Goal: Task Accomplishment & Management: Manage account settings

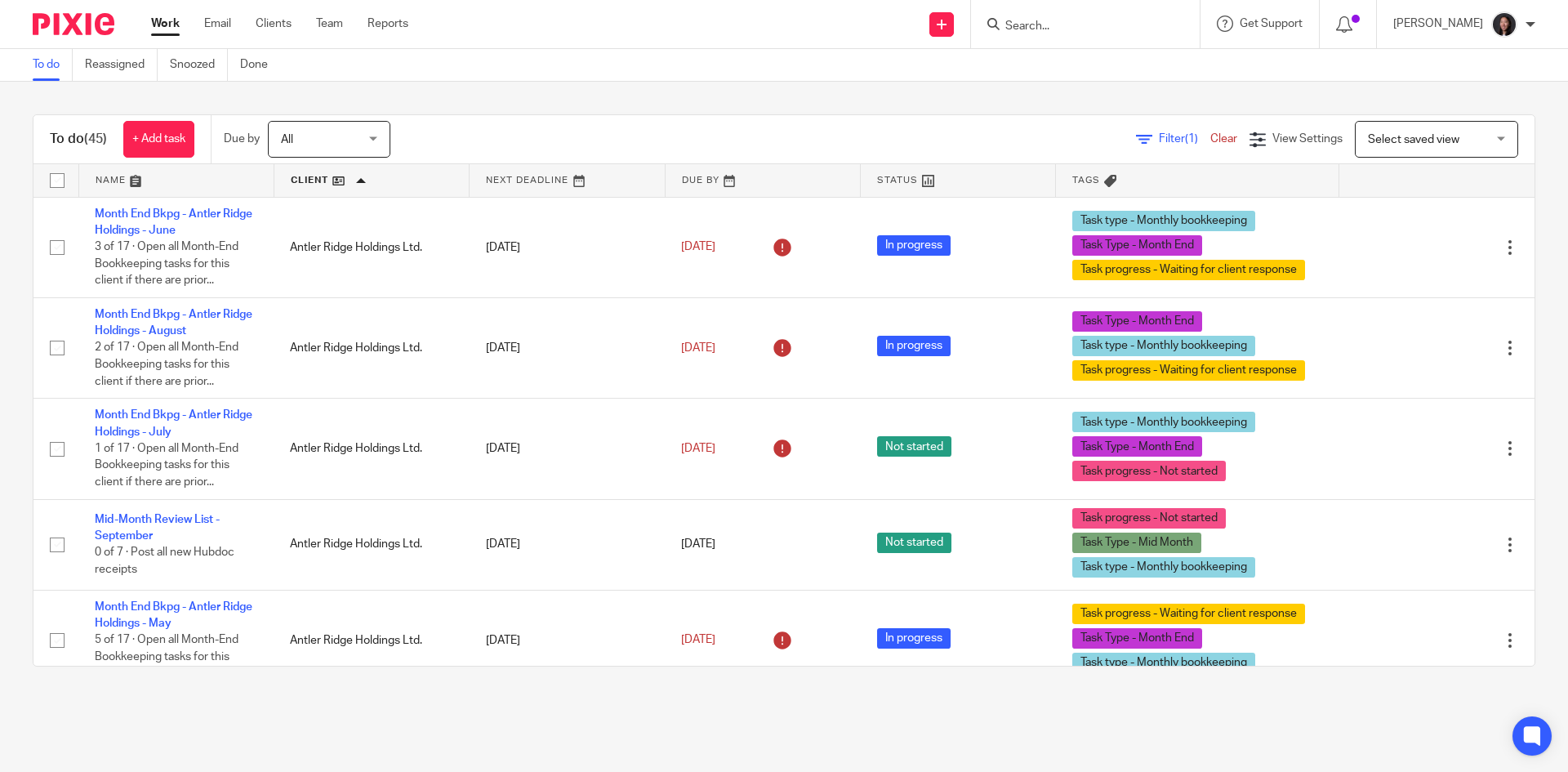
click at [170, 19] on link "Work" at bounding box center [165, 24] width 28 height 16
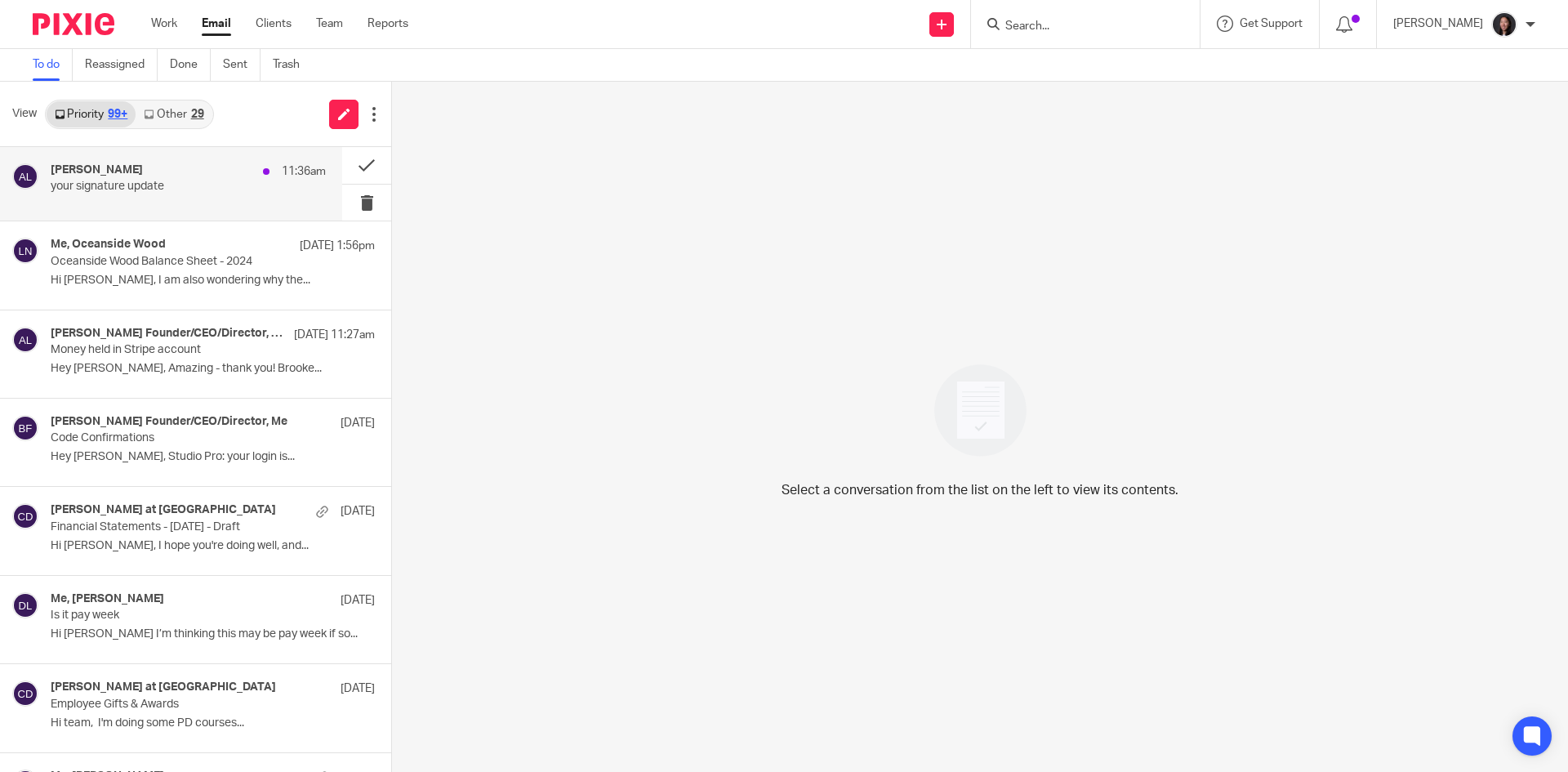
click at [195, 179] on p "your signature update" at bounding box center [160, 186] width 221 height 14
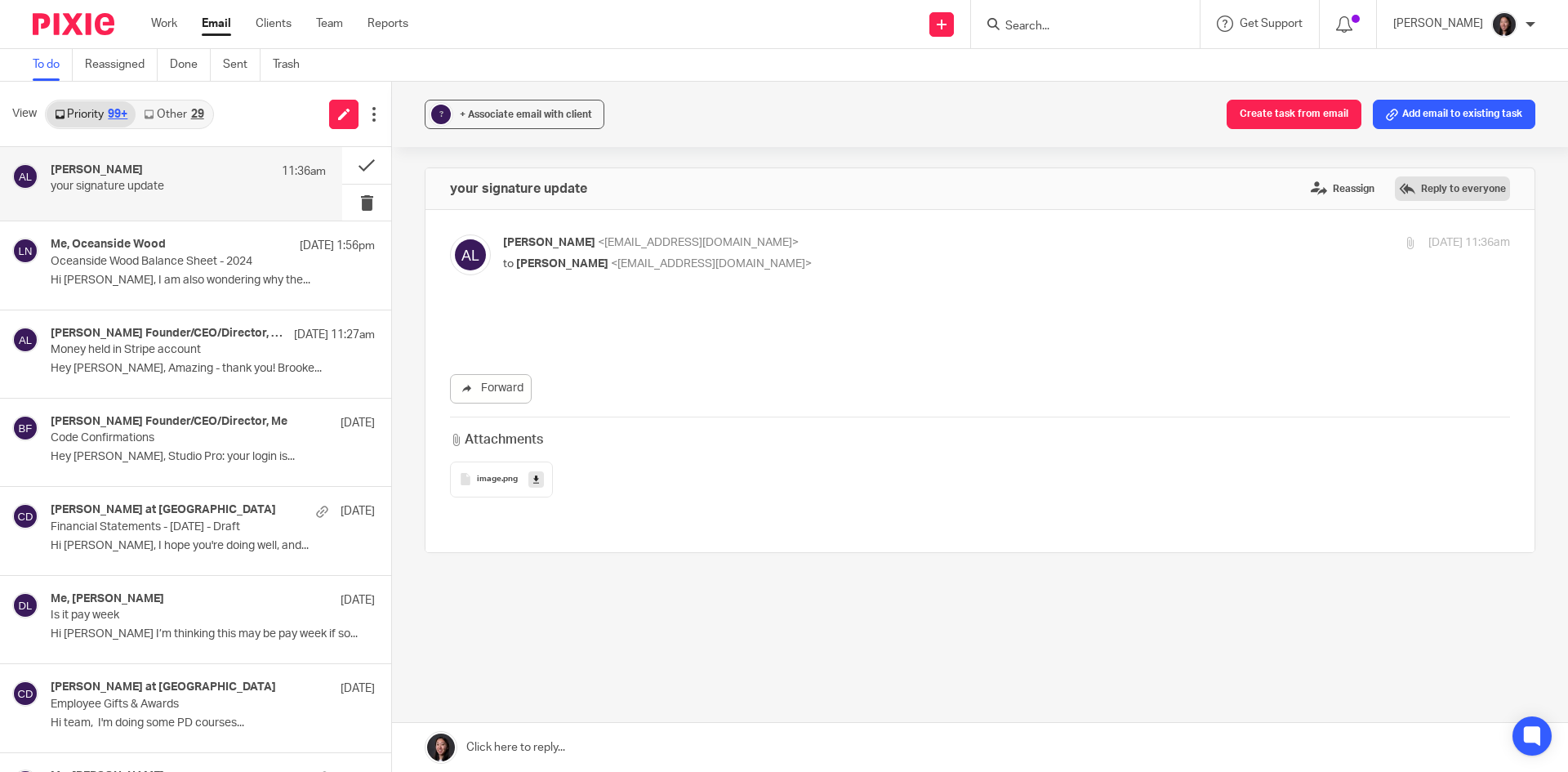
click at [1405, 186] on label "Reply to everyone" at bounding box center [1453, 189] width 115 height 25
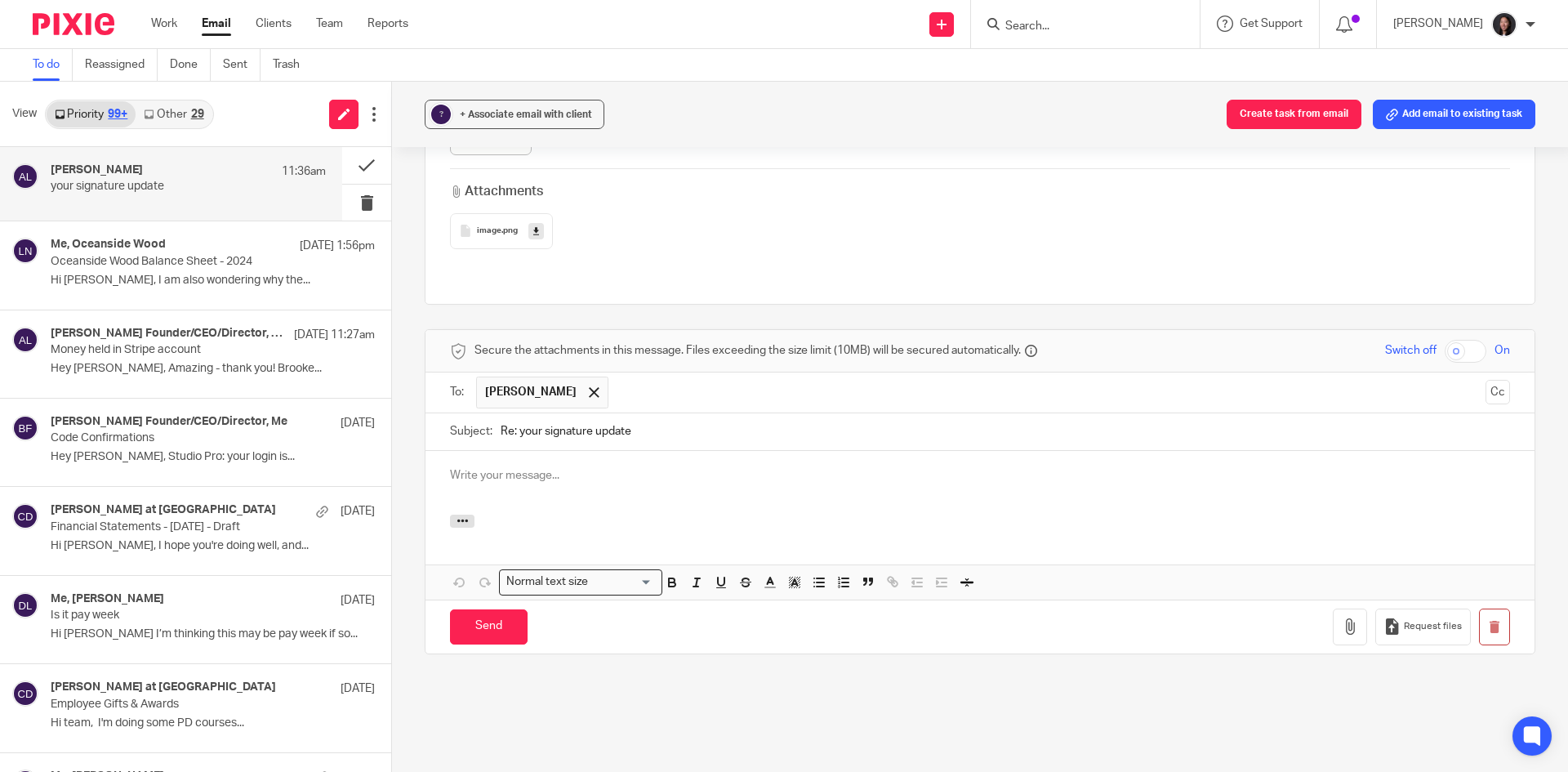
click at [517, 467] on p at bounding box center [980, 475] width 1061 height 16
click at [475, 609] on input "Send" at bounding box center [488, 626] width 78 height 35
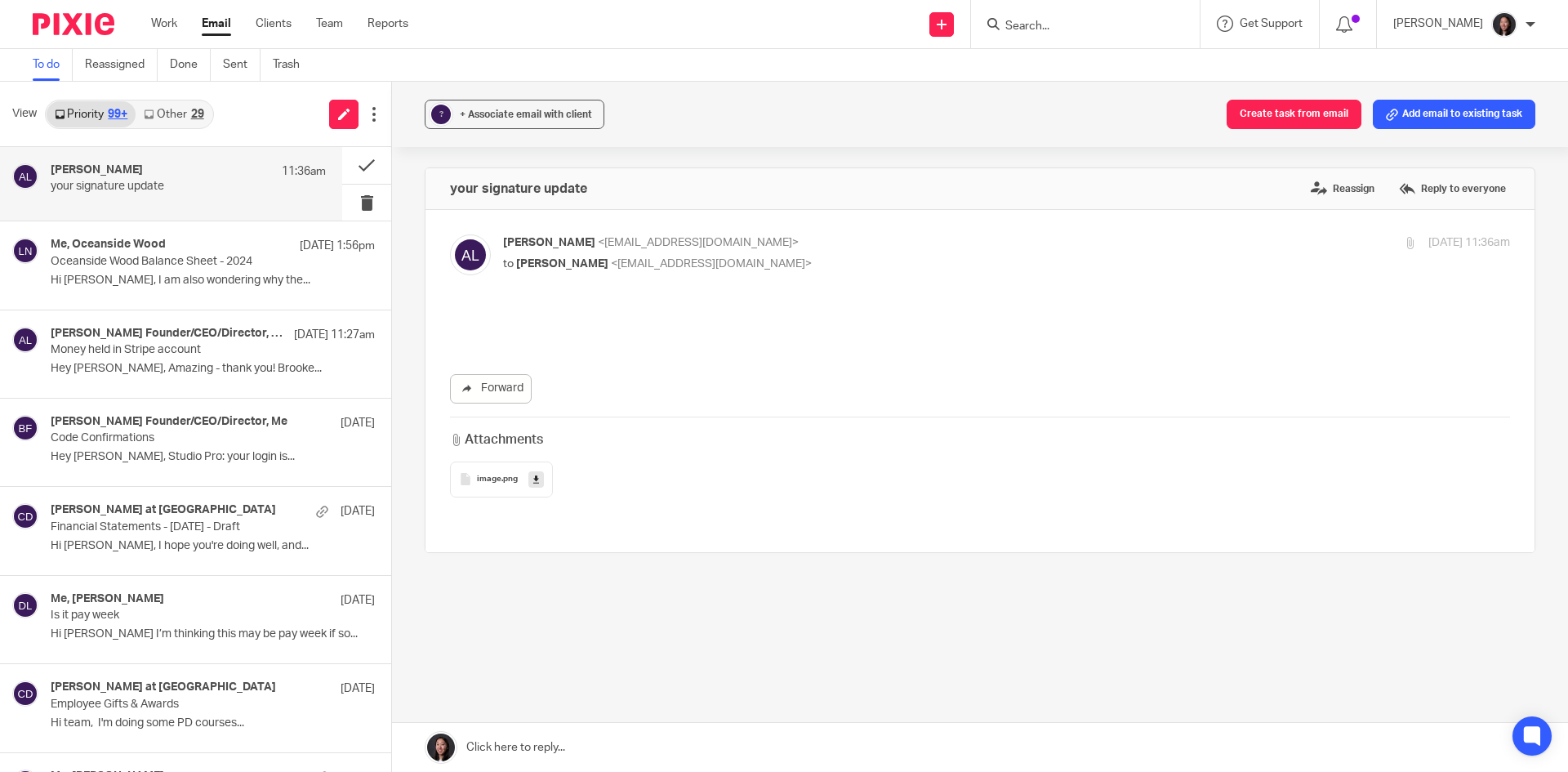
click at [528, 480] on link at bounding box center [536, 480] width 16 height 16
click at [737, 440] on div "Attachments" at bounding box center [980, 440] width 1061 height 19
click at [540, 228] on label at bounding box center [980, 381] width 1109 height 343
click at [450, 234] on input "checkbox" at bounding box center [450, 234] width 1 height 1
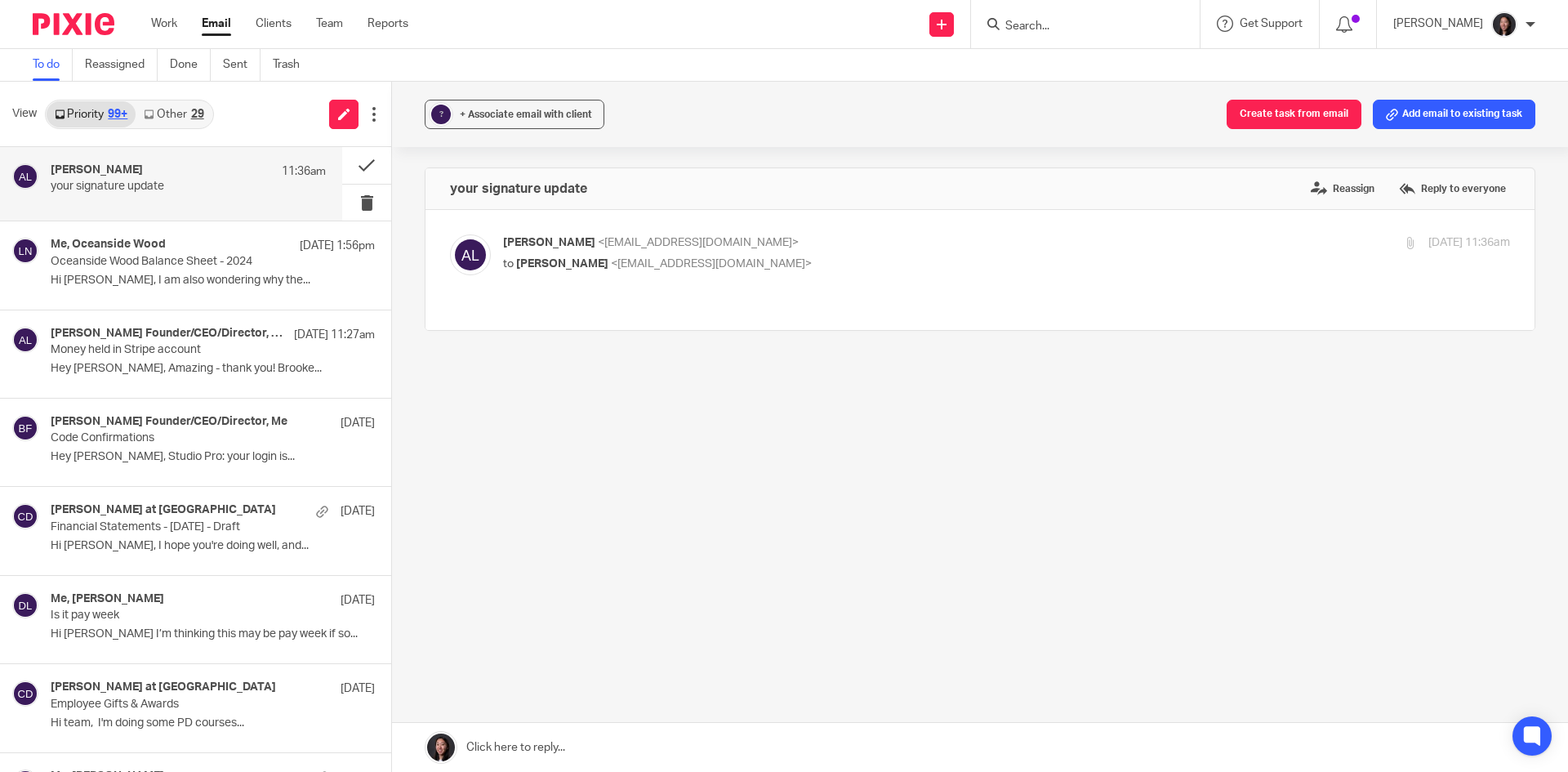
click at [544, 241] on span "Alicia Loewen" at bounding box center [549, 243] width 93 height 11
checkbox input "true"
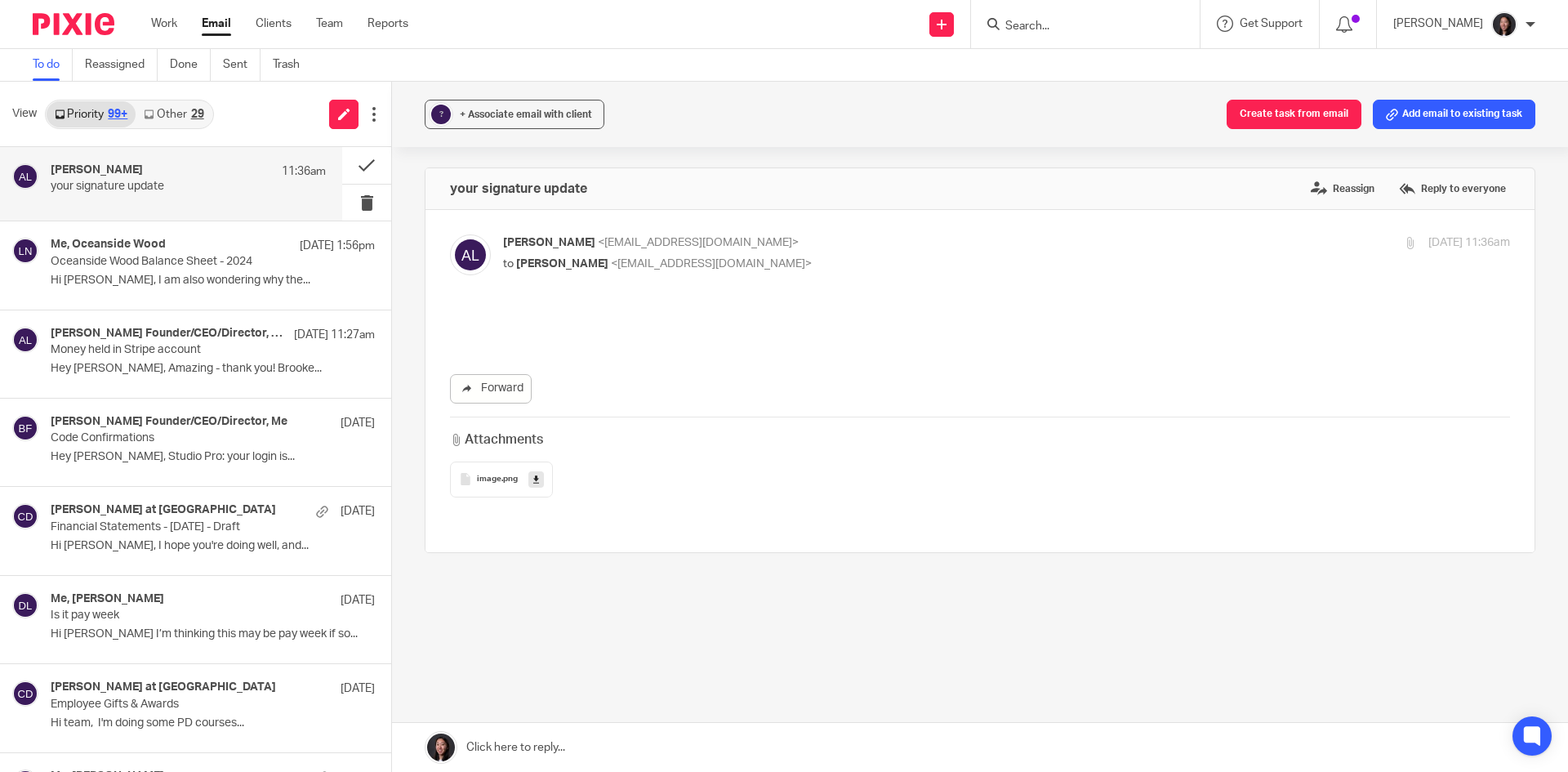
click at [551, 364] on div "Forward Attachments image .png" at bounding box center [980, 402] width 1061 height 190
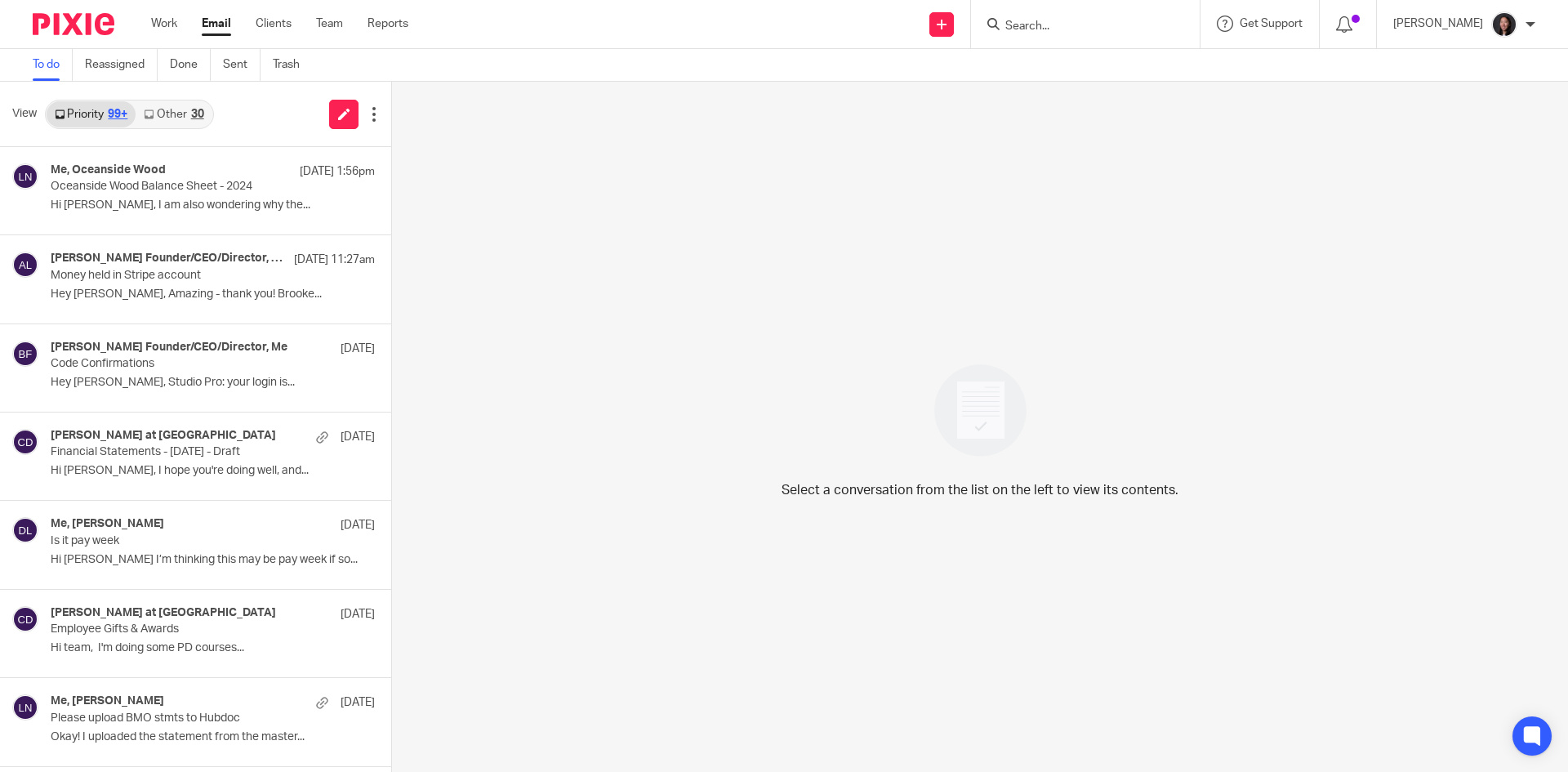
click at [179, 110] on link "Other 30" at bounding box center [173, 114] width 76 height 27
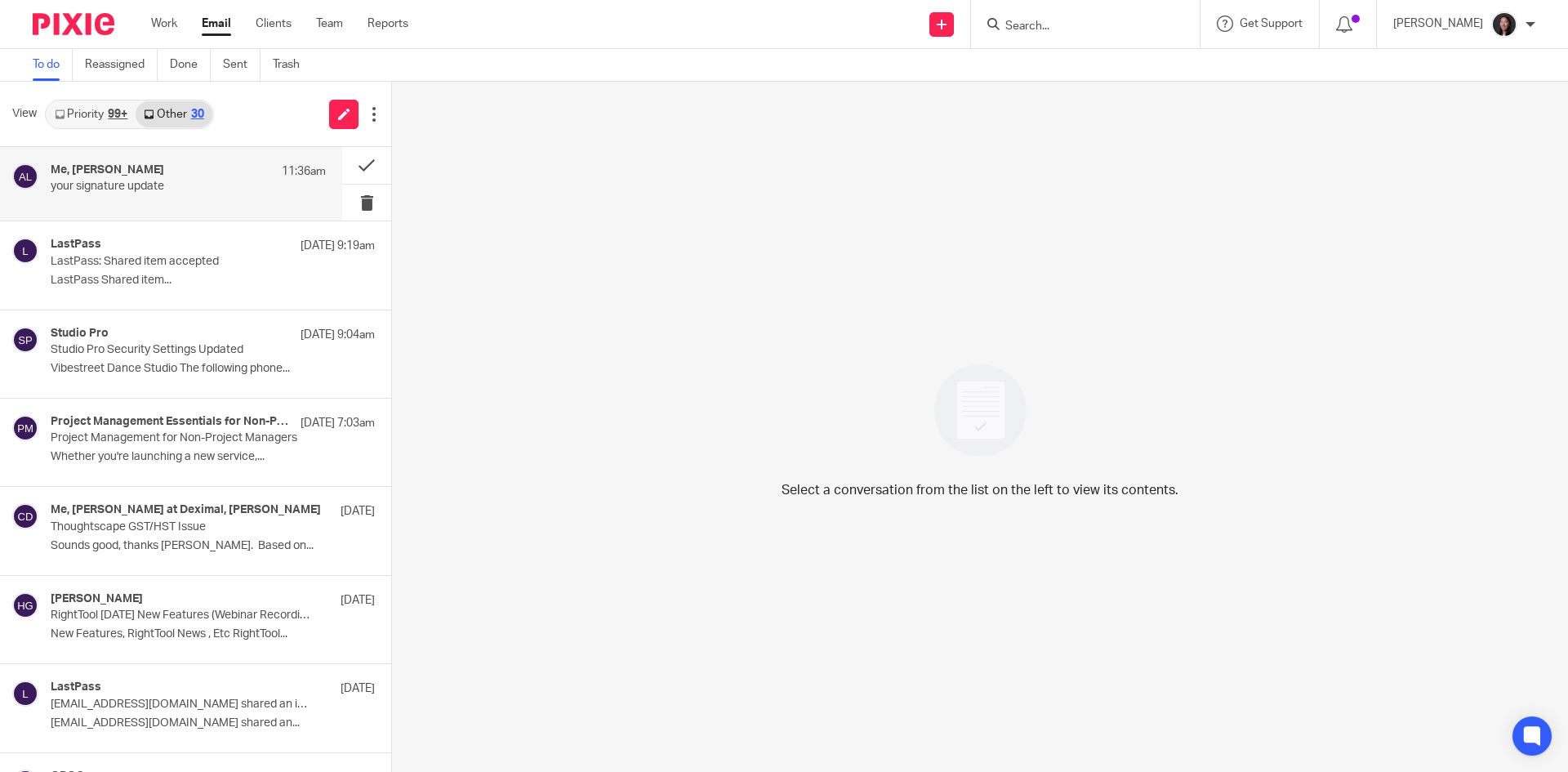
click at [146, 189] on p "your signature update" at bounding box center [160, 186] width 221 height 14
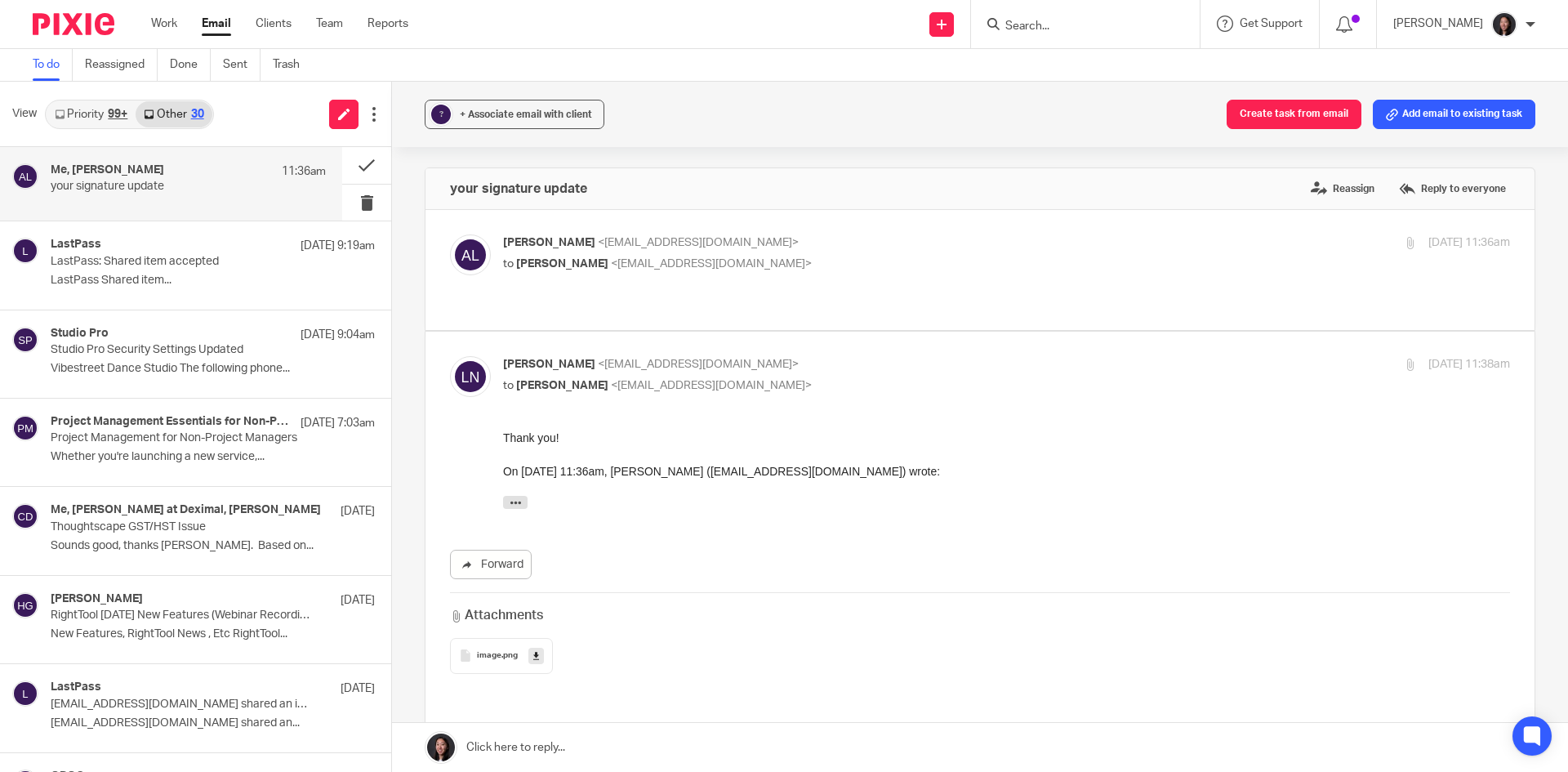
click at [757, 275] on div "Alicia Loewen <info@deximal.ca> to Lili Nelson <lili@deximal.ca> Sep 16, 2025 1…" at bounding box center [1007, 255] width 1007 height 41
checkbox input "true"
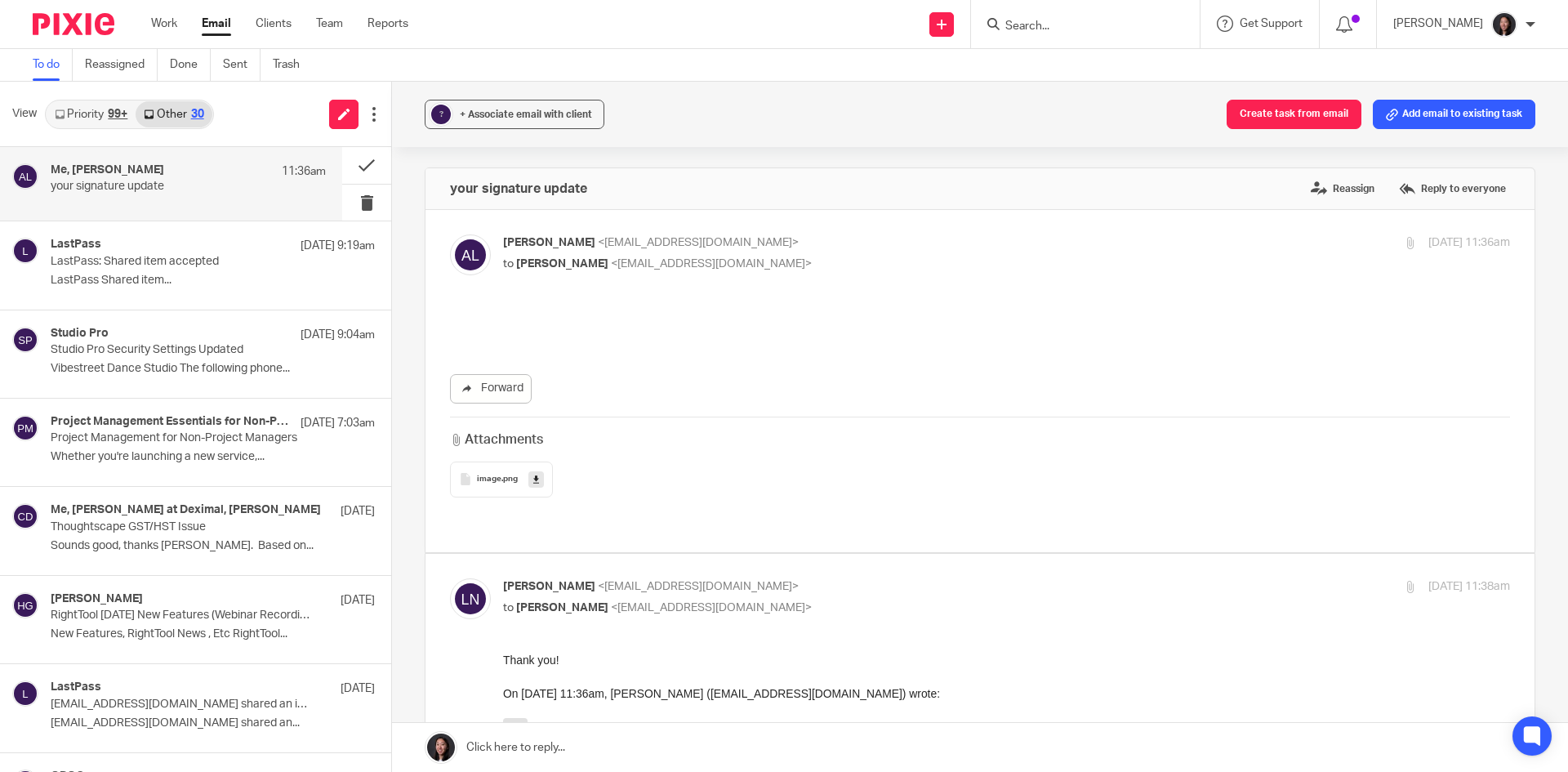
click at [534, 484] on icon at bounding box center [536, 478] width 5 height 12
click at [178, 19] on link "Work" at bounding box center [164, 24] width 27 height 16
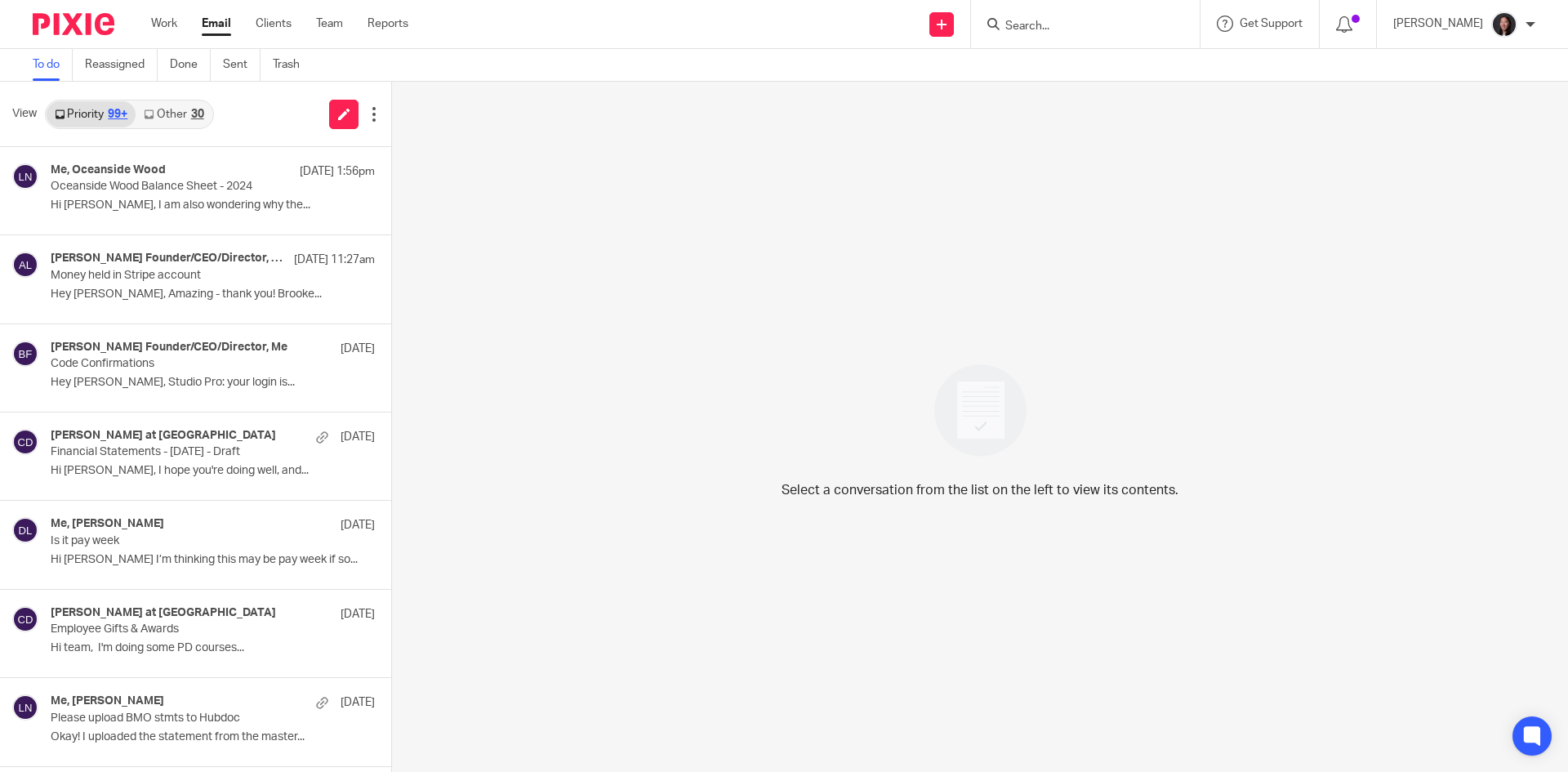
click at [1532, 19] on div at bounding box center [1530, 24] width 10 height 10
click at [1477, 84] on span "Email integration" at bounding box center [1484, 89] width 85 height 11
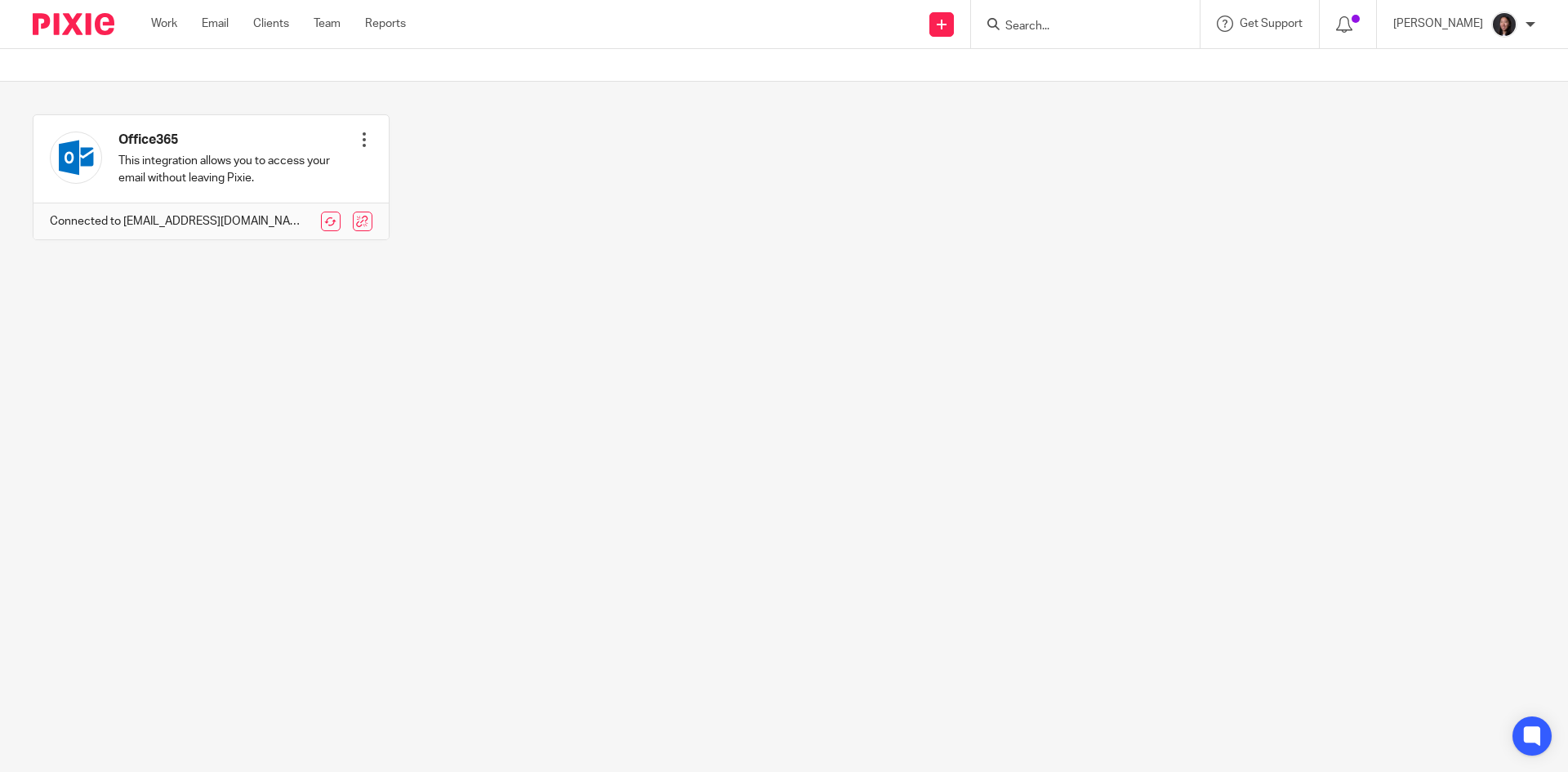
click at [1530, 27] on div at bounding box center [1530, 24] width 10 height 10
click at [1454, 68] on span "My profile" at bounding box center [1466, 65] width 50 height 11
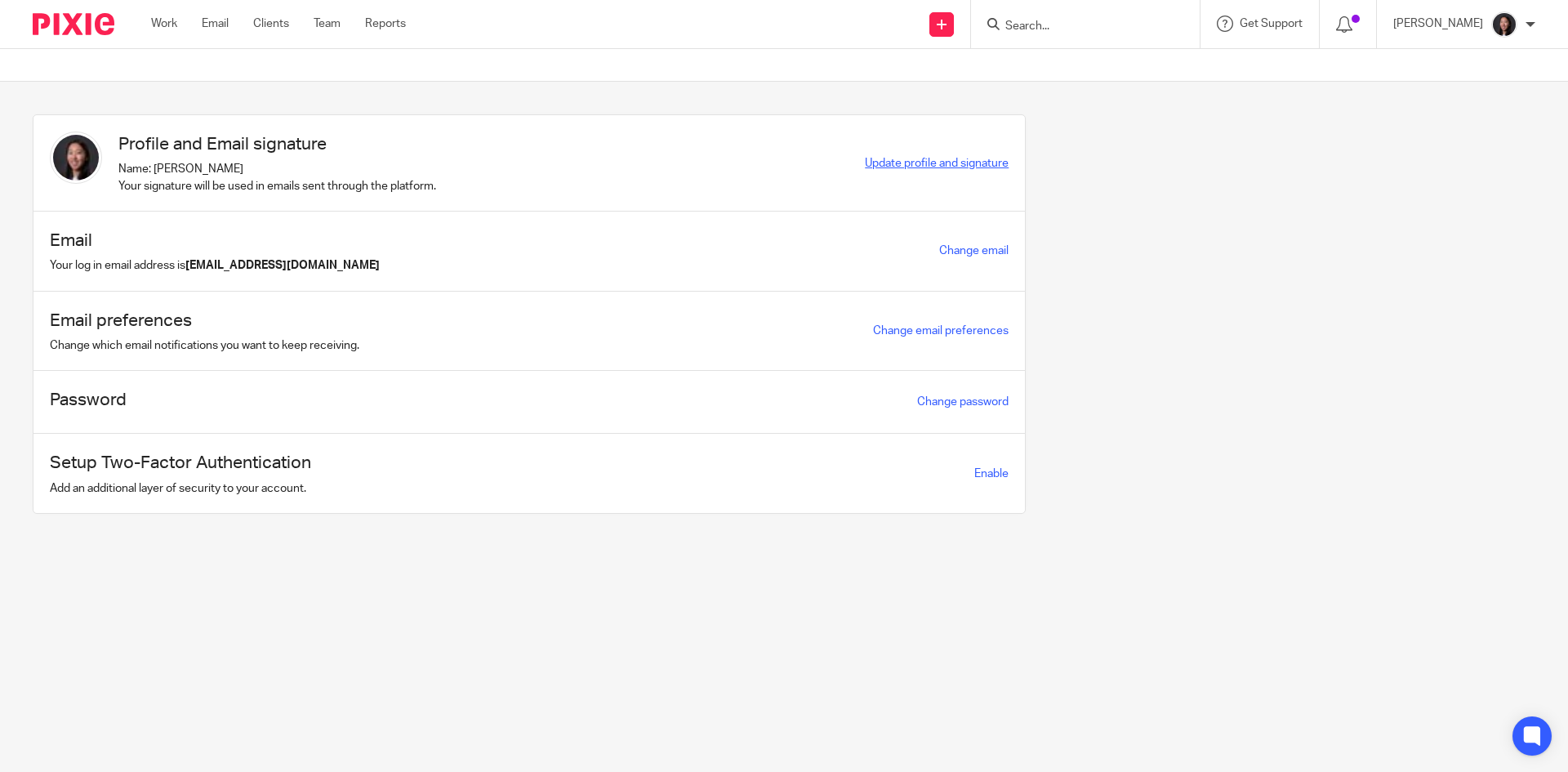
click at [880, 164] on span "Update profile and signature" at bounding box center [937, 163] width 144 height 11
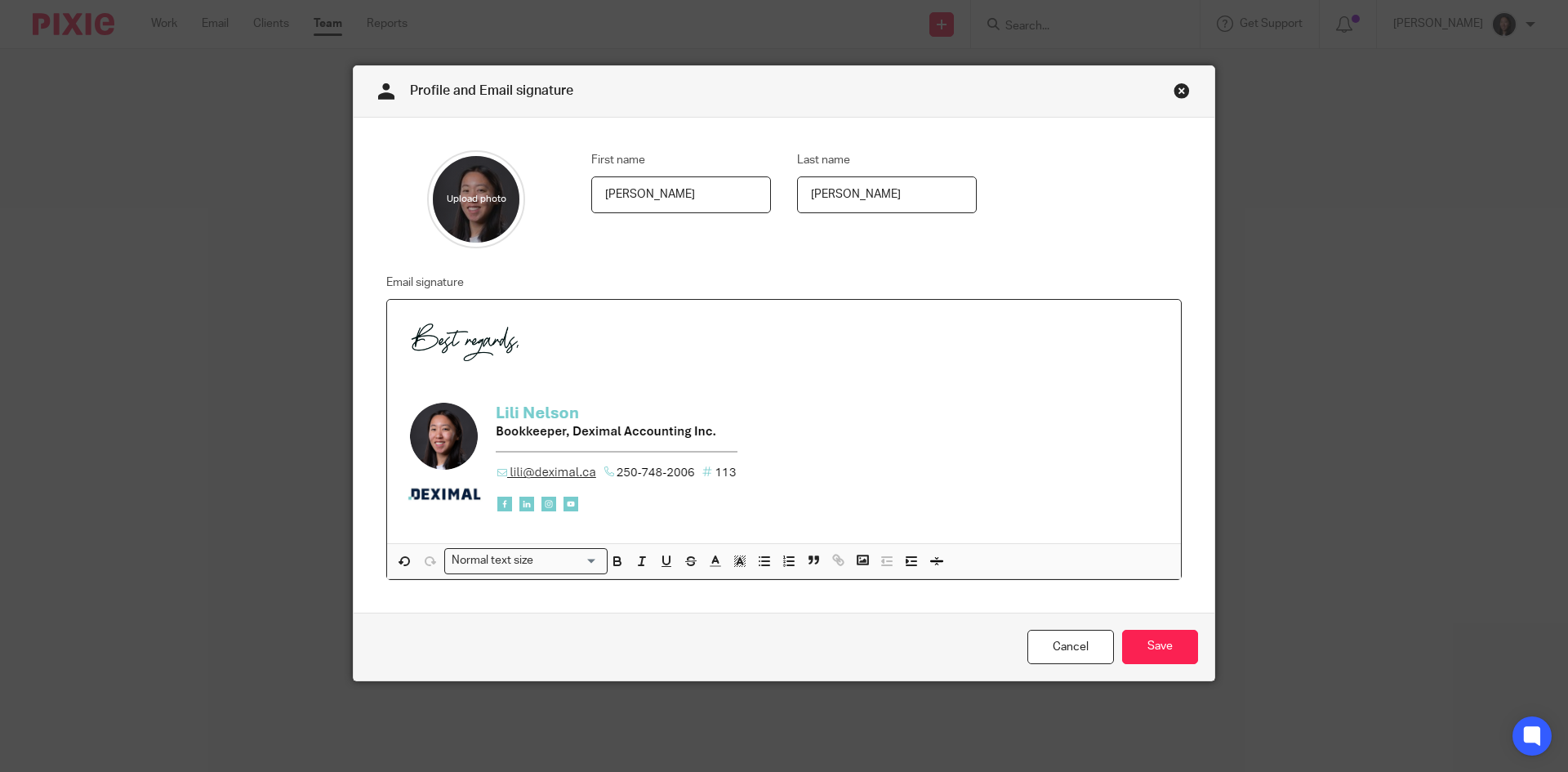
click at [477, 421] on img at bounding box center [572, 416] width 343 height 206
click at [735, 518] on span at bounding box center [743, 518] width 16 height 16
click at [684, 481] on img at bounding box center [572, 416] width 343 height 206
click at [855, 562] on icon "button" at bounding box center [863, 560] width 15 height 15
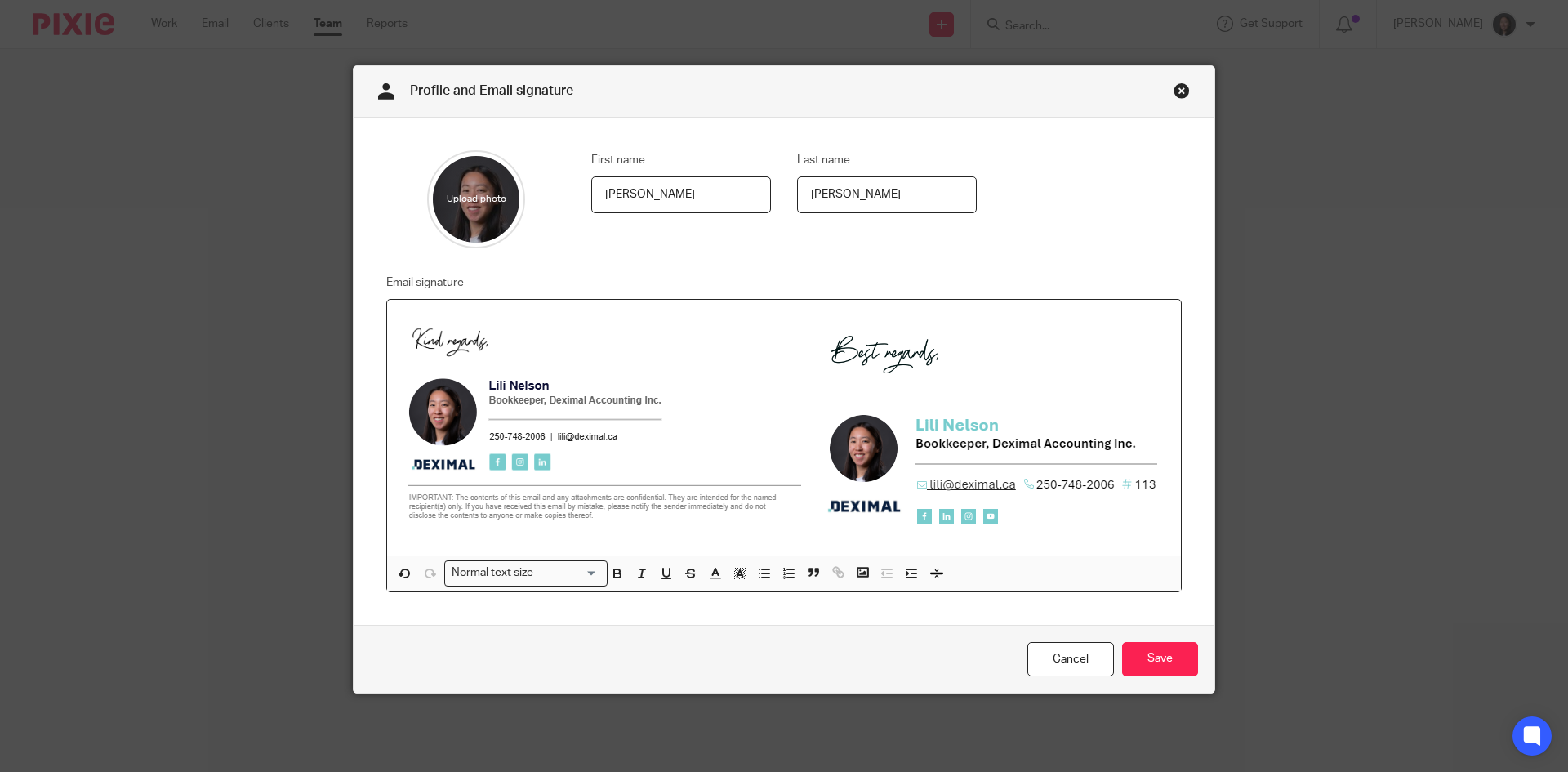
click at [675, 473] on img at bounding box center [609, 422] width 418 height 218
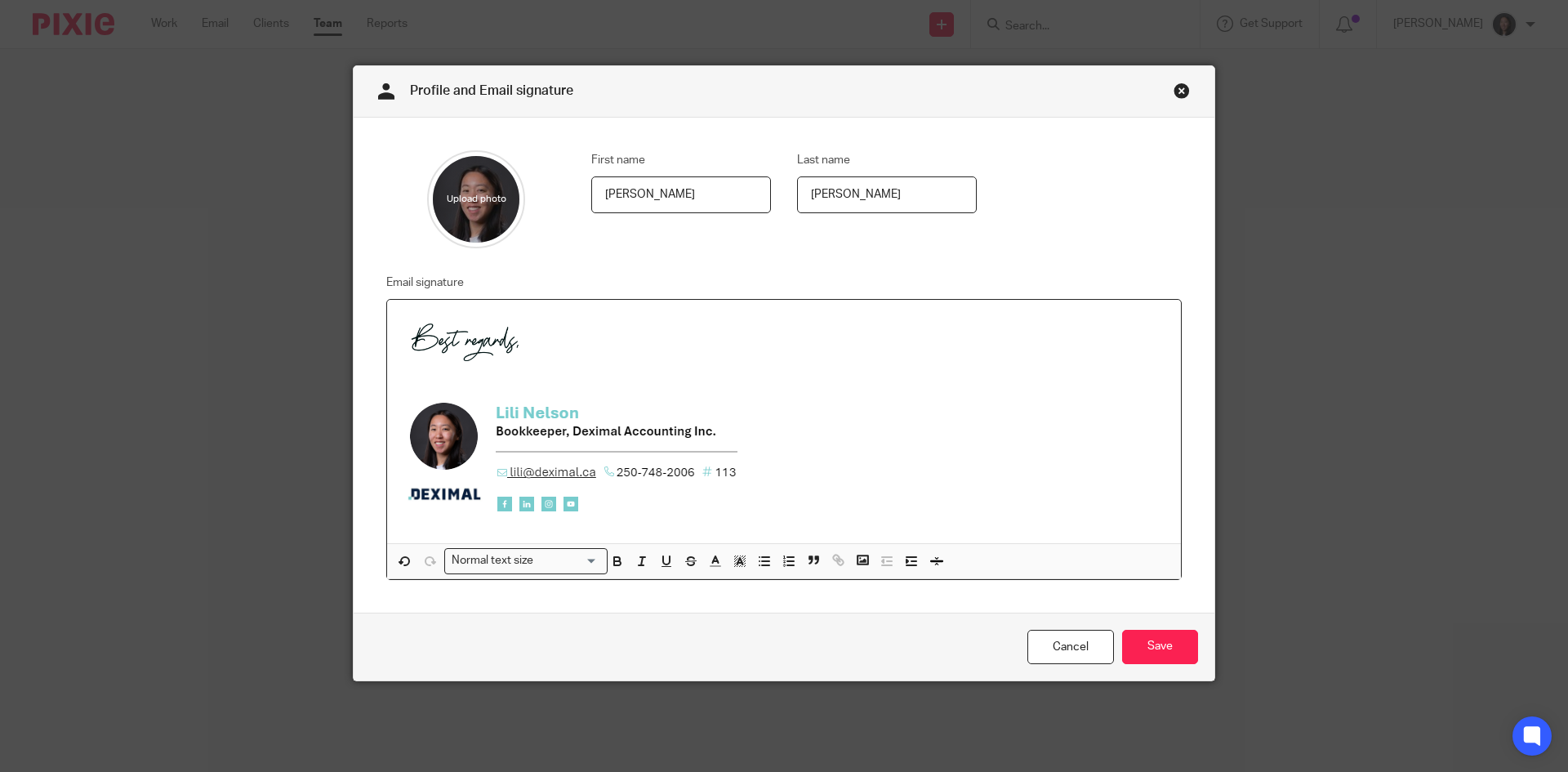
click at [602, 442] on img at bounding box center [572, 416] width 343 height 206
click at [403, 563] on icon "button" at bounding box center [405, 560] width 8 height 8
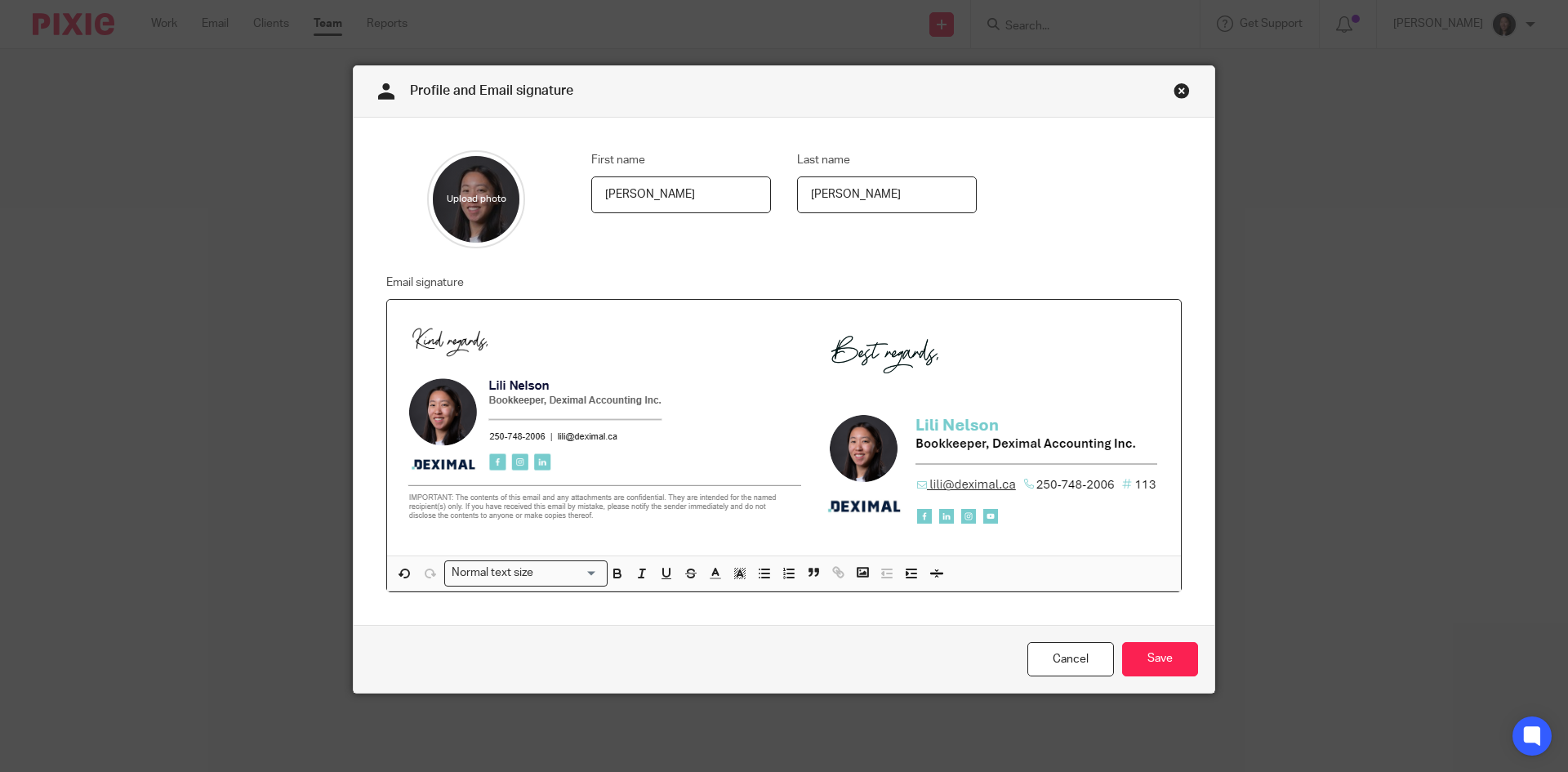
click at [835, 410] on img at bounding box center [991, 428] width 343 height 206
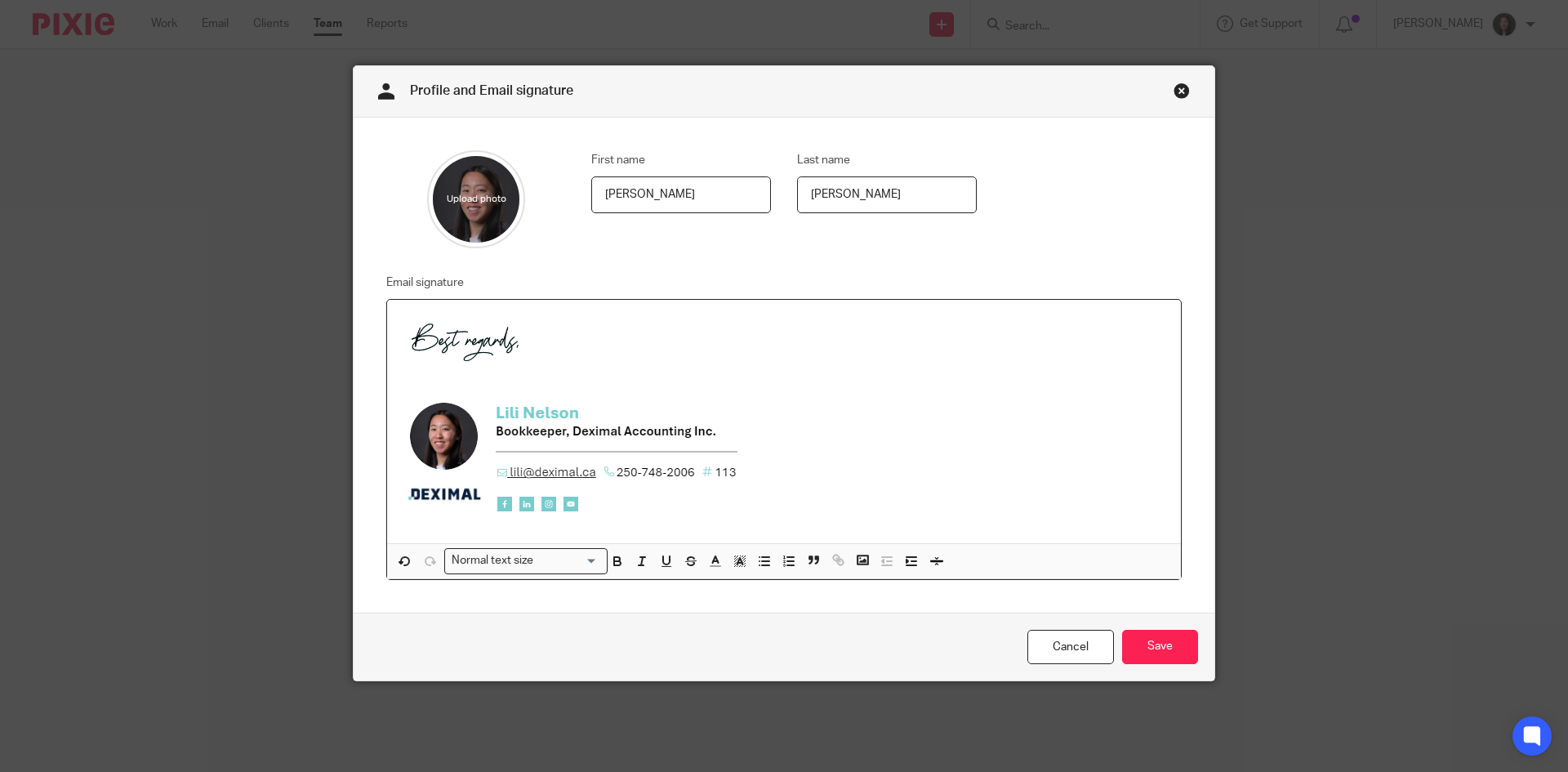
click at [586, 434] on img at bounding box center [572, 416] width 343 height 206
click at [400, 562] on icon "button" at bounding box center [405, 561] width 15 height 15
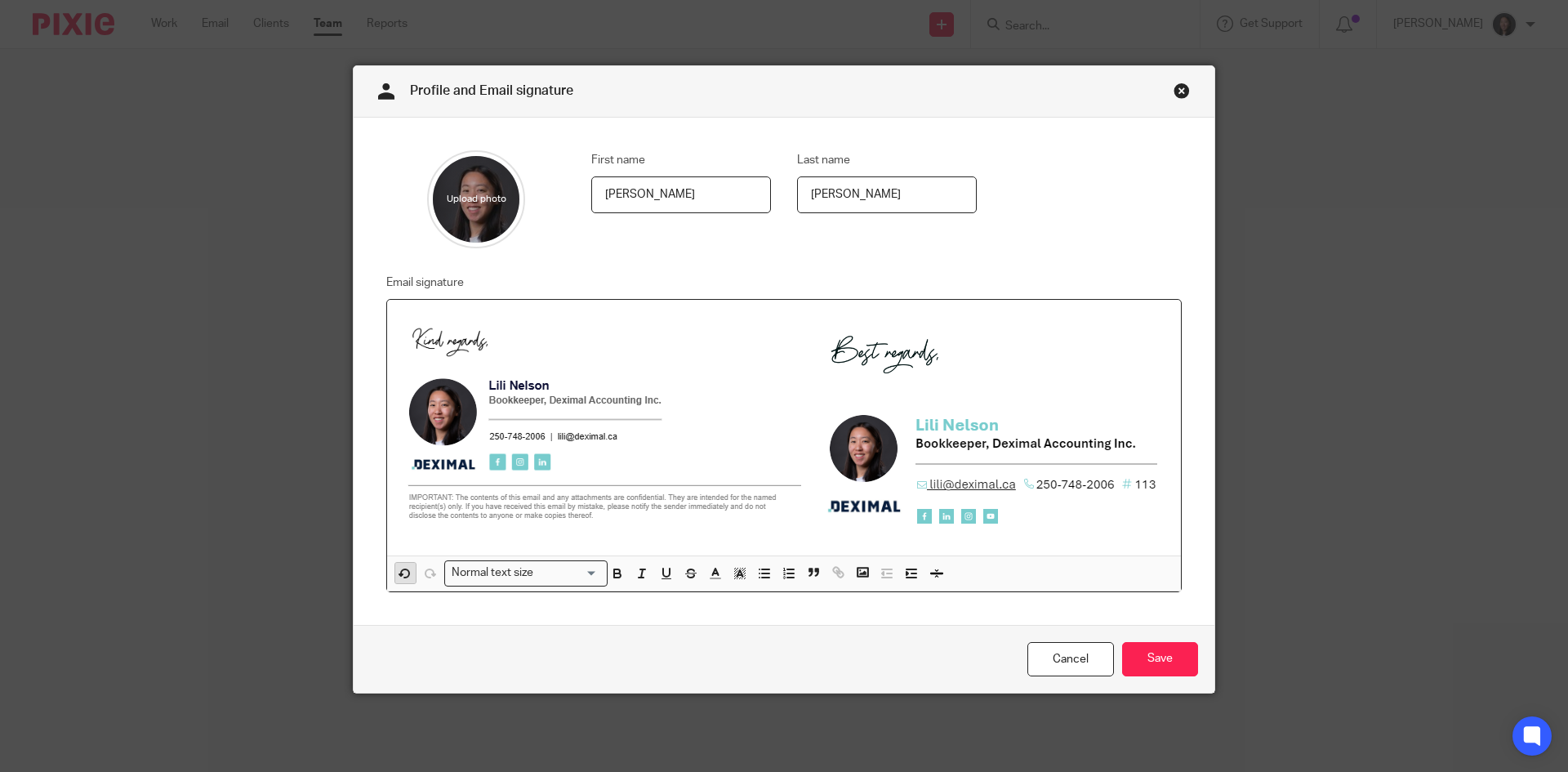
click at [400, 562] on div "Normal text size Loading... Remove Edit" at bounding box center [784, 573] width 794 height 35
click at [690, 457] on img at bounding box center [609, 422] width 418 height 218
click at [920, 446] on img at bounding box center [991, 428] width 343 height 206
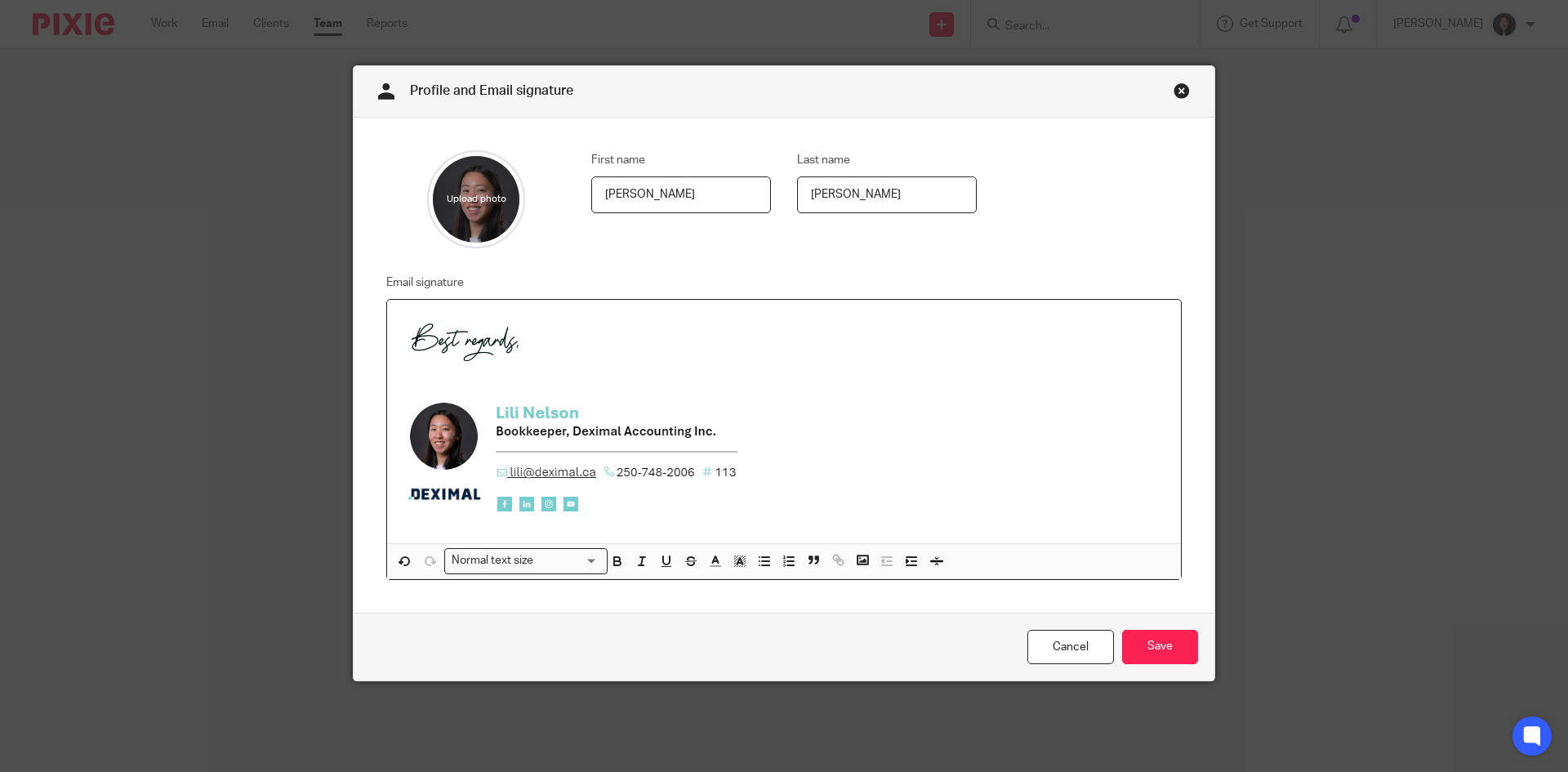
click at [594, 442] on img at bounding box center [572, 416] width 343 height 206
click at [606, 451] on img at bounding box center [572, 416] width 343 height 206
click at [1028, 636] on link "Cancel" at bounding box center [1071, 647] width 87 height 35
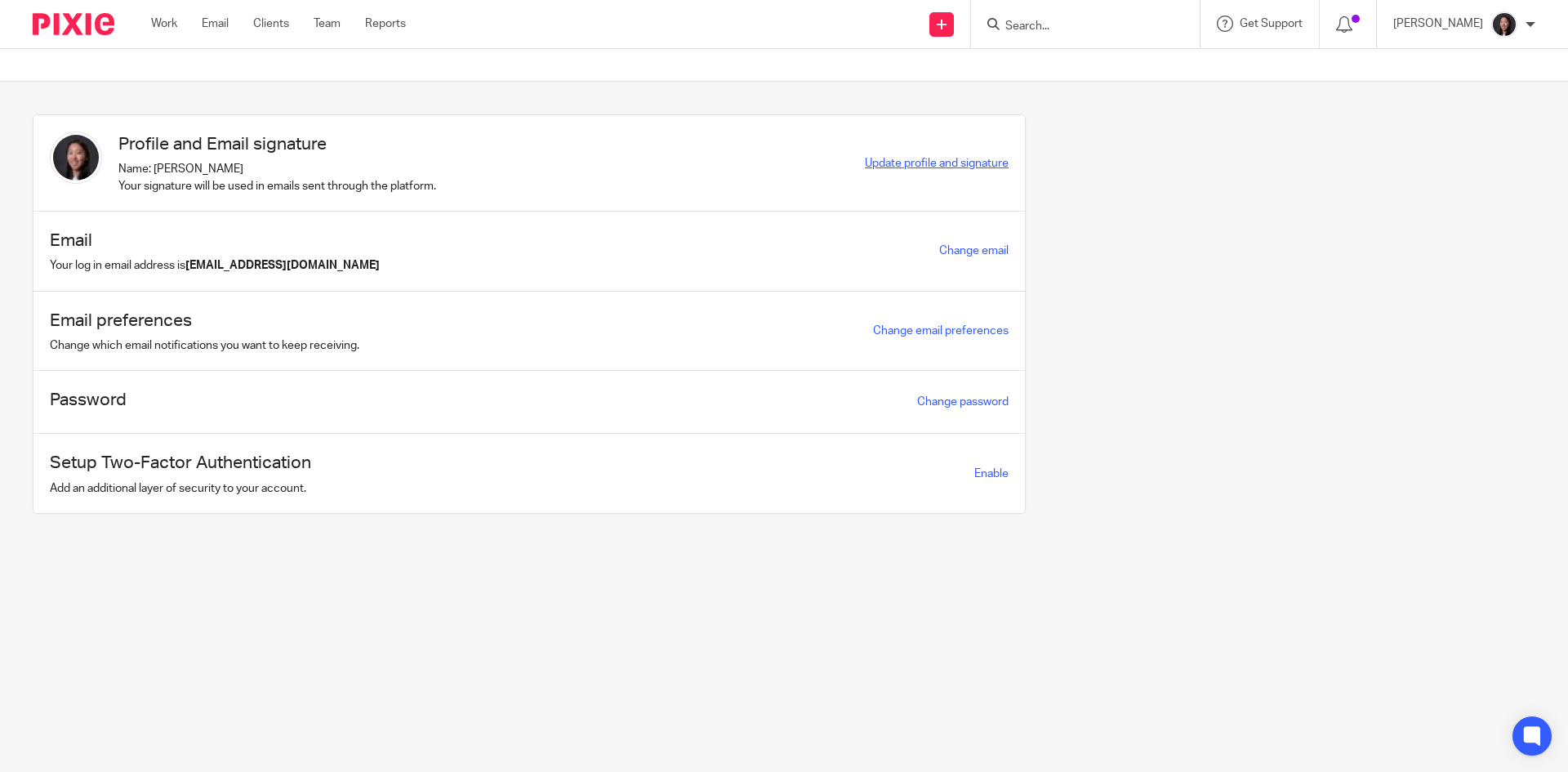
click at [909, 167] on span "Update profile and signature" at bounding box center [937, 163] width 144 height 11
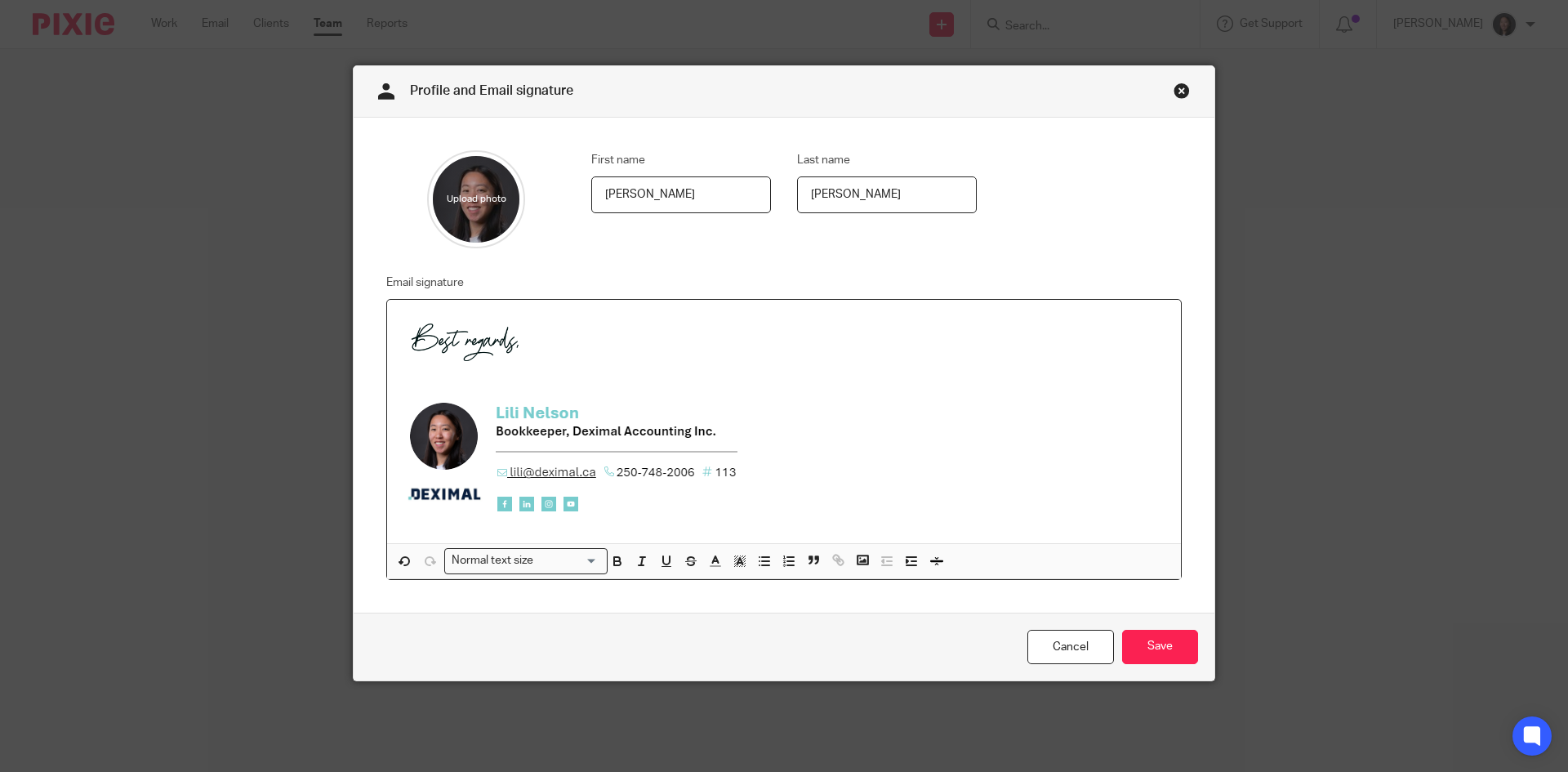
click at [554, 435] on img at bounding box center [572, 416] width 343 height 206
drag, startPoint x: 555, startPoint y: 435, endPoint x: 485, endPoint y: 454, distance: 72.5
click at [485, 454] on img at bounding box center [572, 416] width 343 height 206
click at [497, 449] on img at bounding box center [572, 416] width 343 height 206
drag, startPoint x: 737, startPoint y: 522, endPoint x: 435, endPoint y: 343, distance: 351.1
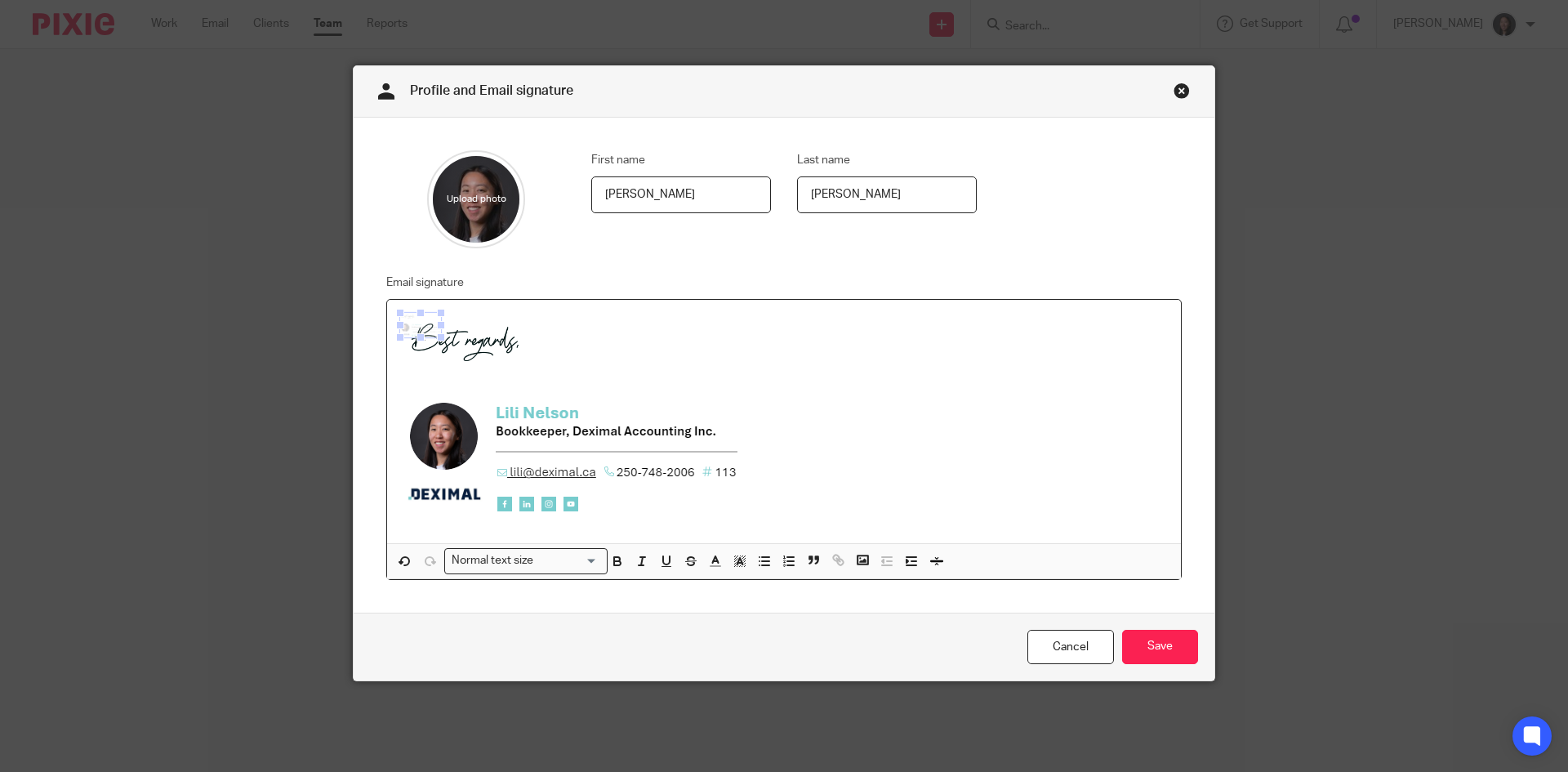
click at [435, 343] on span at bounding box center [441, 337] width 16 height 16
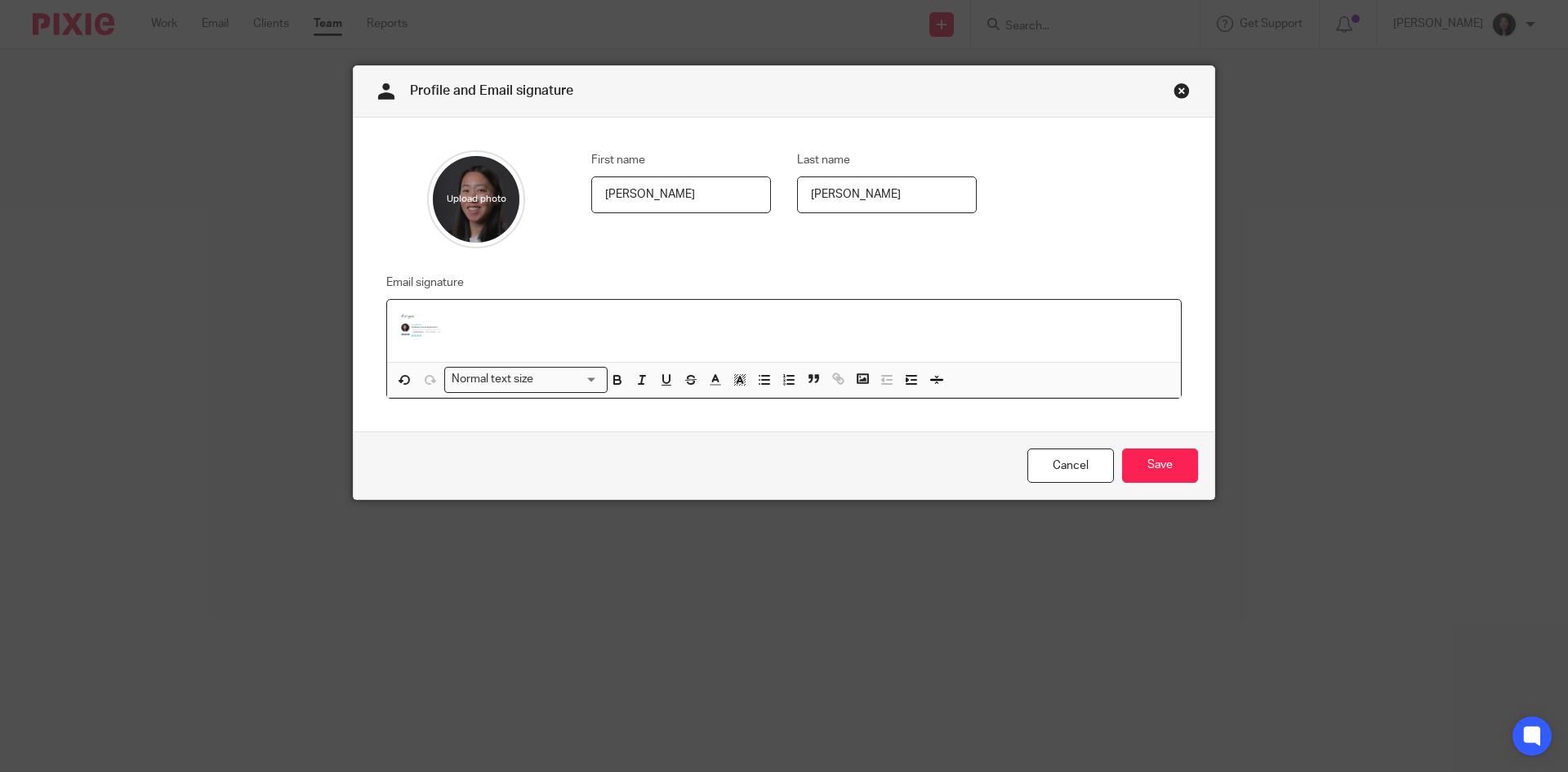
click at [400, 323] on img at bounding box center [420, 325] width 41 height 25
click at [473, 342] on p at bounding box center [784, 328] width 768 height 29
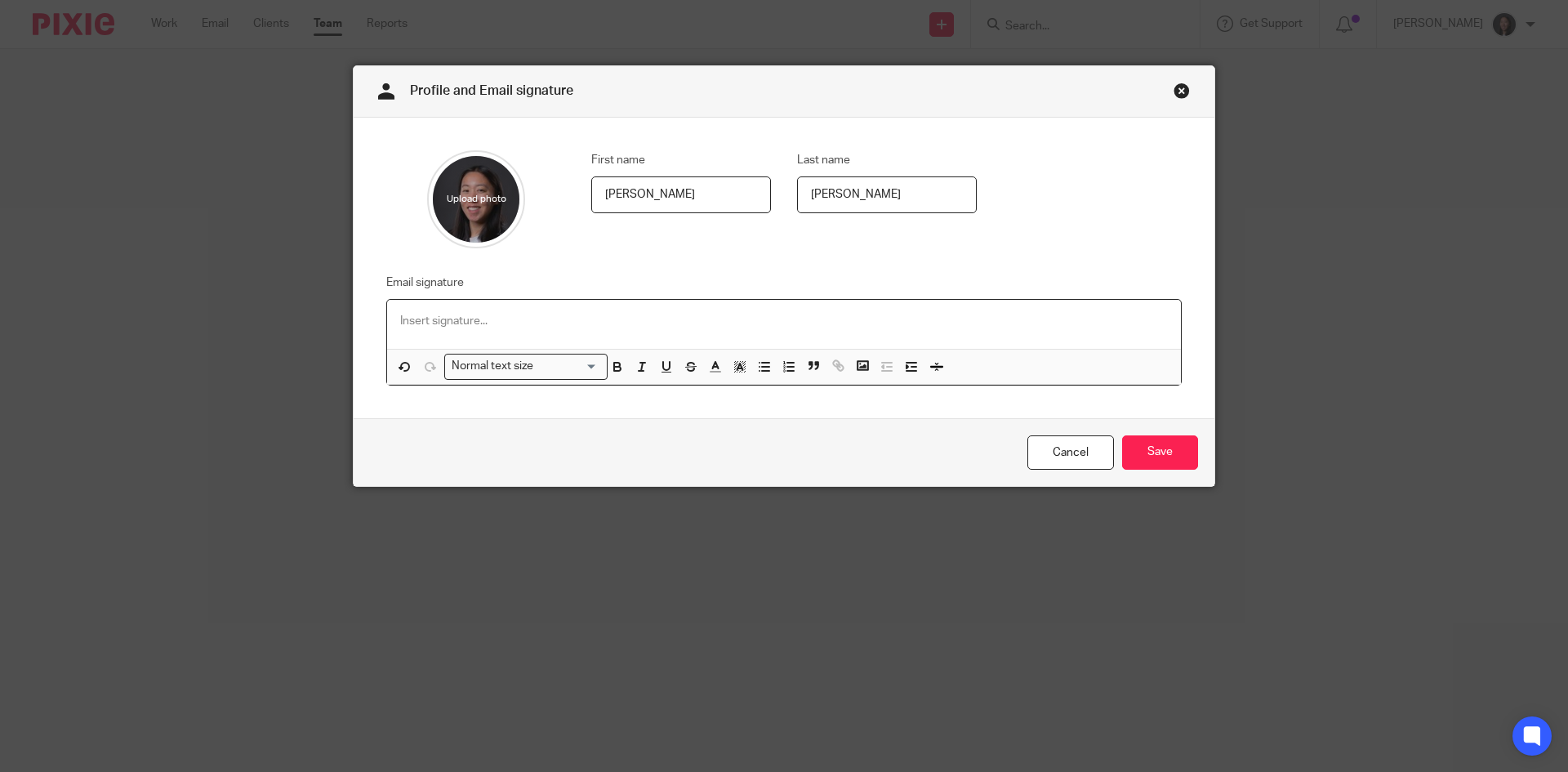
click at [533, 324] on p at bounding box center [784, 321] width 768 height 16
click at [855, 371] on icon "button" at bounding box center [863, 365] width 15 height 15
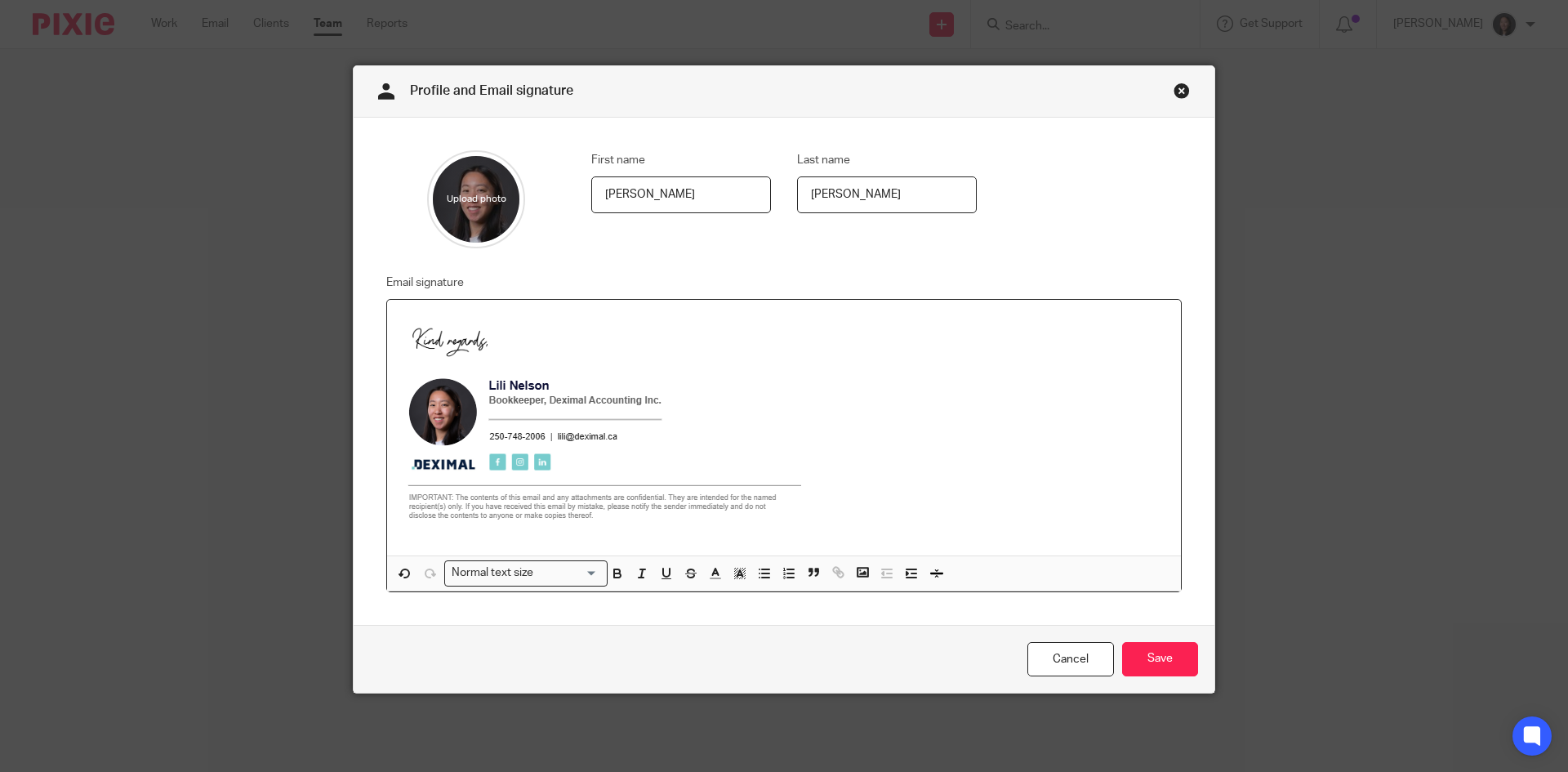
click at [929, 387] on p at bounding box center [784, 424] width 768 height 223
click at [449, 527] on img at bounding box center [609, 422] width 418 height 218
click at [915, 421] on p at bounding box center [784, 424] width 768 height 223
click at [1165, 662] on input "Save" at bounding box center [1160, 659] width 76 height 35
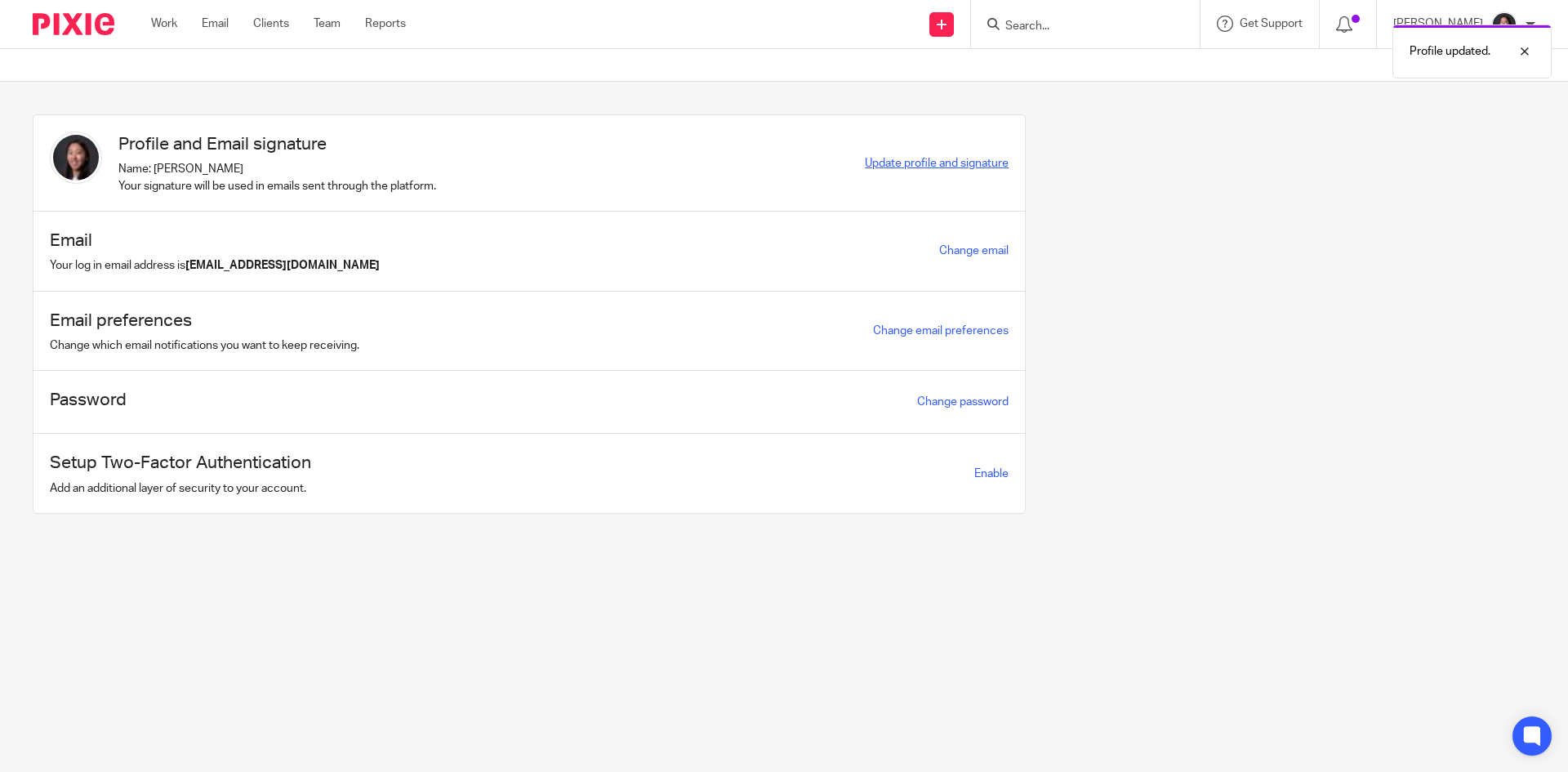
click at [931, 164] on span "Update profile and signature" at bounding box center [937, 163] width 144 height 11
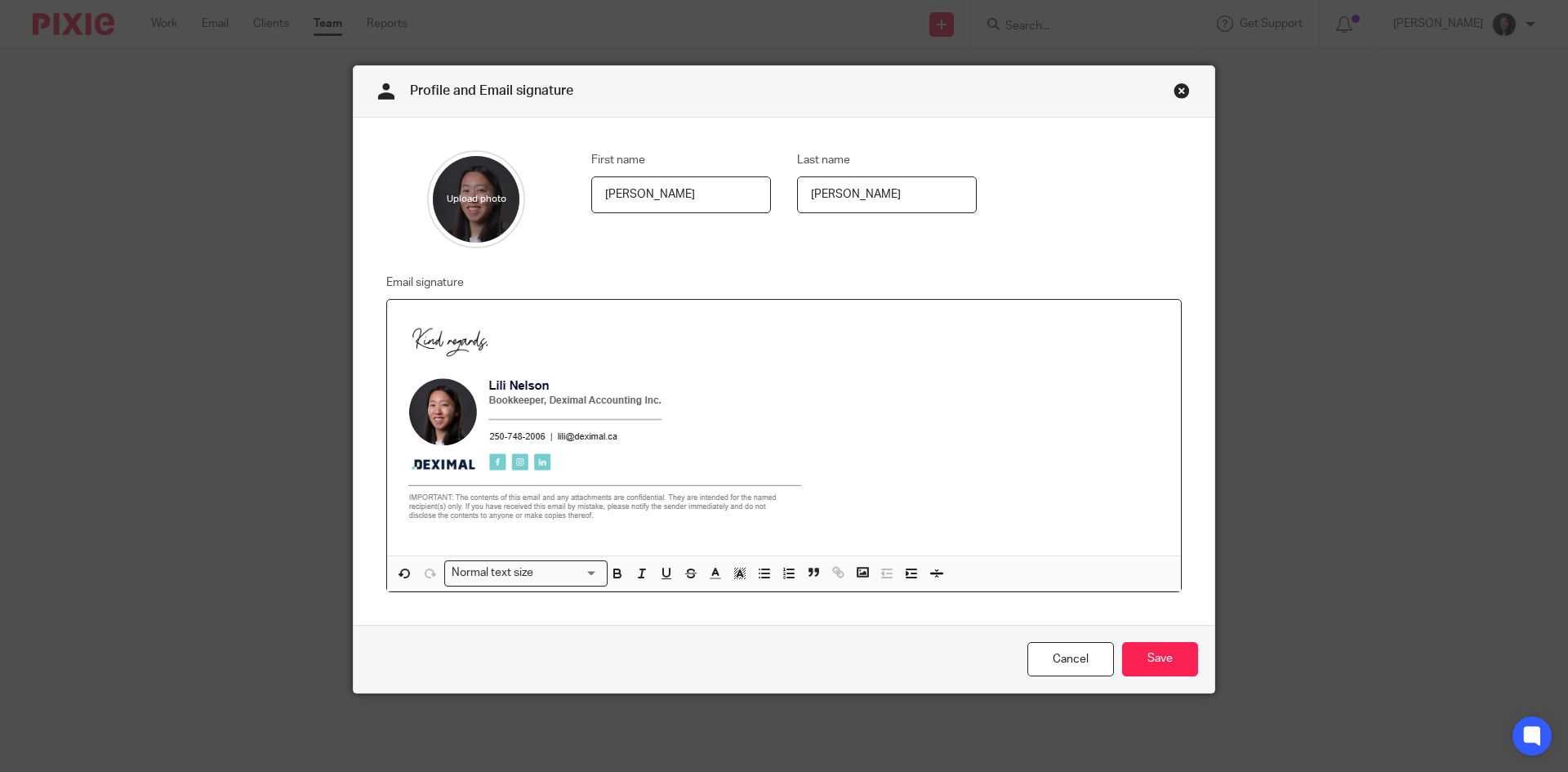
click at [643, 494] on img at bounding box center [609, 422] width 418 height 218
click at [1175, 659] on input "Save" at bounding box center [1160, 659] width 76 height 35
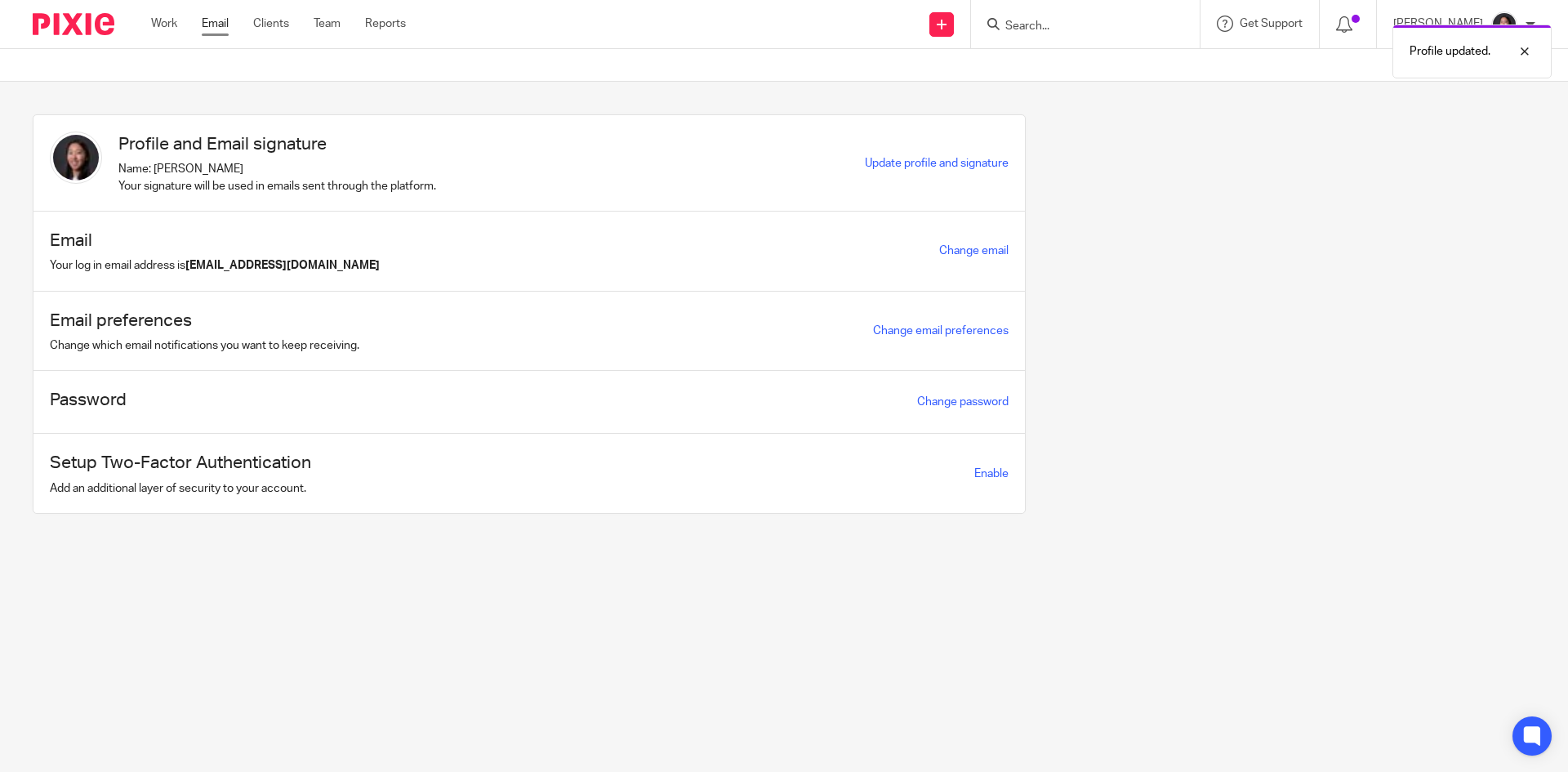
click at [227, 23] on link "Email" at bounding box center [214, 24] width 27 height 16
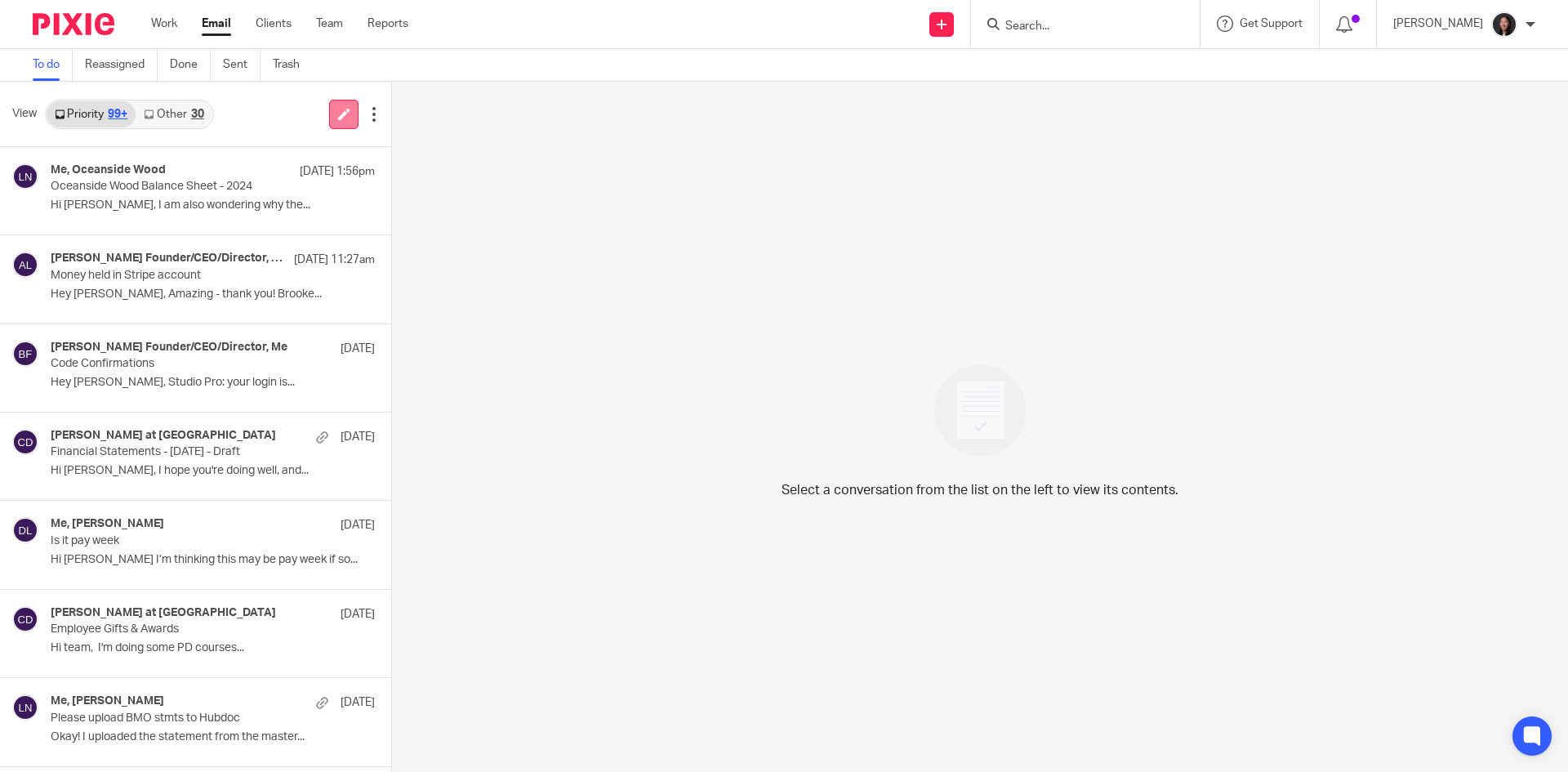
click at [330, 114] on link at bounding box center [343, 114] width 29 height 29
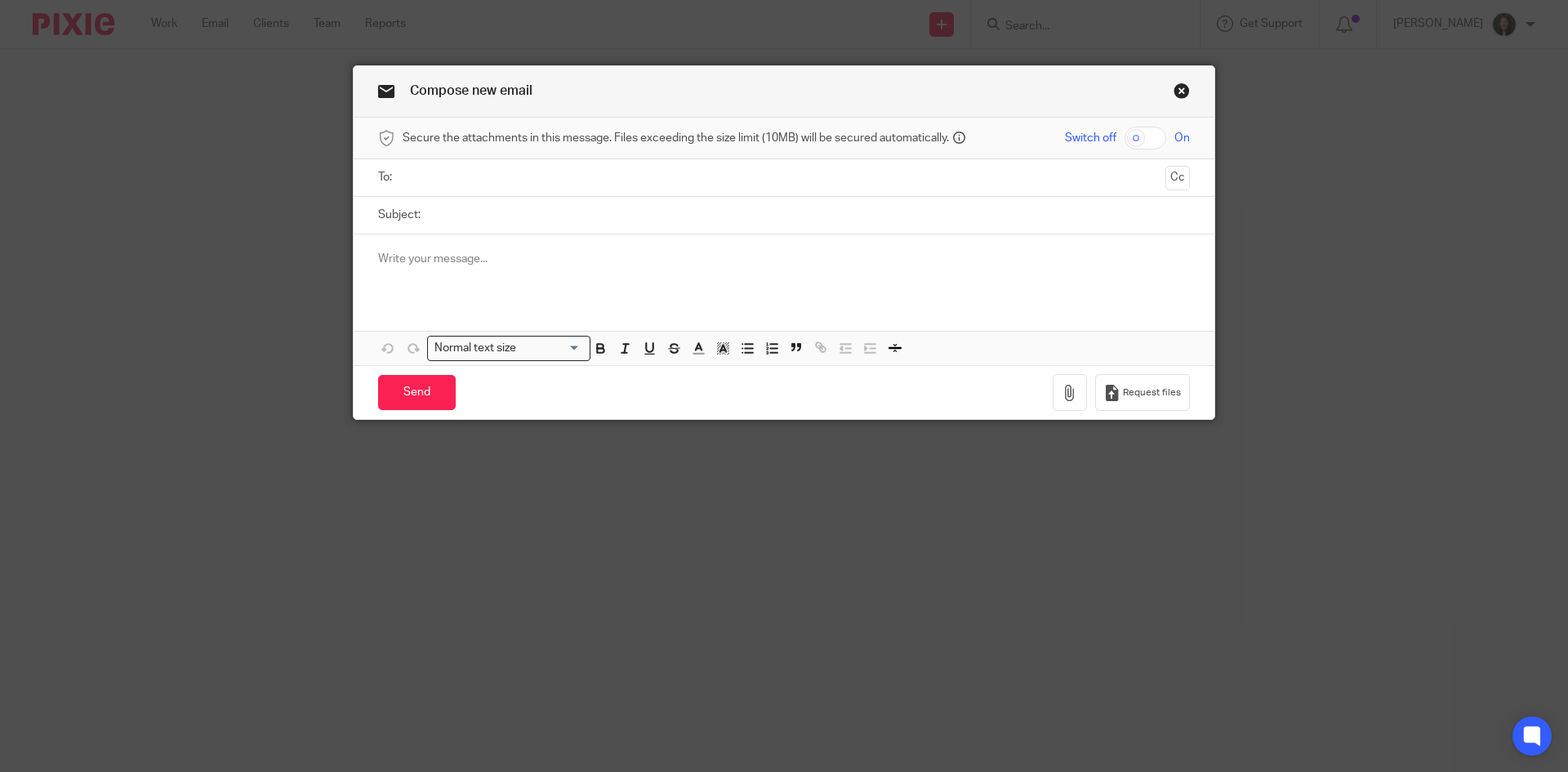
click at [498, 180] on input "text" at bounding box center [784, 178] width 751 height 19
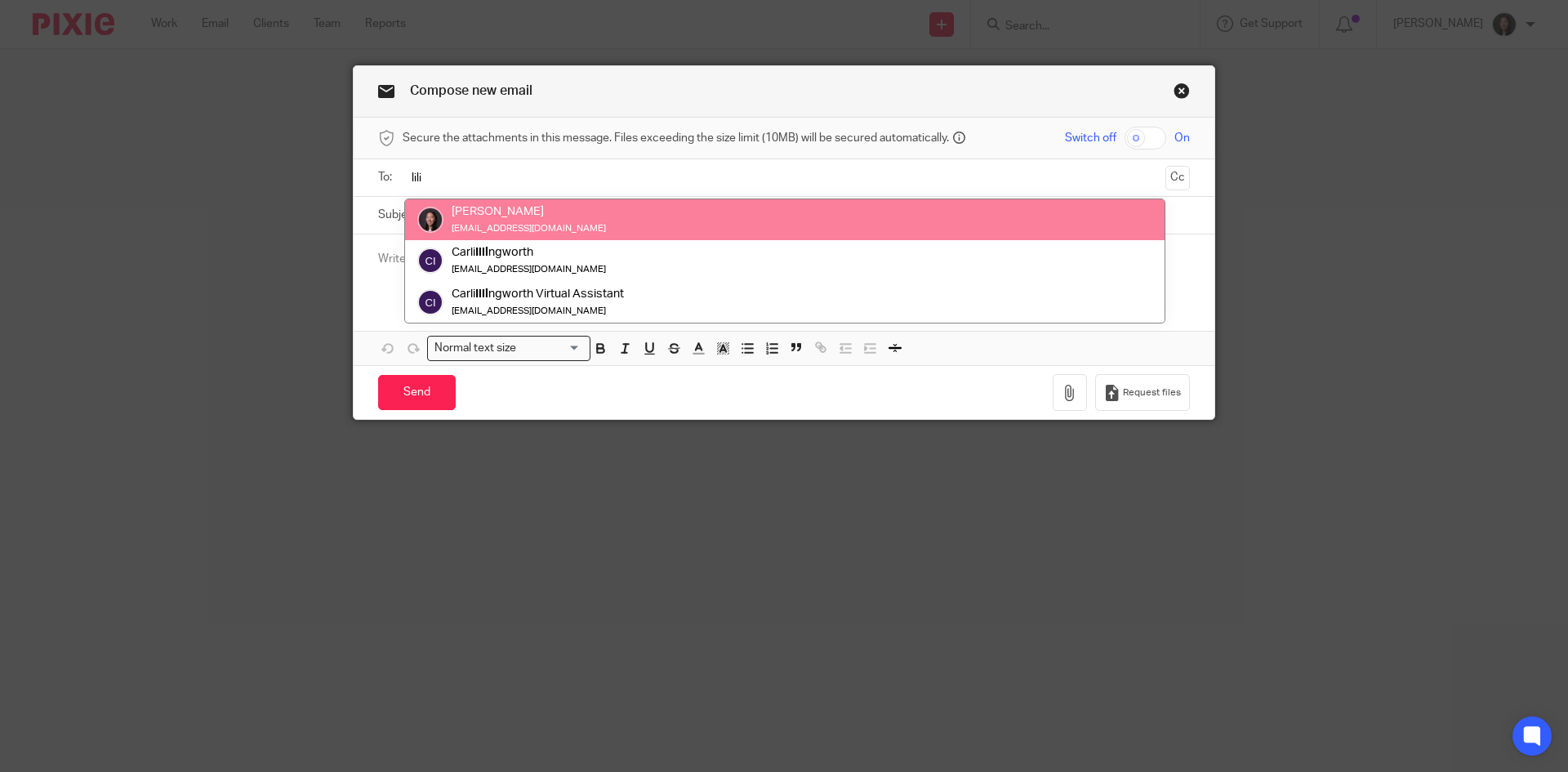
type input "lili"
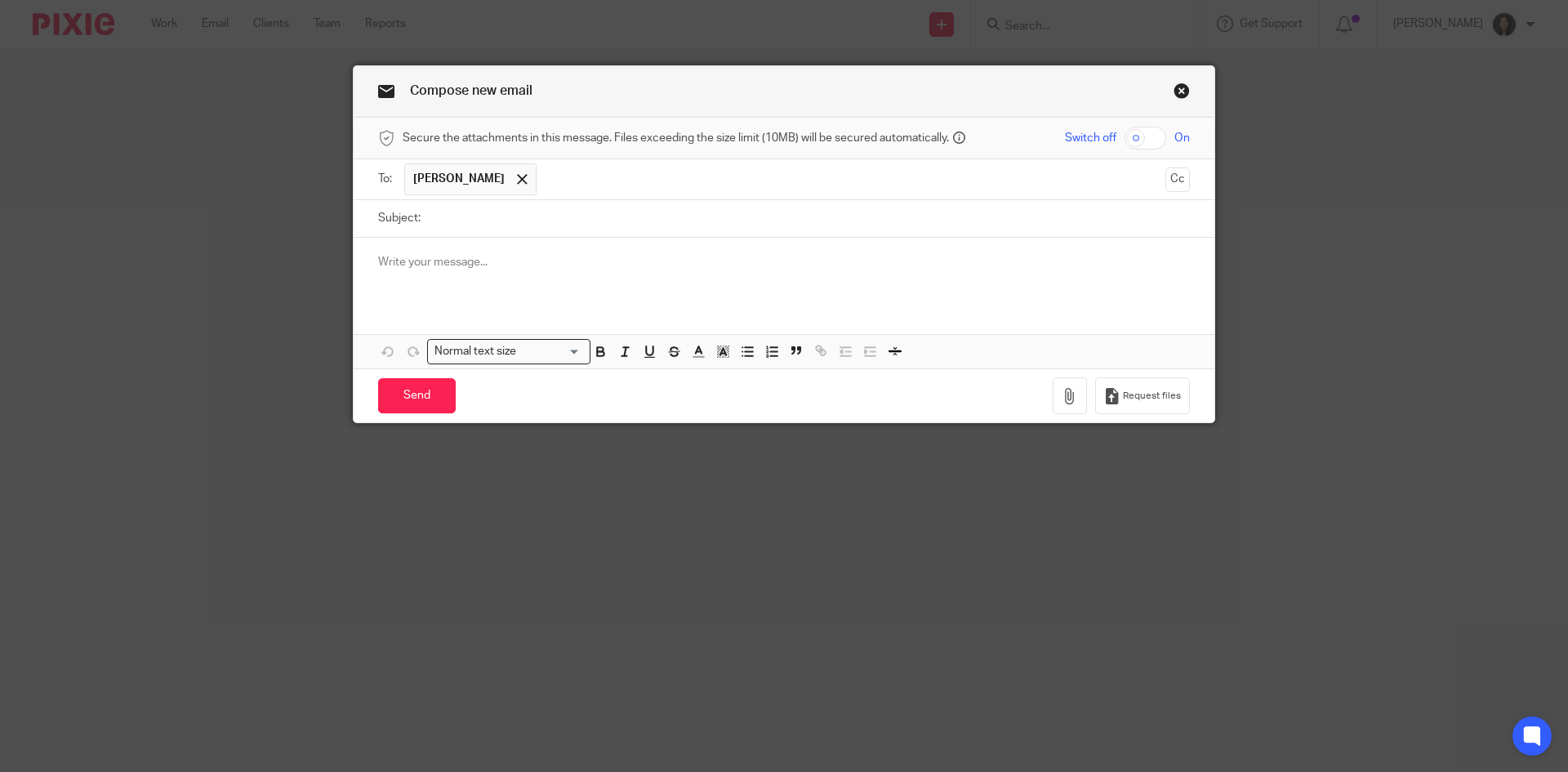
click at [495, 261] on p at bounding box center [784, 262] width 812 height 16
click at [495, 214] on input "Subject:" at bounding box center [809, 219] width 761 height 37
type input "Test"
click at [447, 266] on p "Testing" at bounding box center [784, 262] width 812 height 16
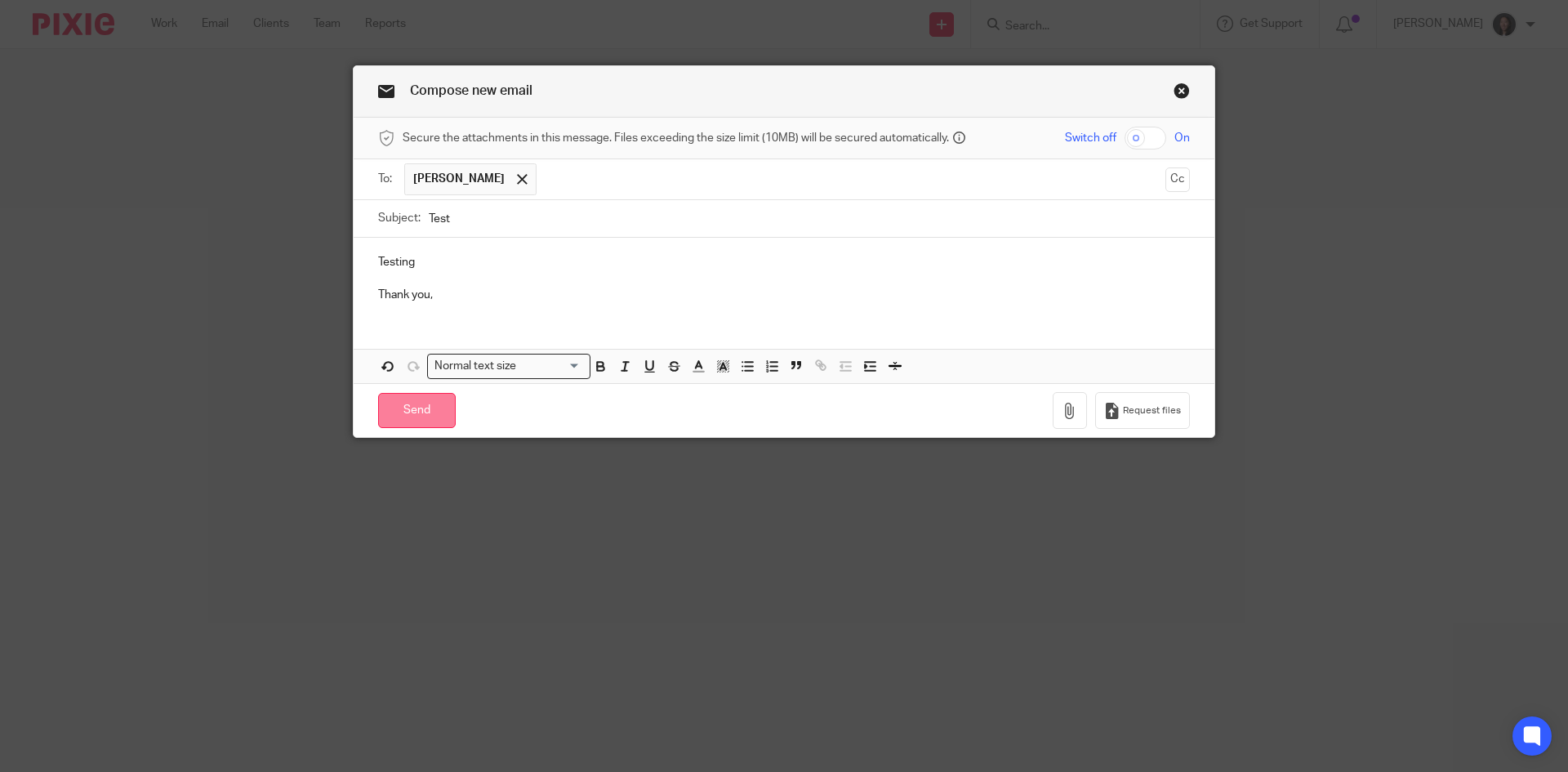
click at [396, 405] on input "Send" at bounding box center [417, 410] width 78 height 35
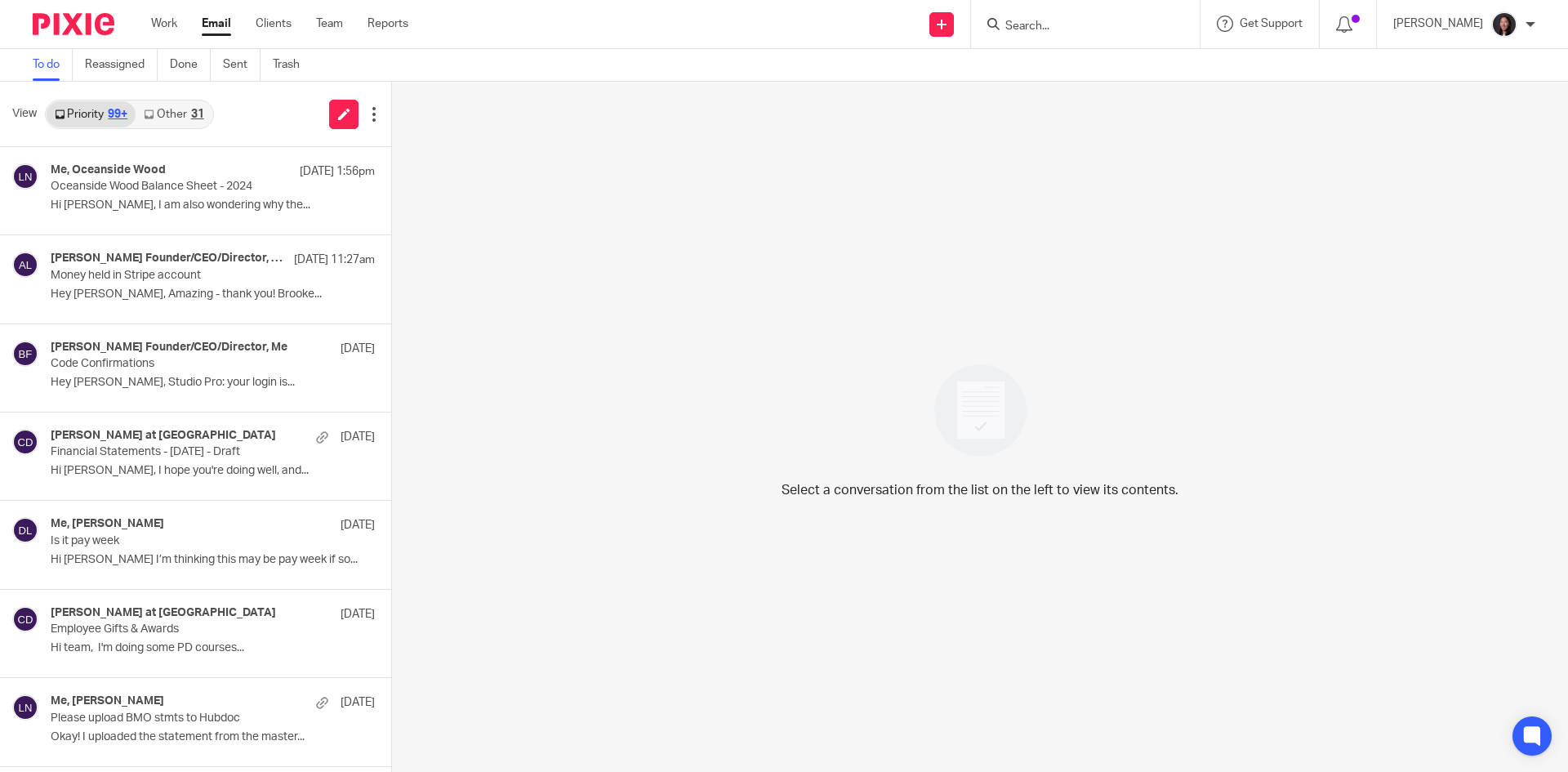
click at [188, 113] on link "Other 31" at bounding box center [173, 114] width 76 height 27
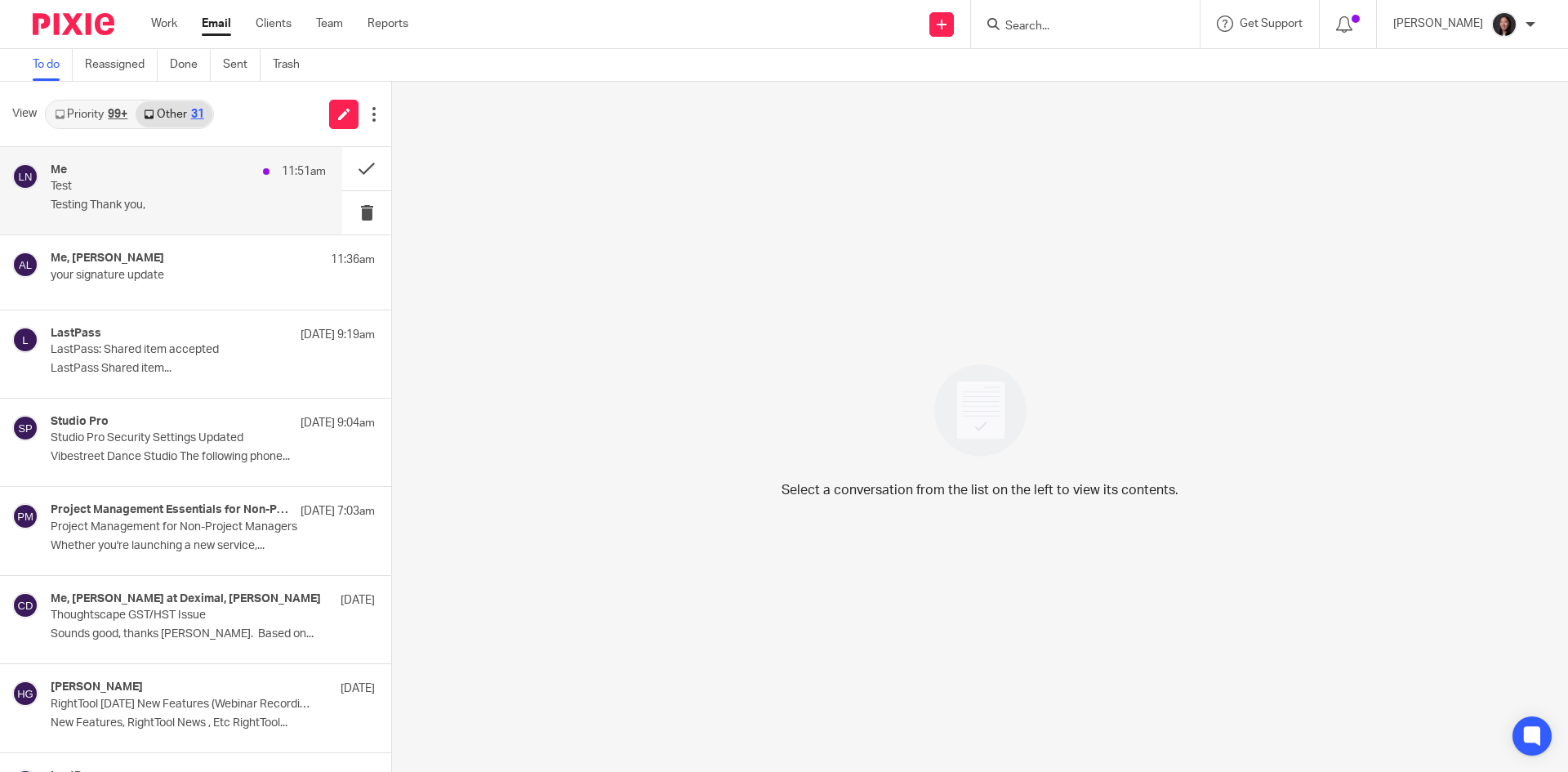
click at [171, 202] on p "Testing Thank you," at bounding box center [188, 205] width 276 height 14
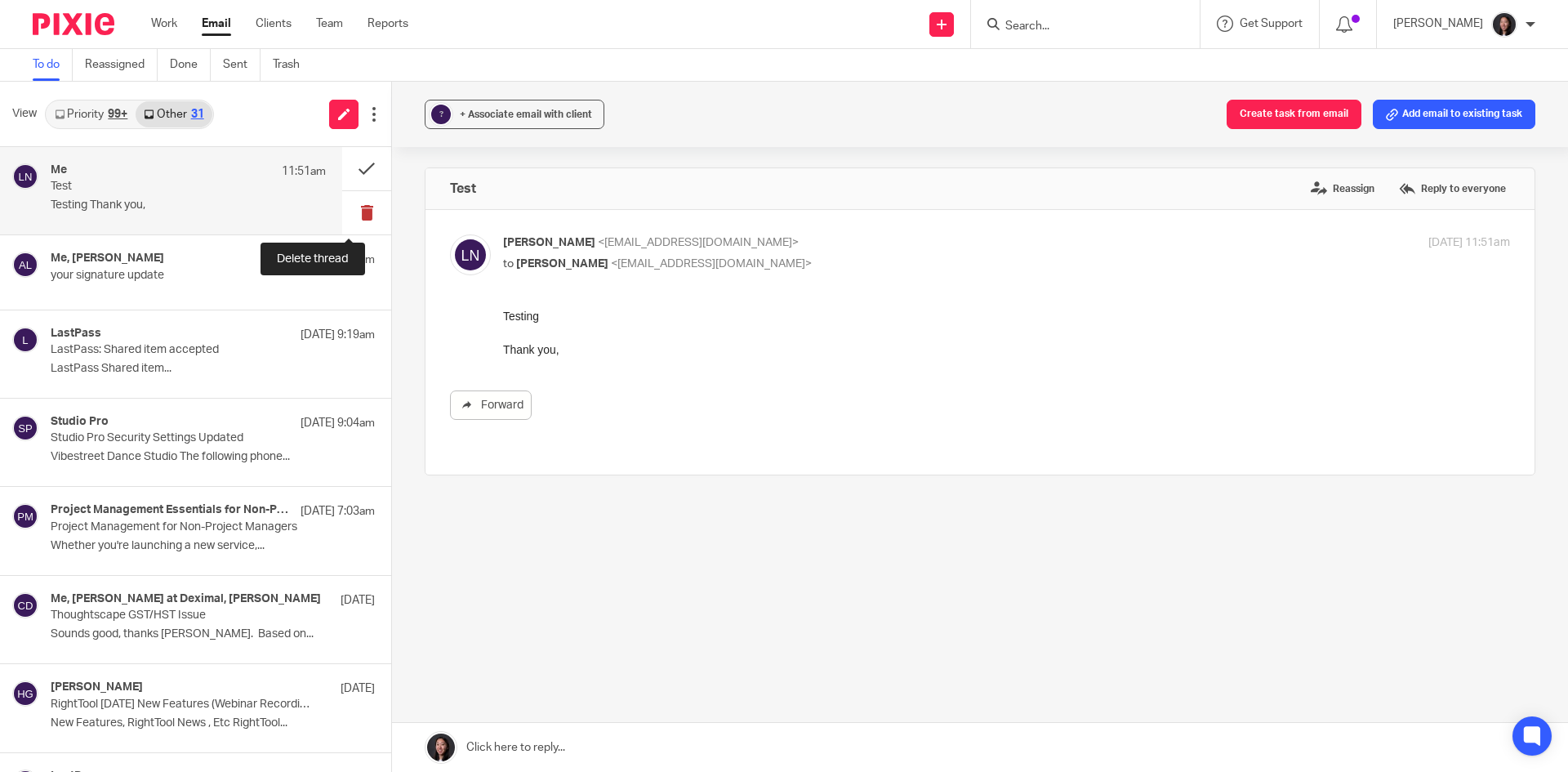
click at [343, 208] on button at bounding box center [367, 212] width 49 height 43
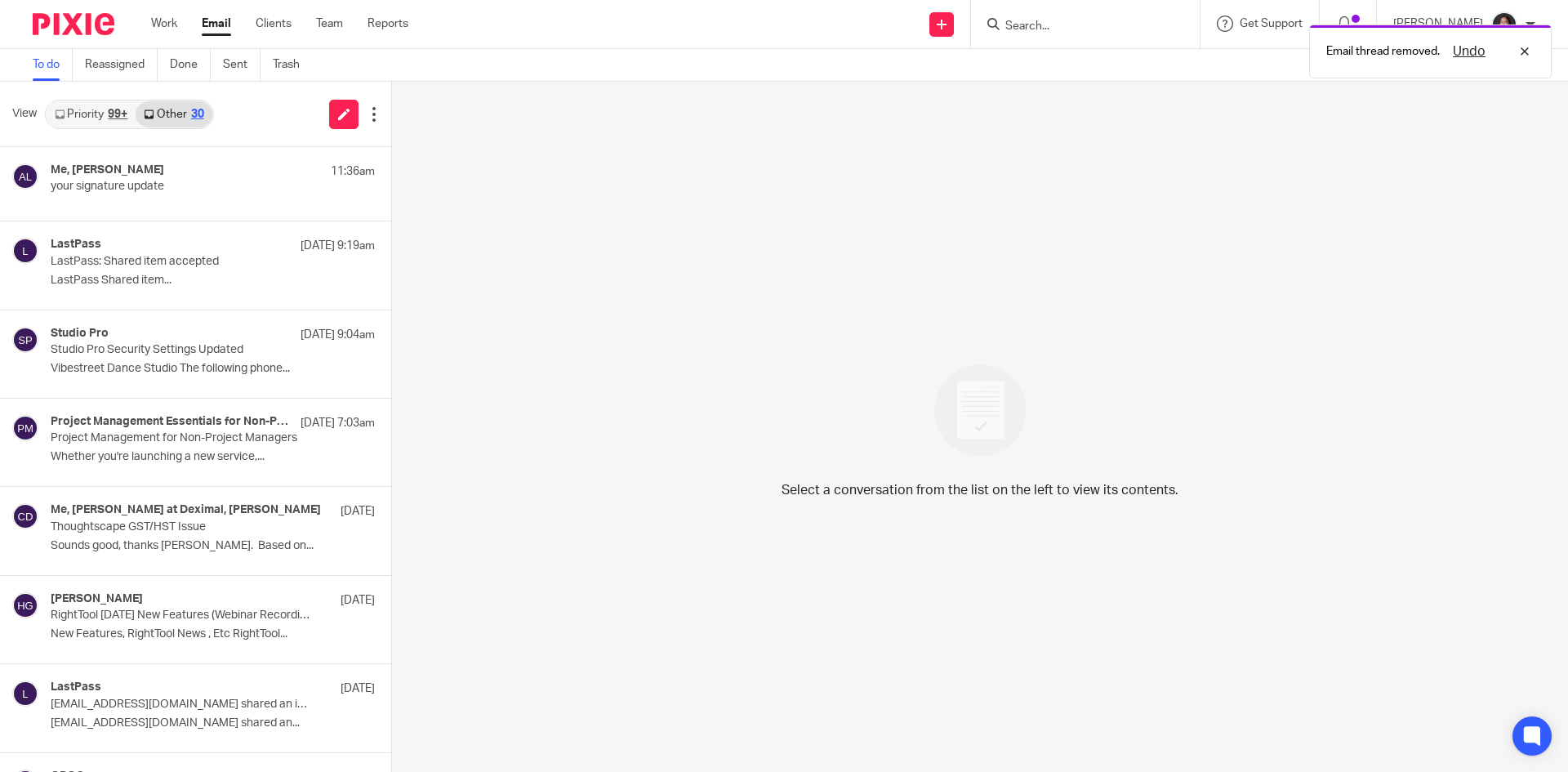
click at [89, 105] on link "Priority 99+" at bounding box center [91, 114] width 89 height 27
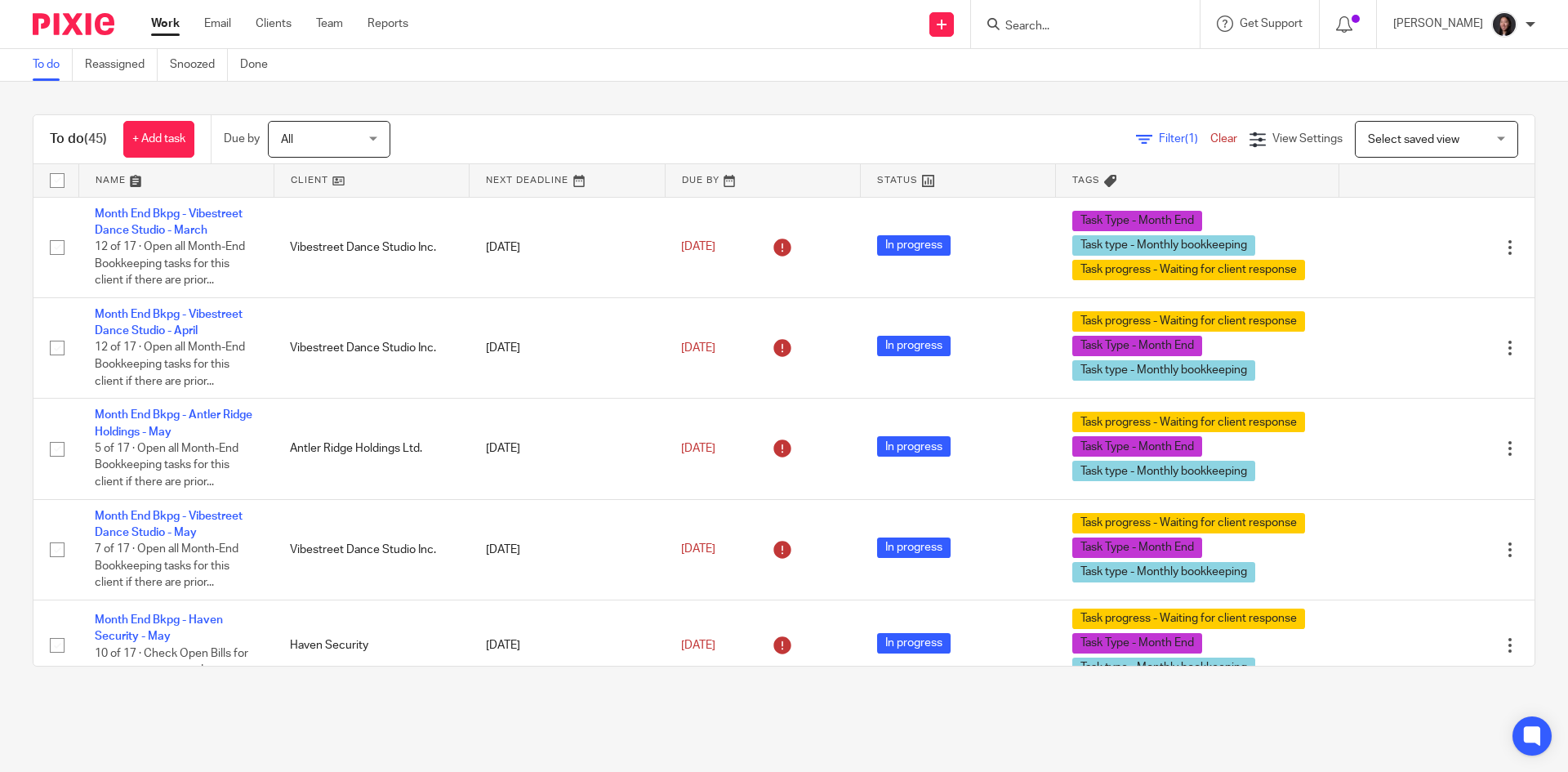
click at [1368, 144] on span "Select saved view" at bounding box center [1414, 139] width 92 height 11
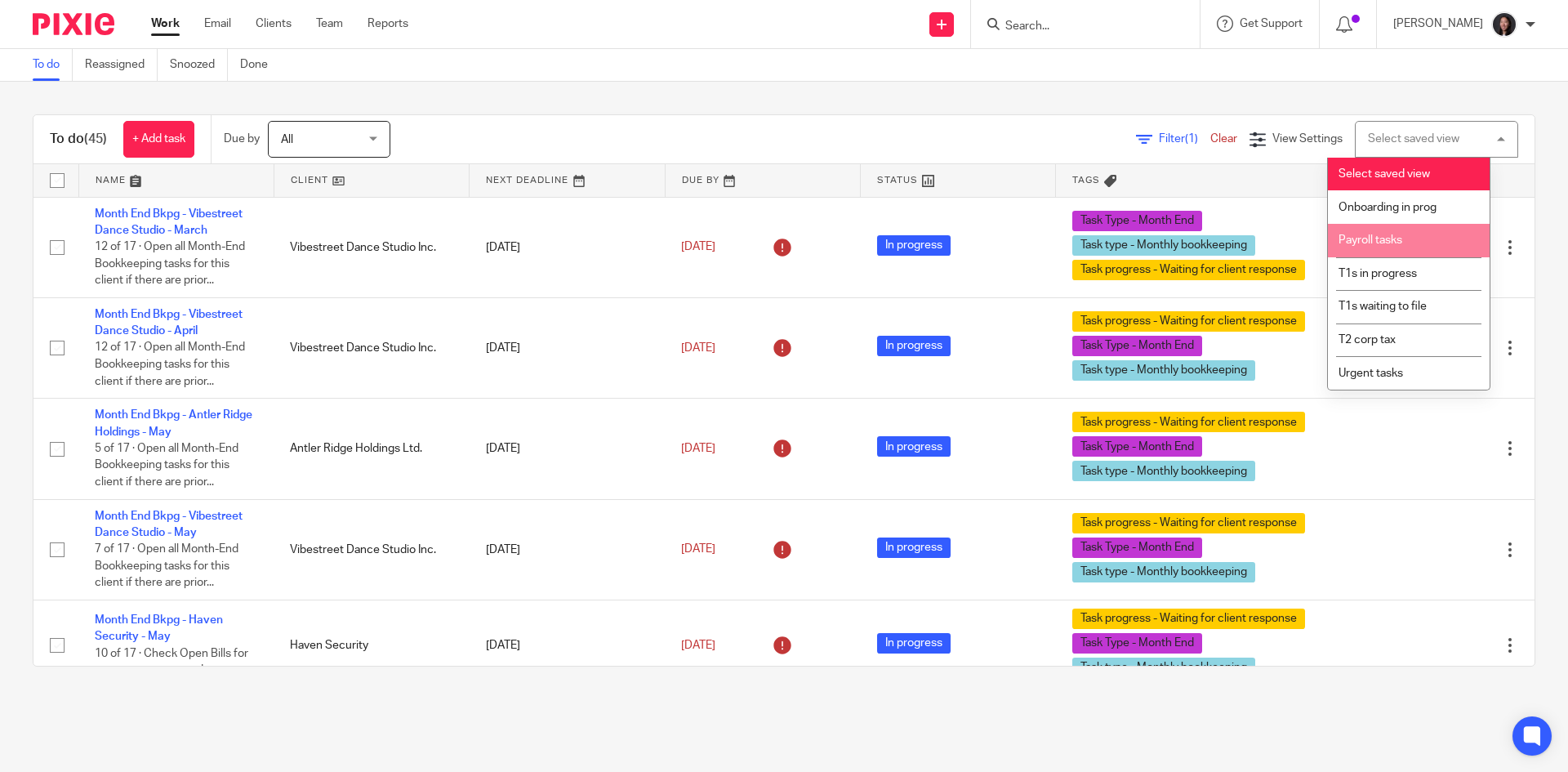
click at [1391, 244] on span "Payroll tasks" at bounding box center [1371, 240] width 64 height 11
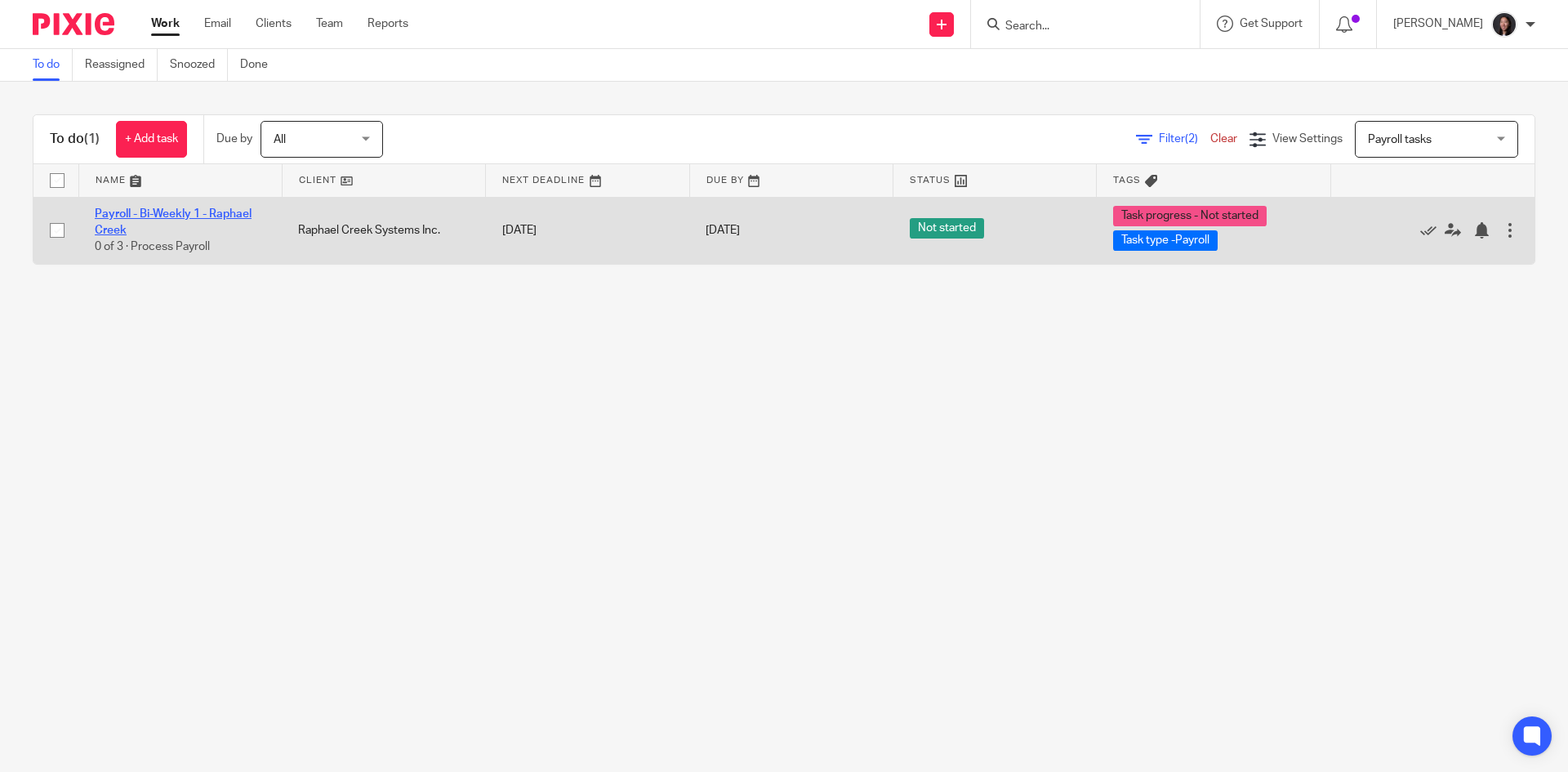
click at [190, 211] on link "Payroll - Bi-Weekly 1 - Raphael Creek" at bounding box center [172, 222] width 157 height 27
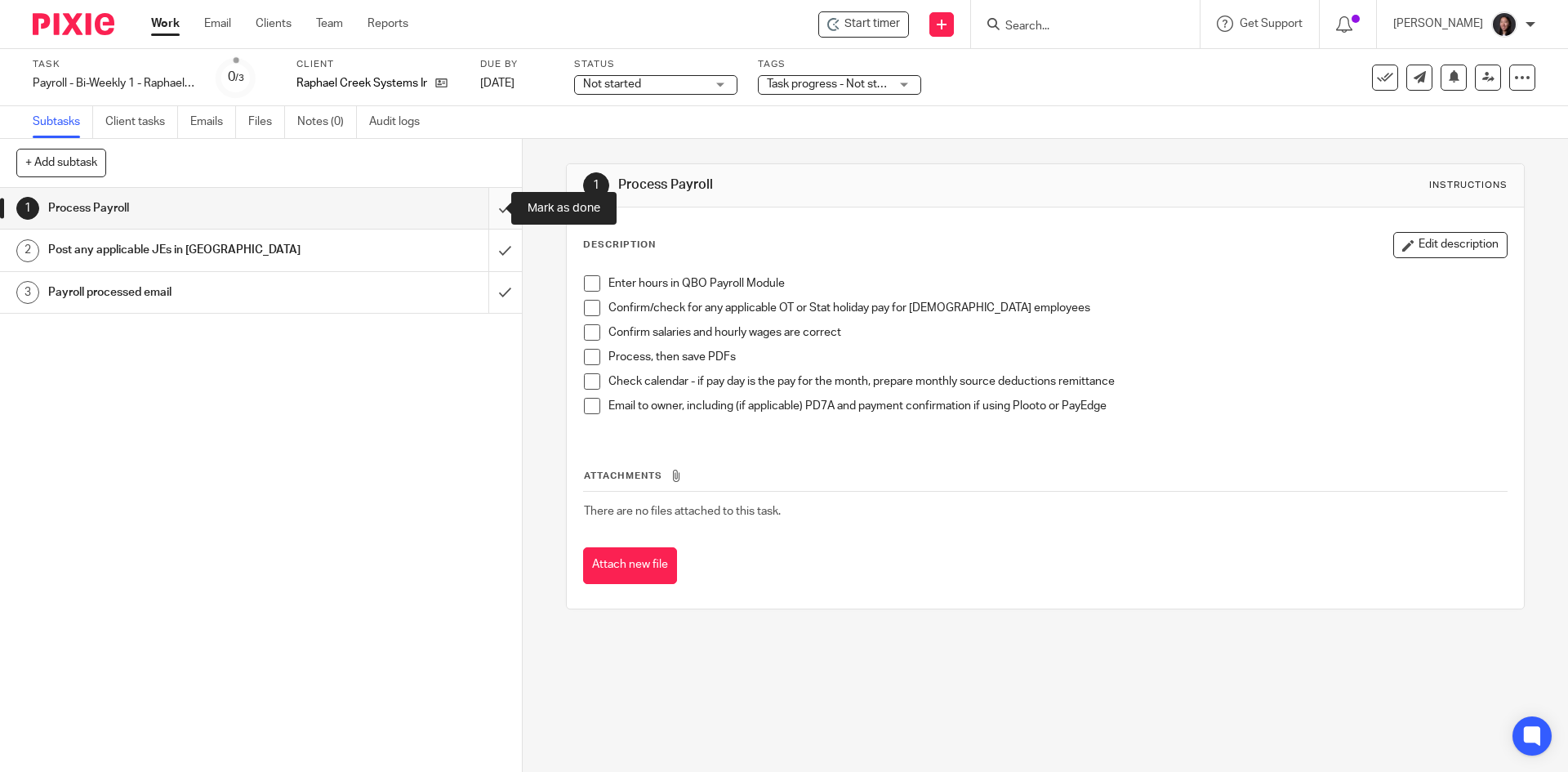
click at [490, 221] on input "submit" at bounding box center [261, 208] width 522 height 41
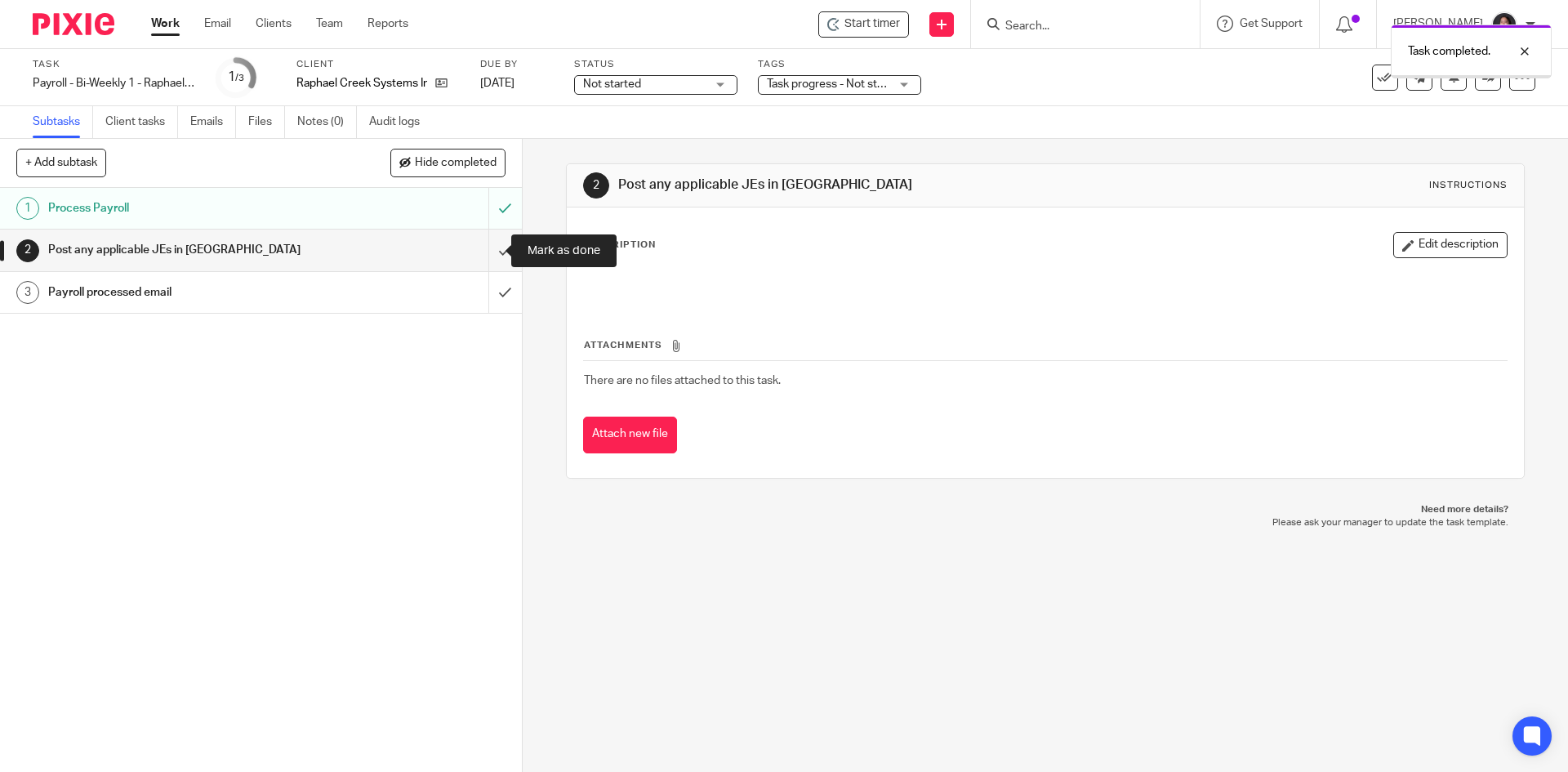
click at [490, 250] on input "submit" at bounding box center [261, 250] width 522 height 41
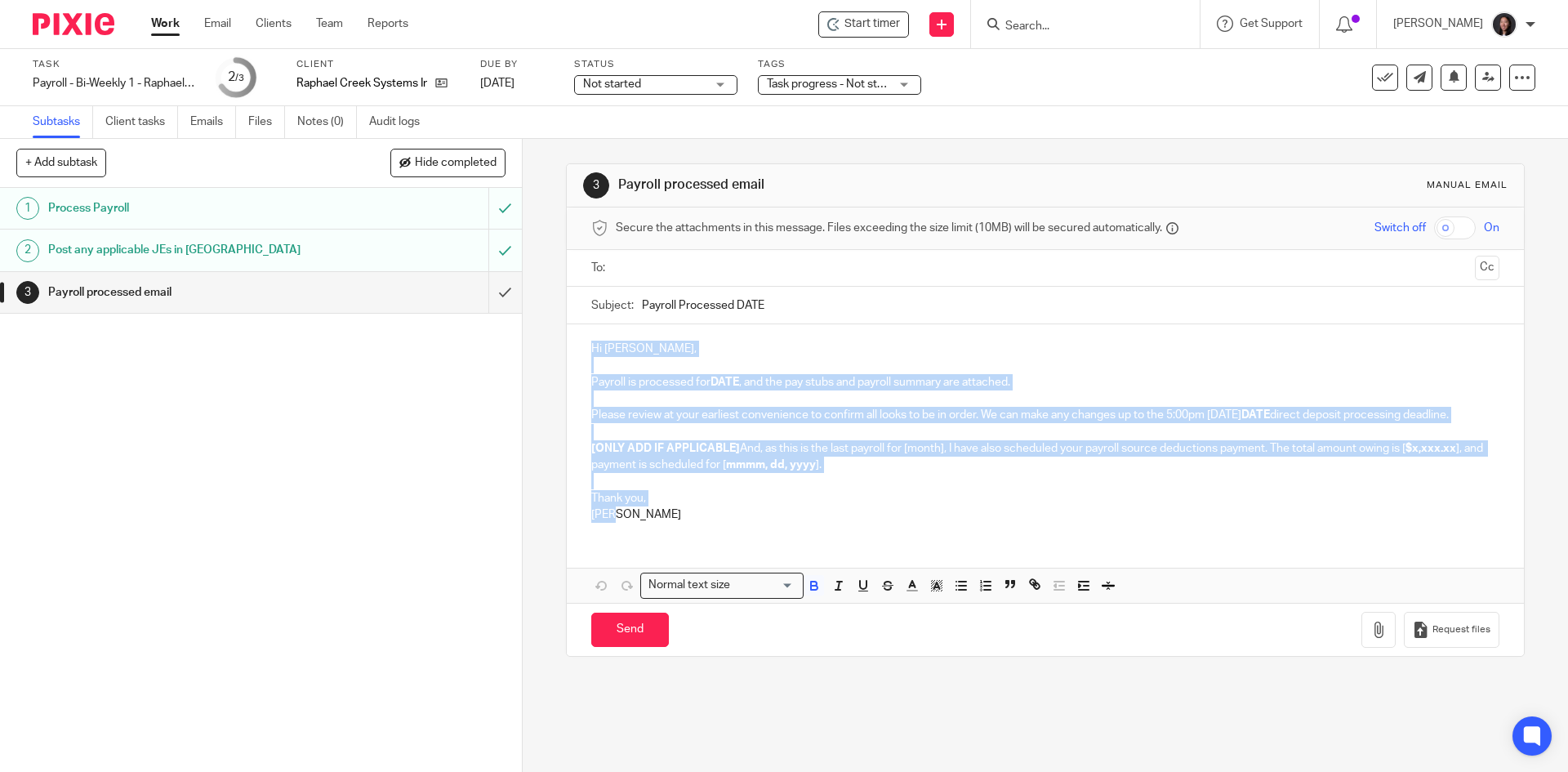
drag, startPoint x: 576, startPoint y: 343, endPoint x: 709, endPoint y: 540, distance: 237.7
click at [709, 535] on div "Hi [PERSON_NAME], Payroll is processed for DATE , and the pay stubs and payroll…" at bounding box center [1045, 429] width 956 height 211
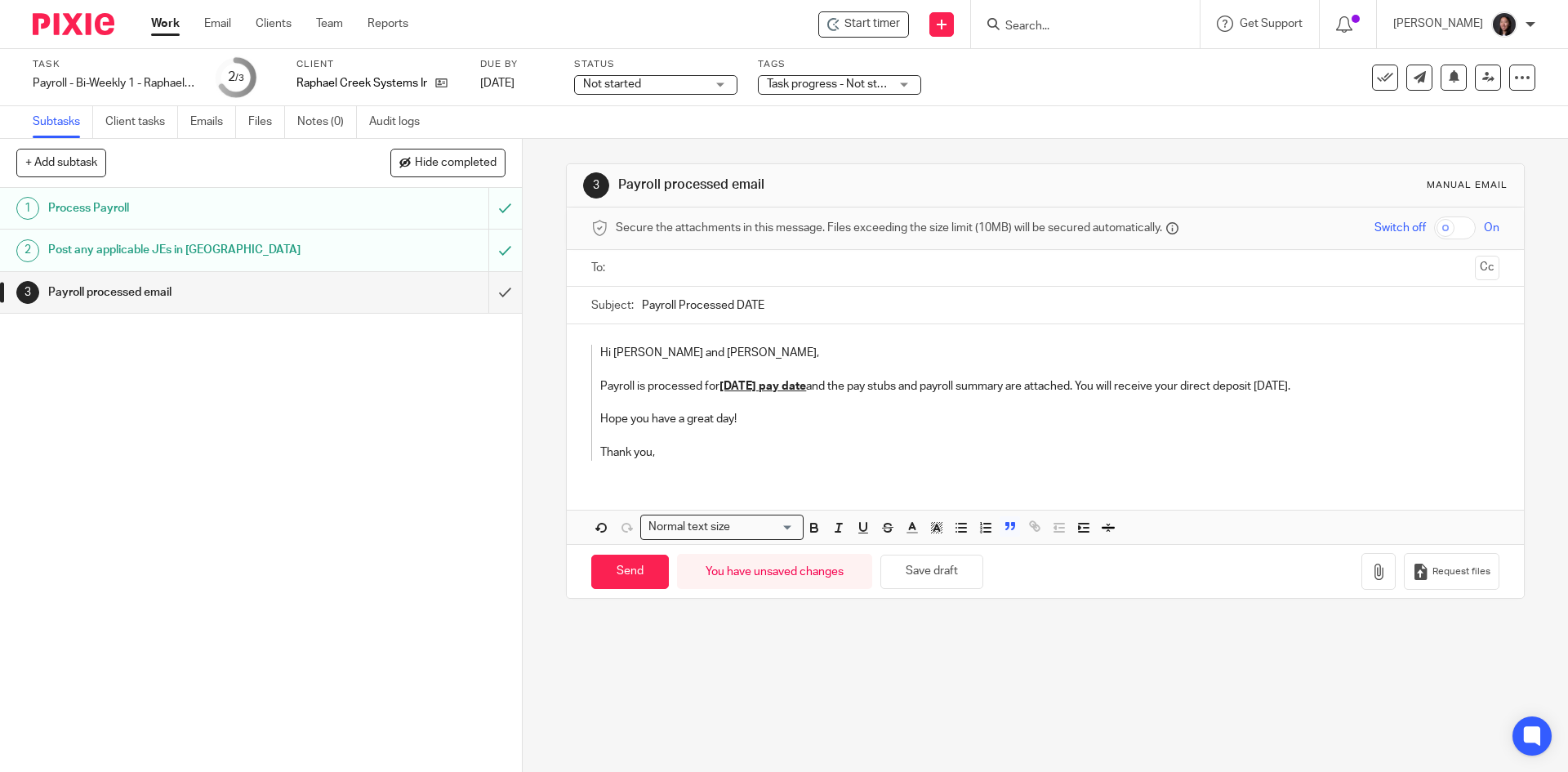
click at [601, 450] on p "Thank you," at bounding box center [1033, 452] width 866 height 16
click at [601, 354] on p "Hi Glen and Vicki," at bounding box center [1033, 353] width 866 height 16
click at [601, 381] on p "Payroll is processed for August 22, 2025 pay date and the pay stubs and payroll…" at bounding box center [1033, 386] width 866 height 16
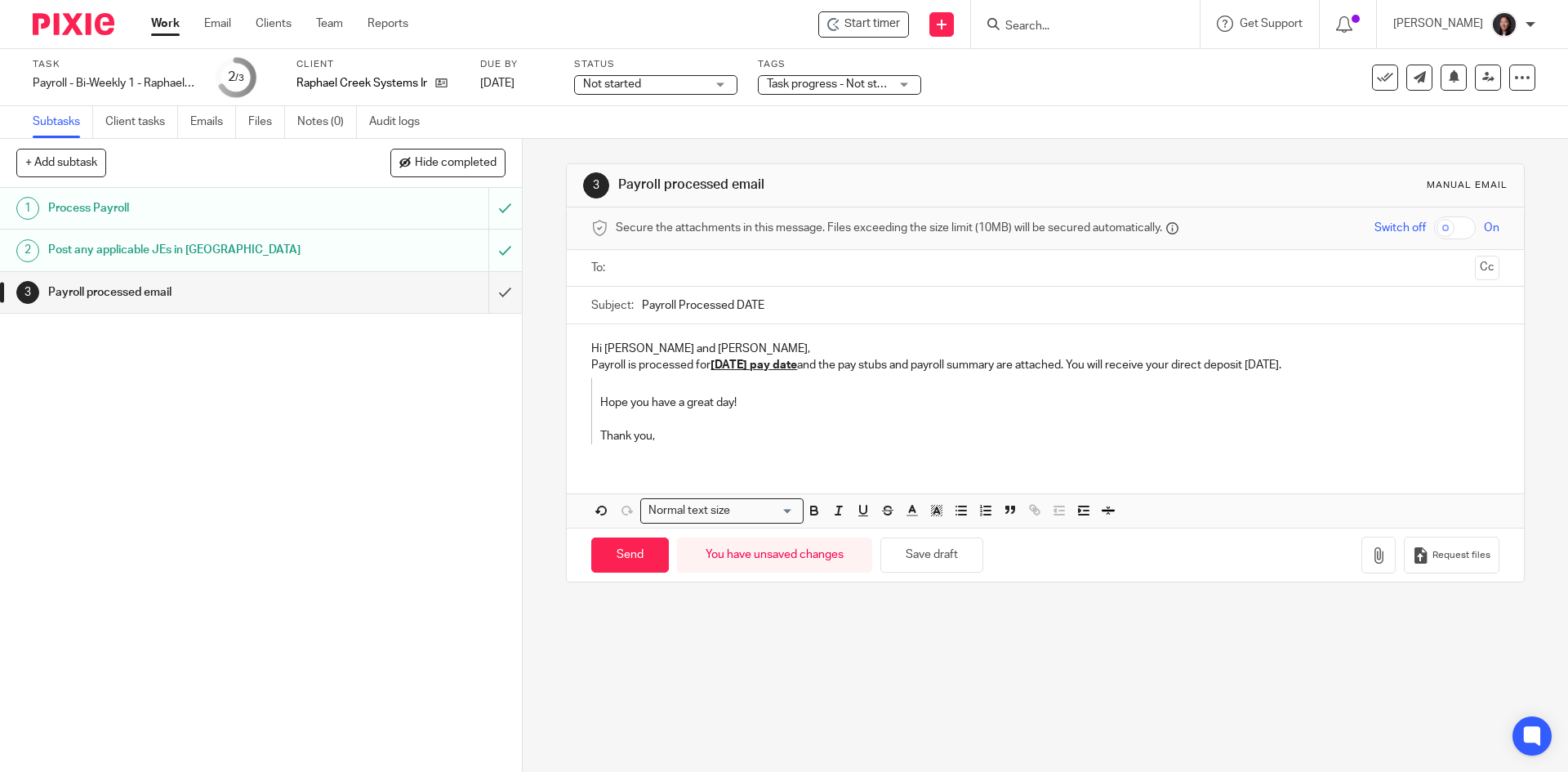
click at [593, 404] on blockquote "Hope you have a great day! Thank you," at bounding box center [1029, 411] width 875 height 66
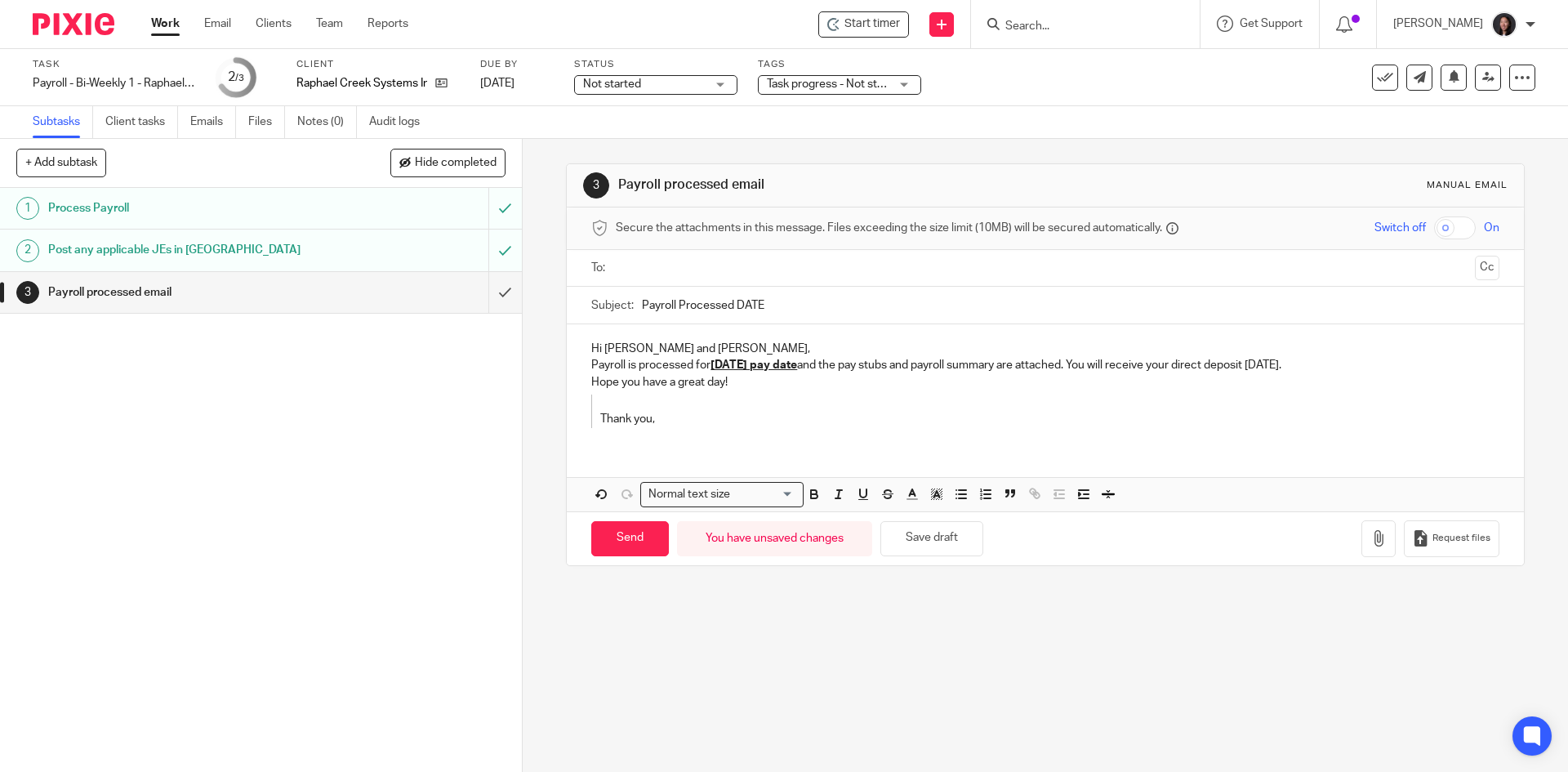
click at [601, 419] on p "Thank you," at bounding box center [1033, 411] width 866 height 34
click at [592, 385] on p "Hope you have a great day!" at bounding box center [1045, 382] width 908 height 16
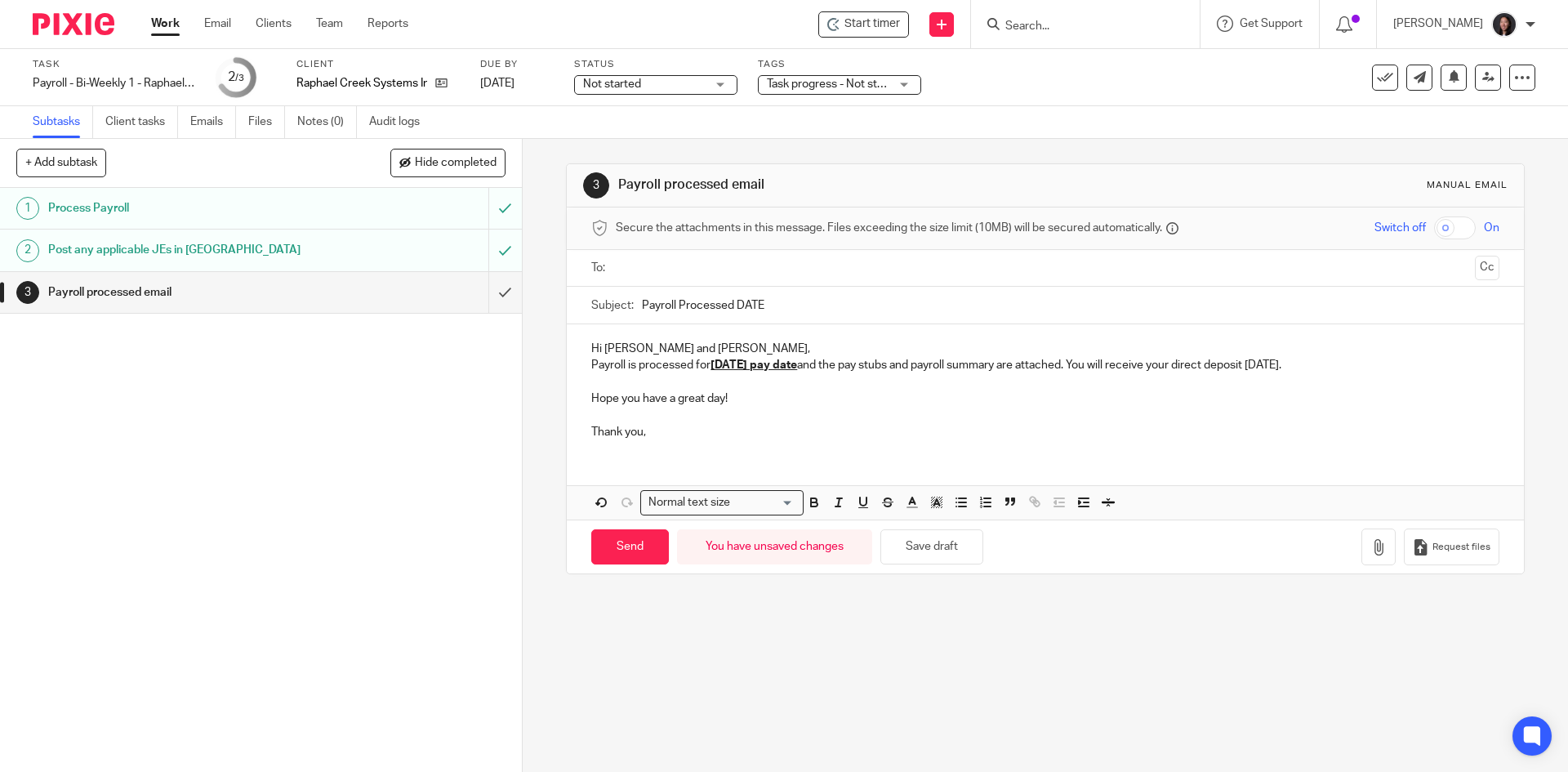
click at [583, 364] on div "Hi Glen and Vicki, Payroll is processed for August 22, 2025 pay date and the pa…" at bounding box center [1045, 388] width 956 height 128
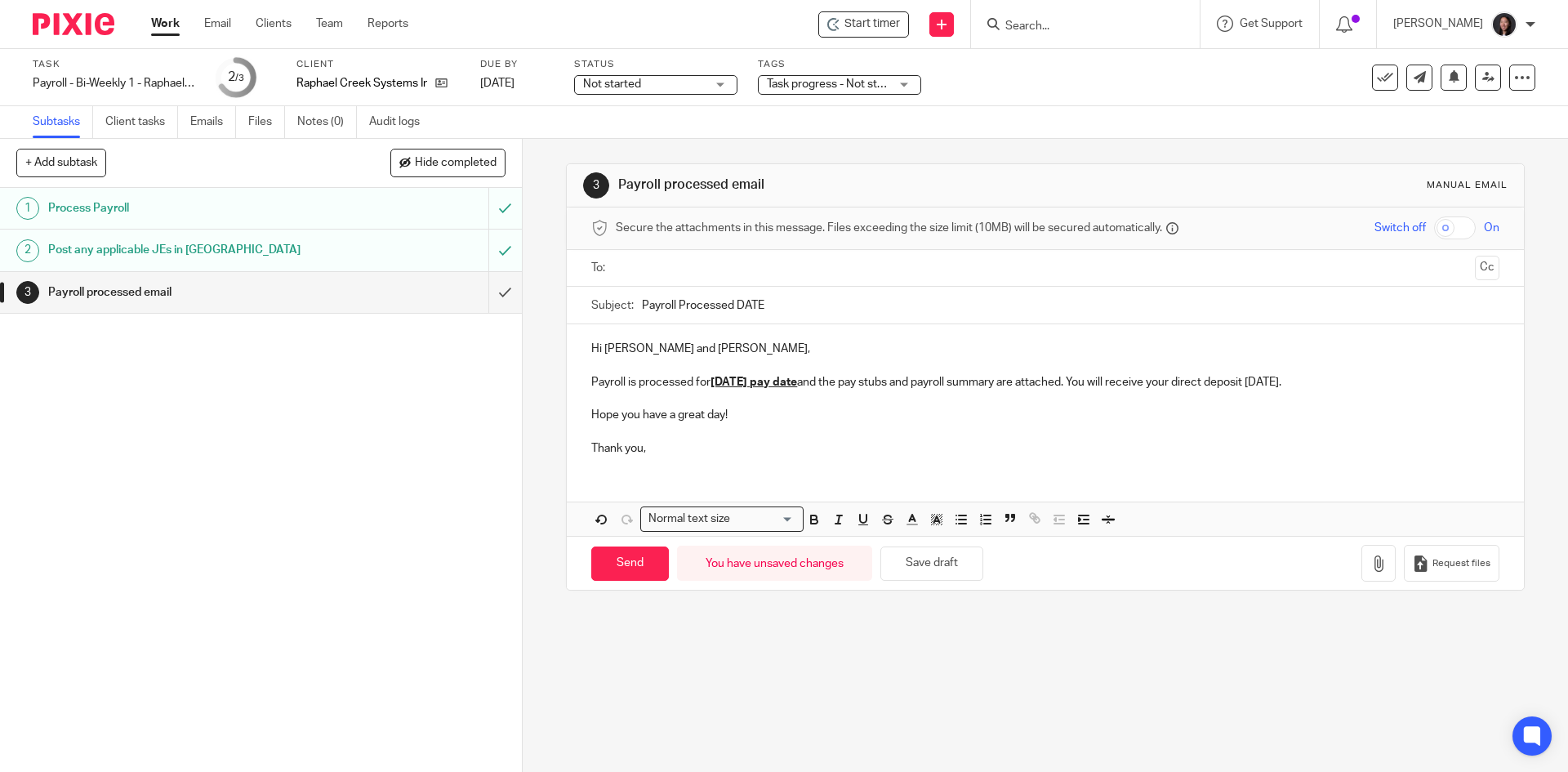
click at [761, 382] on u "August 22, 2025 pay date" at bounding box center [754, 382] width 87 height 11
click at [673, 446] on p "Thank you," at bounding box center [1045, 449] width 908 height 16
click at [929, 563] on button "Save draft" at bounding box center [931, 564] width 103 height 35
click at [1371, 567] on icon "button" at bounding box center [1379, 564] width 16 height 16
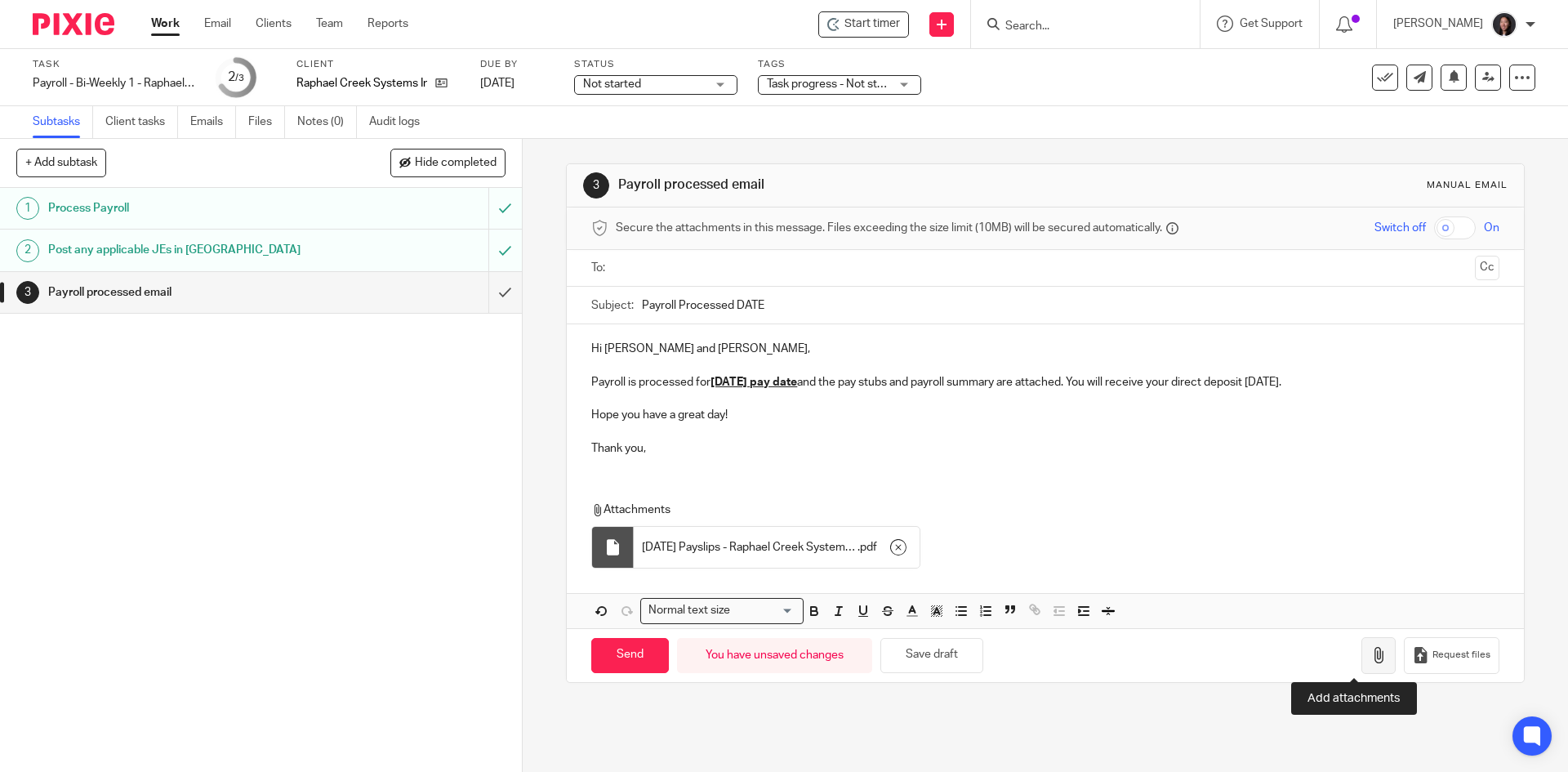
click at [1362, 651] on button "button" at bounding box center [1378, 656] width 34 height 37
click at [767, 309] on input "Payroll Processed DATE" at bounding box center [1071, 305] width 857 height 37
type input "Payroll Processed - September 19, 2025"
click at [797, 276] on input "text" at bounding box center [1045, 268] width 846 height 19
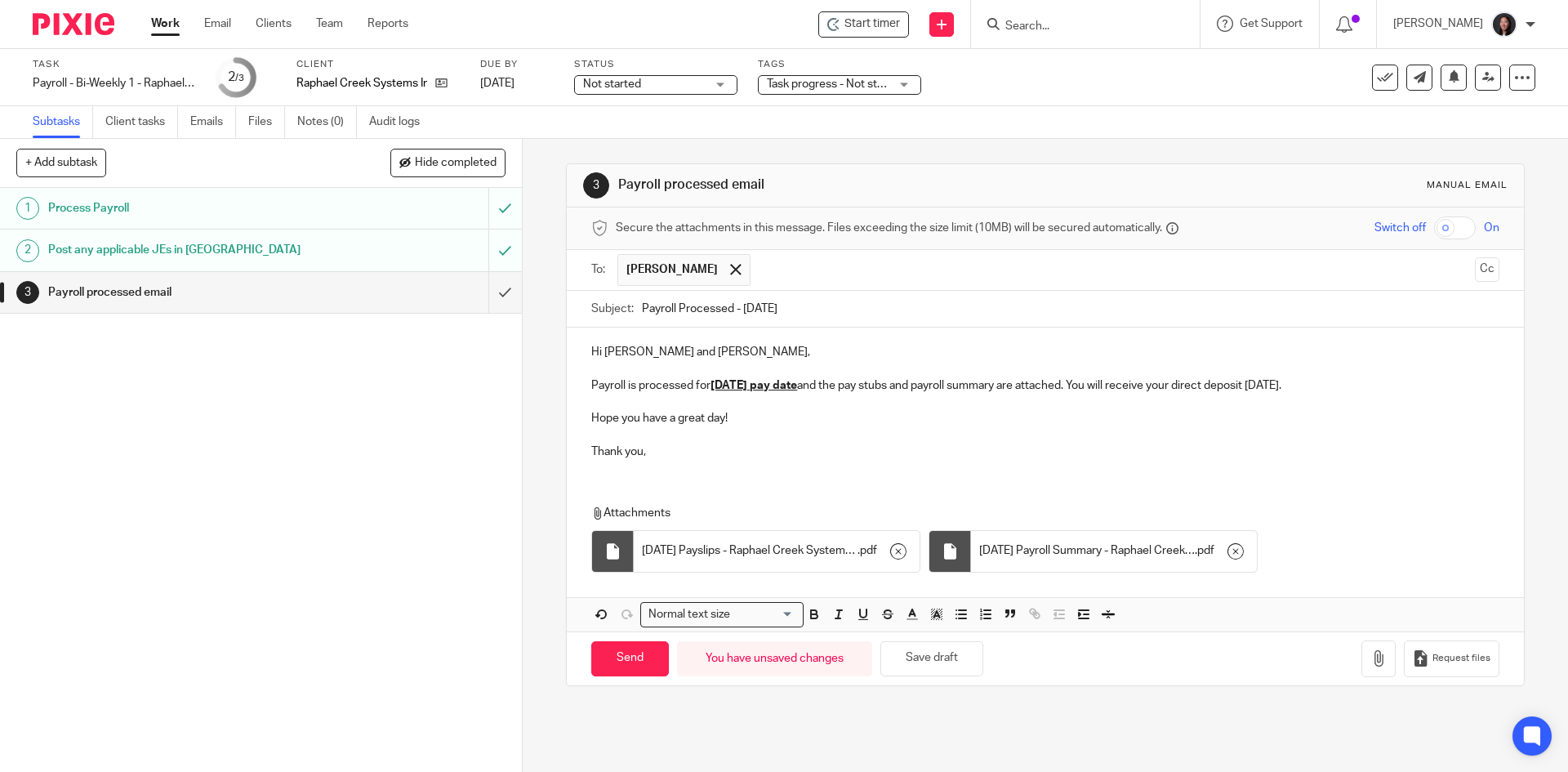
click at [792, 277] on input "text" at bounding box center [1114, 269] width 710 height 32
click at [945, 669] on button "Save draft" at bounding box center [931, 658] width 103 height 35
click at [613, 656] on input "Send" at bounding box center [630, 658] width 78 height 35
type input "Sent"
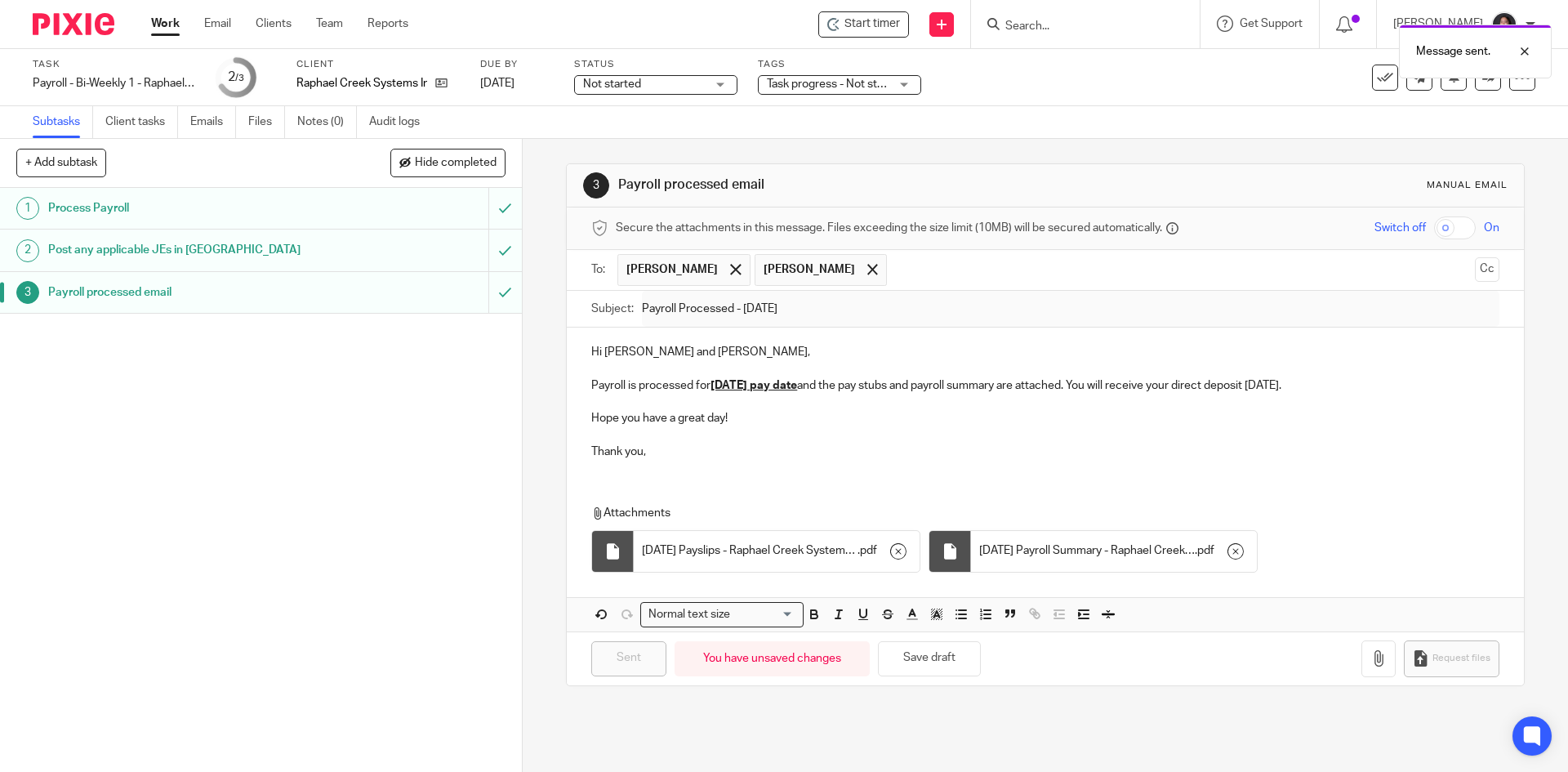
click at [170, 23] on link "Work" at bounding box center [165, 24] width 28 height 16
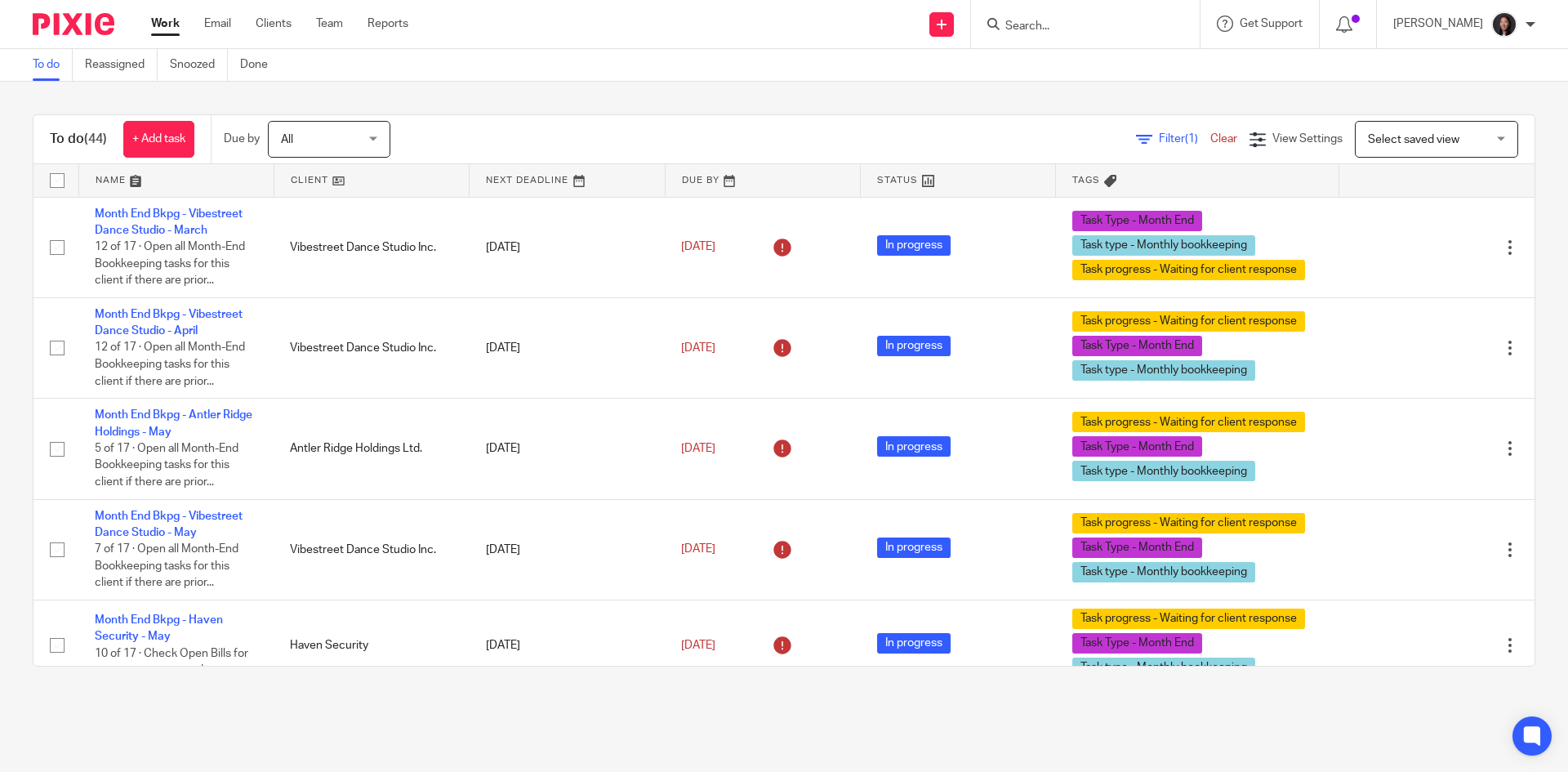
click at [382, 190] on link at bounding box center [372, 180] width 194 height 33
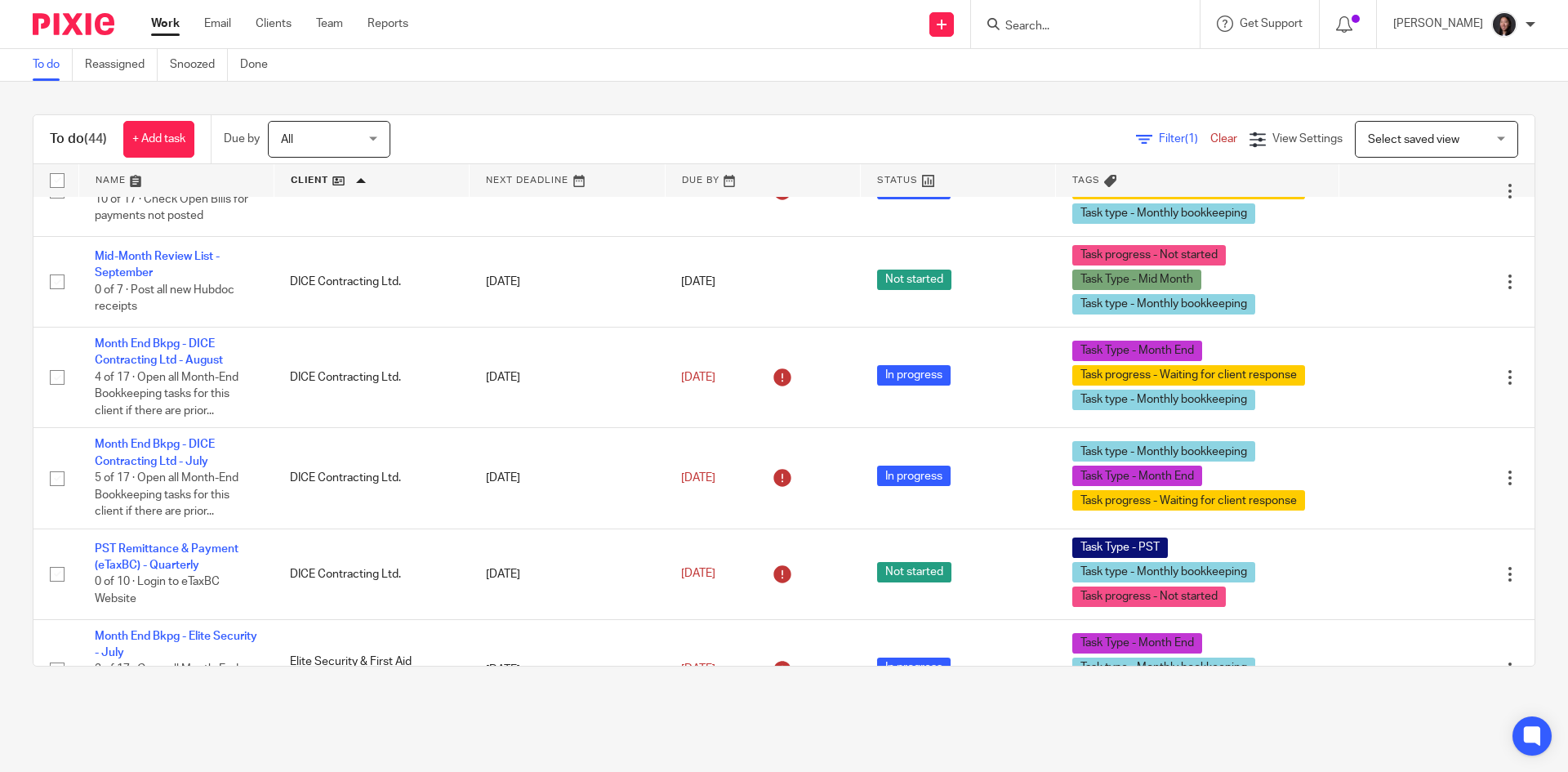
scroll to position [980, 0]
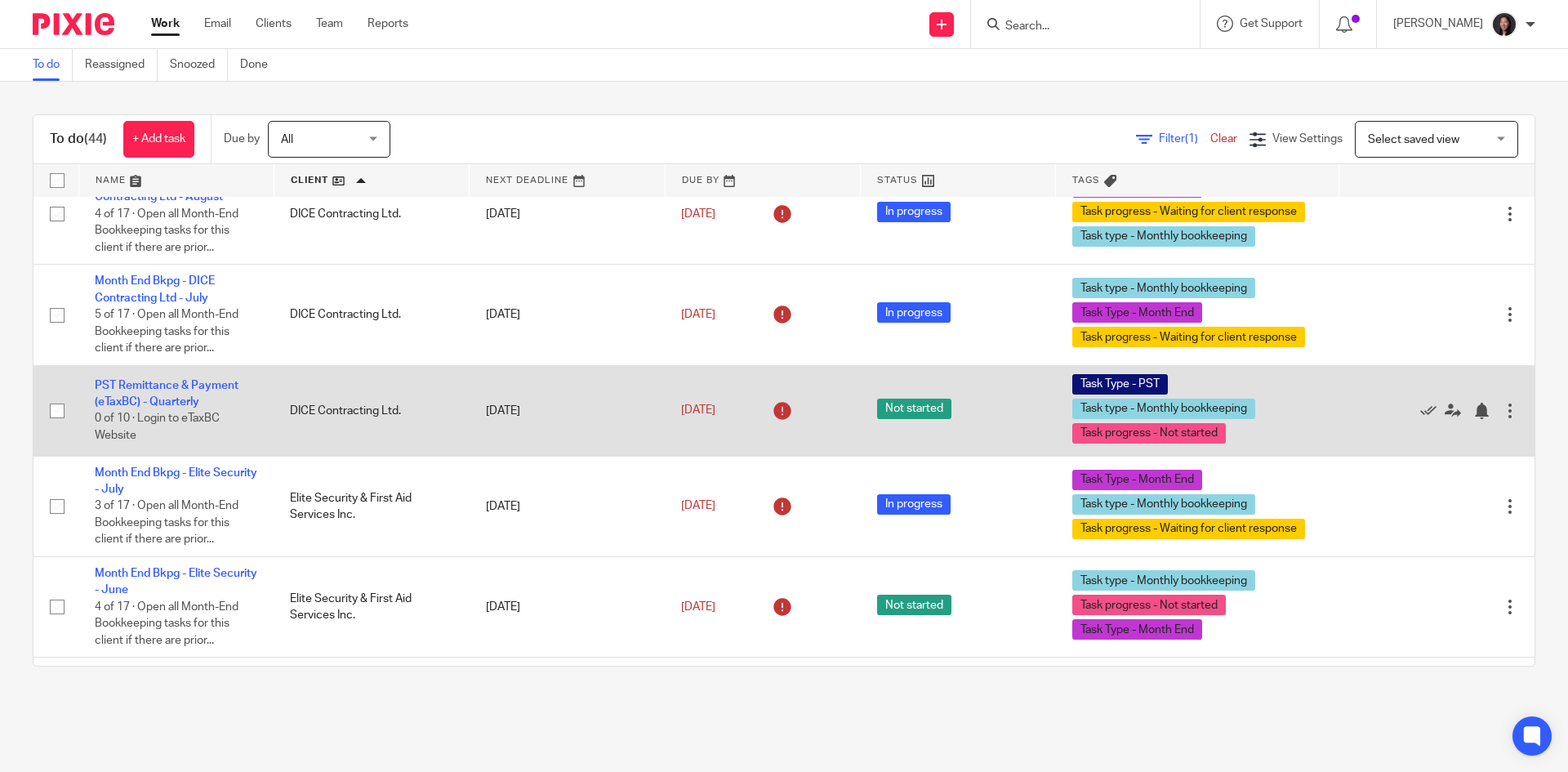
click at [195, 404] on td "PST Remittance & Payment (eTaxBC) - Quarterly 0 of 10 · Login to eTaxBC Website" at bounding box center [176, 410] width 195 height 91
click at [187, 393] on link "PST Remittance & Payment (eTaxBC) - Quarterly" at bounding box center [166, 394] width 144 height 27
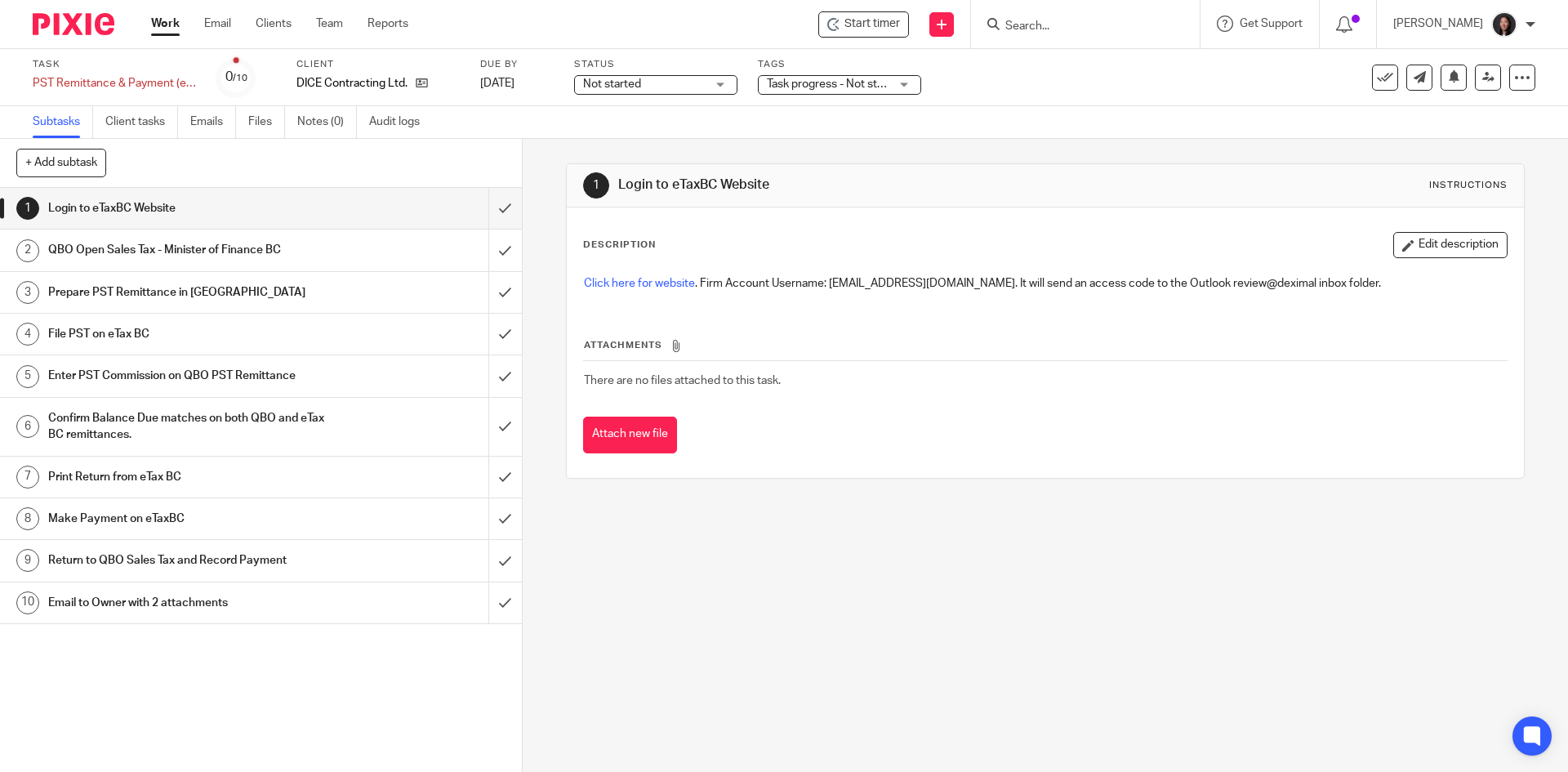
click at [174, 30] on link "Work" at bounding box center [165, 24] width 28 height 16
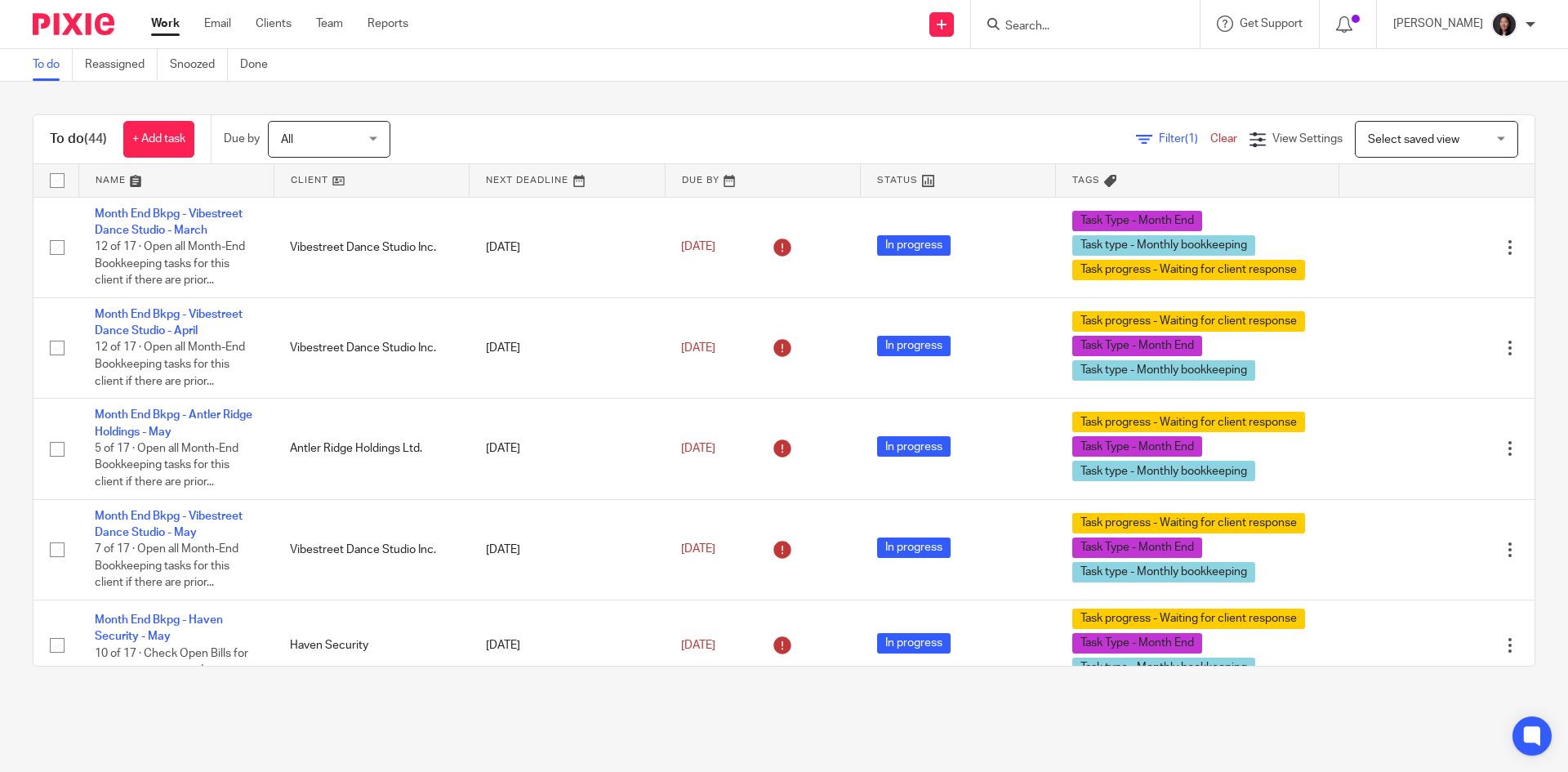
click at [359, 183] on link at bounding box center [372, 180] width 194 height 33
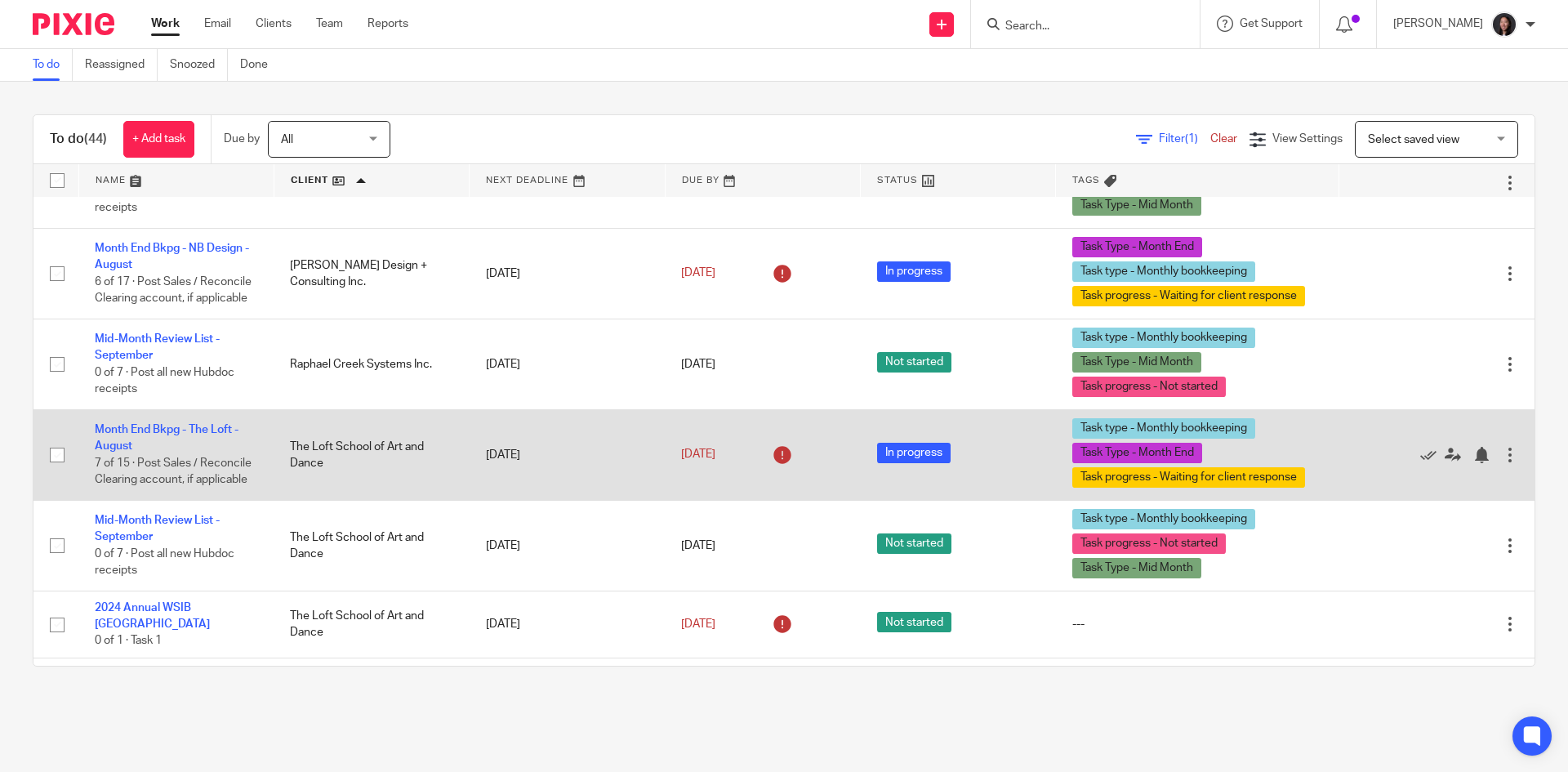
scroll to position [2614, 0]
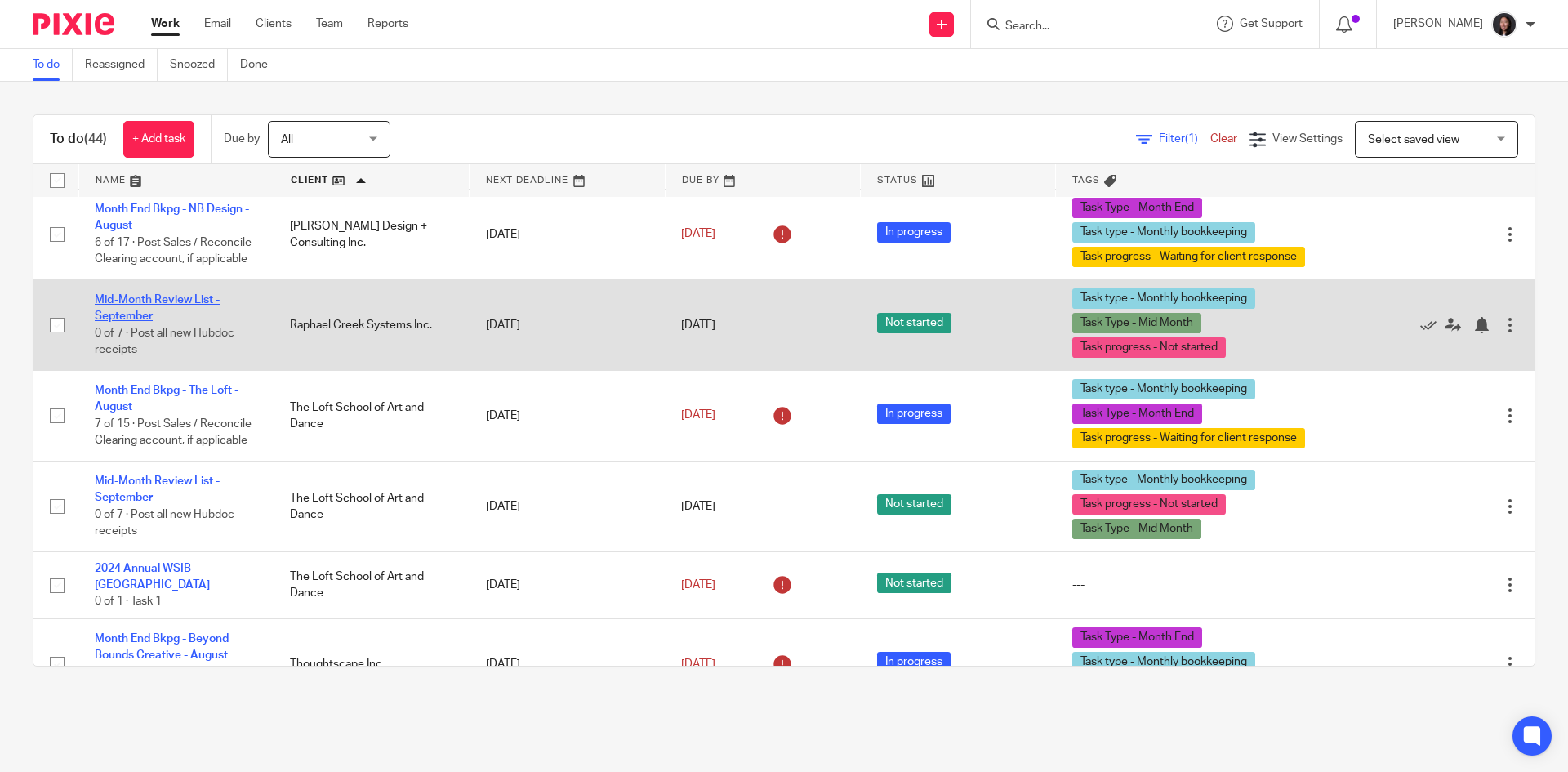
click at [194, 301] on link "Mid-Month Review List - September" at bounding box center [157, 308] width 125 height 27
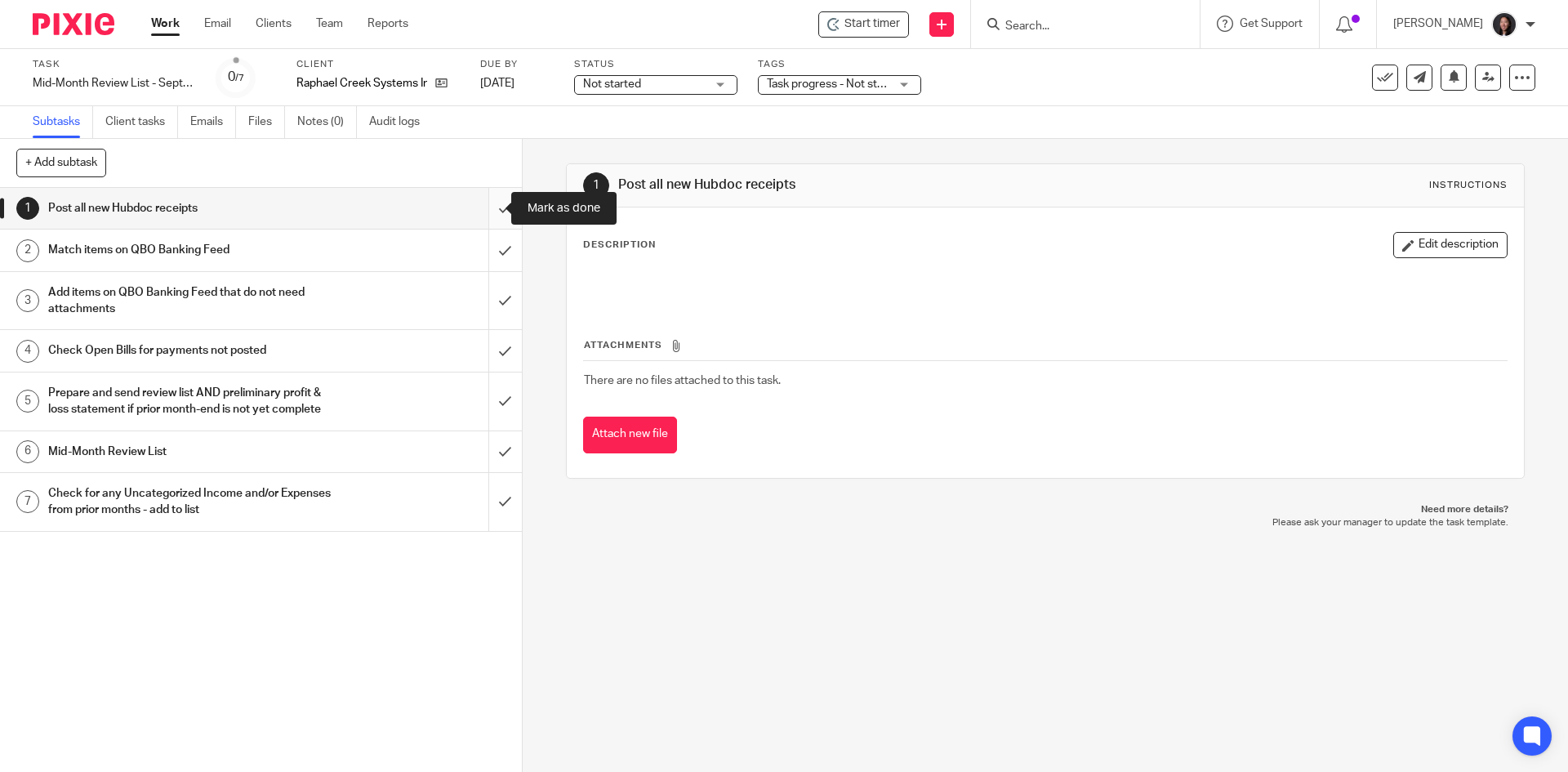
click at [485, 208] on input "submit" at bounding box center [261, 208] width 522 height 41
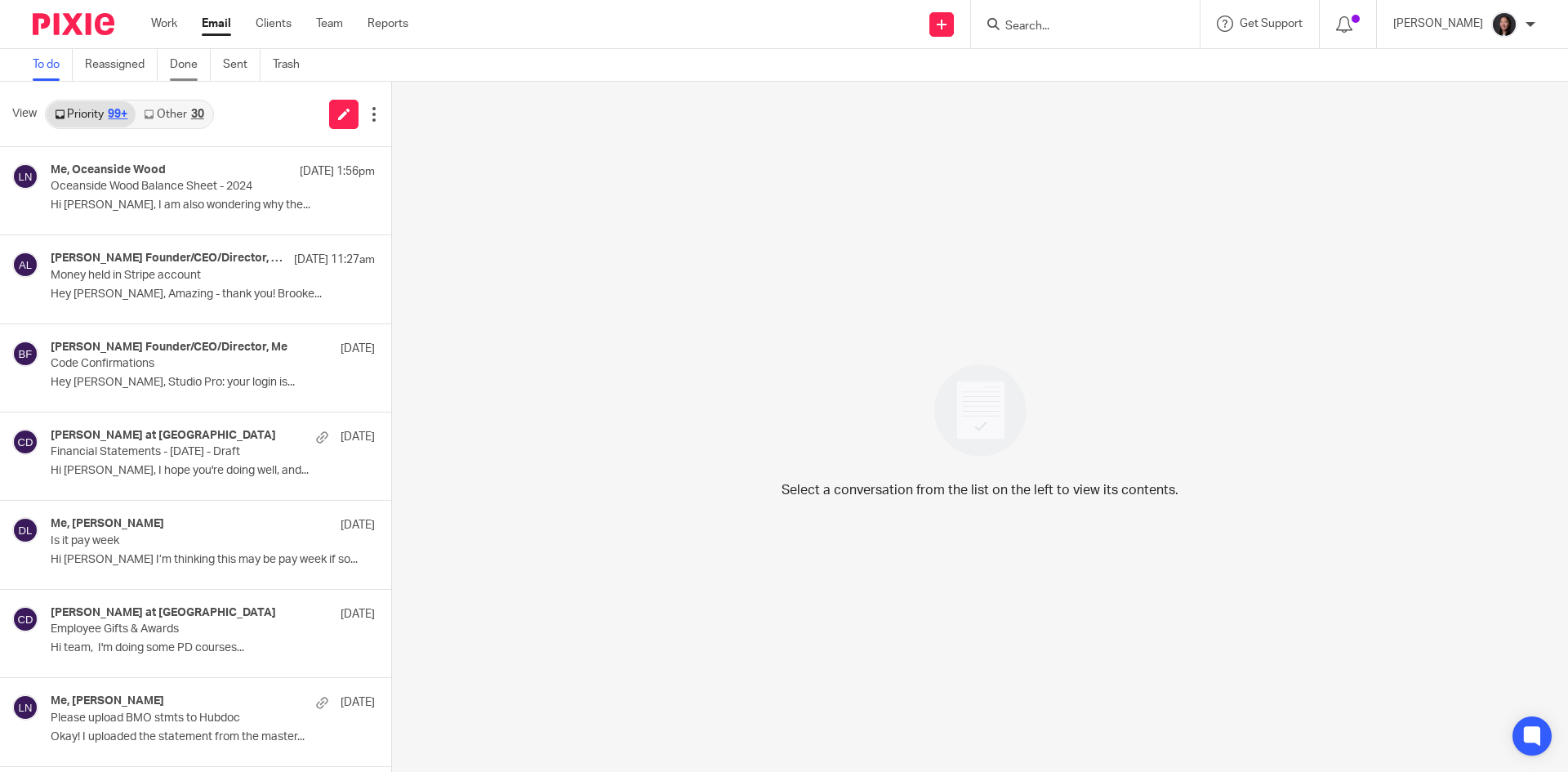
click at [180, 64] on link "Done" at bounding box center [191, 65] width 41 height 32
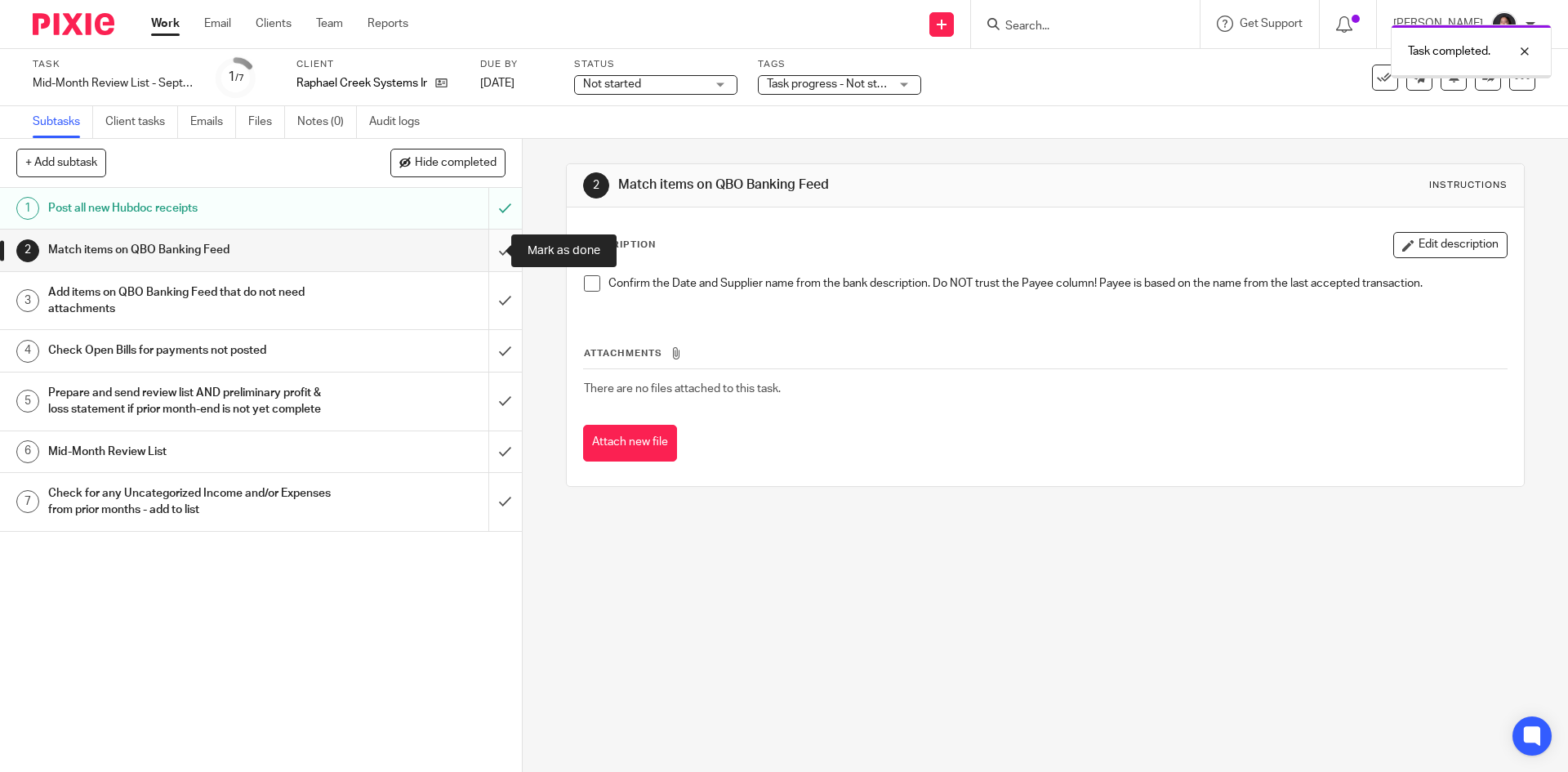
click at [487, 256] on input "submit" at bounding box center [261, 250] width 522 height 41
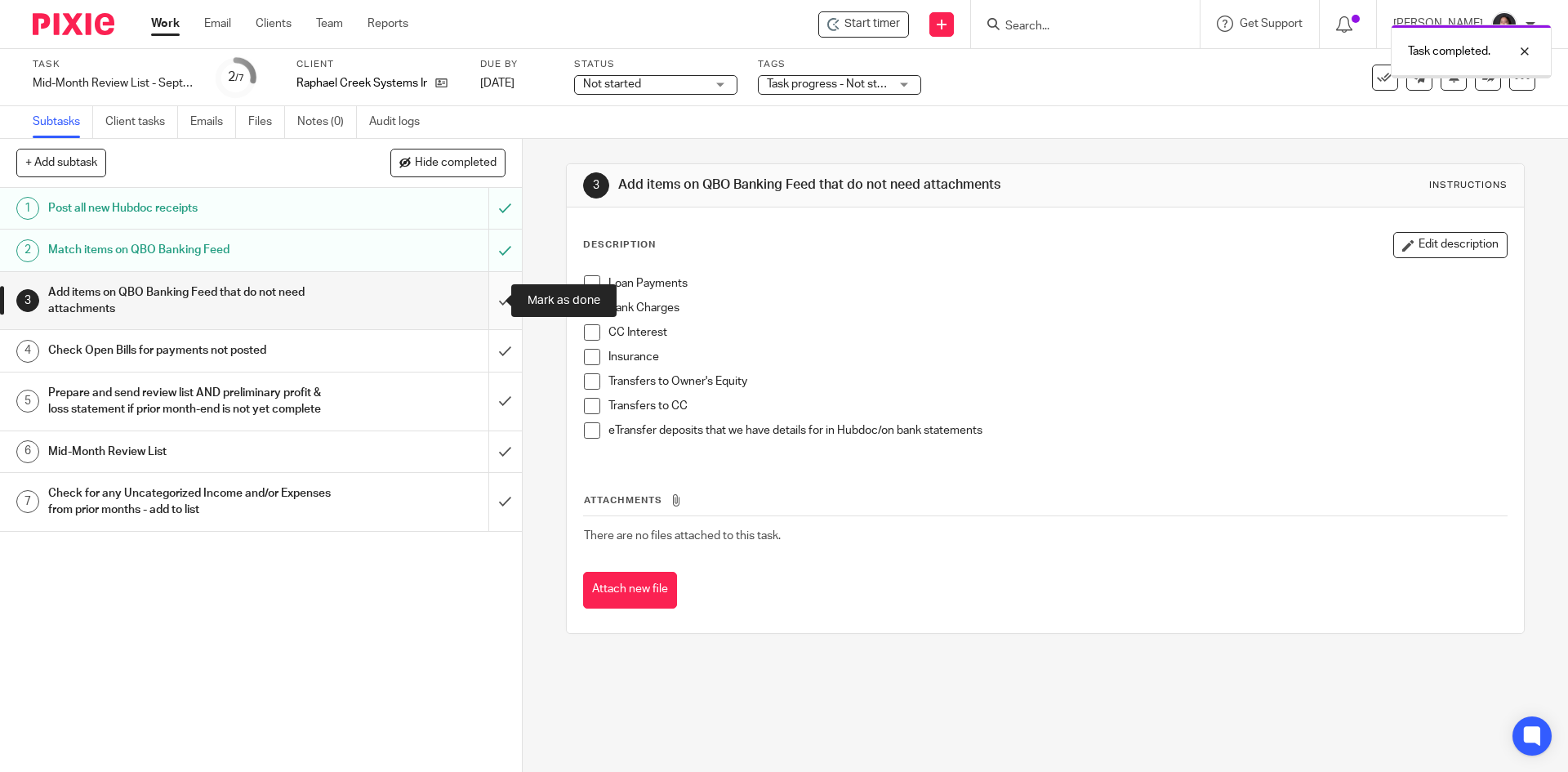
click at [482, 306] on input "submit" at bounding box center [261, 300] width 522 height 58
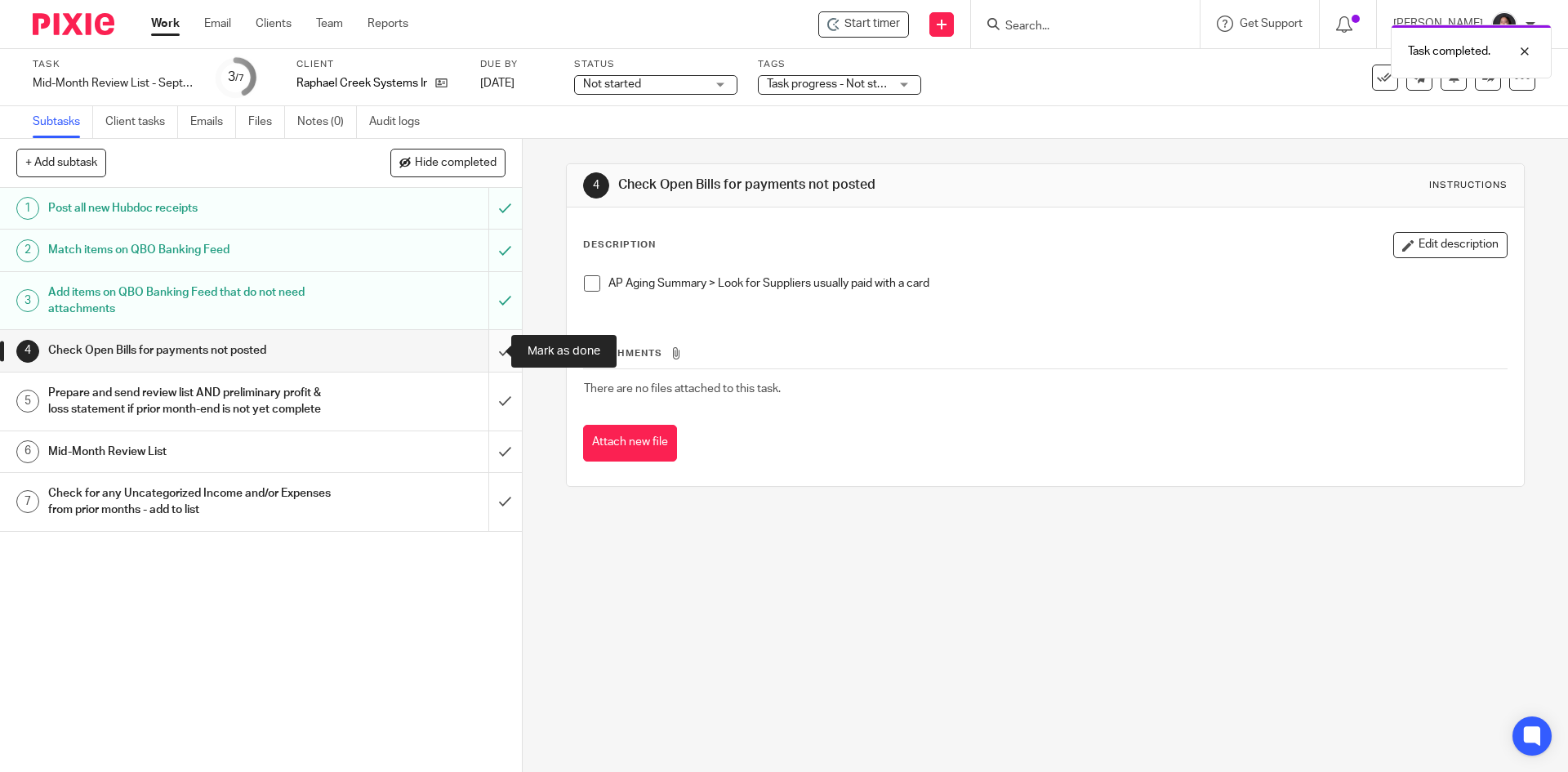
click at [487, 356] on input "submit" at bounding box center [261, 350] width 522 height 41
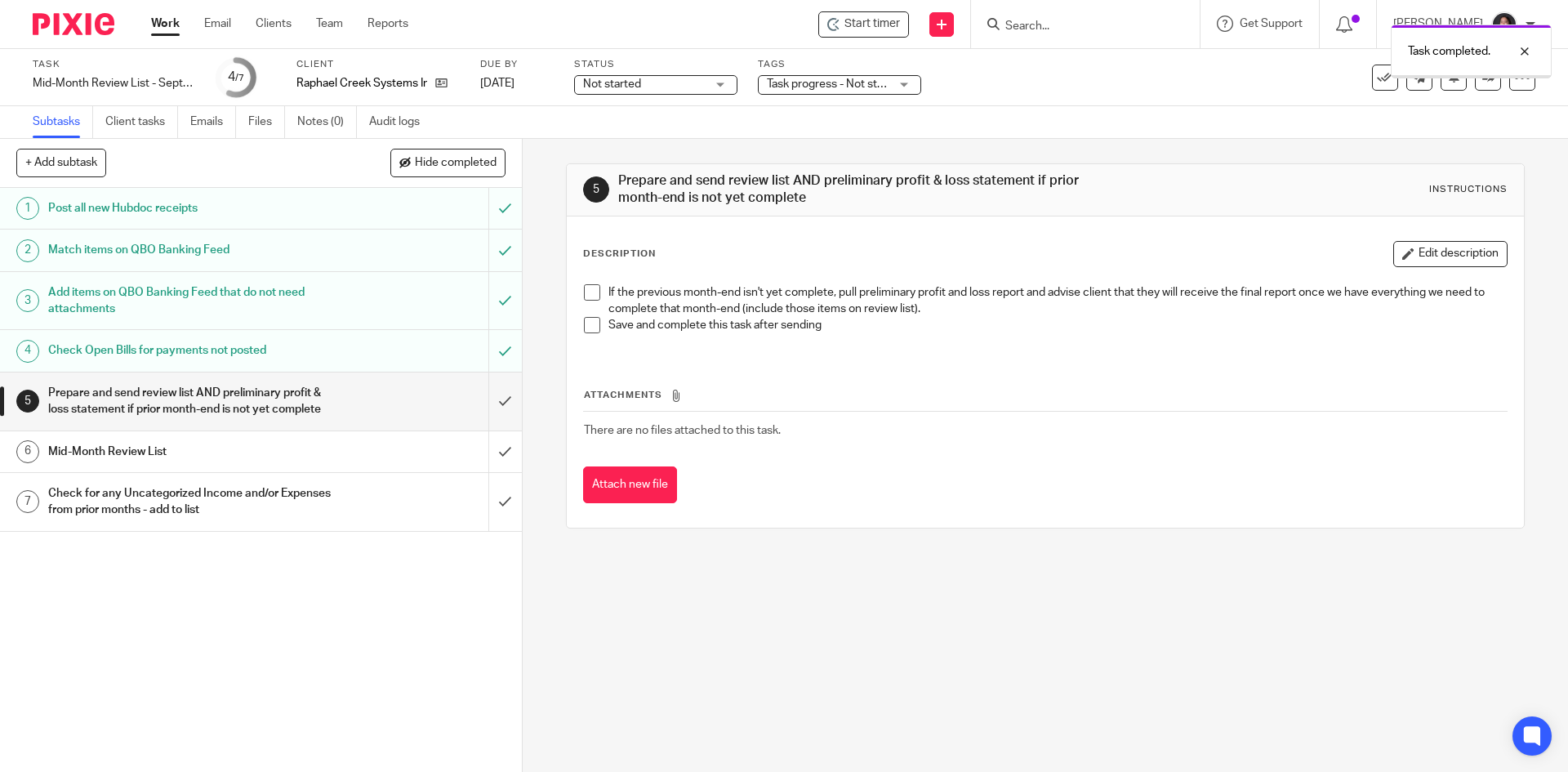
click at [489, 421] on input "submit" at bounding box center [261, 401] width 522 height 58
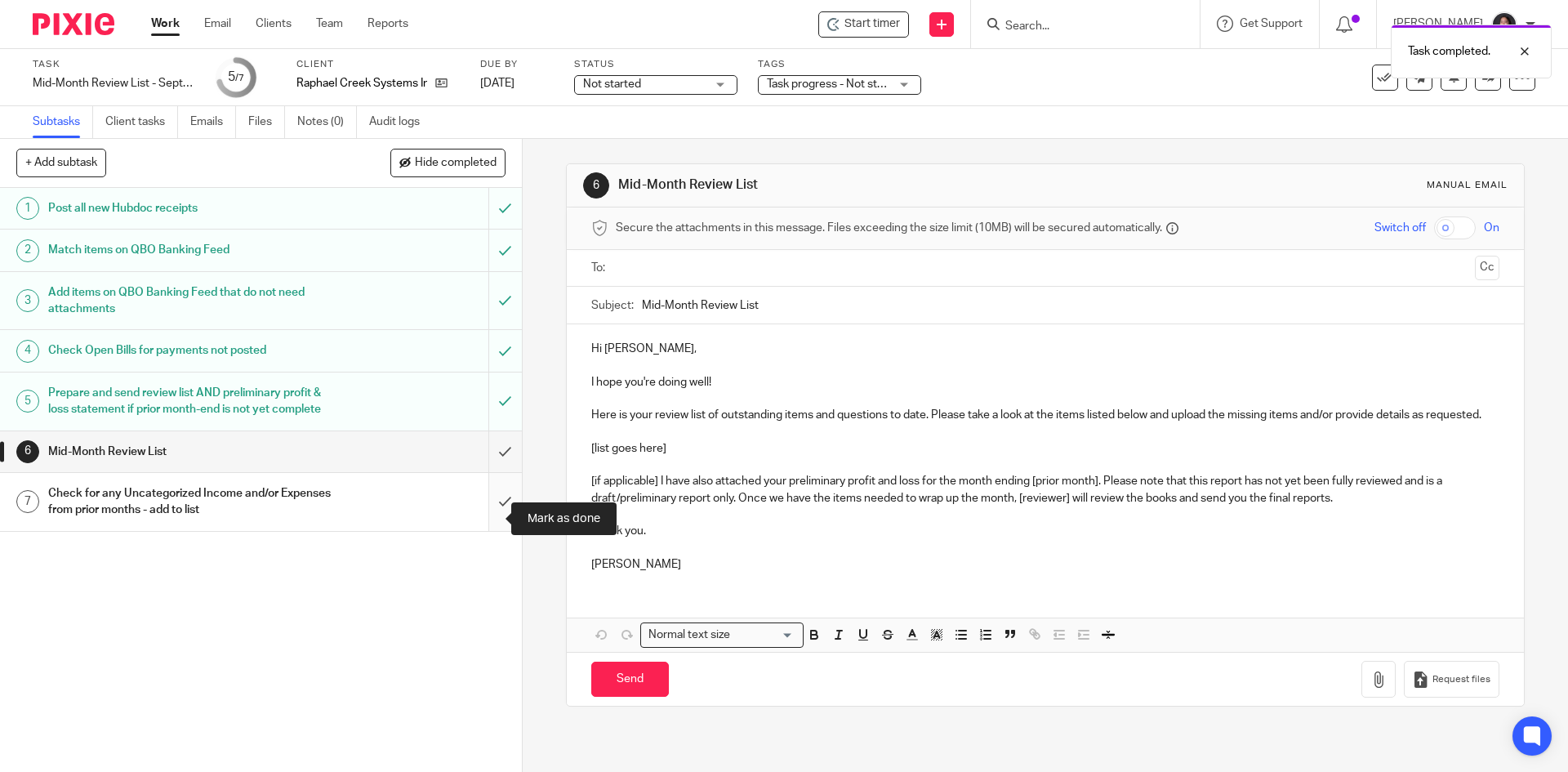
click at [485, 508] on input "submit" at bounding box center [261, 501] width 522 height 58
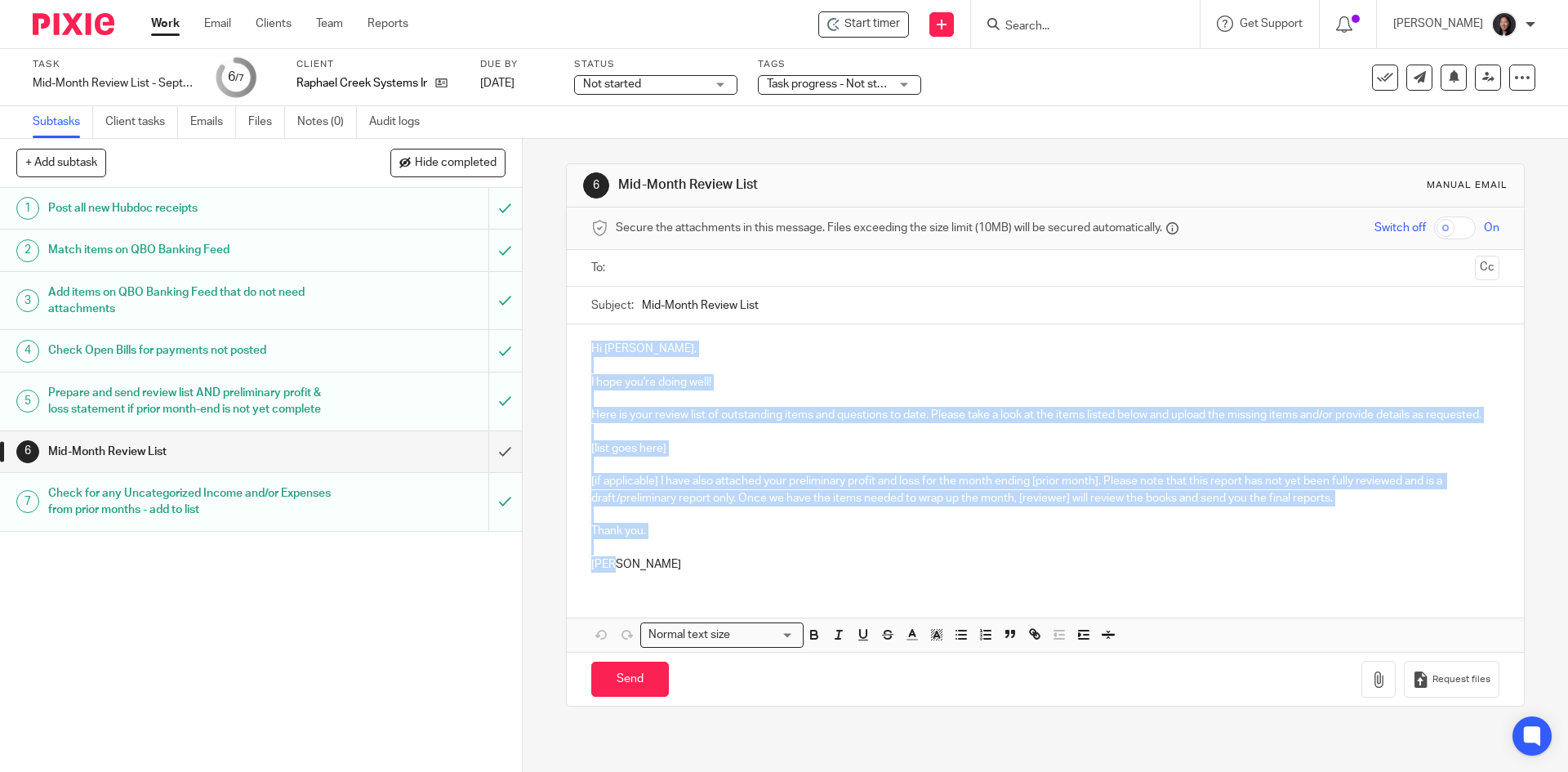
drag, startPoint x: 589, startPoint y: 348, endPoint x: 690, endPoint y: 580, distance: 253.0
click at [690, 580] on div "Hi Glen, I hope you're doing well! Here is your review list of outstanding item…" at bounding box center [1045, 454] width 956 height 261
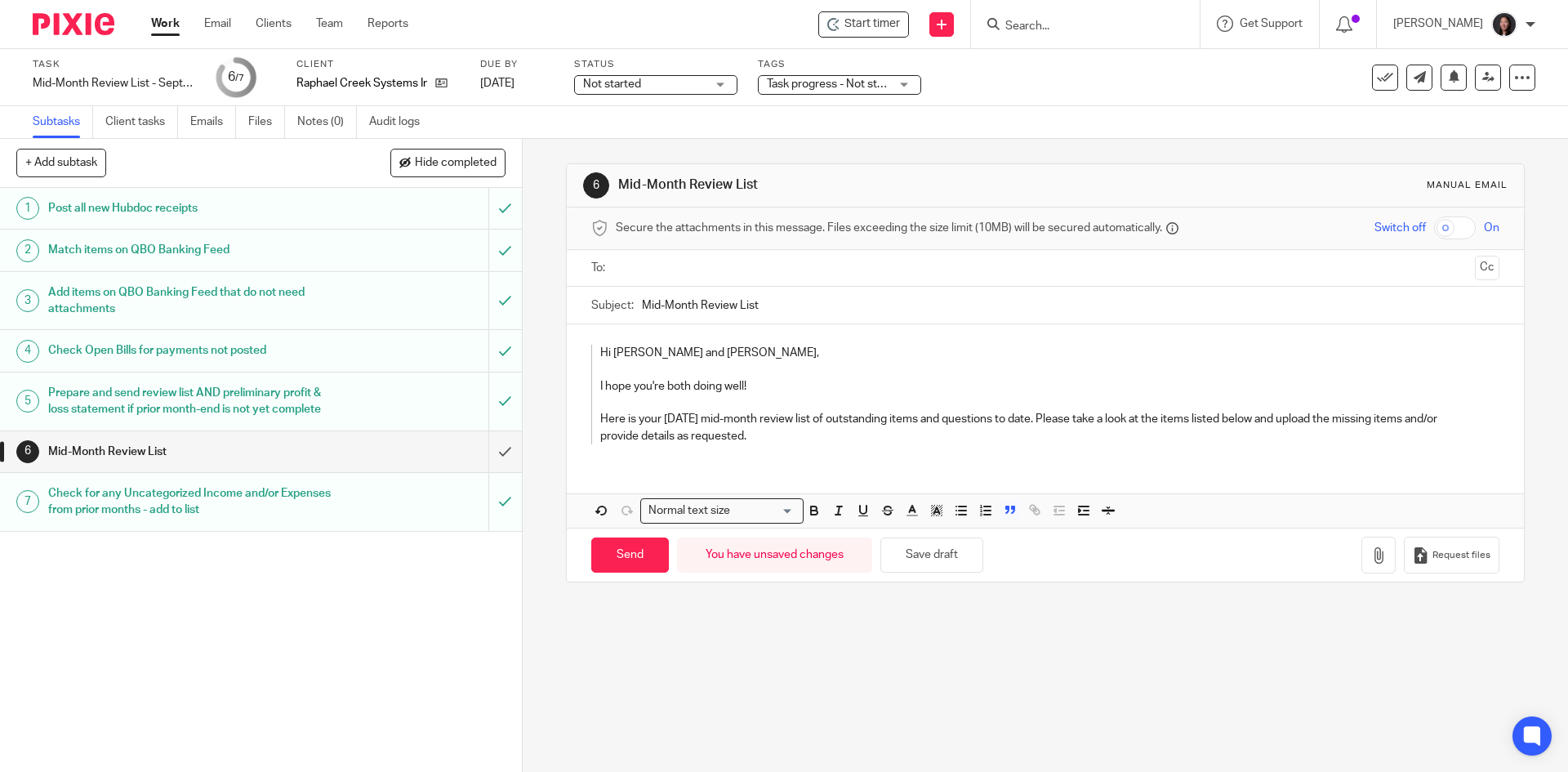
click at [601, 353] on p "Hi Glen and Vicki," at bounding box center [1033, 353] width 866 height 16
click at [601, 384] on p "I hope you're both doing well!" at bounding box center [1033, 386] width 866 height 16
click at [593, 415] on blockquote "Here is your August 2025 mid-month review list of outstanding items and questio…" at bounding box center [1029, 419] width 875 height 49
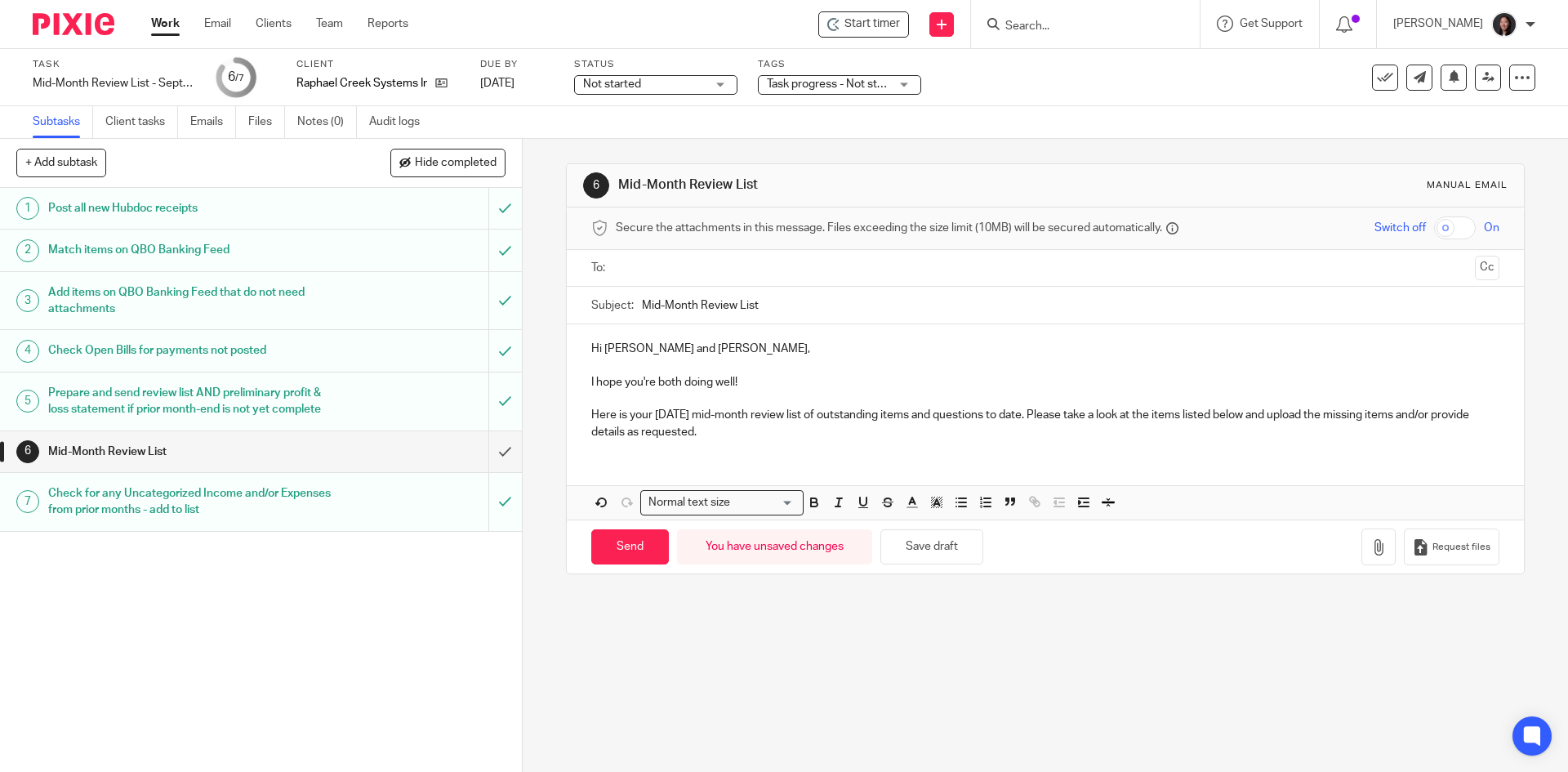
click at [686, 415] on p "Here is your August 2025 mid-month review list of outstanding items and questio…" at bounding box center [1045, 423] width 908 height 34
click at [792, 424] on p "Here is your September 2025 mid-month review list of outstanding items and ques…" at bounding box center [1045, 423] width 908 height 34
click at [805, 435] on p "Here is your September 2025 mid-month review list of outstanding items and ques…" at bounding box center [1045, 423] width 908 height 34
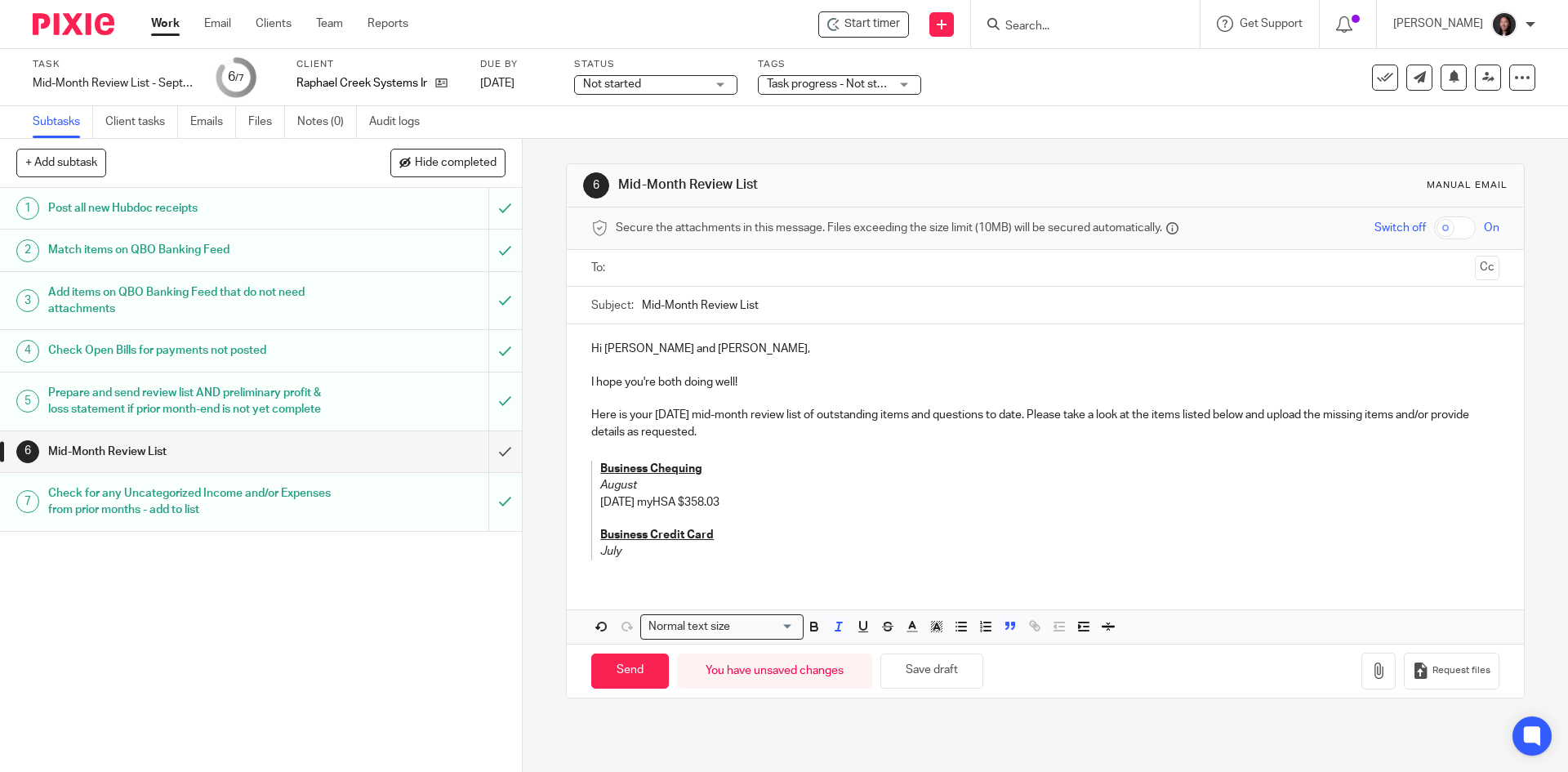
drag, startPoint x: 596, startPoint y: 554, endPoint x: 618, endPoint y: 542, distance: 25.1
click at [601, 553] on em "July" at bounding box center [611, 551] width 21 height 11
click at [601, 465] on u "Business Chequing" at bounding box center [651, 469] width 102 height 11
click at [593, 487] on blockquote "August 08/01/2025 myHSA $358.03 Business Credit Card July" at bounding box center [1029, 518] width 875 height 82
click at [593, 500] on blockquote "08/01/2025 myHSA $358.03 Business Credit Card July" at bounding box center [1029, 527] width 875 height 66
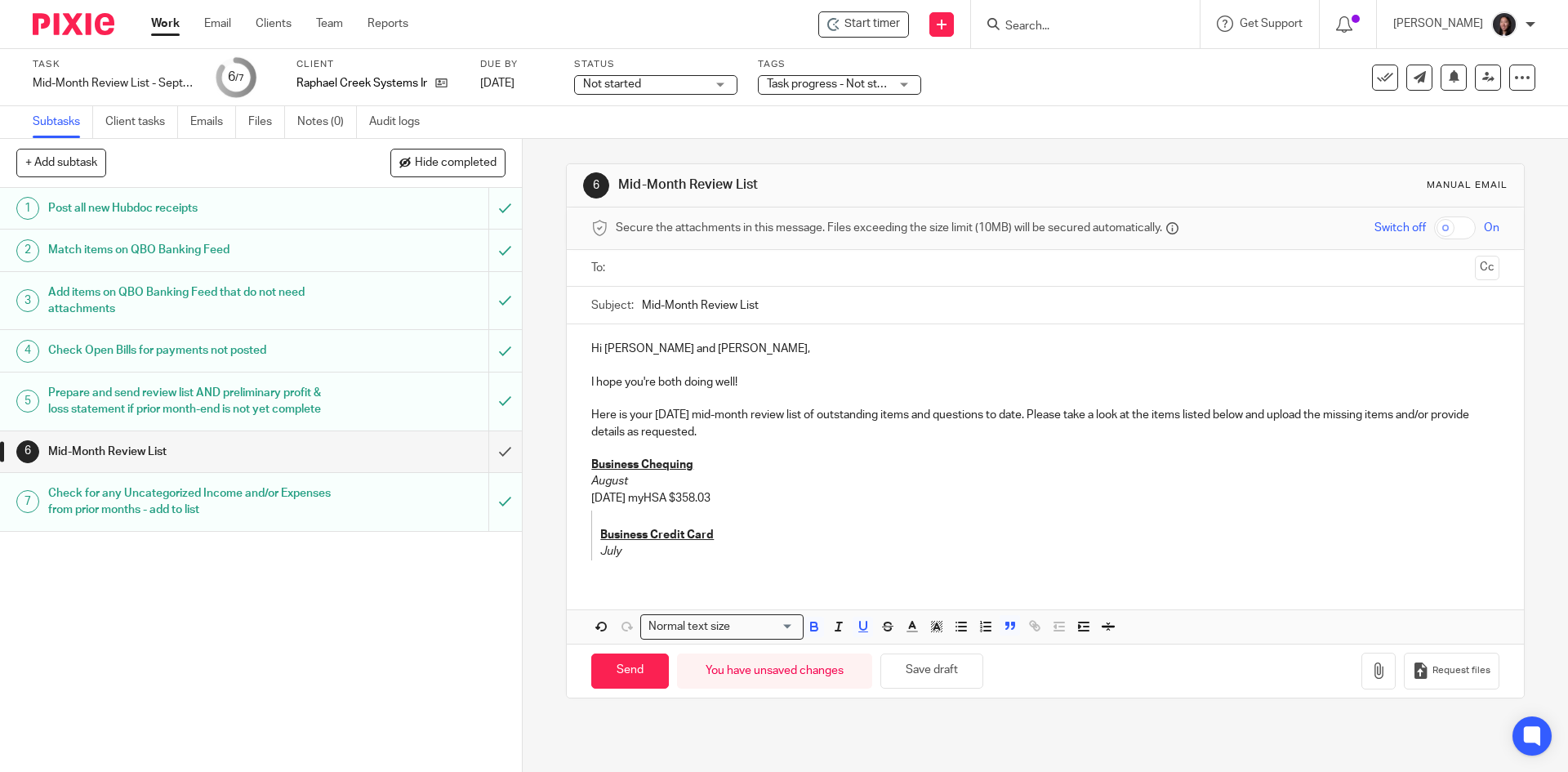
click at [601, 534] on u "Business Credit Card" at bounding box center [658, 535] width 114 height 11
click at [601, 549] on em "July" at bounding box center [611, 551] width 21 height 11
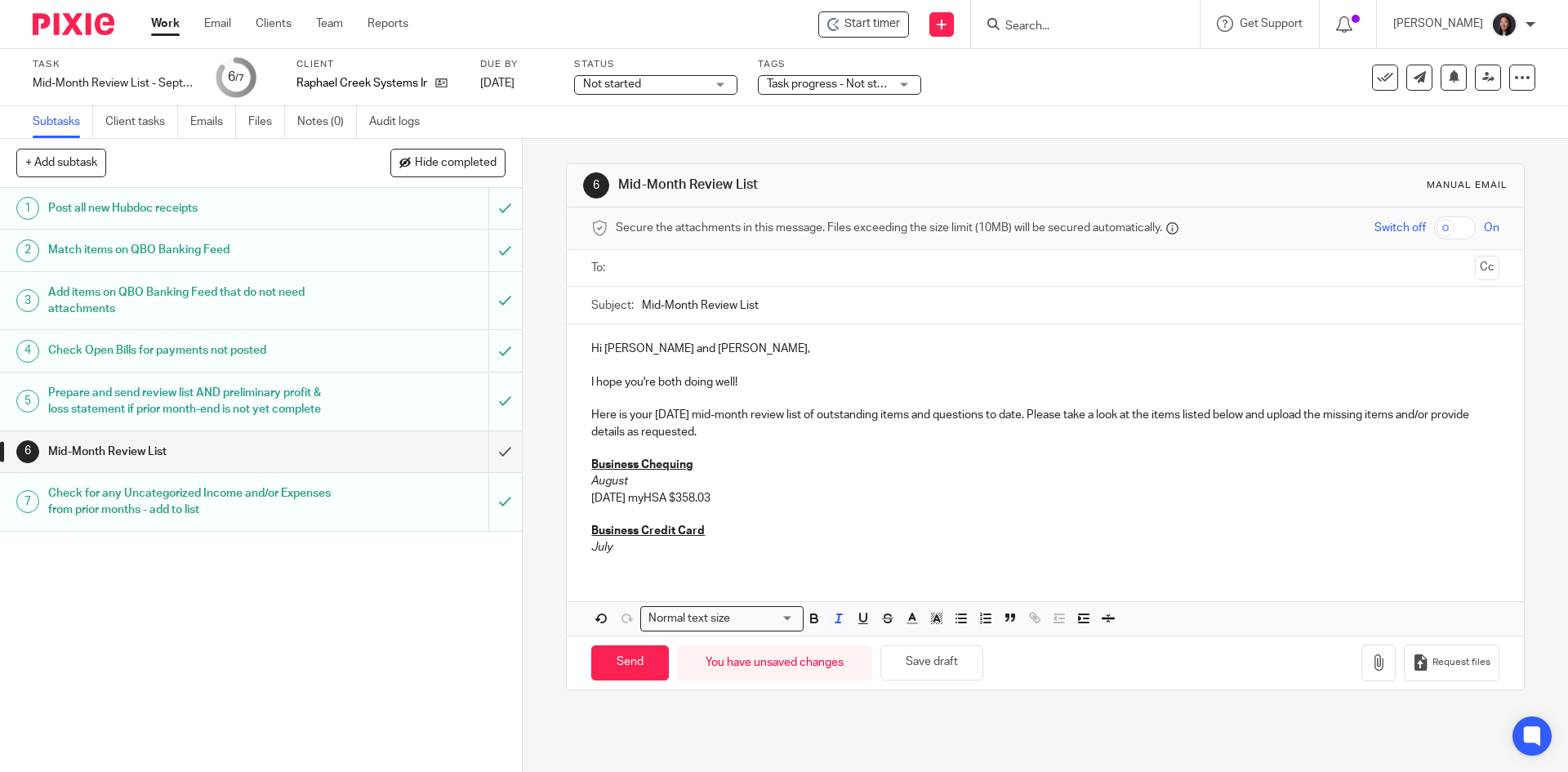
click at [608, 550] on p "July" at bounding box center [1045, 548] width 908 height 16
click at [627, 481] on p "August" at bounding box center [1045, 481] width 908 height 16
click at [608, 549] on p "July" at bounding box center [1045, 548] width 908 height 16
click at [597, 496] on p "08/01/2025 myHSA $358.03" at bounding box center [1045, 498] width 908 height 16
click at [620, 496] on p "09/01/2025 myHSA $358.03" at bounding box center [1045, 498] width 908 height 16
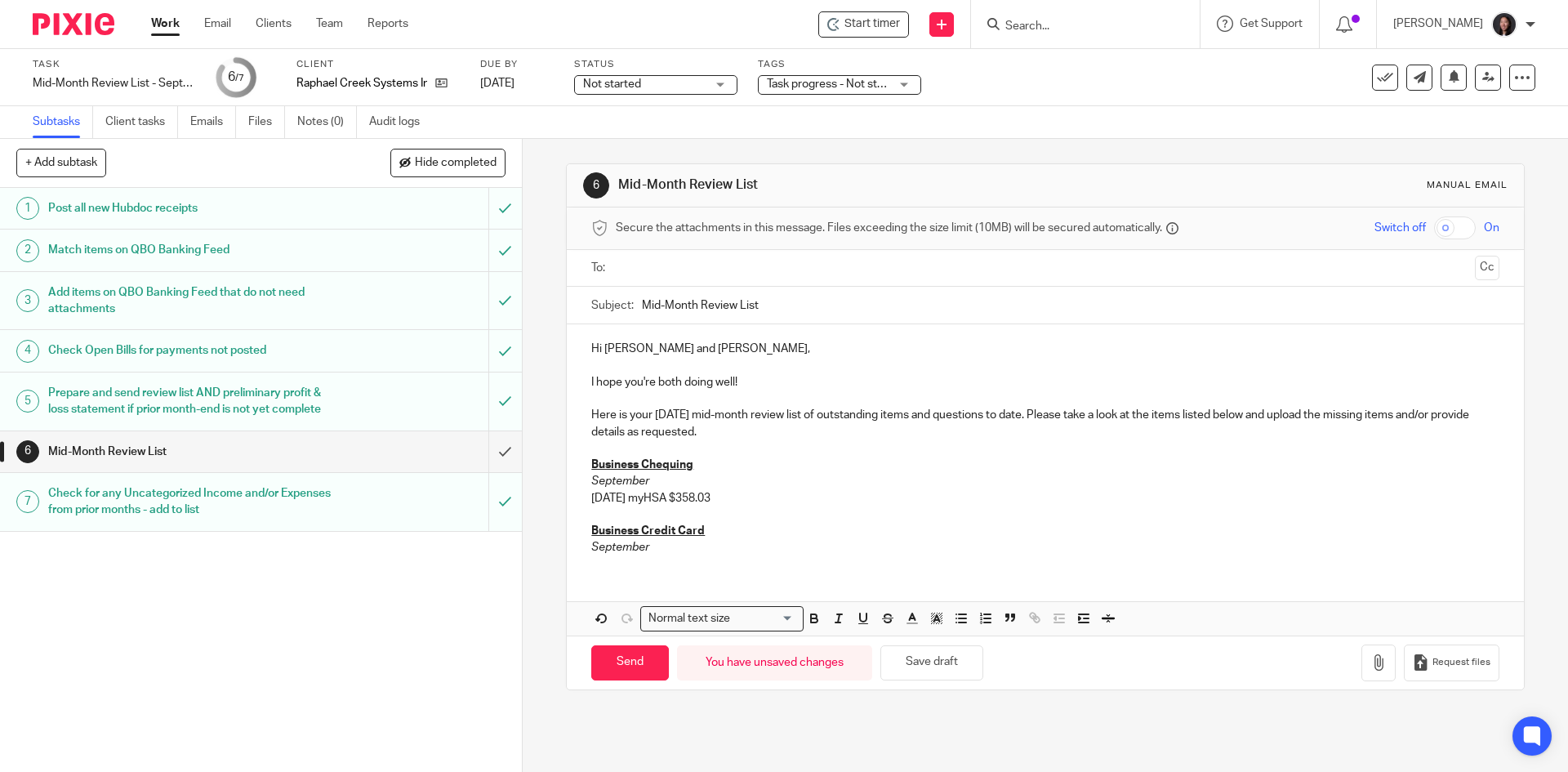
click at [615, 496] on p "09/01/2025 myHSA $358.03" at bounding box center [1045, 498] width 908 height 16
click at [732, 501] on p "09/10/2025 myHSA $358.03" at bounding box center [1045, 498] width 908 height 16
click at [648, 549] on p "September" at bounding box center [1045, 548] width 908 height 16
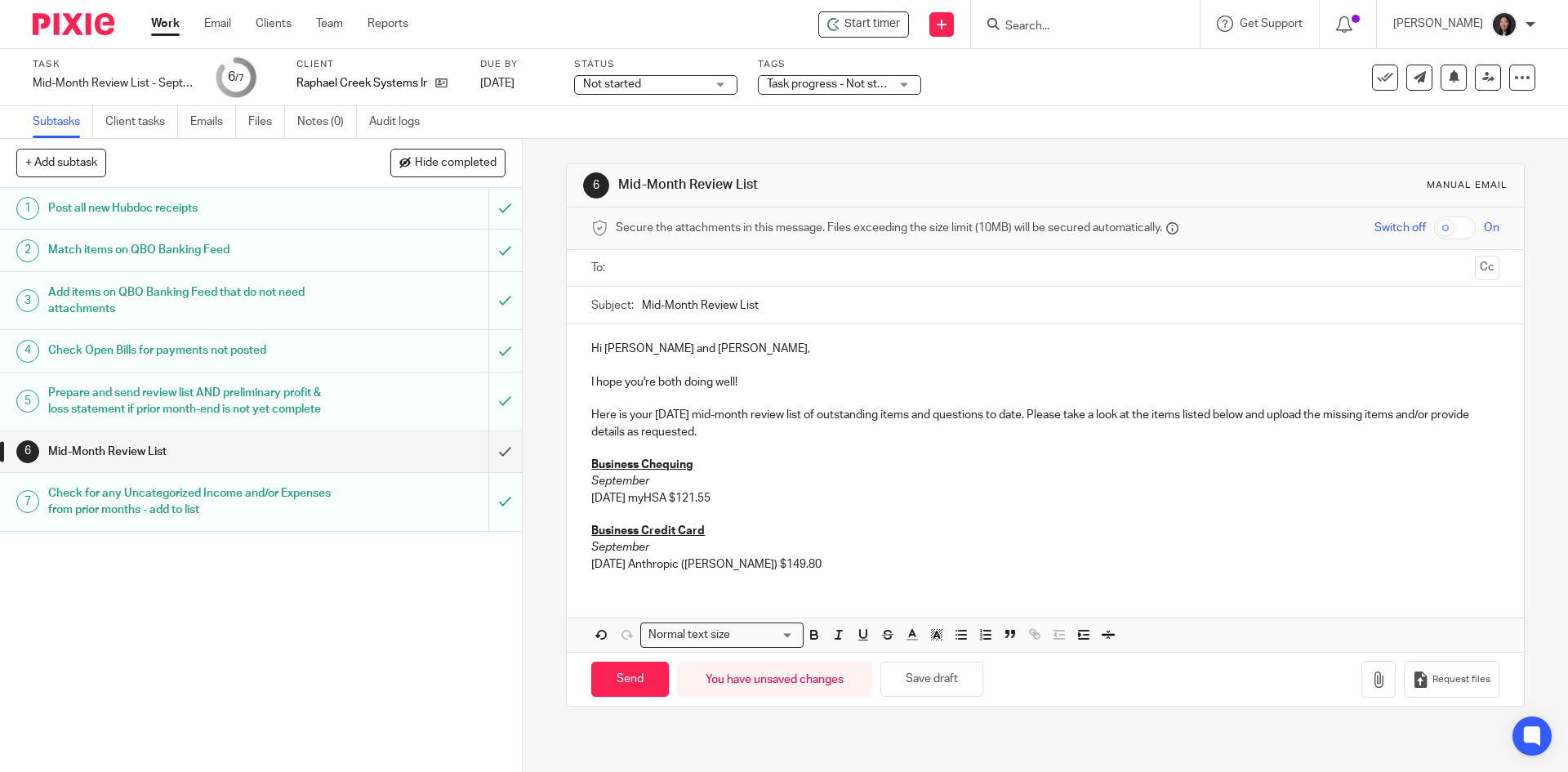
click at [849, 571] on p "09/11/2025 Anthropic (Claude Ai) $149.80" at bounding box center [1045, 564] width 908 height 16
click at [861, 574] on div "Hi Glen and Vicki, I hope you're both doing well! Here is your September 2025 m…" at bounding box center [1045, 454] width 956 height 261
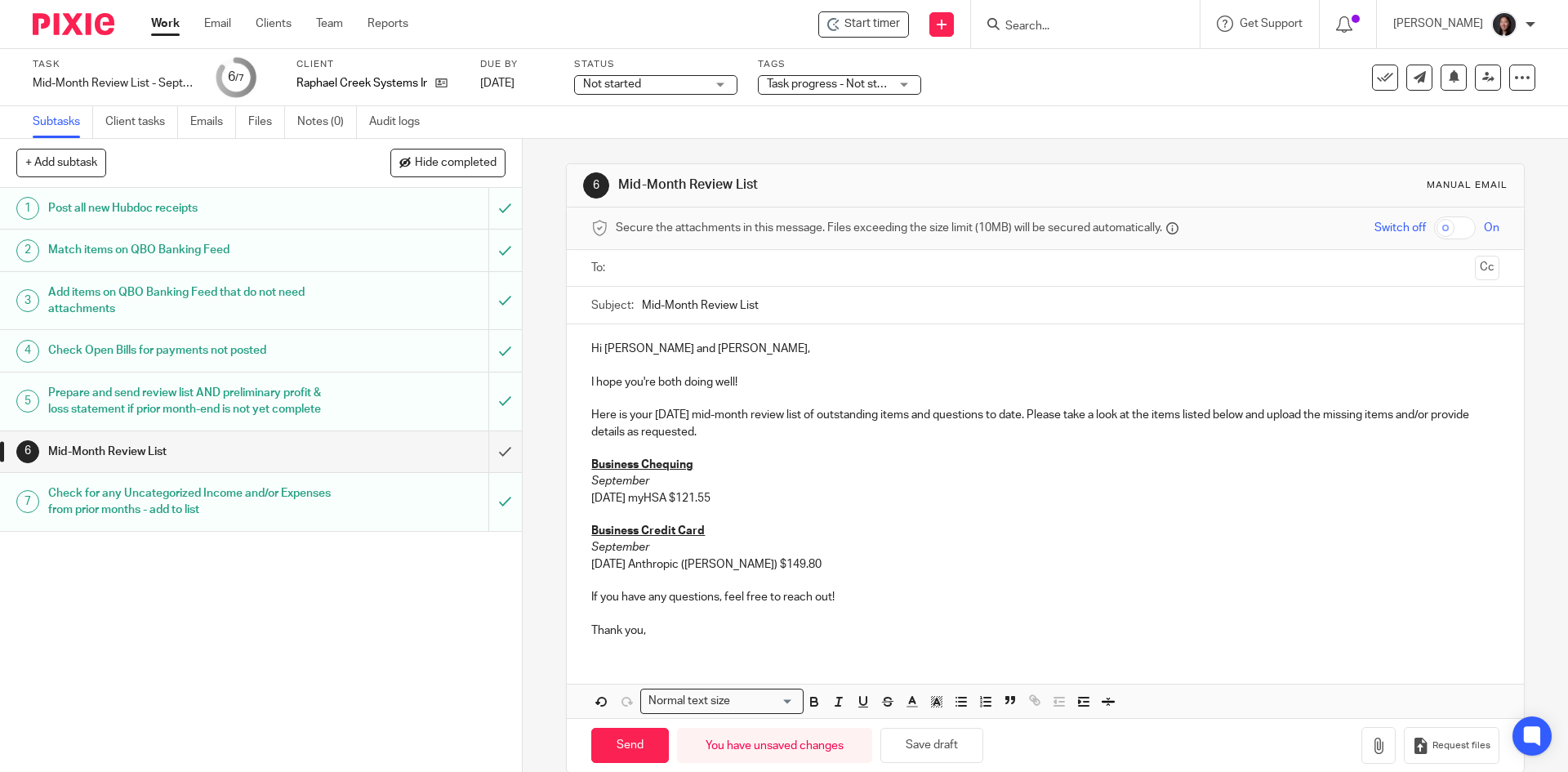
scroll to position [26, 0]
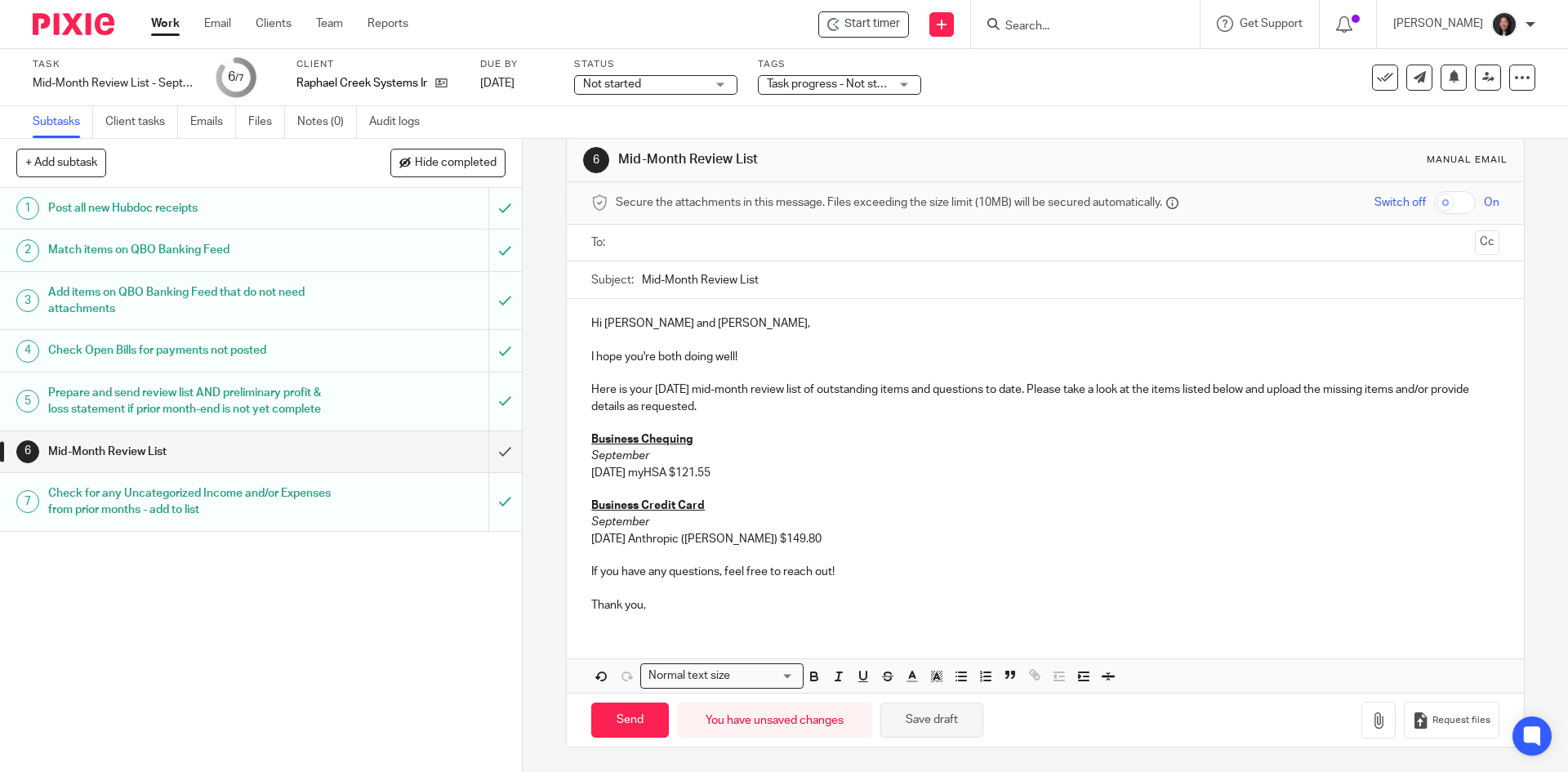
click at [925, 714] on button "Save draft" at bounding box center [931, 720] width 103 height 35
click at [813, 277] on input "Mid-Month Review List" at bounding box center [1071, 279] width 857 height 37
type input "Mid-Month Review List - September 2025"
click at [696, 243] on input "text" at bounding box center [1045, 243] width 846 height 19
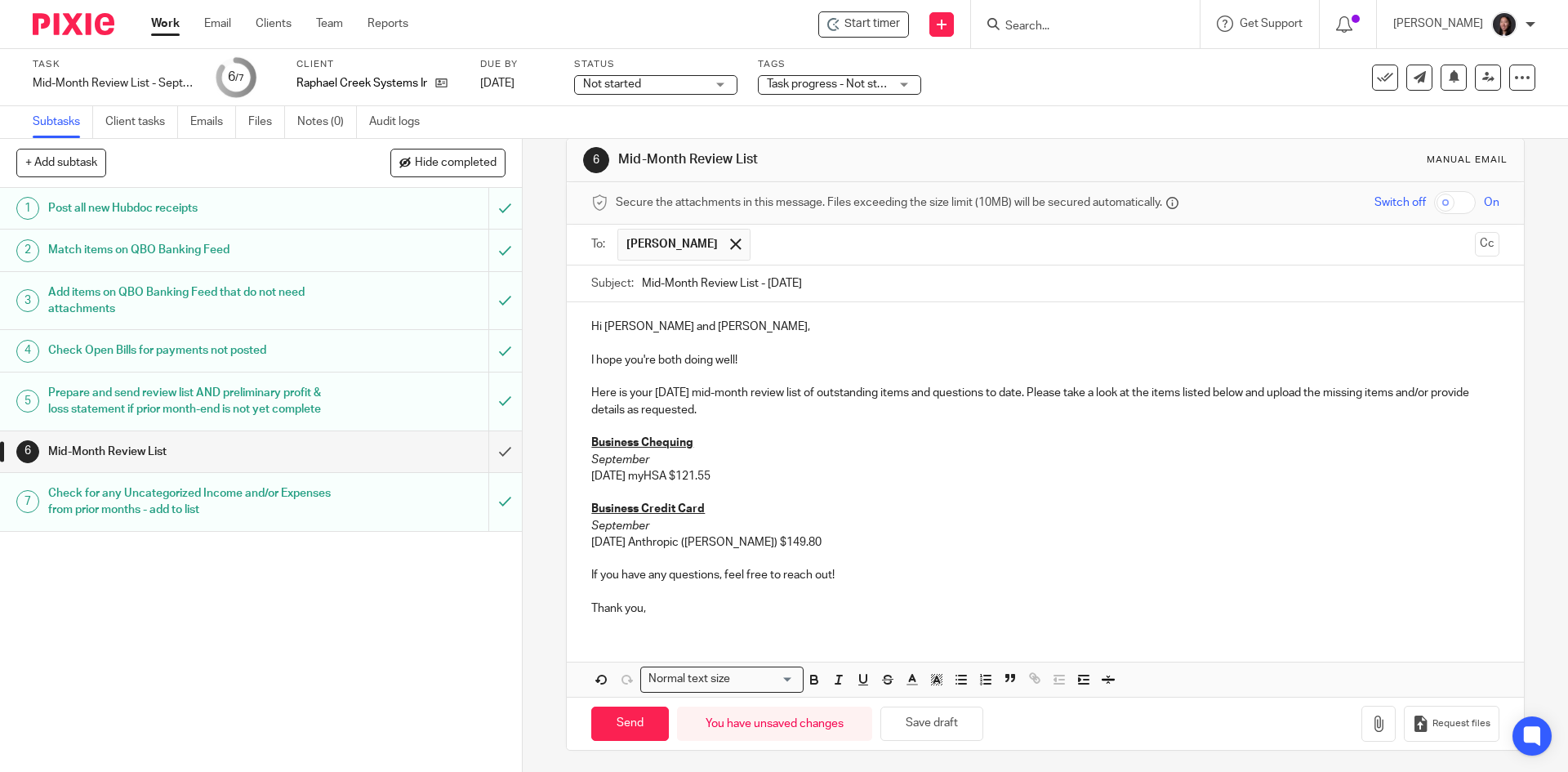
click at [779, 239] on input "text" at bounding box center [1114, 245] width 710 height 32
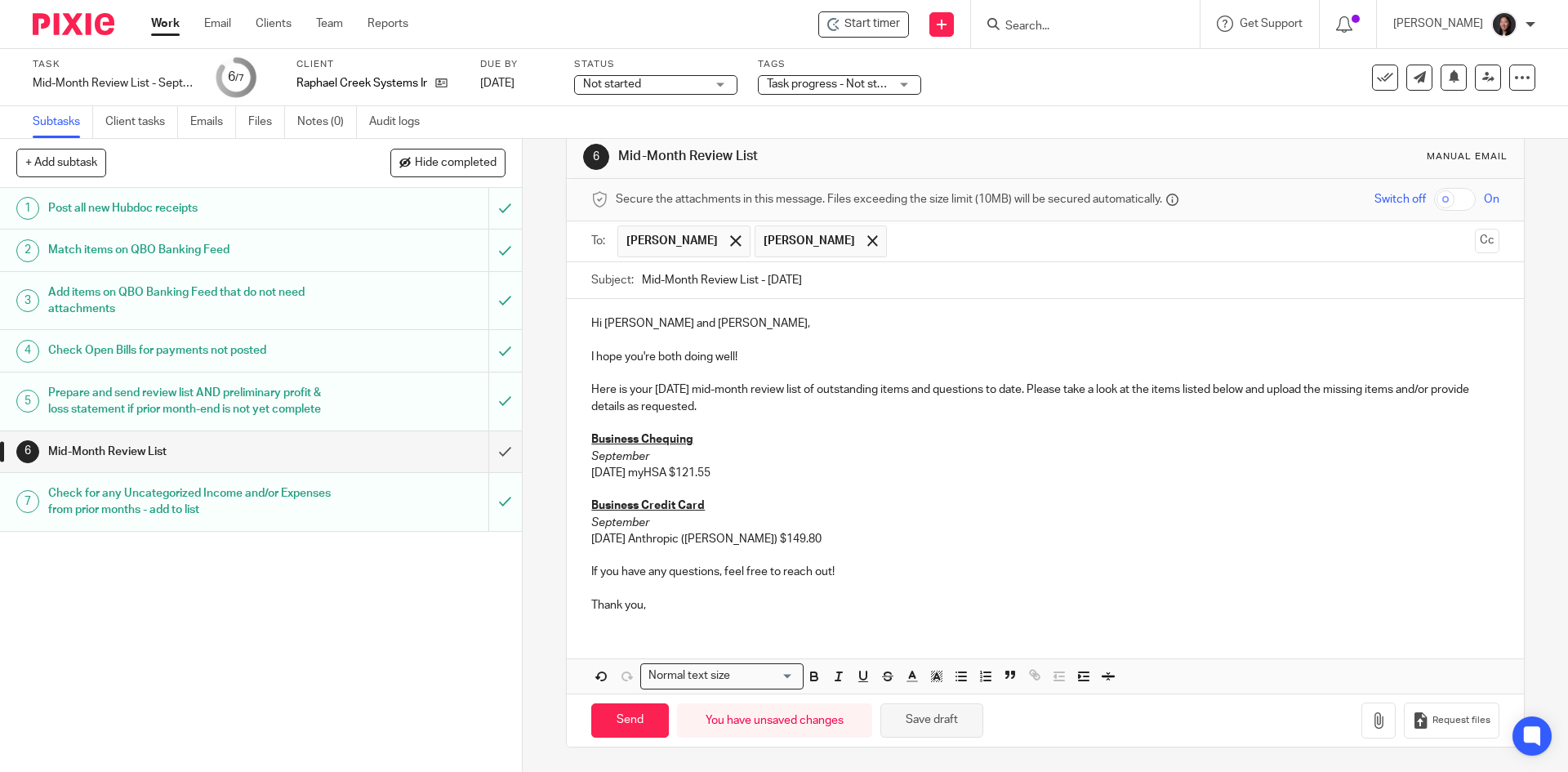
click at [941, 714] on button "Save draft" at bounding box center [931, 721] width 103 height 35
click at [952, 716] on button "Save draft" at bounding box center [931, 721] width 103 height 35
click at [609, 722] on input "Send" at bounding box center [630, 721] width 78 height 35
type input "Sent"
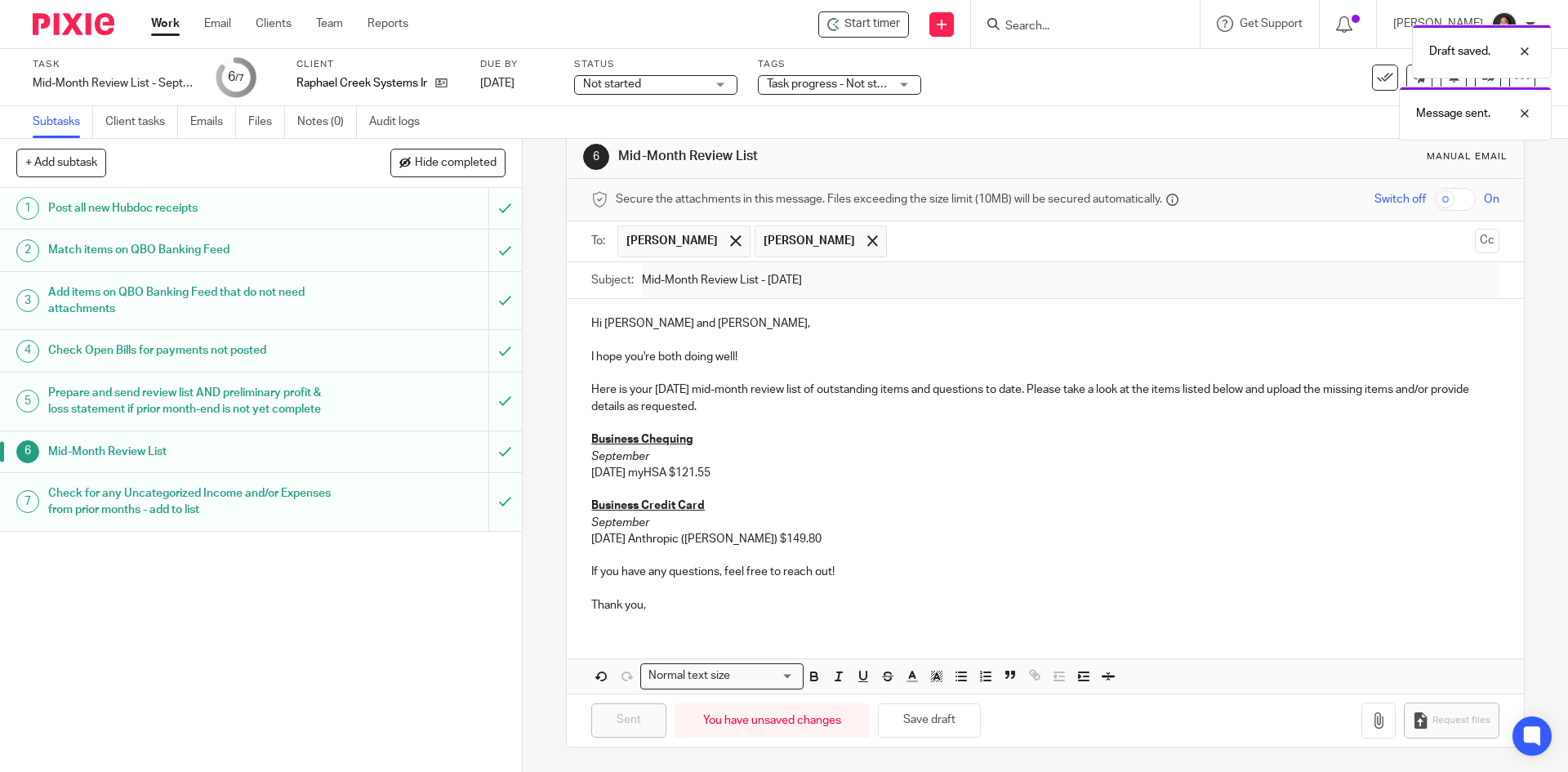
click at [163, 23] on link "Work" at bounding box center [165, 24] width 28 height 16
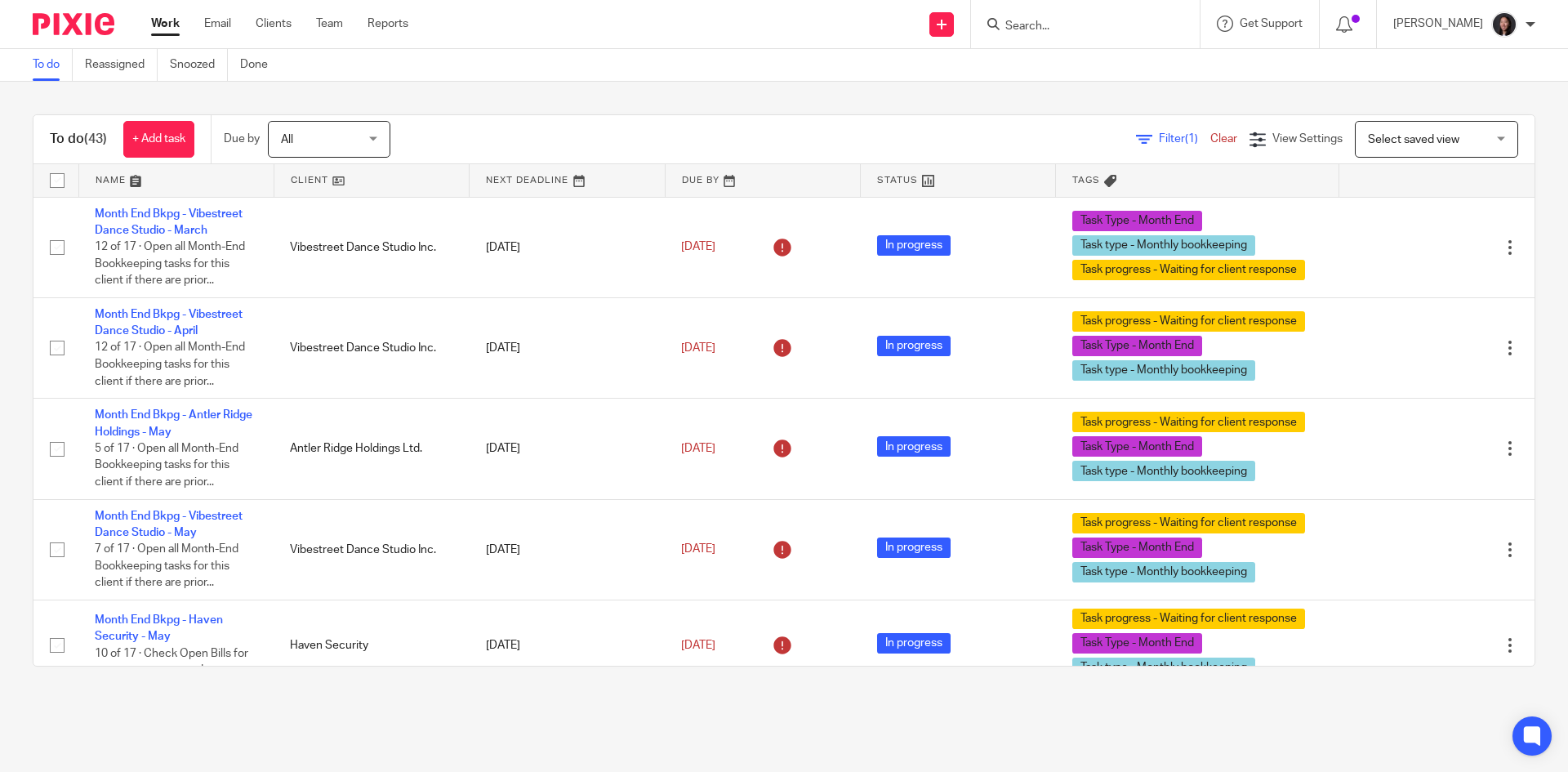
click at [344, 187] on link at bounding box center [372, 180] width 194 height 33
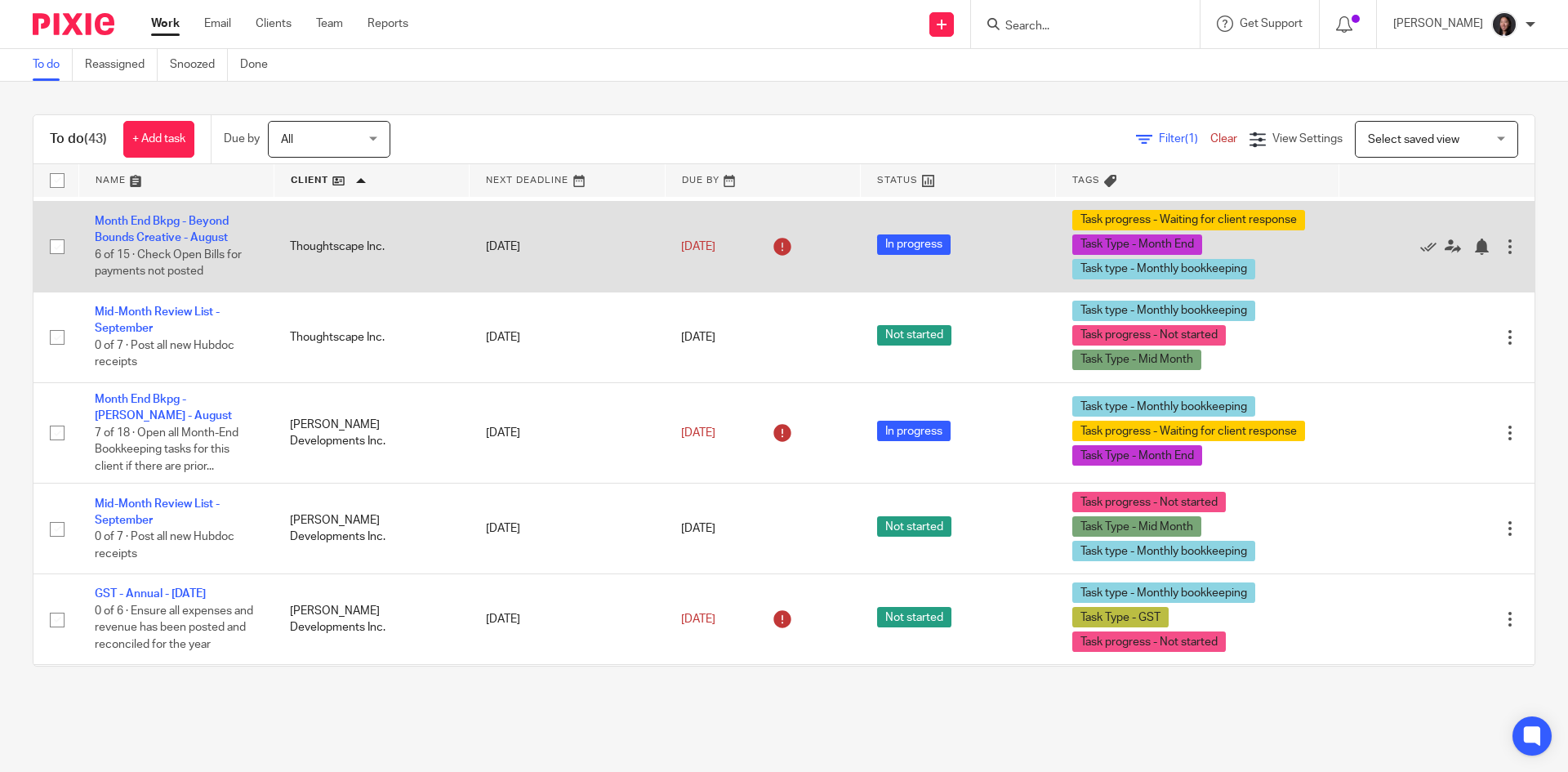
scroll to position [2778, 0]
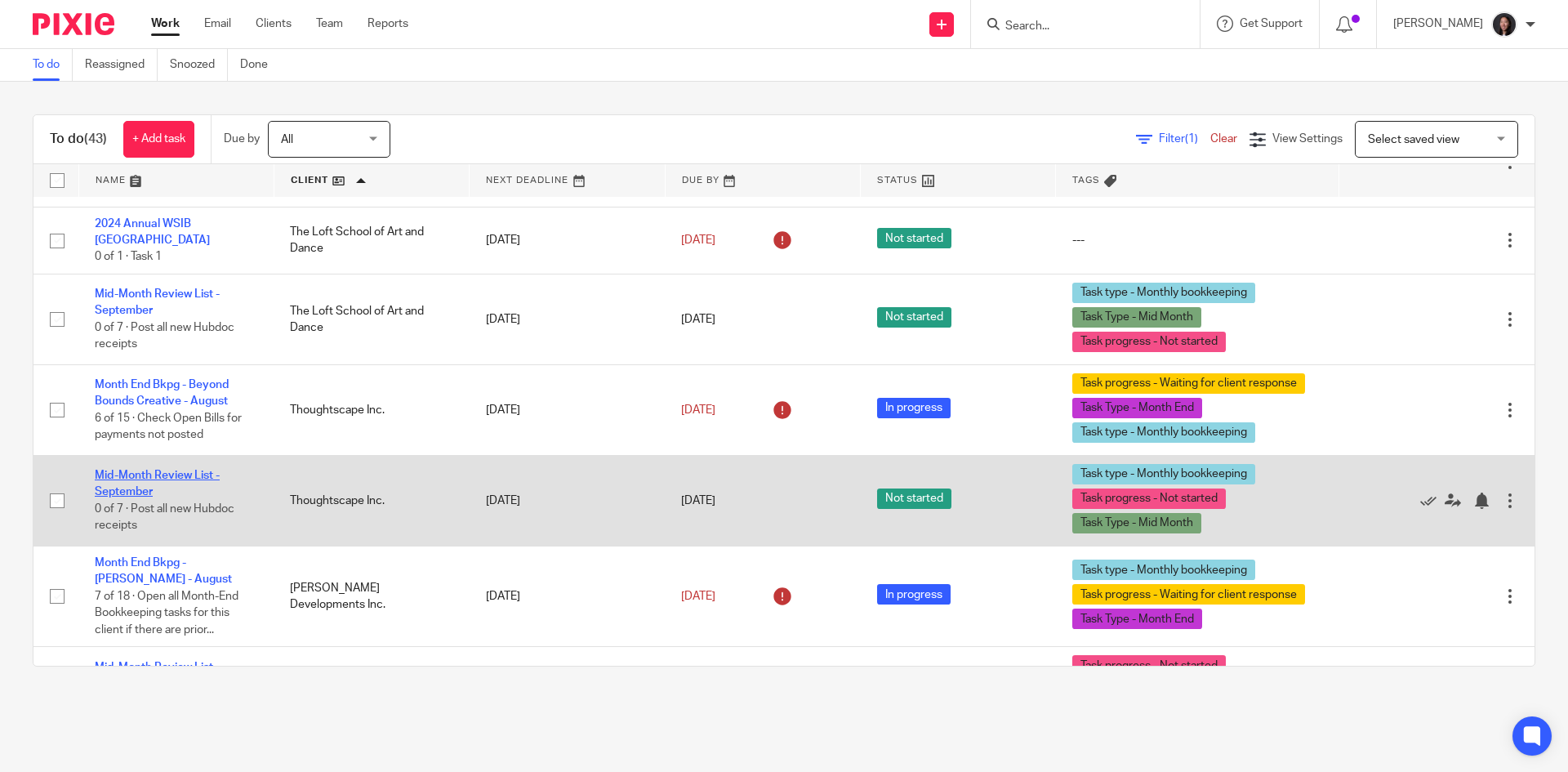
click at [166, 492] on link "Mid-Month Review List - September" at bounding box center [157, 484] width 125 height 27
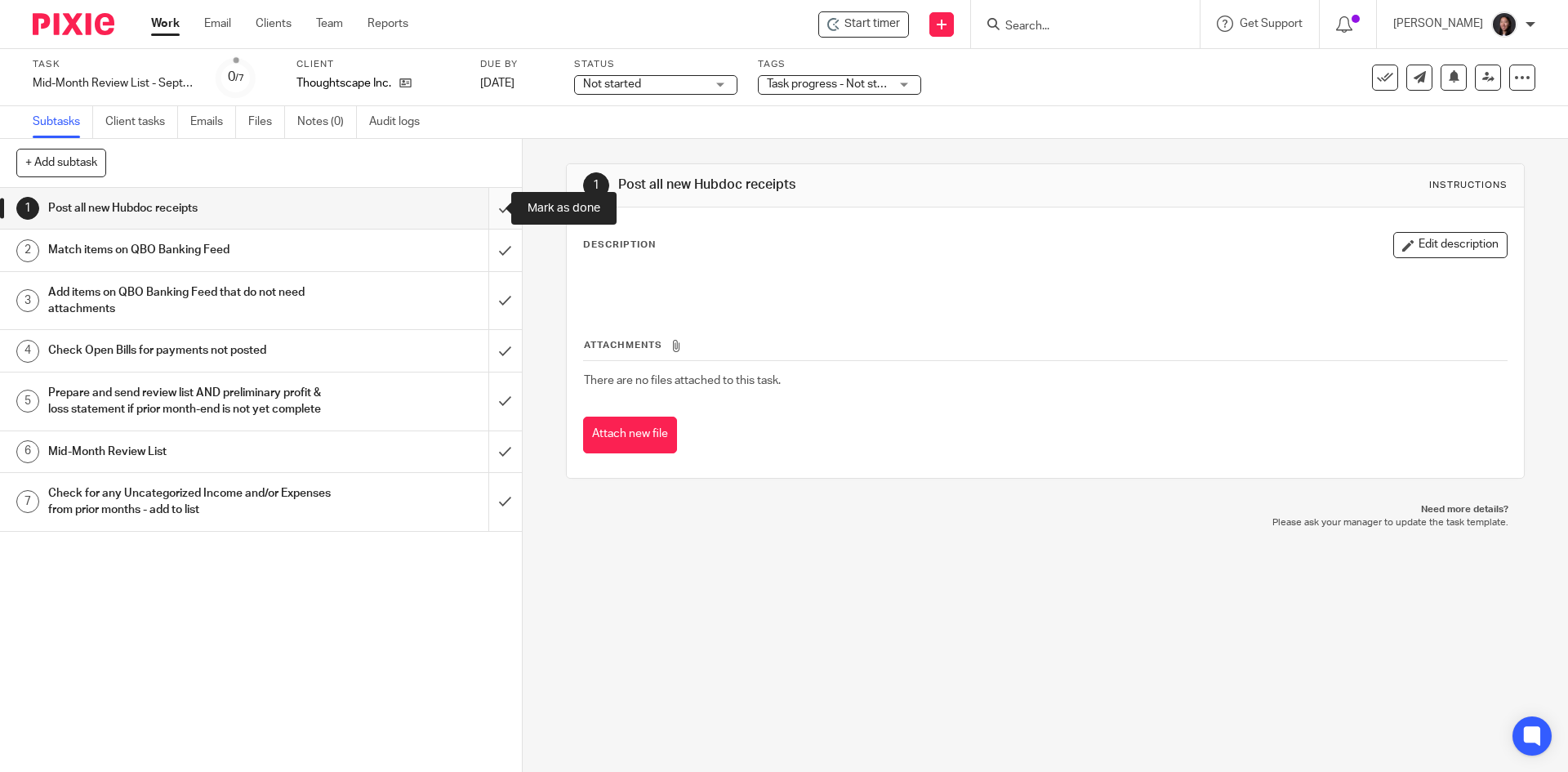
click at [480, 212] on input "submit" at bounding box center [261, 208] width 522 height 41
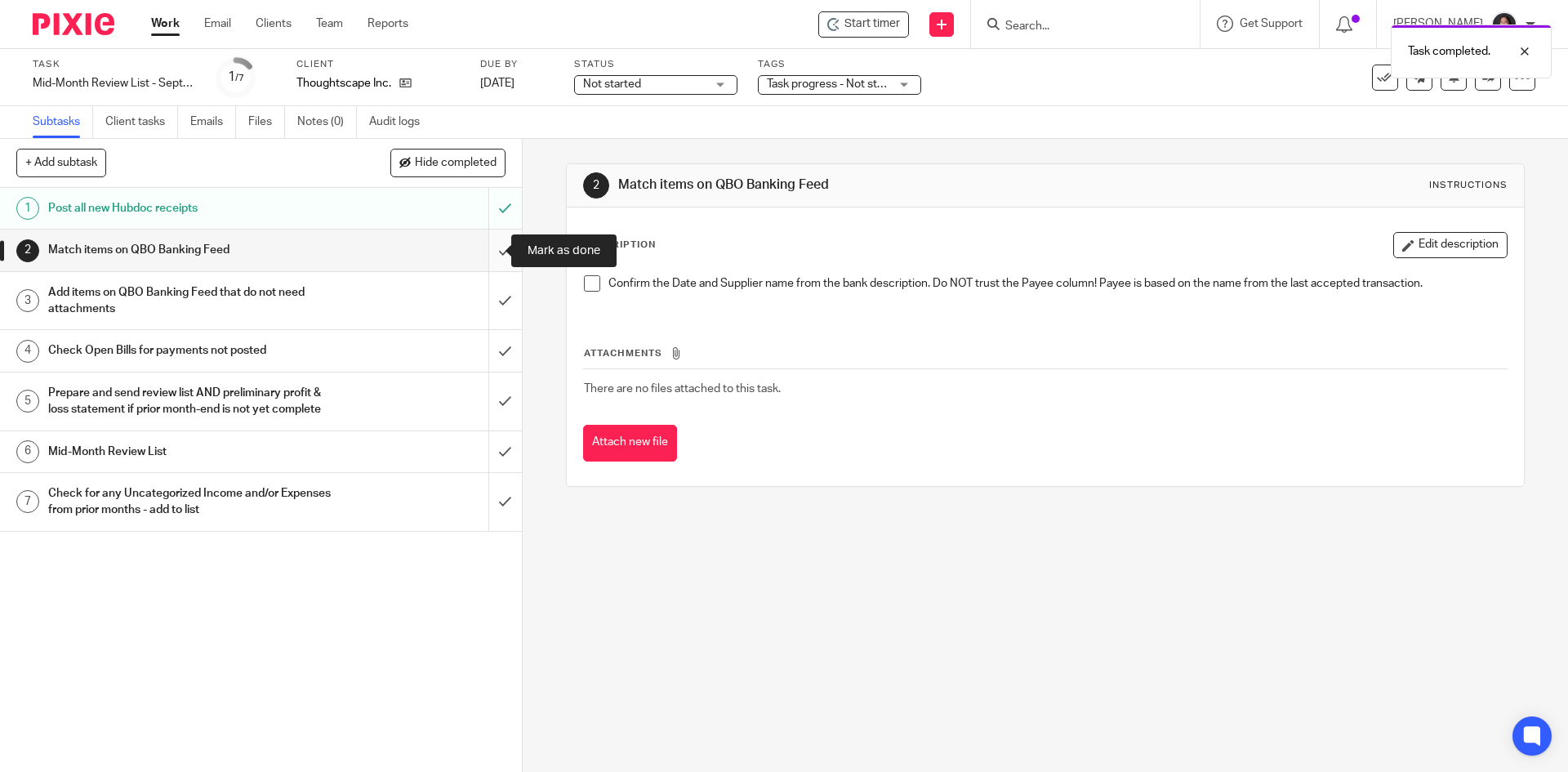
click at [480, 256] on input "submit" at bounding box center [261, 250] width 522 height 41
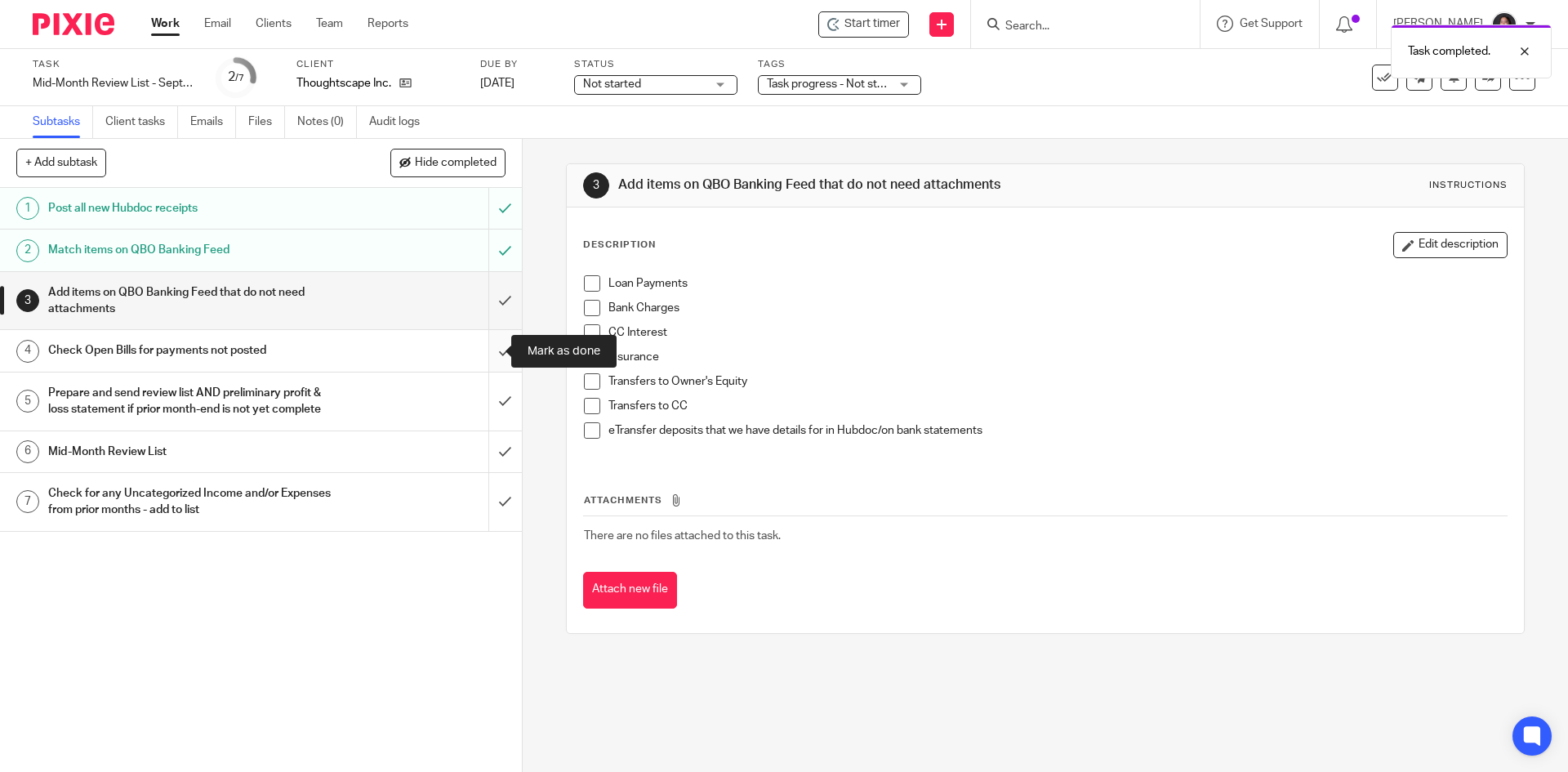
click at [482, 351] on input "submit" at bounding box center [261, 350] width 522 height 41
click at [481, 406] on input "submit" at bounding box center [261, 401] width 522 height 58
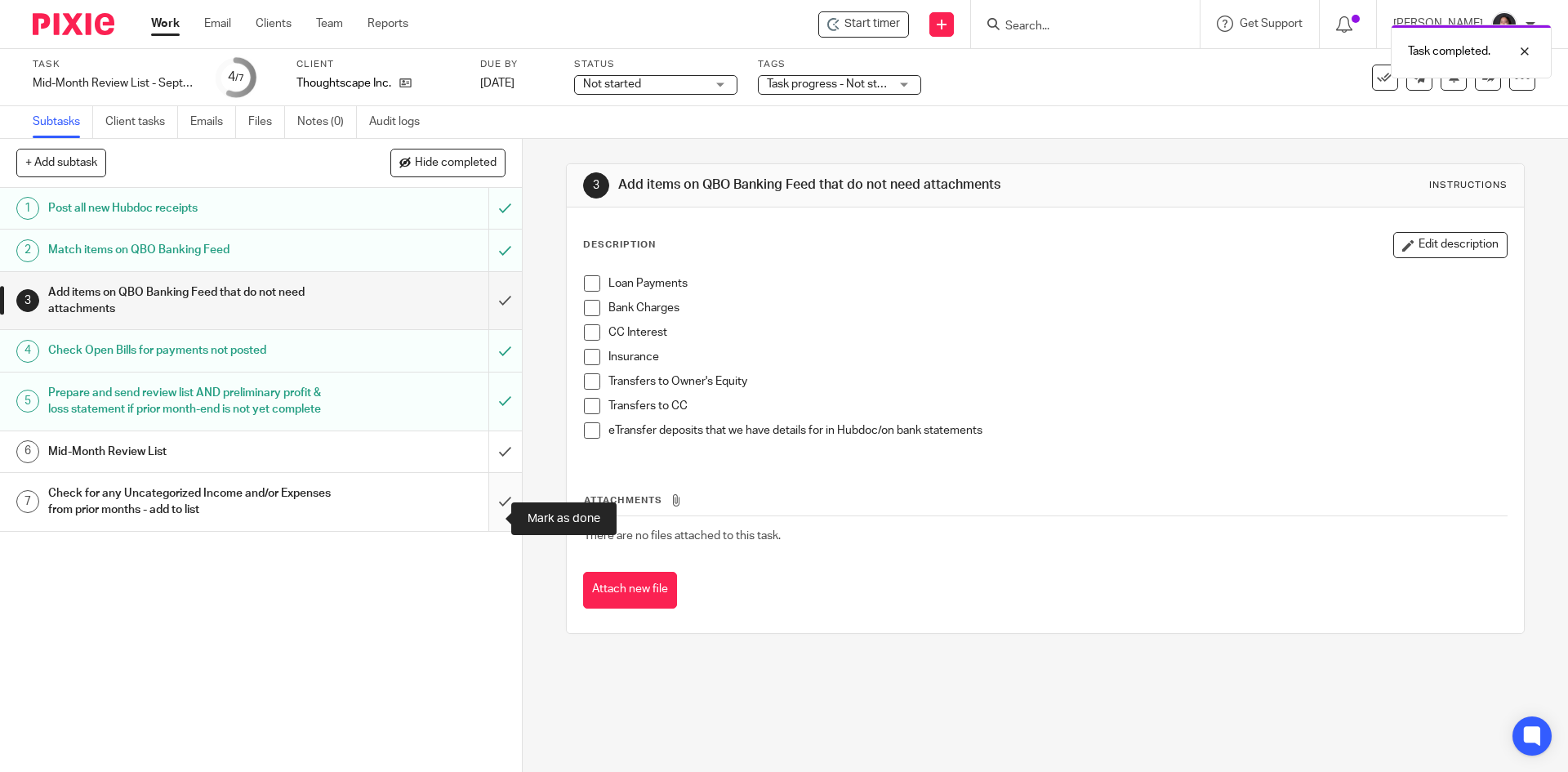
click at [493, 517] on input "submit" at bounding box center [261, 501] width 522 height 58
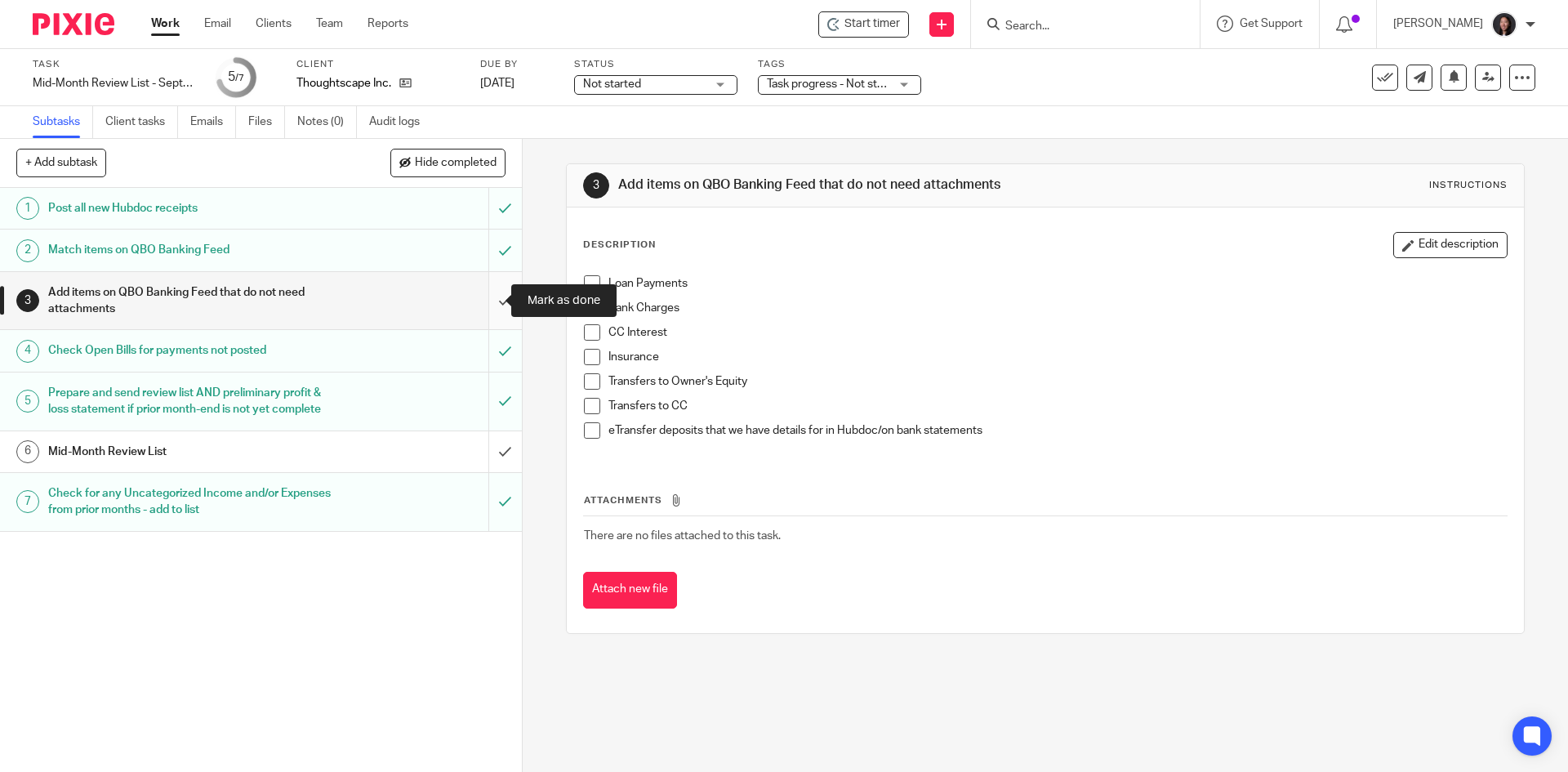
click at [481, 306] on input "submit" at bounding box center [261, 300] width 522 height 58
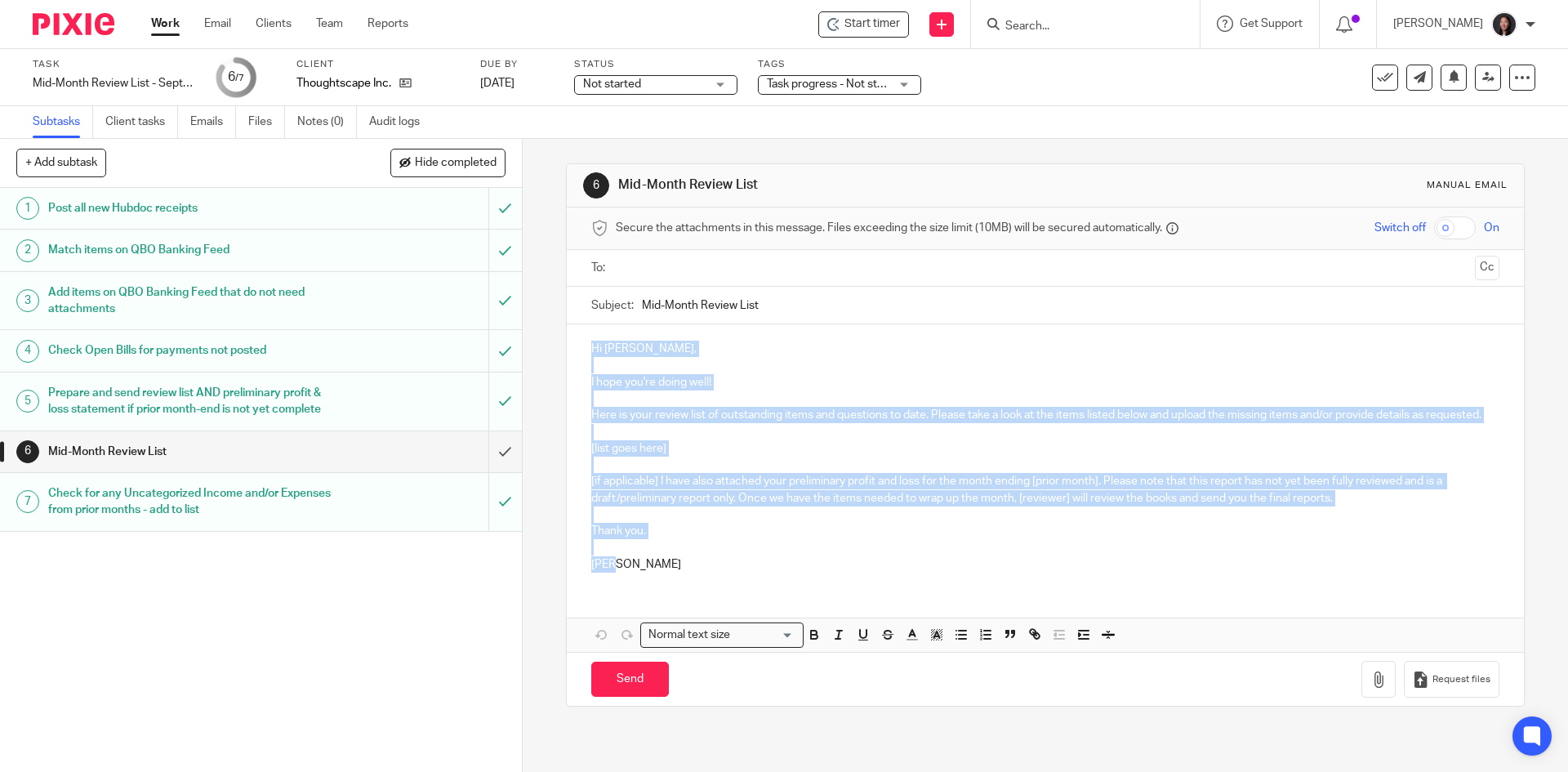
drag, startPoint x: 576, startPoint y: 352, endPoint x: 640, endPoint y: 578, distance: 234.9
click at [640, 578] on div "Hi Maggie, I hope you're doing well! Here is your review list of outstanding it…" at bounding box center [1045, 454] width 956 height 261
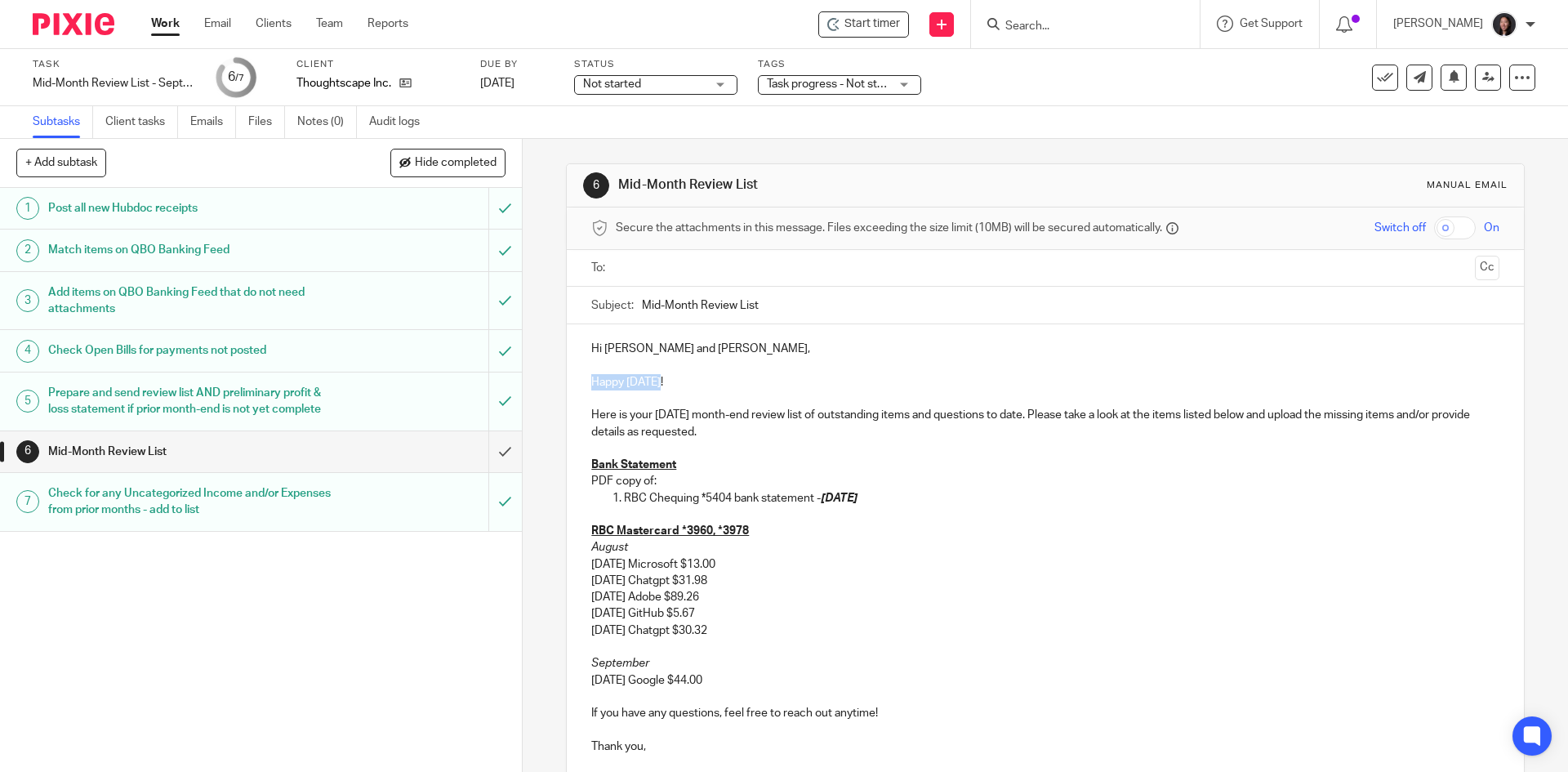
drag, startPoint x: 576, startPoint y: 381, endPoint x: 652, endPoint y: 389, distance: 76.4
click at [652, 389] on div "Hi Maggie and Nessa, Happy Friday! Here is your August 2025 month-end review li…" at bounding box center [1045, 545] width 956 height 442
click at [683, 414] on p "Here is your August 2025 month-end review list of outstanding items and questio…" at bounding box center [1045, 423] width 908 height 34
click at [688, 413] on p "Here is your August 2025 month-end review list of outstanding items and questio…" at bounding box center [1045, 423] width 908 height 34
click at [798, 414] on p "Here is your September 2025 month-end review list of outstanding items and ques…" at bounding box center [1045, 423] width 908 height 34
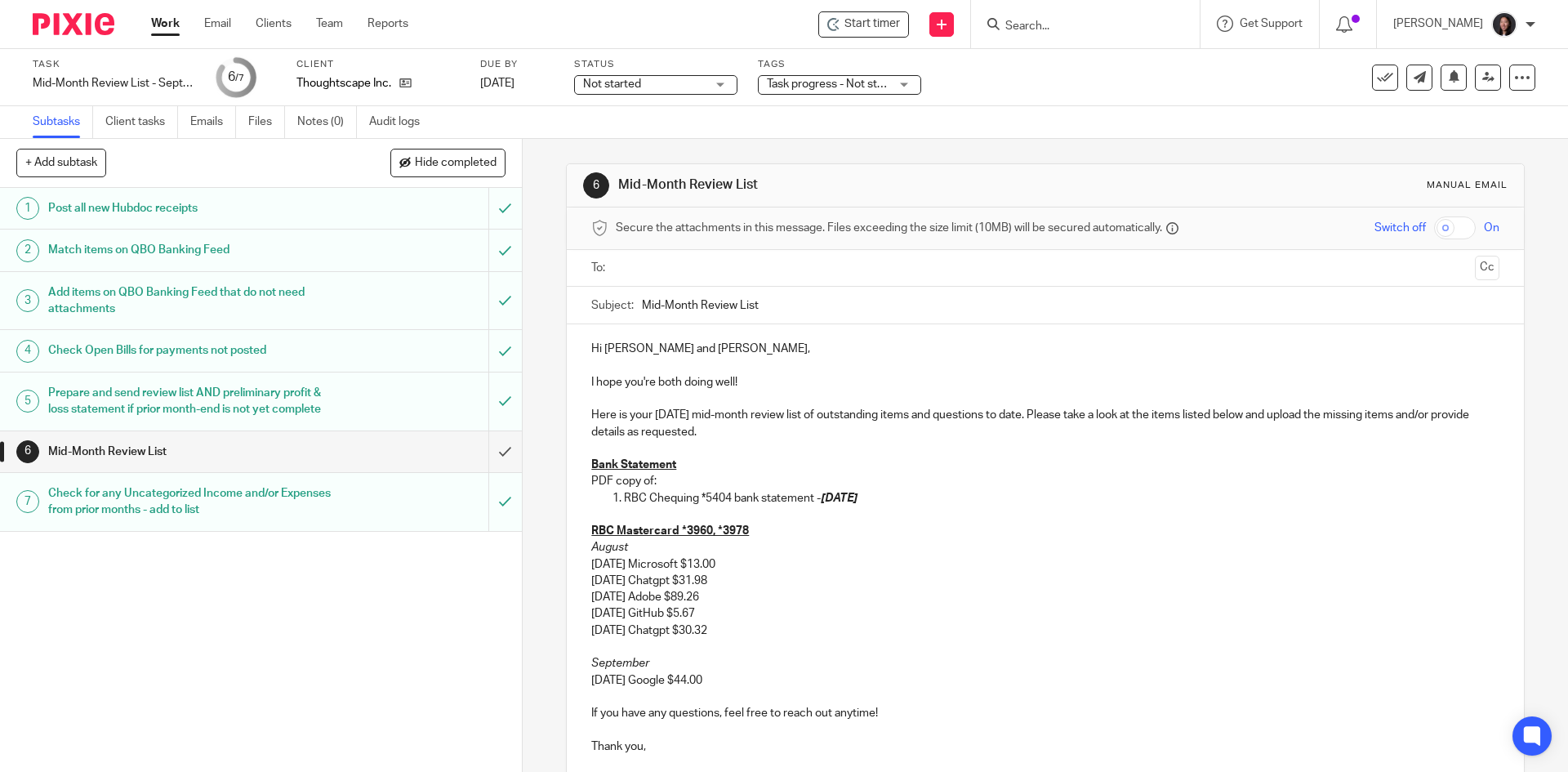
click at [754, 679] on p "09/01/2025 Google $44.00" at bounding box center [1045, 680] width 908 height 16
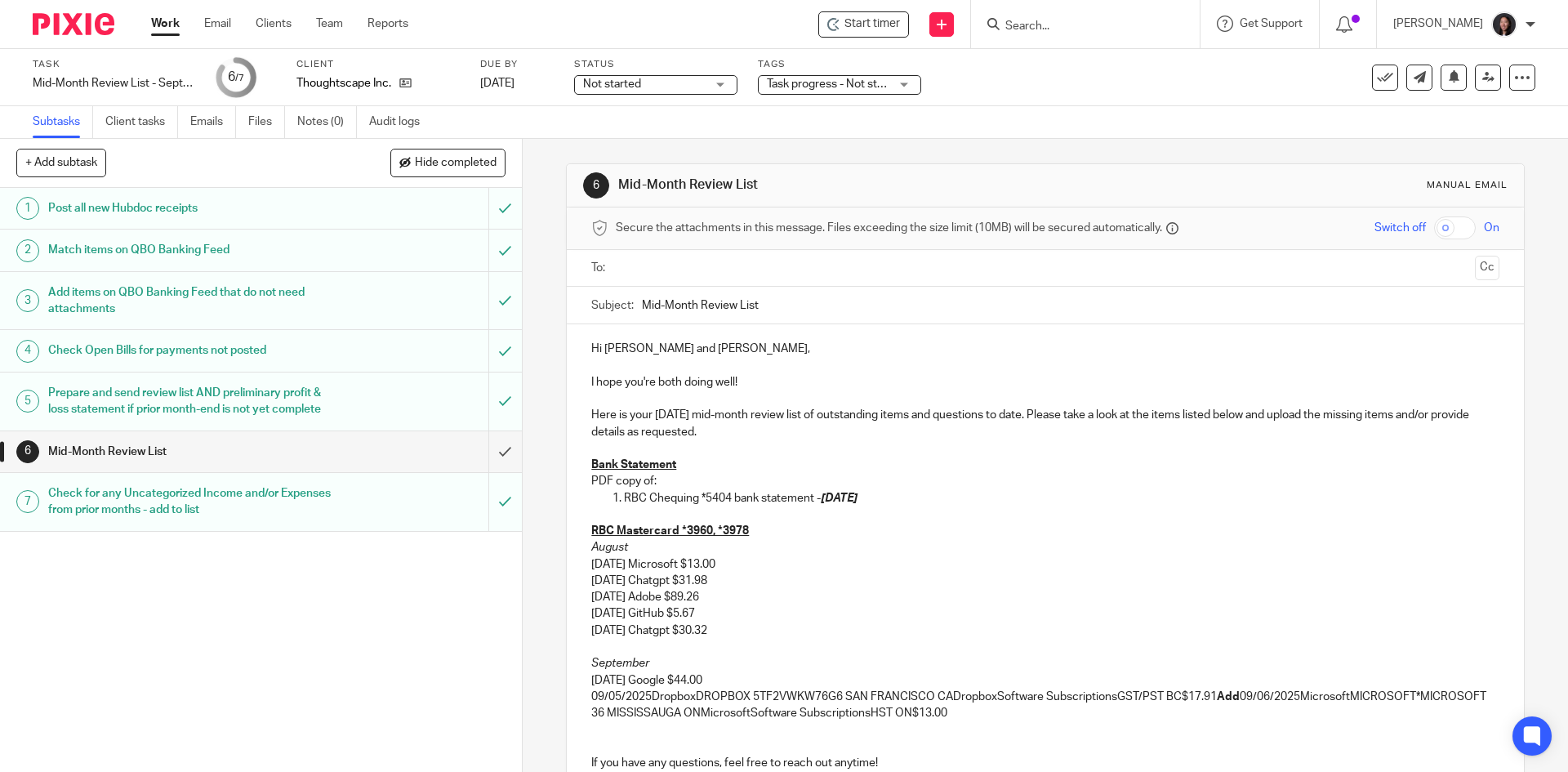
click at [649, 695] on p "09/05/2025DropboxDROPBOX 5TF2VWKW76G6 SAN FRANCISCO CADropboxSoftware Subscript…" at bounding box center [1045, 705] width 908 height 34
drag, startPoint x: 693, startPoint y: 695, endPoint x: 601, endPoint y: 714, distance: 93.9
click at [601, 714] on p "09/05/2025 DropboxDROPBOX 5TF2VWKW76G6 SAN FRANCISCO CADropboxSoftware Subscrip…" at bounding box center [1045, 705] width 908 height 34
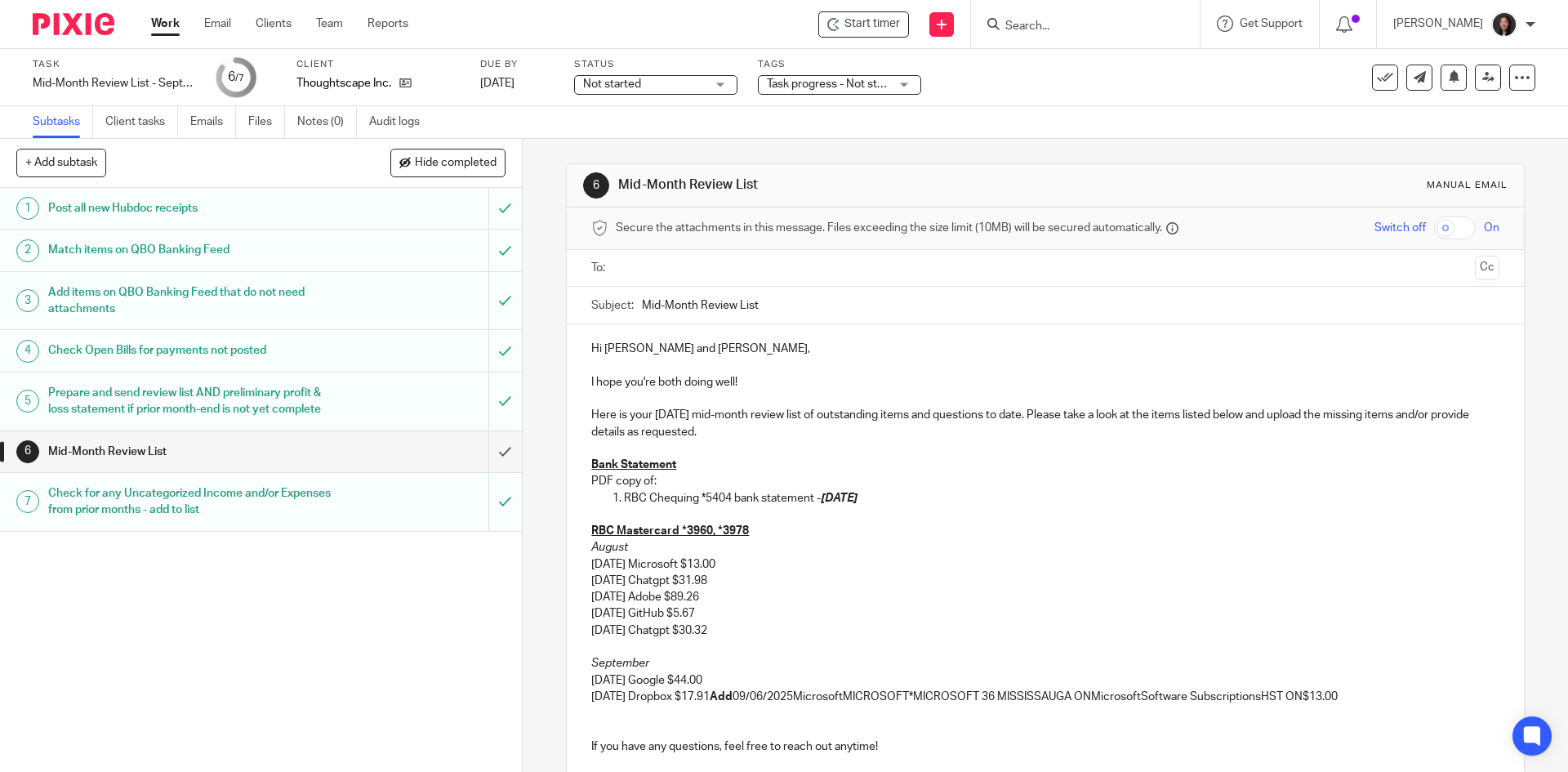
click at [733, 699] on strong "Add" at bounding box center [721, 697] width 23 height 11
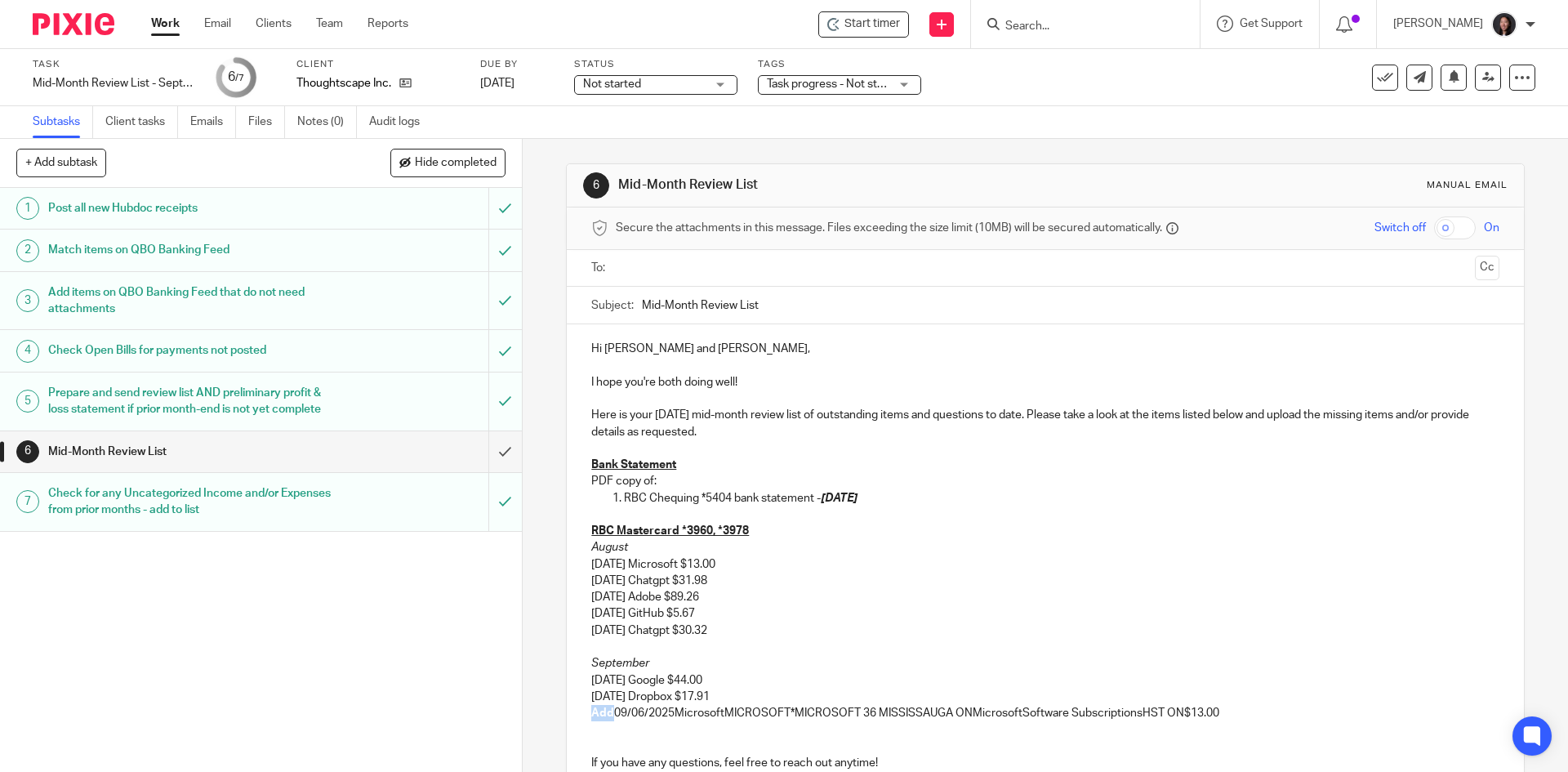
drag, startPoint x: 577, startPoint y: 714, endPoint x: 608, endPoint y: 717, distance: 31.1
click at [608, 717] on div "Hi Maggie and Nessa, I hope you're both doing well! Here is your September 2025…" at bounding box center [1045, 570] width 956 height 492
click at [648, 708] on p "09/06/2025MicrosoftMICROSOFT*MICROSOFT 36 MISSISSAUGA ONMicrosoftSoftware Subsc…" at bounding box center [1045, 713] width 908 height 16
drag, startPoint x: 700, startPoint y: 712, endPoint x: 1158, endPoint y: 714, distance: 458.0
click at [1158, 714] on p "09/06/2025 MicrosoftMICROSOFT*MICROSOFT 36 MISSISSAUGA ONMicrosoftSoftware Subs…" at bounding box center [1045, 713] width 908 height 16
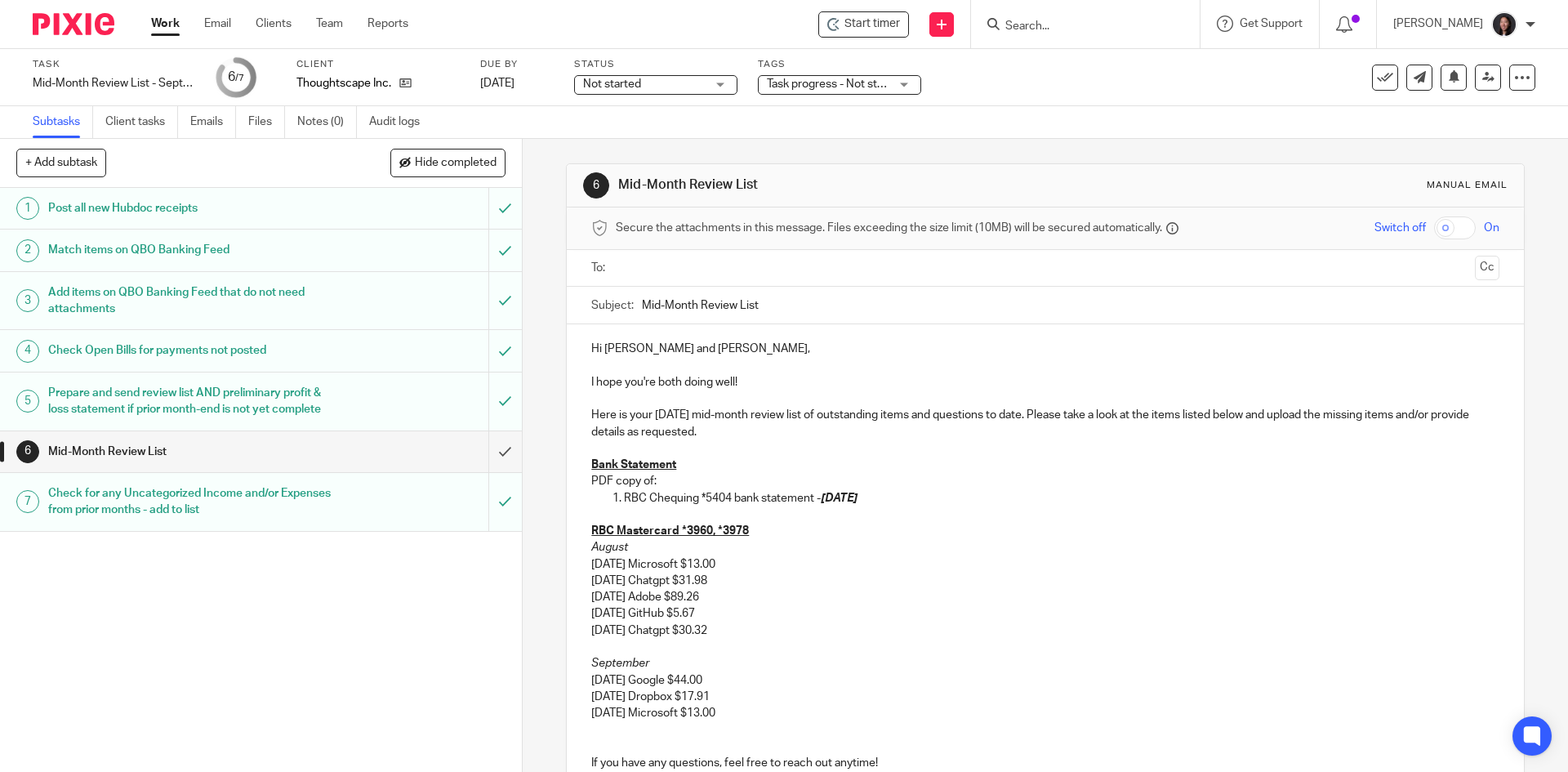
click at [843, 714] on p "09/06/2025 Microsoft $13.00" at bounding box center [1045, 713] width 908 height 16
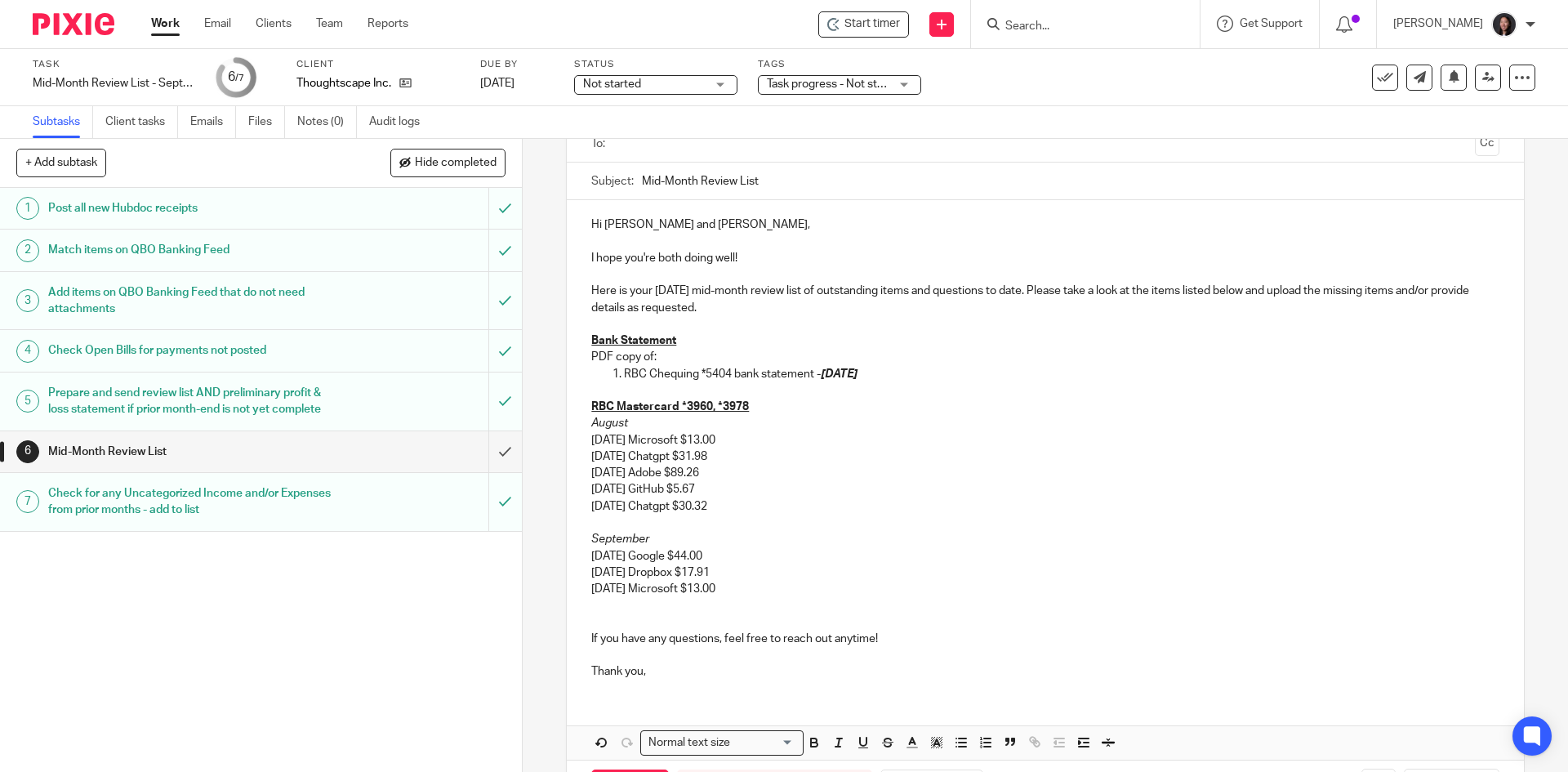
scroll to position [163, 0]
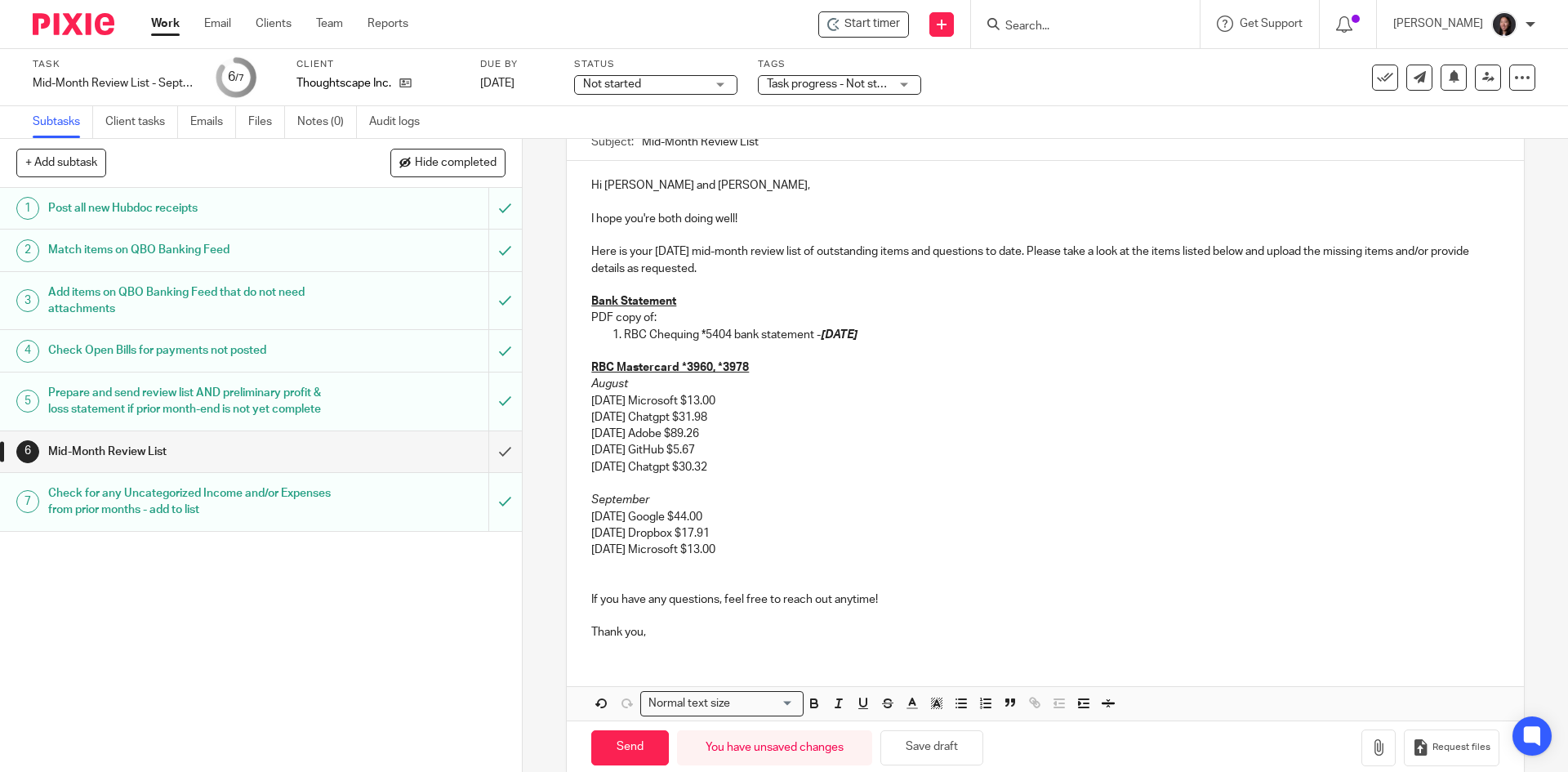
click at [584, 596] on div "Hi Maggie and Nessa, I hope you're both doing well! Here is your September 2025…" at bounding box center [1045, 407] width 956 height 492
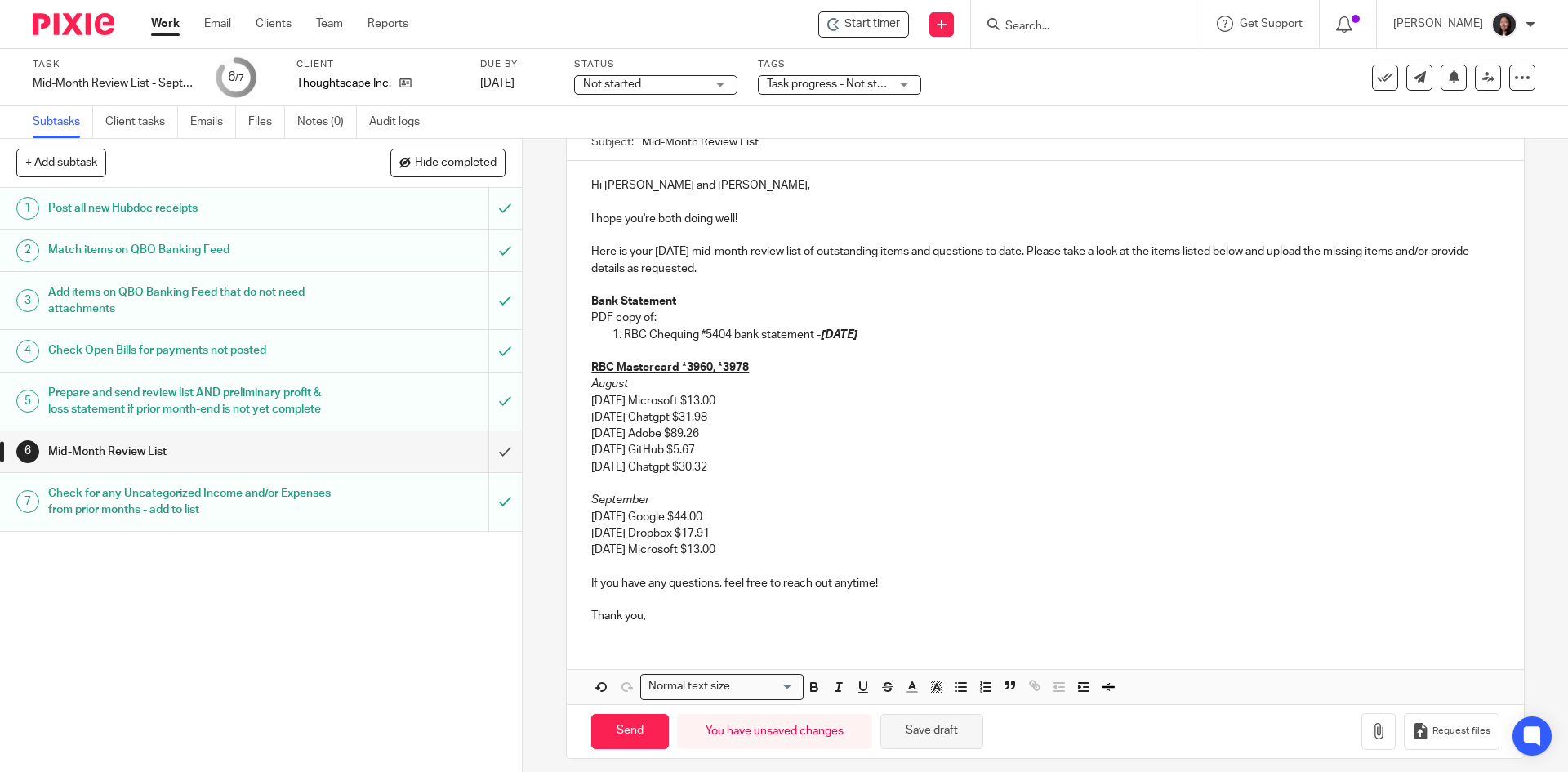
click at [915, 728] on button "Save draft" at bounding box center [931, 732] width 103 height 35
click at [932, 731] on button "Save draft" at bounding box center [931, 732] width 103 height 35
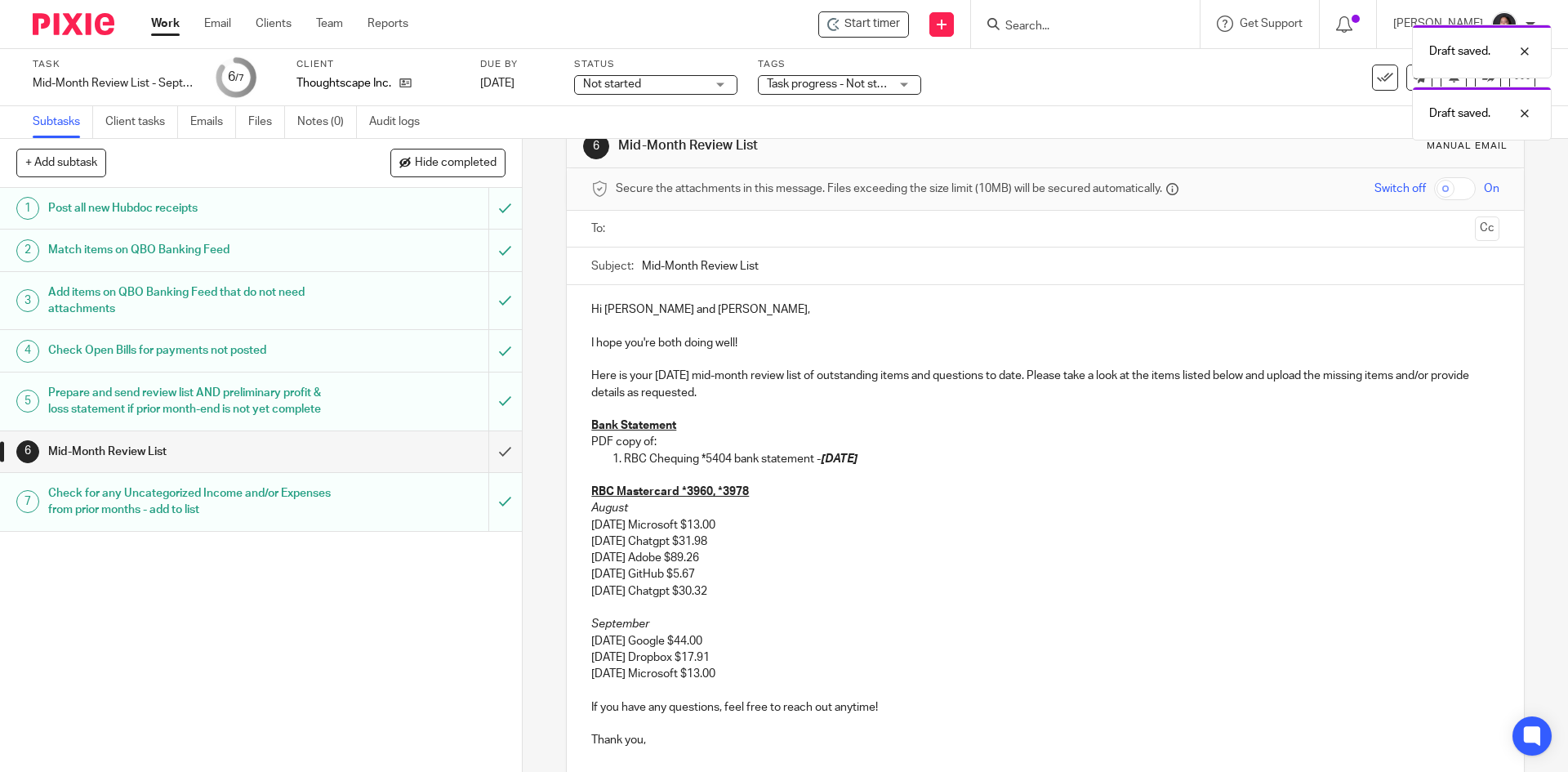
scroll to position [0, 0]
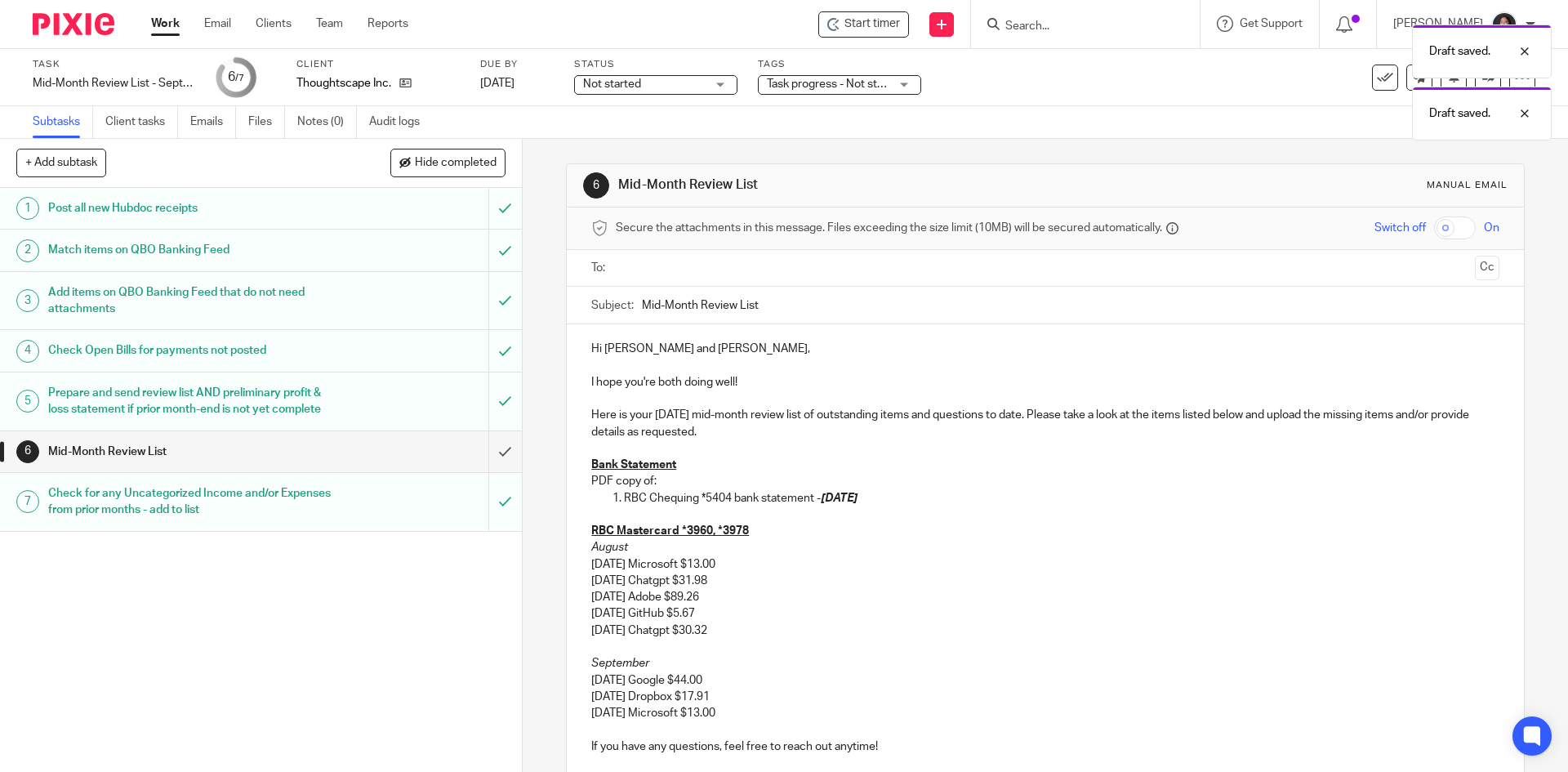
click at [812, 310] on input "Mid-Month Review List" at bounding box center [1071, 305] width 857 height 37
type input "Mid-Month Review List - September 2025"
click at [773, 283] on div at bounding box center [1046, 268] width 857 height 37
click at [798, 267] on input "text" at bounding box center [1045, 268] width 846 height 19
click at [792, 270] on input "text" at bounding box center [1114, 269] width 710 height 32
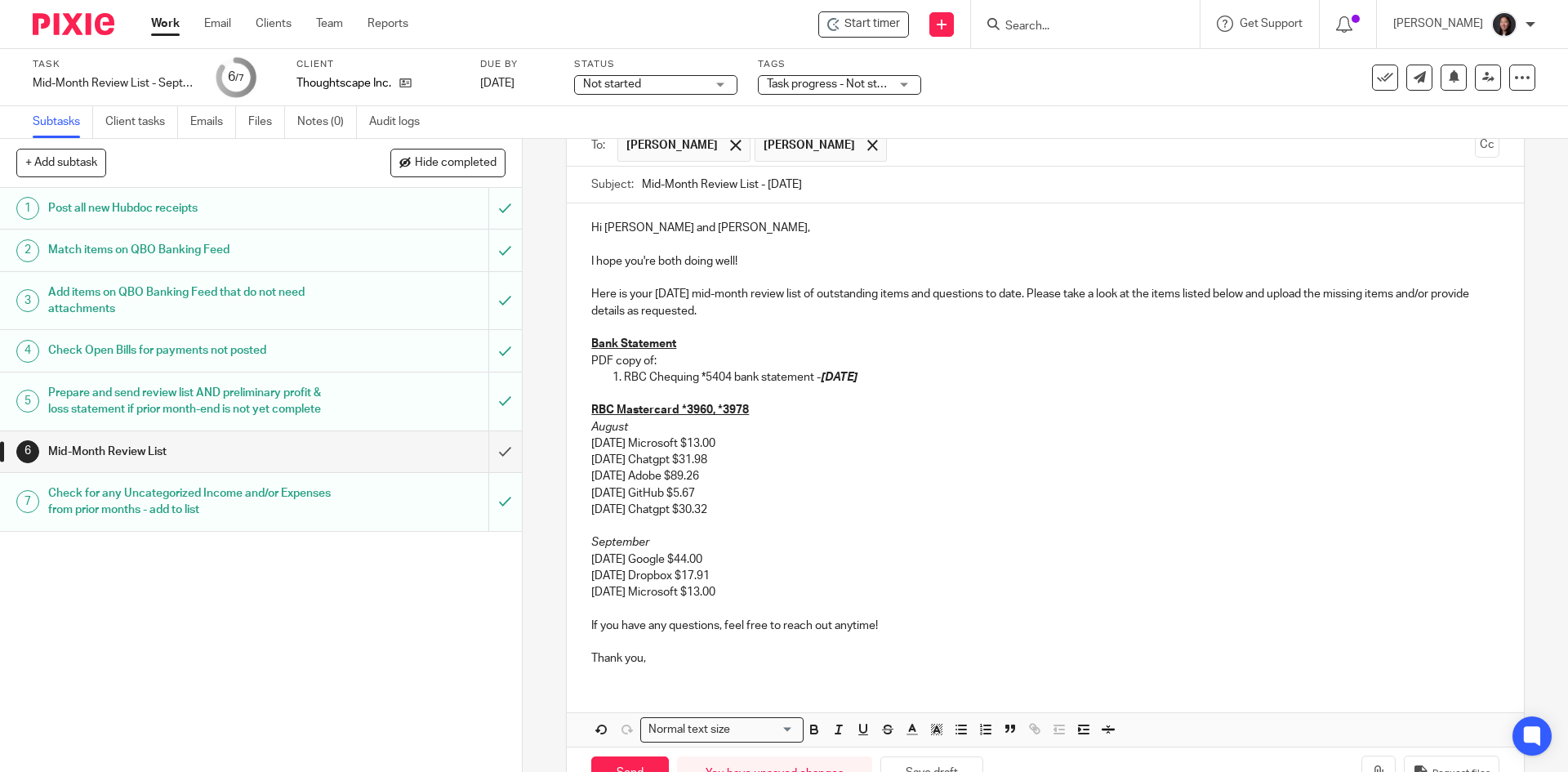
scroll to position [163, 0]
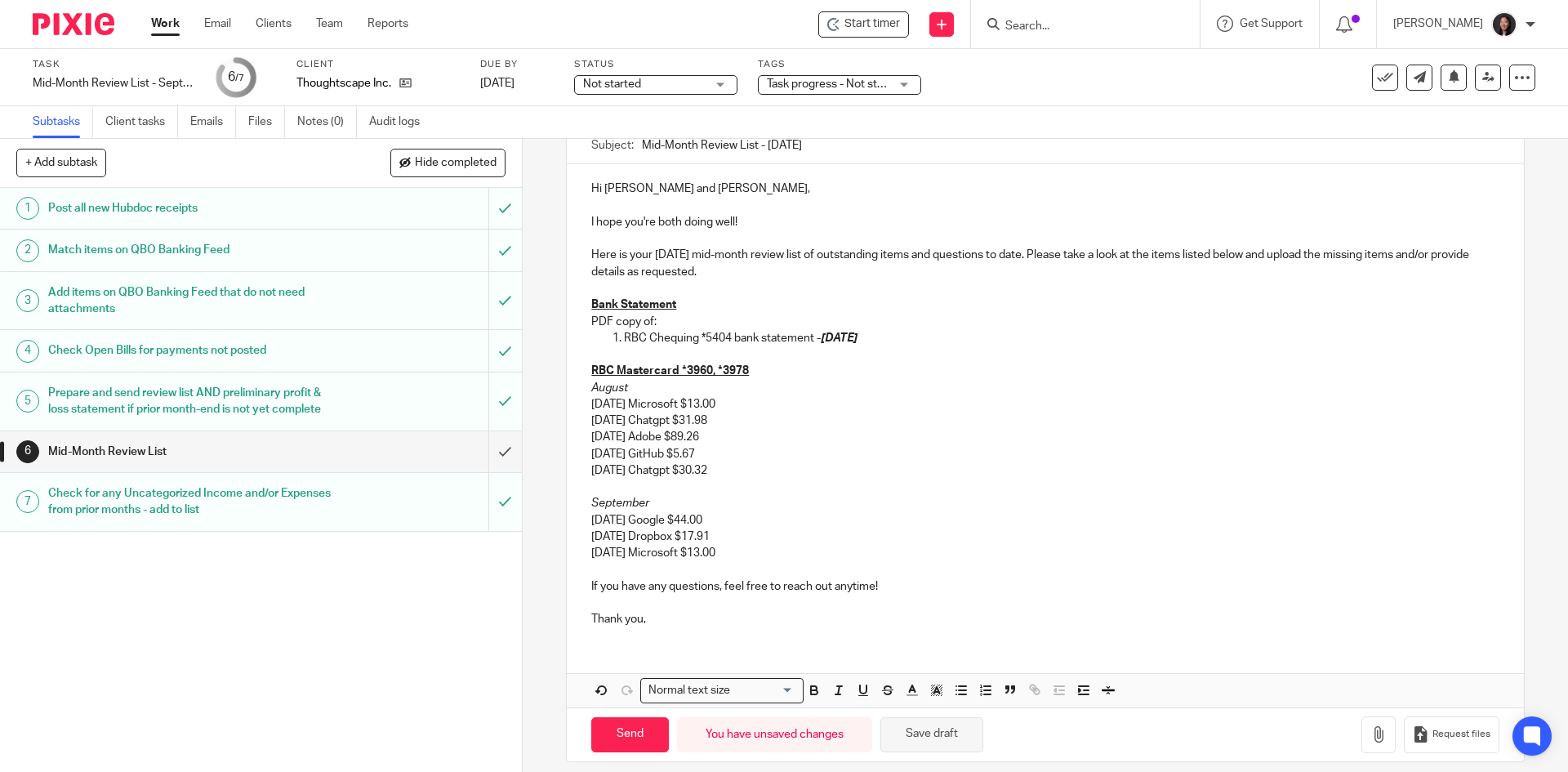
click at [955, 739] on button "Save draft" at bounding box center [931, 734] width 103 height 35
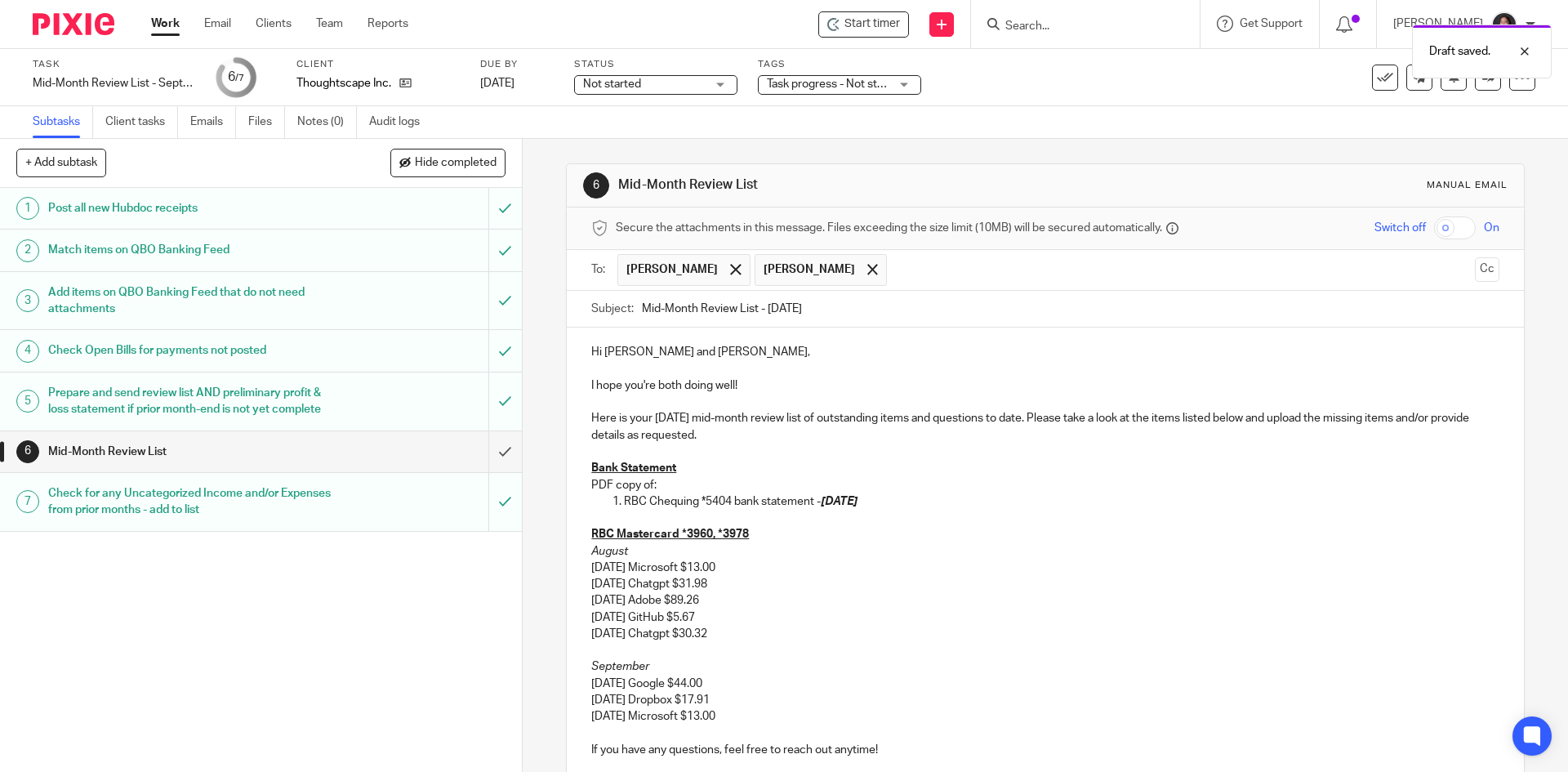
scroll to position [178, 0]
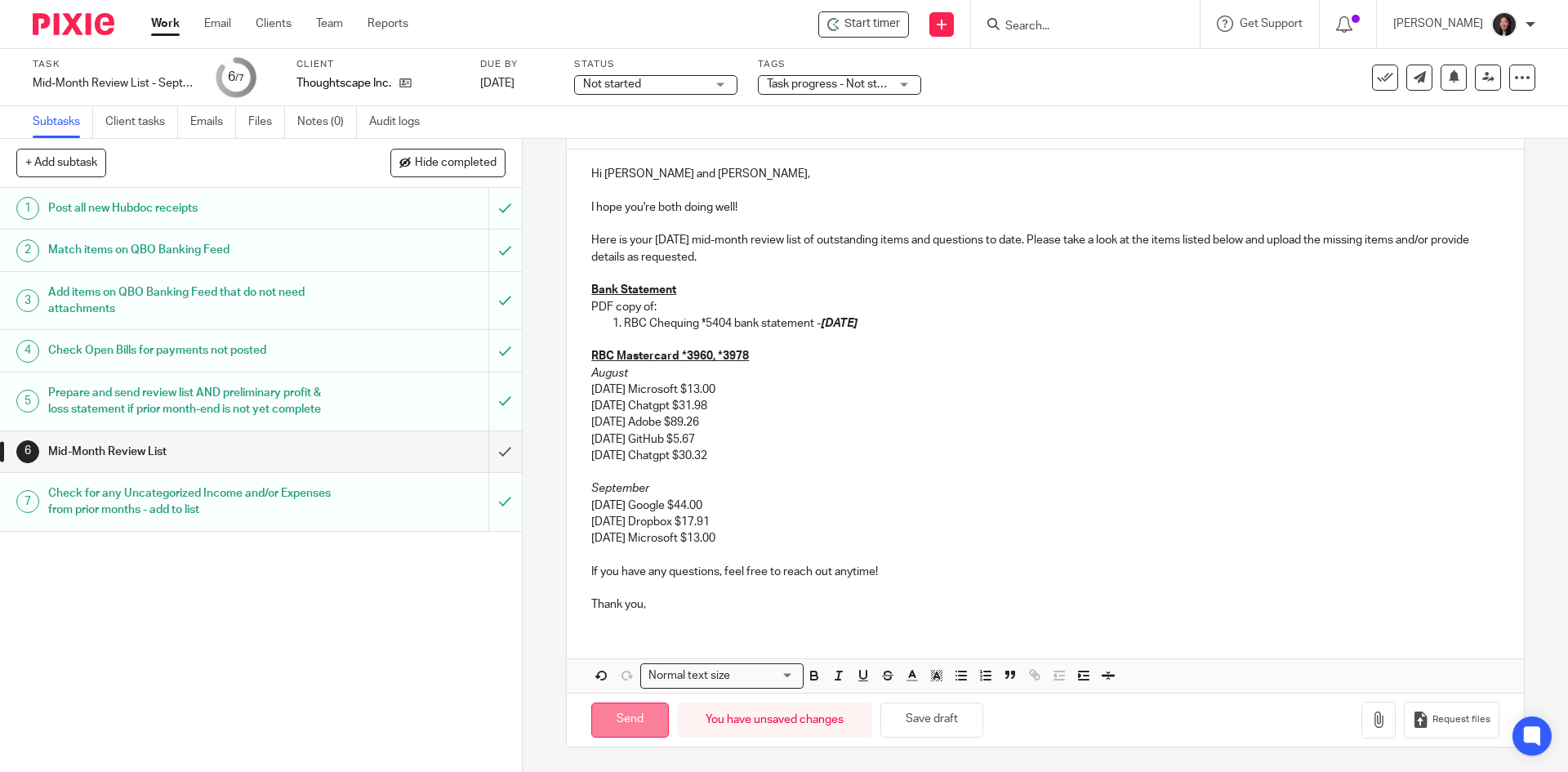
click at [604, 728] on input "Send" at bounding box center [630, 720] width 78 height 35
type input "Sent"
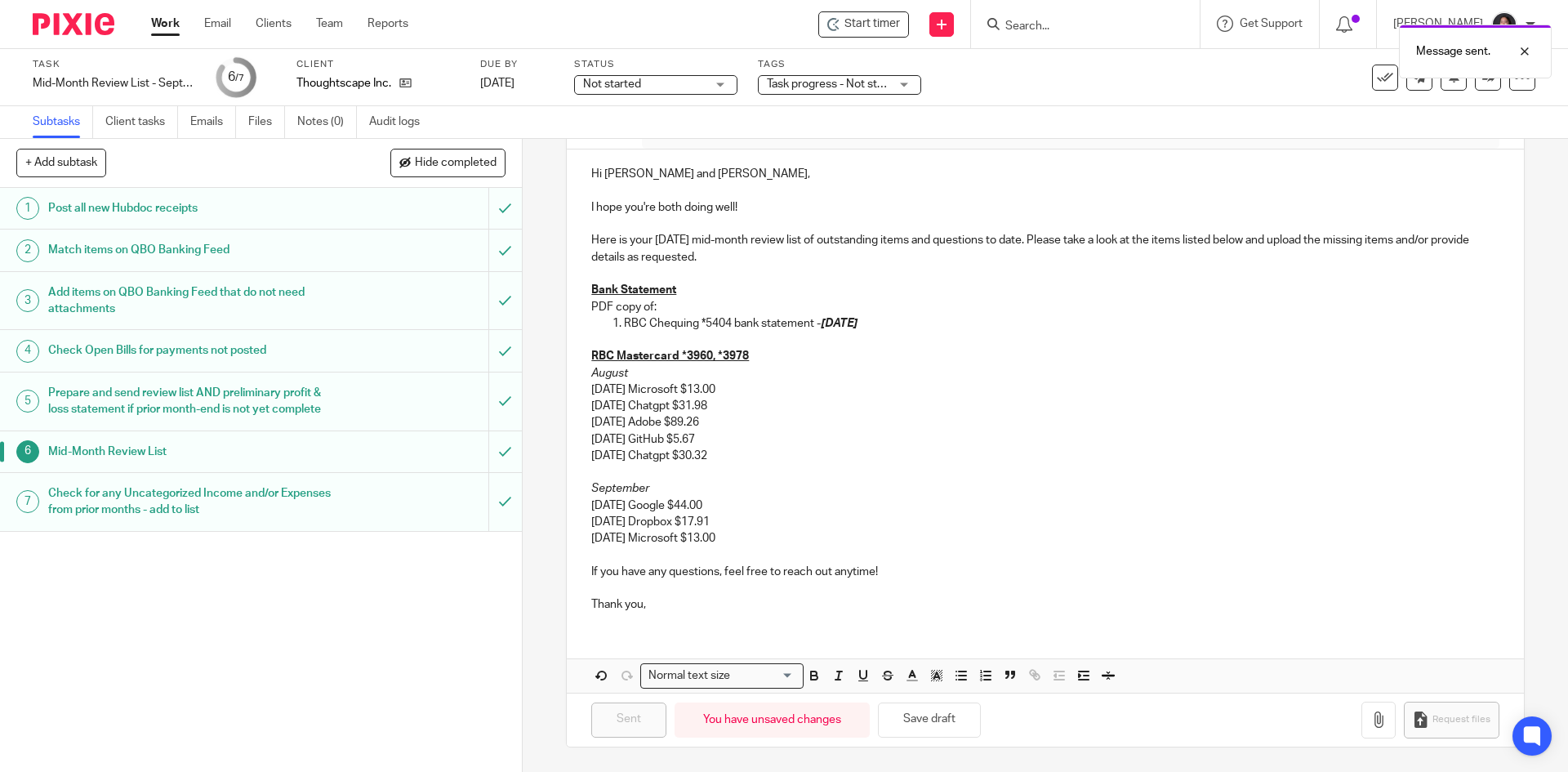
click at [162, 21] on link "Work" at bounding box center [165, 24] width 28 height 16
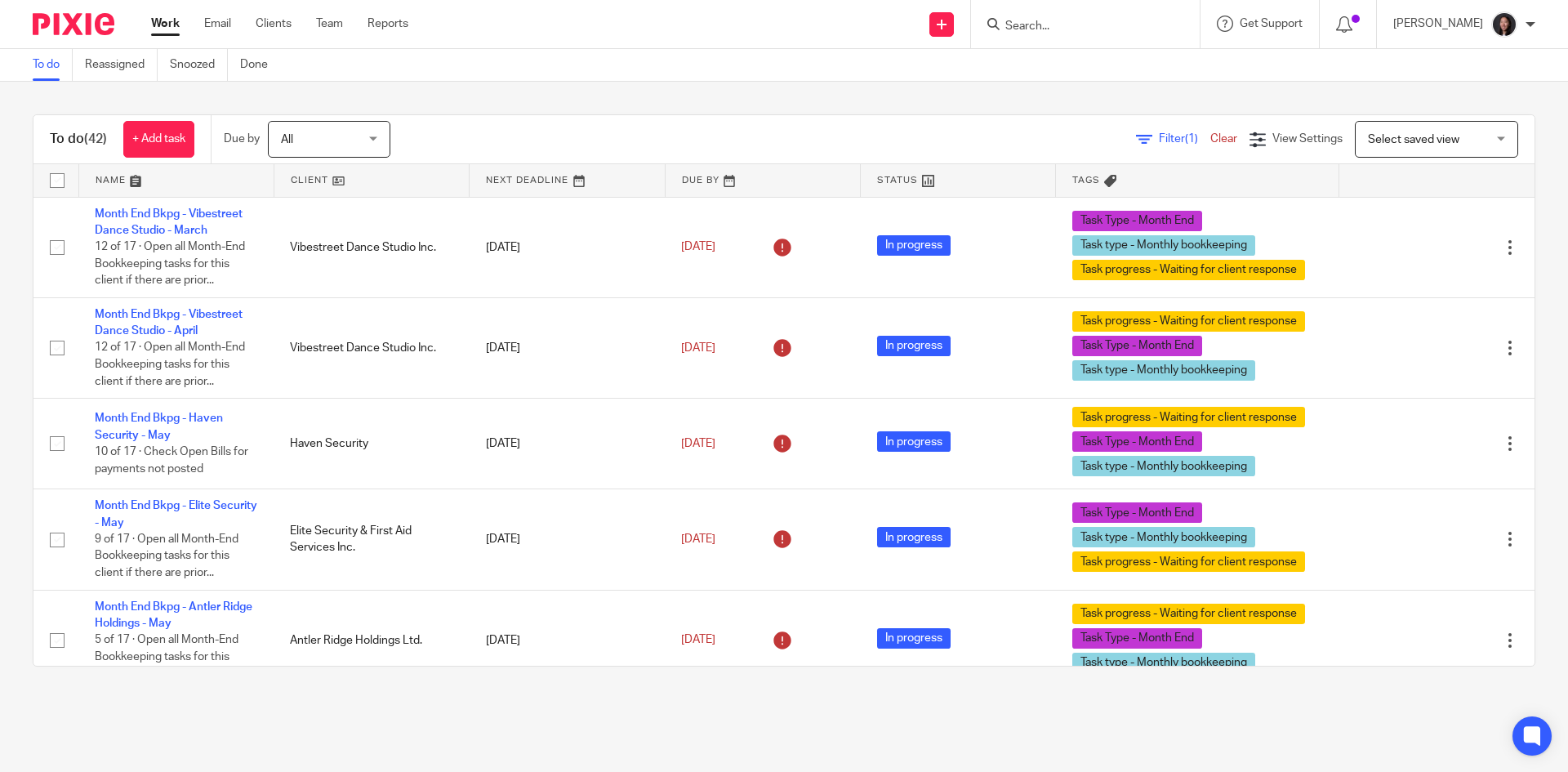
click at [373, 183] on link at bounding box center [372, 180] width 194 height 33
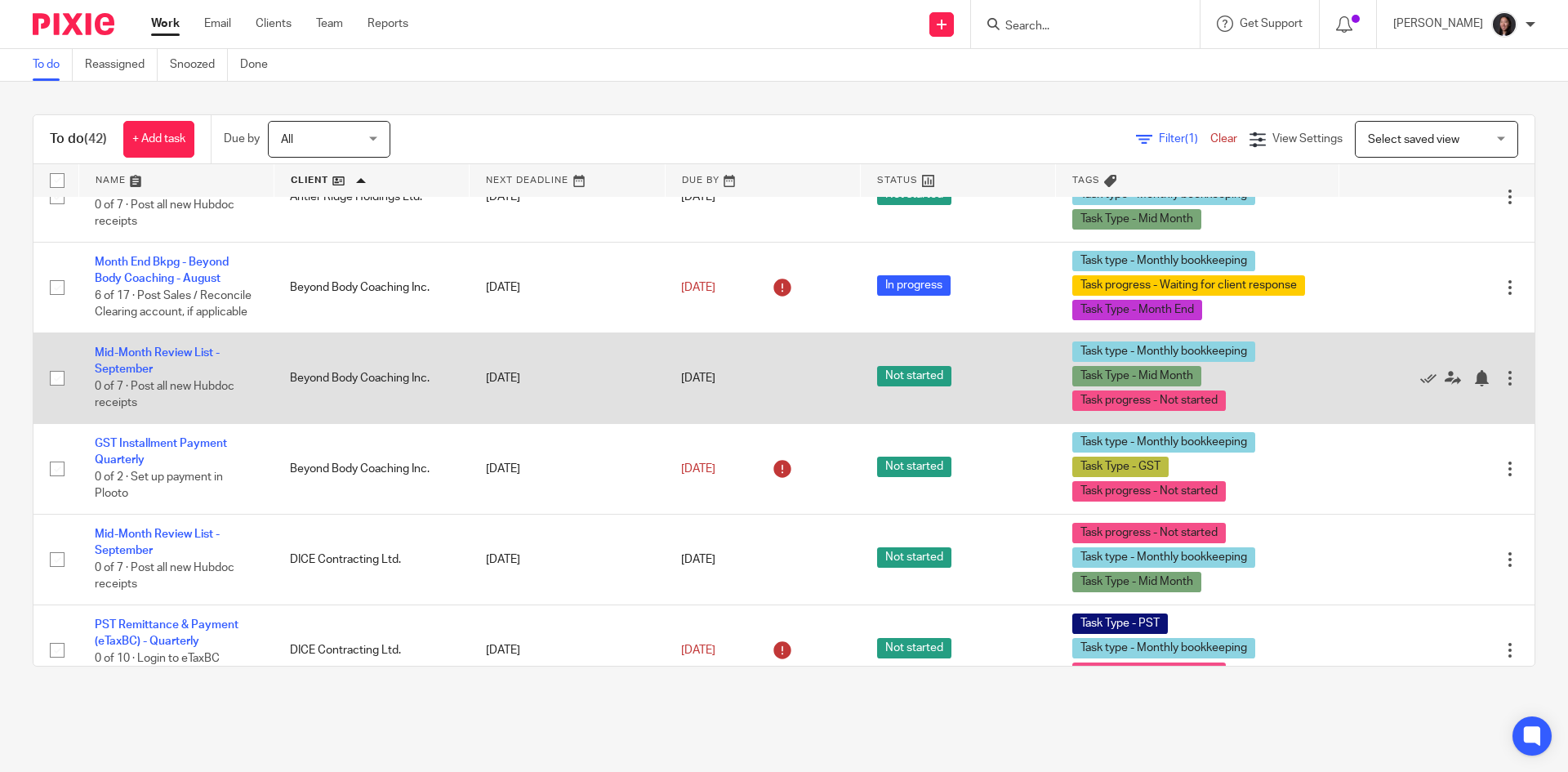
scroll to position [490, 0]
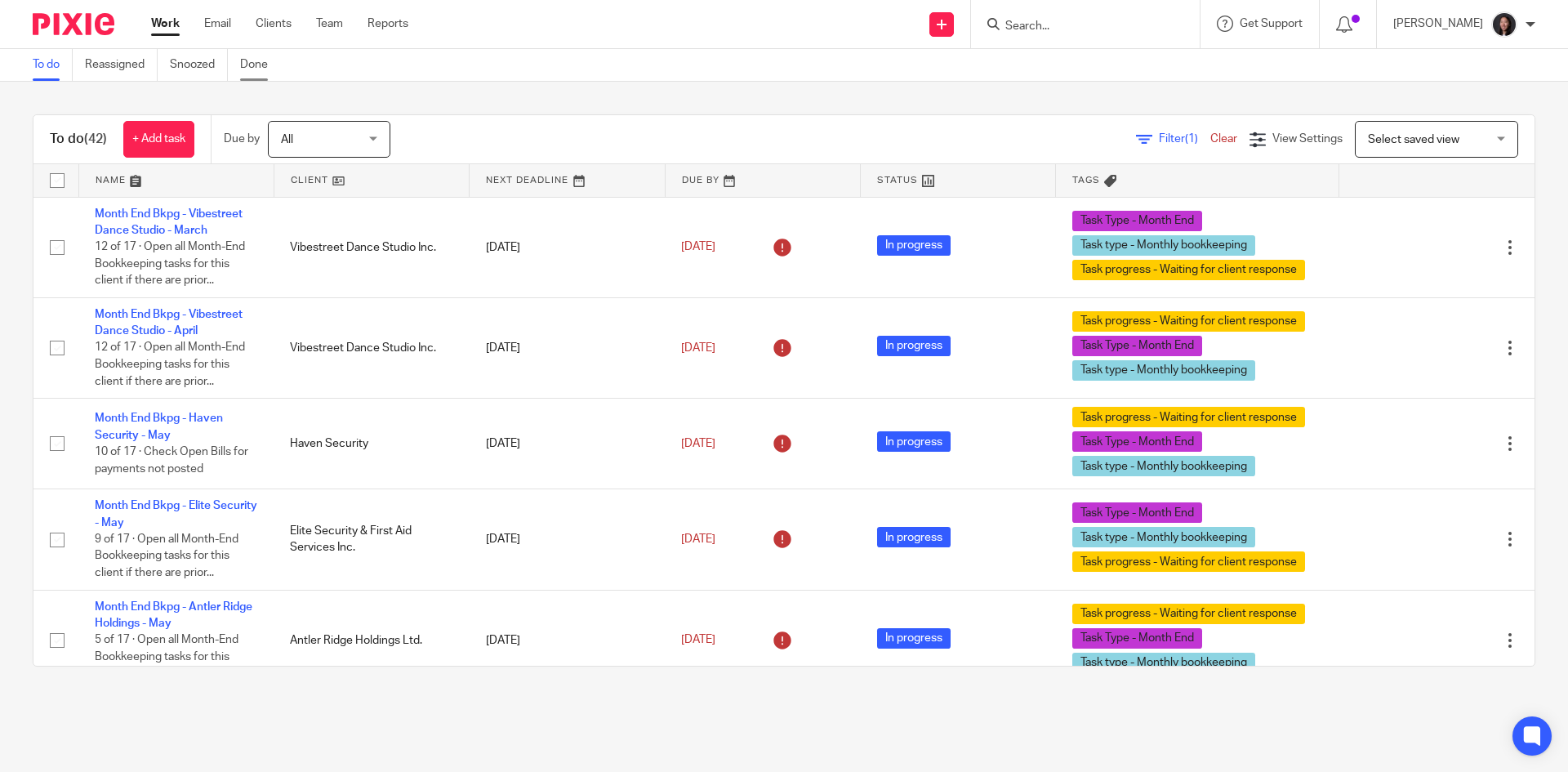
click at [248, 59] on link "Done" at bounding box center [260, 65] width 40 height 32
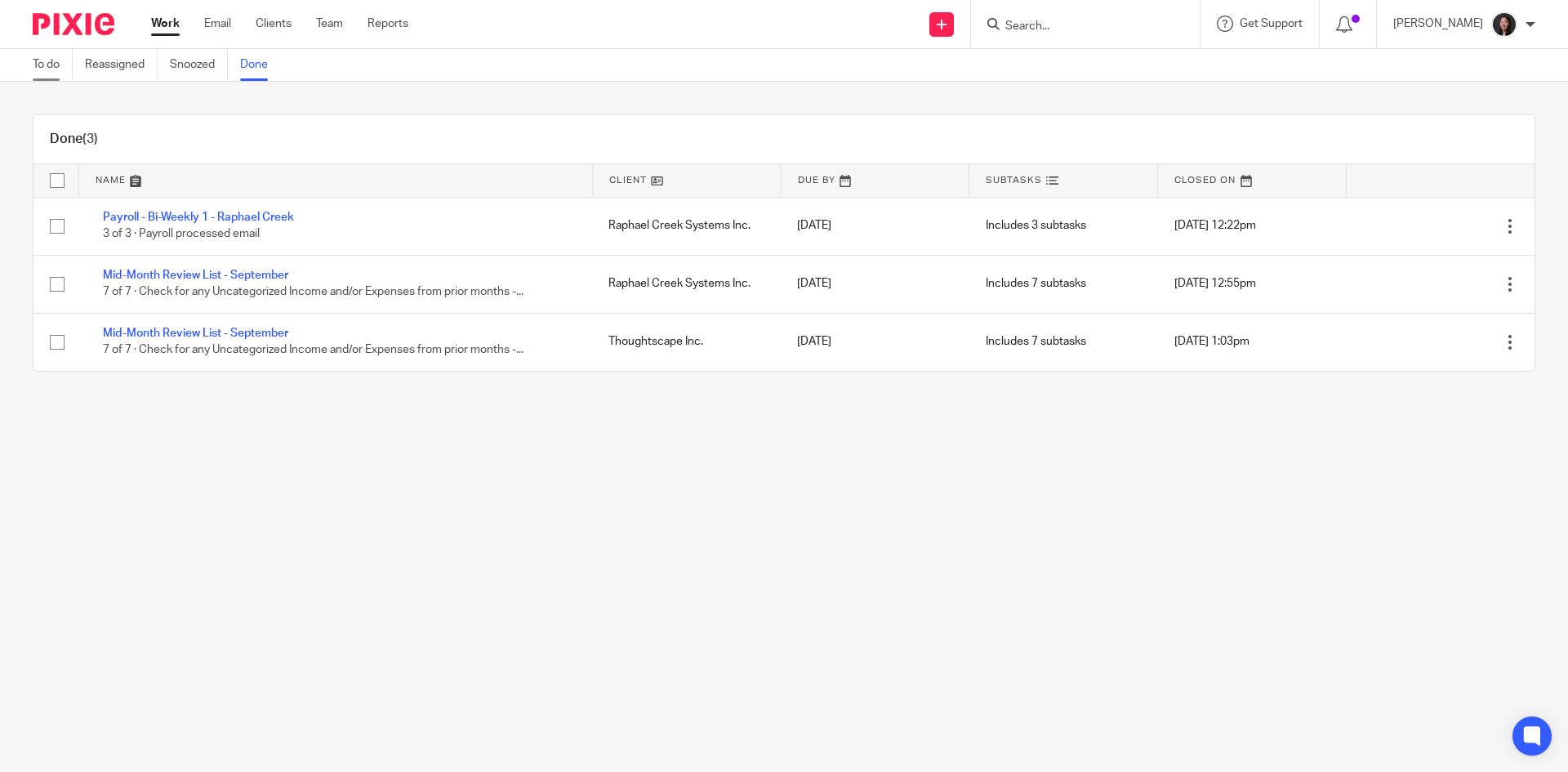
click at [59, 65] on link "To do" at bounding box center [53, 65] width 40 height 32
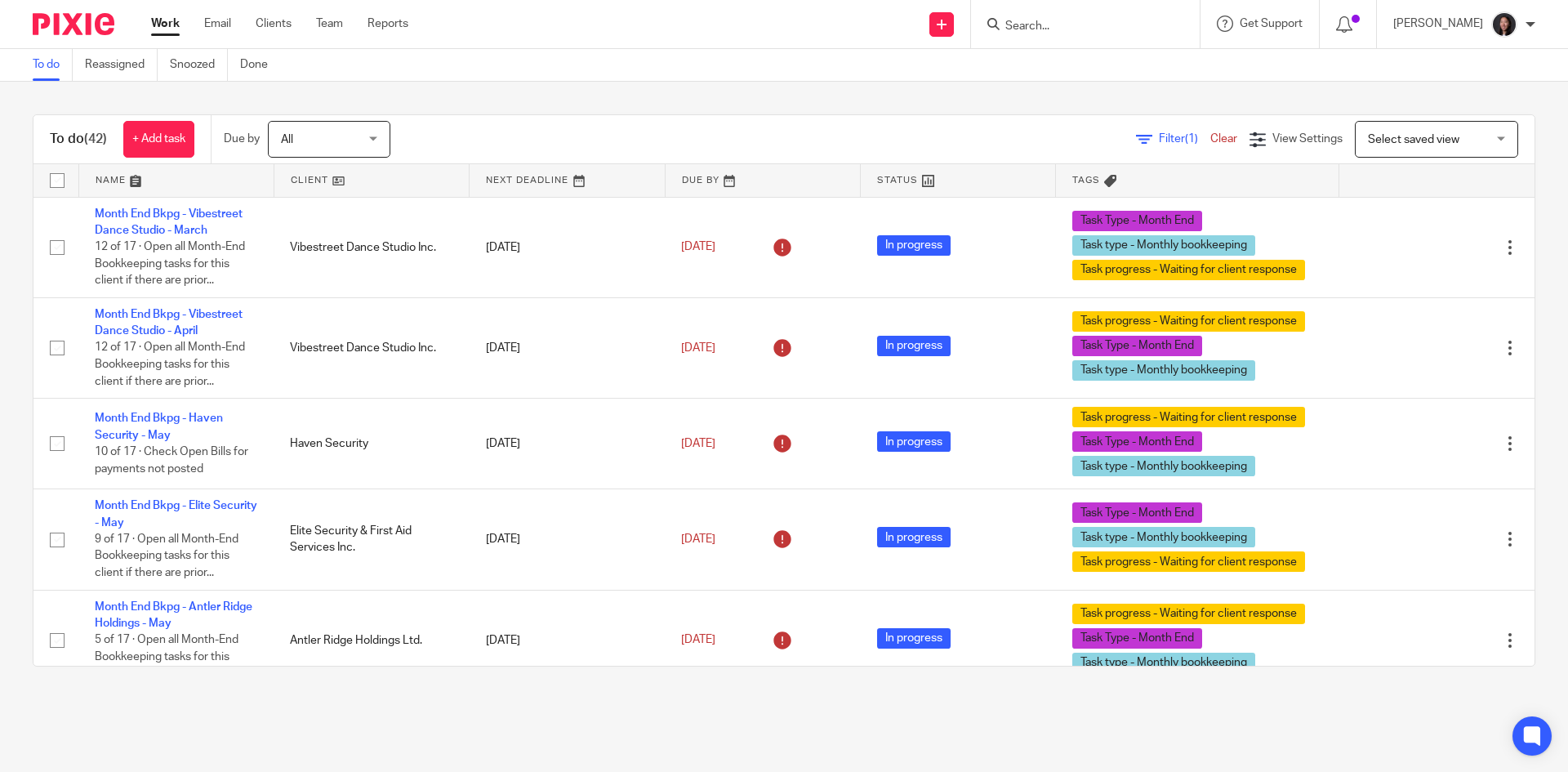
click at [373, 179] on link at bounding box center [372, 180] width 194 height 33
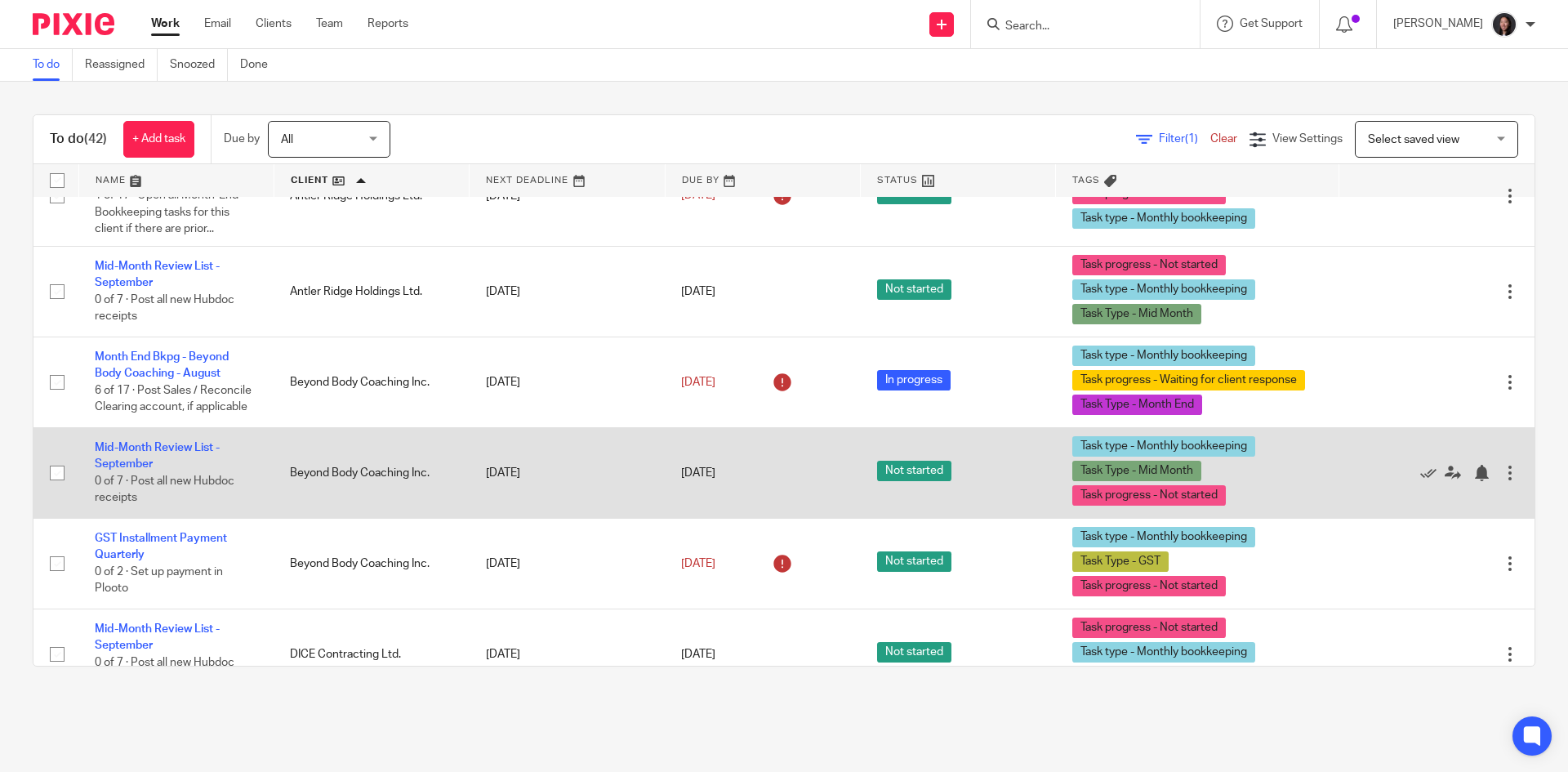
scroll to position [490, 0]
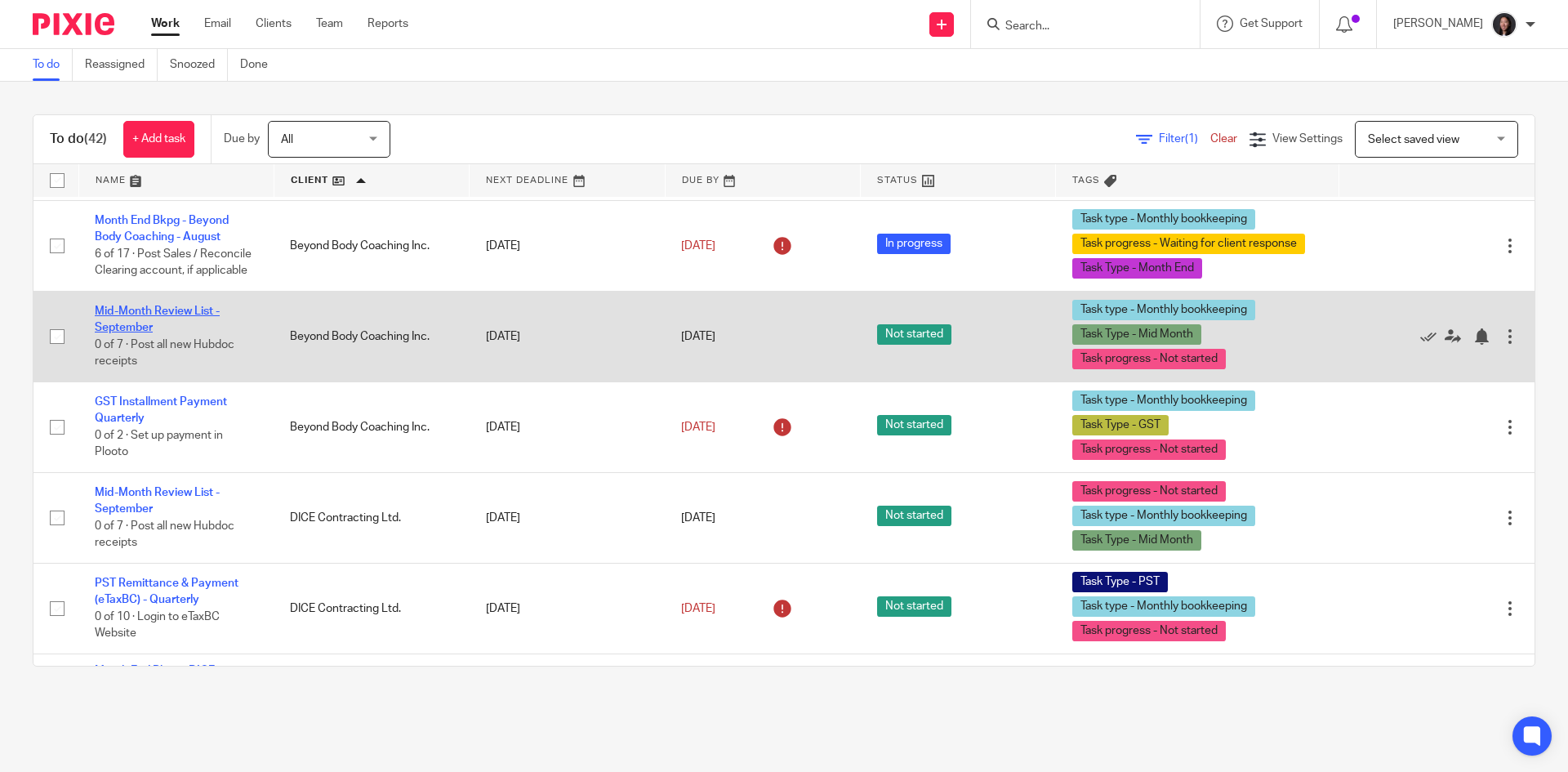
click at [178, 324] on link "Mid-Month Review List - September" at bounding box center [157, 320] width 125 height 27
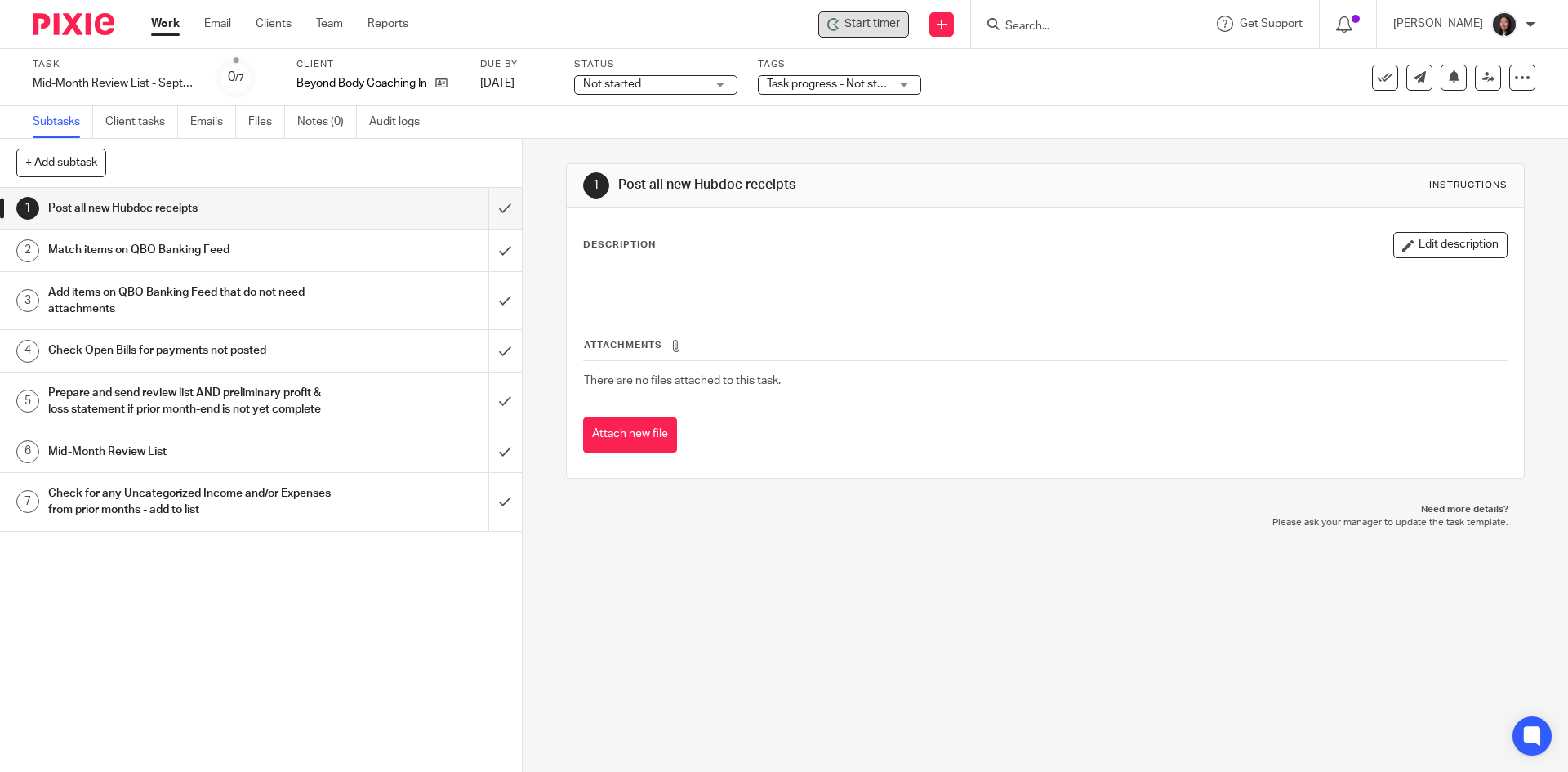
click at [900, 32] on span "Start timer" at bounding box center [872, 24] width 56 height 17
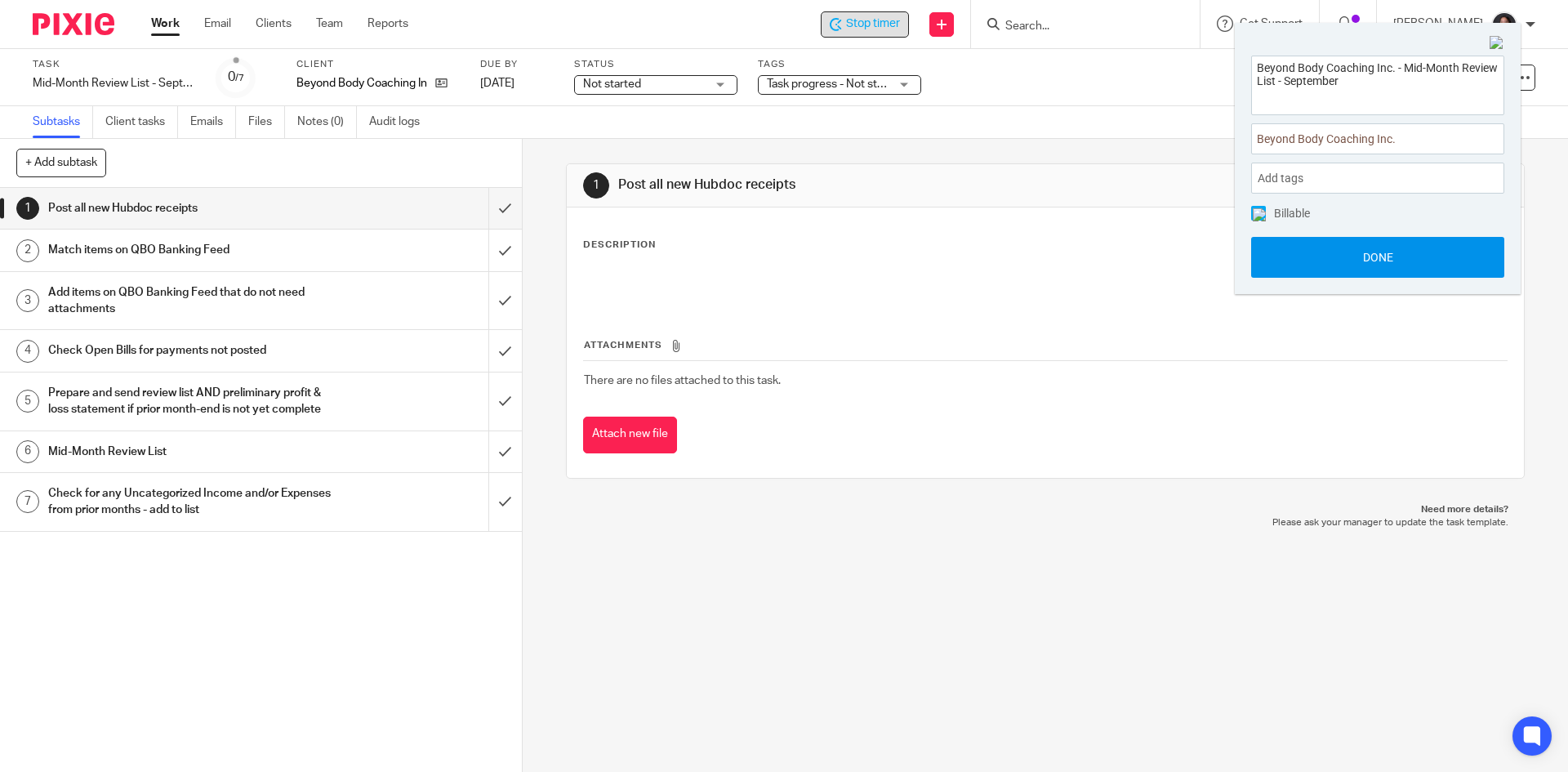
click at [1310, 252] on button "Done" at bounding box center [1377, 257] width 253 height 41
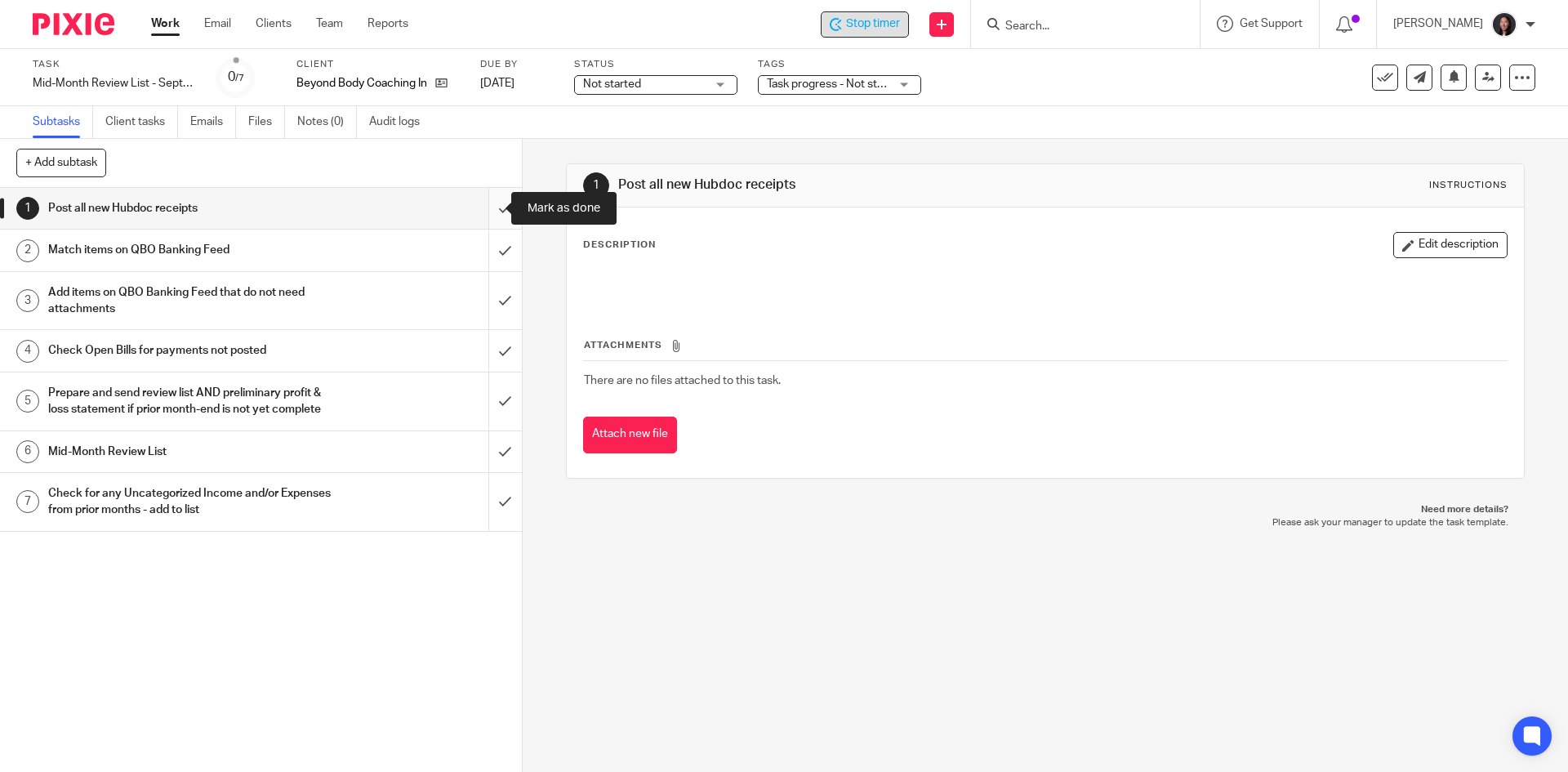
click at [491, 207] on input "submit" at bounding box center [261, 208] width 522 height 41
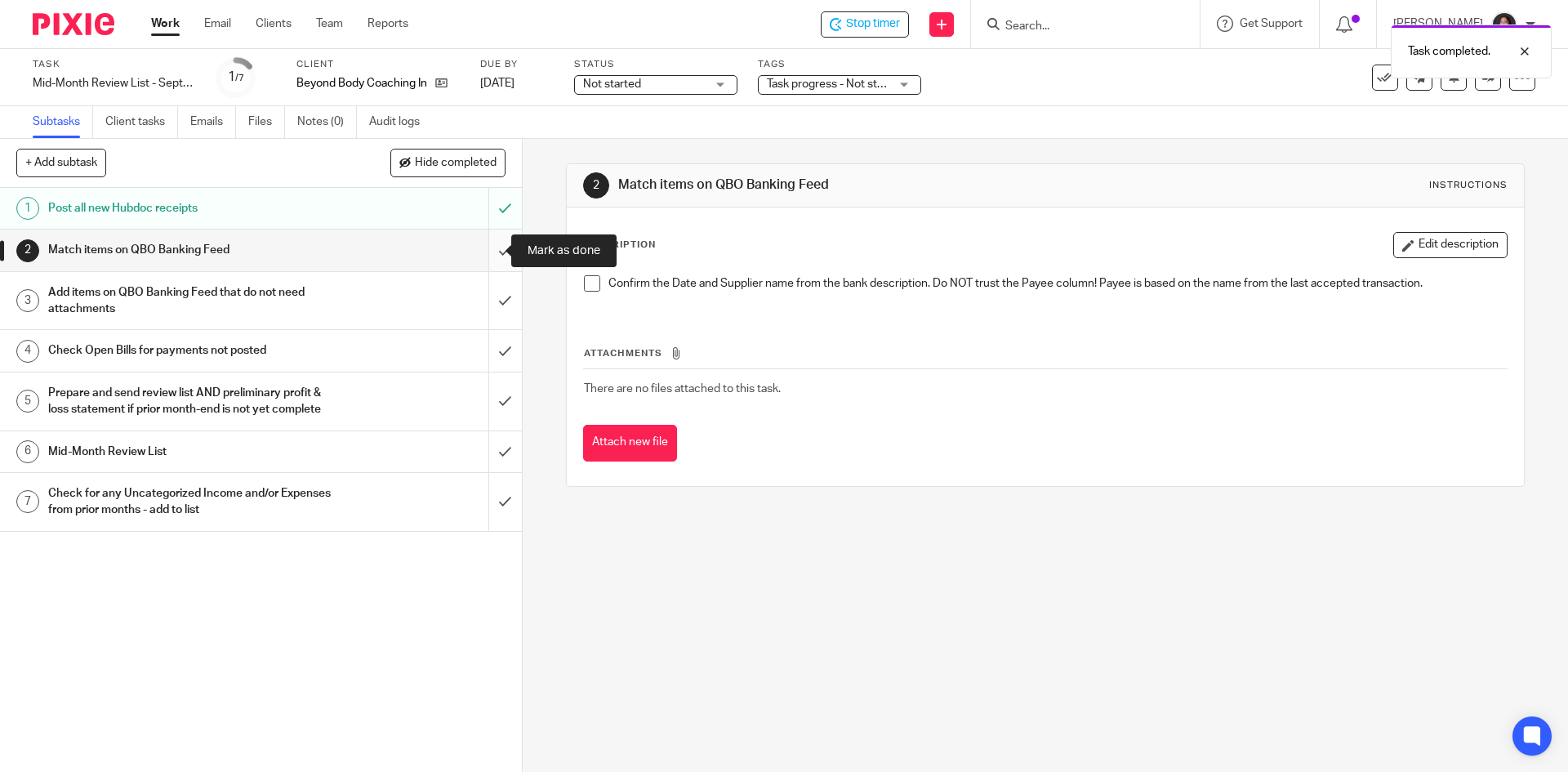
click at [477, 250] on input "submit" at bounding box center [261, 250] width 522 height 41
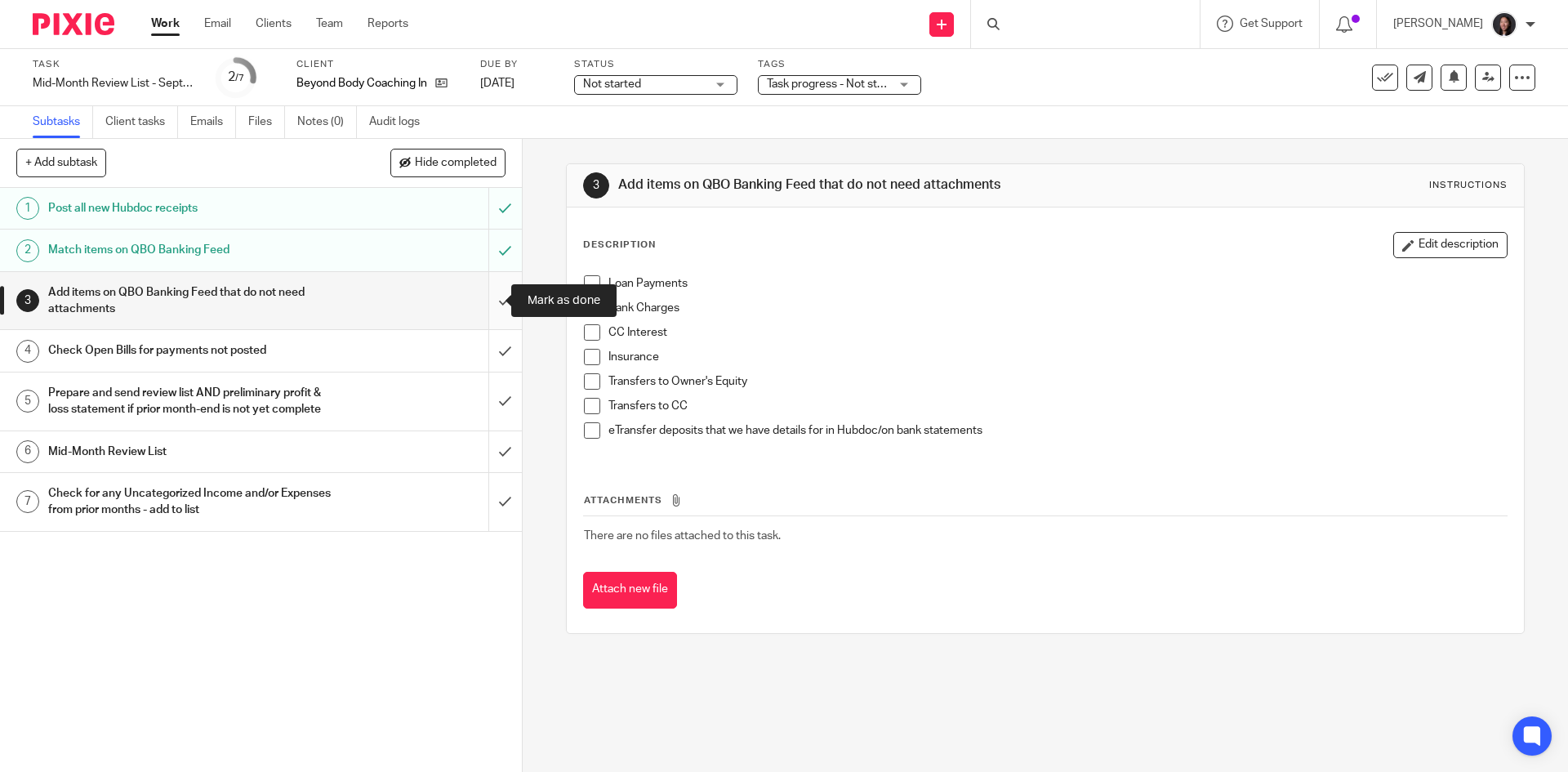
click at [478, 296] on input "submit" at bounding box center [261, 300] width 522 height 58
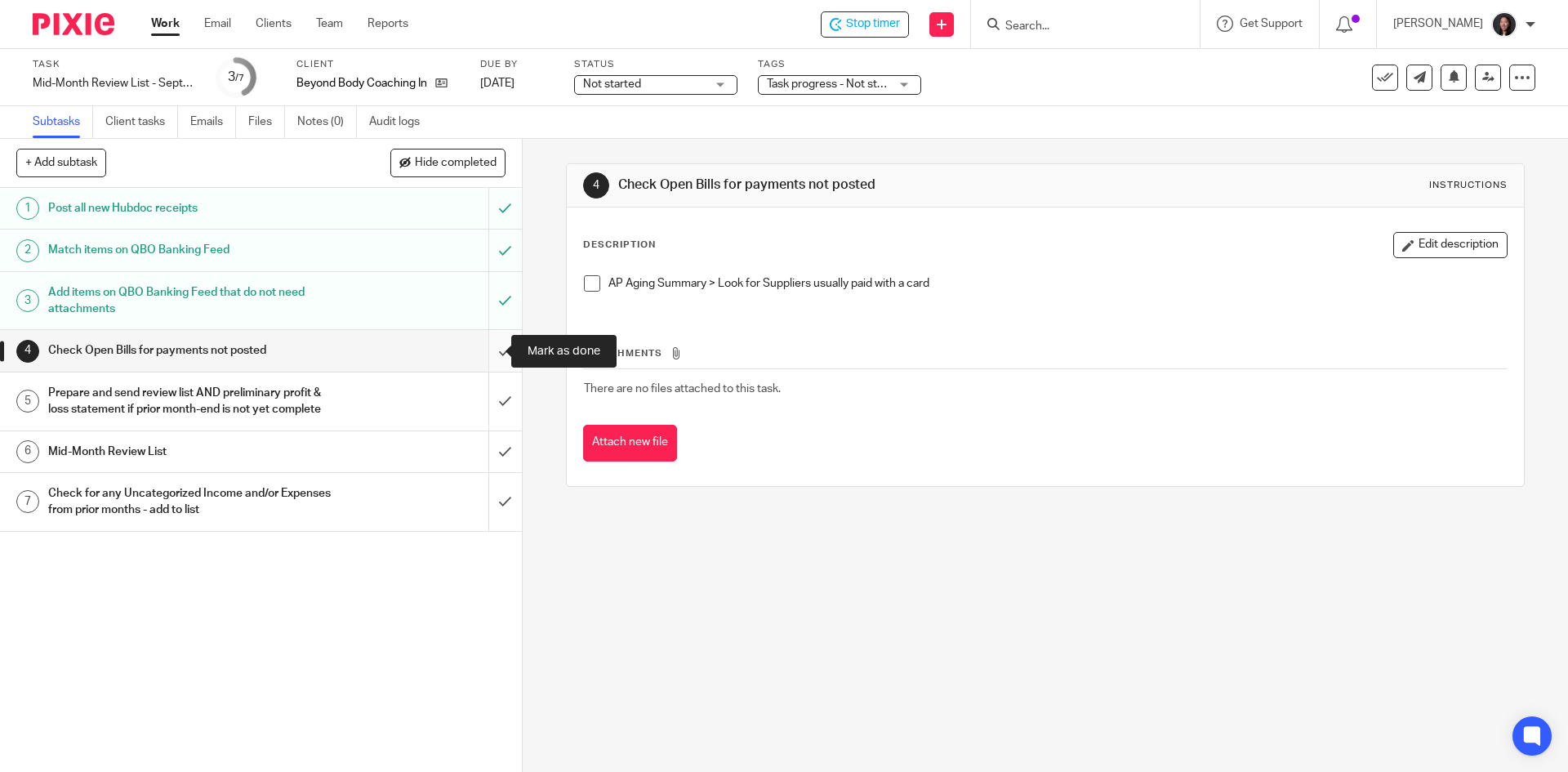
click at [477, 347] on input "submit" at bounding box center [261, 350] width 522 height 41
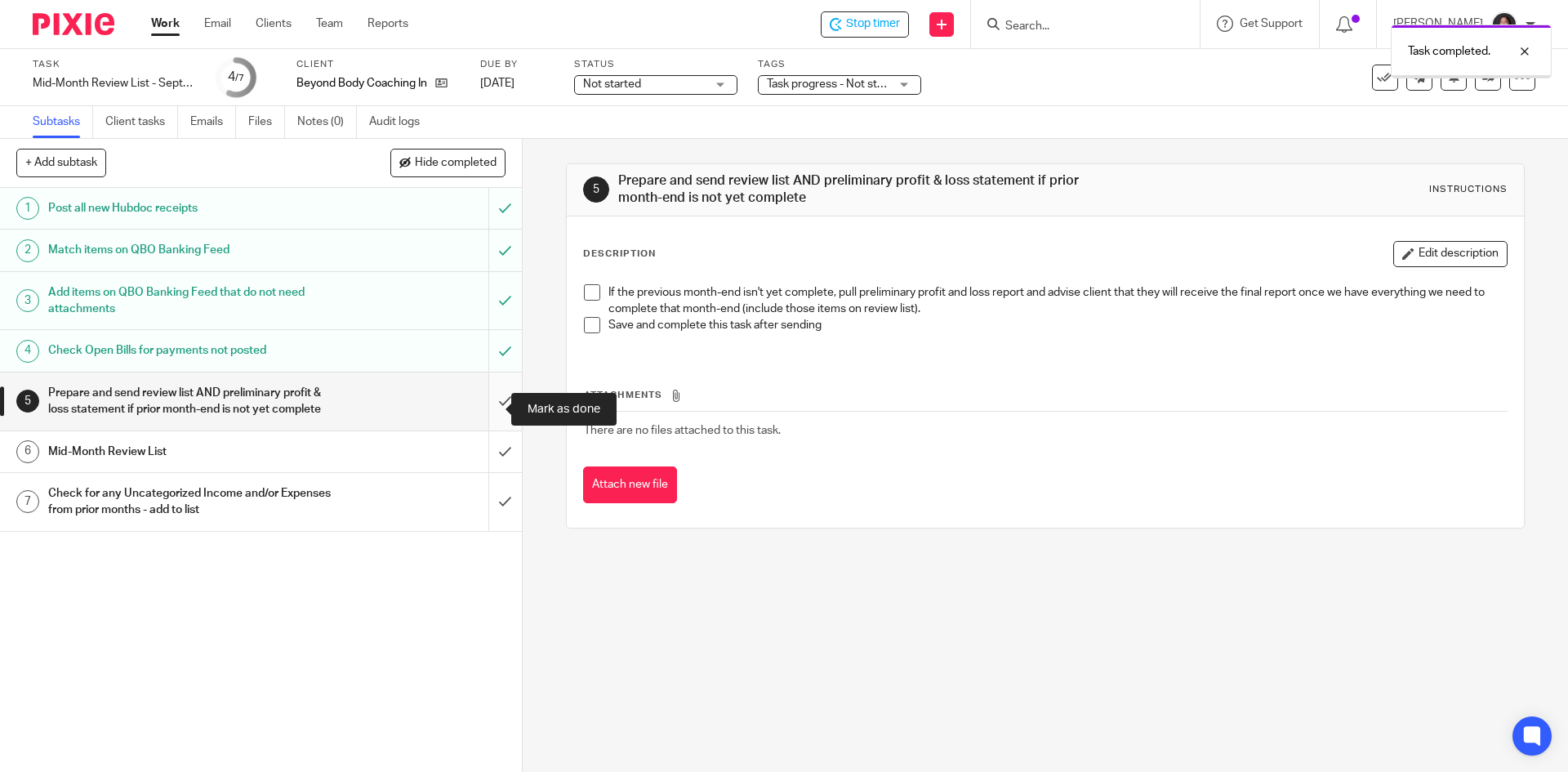
click at [484, 423] on input "submit" at bounding box center [261, 401] width 522 height 58
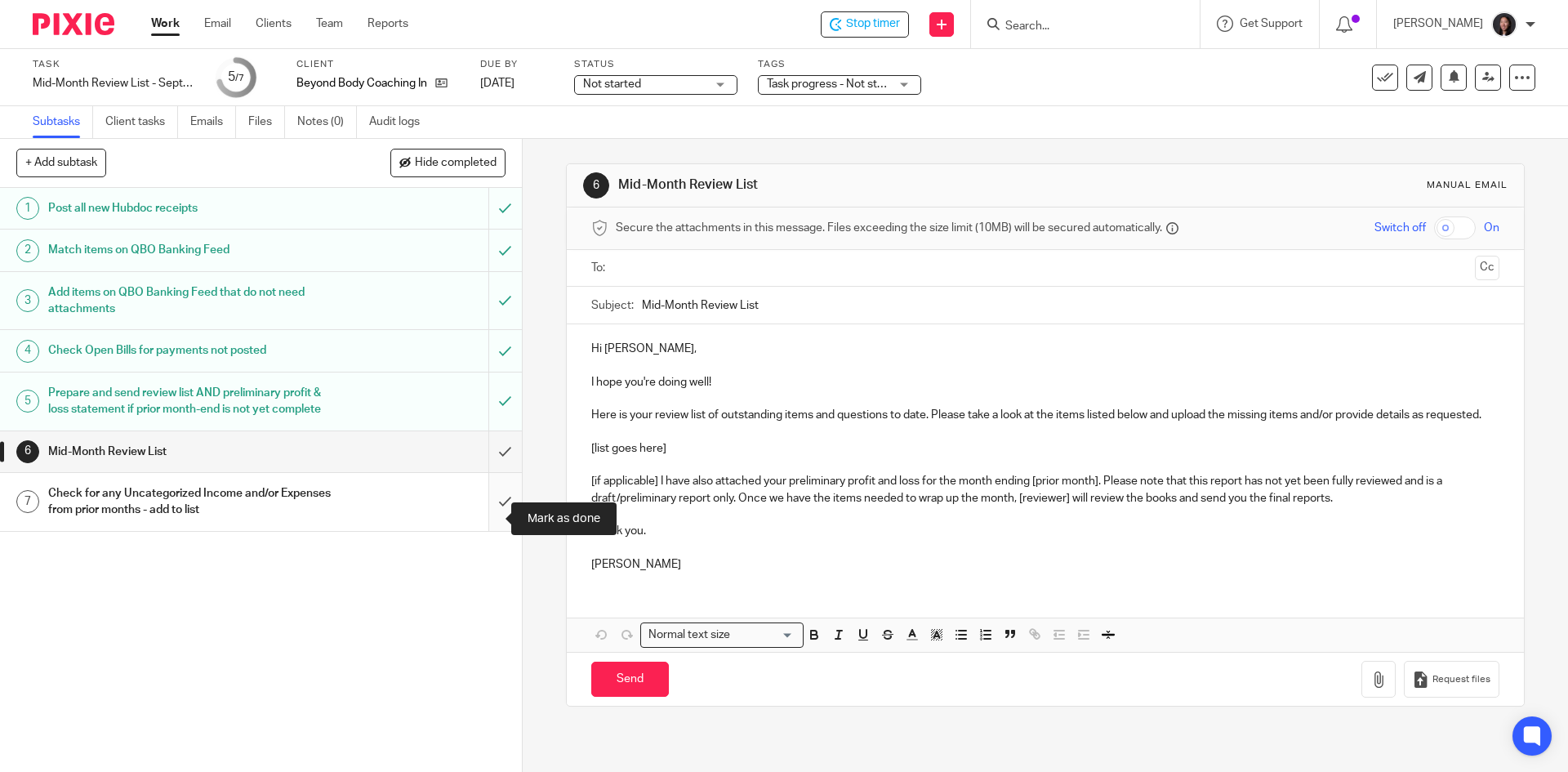
click at [485, 522] on input "submit" at bounding box center [261, 501] width 522 height 58
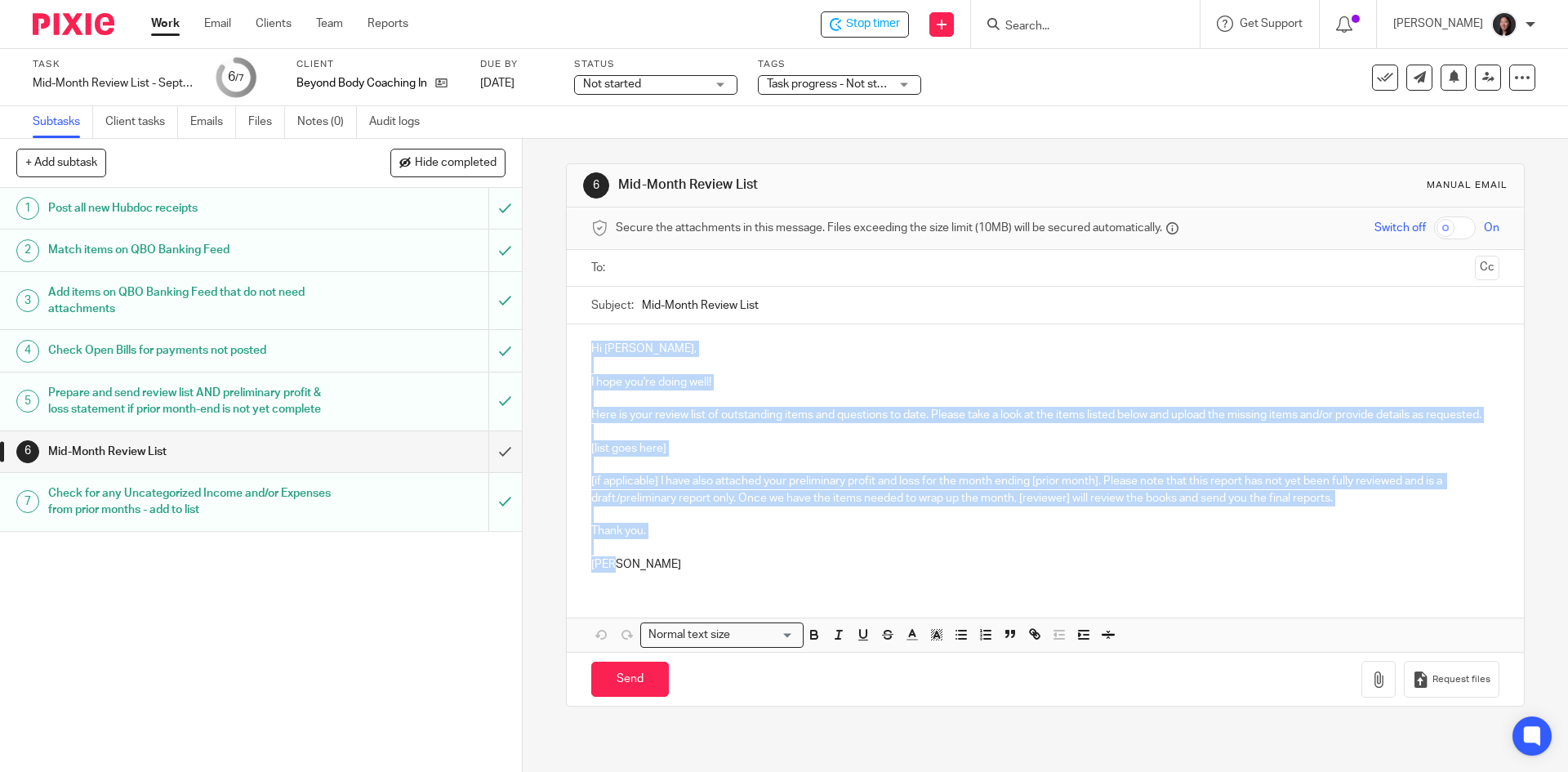
drag, startPoint x: 584, startPoint y: 346, endPoint x: 681, endPoint y: 612, distance: 283.1
click at [681, 612] on div "Hi [PERSON_NAME], I hope you're doing well! Here is your review list of outstan…" at bounding box center [1045, 488] width 956 height 328
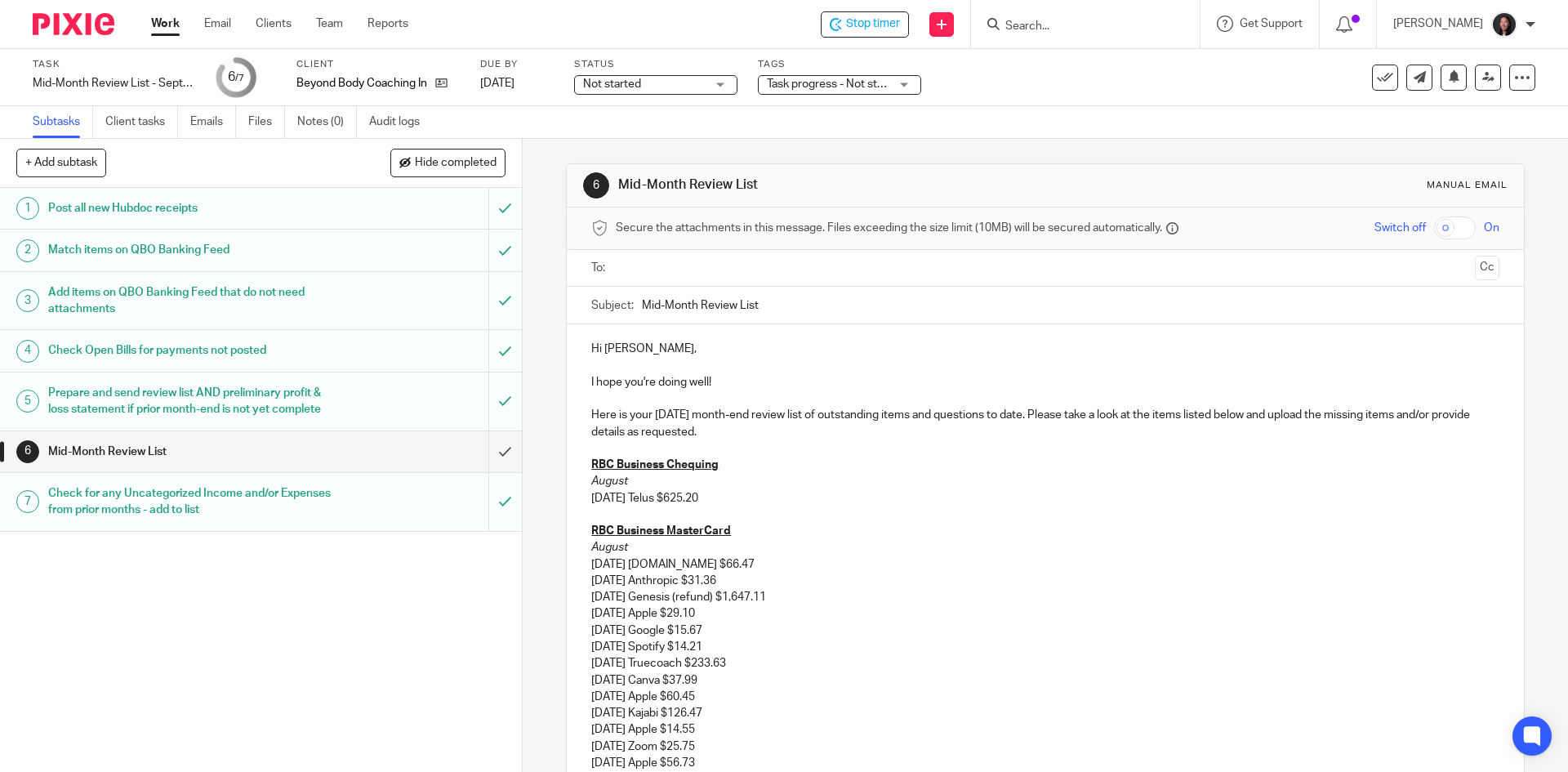
click at [685, 413] on p "Here is your [DATE] month-end review list of outstanding items and questions to…" at bounding box center [1045, 423] width 908 height 34
click at [798, 414] on p "Here is your [DATE] month-end review list of outstanding items and questions to…" at bounding box center [1045, 423] width 908 height 34
click at [623, 482] on em "August" at bounding box center [610, 481] width 37 height 11
drag, startPoint x: 573, startPoint y: 495, endPoint x: 771, endPoint y: 500, distance: 198.1
click at [771, 500] on div "Hi Jen, I hope you're doing well! Here is your September 2025 mid-month review …" at bounding box center [1045, 653] width 956 height 658
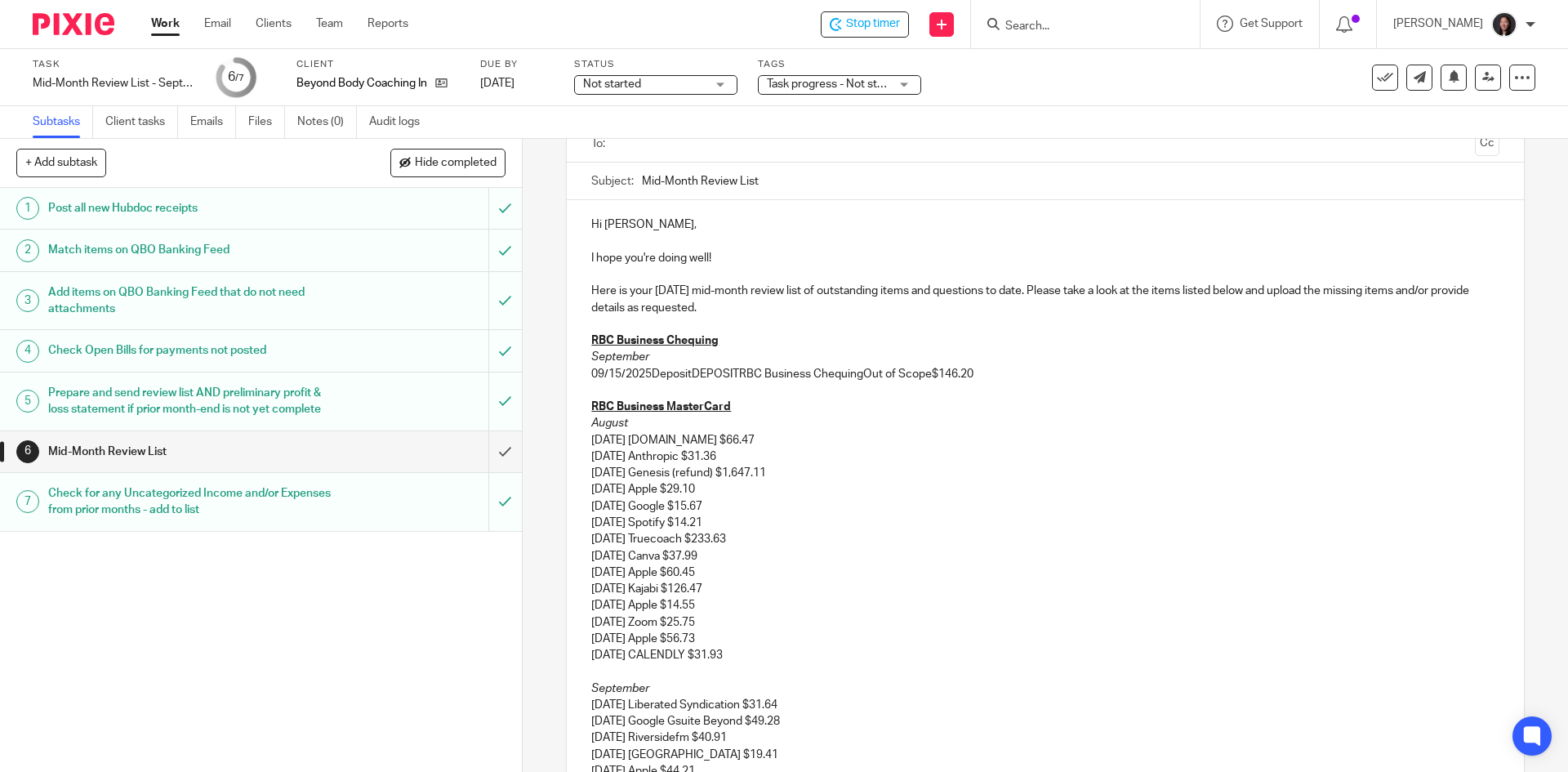
scroll to position [163, 0]
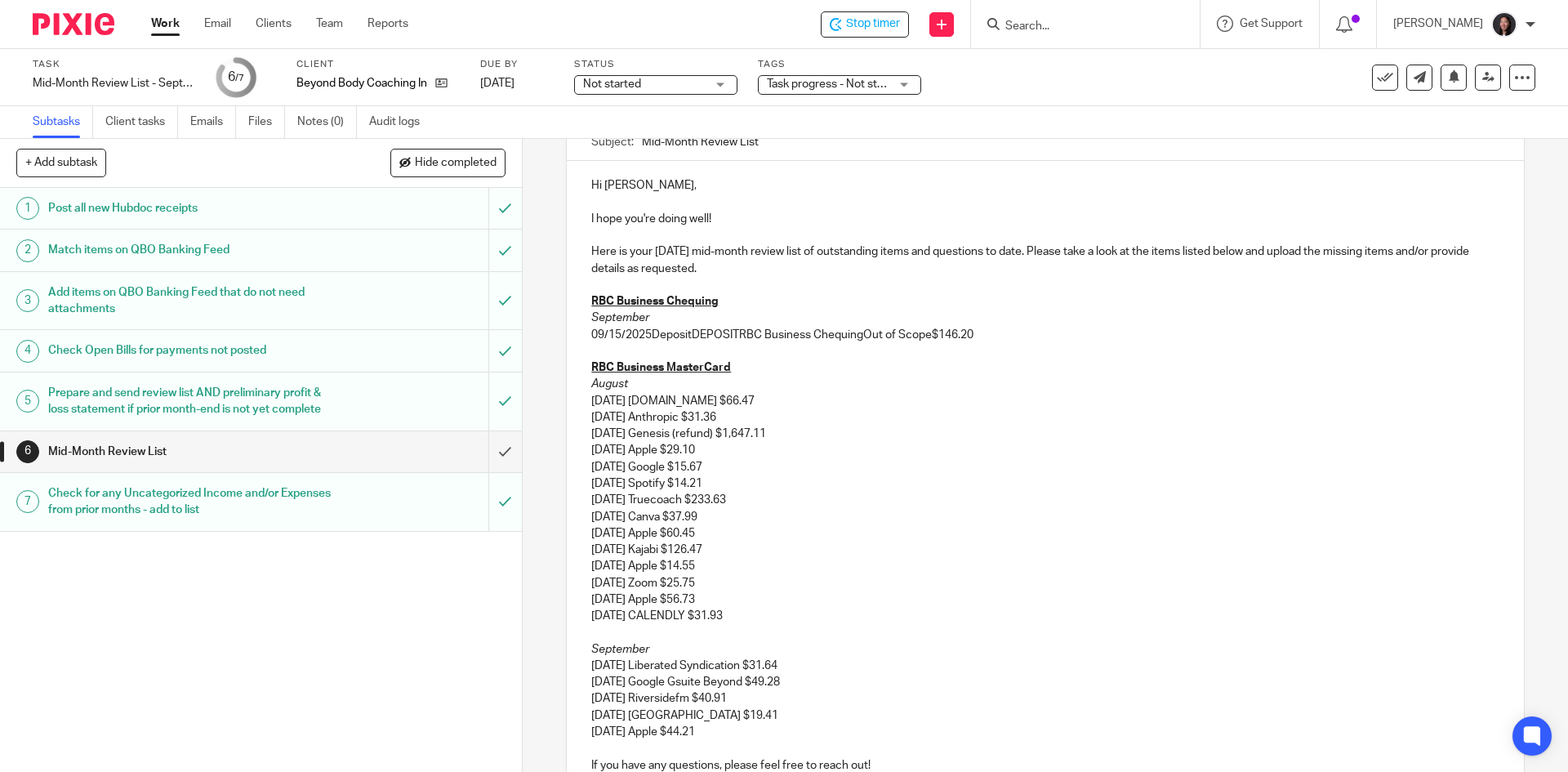
click at [647, 336] on p "09/15/2025DepositDEPOSITRBC Business ChequingOut of Scope$146.20" at bounding box center [1045, 335] width 908 height 16
drag, startPoint x: 692, startPoint y: 337, endPoint x: 927, endPoint y: 338, distance: 235.0
click at [927, 338] on p "09/15/2025 DepositDEPOSITRBC Business ChequingOut of Scope$146.20" at bounding box center [1045, 335] width 908 height 16
click at [796, 334] on p "09/15/2025 Deposit (Received) $146.20" at bounding box center [1045, 335] width 908 height 16
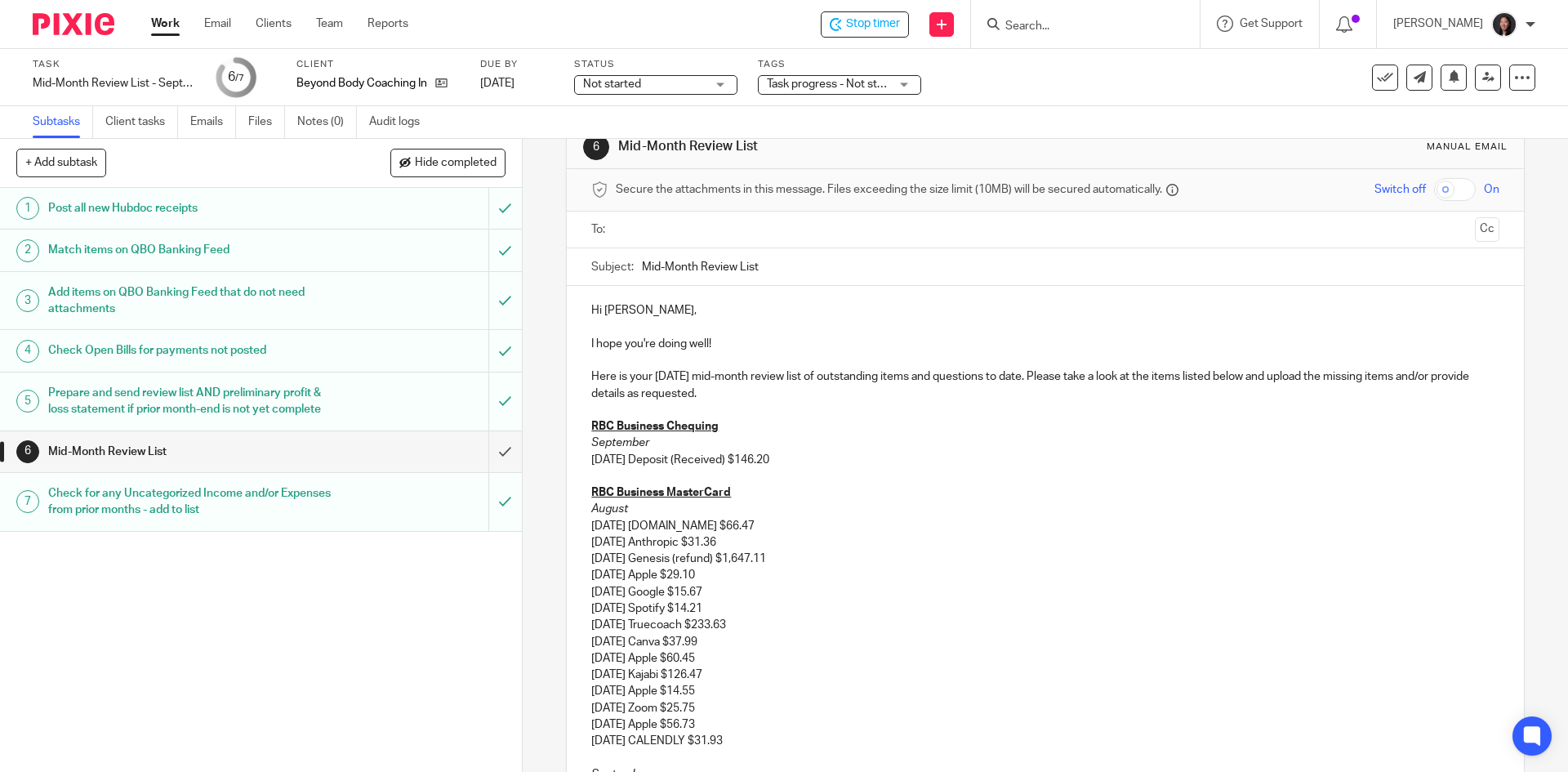
scroll to position [0, 0]
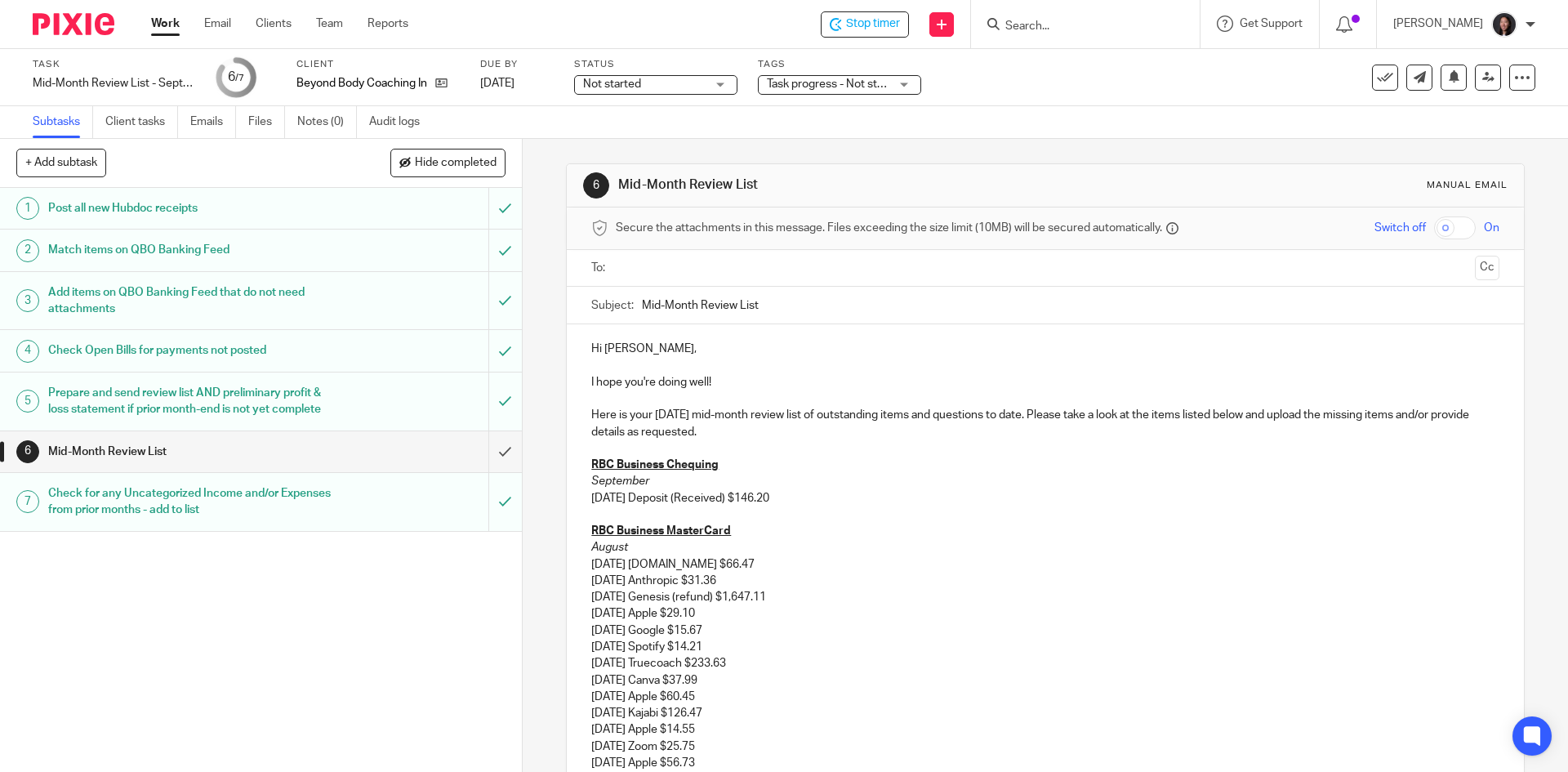
click at [810, 499] on p "09/15/2025 Deposit (Received) $146.20" at bounding box center [1045, 498] width 908 height 16
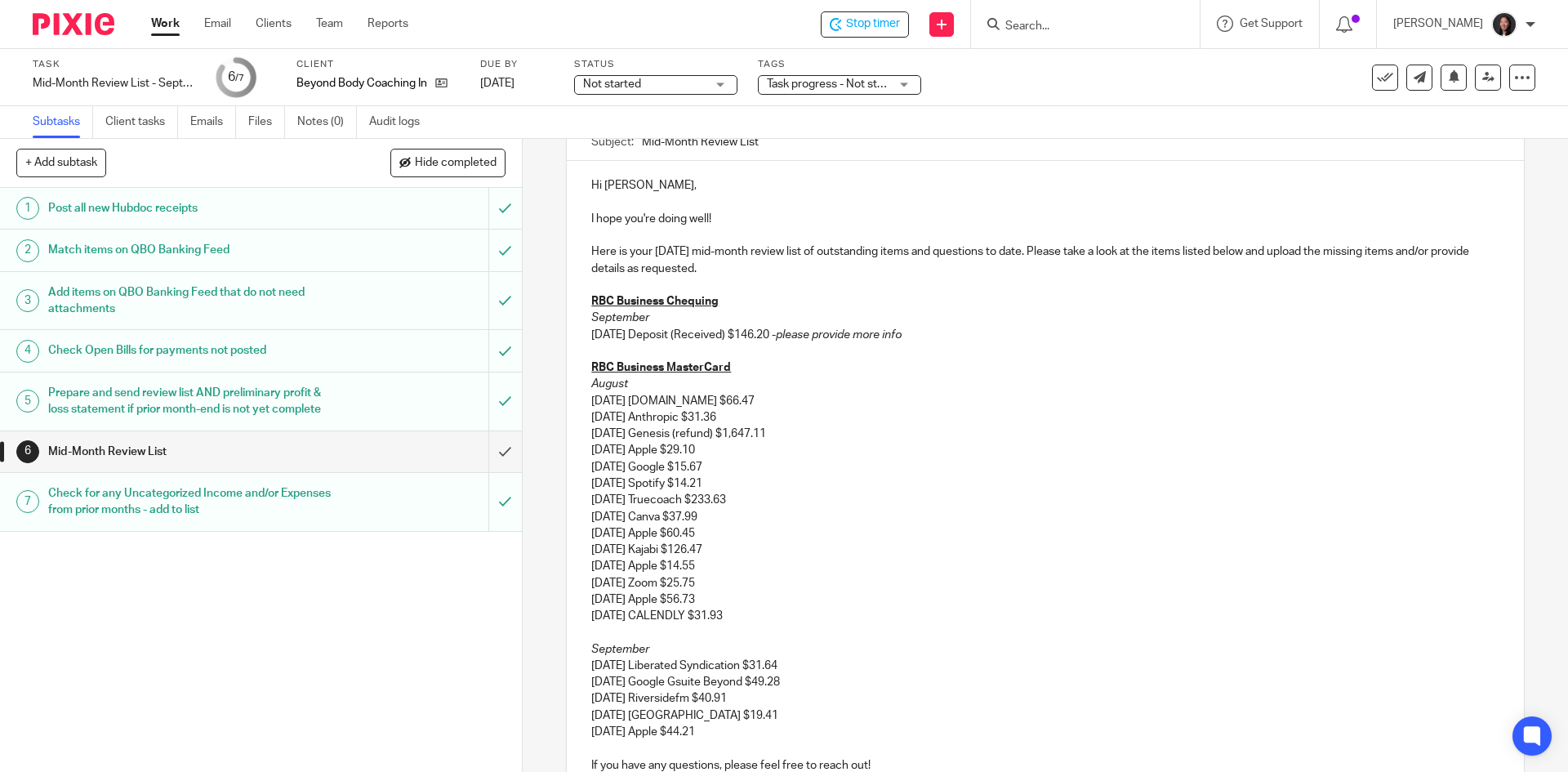
drag, startPoint x: 583, startPoint y: 398, endPoint x: 733, endPoint y: 526, distance: 197.2
click at [733, 526] on div "Hi Jen, I hope you're doing well! Here is your September 2025 mid-month review …" at bounding box center [1045, 490] width 956 height 658
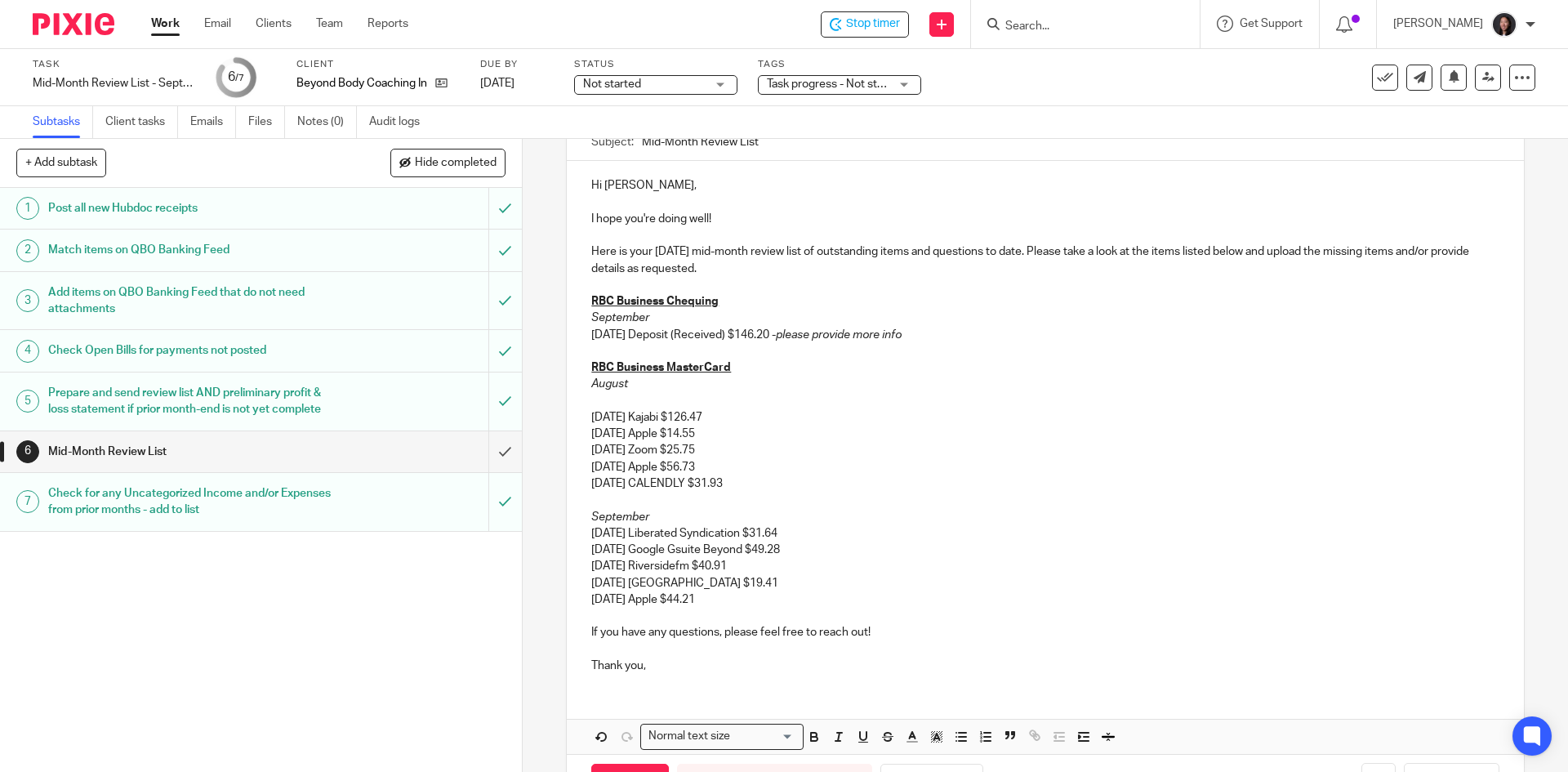
click at [578, 416] on div "Hi Jen, I hope you're doing well! Here is your September 2025 mid-month review …" at bounding box center [1045, 423] width 956 height 525
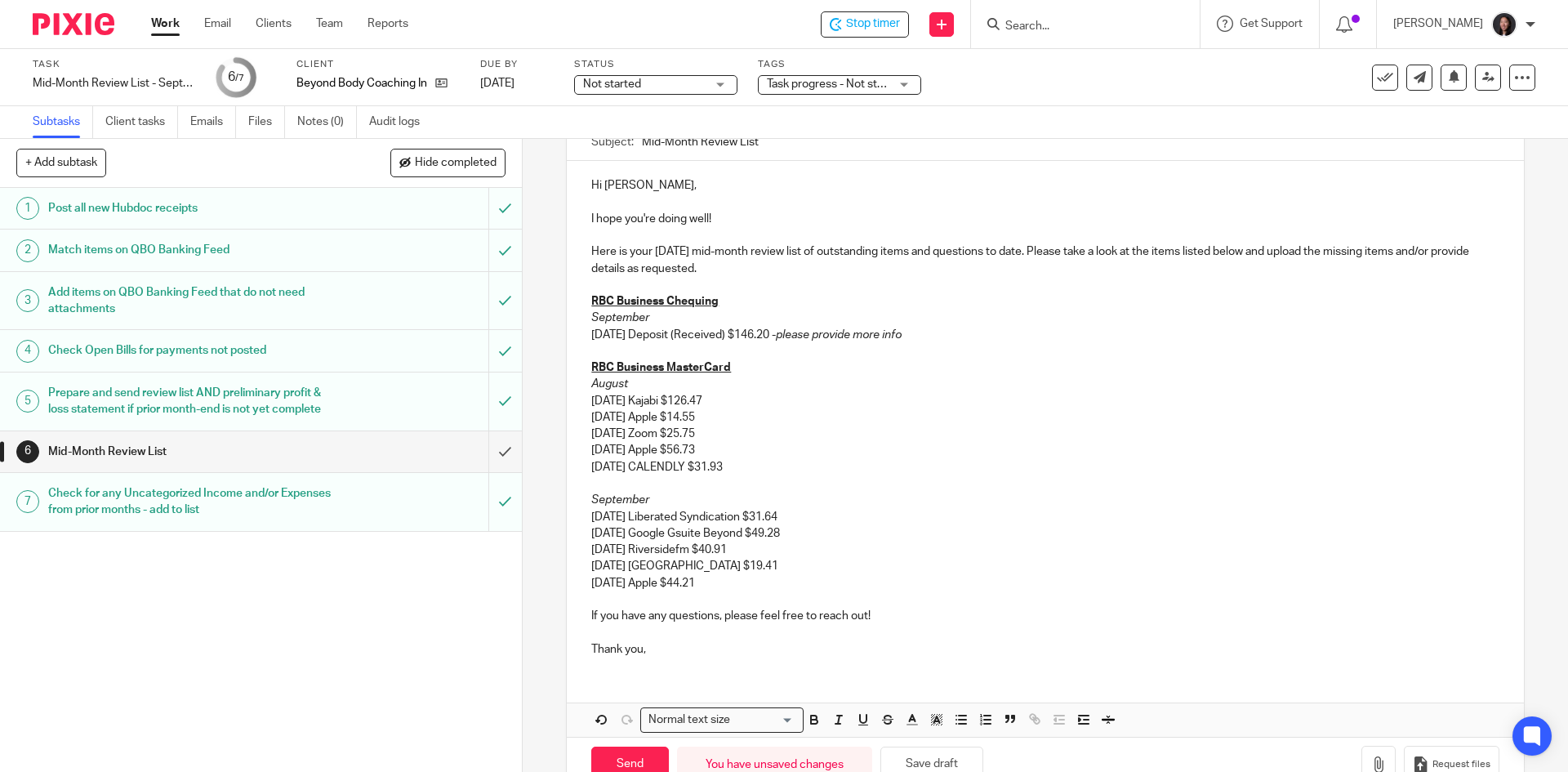
drag, startPoint x: 726, startPoint y: 581, endPoint x: 745, endPoint y: 577, distance: 19.4
click at [726, 581] on p "09/03/2025 Apple $44.21" at bounding box center [1045, 583] width 908 height 16
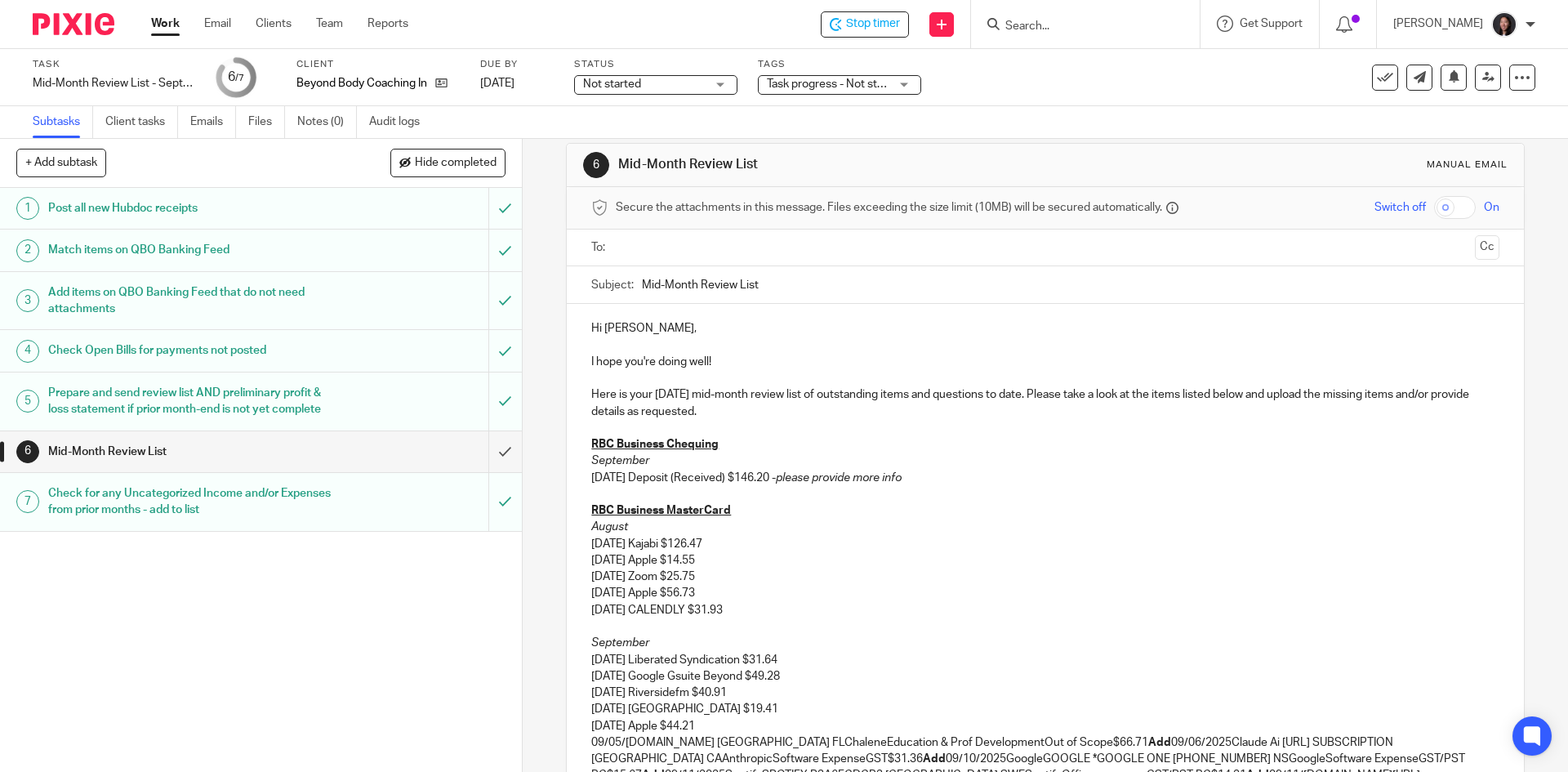
scroll to position [184, 0]
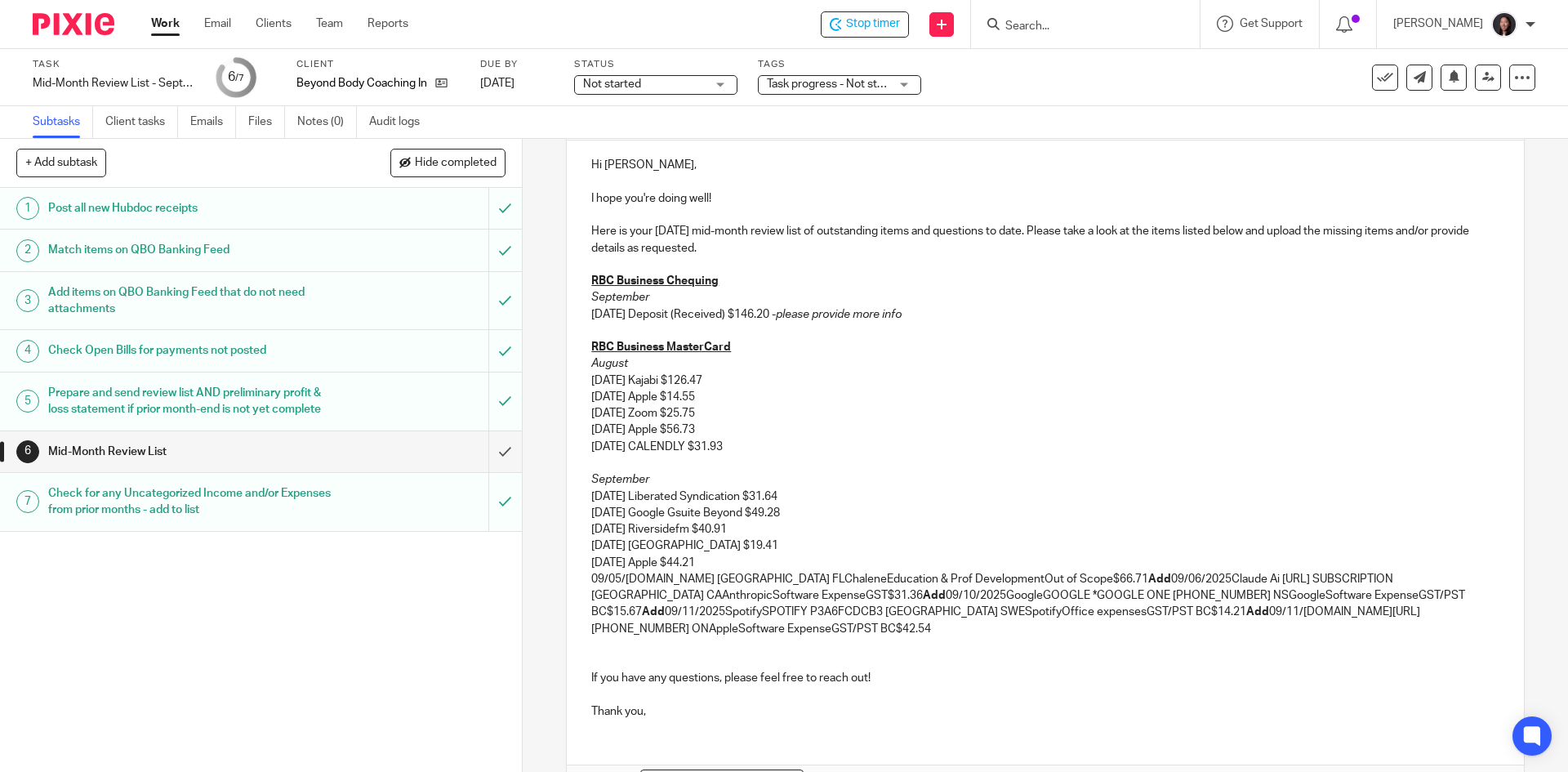
click at [648, 582] on p "09/05/2025Chalene.comCHALENE.COM MIAMI BEACH FLChaleneEducation & Prof Developm…" at bounding box center [1045, 603] width 908 height 66
drag, startPoint x: 691, startPoint y: 582, endPoint x: 1156, endPoint y: 581, distance: 465.0
click at [1156, 581] on p "09/05/2025 Chalene.comCHALENE.COM MIAMI BEACH FLChaleneEducation & Prof Develop…" at bounding box center [1045, 603] width 908 height 66
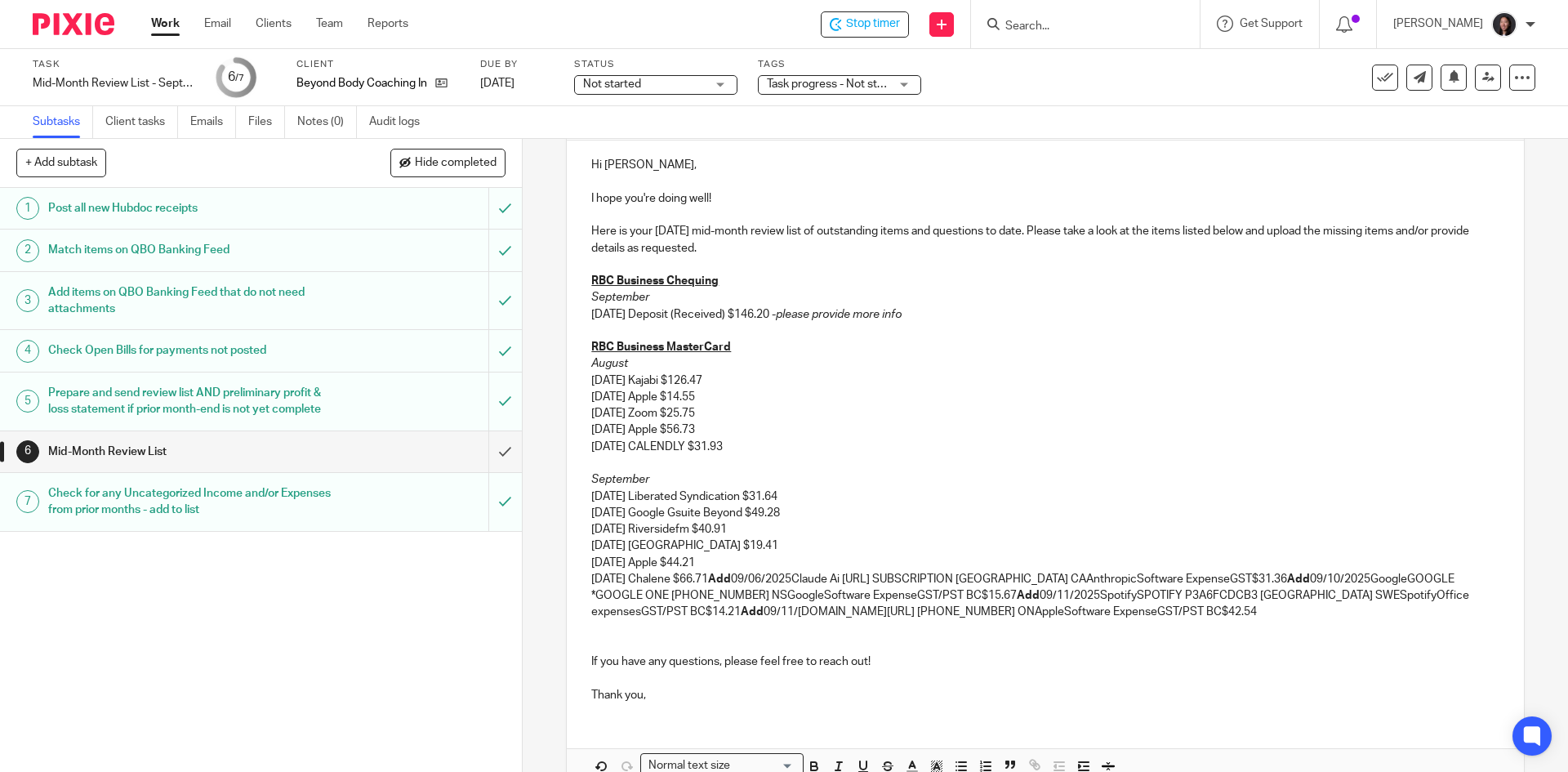
click at [731, 580] on strong "Add" at bounding box center [719, 579] width 23 height 11
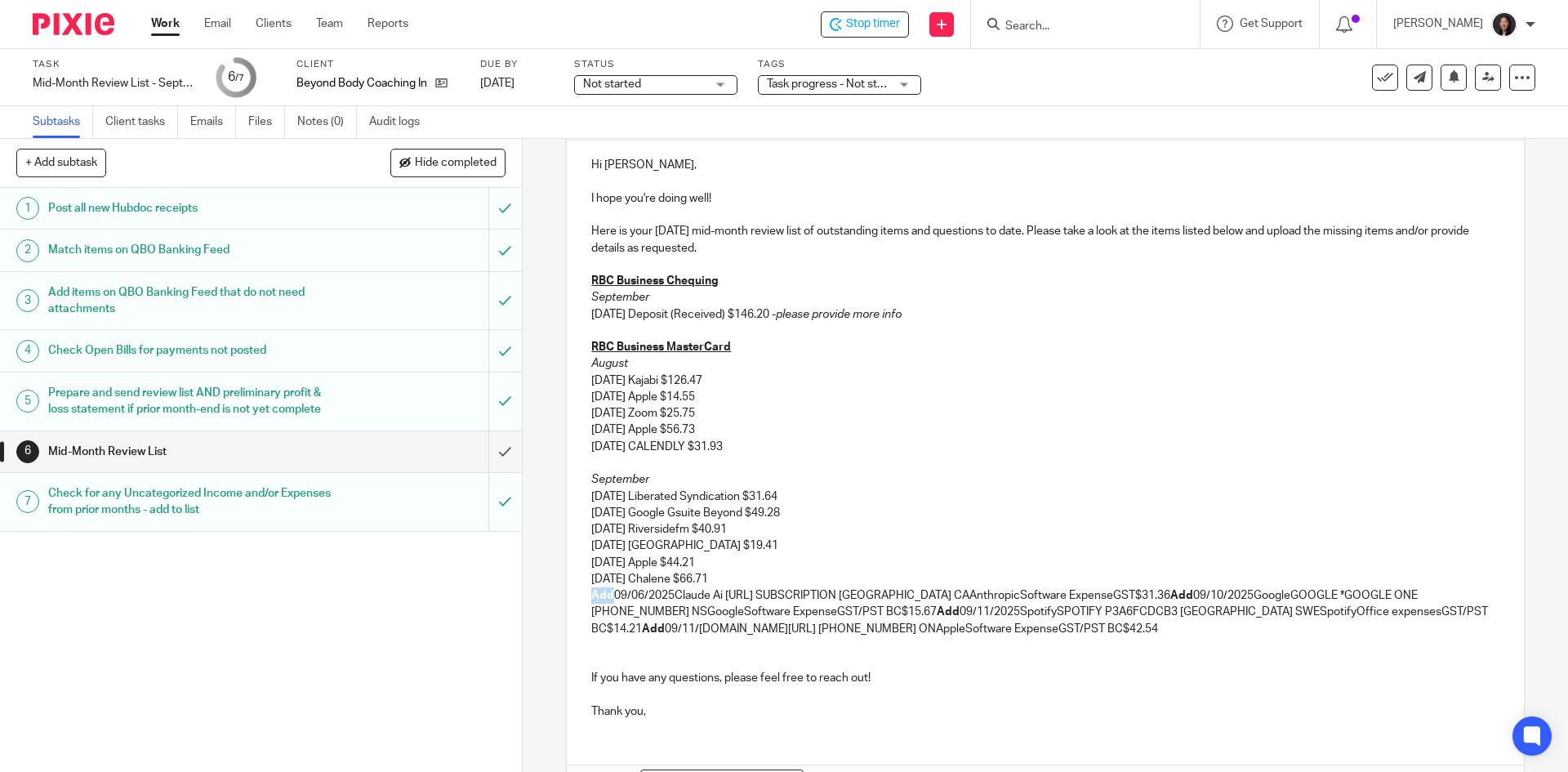
drag, startPoint x: 578, startPoint y: 597, endPoint x: 606, endPoint y: 593, distance: 28.3
click at [606, 593] on div "Hi Jen, I hope you're doing well! Here is your September 2025 mid-month review …" at bounding box center [1045, 436] width 956 height 592
click at [648, 595] on p "09/06/2025Claude Ai SubscriptionCLAUDE.AI SUBSCRIPTION SAN FRANCISCO CAAnthropi…" at bounding box center [1045, 612] width 908 height 49
drag, startPoint x: 651, startPoint y: 596, endPoint x: 1020, endPoint y: 599, distance: 369.0
click at [1020, 599] on p "09/06/2025 Claude Ai SubscriptionCLAUDE.AI SUBSCRIPTION SAN FRANCISCO CAAnthrop…" at bounding box center [1045, 612] width 908 height 49
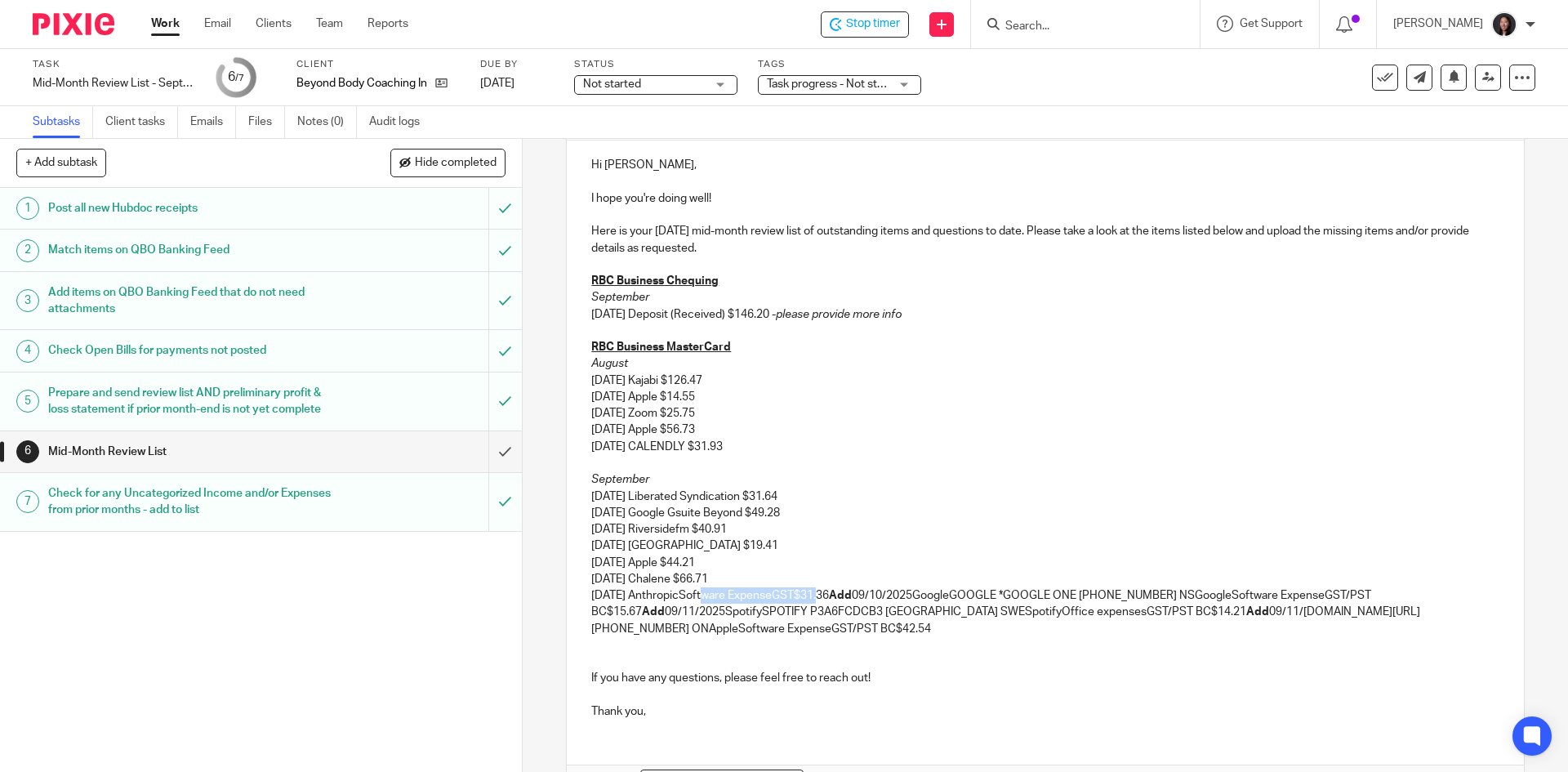
drag, startPoint x: 701, startPoint y: 596, endPoint x: 814, endPoint y: 599, distance: 113.0
click at [814, 599] on p "09/06/2025 AnthropicSoftware ExpenseGST$31.36 Add 09/10/2025GoogleGOOGLE *GOOGL…" at bounding box center [1045, 612] width 908 height 49
drag, startPoint x: 798, startPoint y: 593, endPoint x: 810, endPoint y: 593, distance: 12.0
click at [815, 593] on strong "Add" at bounding box center [826, 595] width 23 height 11
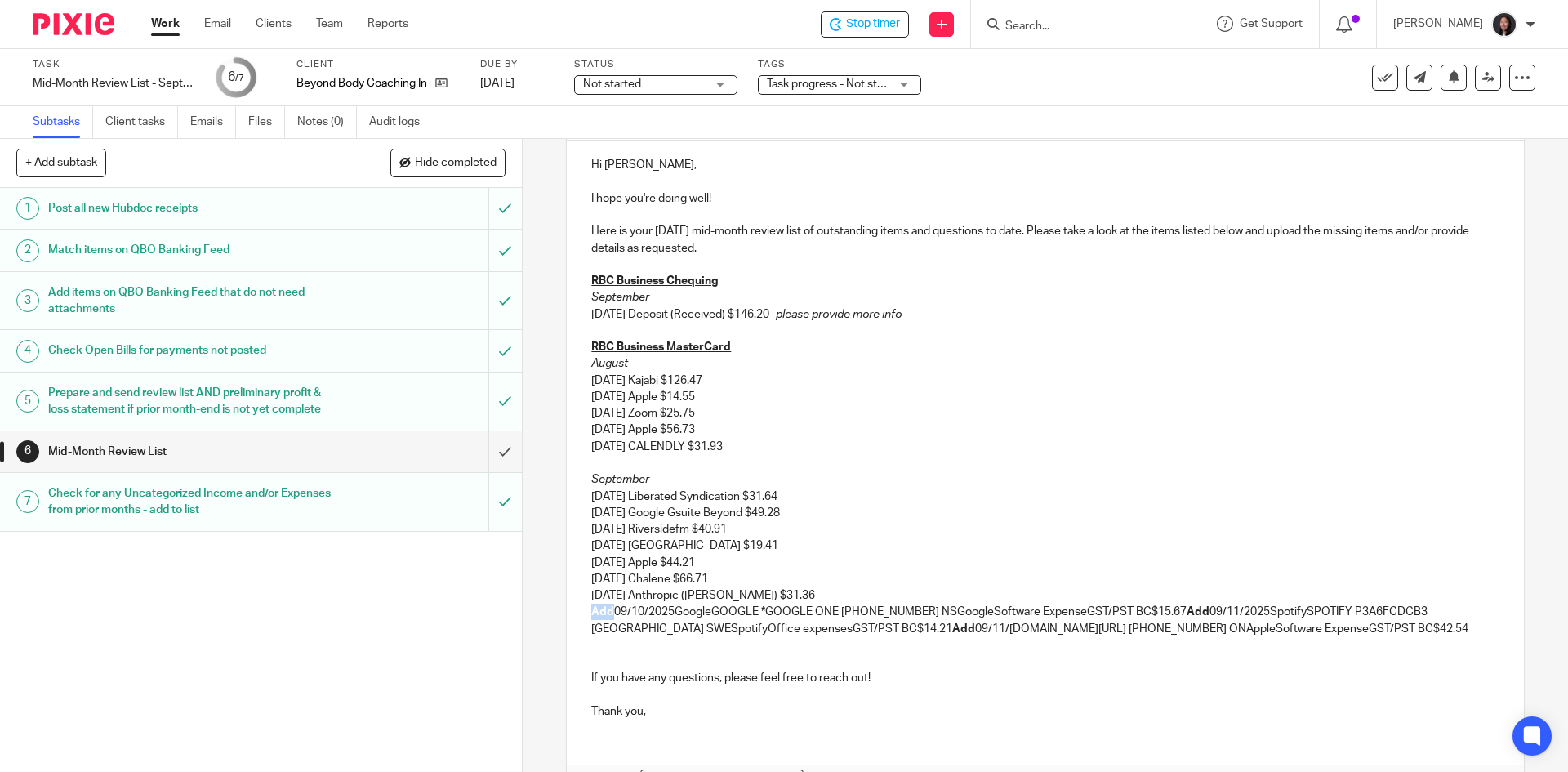
drag, startPoint x: 580, startPoint y: 609, endPoint x: 605, endPoint y: 608, distance: 25.0
click at [605, 608] on div "Hi Jen, I hope you're doing well! Here is your September 2025 mid-month review …" at bounding box center [1045, 436] width 956 height 592
click at [647, 612] on p "09/10/2025GoogleGOOGLE *GOOGLE ONE 650-253-0000 NSGoogleSoftware ExpenseGST/PST…" at bounding box center [1045, 620] width 908 height 34
drag, startPoint x: 689, startPoint y: 610, endPoint x: 1101, endPoint y: 609, distance: 412.0
click at [1101, 609] on p "09/10/2025 GoogleGOOGLE *GOOGLE ONE 650-253-0000 NSGoogleSoftware ExpenseGST/PS…" at bounding box center [1045, 620] width 908 height 34
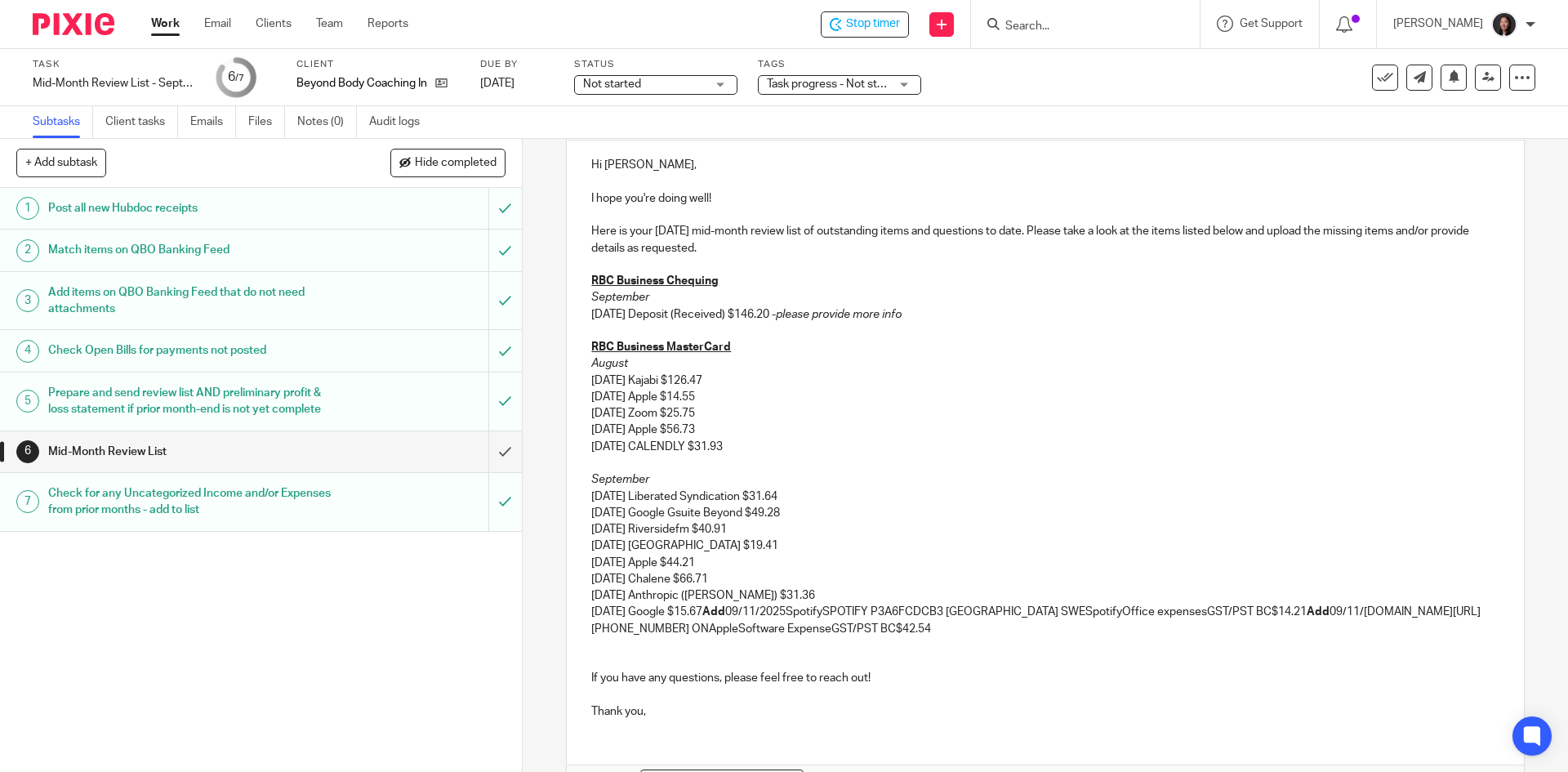
click at [725, 613] on strong "Add" at bounding box center [713, 612] width 23 height 11
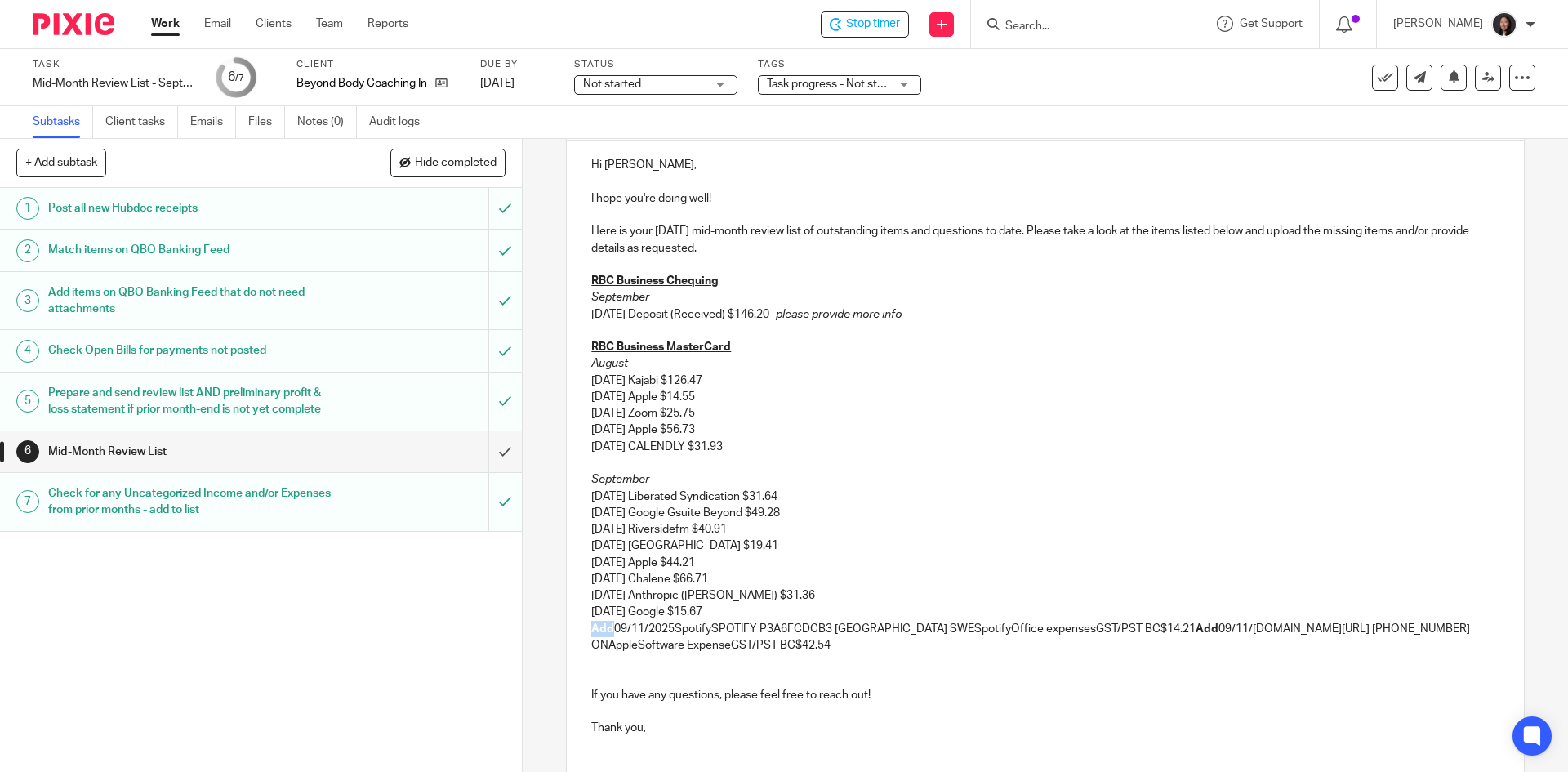
drag, startPoint x: 575, startPoint y: 631, endPoint x: 608, endPoint y: 629, distance: 33.1
click at [608, 629] on div "Hi Jen, I hope you're doing well! Here is your September 2025 mid-month review …" at bounding box center [1045, 444] width 956 height 608
click at [647, 625] on p "09/11/2025SpotifySPOTIFY P3A6FCDCB3 STOCKHOLM SWESpotifyOffice expensesGST/PST …" at bounding box center [1045, 637] width 908 height 34
drag, startPoint x: 685, startPoint y: 630, endPoint x: 1089, endPoint y: 628, distance: 404.0
click at [1089, 628] on p "09/11/2025 SpotifySPOTIFY P3A6FCDCB3 STOCKHOLM SWESpotifyOffice expensesGST/PST…" at bounding box center [1045, 637] width 908 height 34
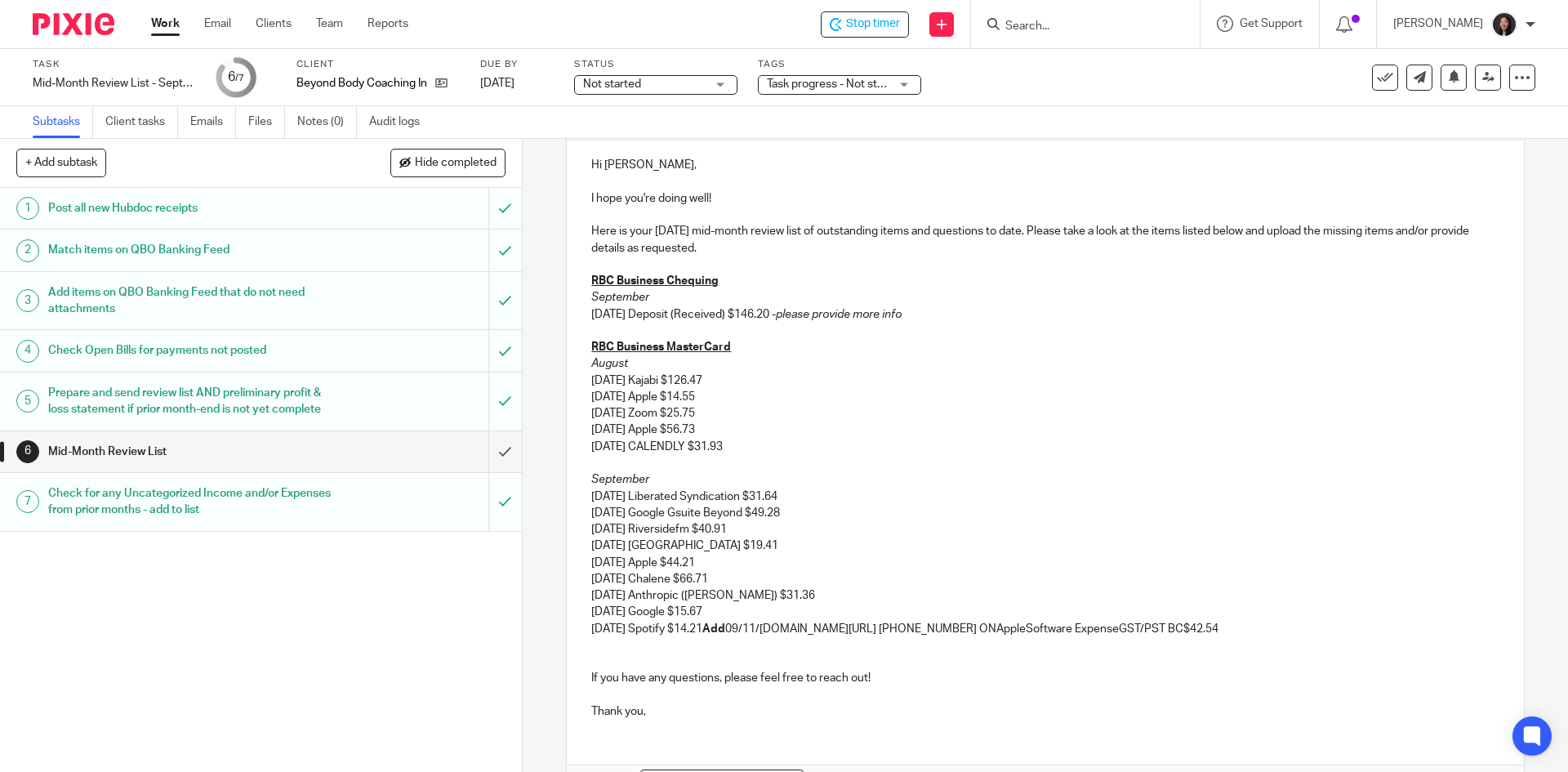
click at [725, 625] on strong "Add" at bounding box center [713, 629] width 23 height 11
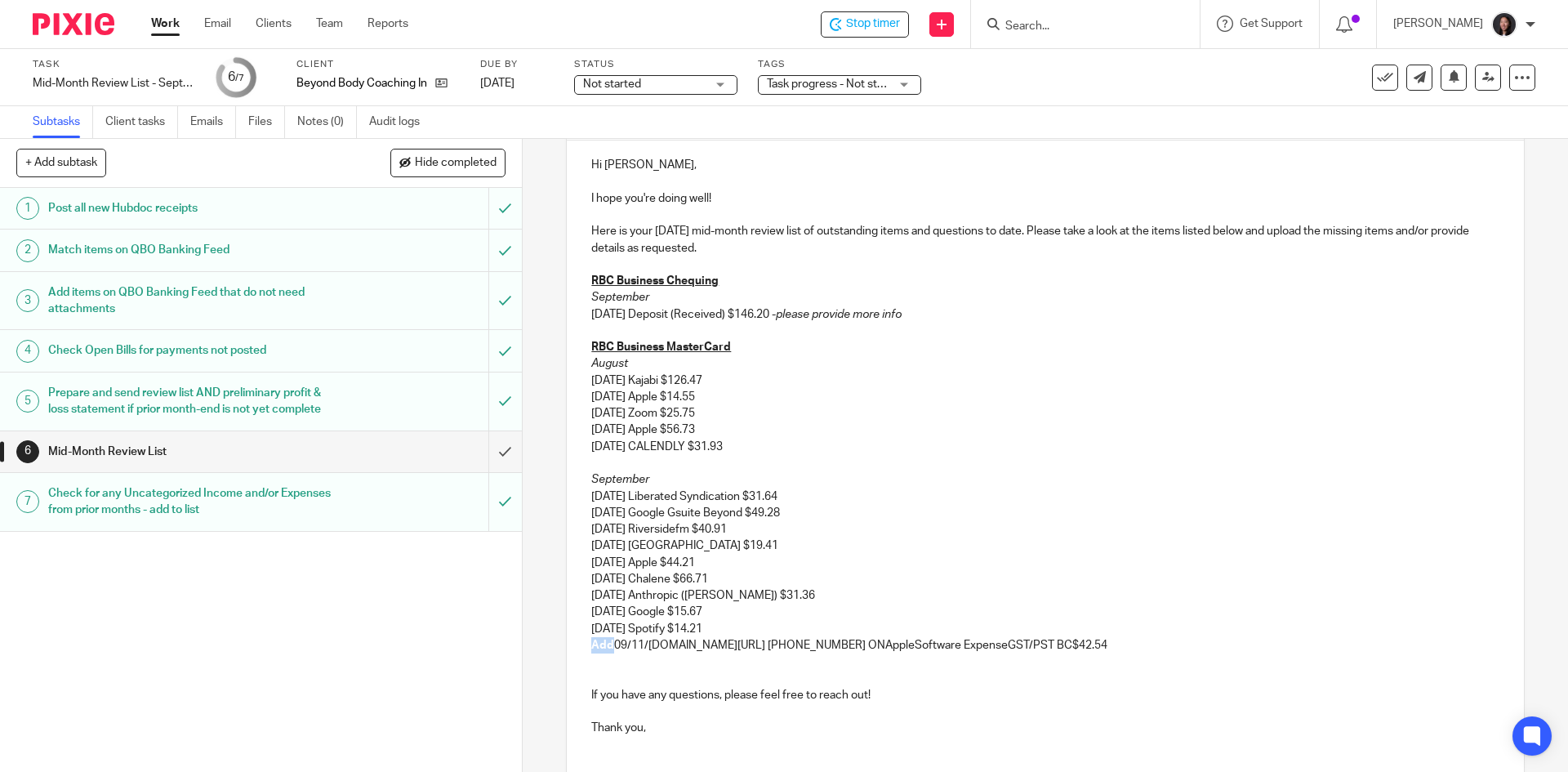
drag, startPoint x: 574, startPoint y: 644, endPoint x: 605, endPoint y: 644, distance: 31.0
click at [605, 644] on div "Hi Jen, I hope you're doing well! Here is your September 2025 mid-month review …" at bounding box center [1045, 444] width 956 height 608
click at [646, 644] on p "09/11/2025AppleAPPLE.COM/BILL 866-712-7753 ONAppleSoftware ExpenseGST/PST BC$42…" at bounding box center [1045, 646] width 908 height 16
drag, startPoint x: 681, startPoint y: 645, endPoint x: 1056, endPoint y: 648, distance: 375.0
click at [1056, 648] on p "09/11/2025 AppleAPPLE.COM/BILL 866-712-7753 ONAppleSoftware ExpenseGST/PST BC$4…" at bounding box center [1045, 646] width 908 height 16
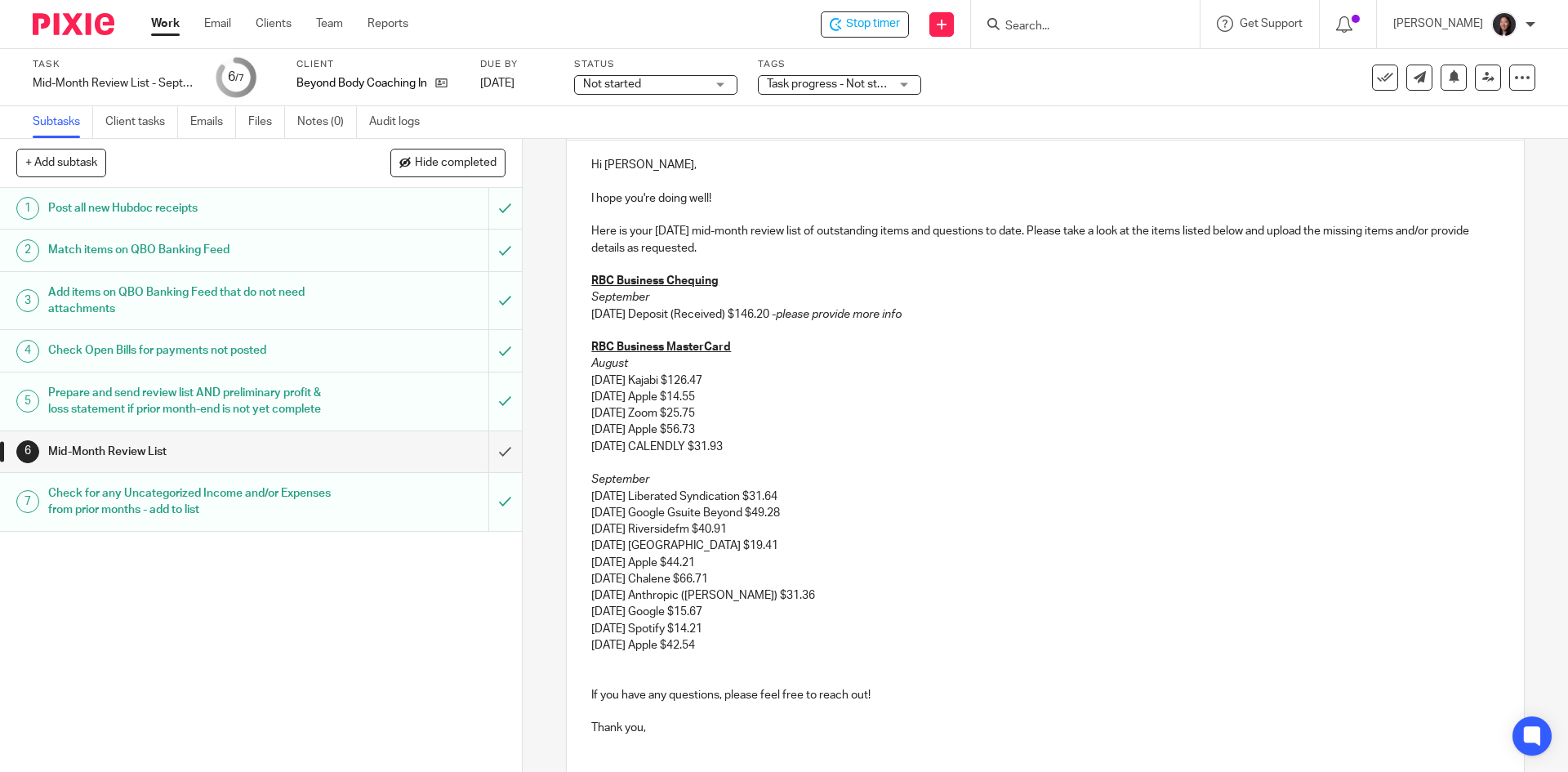
click at [723, 639] on p "09/11/2025 Apple $42.54" at bounding box center [1045, 646] width 908 height 16
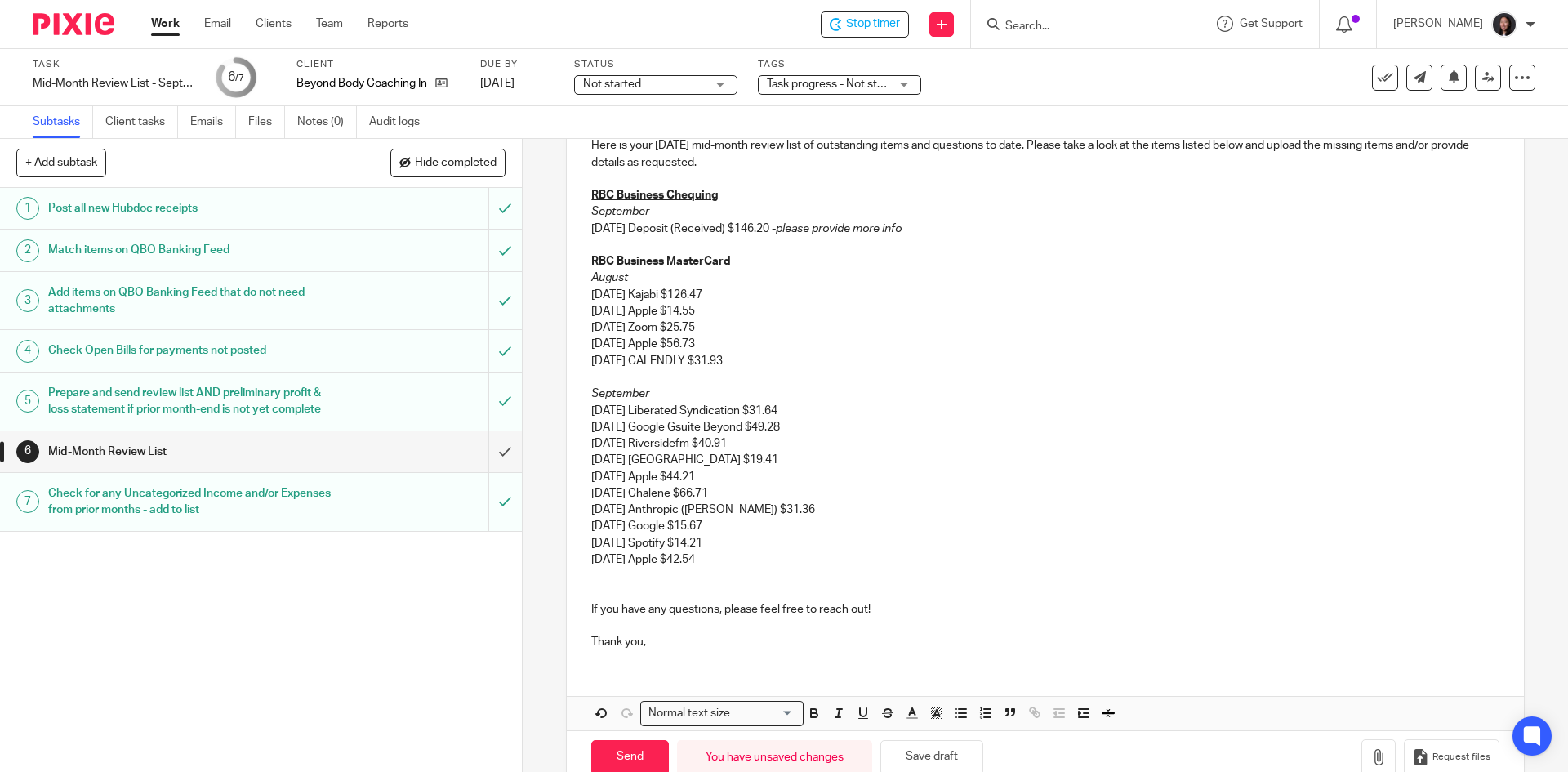
scroll to position [307, 0]
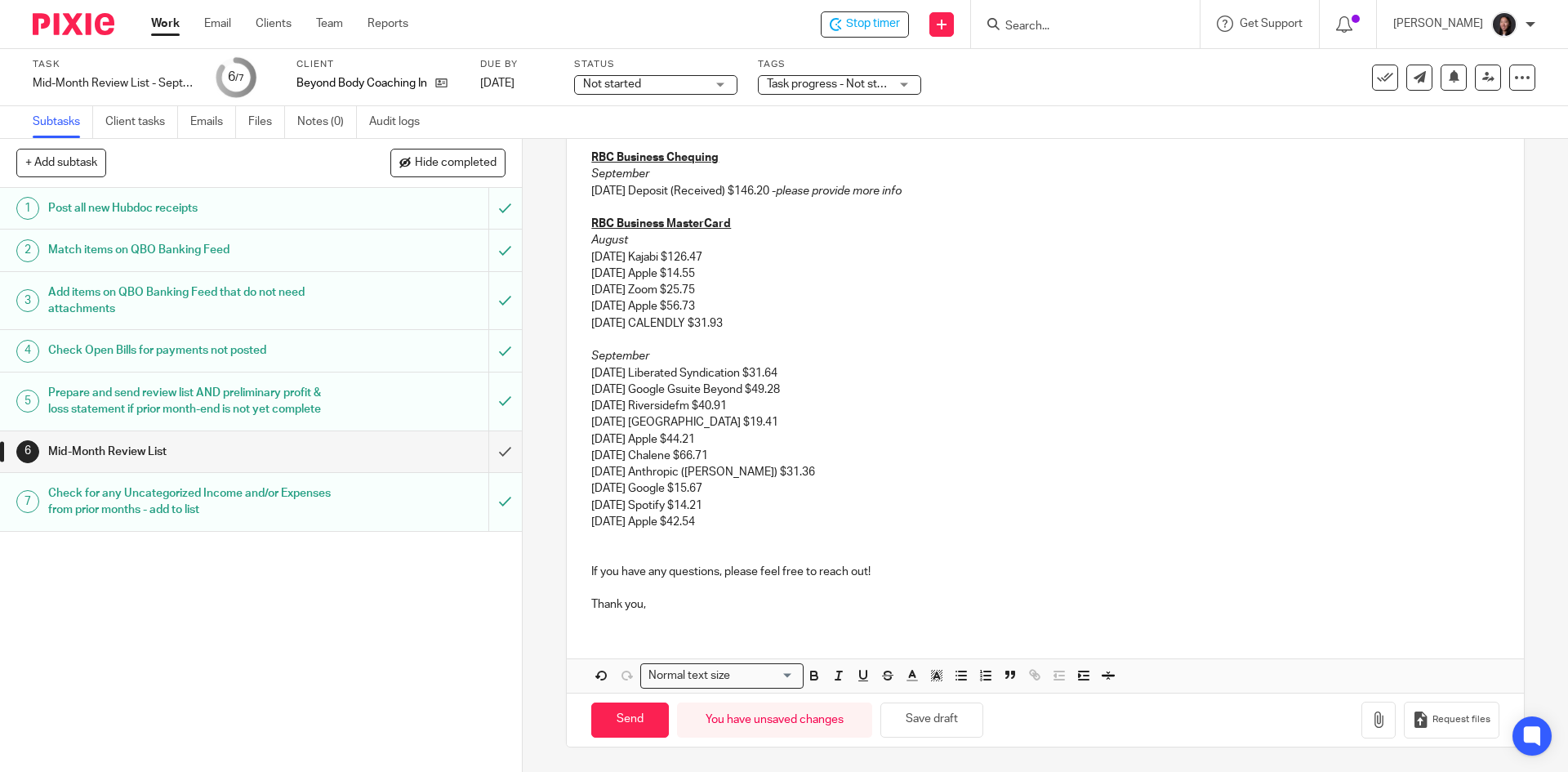
click at [572, 576] on div "Hi Jen, I hope you're doing well! Here is your September 2025 mid-month review …" at bounding box center [1045, 321] width 956 height 608
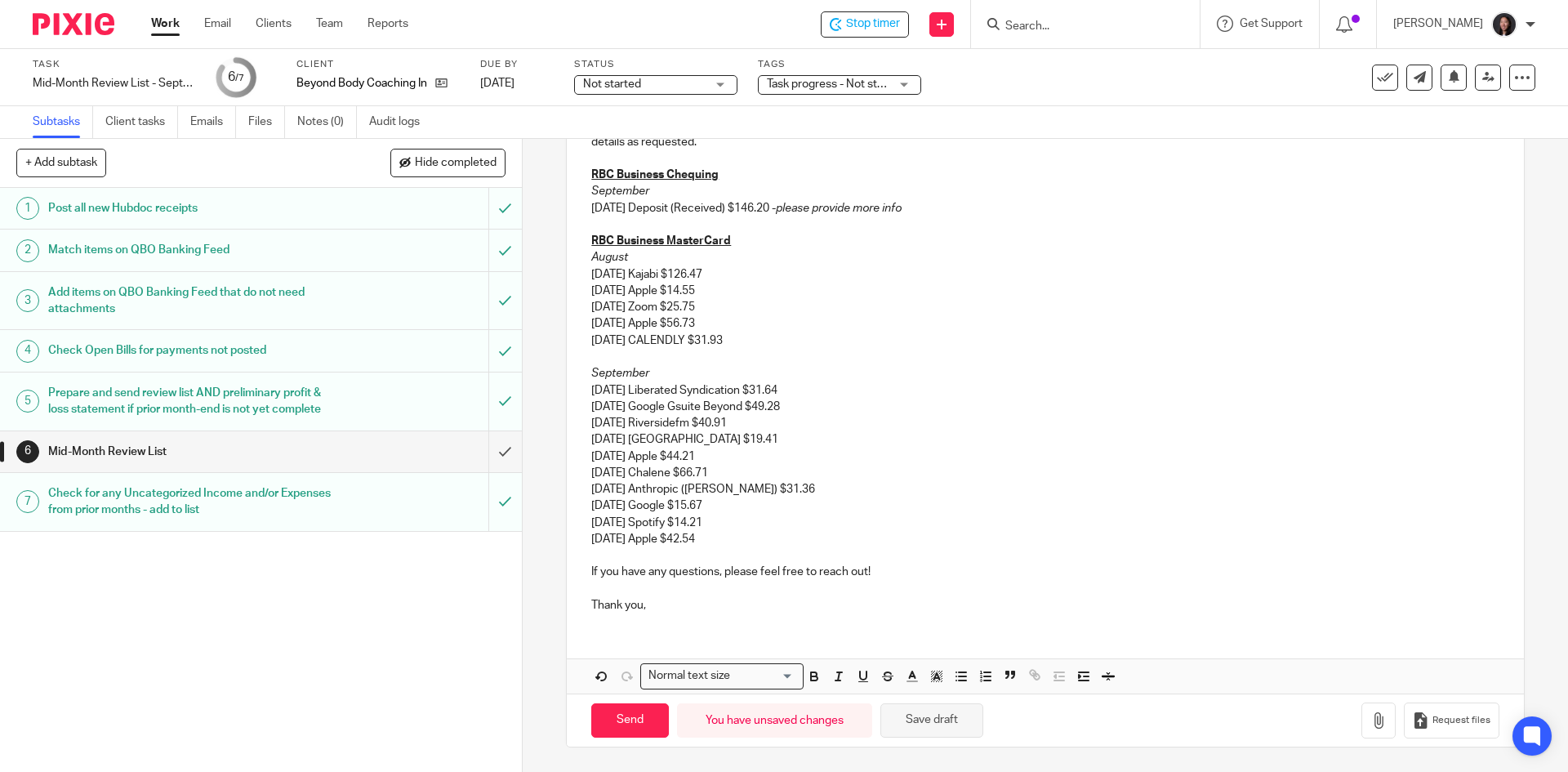
click at [931, 732] on button "Save draft" at bounding box center [931, 721] width 103 height 35
click at [930, 730] on button "Save draft" at bounding box center [931, 721] width 103 height 35
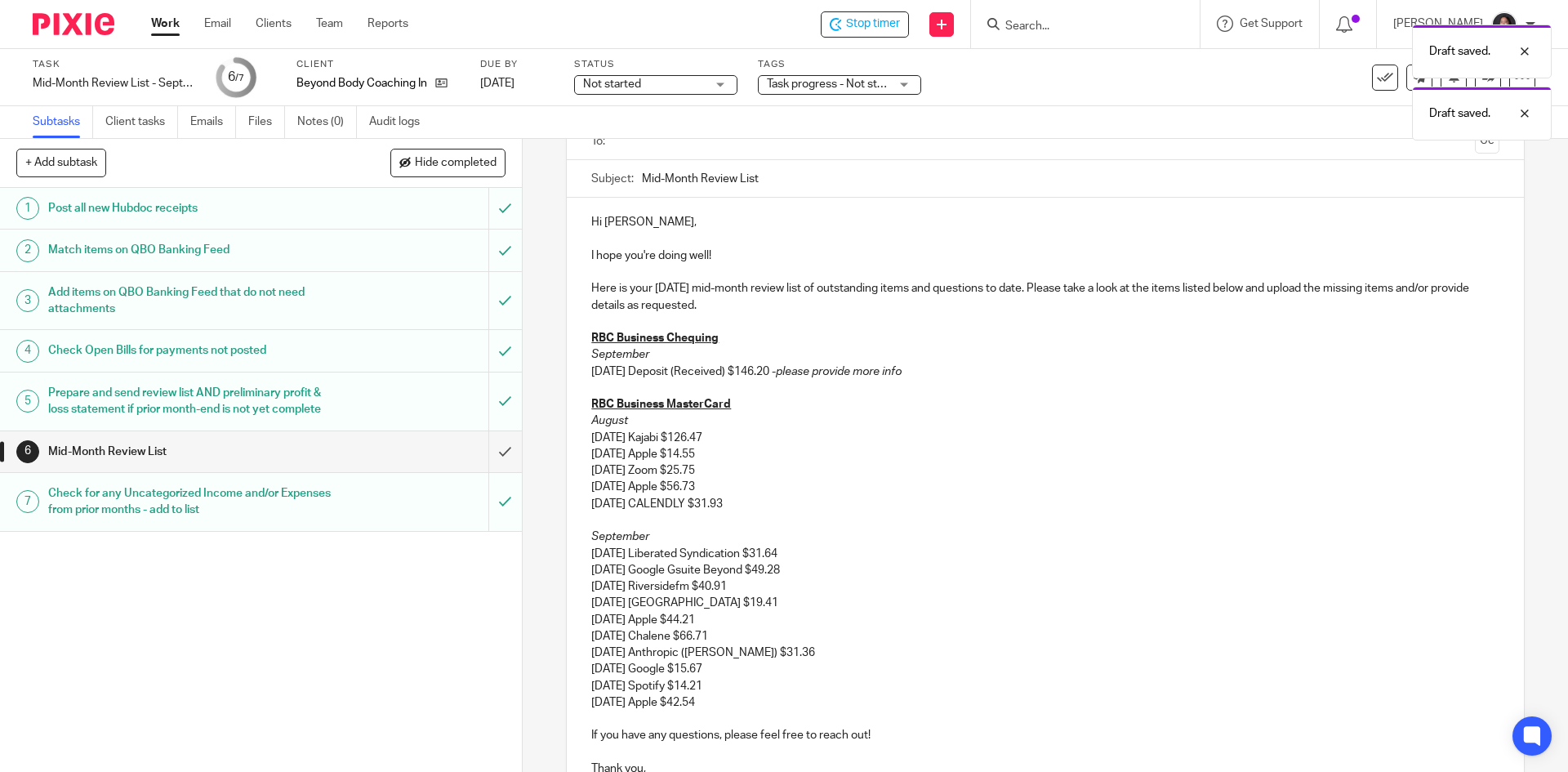
scroll to position [0, 0]
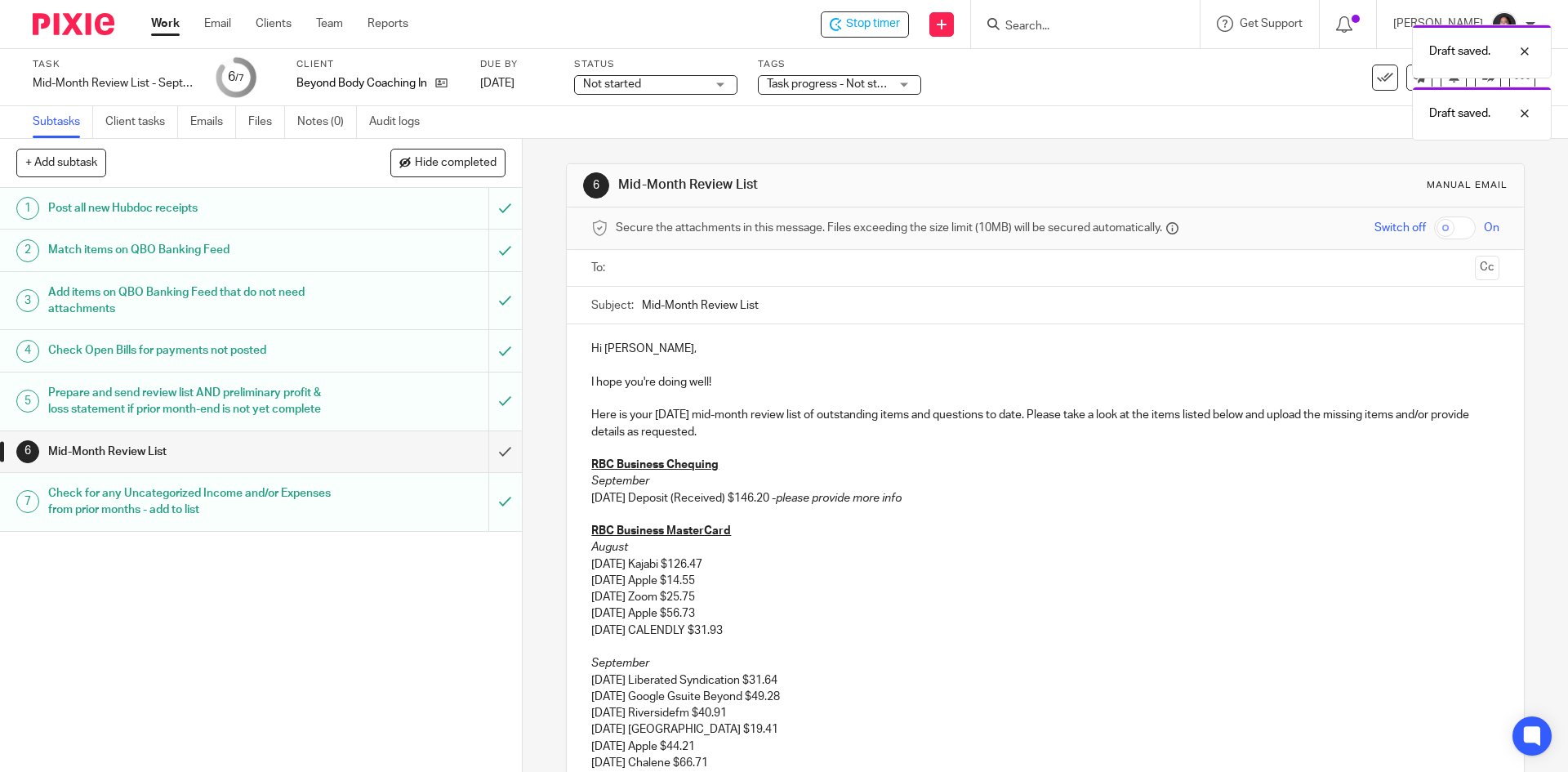
click at [792, 311] on input "Mid-Month Review List" at bounding box center [1071, 305] width 857 height 37
type input "Mid-Month Review List - September 2025"
click at [833, 273] on input "text" at bounding box center [1045, 268] width 846 height 19
click at [790, 270] on input "text" at bounding box center [1114, 269] width 710 height 32
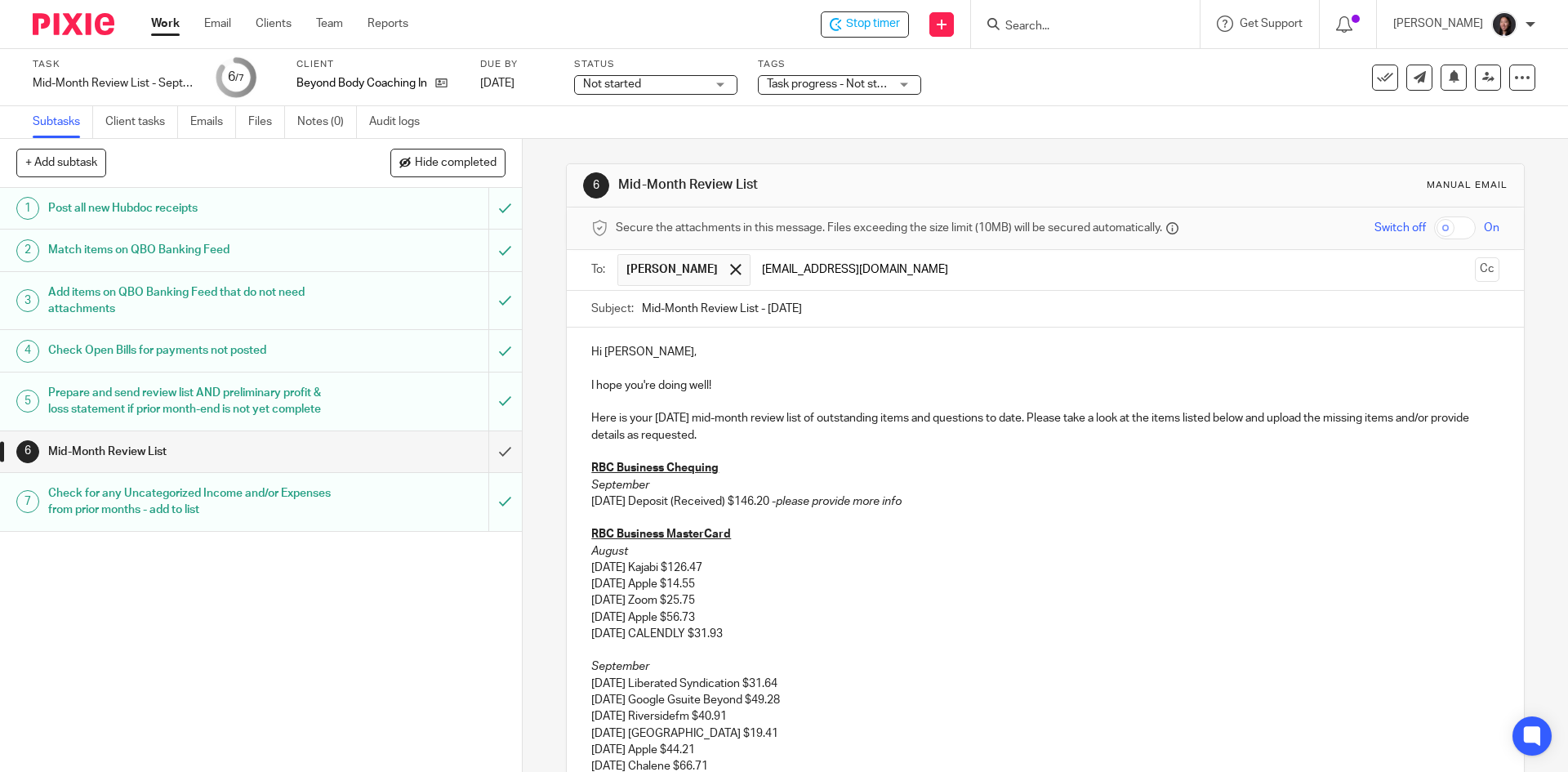
type input "admin@beyondbodycoaching.com"
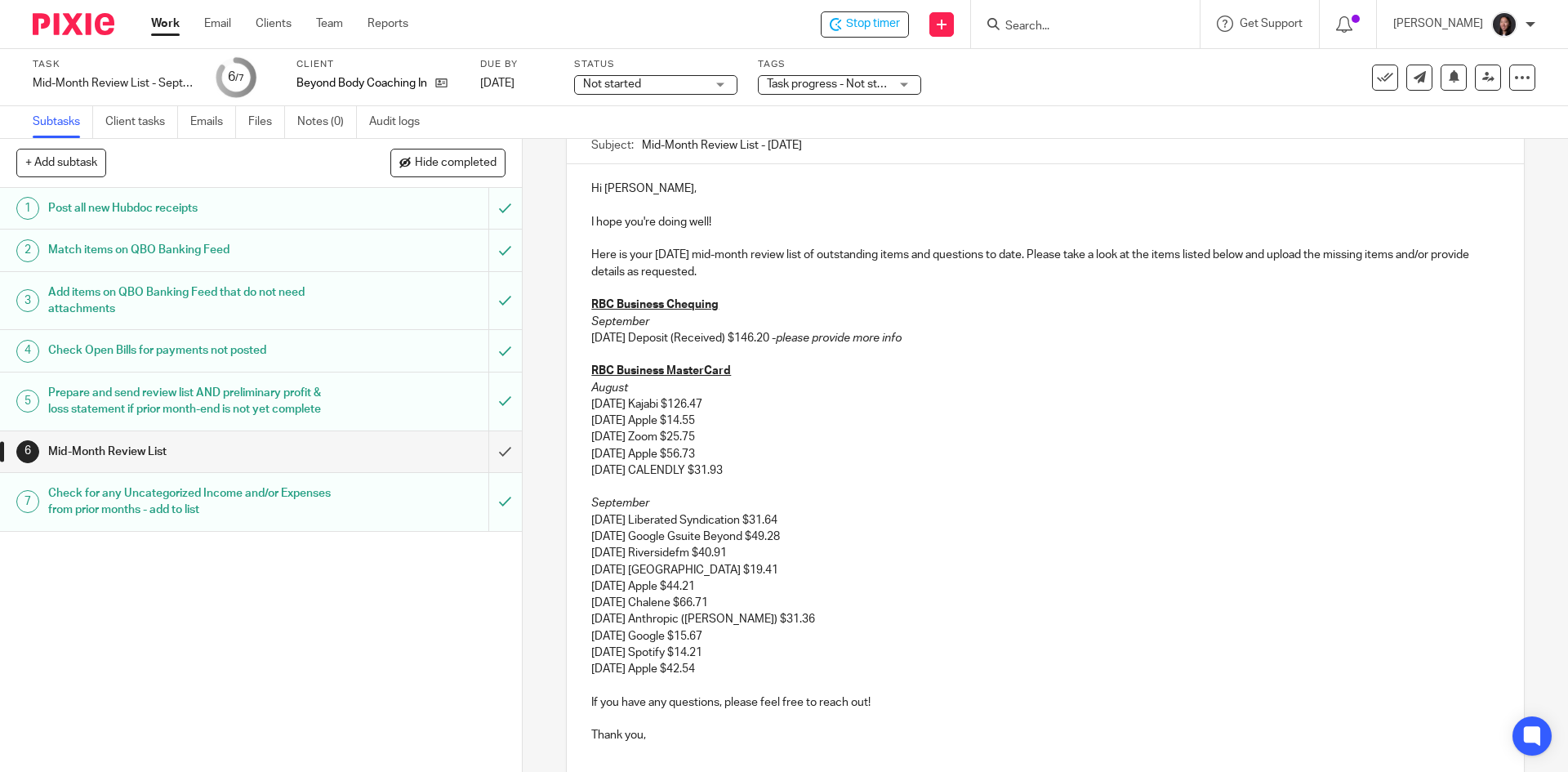
scroll to position [294, 0]
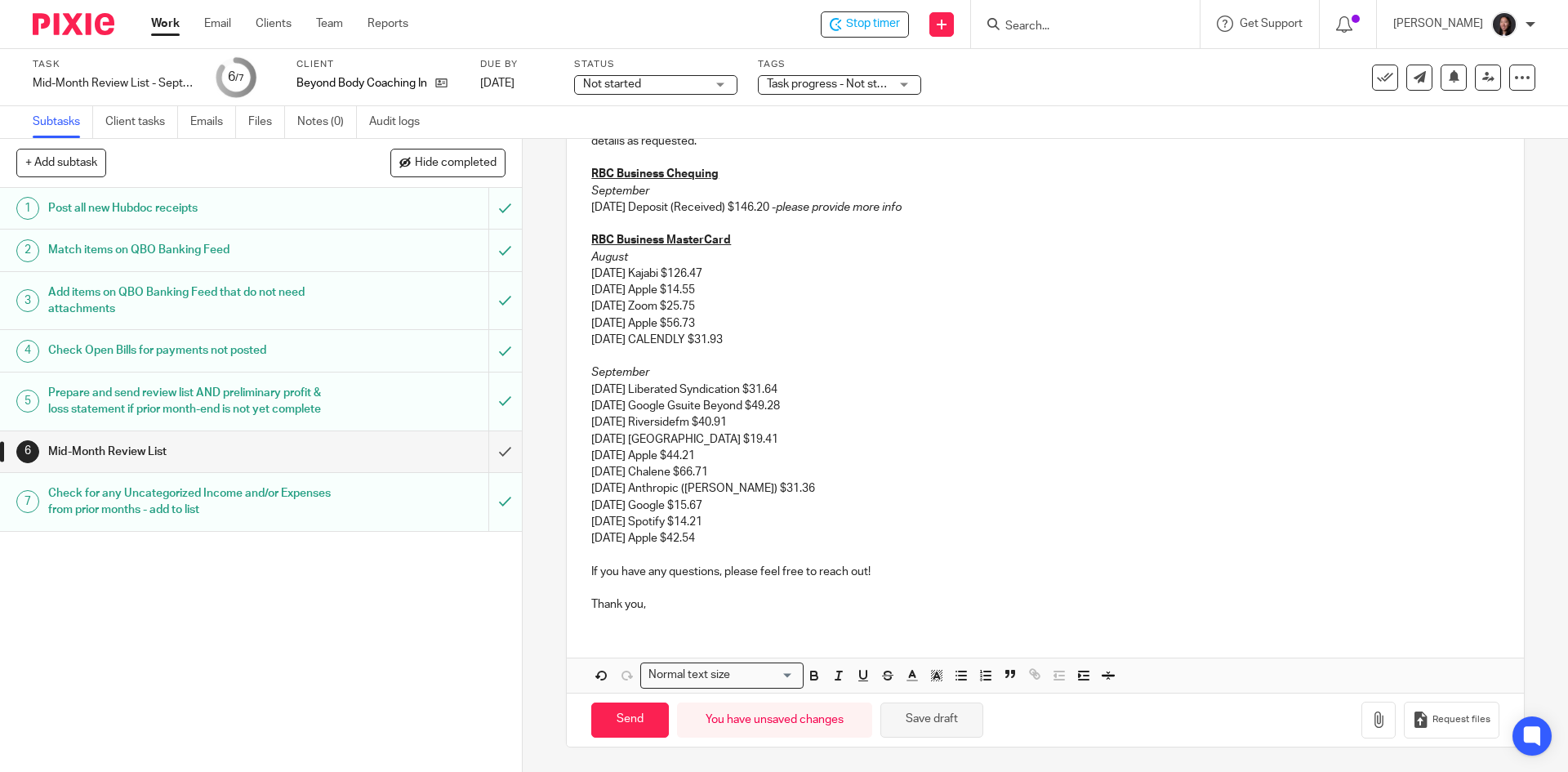
click at [919, 724] on button "Save draft" at bounding box center [931, 720] width 103 height 35
click at [626, 714] on input "Send" at bounding box center [630, 720] width 78 height 35
type input "Sent"
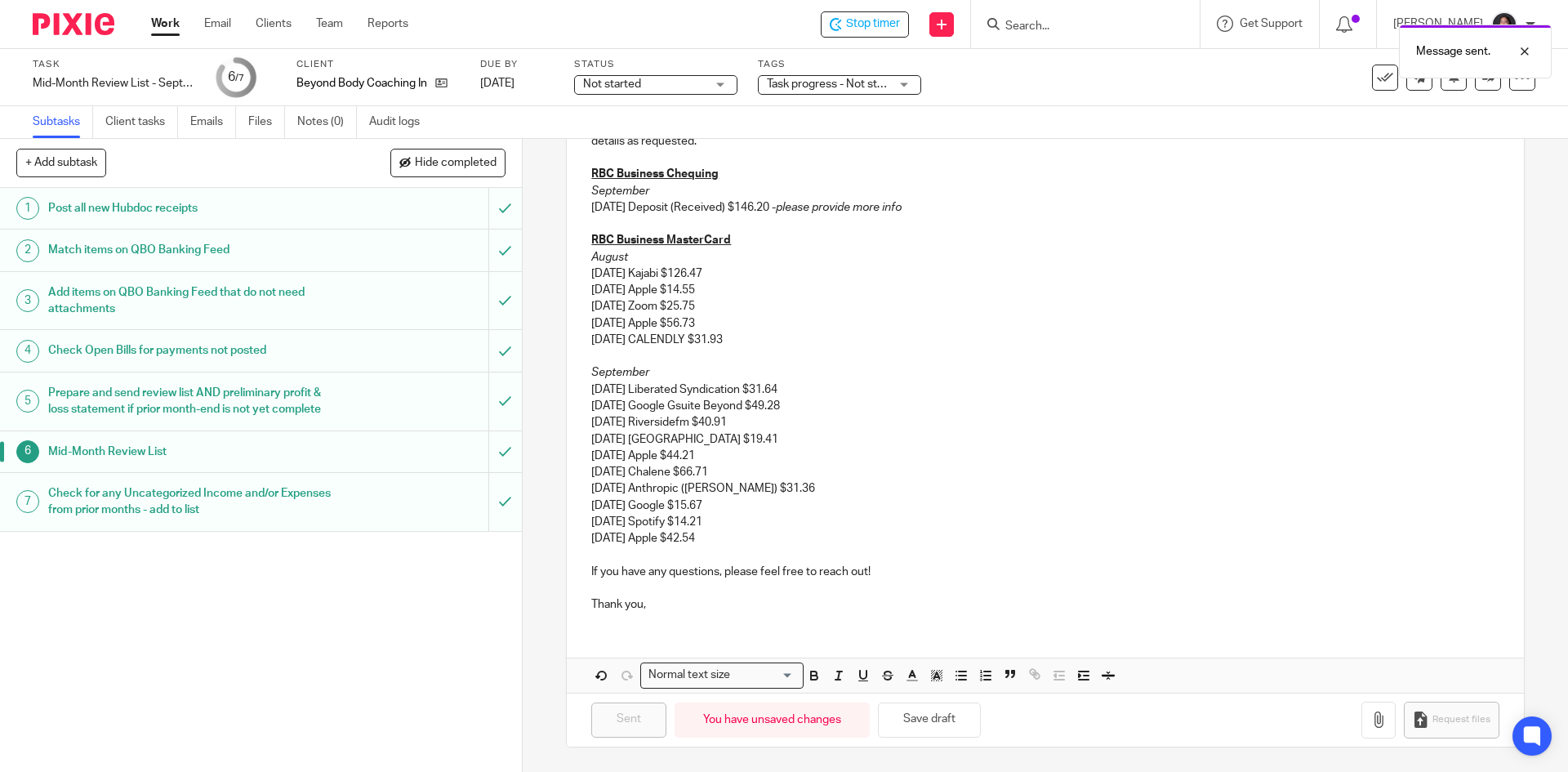
click at [165, 13] on div "Work Email Clients Team Reports Work Email Clients Team Reports Settings" at bounding box center [284, 24] width 299 height 49
click at [165, 20] on link "Work" at bounding box center [165, 24] width 28 height 16
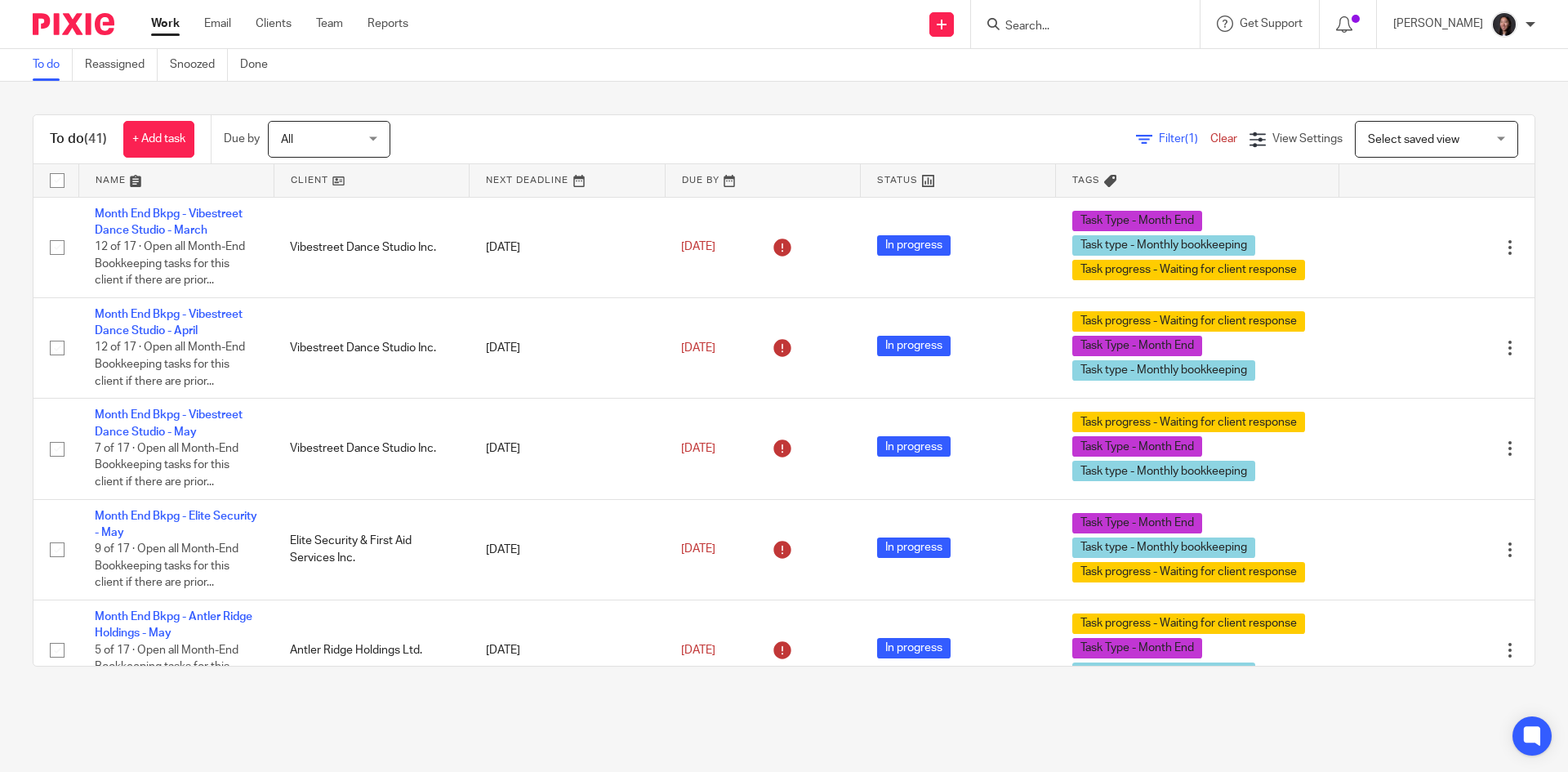
click at [362, 178] on link at bounding box center [372, 180] width 194 height 33
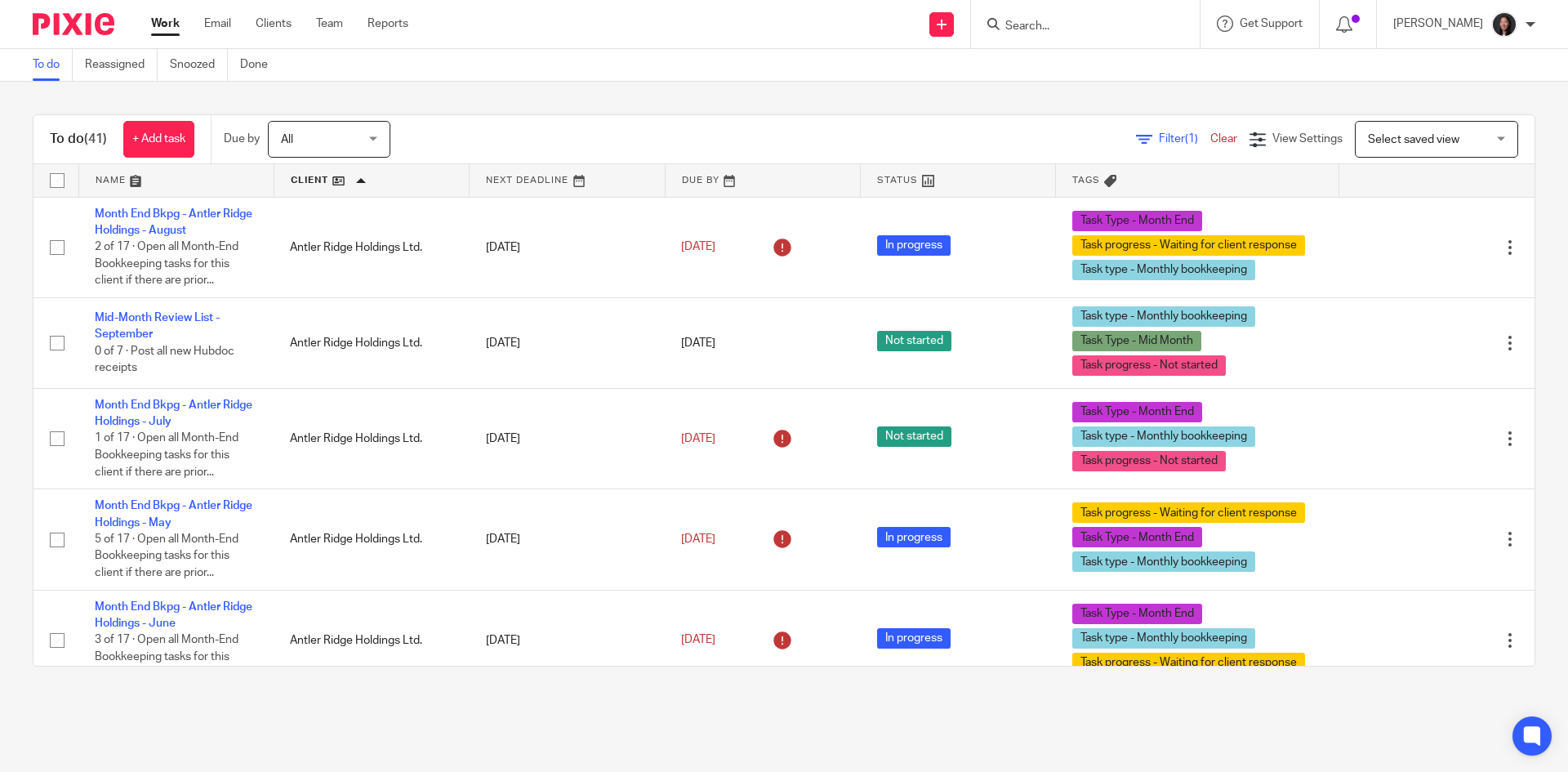
click at [1057, 31] on input "Search" at bounding box center [1077, 27] width 147 height 15
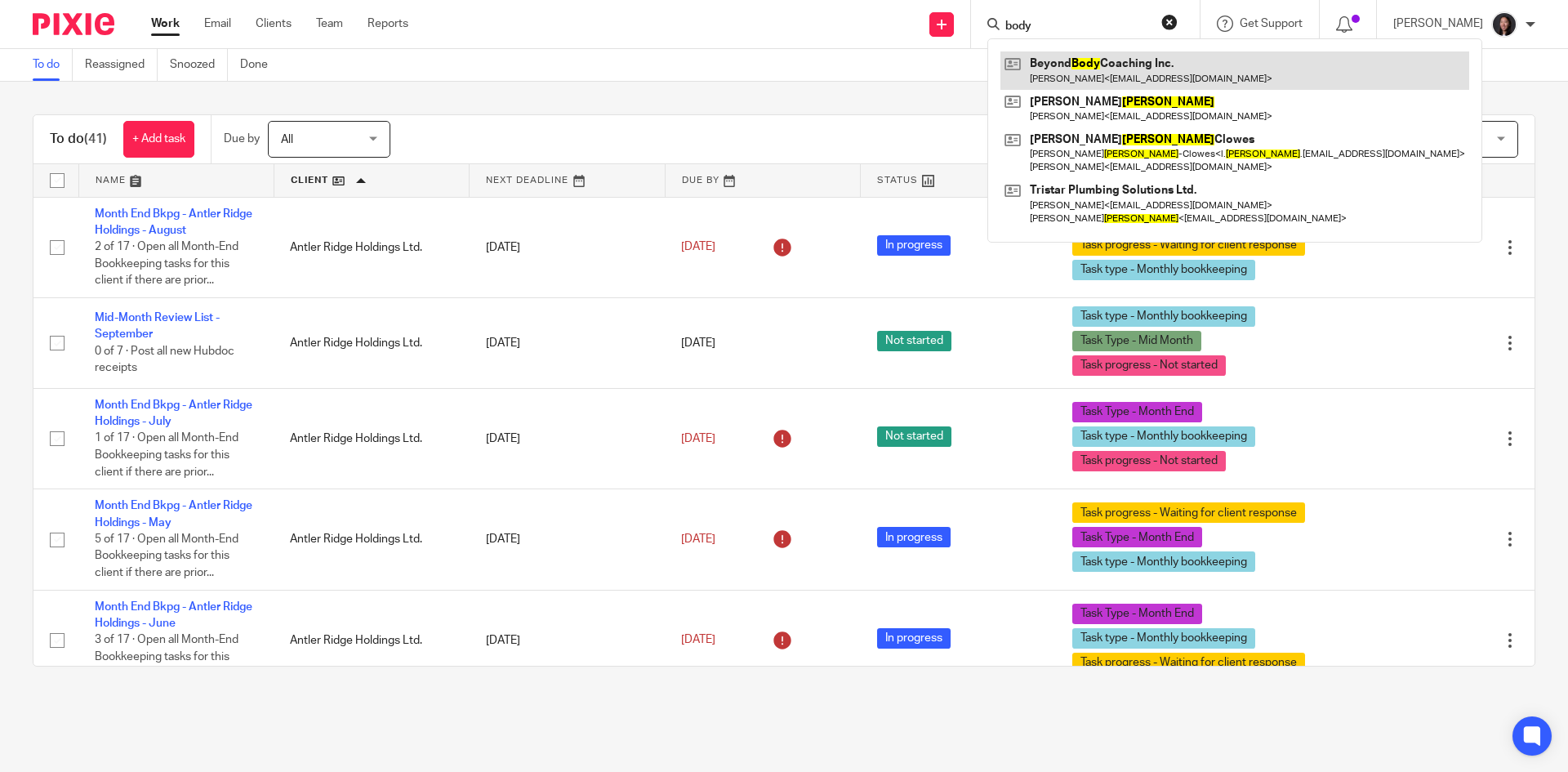
type input "body"
click at [1092, 71] on link at bounding box center [1236, 70] width 469 height 38
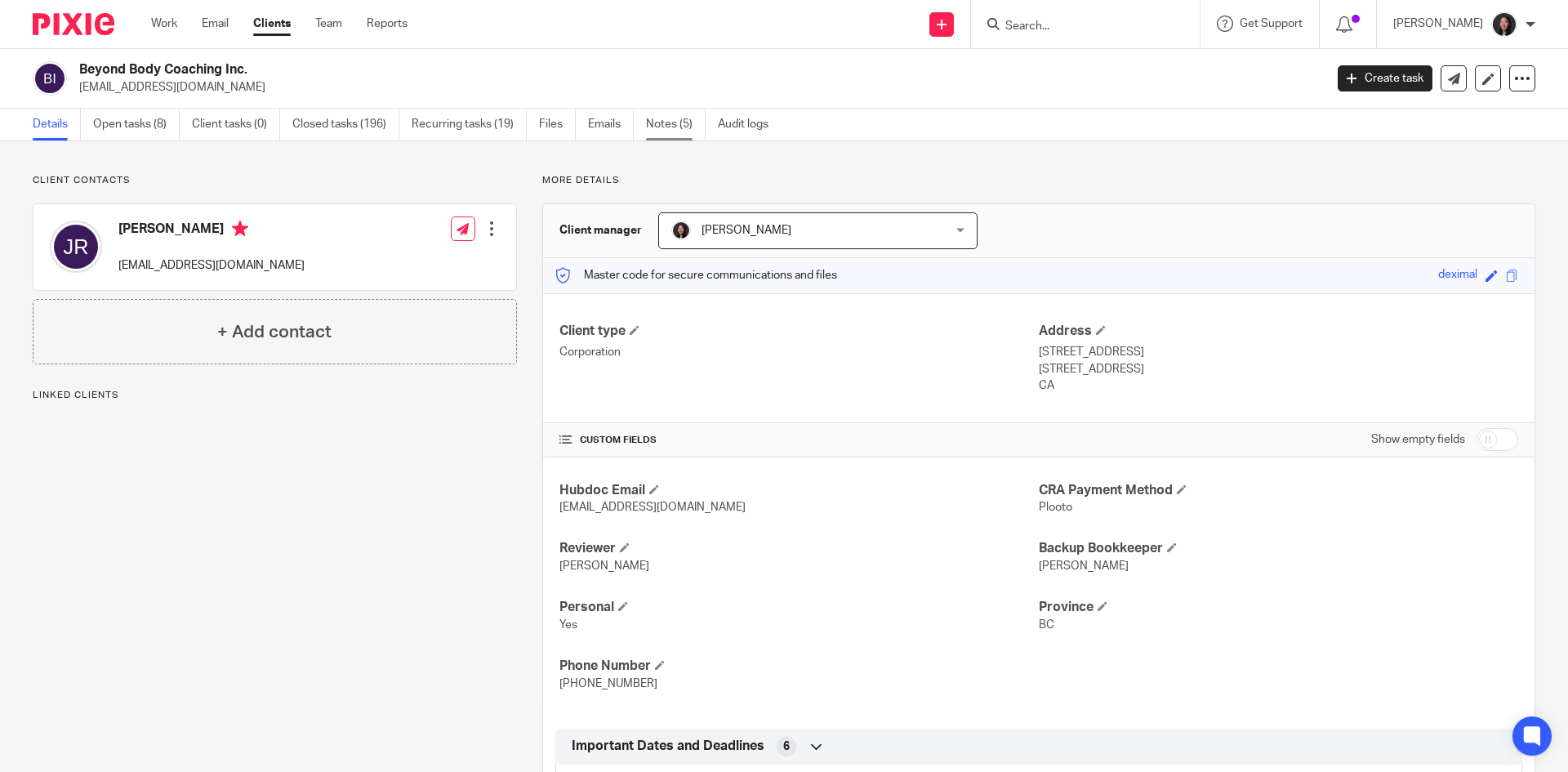
click at [666, 127] on link "Notes (5)" at bounding box center [676, 125] width 60 height 32
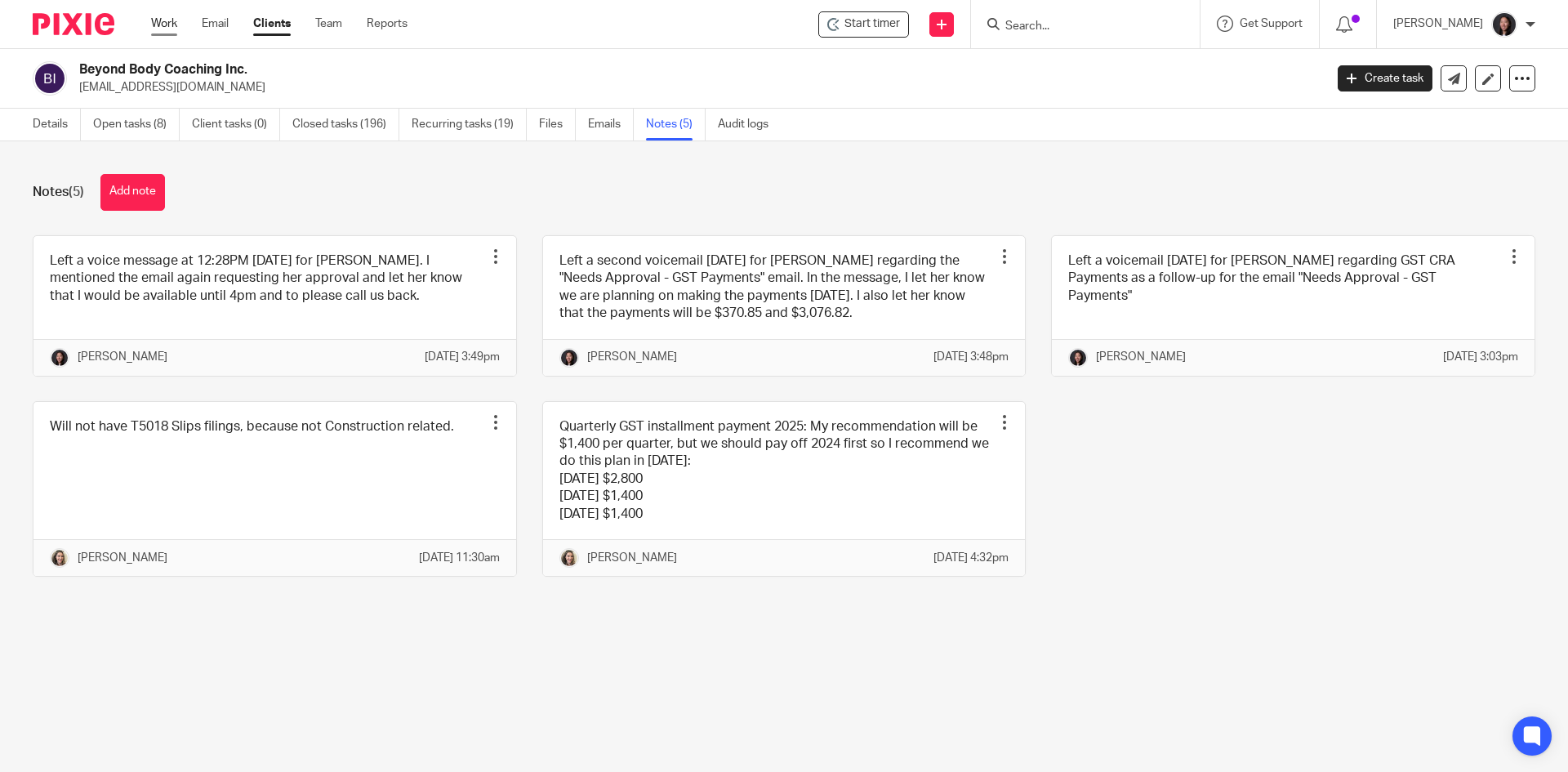
click at [157, 19] on link "Work" at bounding box center [164, 24] width 27 height 16
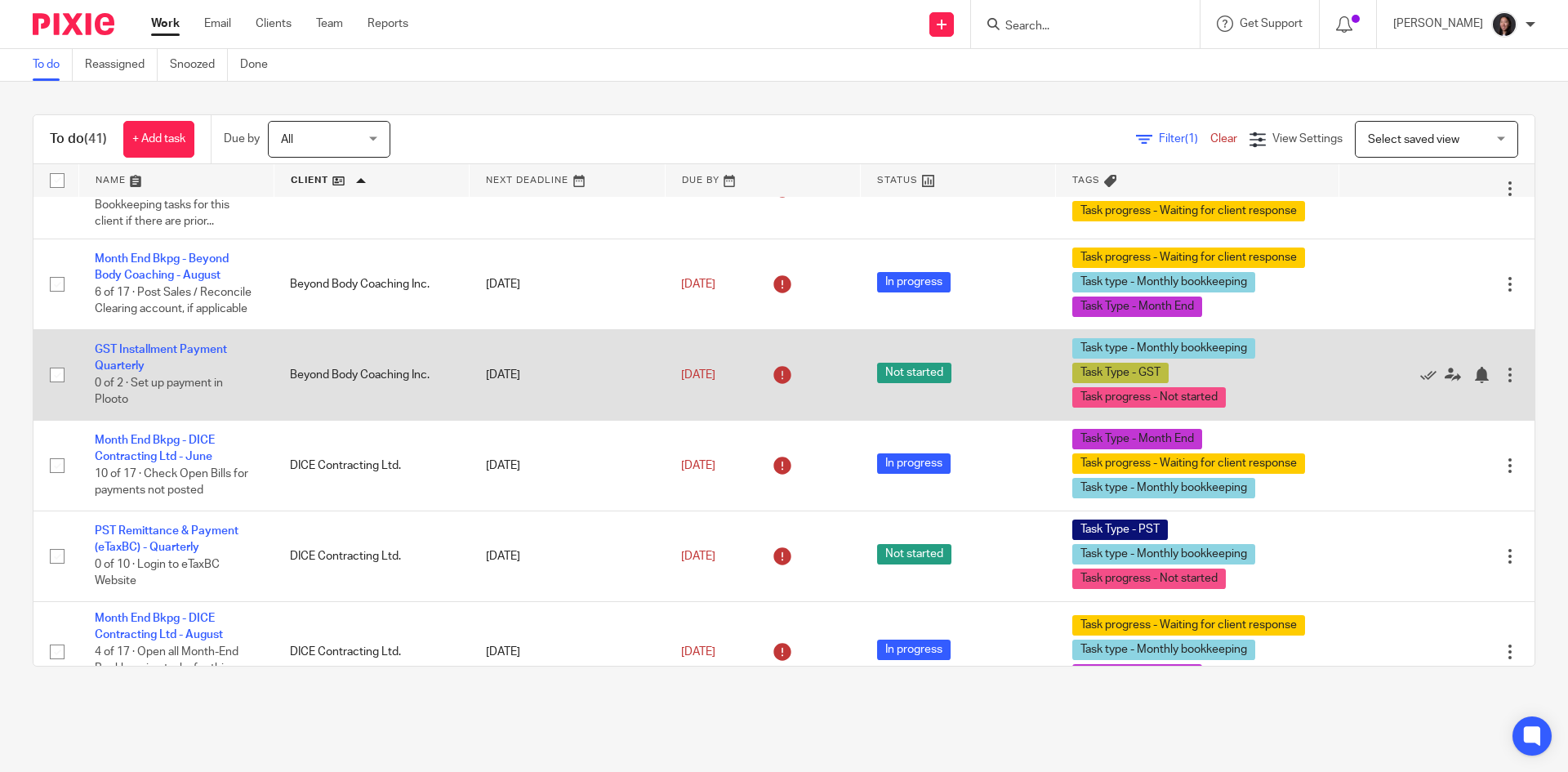
scroll to position [490, 0]
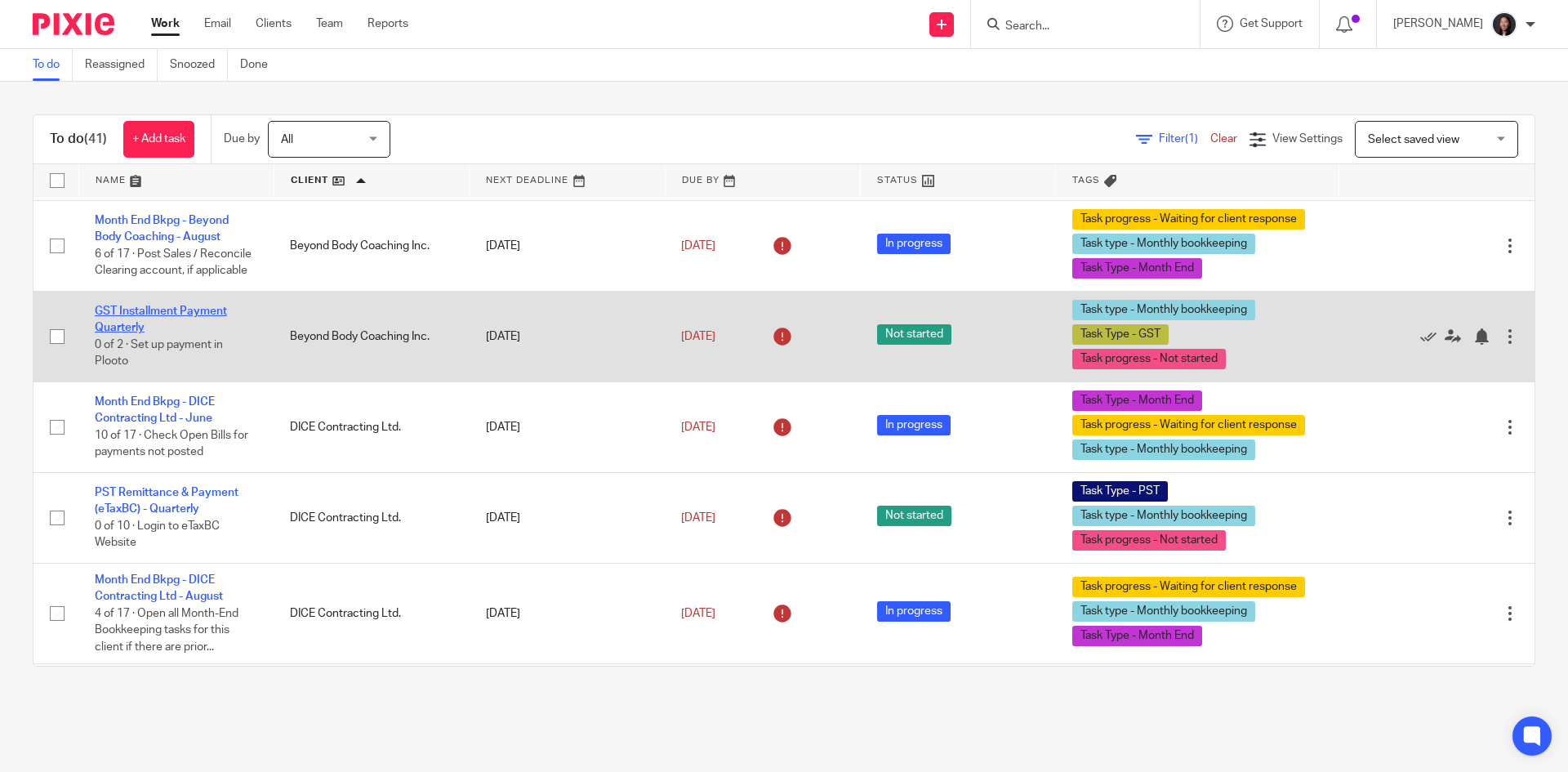
click at [126, 325] on link "GST Installment Payment Quarterly" at bounding box center [160, 320] width 132 height 27
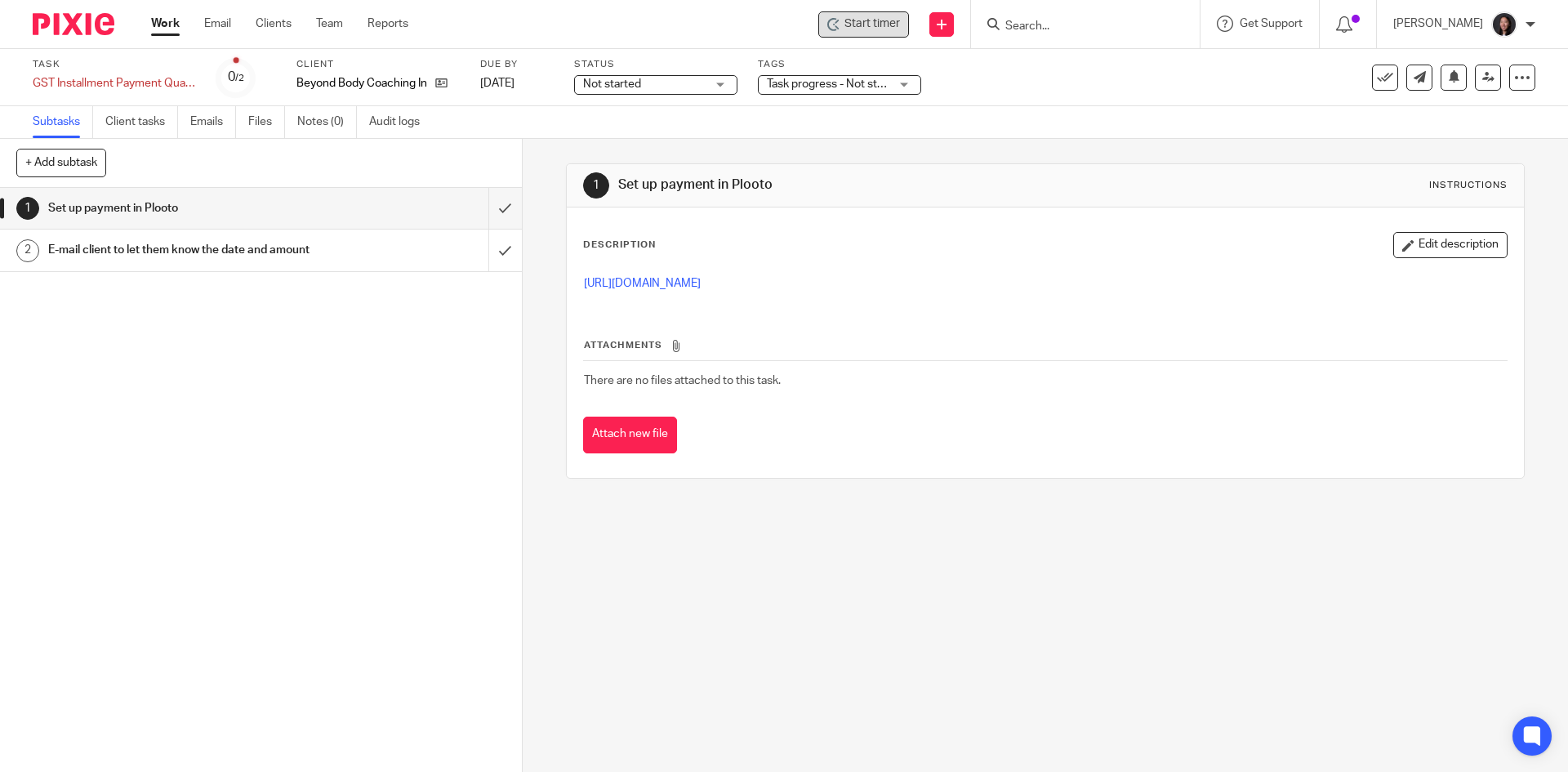
click at [900, 32] on span "Start timer" at bounding box center [872, 24] width 56 height 17
click at [900, 27] on span "Start timer" at bounding box center [872, 24] width 56 height 17
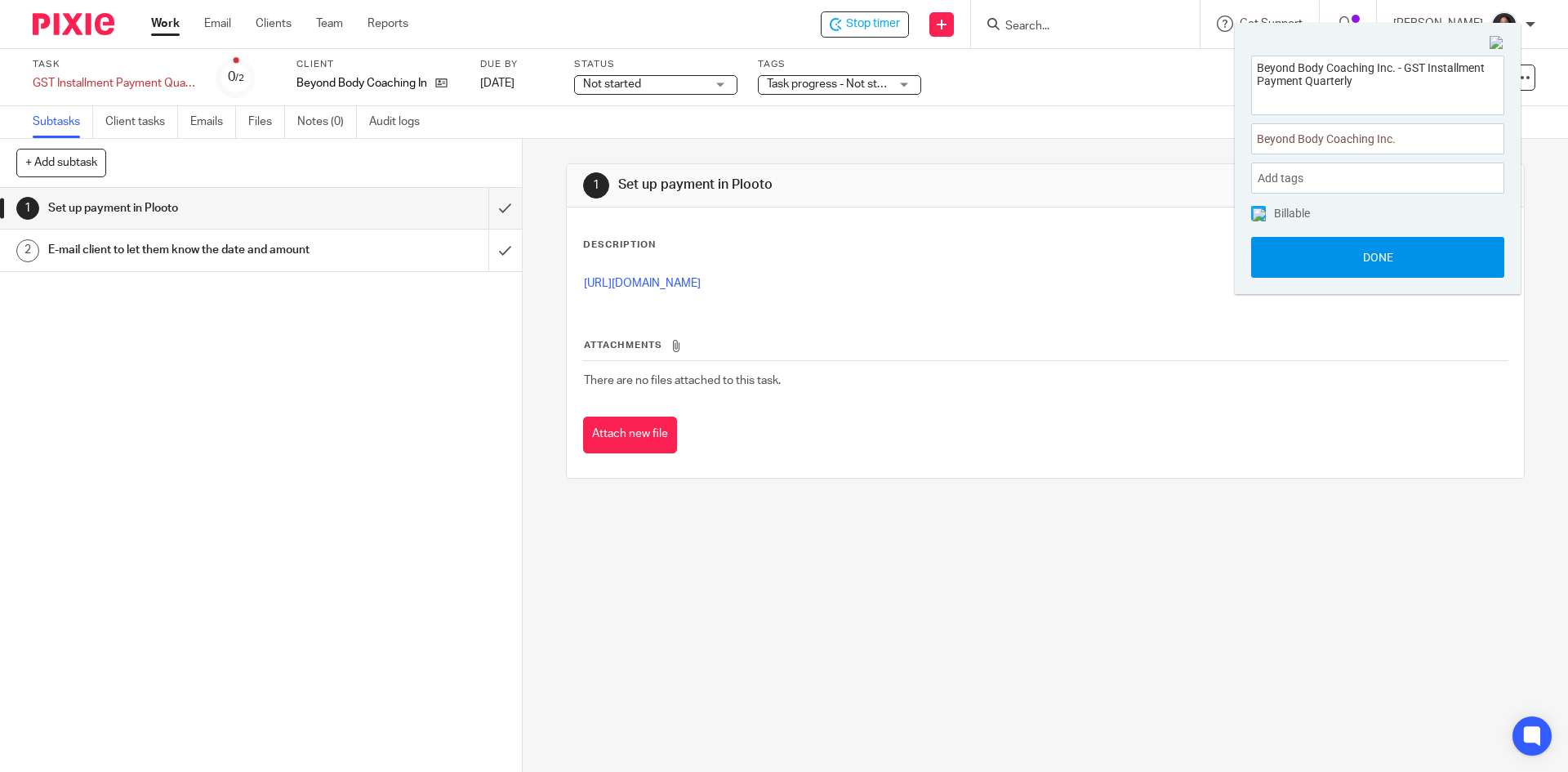
click at [1343, 250] on button "Done" at bounding box center [1377, 257] width 253 height 41
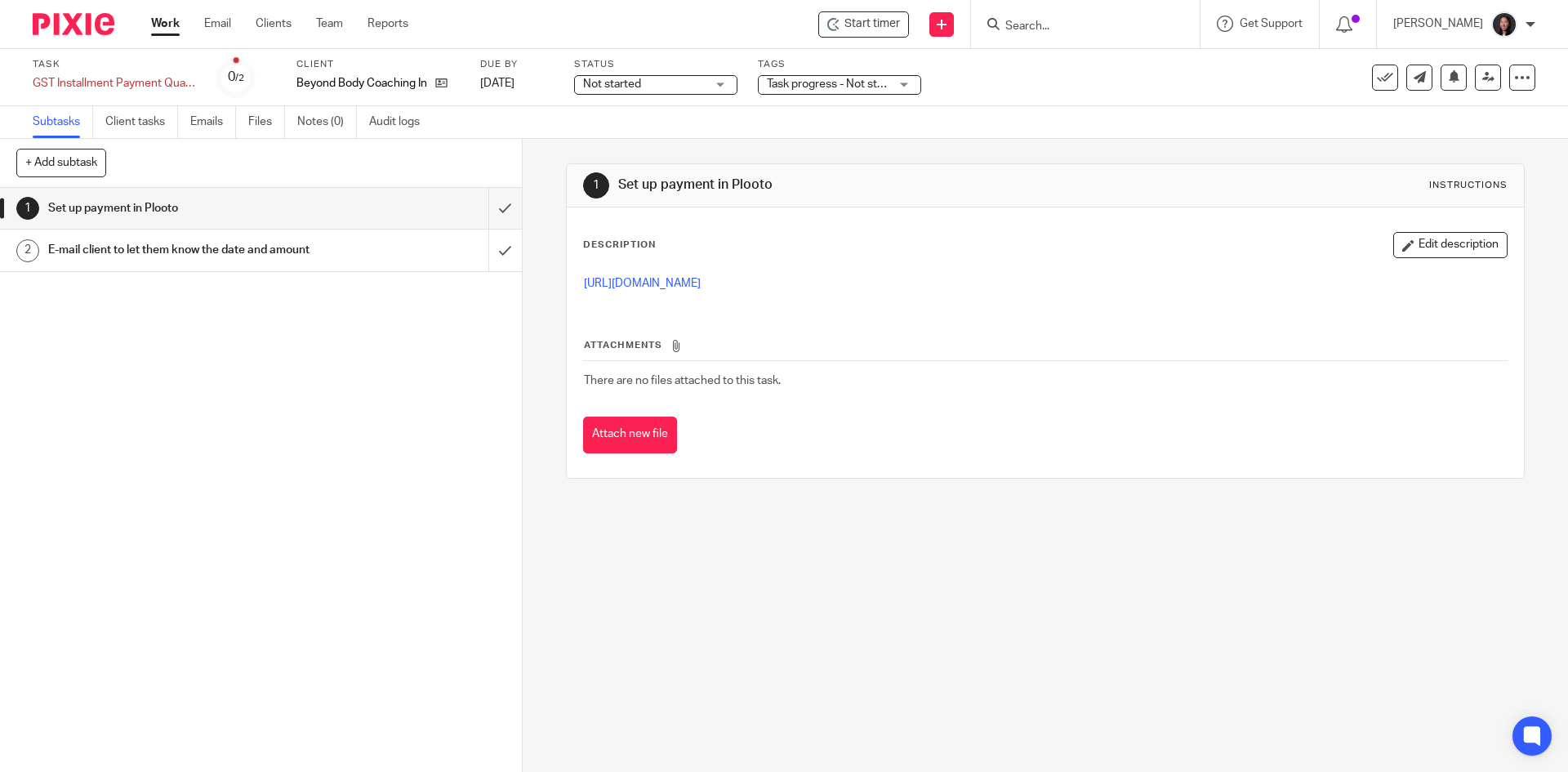
click at [373, 258] on div "E-mail client to let them know the date and amount" at bounding box center [260, 250] width 424 height 25
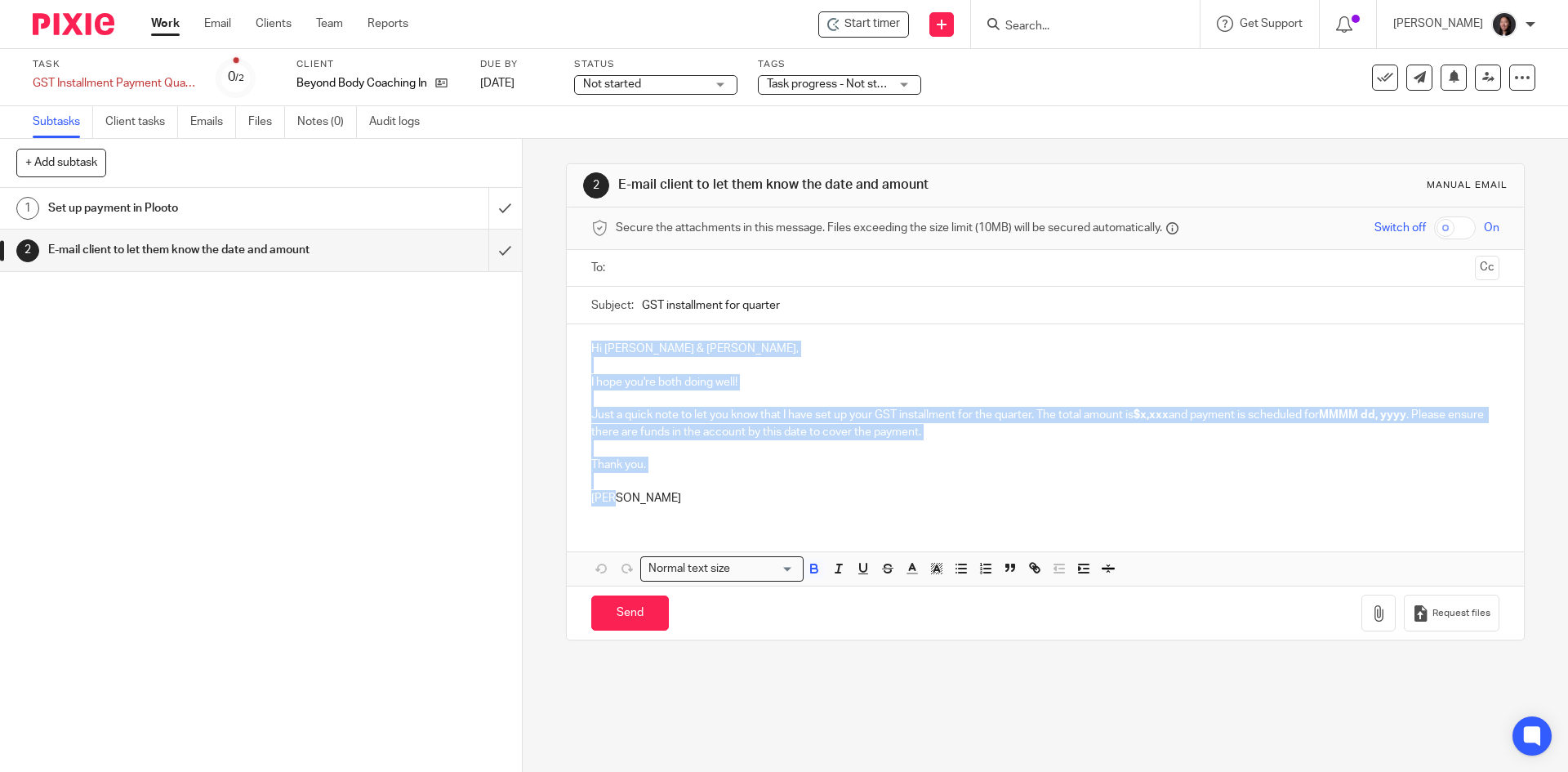
drag, startPoint x: 586, startPoint y: 352, endPoint x: 691, endPoint y: 492, distance: 175.0
click at [691, 492] on div "Hi [PERSON_NAME] & [PERSON_NAME], I hope you're both doing well! Just a quick n…" at bounding box center [1045, 421] width 956 height 194
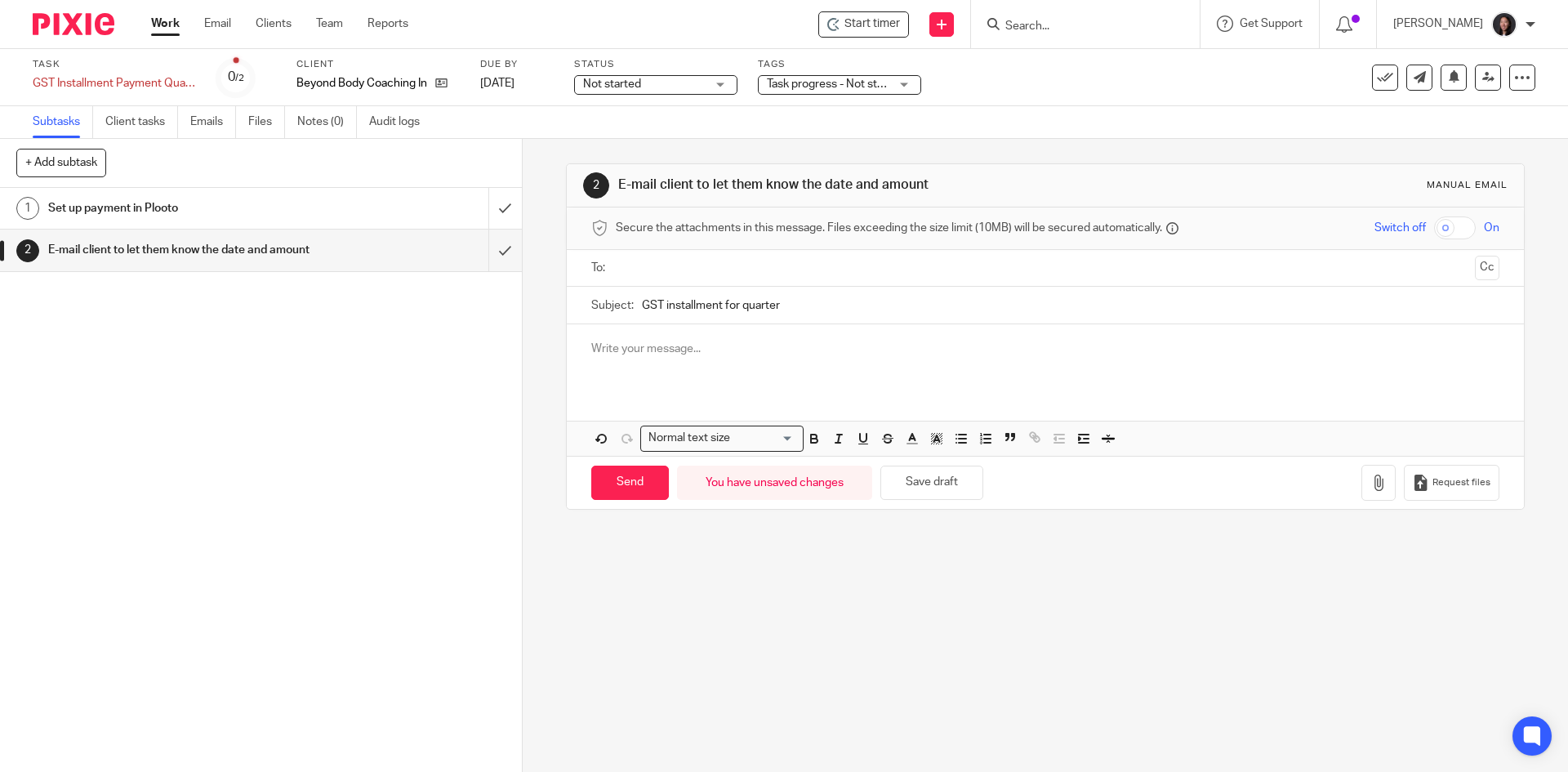
paste div
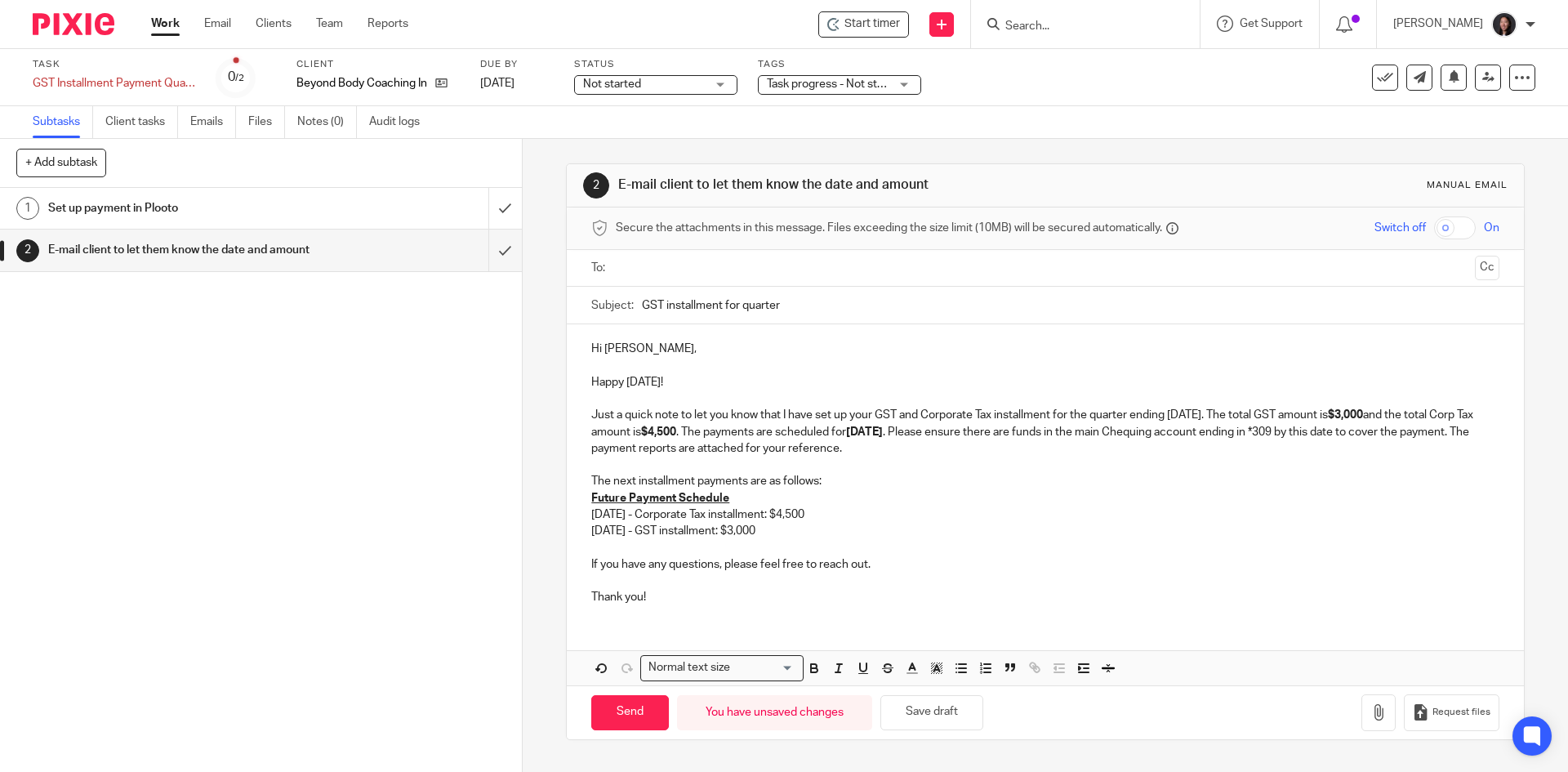
click at [633, 352] on p "Hi [PERSON_NAME]," at bounding box center [1045, 349] width 908 height 16
click at [665, 382] on p "Happy [DATE]!" at bounding box center [1045, 382] width 908 height 16
click at [661, 385] on p "Happy [DATE]!" at bounding box center [1045, 382] width 908 height 16
drag, startPoint x: 898, startPoint y: 413, endPoint x: 989, endPoint y: 417, distance: 91.1
click at [989, 417] on p "Just a quick note to let you know that I have set up your GST and Corporate Tax…" at bounding box center [1045, 431] width 908 height 49
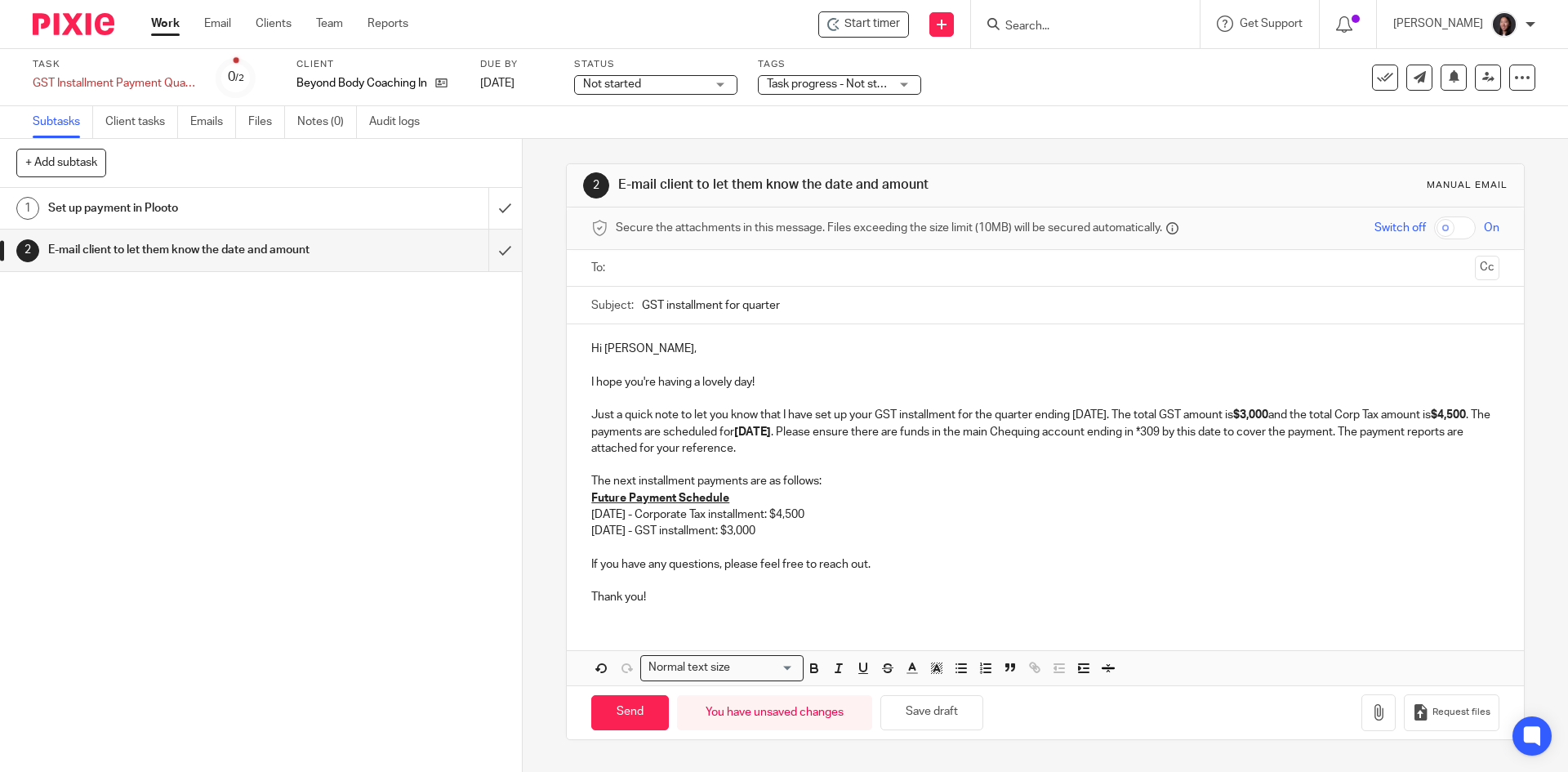
click at [1347, 433] on p "Just a quick note to let you know that I have set up your GST installment for t…" at bounding box center [1045, 431] width 908 height 49
click at [928, 711] on button "Save draft" at bounding box center [931, 712] width 103 height 35
click at [873, 417] on p "Just a quick note to let you know that I have set up your GST installment for t…" at bounding box center [1045, 431] width 908 height 49
click at [1269, 415] on strong "$3,000" at bounding box center [1251, 415] width 35 height 11
drag, startPoint x: 1363, startPoint y: 416, endPoint x: 703, endPoint y: 432, distance: 660.2
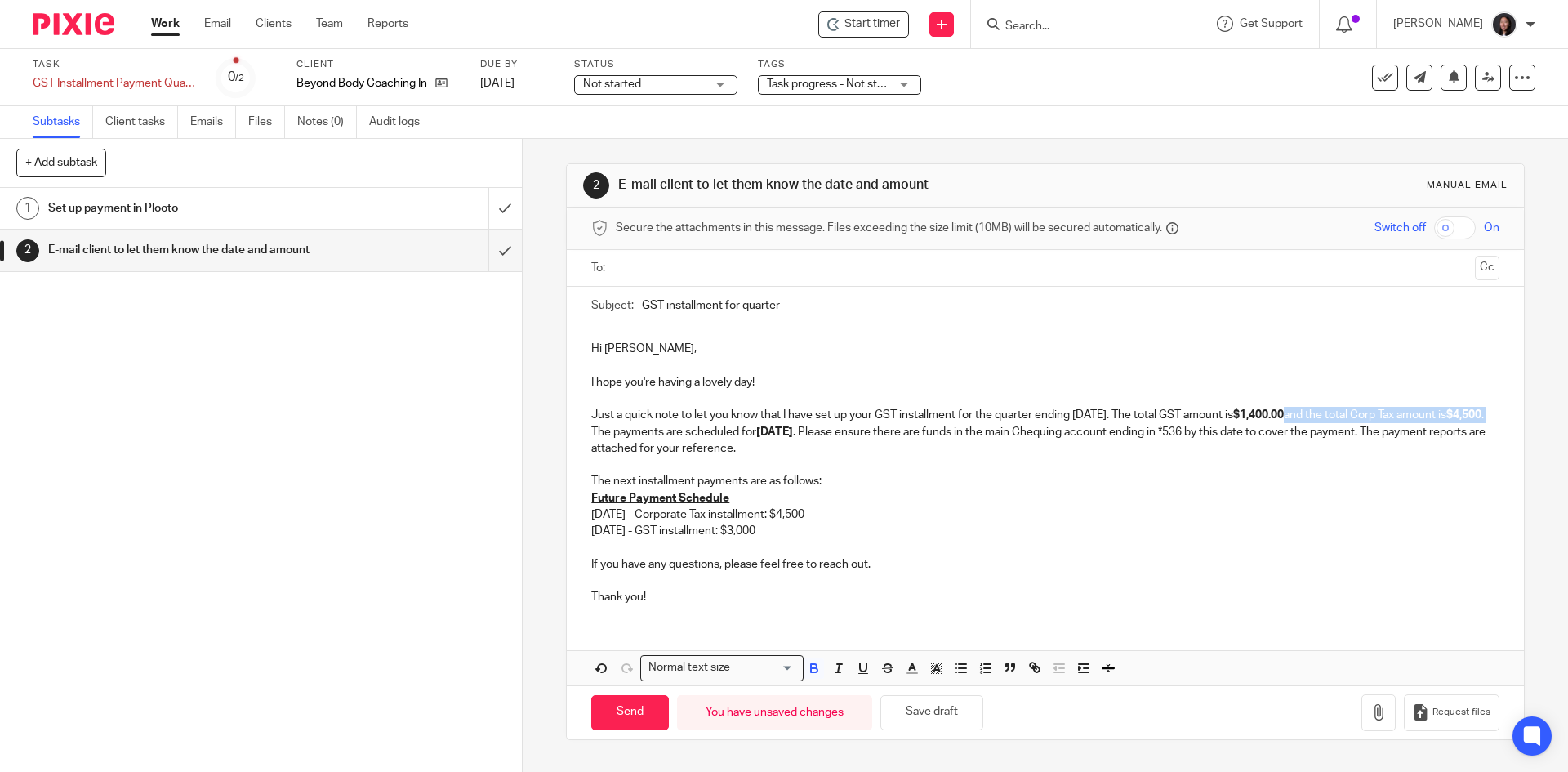
click at [703, 432] on p "Just a quick note to let you know that I have set up your GST installment for t…" at bounding box center [1045, 431] width 908 height 49
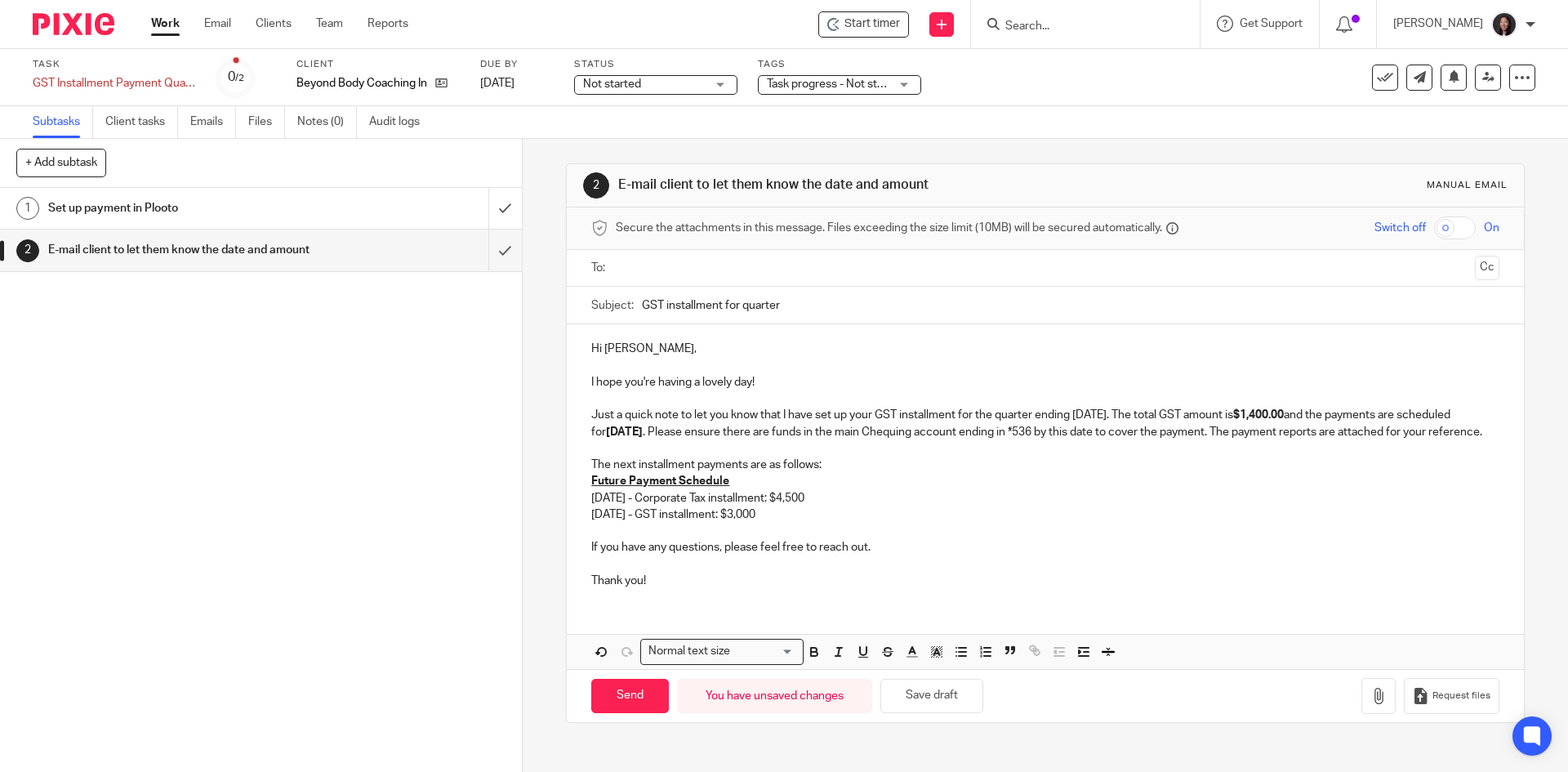
click at [1475, 414] on p "Just a quick note to let you know that I have set up your GST installment for t…" at bounding box center [1045, 423] width 908 height 34
click at [1443, 434] on p "Just a quick note to let you know that I have set up your GST installment for t…" at bounding box center [1045, 423] width 908 height 34
drag, startPoint x: 887, startPoint y: 510, endPoint x: 570, endPoint y: 514, distance: 317.0
click at [570, 514] on div "Hi [PERSON_NAME], I hope you're having a lovely day! Just a quick note to let y…" at bounding box center [1045, 462] width 956 height 277
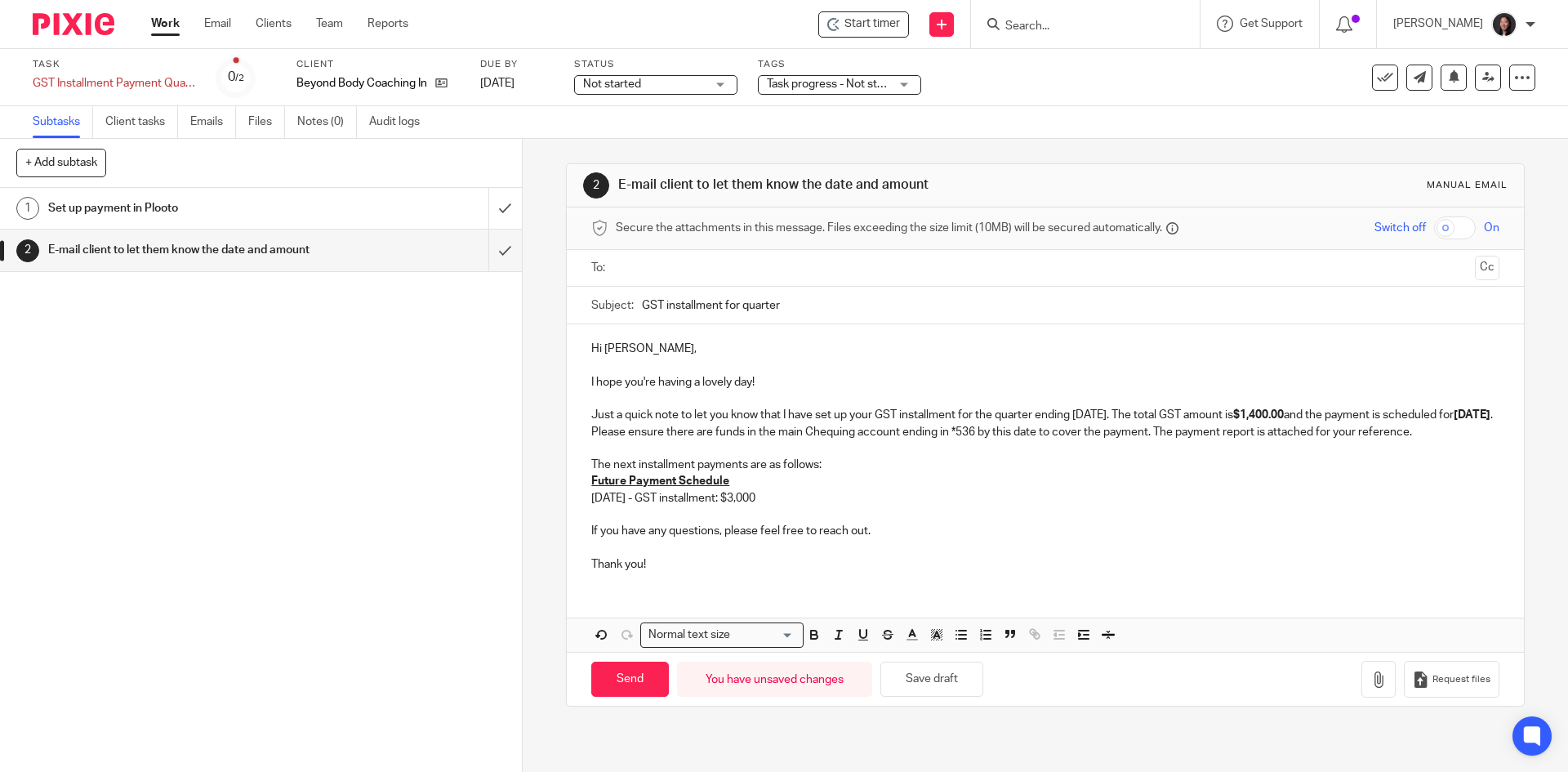
click at [827, 506] on p "[DATE] - GST installment: $3,000" at bounding box center [1045, 498] width 908 height 16
click at [742, 473] on p "The next installment payments are as follows:" at bounding box center [1045, 465] width 908 height 16
click at [899, 691] on button "Save draft" at bounding box center [931, 679] width 103 height 35
click at [710, 274] on input "text" at bounding box center [1045, 268] width 846 height 19
drag, startPoint x: 814, startPoint y: 316, endPoint x: 638, endPoint y: 326, distance: 176.3
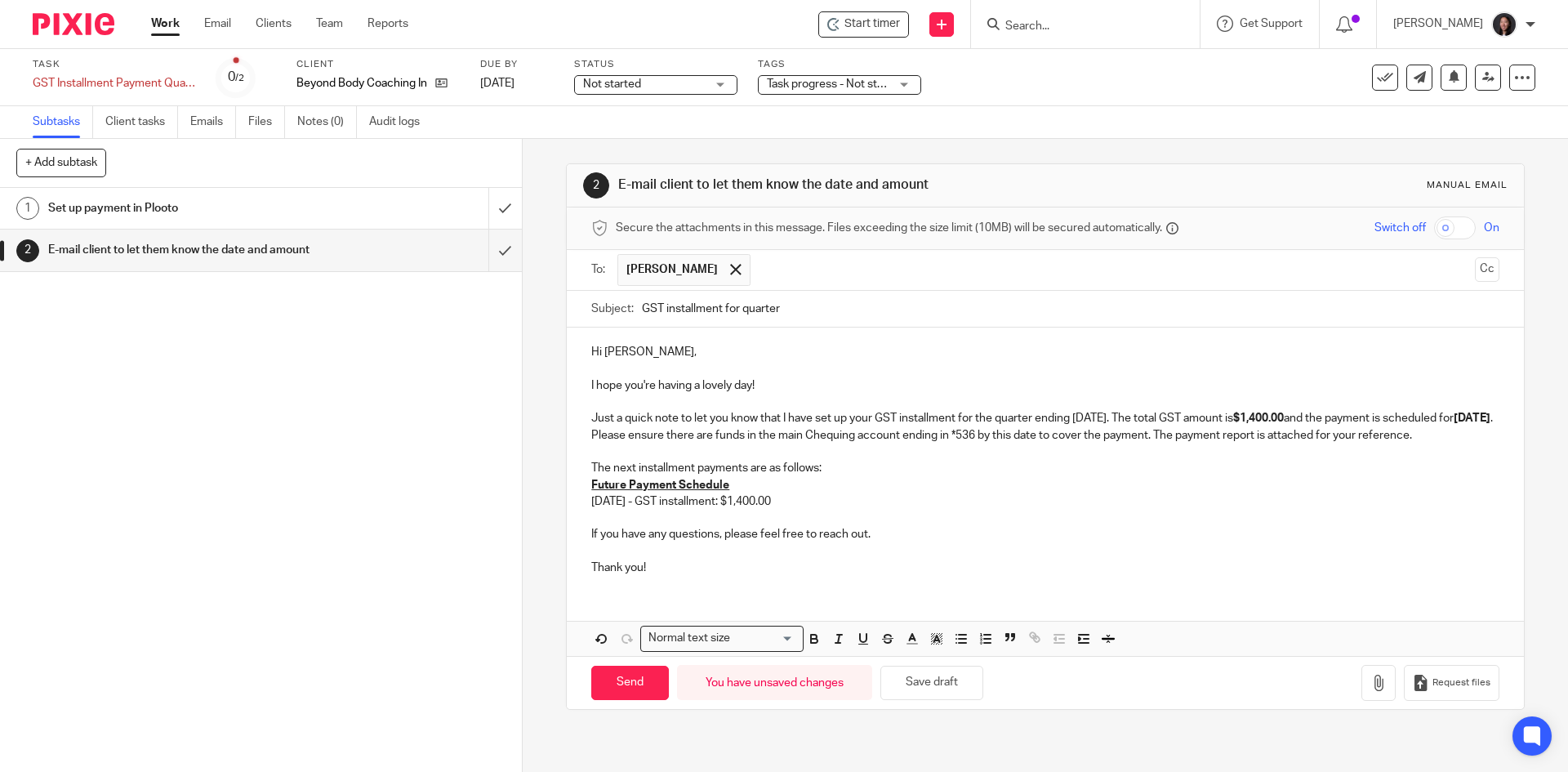
click at [642, 326] on input "GST installment for quarter" at bounding box center [1071, 310] width 857 height 37
paste input "GST & Corp Tax Installment for Quarter Ending September 30 2025"
drag, startPoint x: 662, startPoint y: 310, endPoint x: 721, endPoint y: 310, distance: 59.0
click at [721, 310] on input "GST & Corp Tax Installment for Quarter Ending September 30 2025" at bounding box center [1071, 310] width 857 height 37
type input "GST Installment for Quarter Ending September 30 2025"
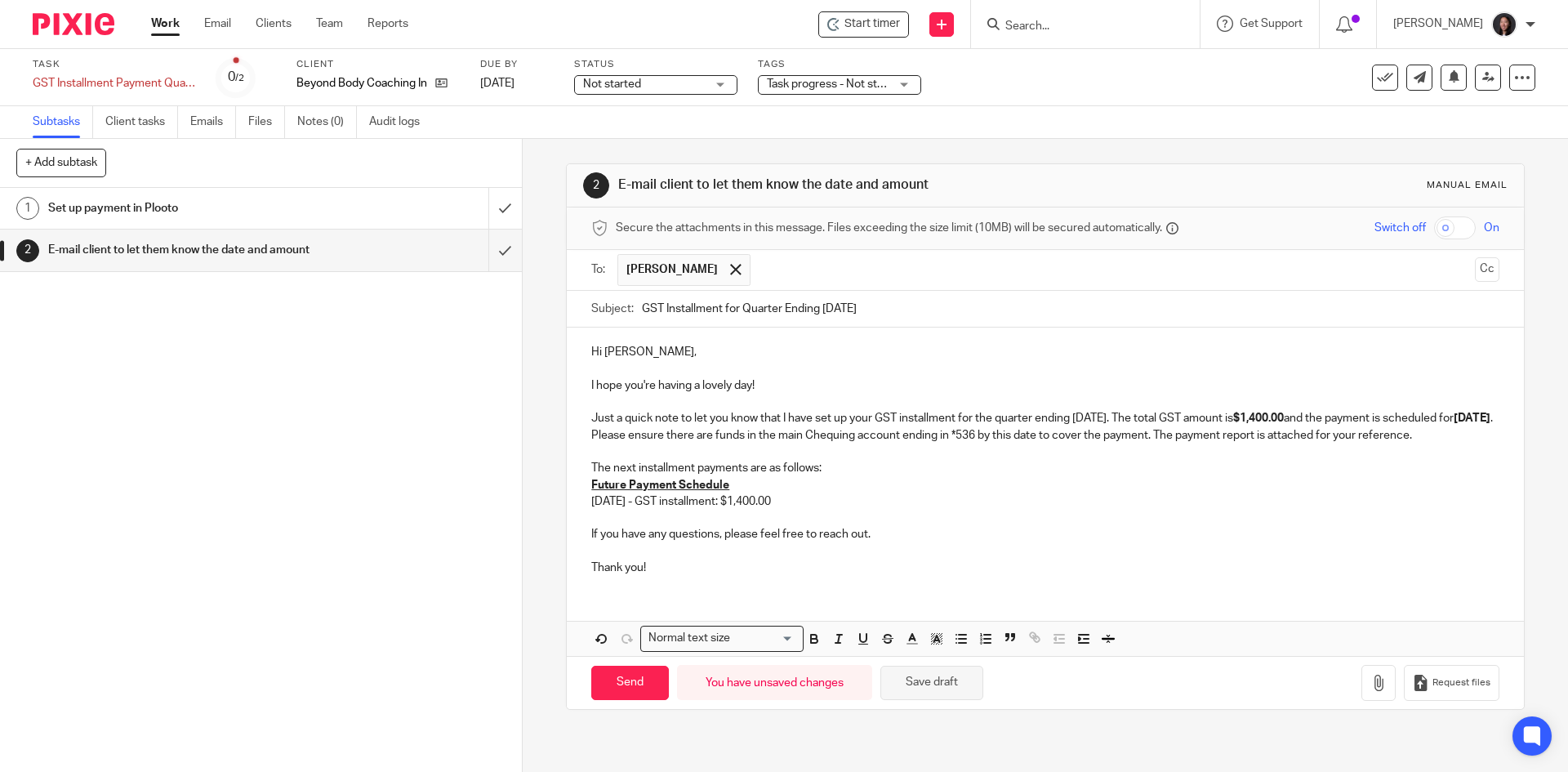
click at [922, 690] on button "Save draft" at bounding box center [931, 683] width 103 height 35
click at [1371, 691] on icon "button" at bounding box center [1379, 683] width 16 height 16
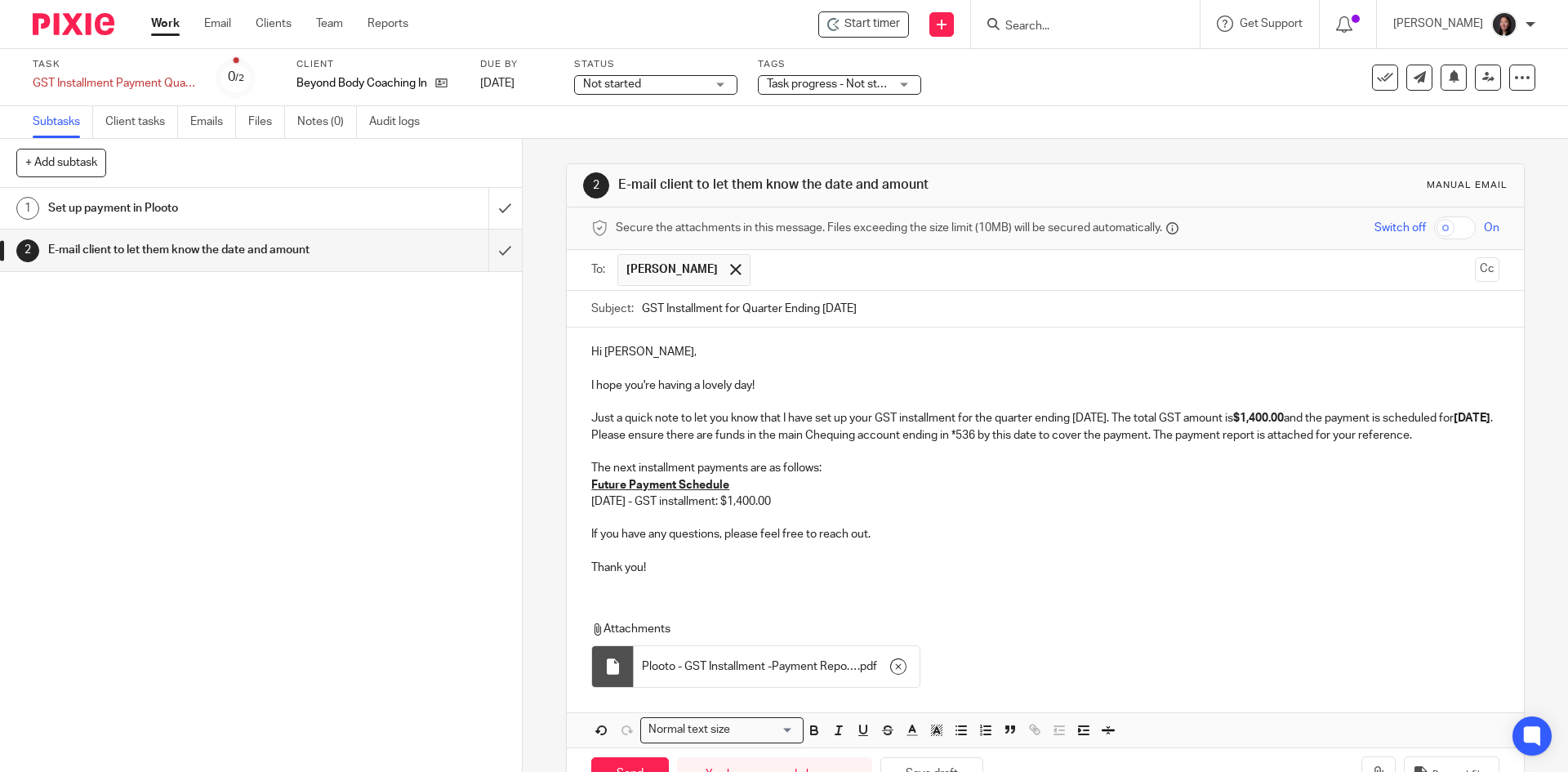
scroll to position [71, 0]
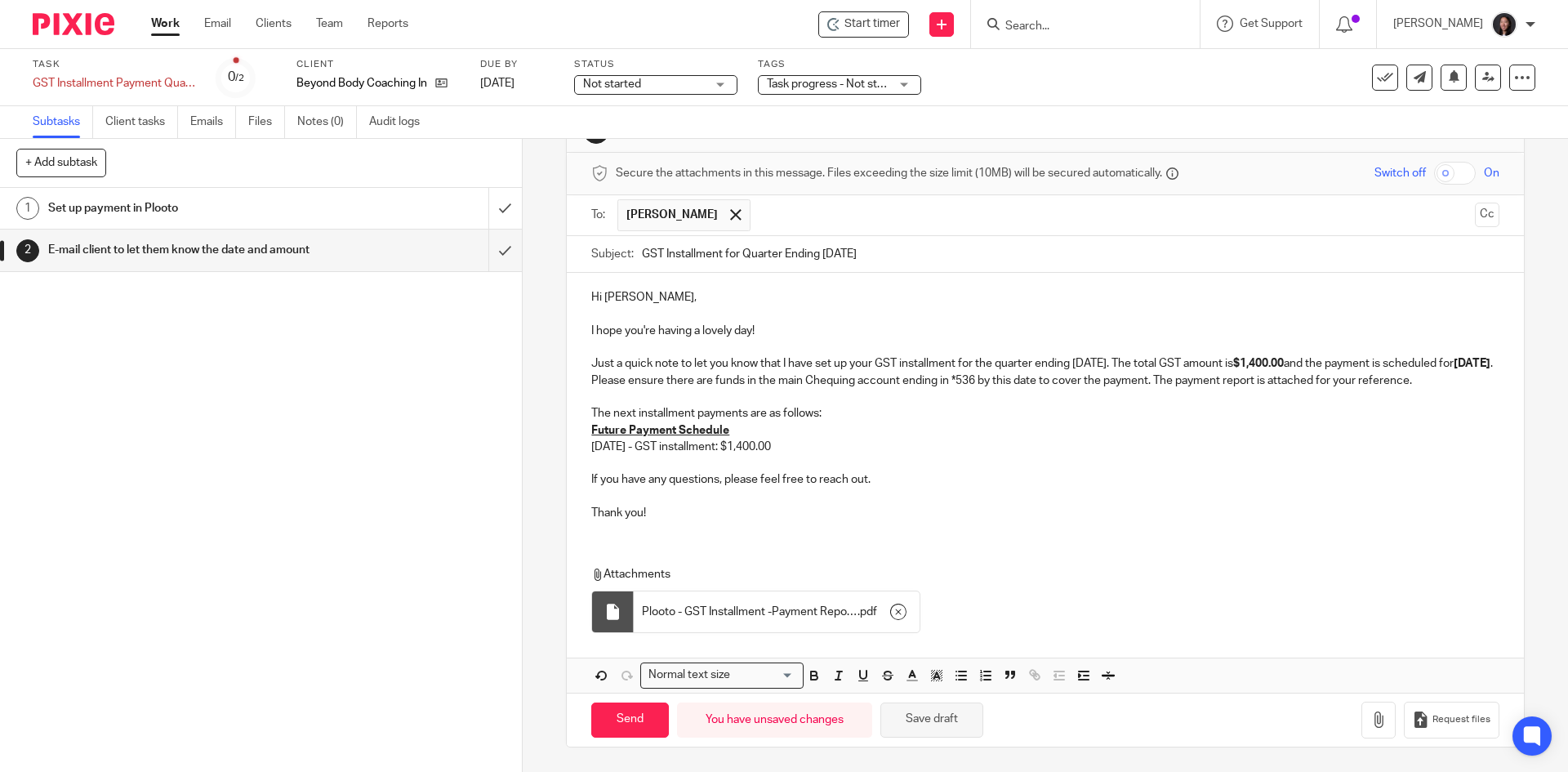
click at [942, 728] on button "Save draft" at bounding box center [931, 720] width 103 height 35
click at [583, 437] on div "Hi Jen, I hope you're having a lovely day! Just a quick note to let you know th…" at bounding box center [1045, 403] width 956 height 261
click at [612, 723] on input "Send" at bounding box center [630, 720] width 78 height 35
type input "Sent"
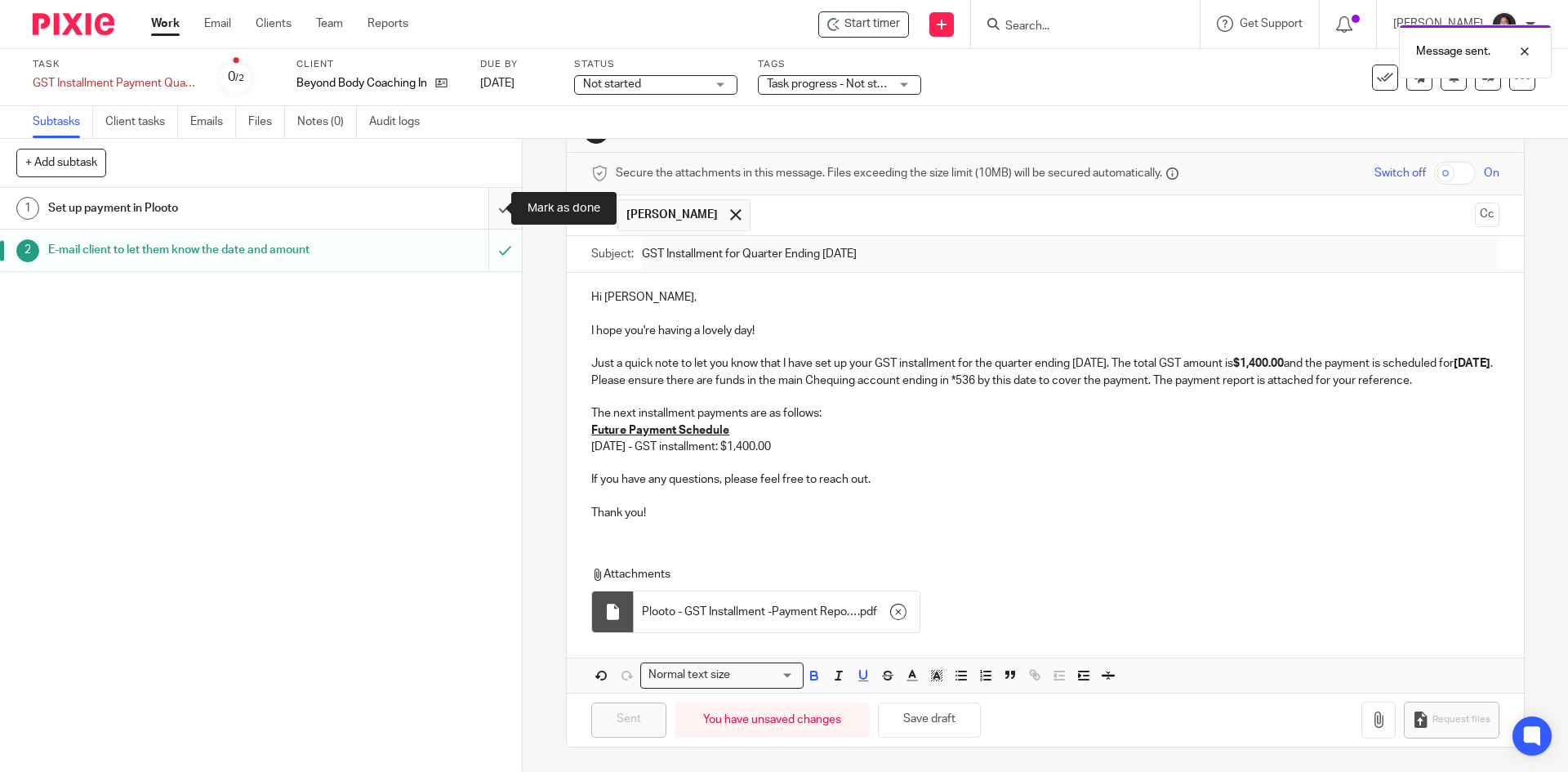
click at [482, 208] on input "submit" at bounding box center [261, 208] width 522 height 41
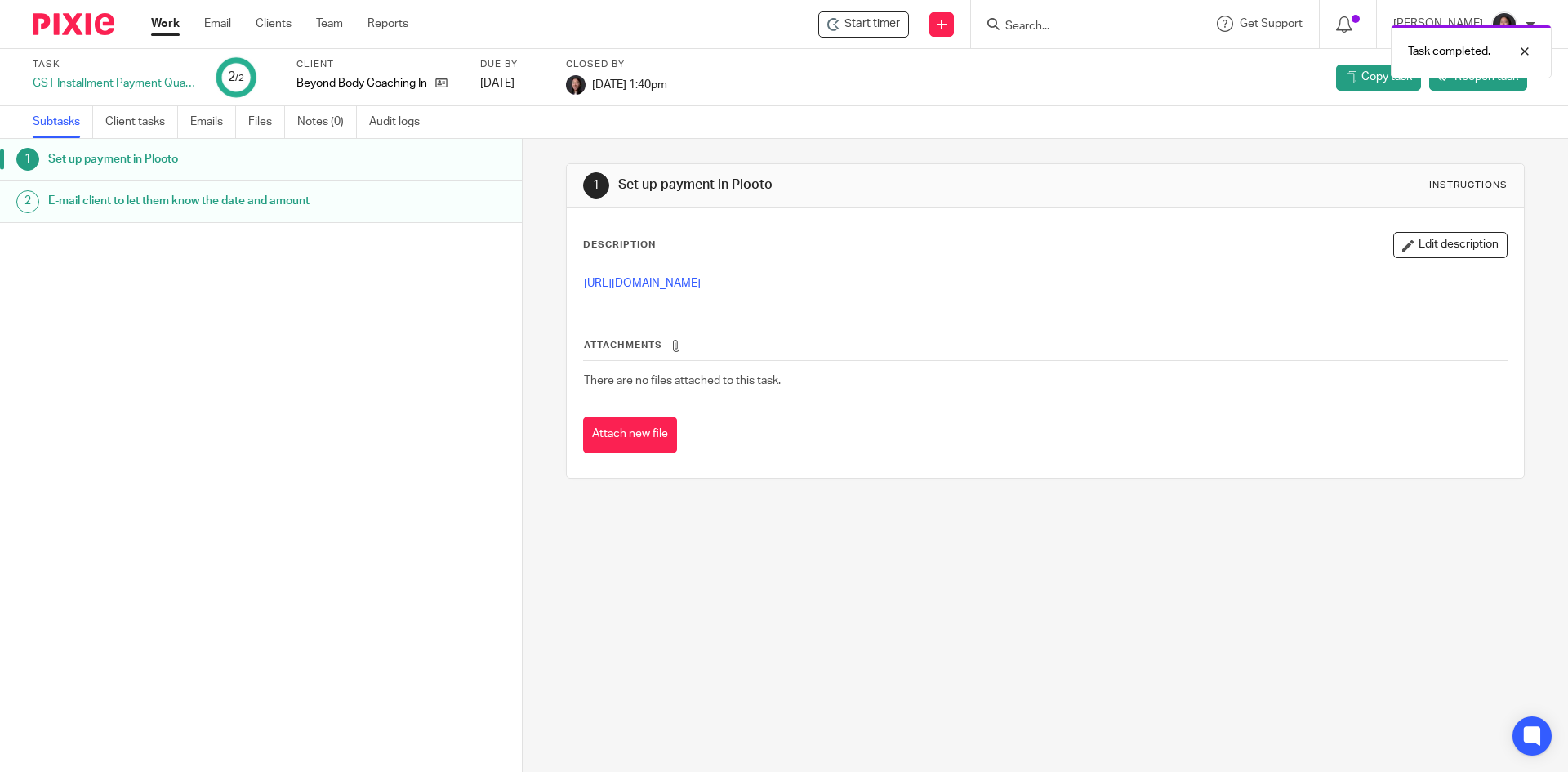
click at [163, 21] on link "Work" at bounding box center [165, 24] width 28 height 16
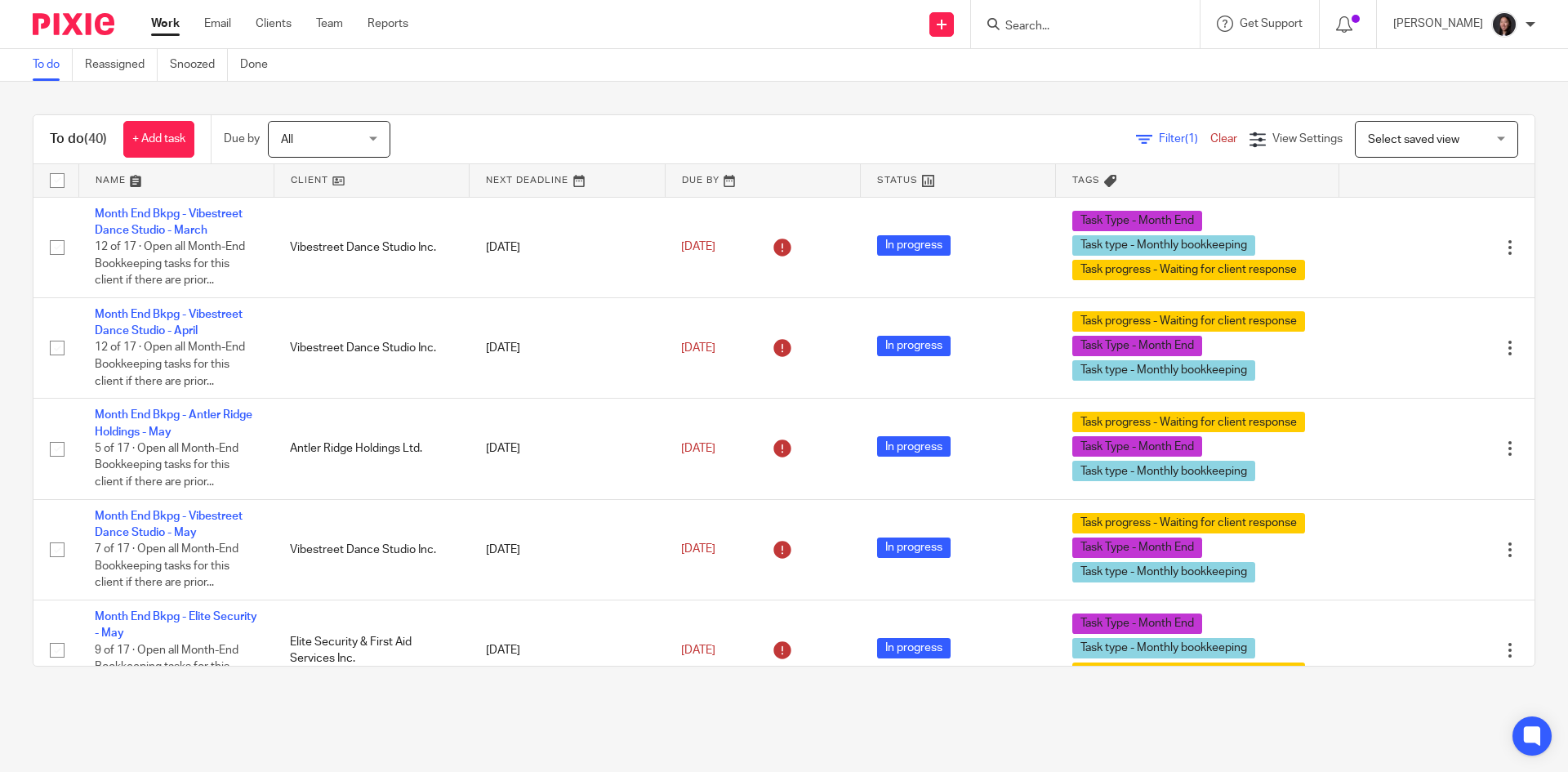
click at [387, 183] on link at bounding box center [372, 180] width 194 height 33
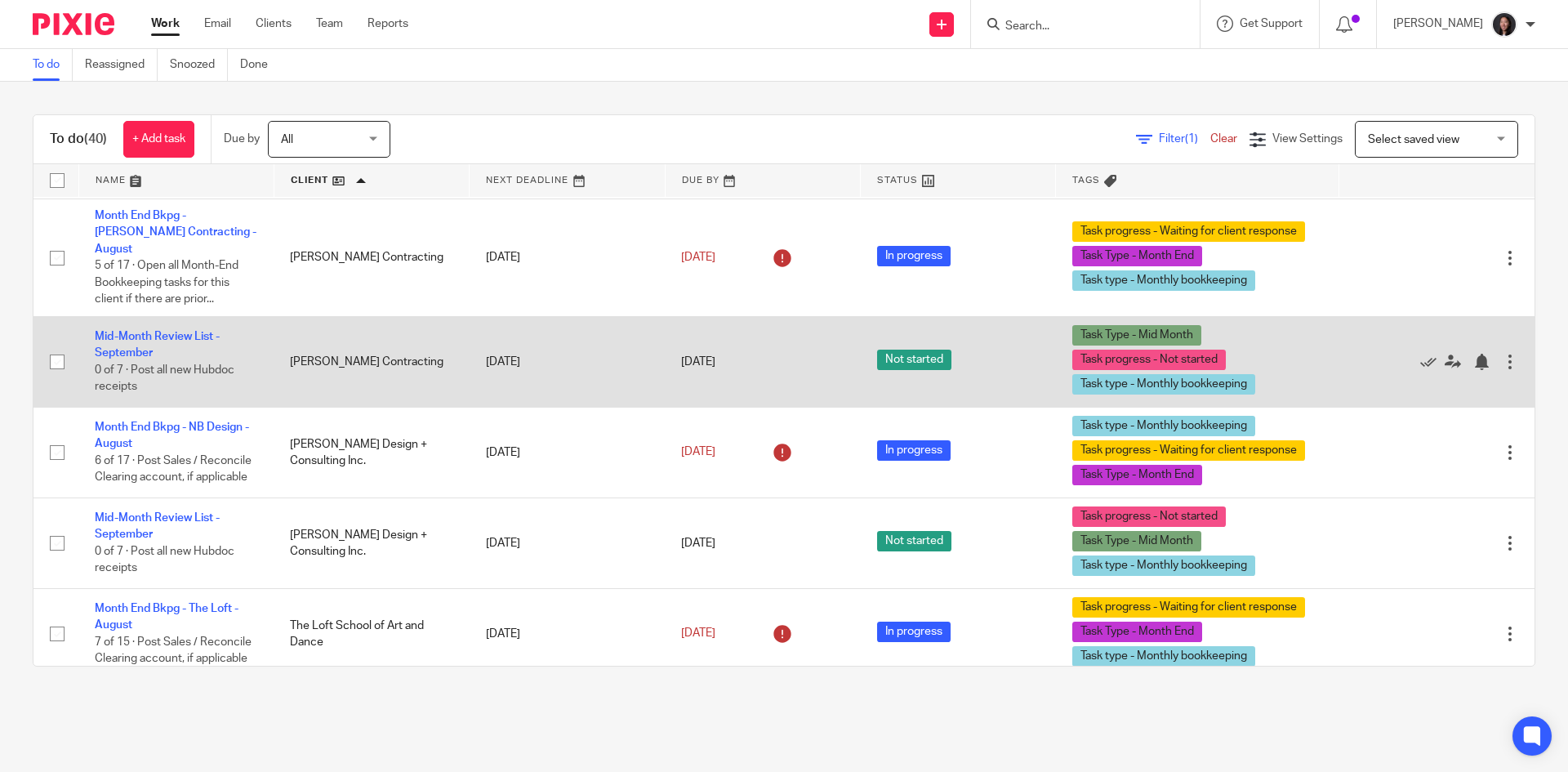
scroll to position [2287, 0]
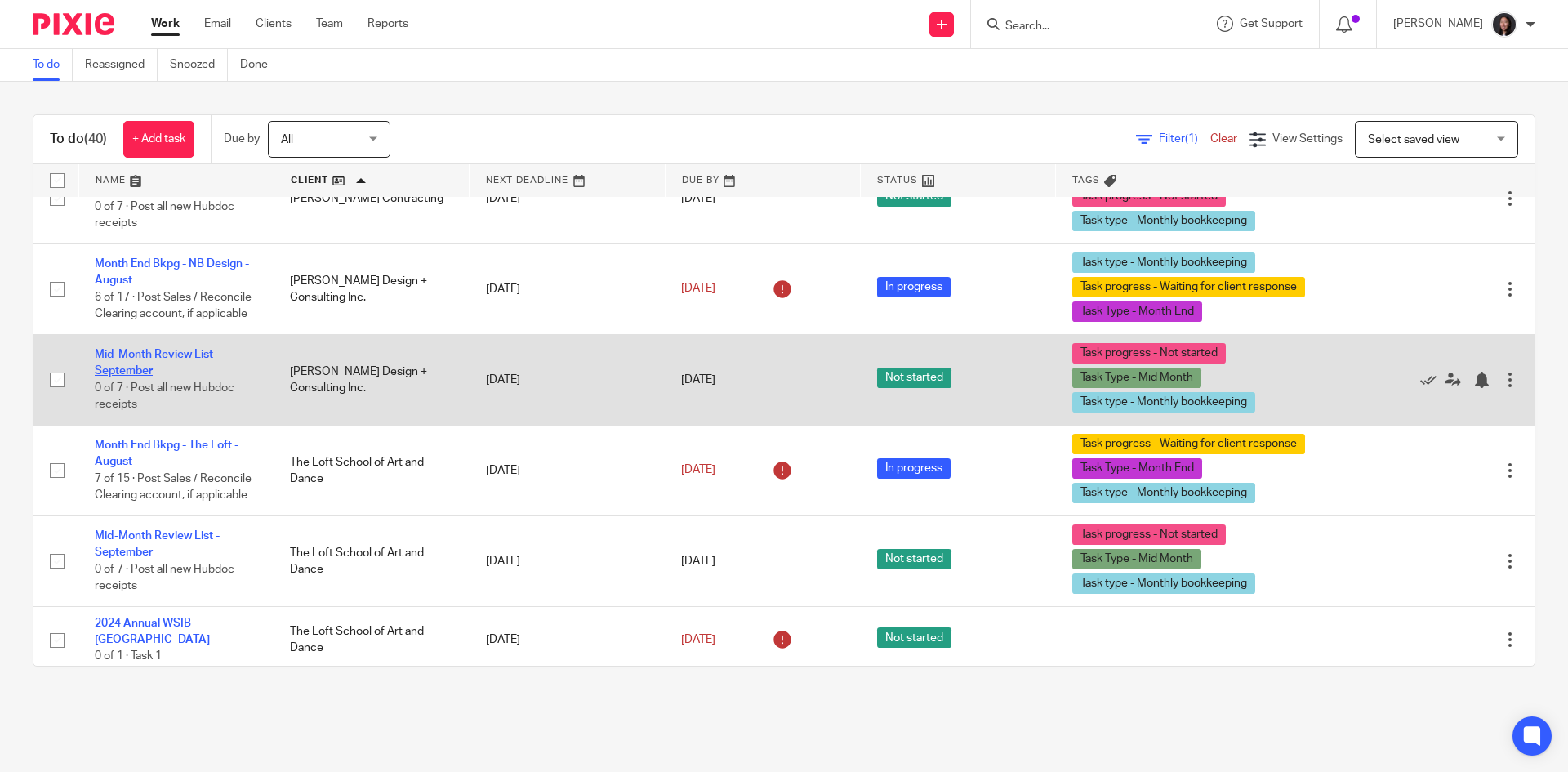
click at [164, 360] on link "Mid-Month Review List - September" at bounding box center [157, 363] width 125 height 27
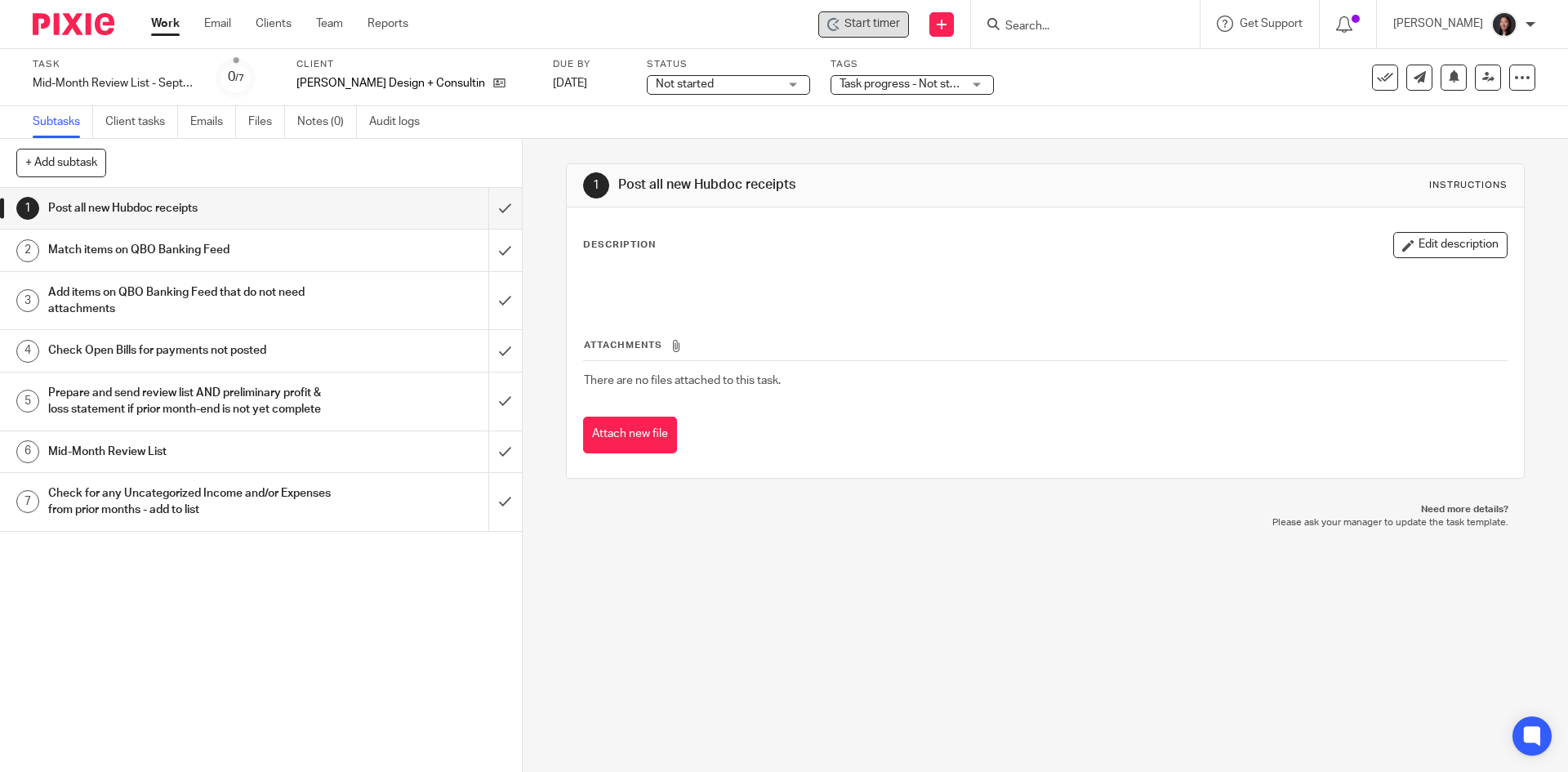
click at [879, 26] on div "Start timer" at bounding box center [864, 24] width 72 height 17
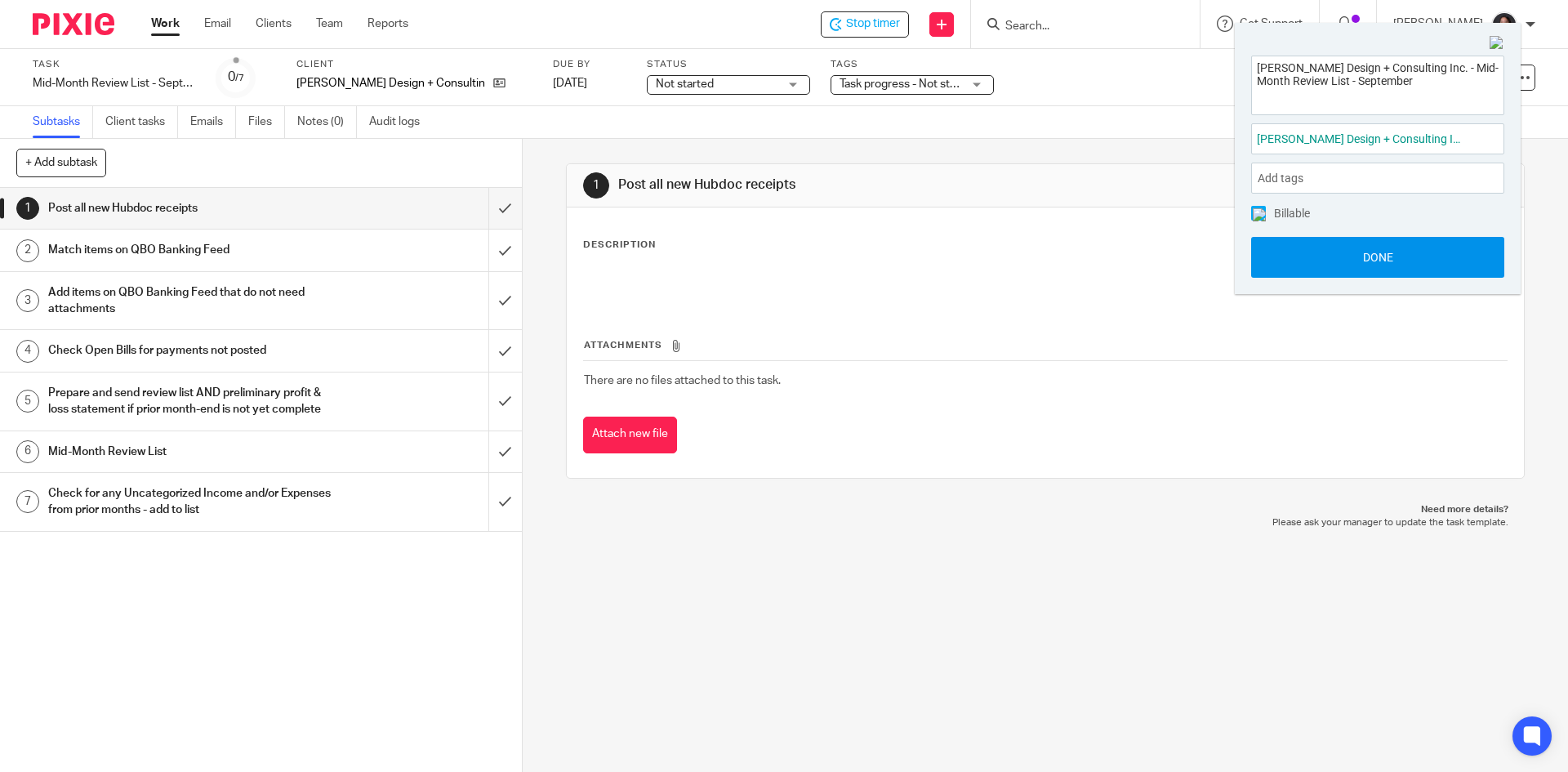
click at [1332, 266] on button "Done" at bounding box center [1377, 257] width 253 height 41
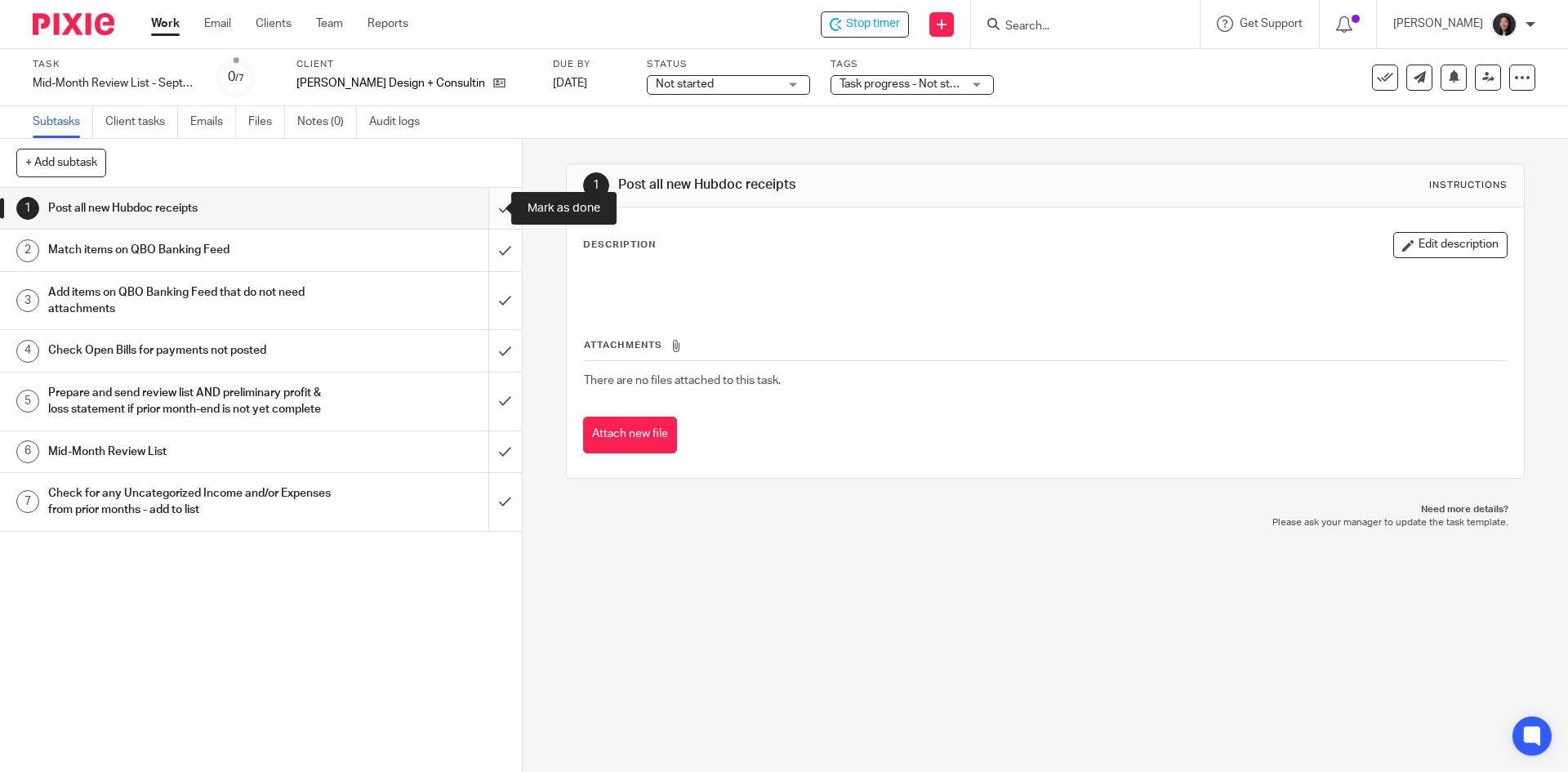
click at [480, 216] on input "submit" at bounding box center [261, 208] width 522 height 41
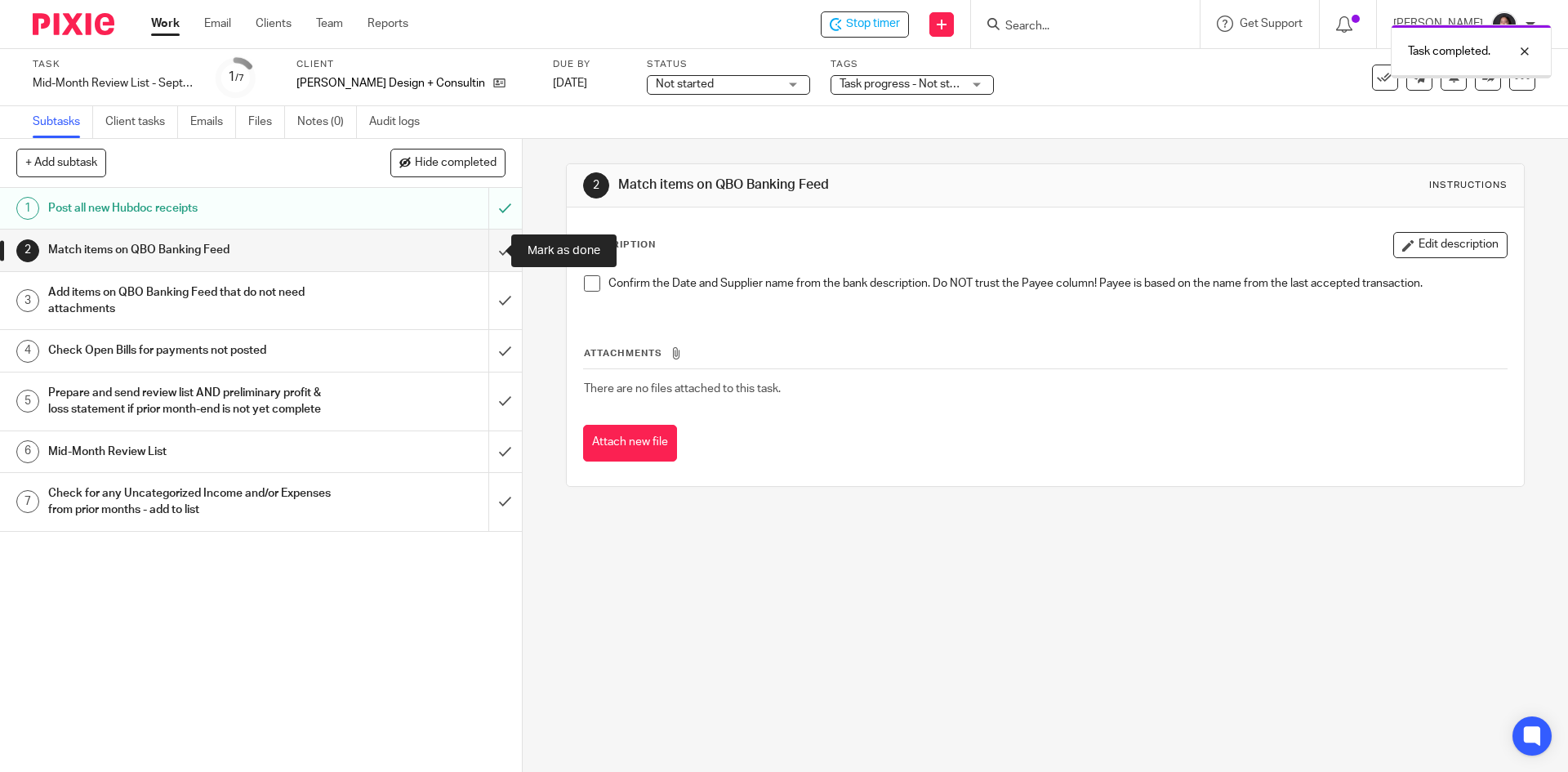
click at [482, 253] on input "submit" at bounding box center [261, 250] width 522 height 41
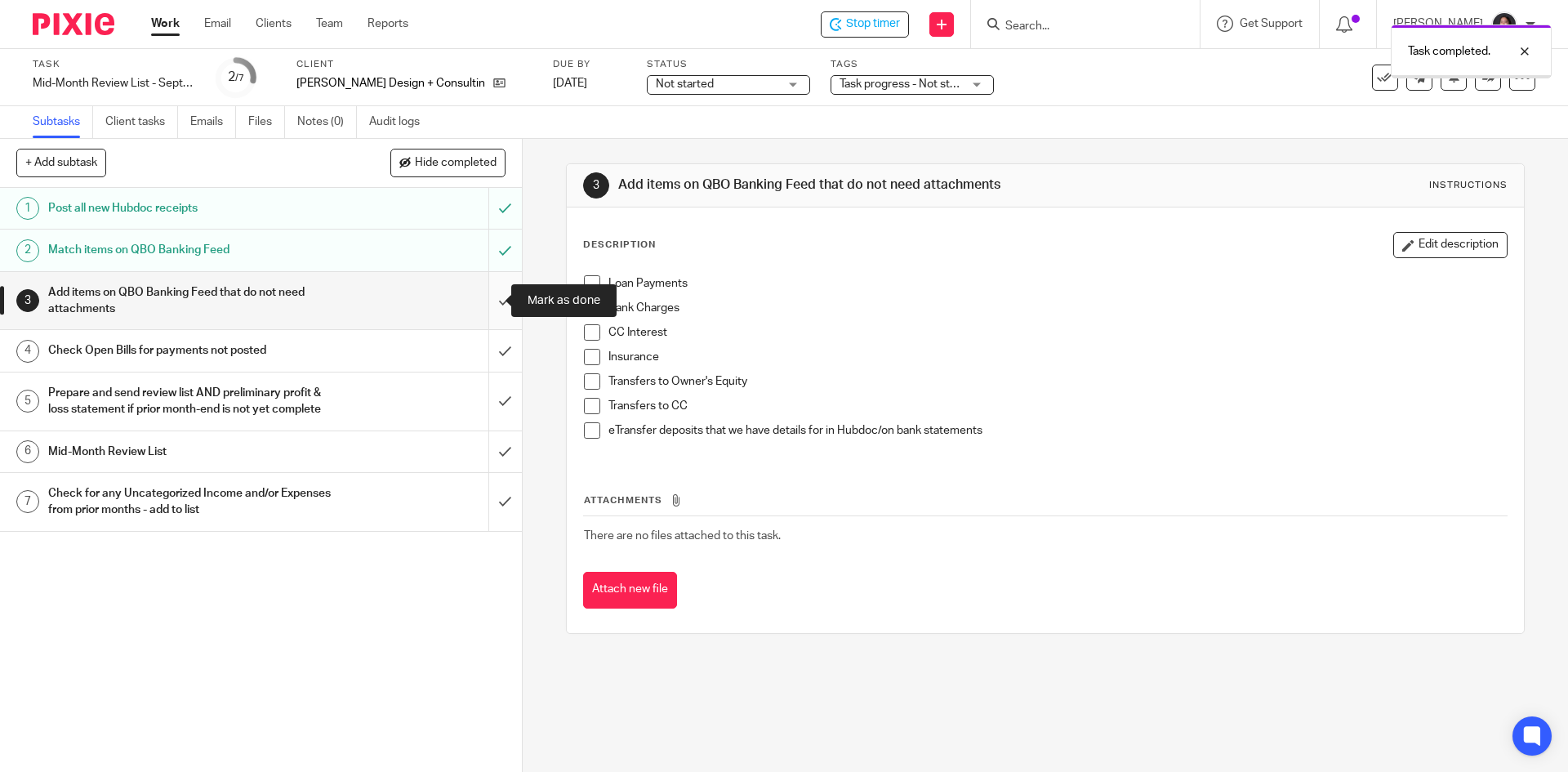
click at [487, 307] on input "submit" at bounding box center [261, 300] width 522 height 58
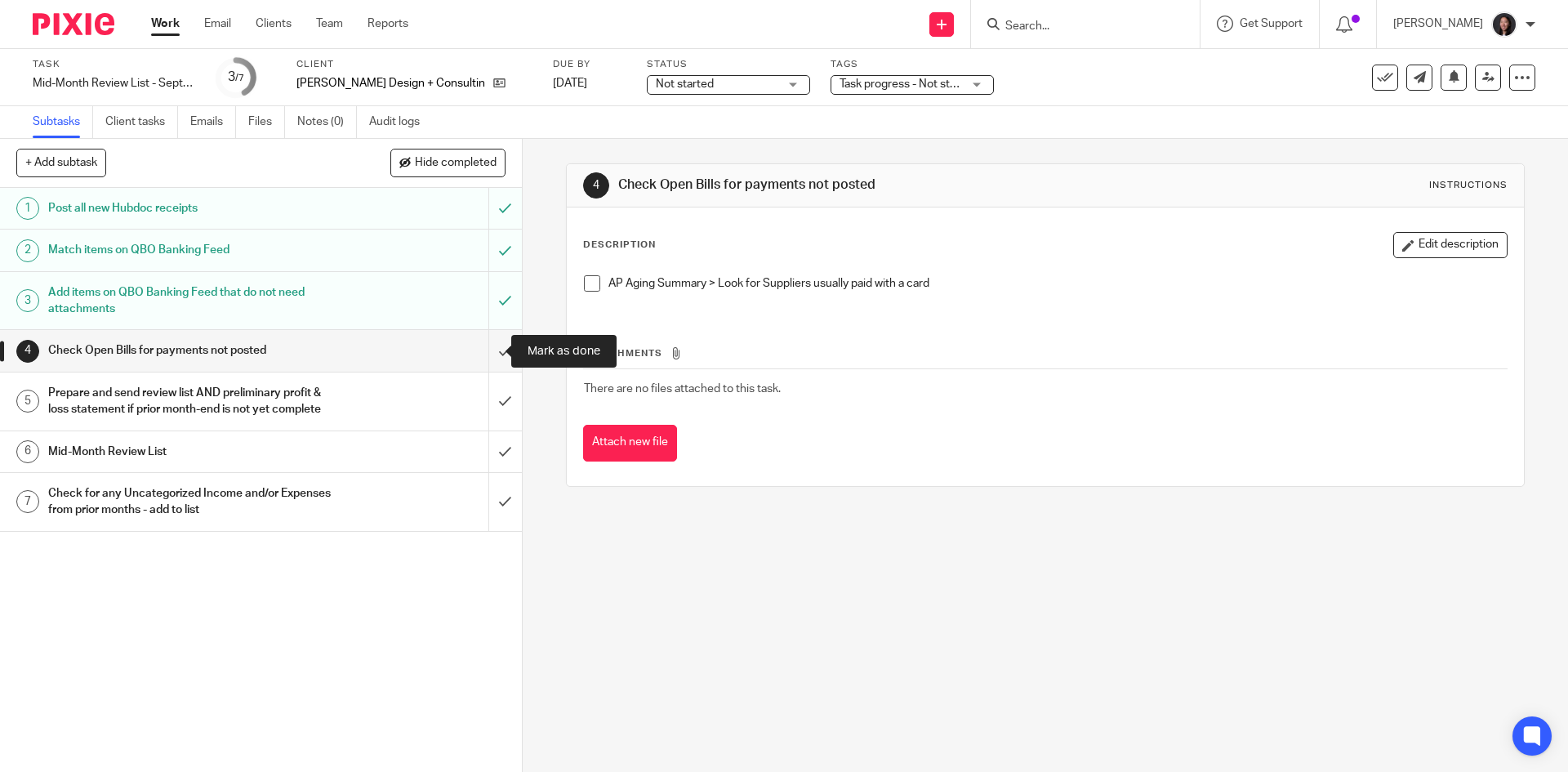
click at [483, 356] on input "submit" at bounding box center [261, 350] width 522 height 41
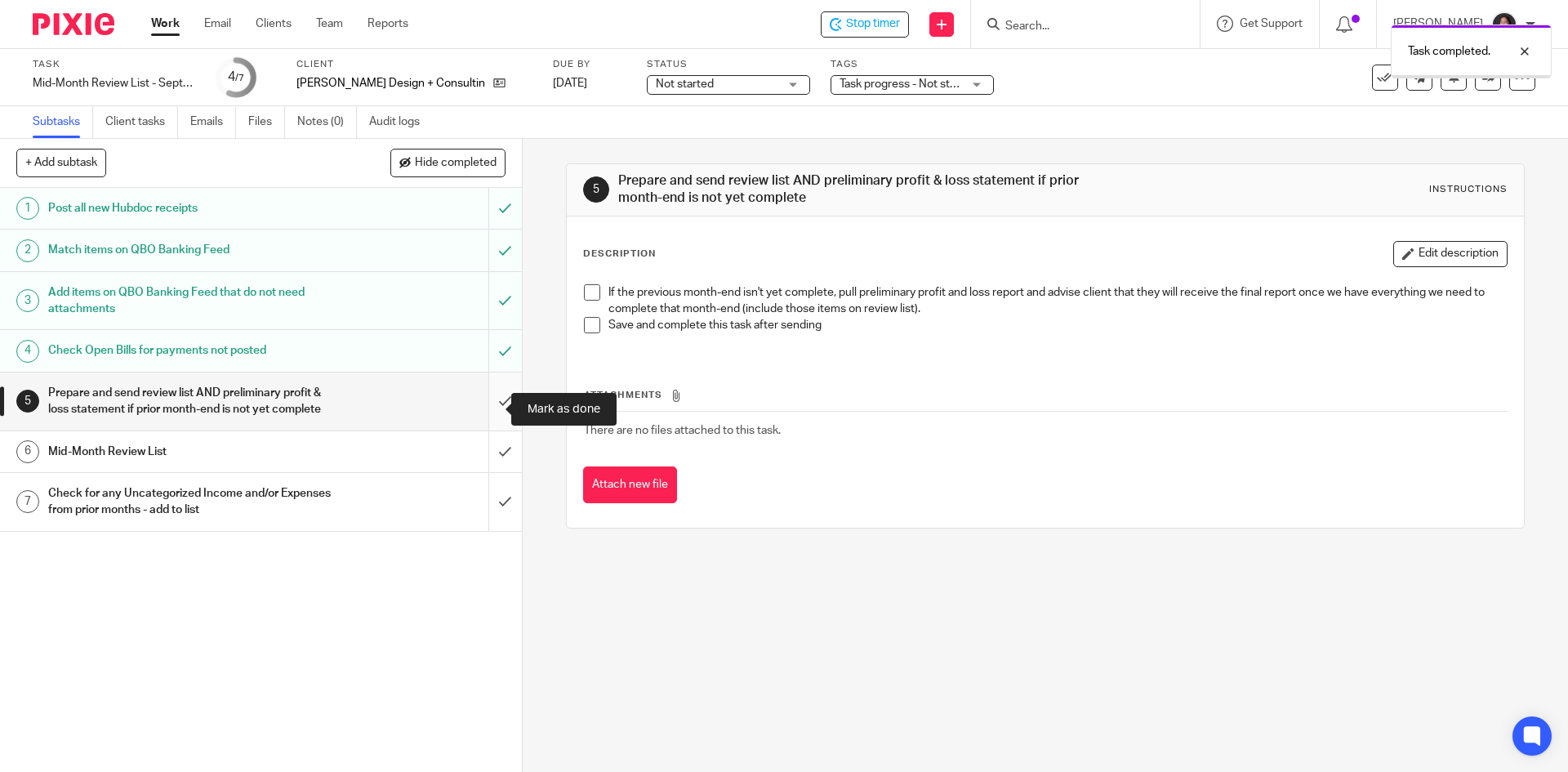
click at [481, 409] on input "submit" at bounding box center [261, 401] width 522 height 58
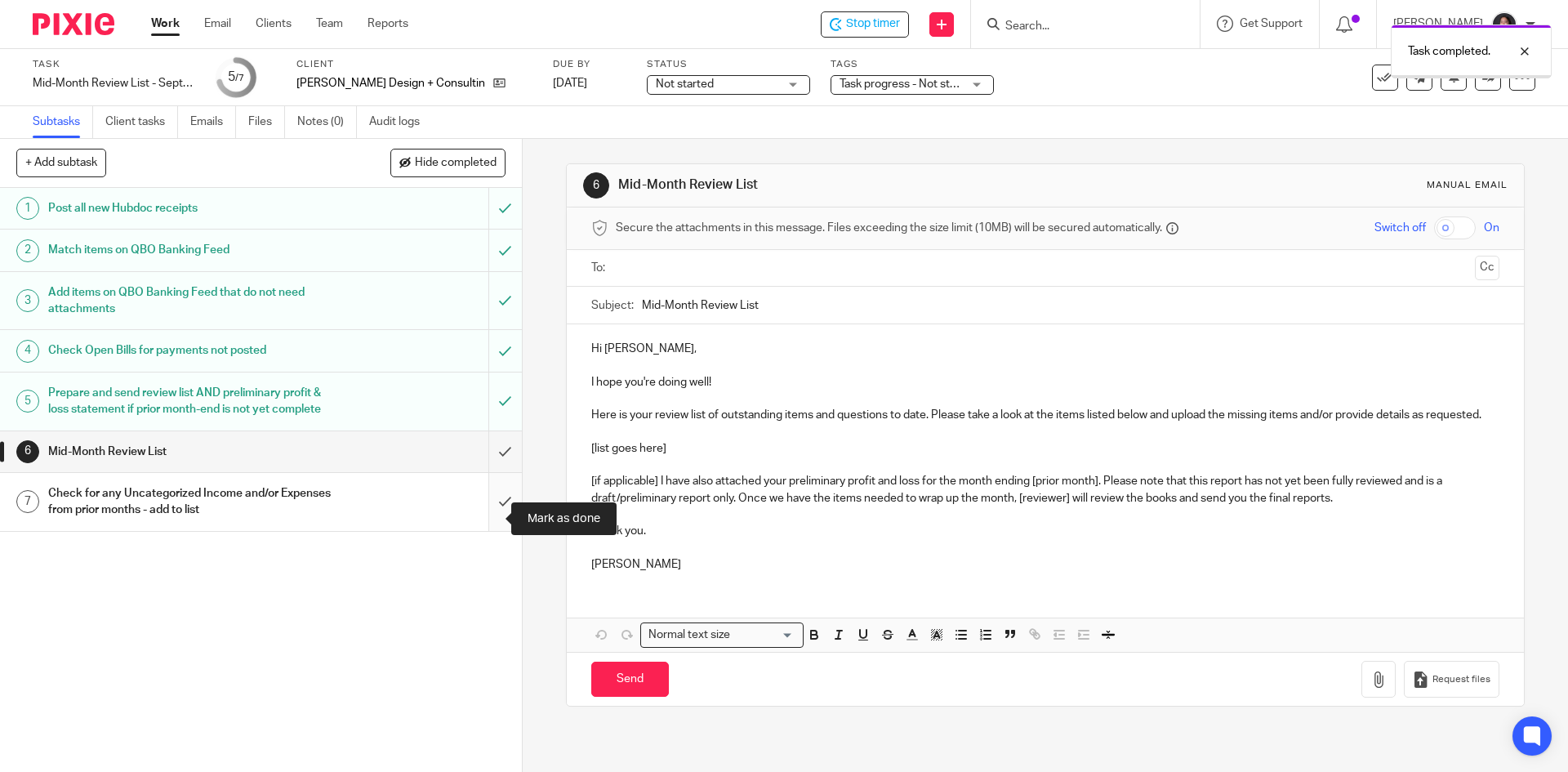
click at [480, 527] on input "submit" at bounding box center [261, 501] width 522 height 58
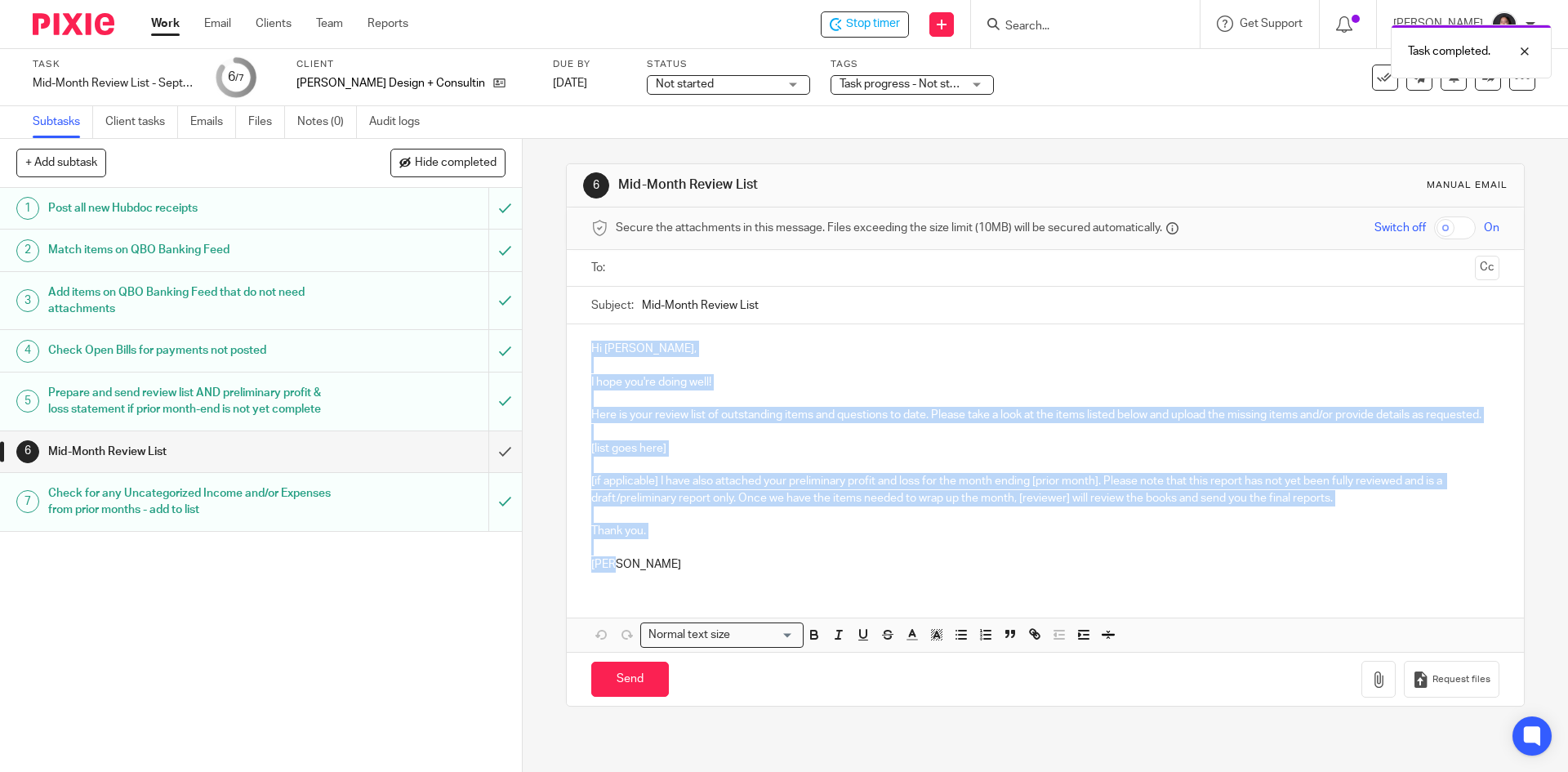
drag, startPoint x: 586, startPoint y: 348, endPoint x: 634, endPoint y: 588, distance: 244.8
click at [634, 585] on div "Hi [PERSON_NAME], I hope you're doing well! Here is your review list of outstan…" at bounding box center [1045, 454] width 956 height 261
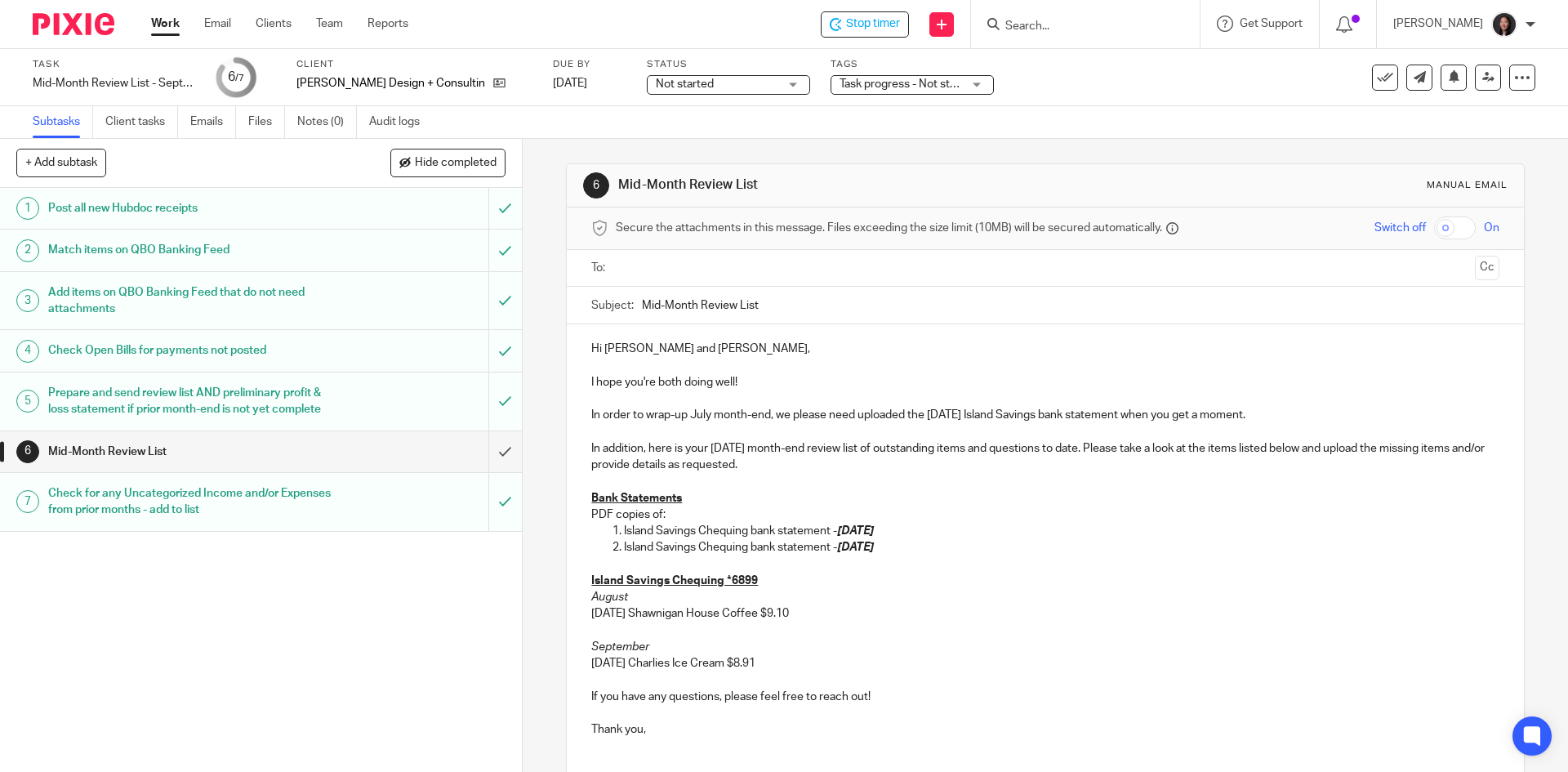
click at [691, 416] on p "In order to wrap-up July month-end, we please need uploaded the [DATE] Island S…" at bounding box center [1045, 415] width 908 height 16
click at [709, 418] on p "In order to wrap-up July month-end, we please need uploaded the [DATE] Island S…" at bounding box center [1045, 415] width 908 height 16
click at [830, 415] on p "In order to wrap-up July and August month-end, we please need uploaded the July…" at bounding box center [1045, 415] width 908 height 16
click at [1063, 418] on p "In order to wrap-up July and August month-ends, we please need uploaded the Jul…" at bounding box center [1045, 415] width 908 height 16
click at [1331, 419] on p "In order to wrap-up July and August month-ends, we please need uploaded the Jul…" at bounding box center [1045, 415] width 908 height 16
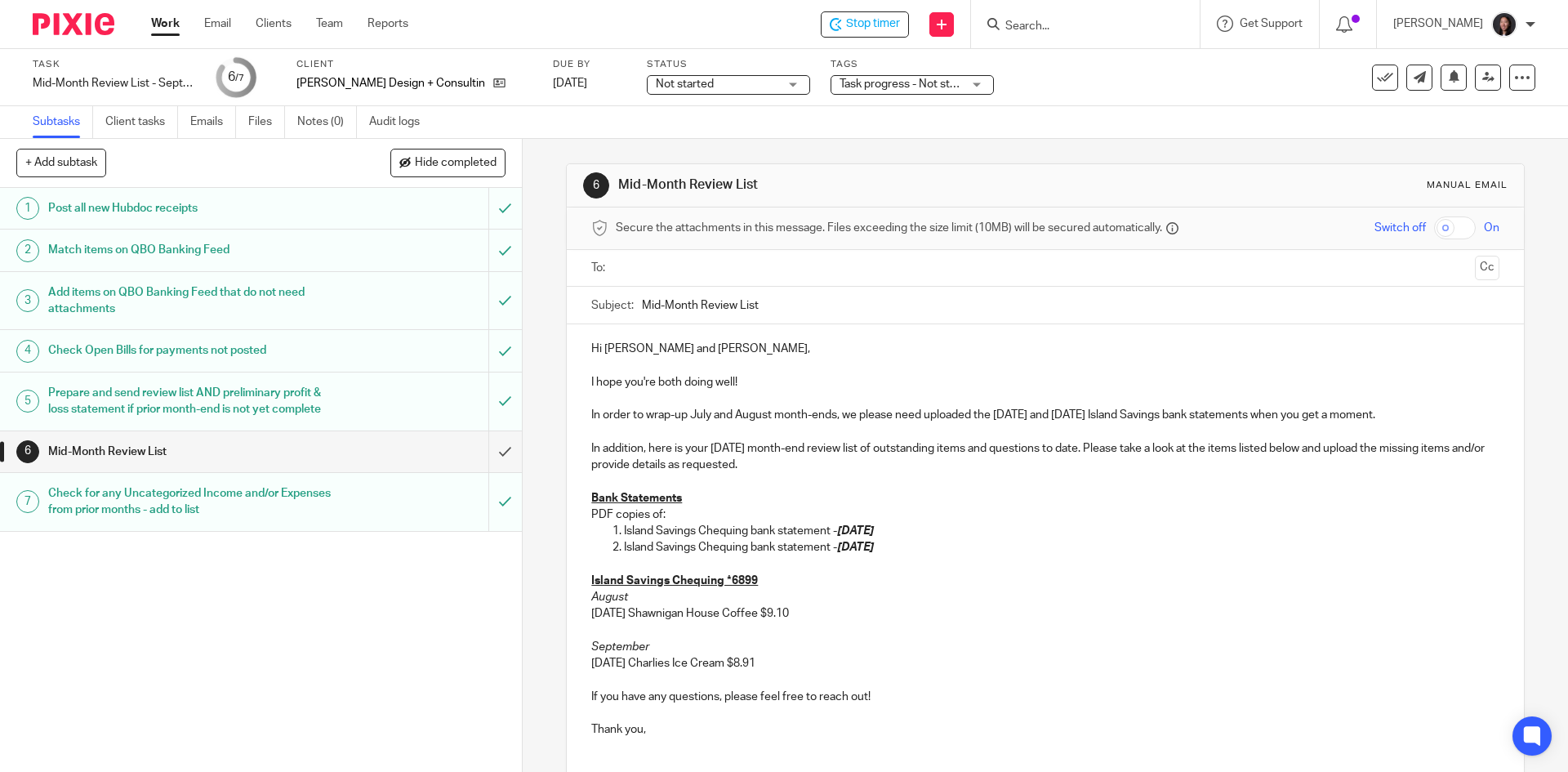
click at [744, 448] on p "In addition, here is your August 2025 month-end review list of outstanding item…" at bounding box center [1045, 457] width 908 height 34
click at [855, 448] on p "In addition, here is your September 2025 month-end review list of outstanding i…" at bounding box center [1045, 457] width 908 height 34
click at [857, 467] on p "In addition, here is your September 2025 mid-month review list of outstanding i…" at bounding box center [1045, 457] width 908 height 34
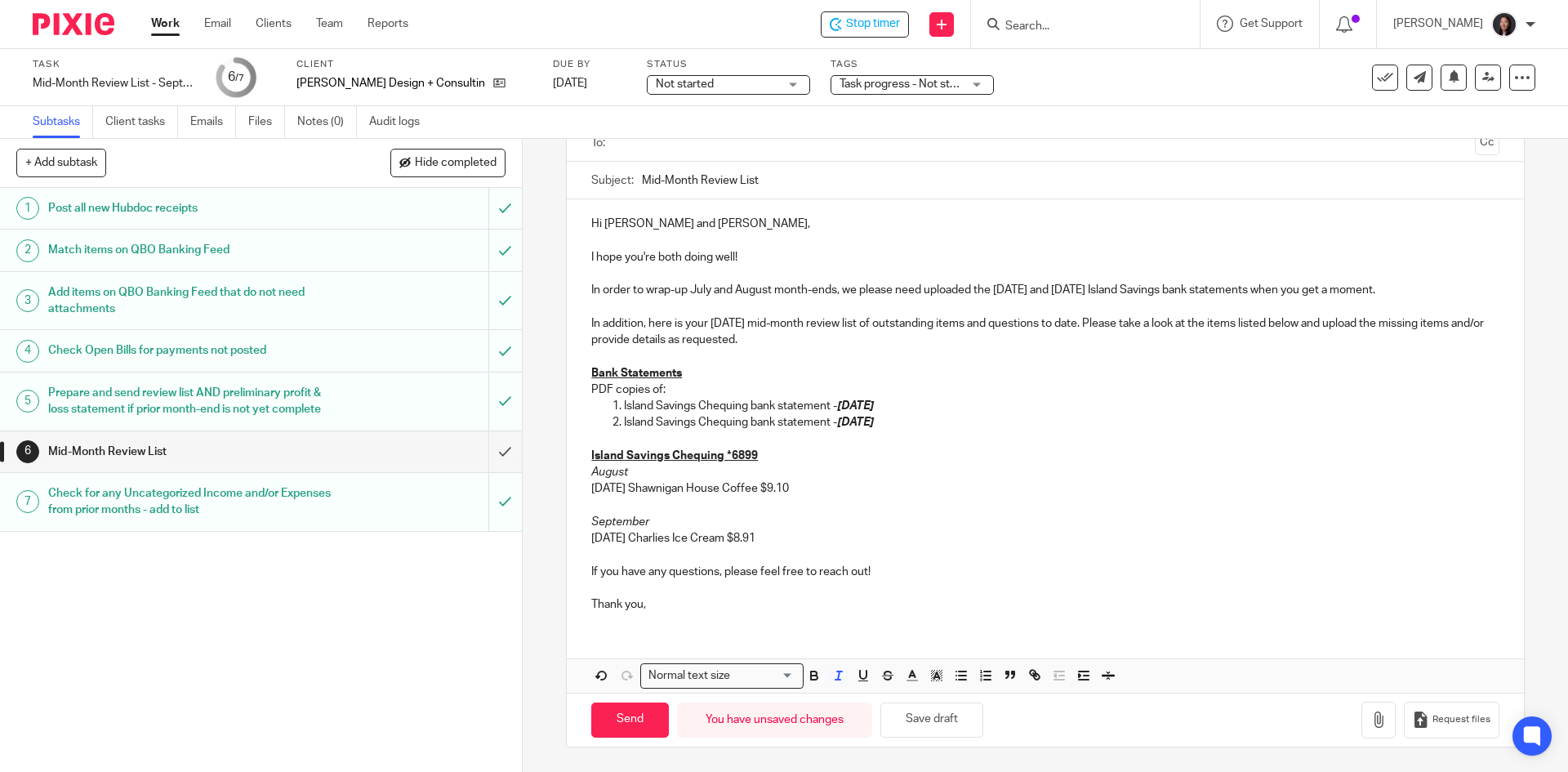
drag, startPoint x: 822, startPoint y: 491, endPoint x: 564, endPoint y: 473, distance: 258.6
click at [567, 473] on div "Hi Nate and Jessica, I hope you're both doing well! In order to wrap-up July an…" at bounding box center [1045, 412] width 956 height 426
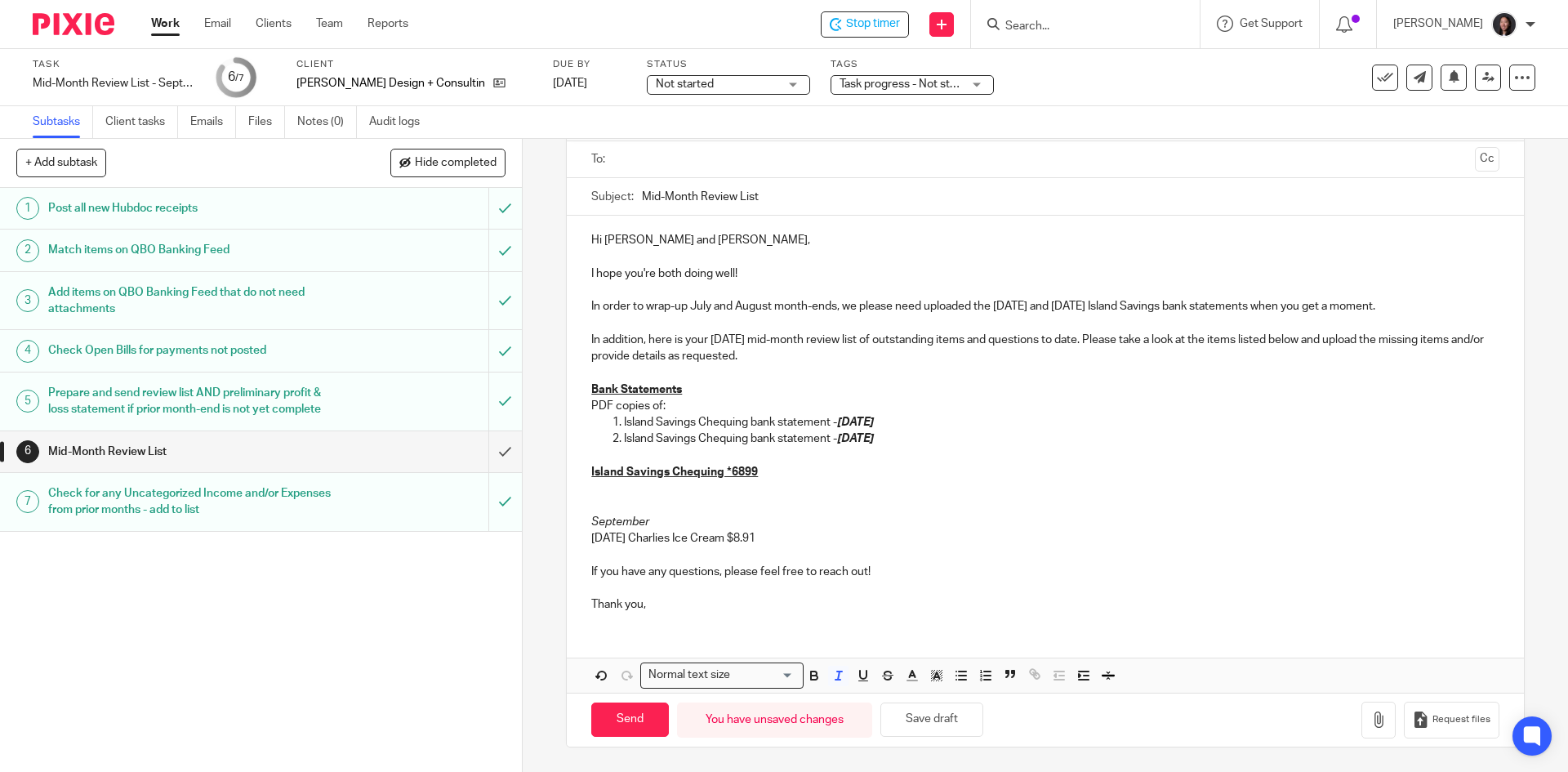
scroll to position [109, 0]
click at [580, 519] on div "Hi Nate and Jessica, I hope you're both doing well! In order to wrap-up July an…" at bounding box center [1045, 419] width 956 height 409
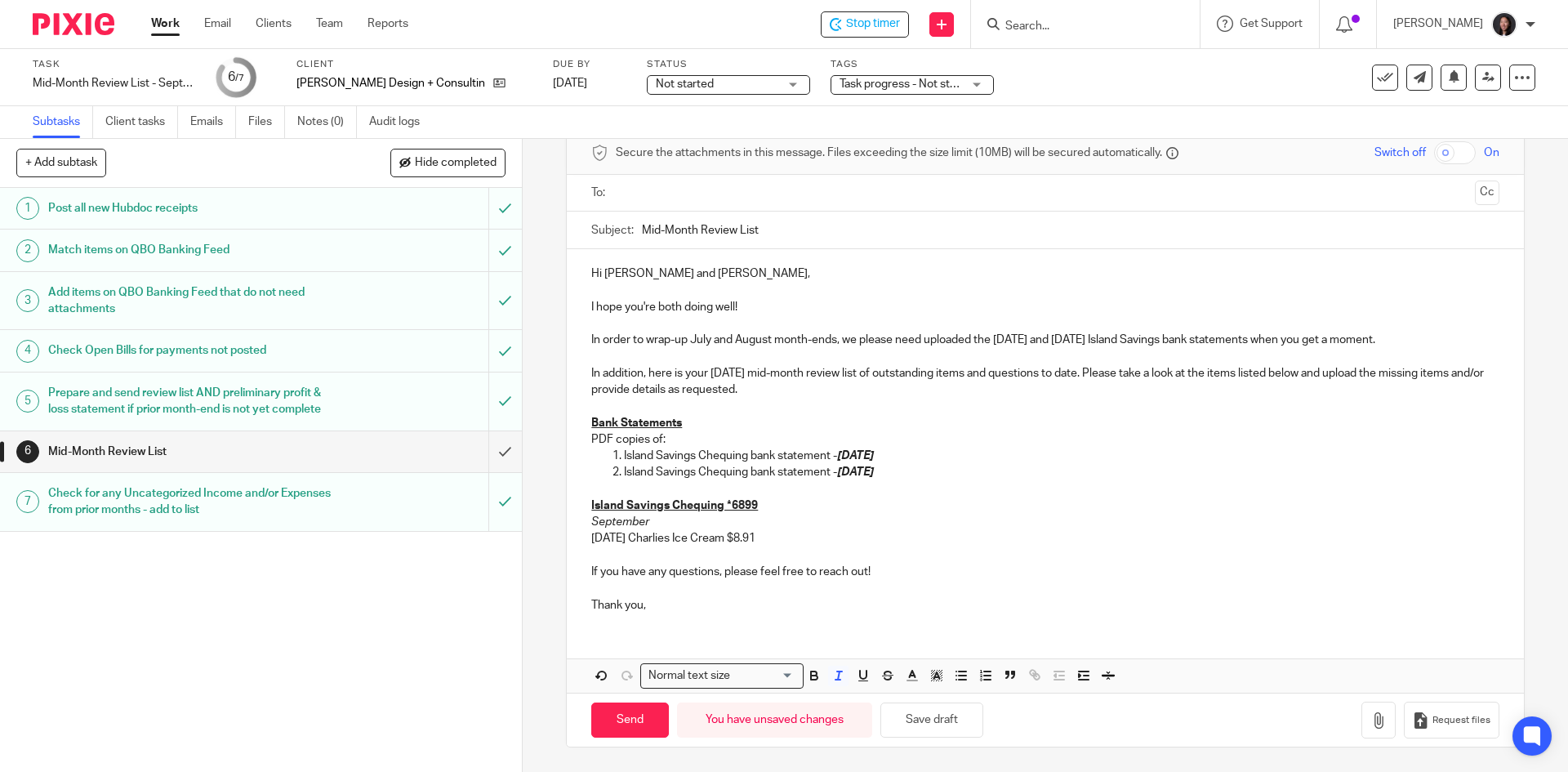
scroll to position [75, 0]
click at [779, 544] on p "09/03/2025 Charlies Ice Cream $8.91" at bounding box center [1045, 538] width 908 height 16
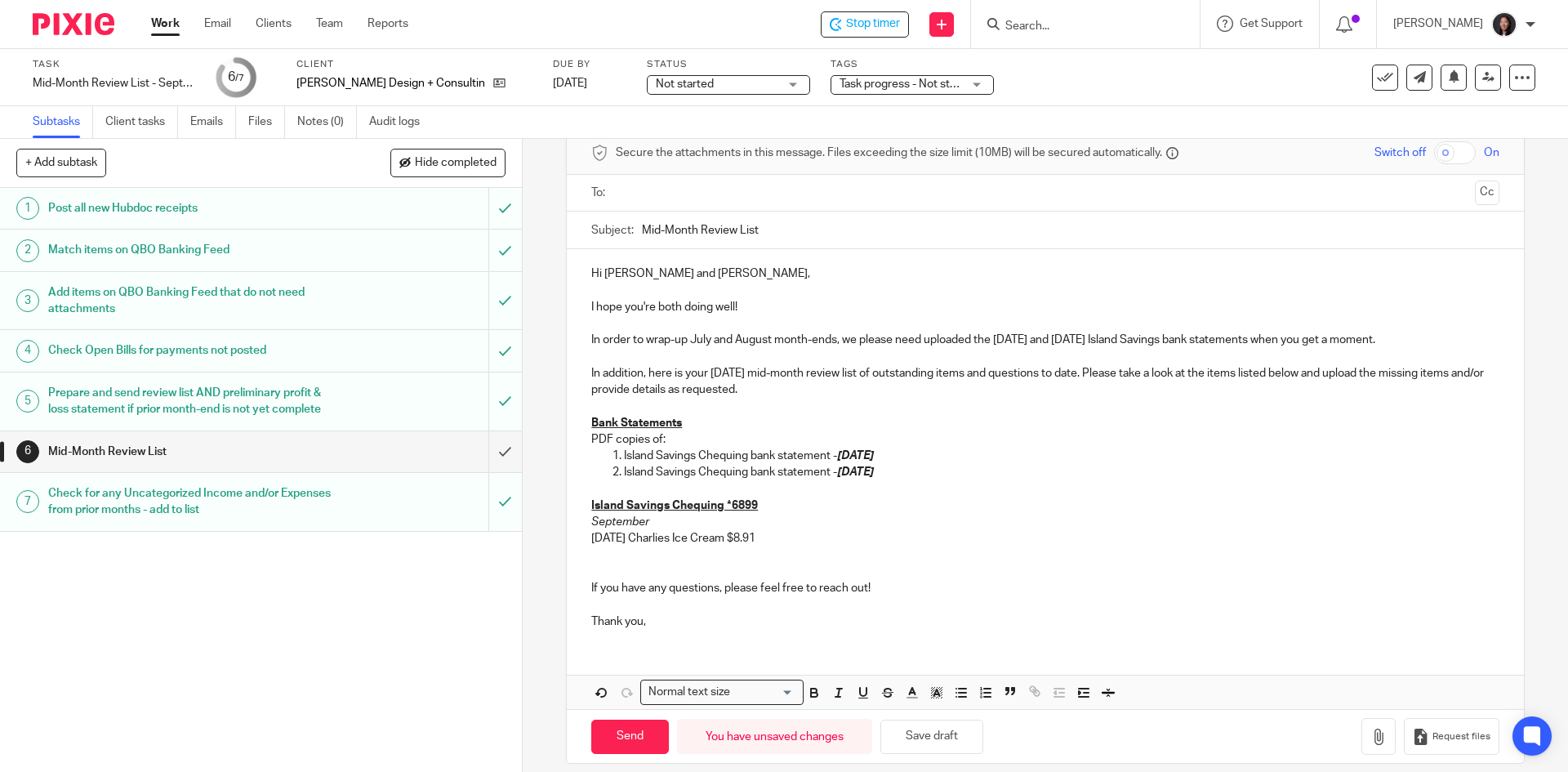
scroll to position [92, 0]
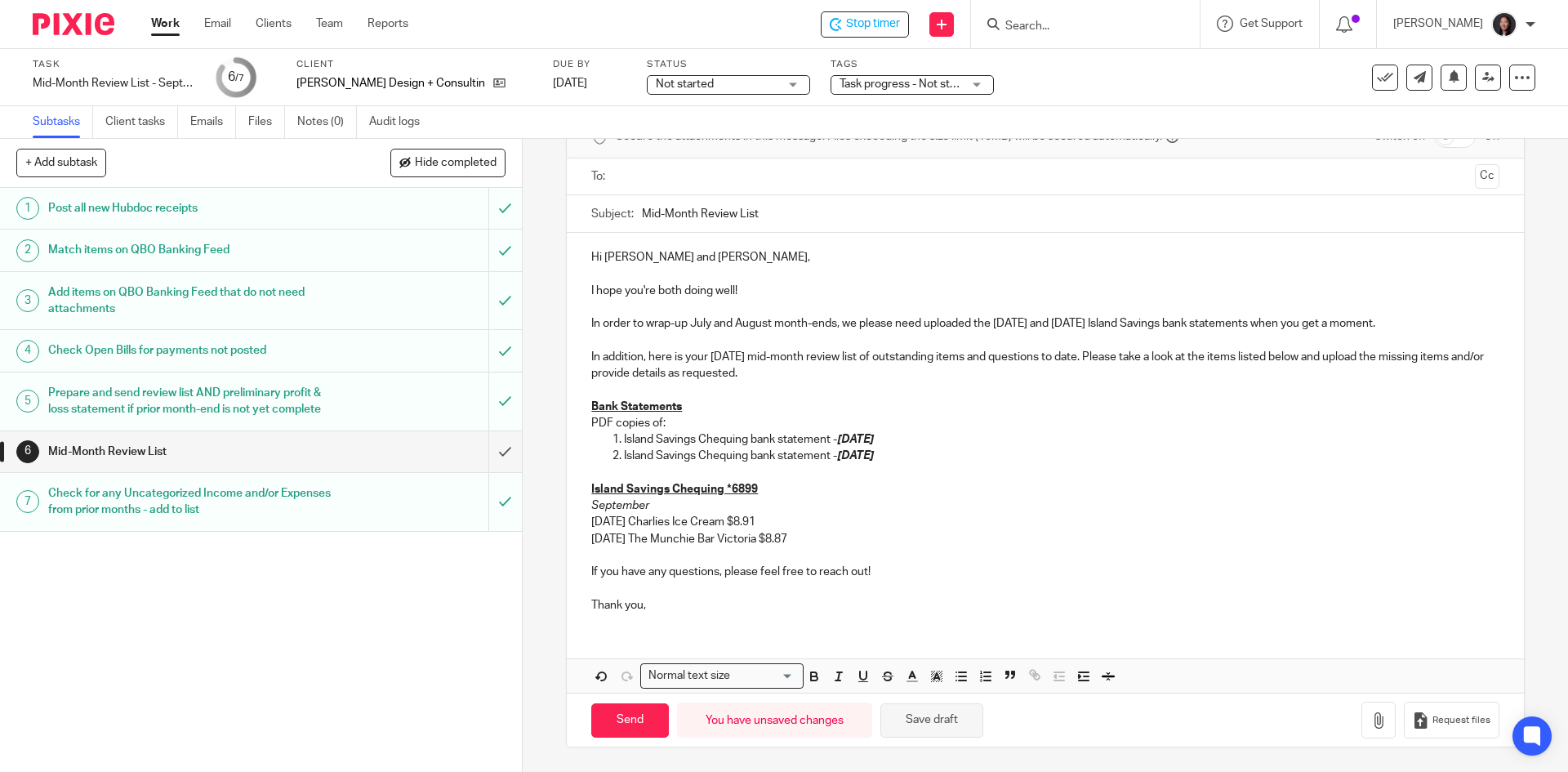
click at [932, 719] on button "Save draft" at bounding box center [931, 721] width 103 height 35
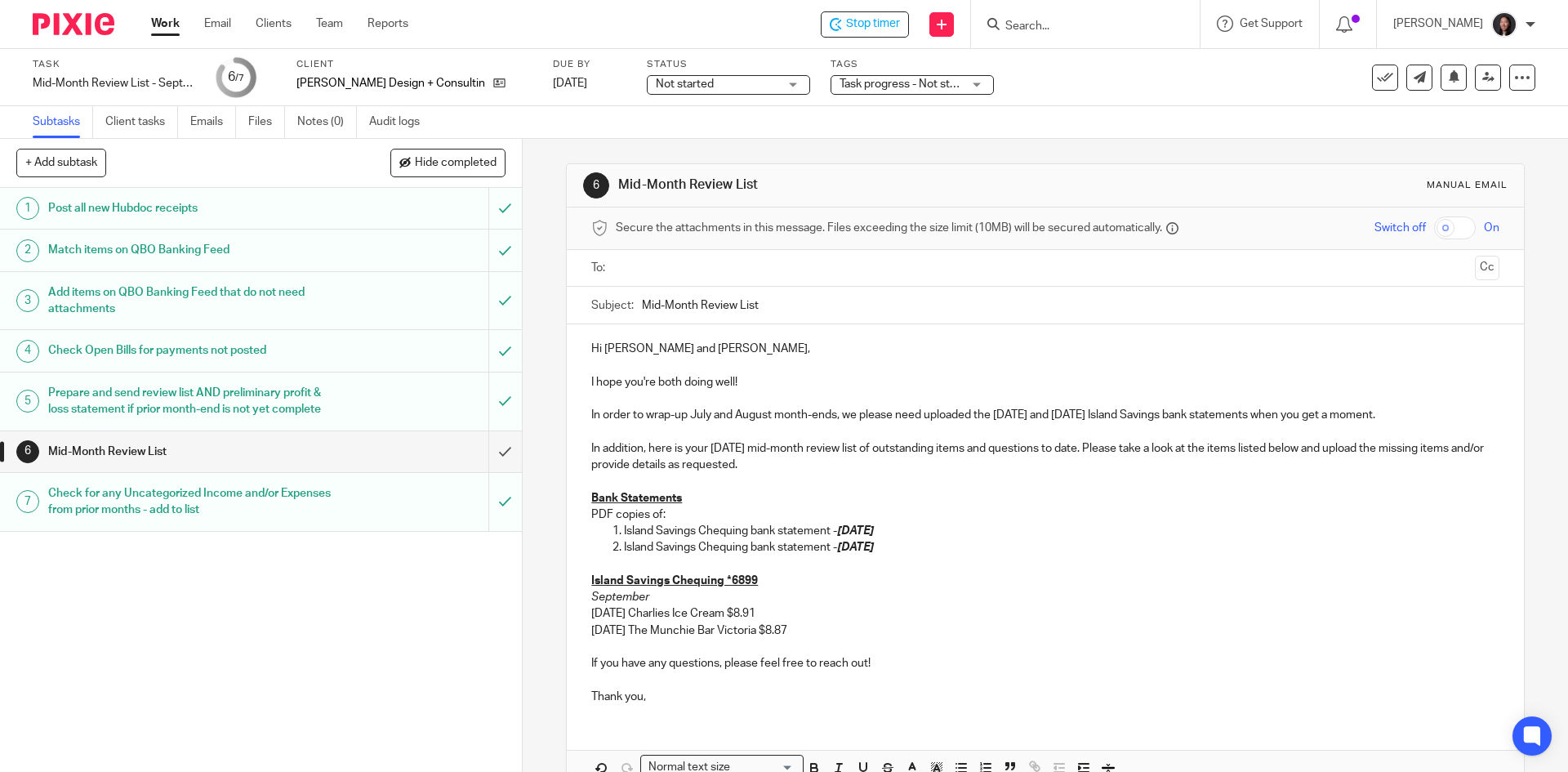
click at [718, 269] on input "text" at bounding box center [1045, 268] width 846 height 19
click at [786, 268] on input "text" at bounding box center [1114, 269] width 710 height 32
click at [786, 304] on input "Mid-Month Review List" at bounding box center [1071, 310] width 857 height 37
type input "Mid-Month Review List - September 2025"
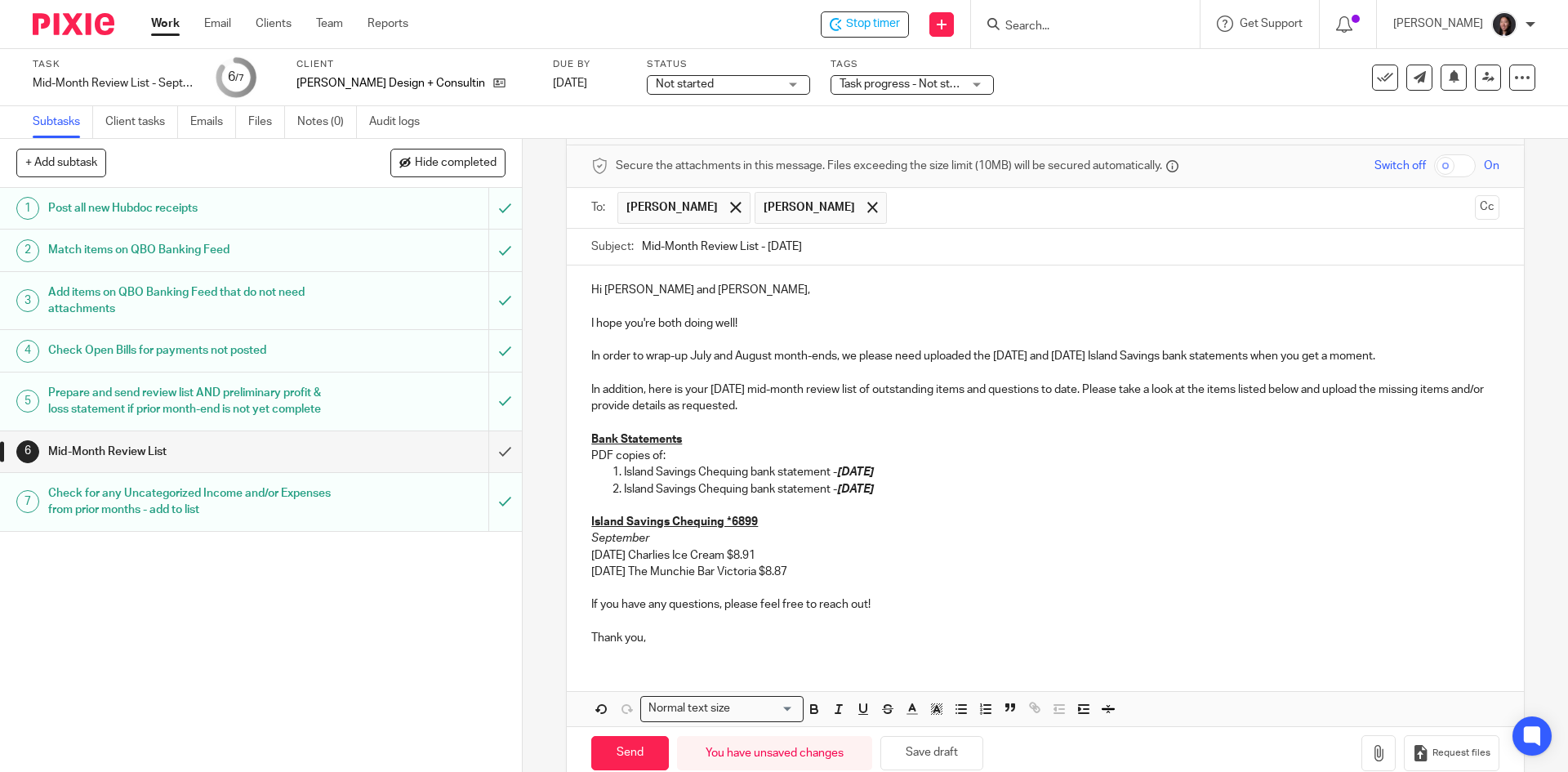
scroll to position [94, 0]
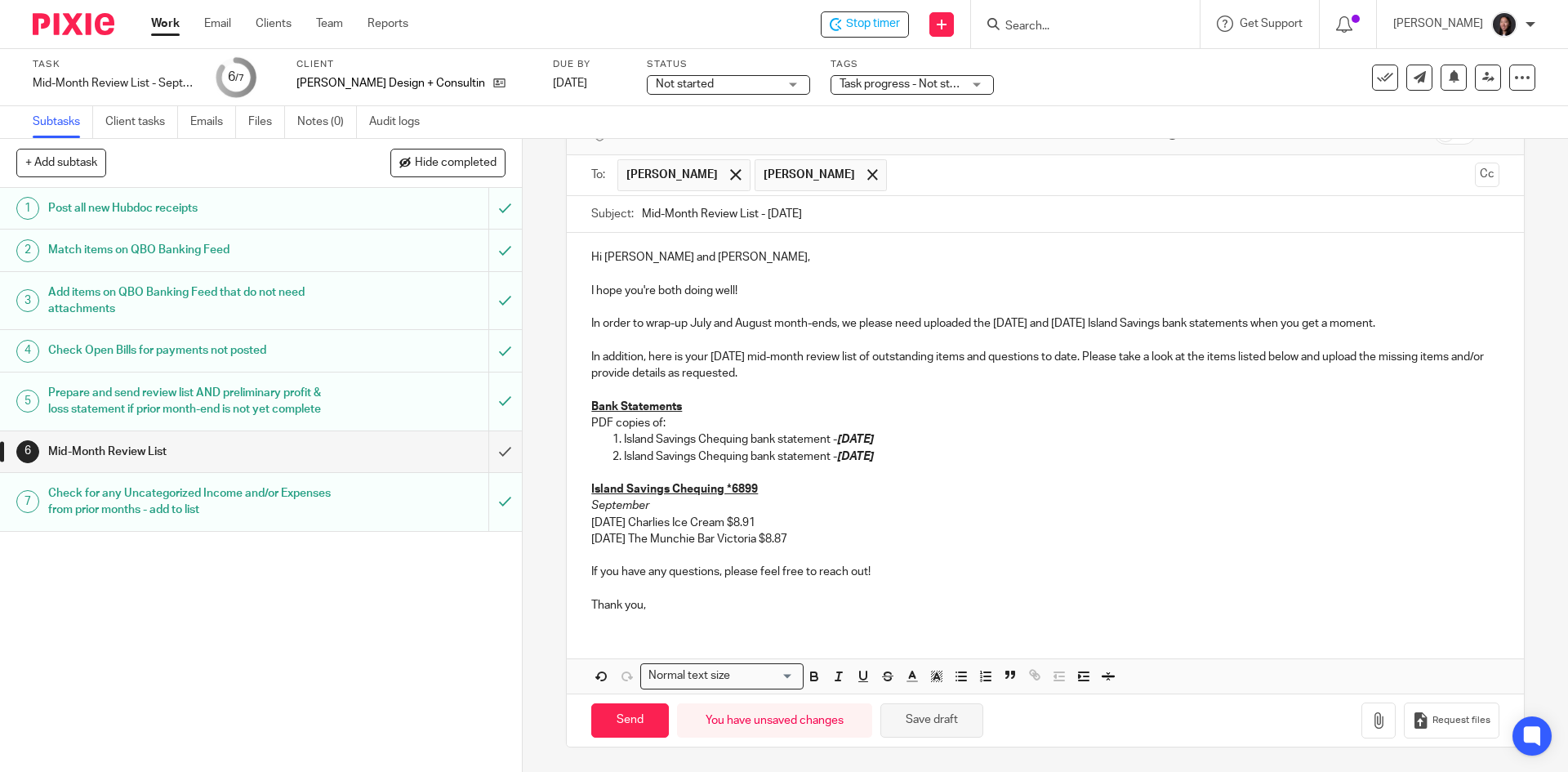
click at [931, 713] on button "Save draft" at bounding box center [931, 721] width 103 height 35
click at [623, 712] on input "Send" at bounding box center [630, 721] width 78 height 35
type input "Sent"
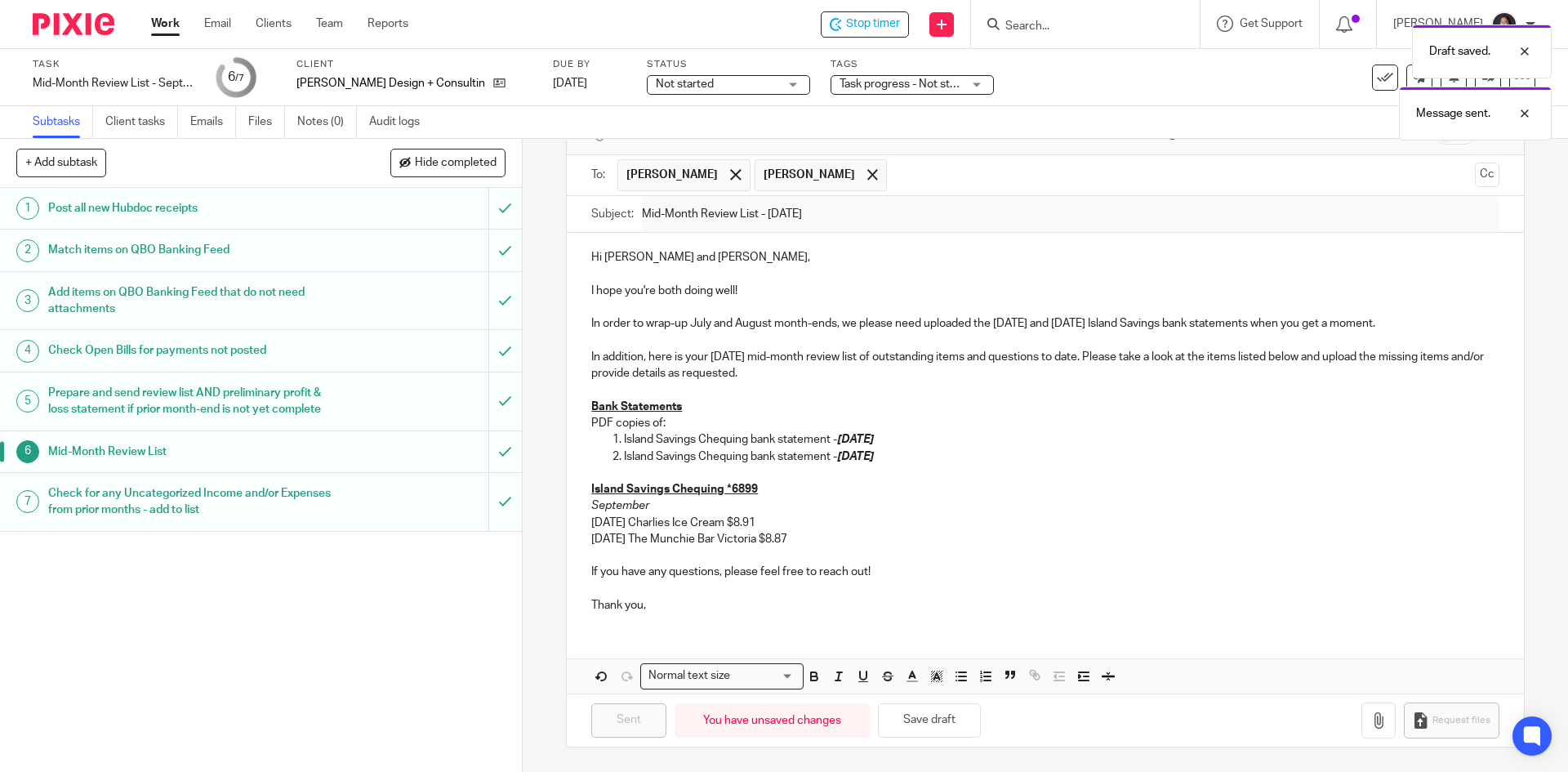
click at [160, 19] on link "Work" at bounding box center [165, 24] width 28 height 16
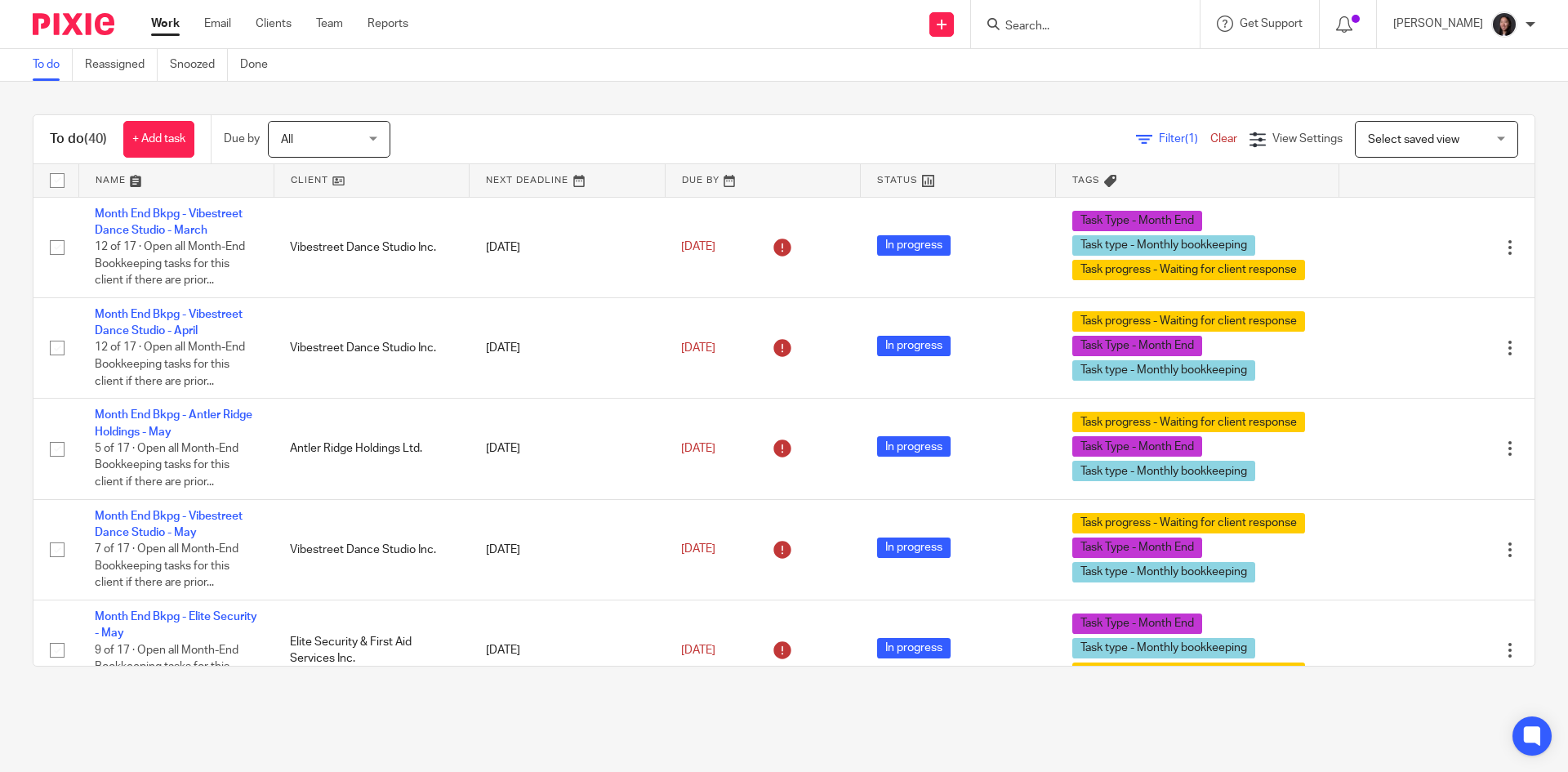
click at [348, 182] on link at bounding box center [372, 180] width 194 height 33
click at [367, 187] on link at bounding box center [372, 180] width 194 height 33
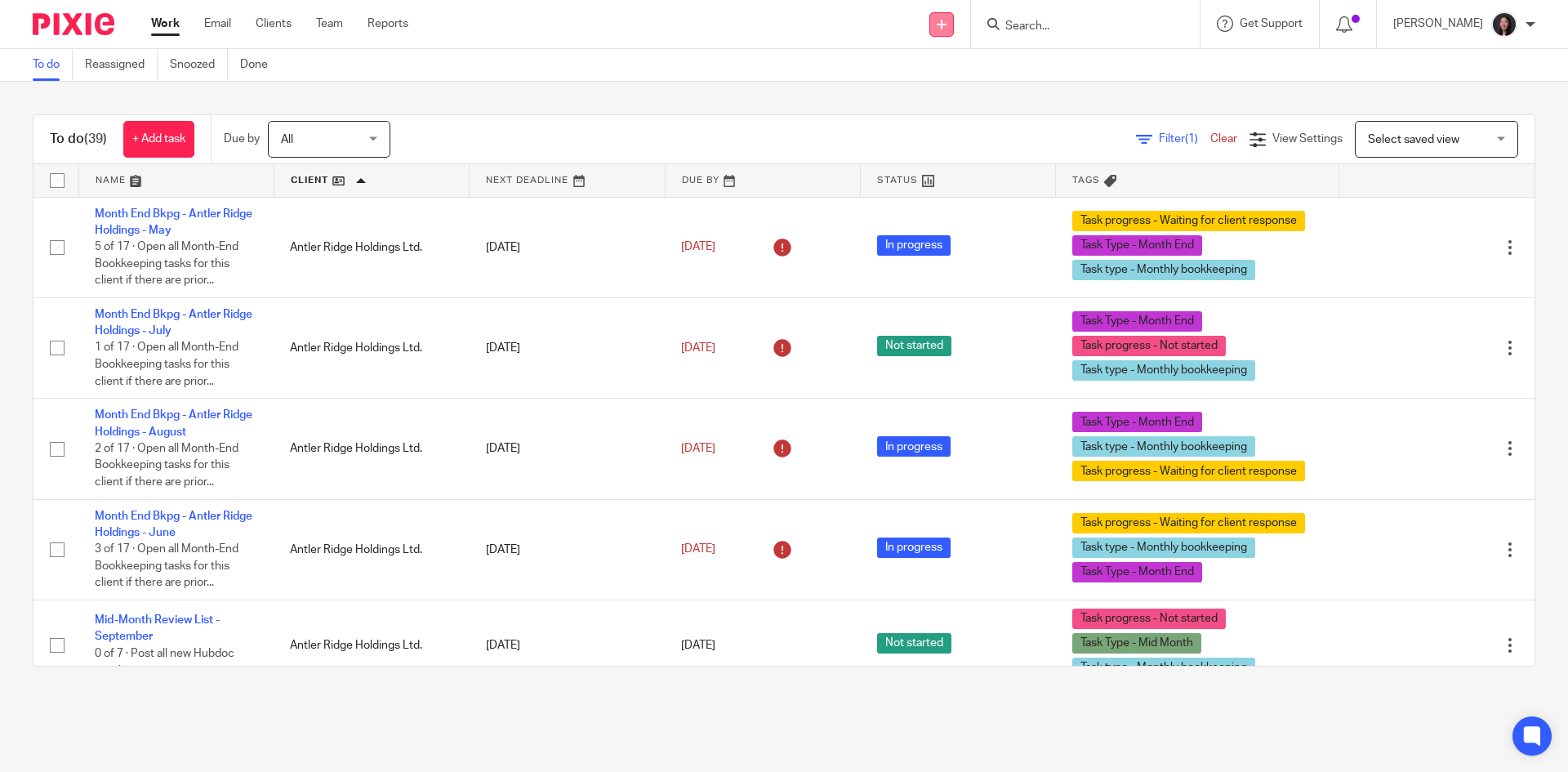
click at [954, 29] on link at bounding box center [942, 24] width 25 height 25
click at [975, 73] on link "Send new email" at bounding box center [978, 76] width 114 height 24
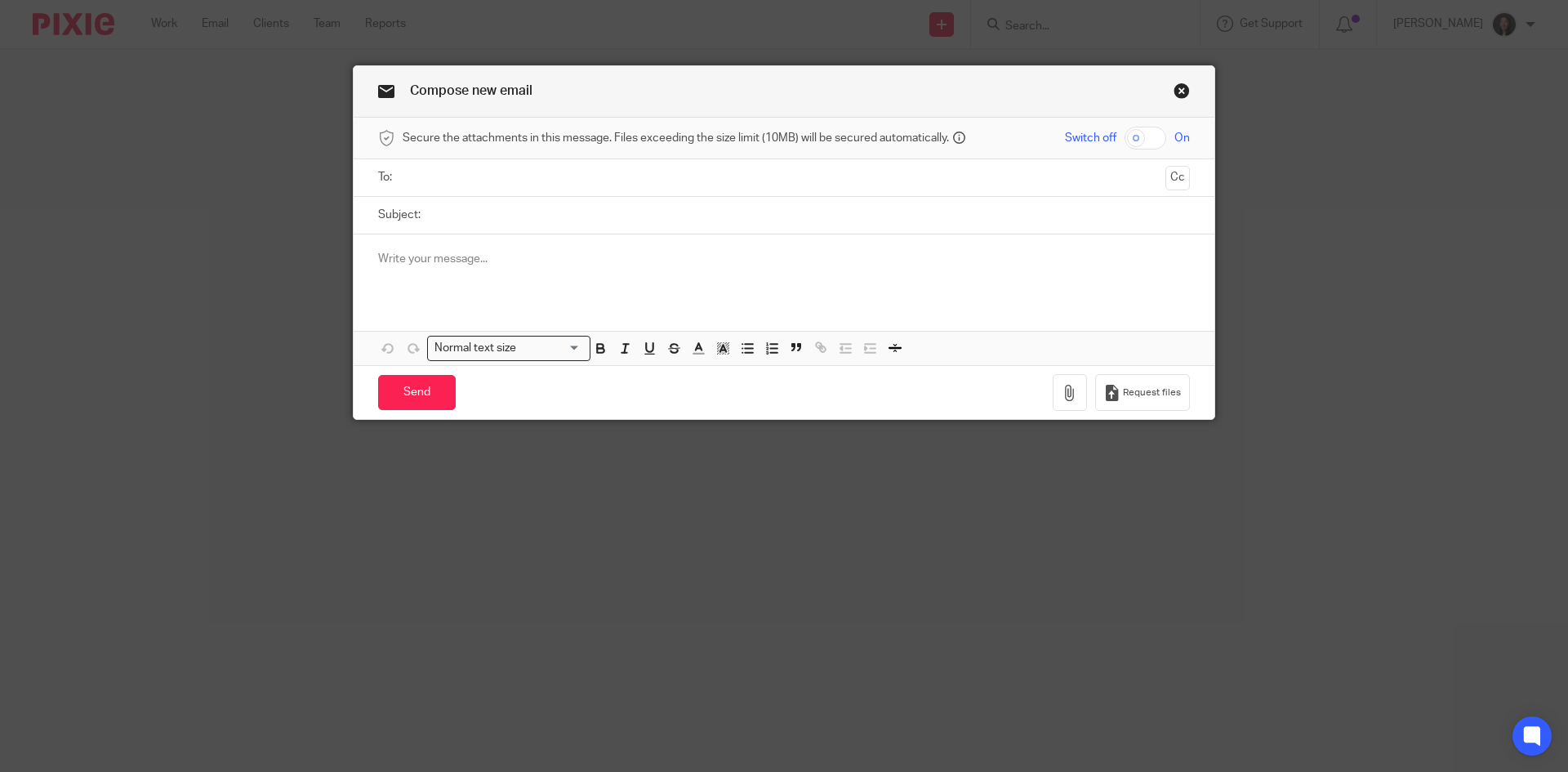
click at [1174, 92] on link "Close this dialog window" at bounding box center [1182, 93] width 16 height 22
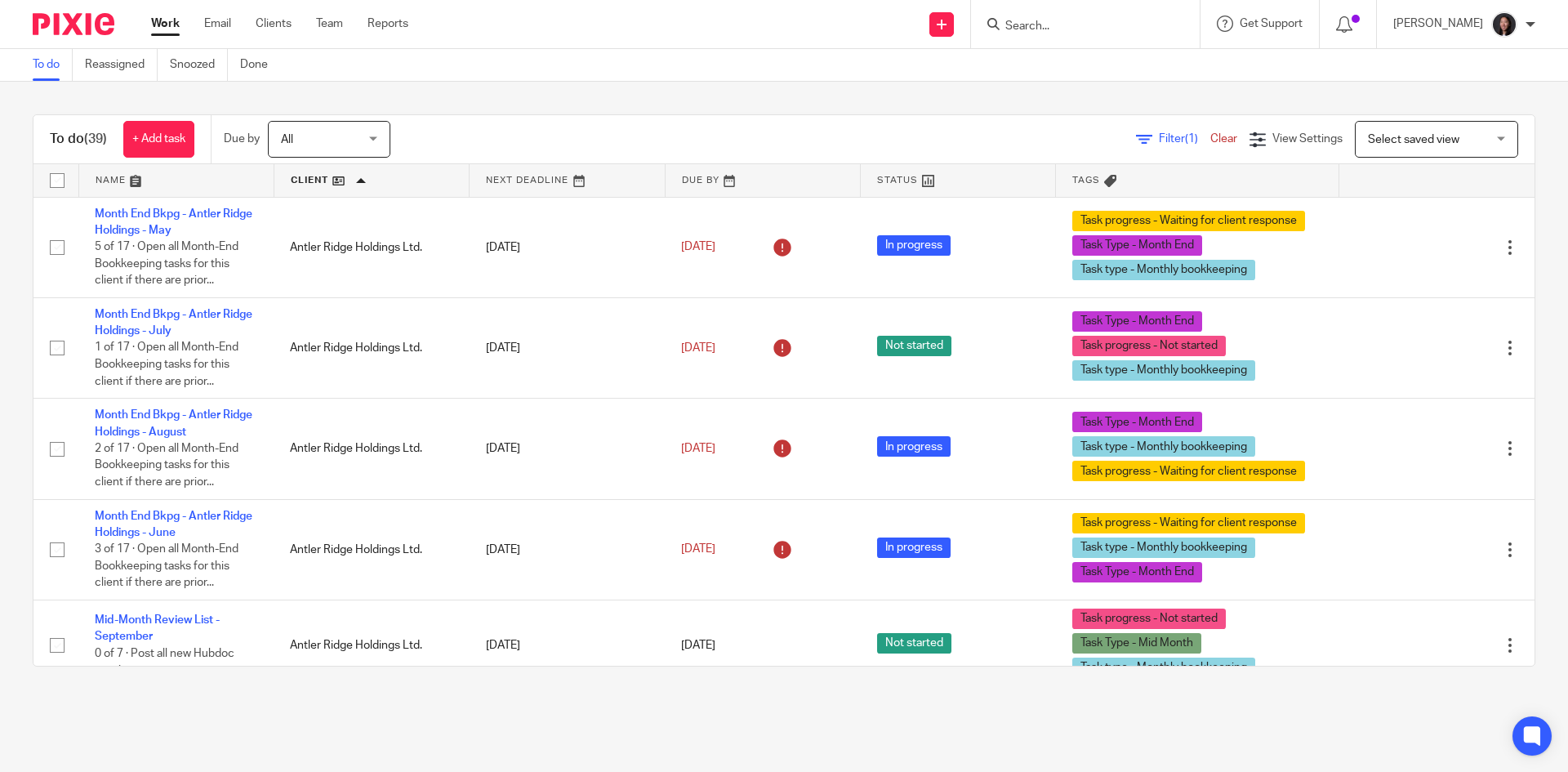
click at [1070, 30] on input "Search" at bounding box center [1077, 27] width 147 height 15
click at [323, 27] on link "Team" at bounding box center [329, 24] width 27 height 16
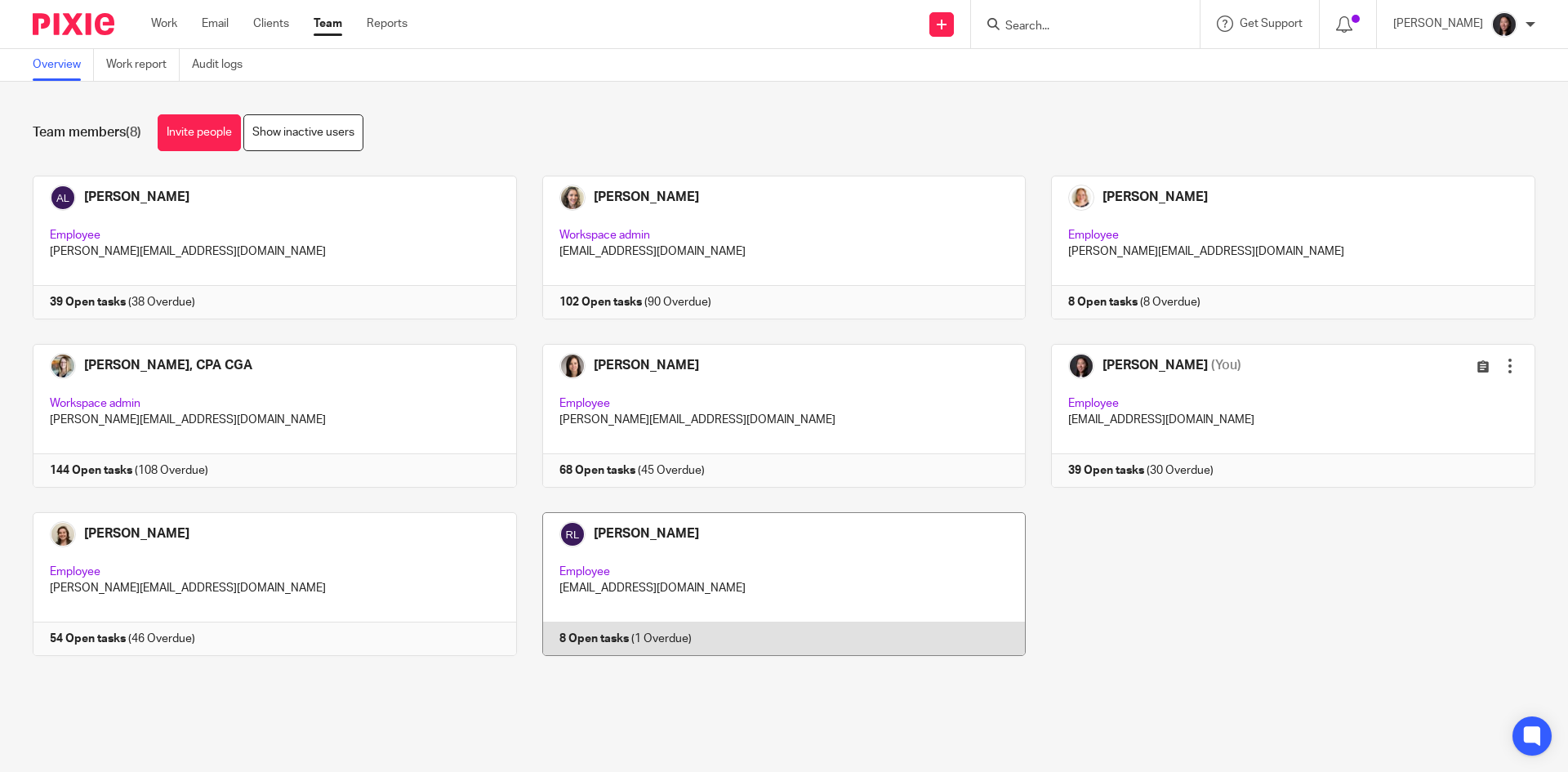
click at [745, 587] on link at bounding box center [772, 583] width 510 height 144
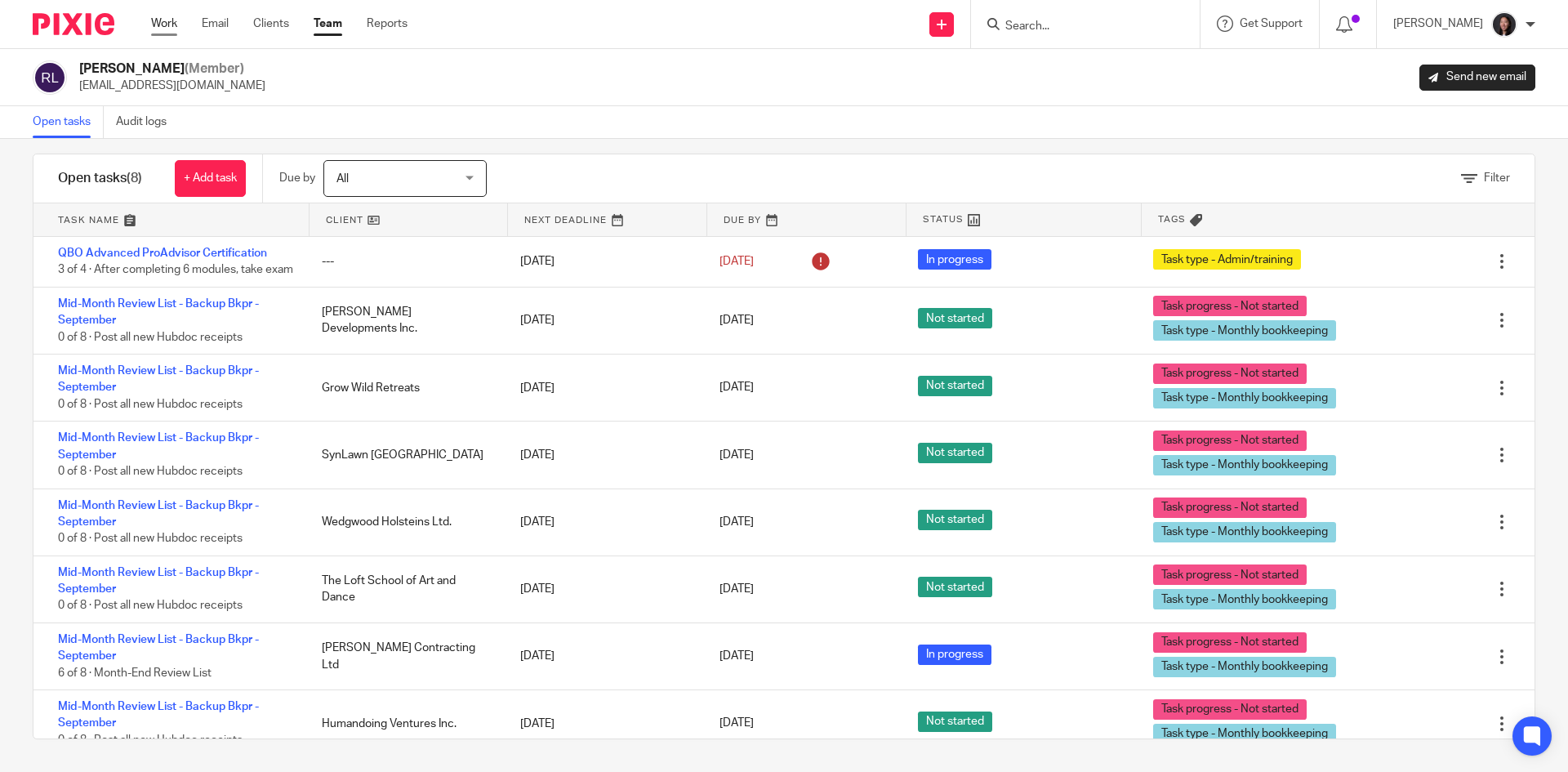
click at [159, 21] on link "Work" at bounding box center [164, 24] width 27 height 16
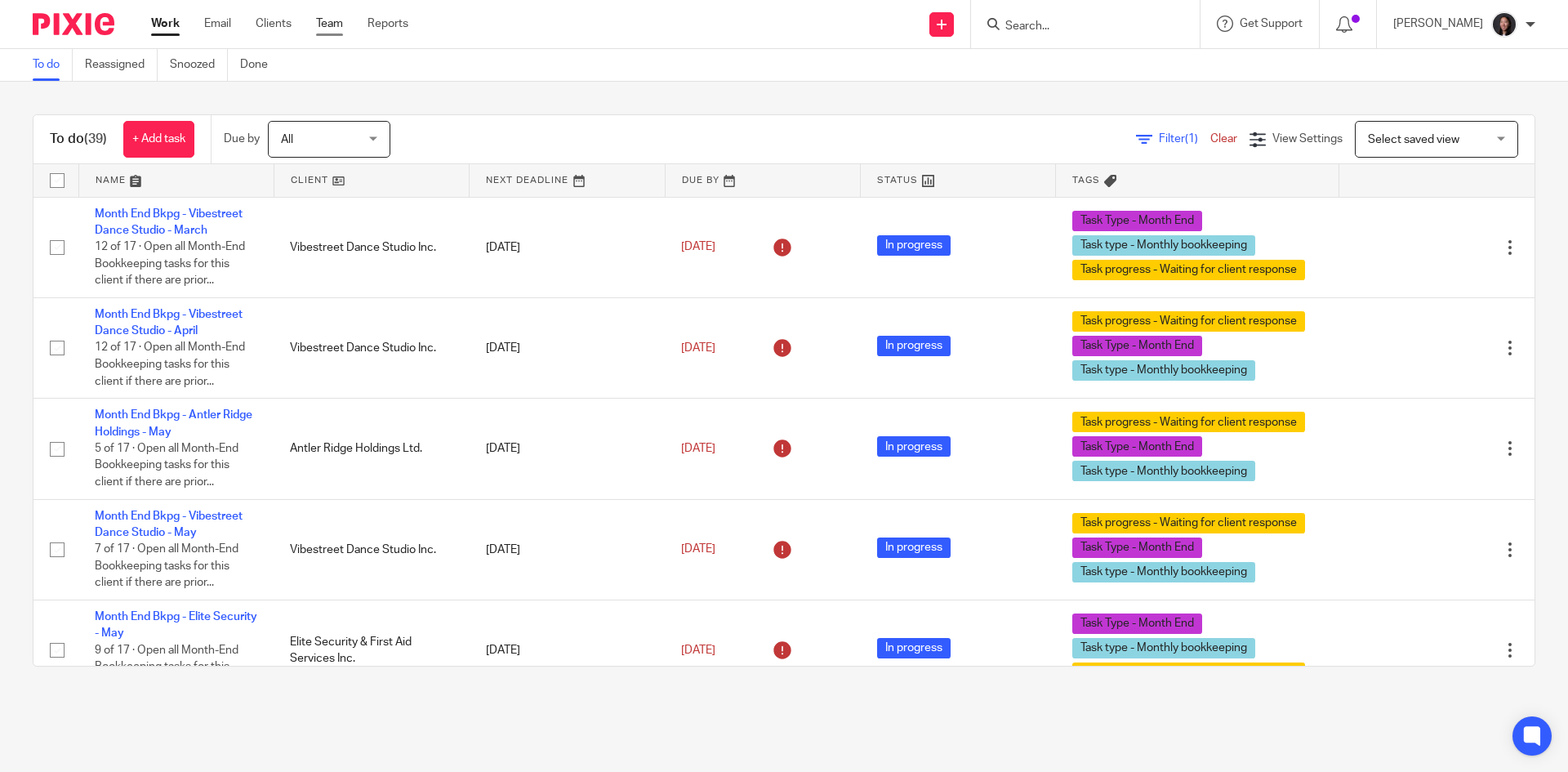
click at [320, 28] on link "Team" at bounding box center [329, 24] width 27 height 16
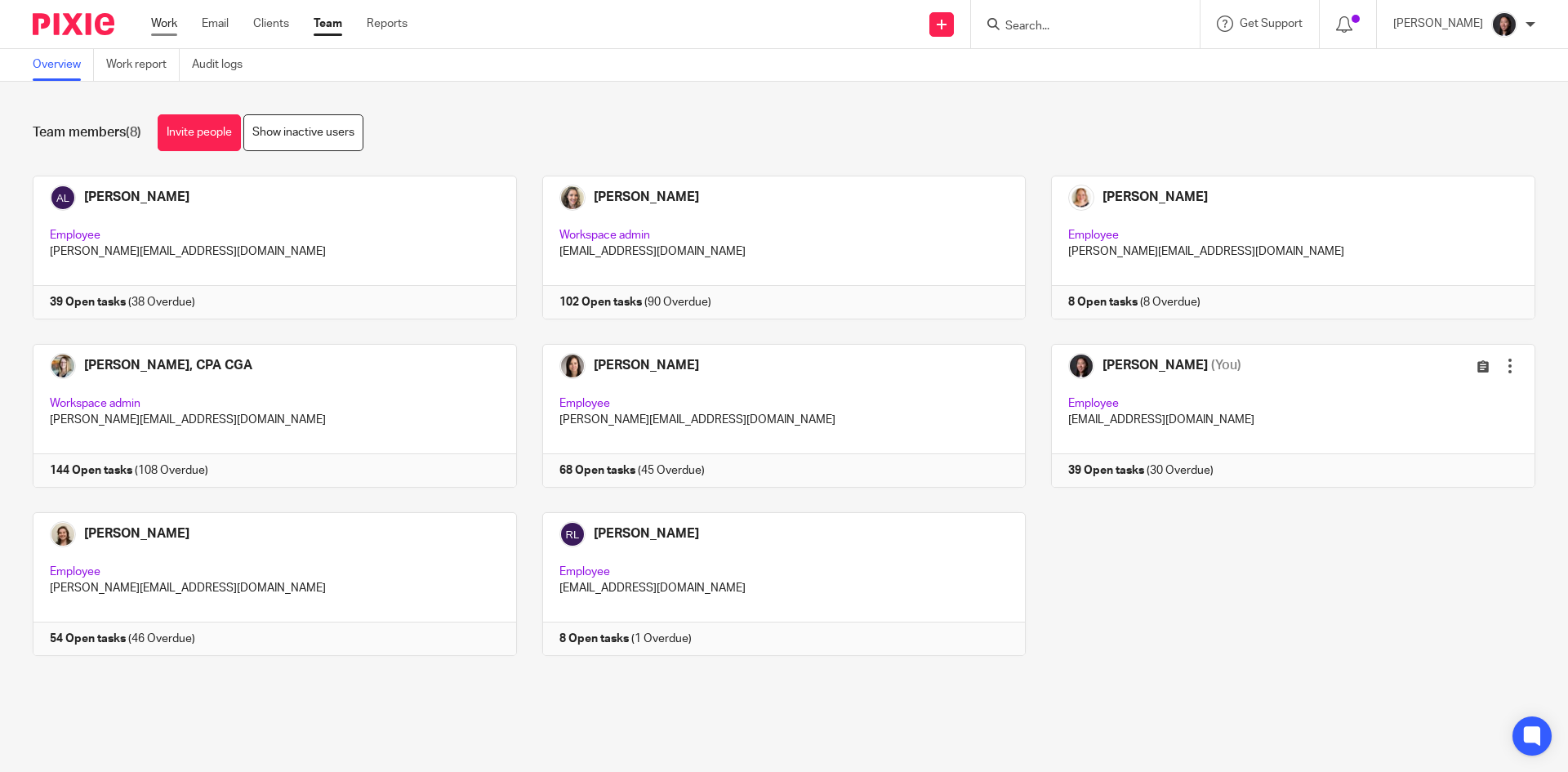
click at [170, 27] on link "Work" at bounding box center [164, 24] width 27 height 16
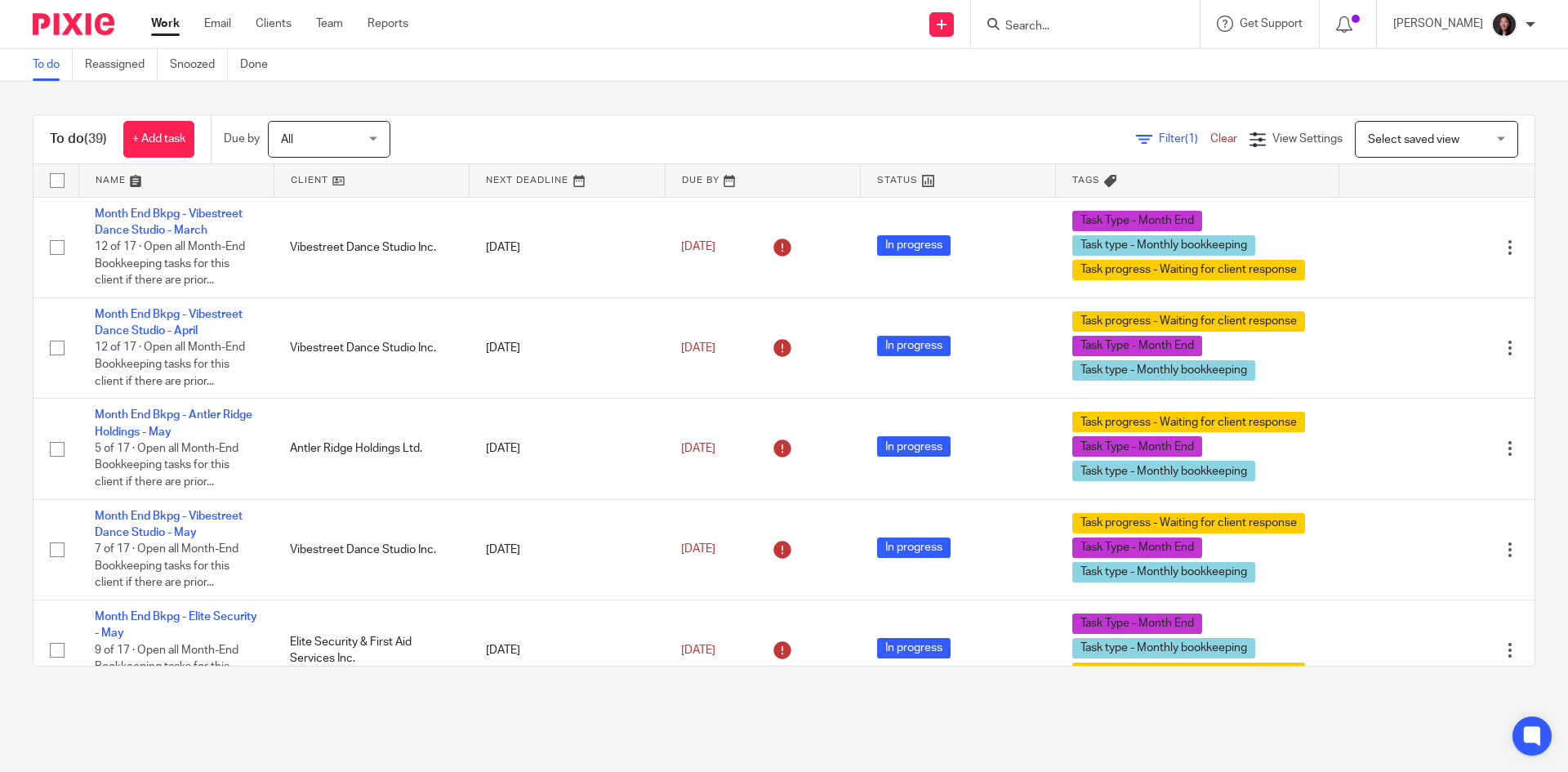
click at [389, 189] on link at bounding box center [372, 180] width 194 height 33
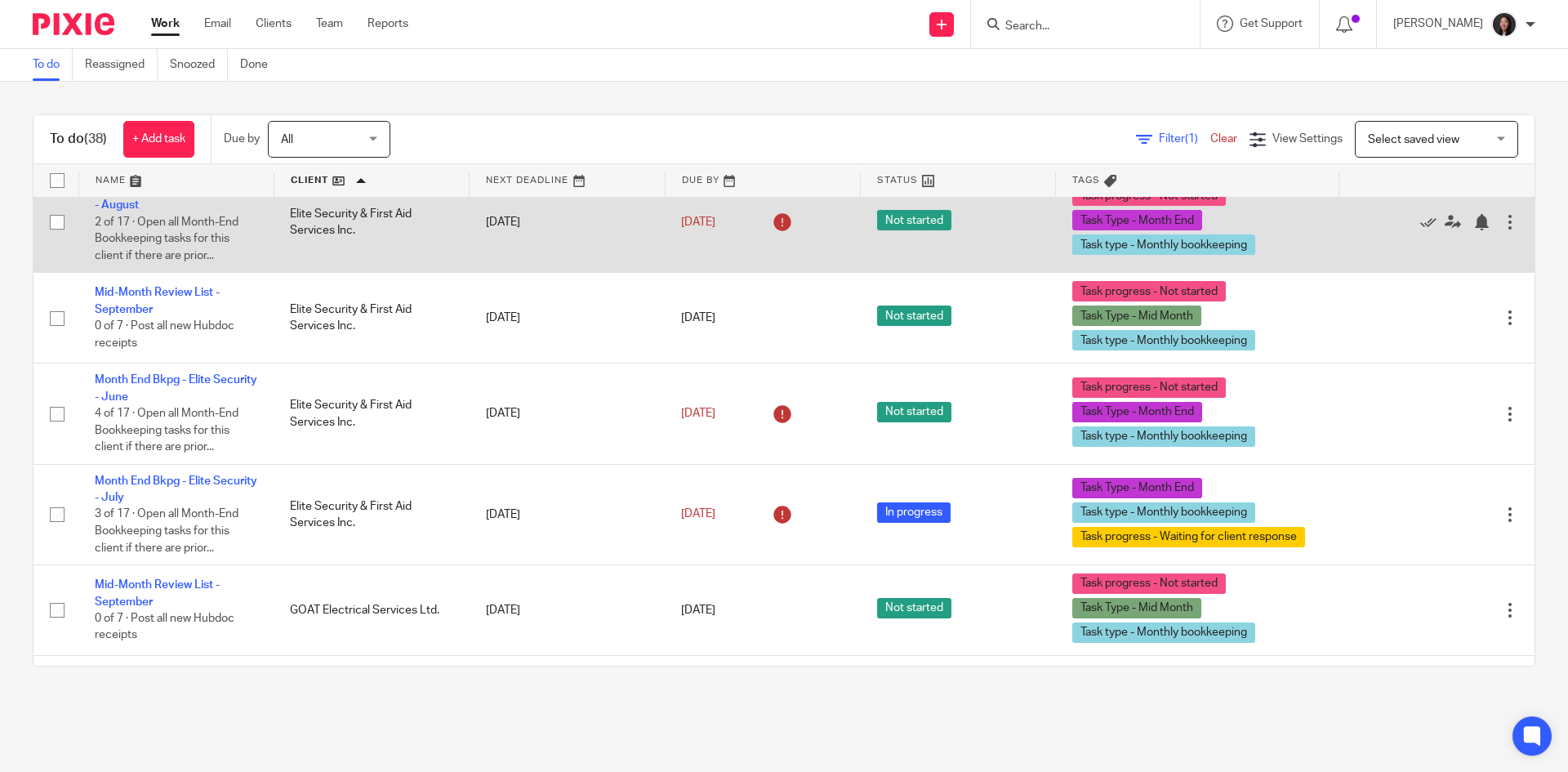
scroll to position [1307, 0]
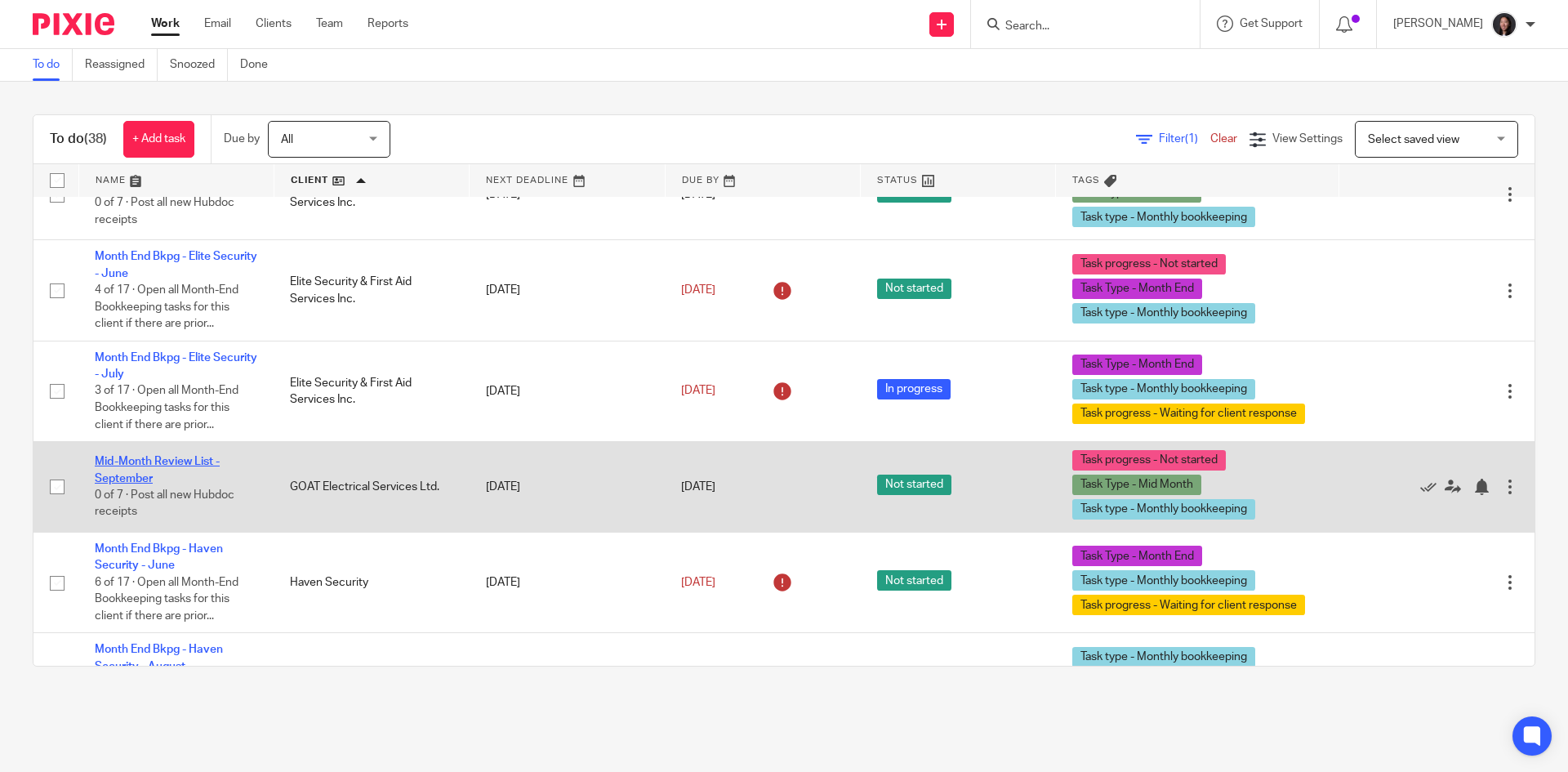
click at [175, 472] on link "Mid-Month Review List - September" at bounding box center [157, 470] width 125 height 27
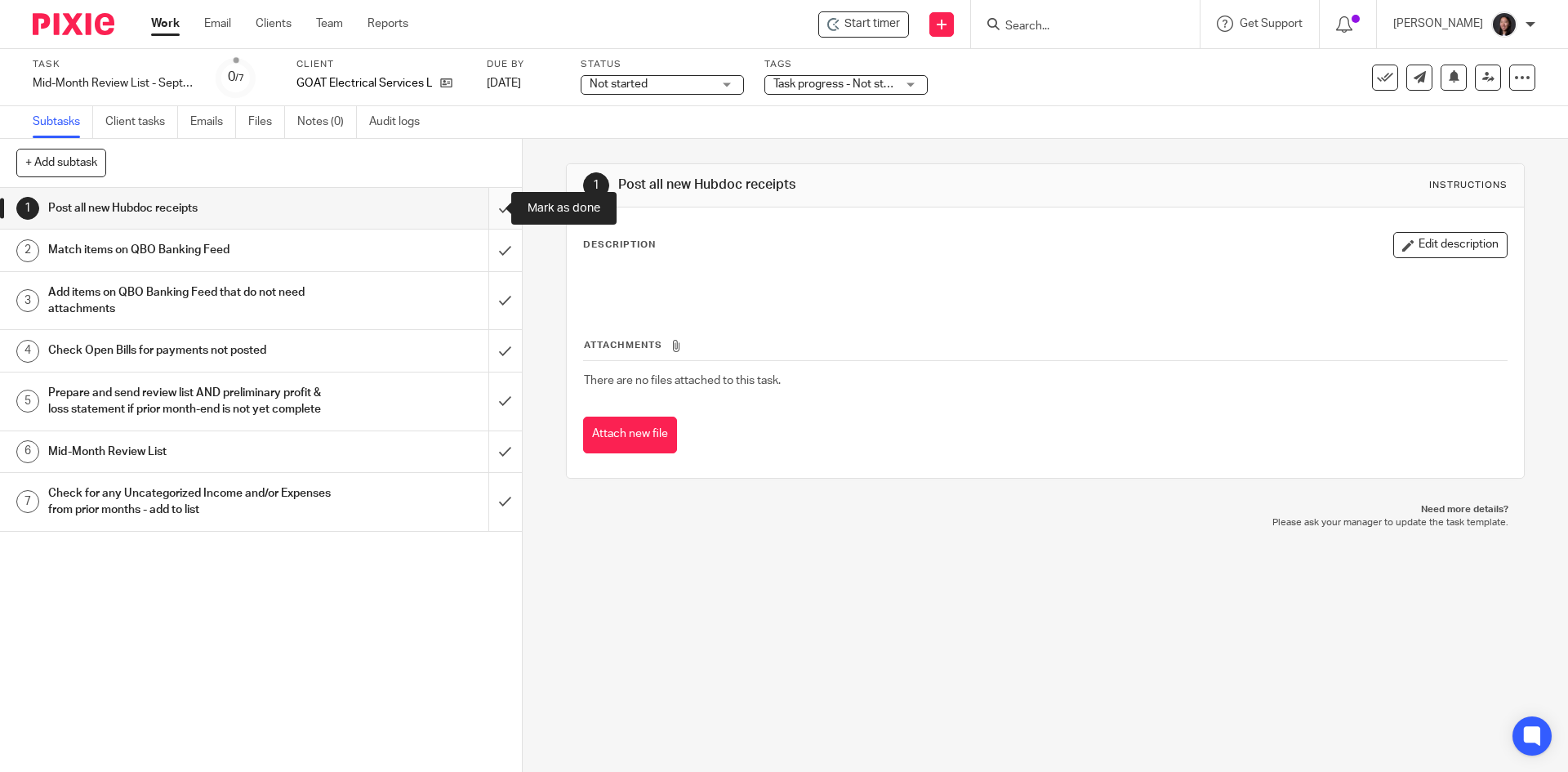
click at [483, 208] on input "submit" at bounding box center [261, 208] width 522 height 41
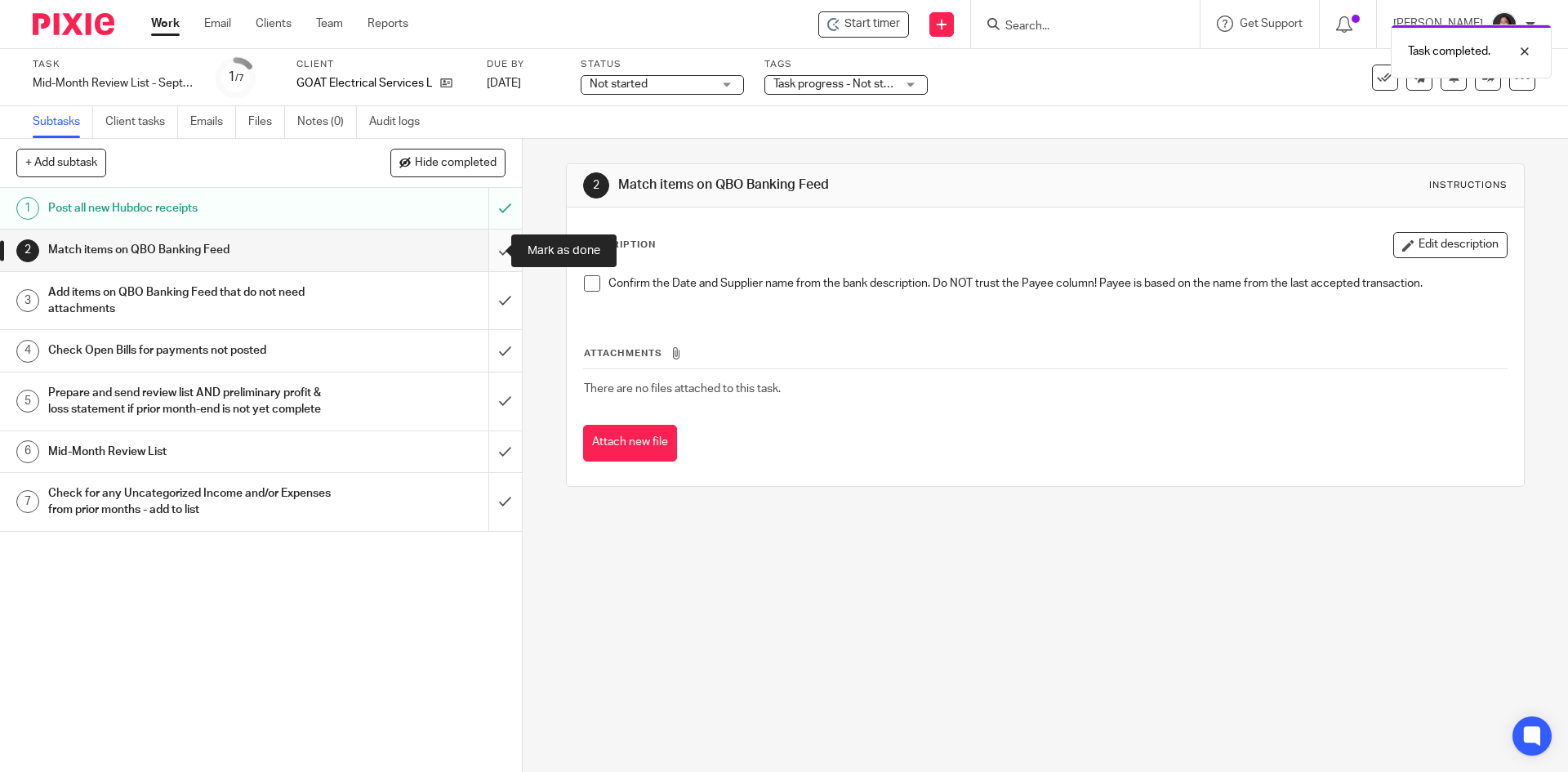
click at [479, 245] on input "submit" at bounding box center [261, 250] width 522 height 41
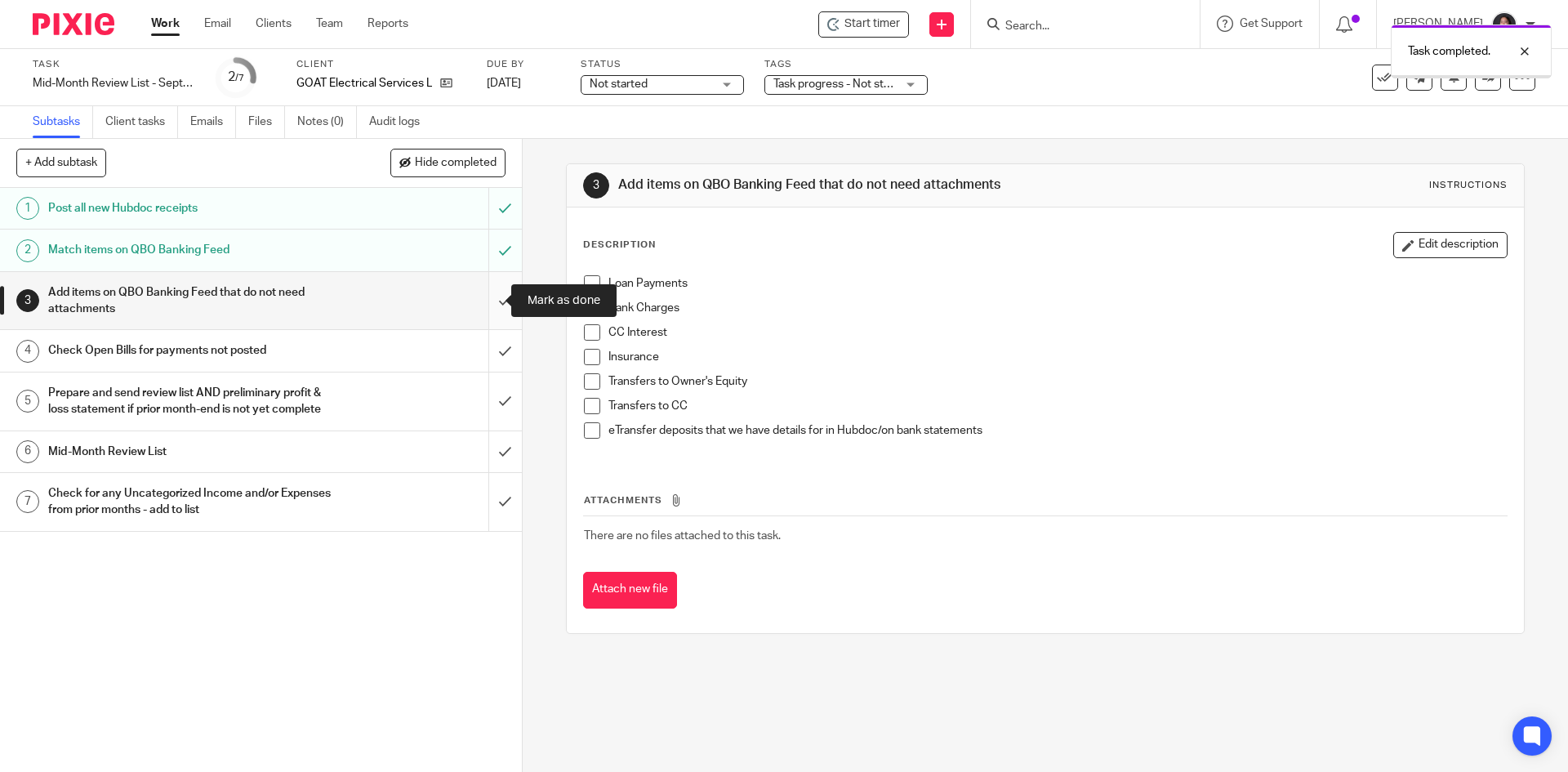
click at [473, 299] on input "submit" at bounding box center [261, 300] width 522 height 58
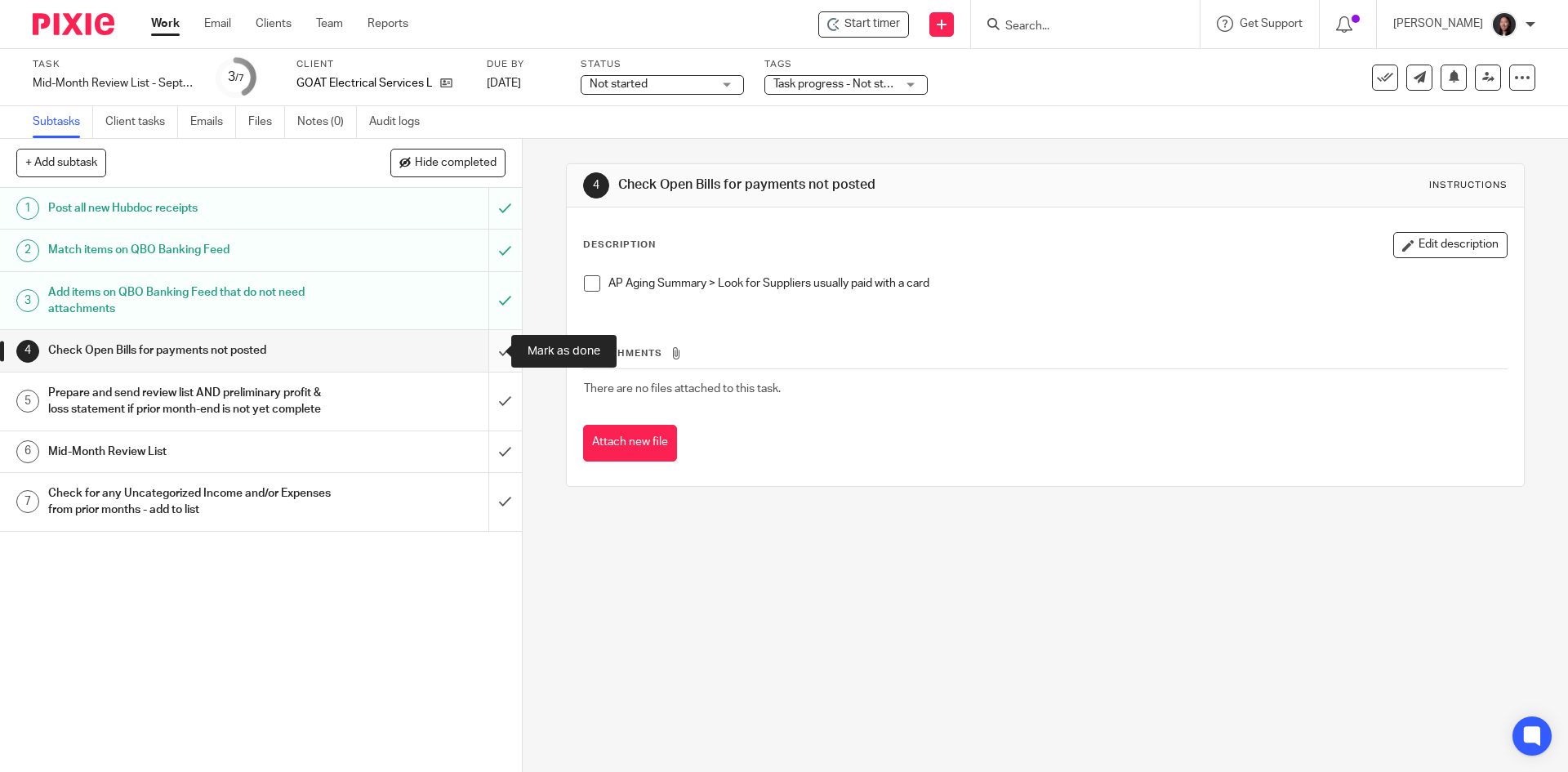
click at [484, 349] on input "submit" at bounding box center [261, 350] width 522 height 41
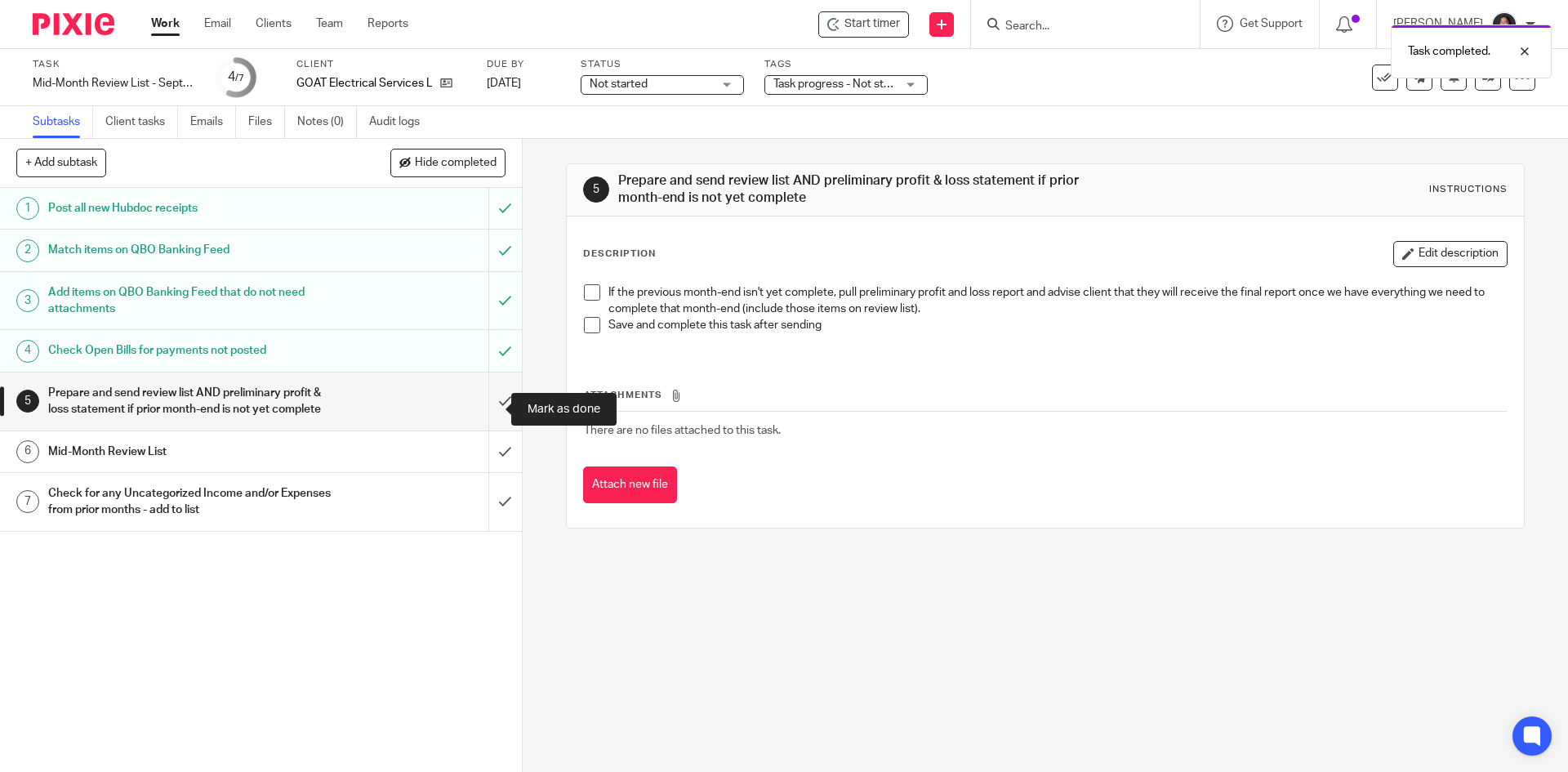
click at [481, 403] on input "submit" at bounding box center [261, 401] width 522 height 58
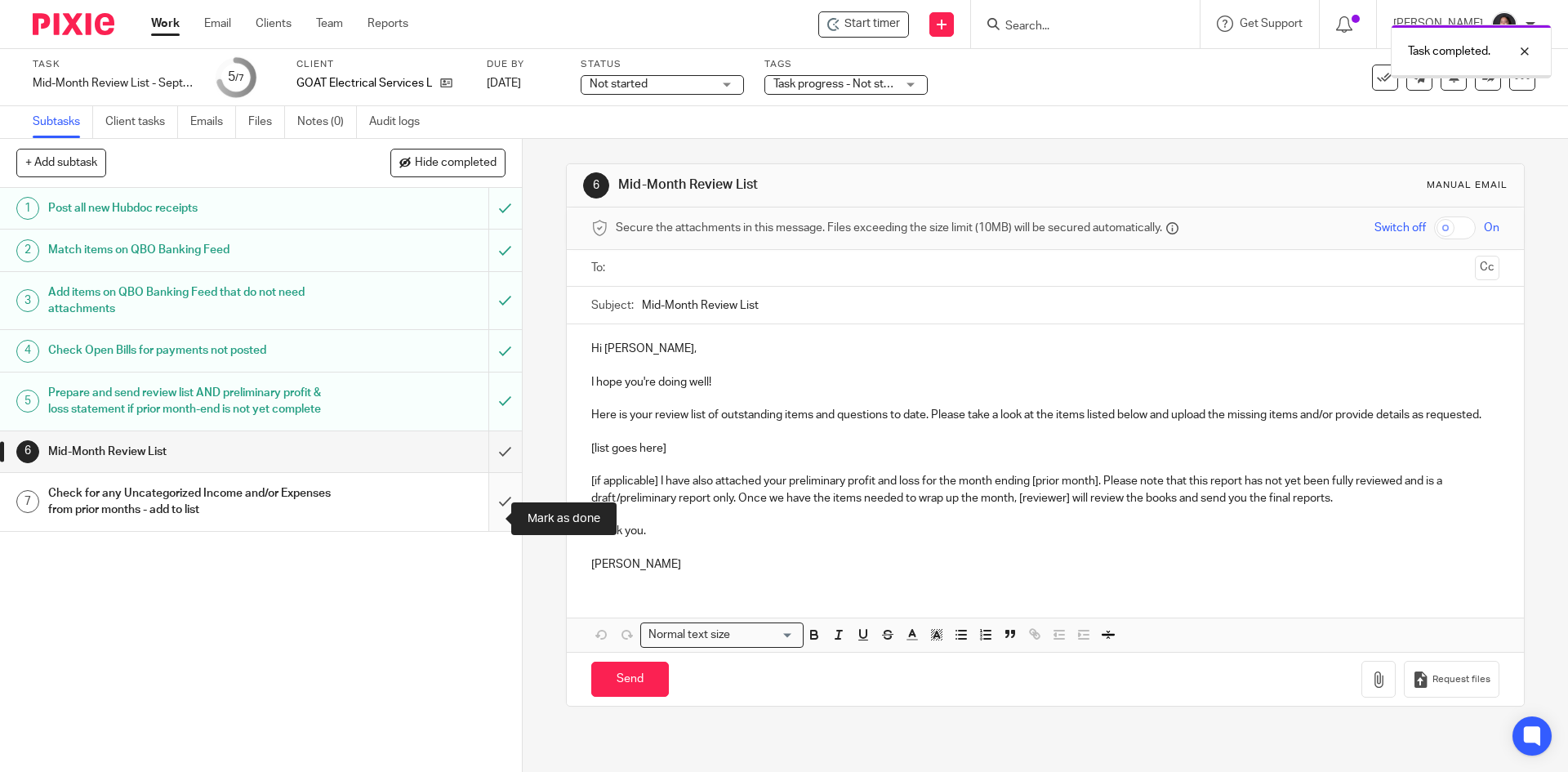
click at [487, 517] on input "submit" at bounding box center [261, 501] width 522 height 58
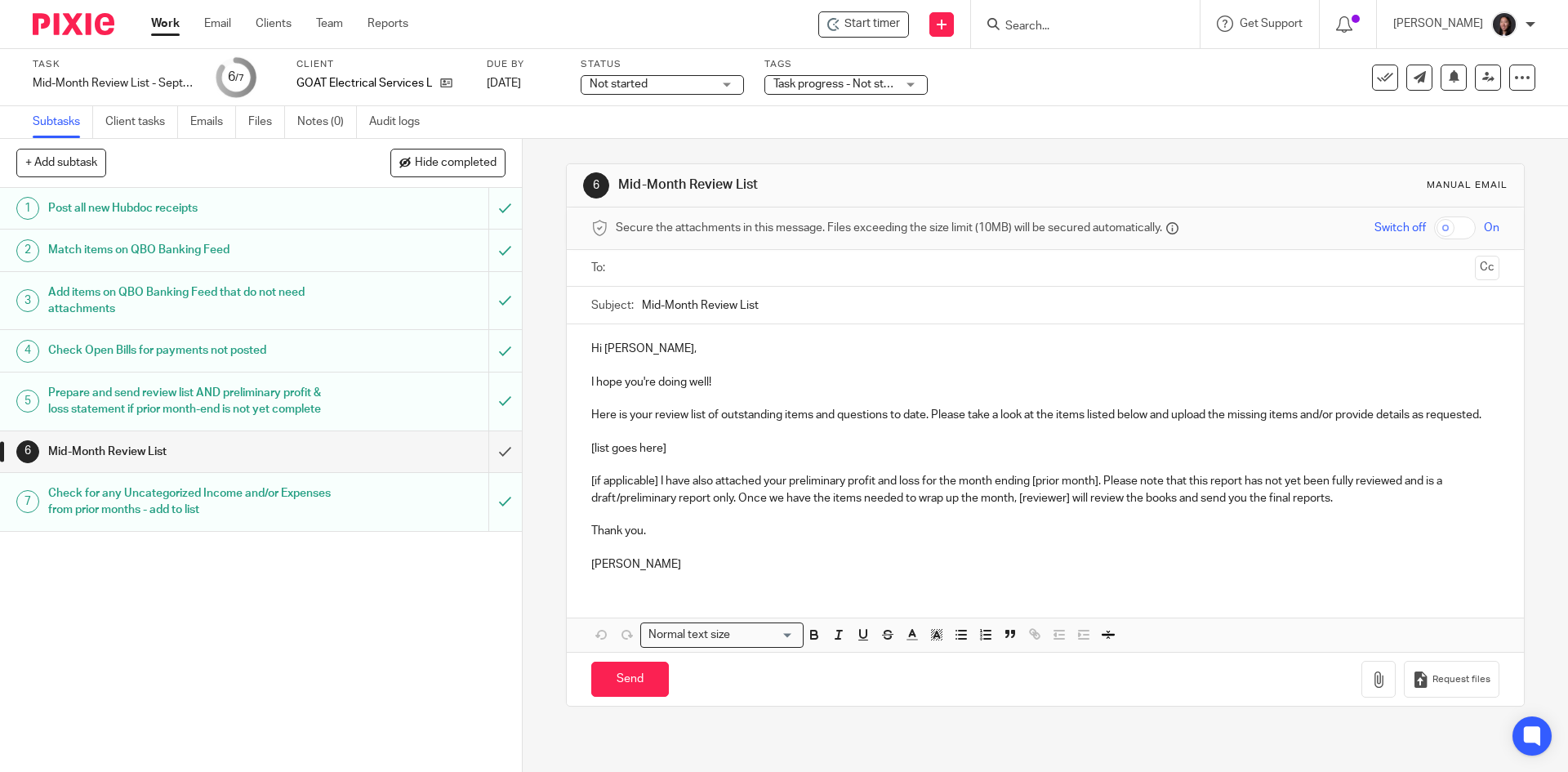
click at [397, 463] on div "Mid-Month Review List" at bounding box center [260, 451] width 424 height 25
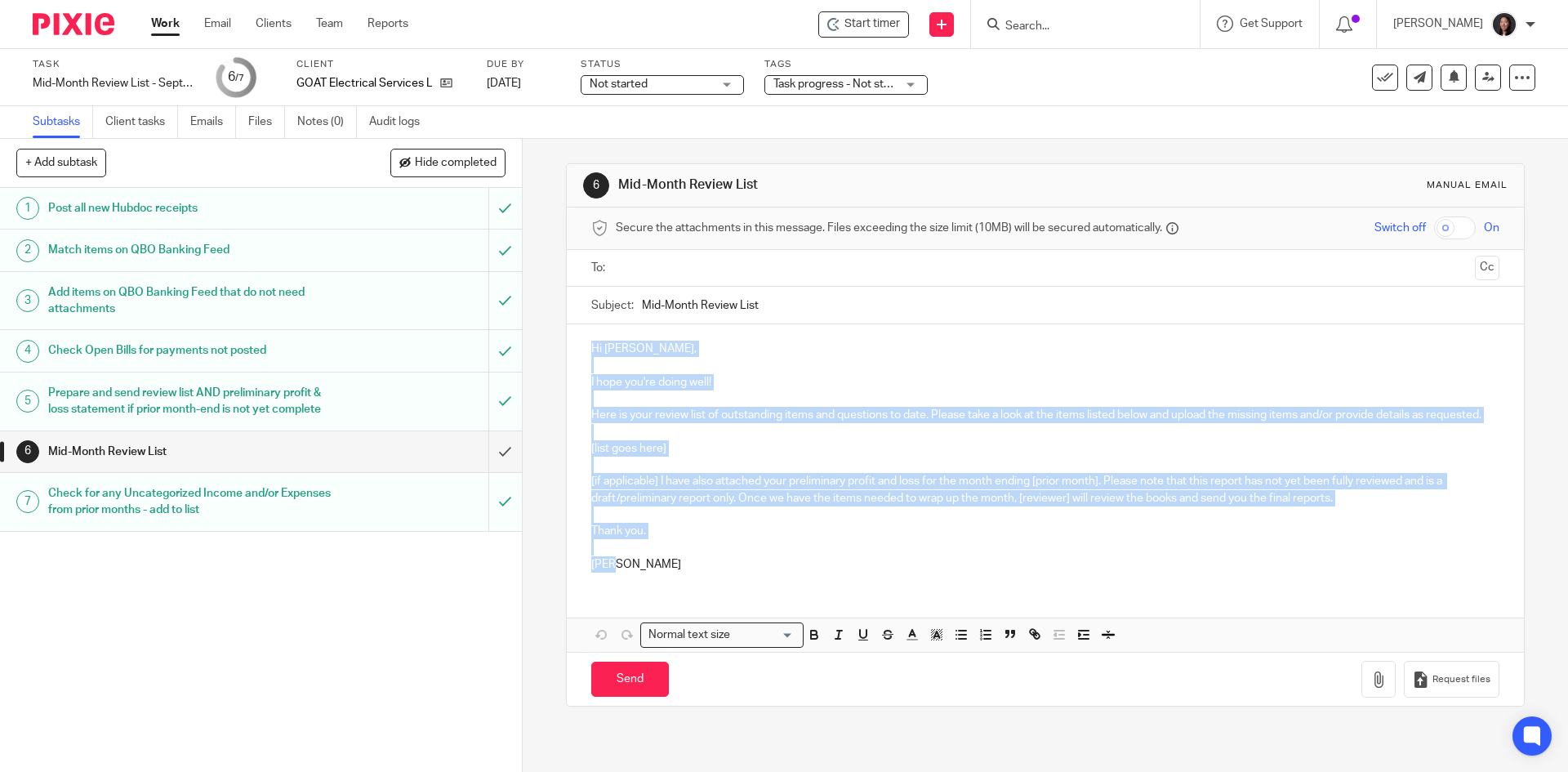
drag, startPoint x: 577, startPoint y: 348, endPoint x: 654, endPoint y: 579, distance: 243.5
click at [654, 579] on div "Hi Andrew, I hope you're doing well! Here is your review list of outstanding it…" at bounding box center [1045, 454] width 956 height 261
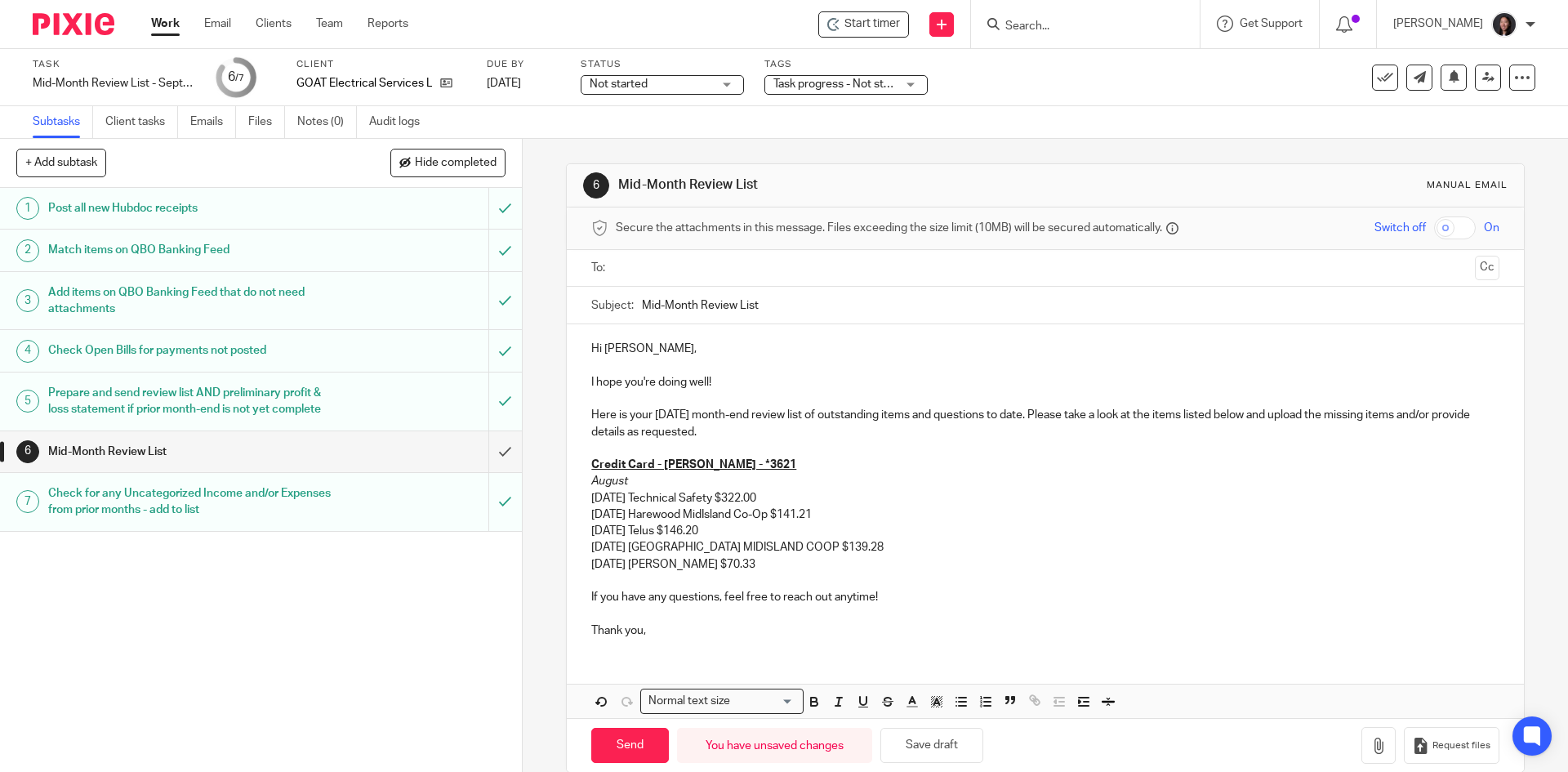
click at [686, 413] on p "Here is your August 2025 month-end review list of outstanding items and questio…" at bounding box center [1045, 423] width 908 height 34
click at [796, 410] on p "Here is your September 2025 month-end review list of outstanding items and ques…" at bounding box center [1045, 423] width 908 height 34
drag, startPoint x: 583, startPoint y: 495, endPoint x: 741, endPoint y: 529, distance: 161.6
click at [741, 529] on div "Hi Andrew, I hope you're doing well! Here is your September 2025 mid-month revi…" at bounding box center [1045, 487] width 956 height 327
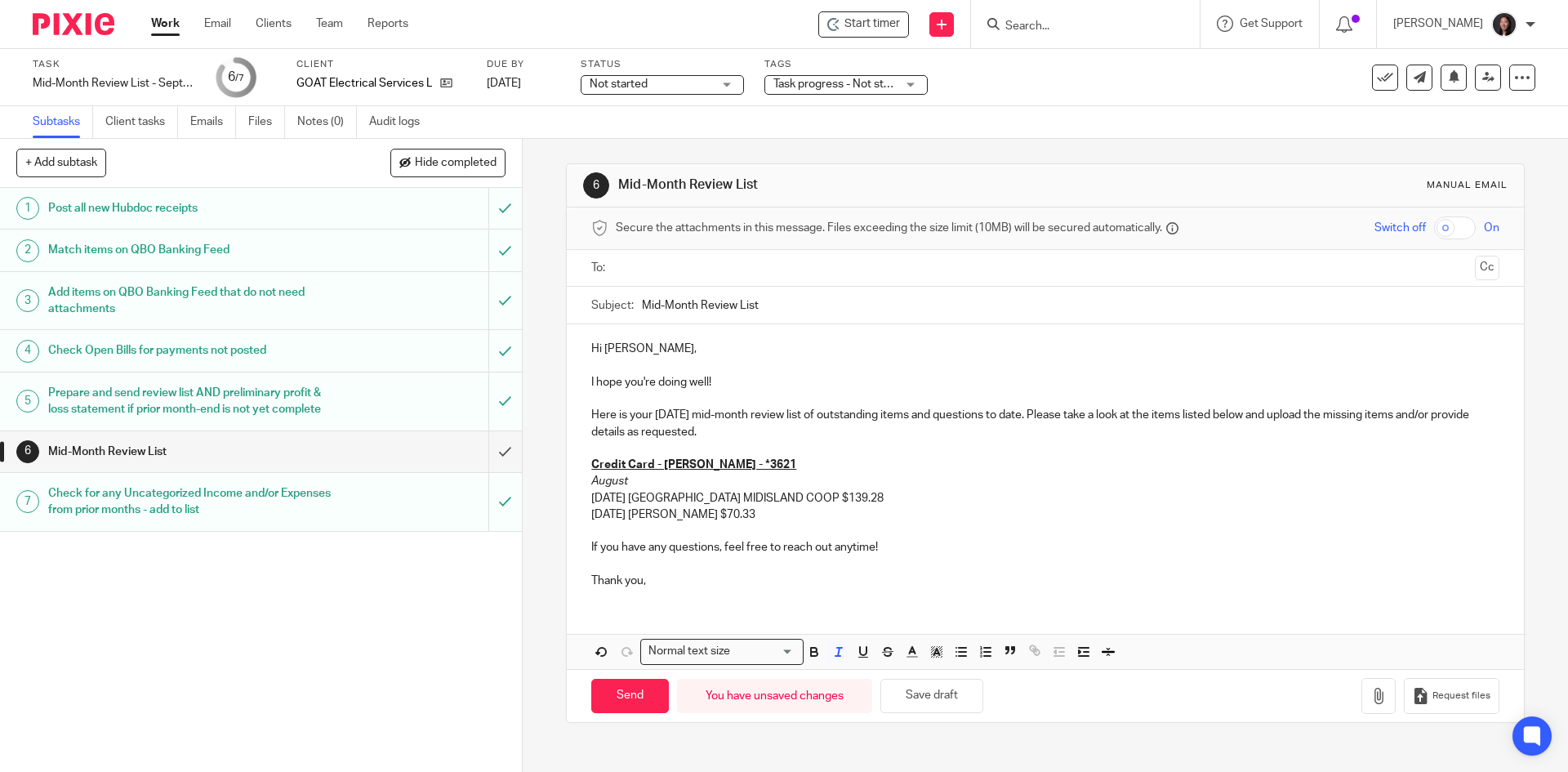
click at [782, 508] on p "08/27/2025 Raider Hansen $70.33" at bounding box center [1045, 515] width 908 height 16
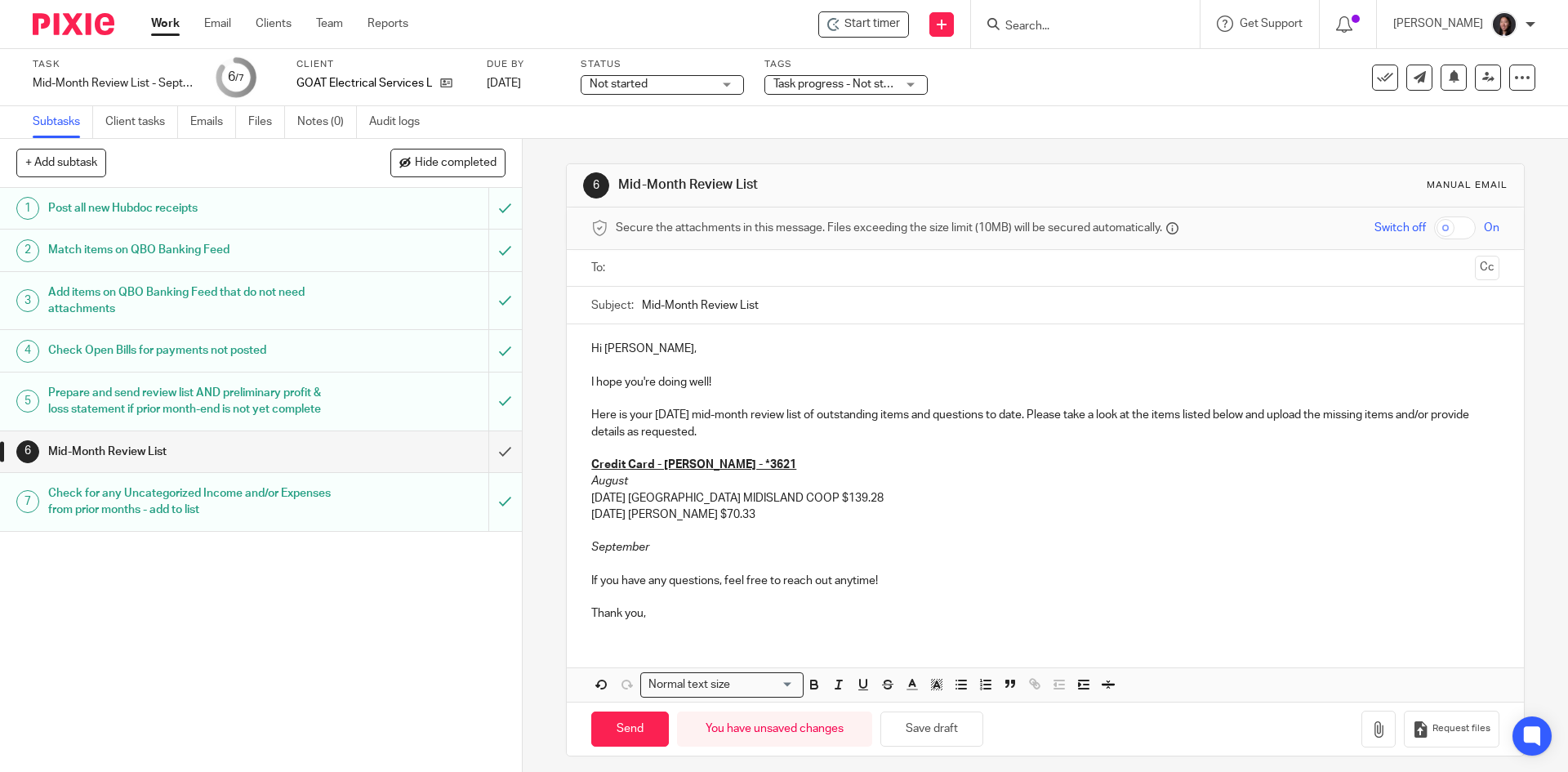
click at [779, 510] on p "08/27/2025 Raider Hansen $70.33" at bounding box center [1045, 515] width 908 height 16
click at [610, 564] on p at bounding box center [1045, 564] width 908 height 16
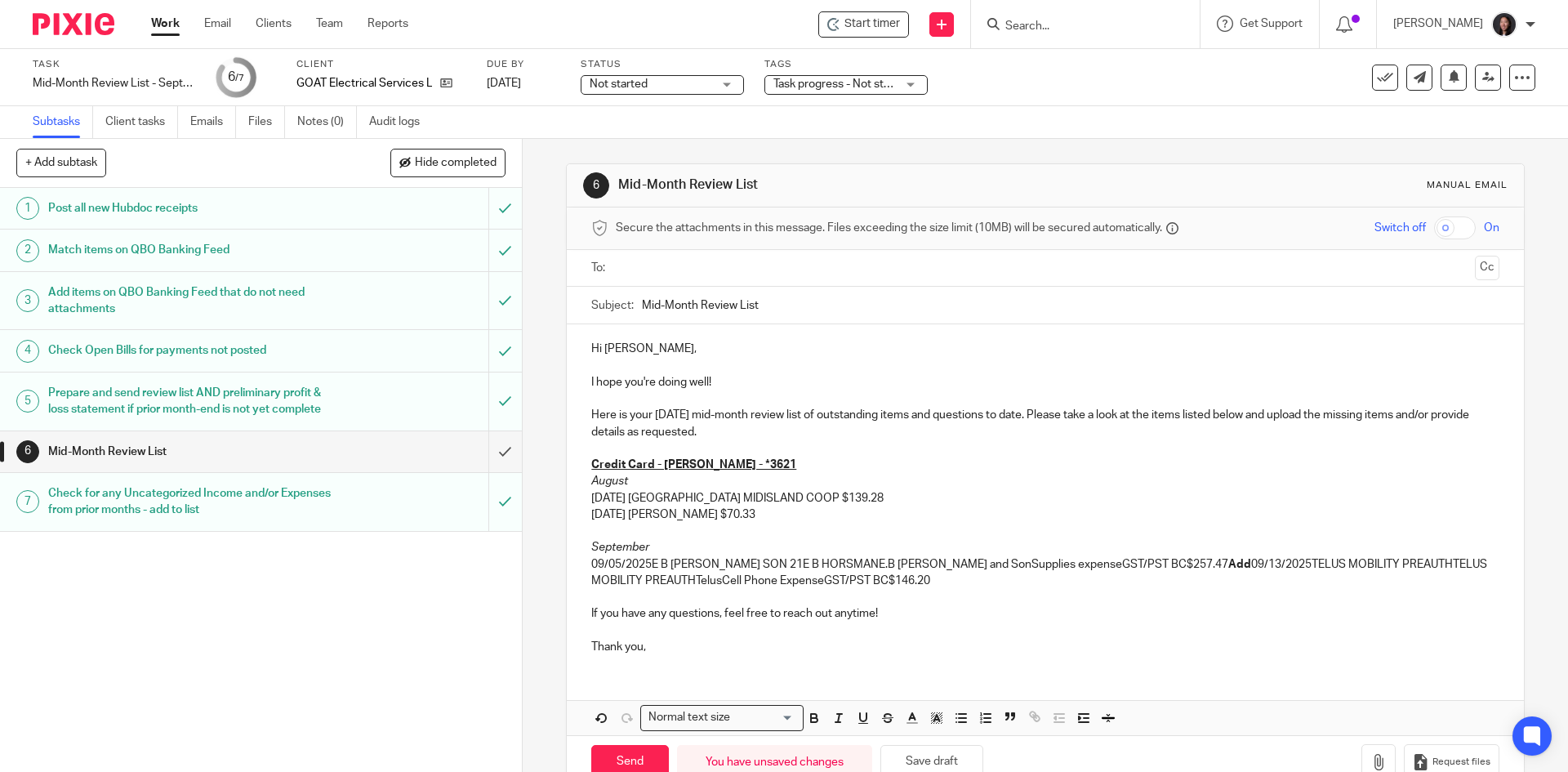
click at [649, 564] on p "09/05/2025E B HORSMAN SON 21E B HORSMANE.B Horsman and SonSupplies expenseGST/P…" at bounding box center [1045, 572] width 908 height 34
drag, startPoint x: 649, startPoint y: 564, endPoint x: 841, endPoint y: 564, distance: 192.0
click at [841, 564] on p "09/05/2025 E B HORSMAN SON 21E B HORSMANE.B Horsman and SonSupplies expenseGST/…" at bounding box center [1045, 572] width 908 height 34
drag, startPoint x: 760, startPoint y: 563, endPoint x: 917, endPoint y: 569, distance: 157.1
click at [917, 569] on p "09/05/2025 E.B Horsman and SonSupplies expenseGST/PST BC$257.47 Add 09/13/2025T…" at bounding box center [1045, 572] width 908 height 34
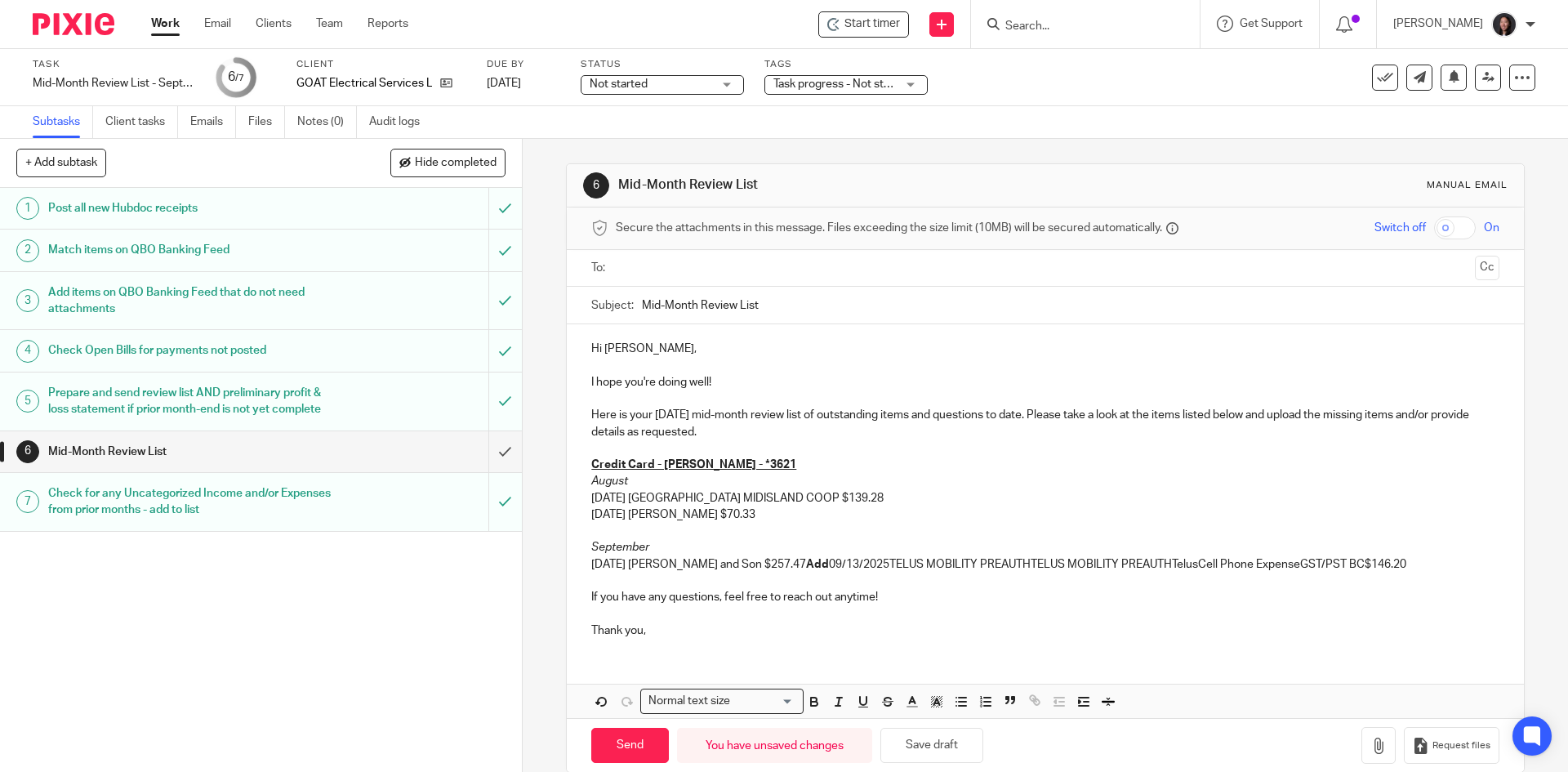
click at [809, 563] on strong "Add" at bounding box center [817, 564] width 23 height 11
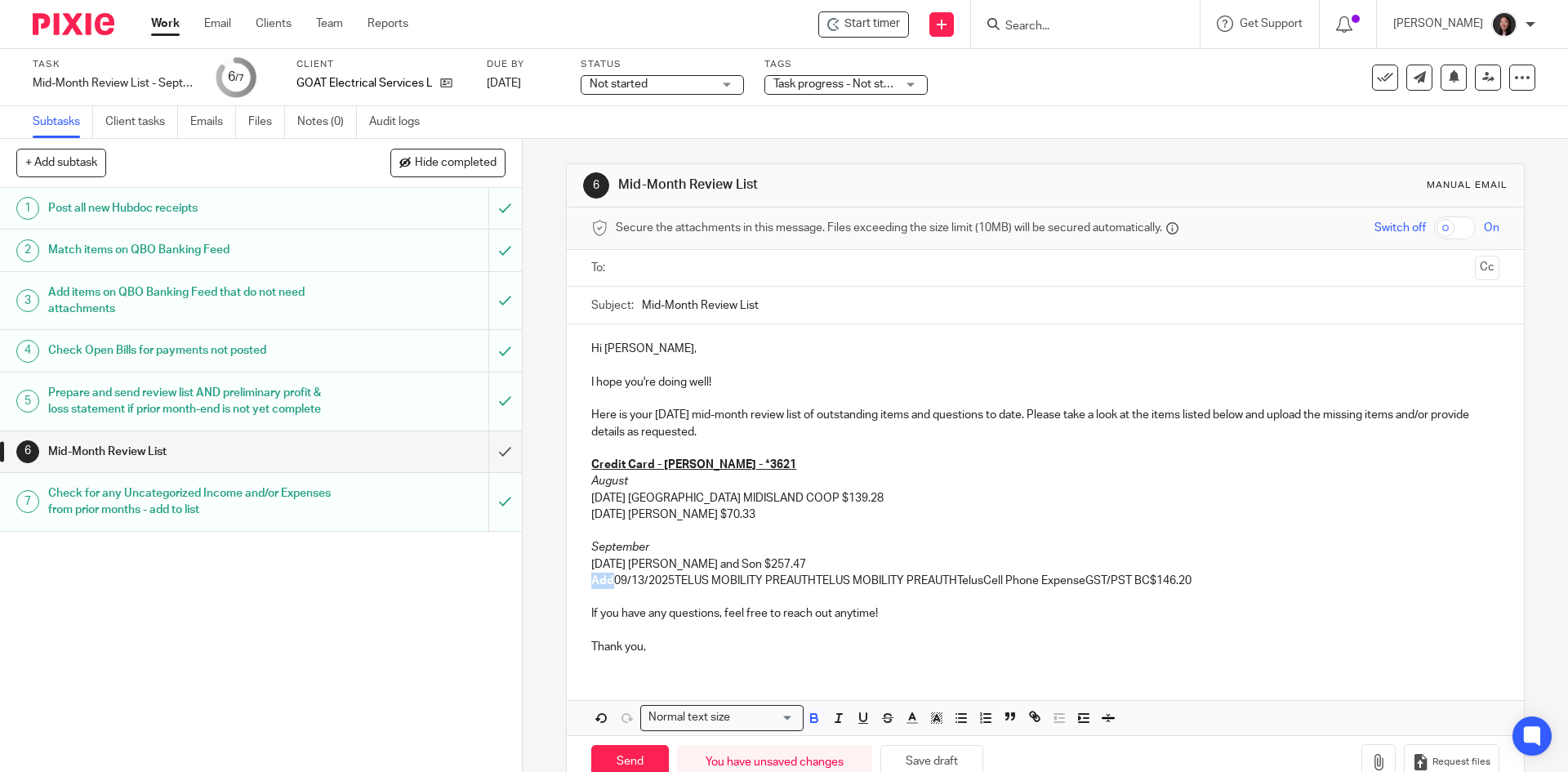
drag, startPoint x: 581, startPoint y: 586, endPoint x: 609, endPoint y: 585, distance: 28.0
click at [609, 585] on div "Hi Andrew, I hope you're doing well! Here is your September 2025 mid-month revi…" at bounding box center [1045, 495] width 956 height 343
click at [648, 582] on p "09/13/2025TELUS MOBILITY PREAUTHTELUS MOBILITY PREAUTHTelusCell Phone ExpenseGS…" at bounding box center [1045, 581] width 908 height 16
drag, startPoint x: 648, startPoint y: 582, endPoint x: 934, endPoint y: 586, distance: 286.0
click at [934, 586] on p "09/13/2025 TELUS MOBILITY PREAUTHTELUS MOBILITY PREAUTHTelusCell Phone ExpenseG…" at bounding box center [1045, 581] width 908 height 16
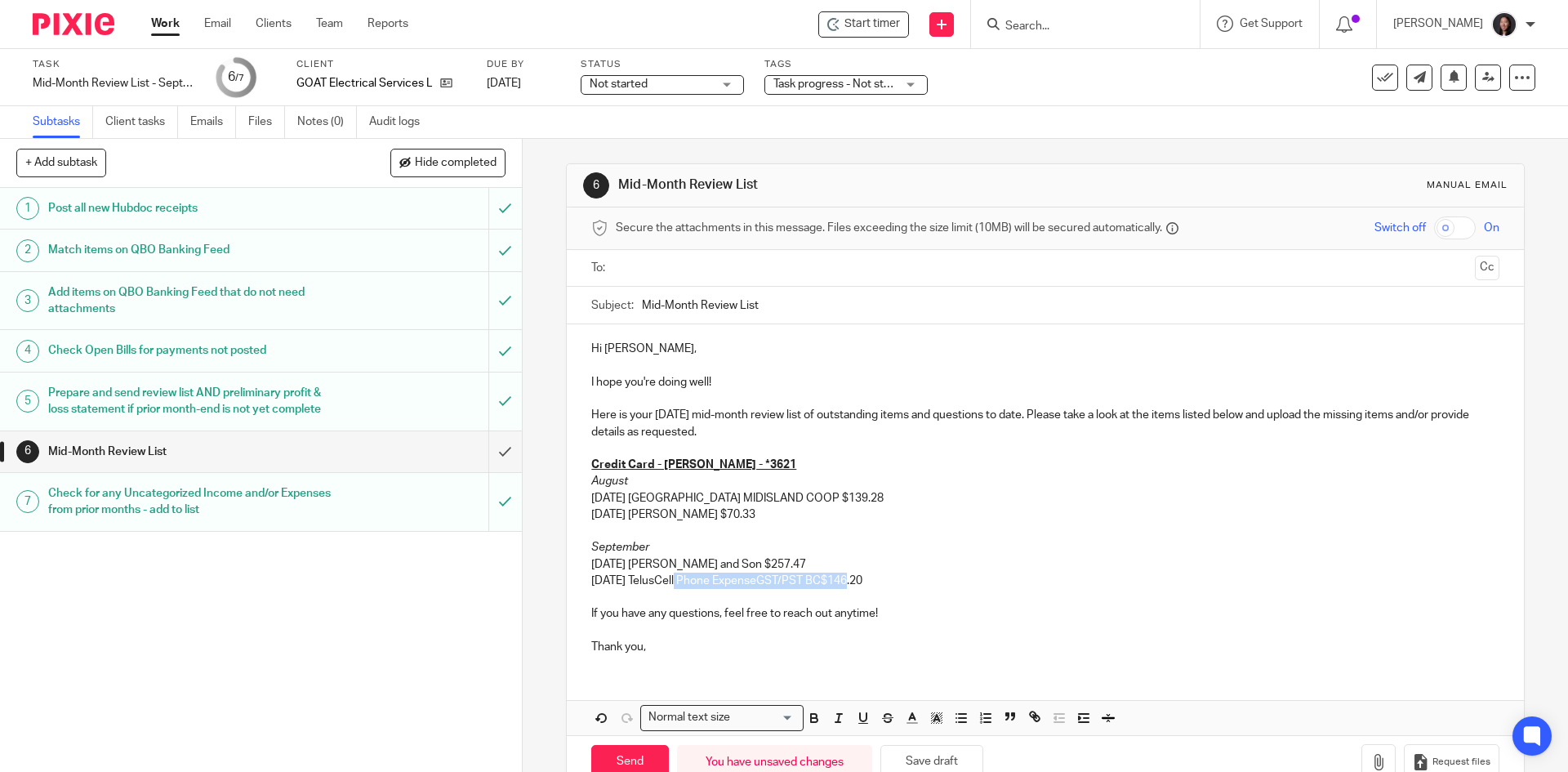
drag, startPoint x: 678, startPoint y: 580, endPoint x: 843, endPoint y: 582, distance: 165.0
click at [843, 582] on p "09/13/2025 TelusCell Phone ExpenseGST/PST BC$146.20" at bounding box center [1045, 581] width 908 height 16
click at [653, 581] on p "09/13/2025 Telus $146.20" at bounding box center [1045, 581] width 908 height 16
click at [812, 431] on p "Here is your September 2025 mid-month review list of outstanding items and ques…" at bounding box center [1045, 423] width 908 height 34
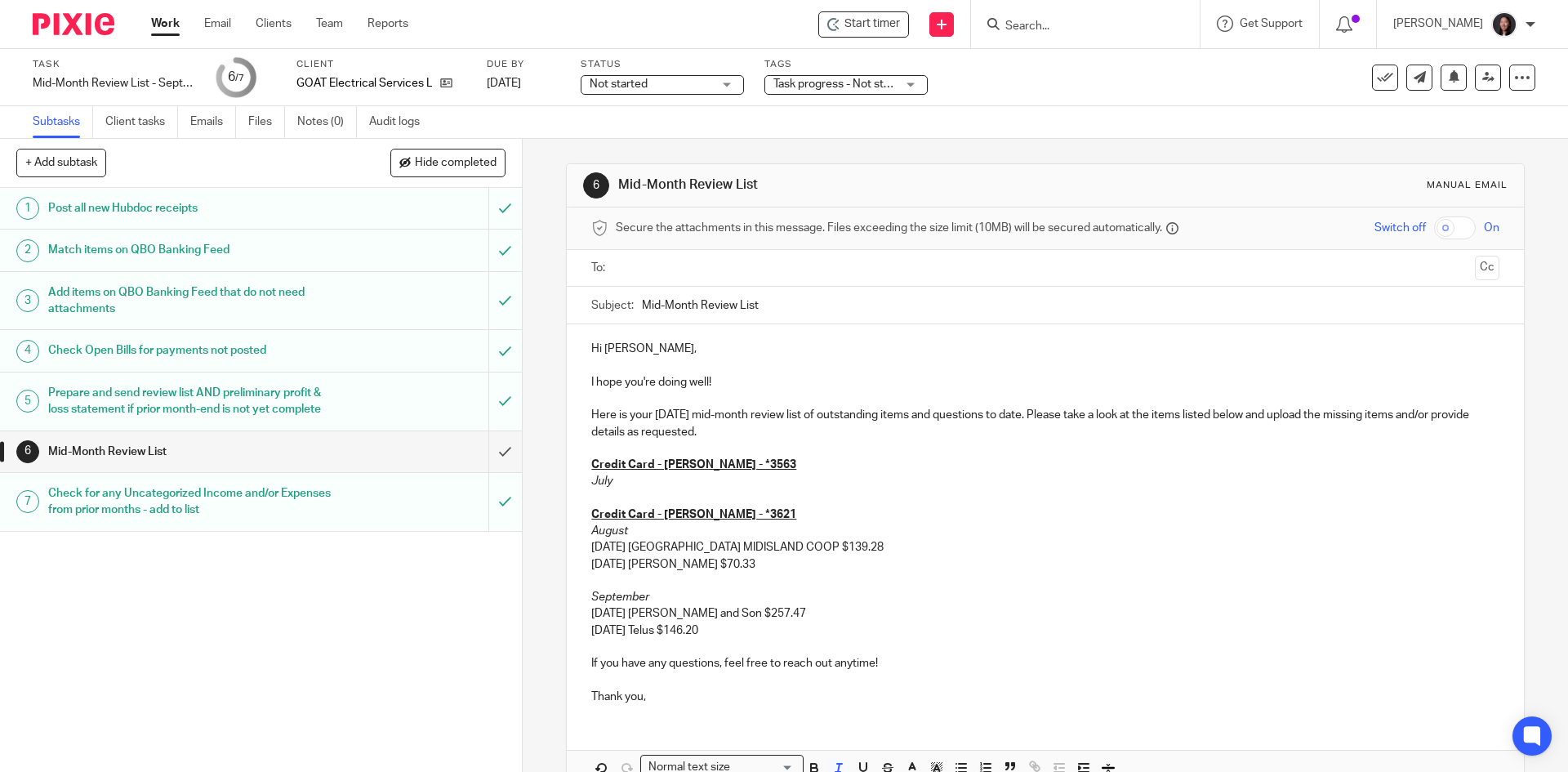
click at [606, 478] on em "July" at bounding box center [602, 481] width 21 height 11
click at [667, 486] on p "September" at bounding box center [1045, 481] width 908 height 16
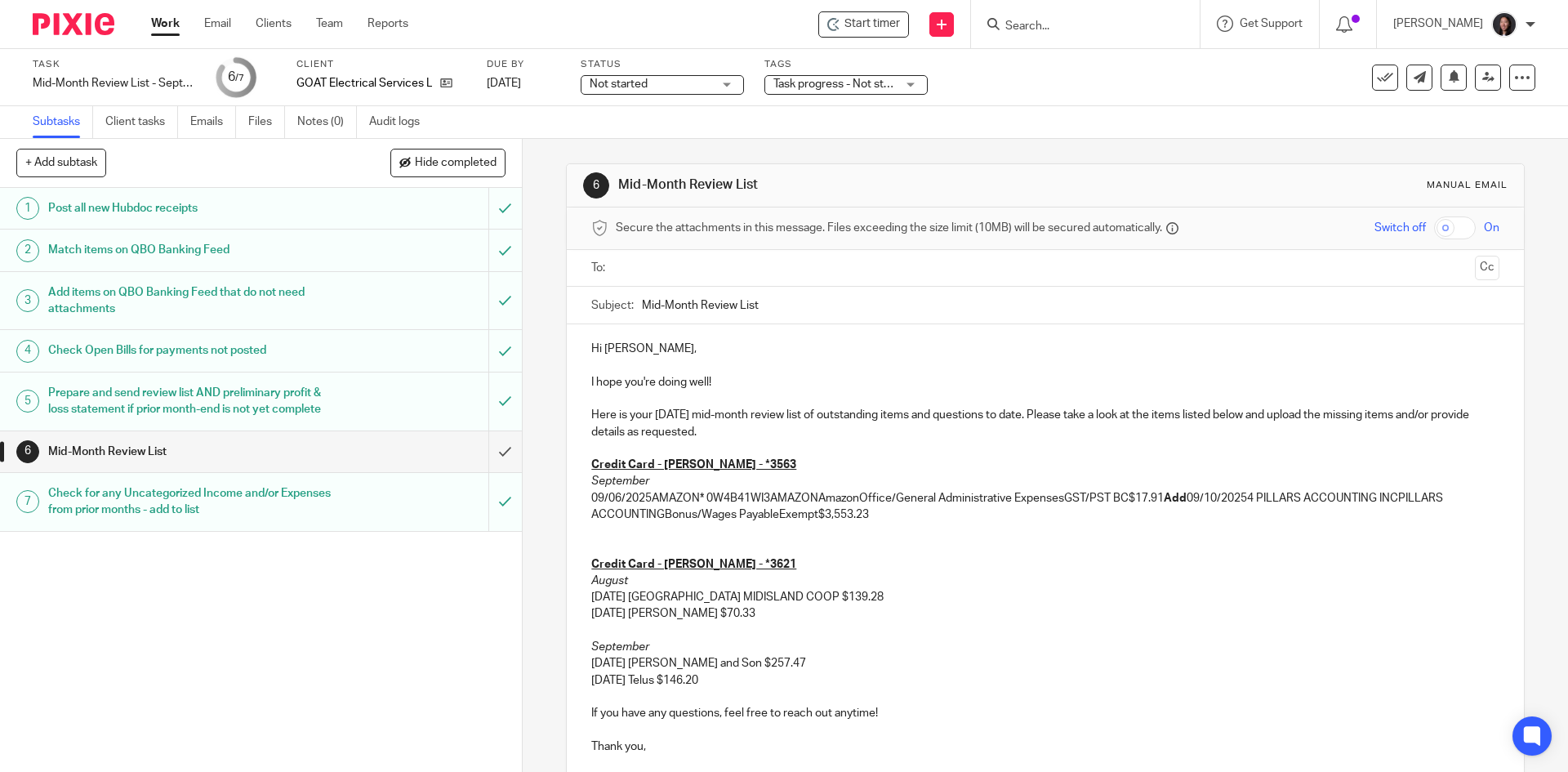
click at [648, 495] on p "09/06/2025AMAZON* 0W4B41WI3AMAZONAmazonOffice/General Administrative ExpensesGS…" at bounding box center [1045, 506] width 908 height 34
drag, startPoint x: 650, startPoint y: 495, endPoint x: 820, endPoint y: 503, distance: 170.2
click at [820, 503] on p "09/06/2025 AMAZON* 0W4B41WI3AMAZONAmazonOffice/General Administrative ExpensesG…" at bounding box center [1045, 506] width 908 height 34
drag, startPoint x: 692, startPoint y: 500, endPoint x: 958, endPoint y: 498, distance: 266.0
click at [958, 498] on p "09/06/2025 AmazonOffice/General Administrative ExpensesGST/PST BC$17.91 Add 09/…" at bounding box center [1045, 506] width 908 height 34
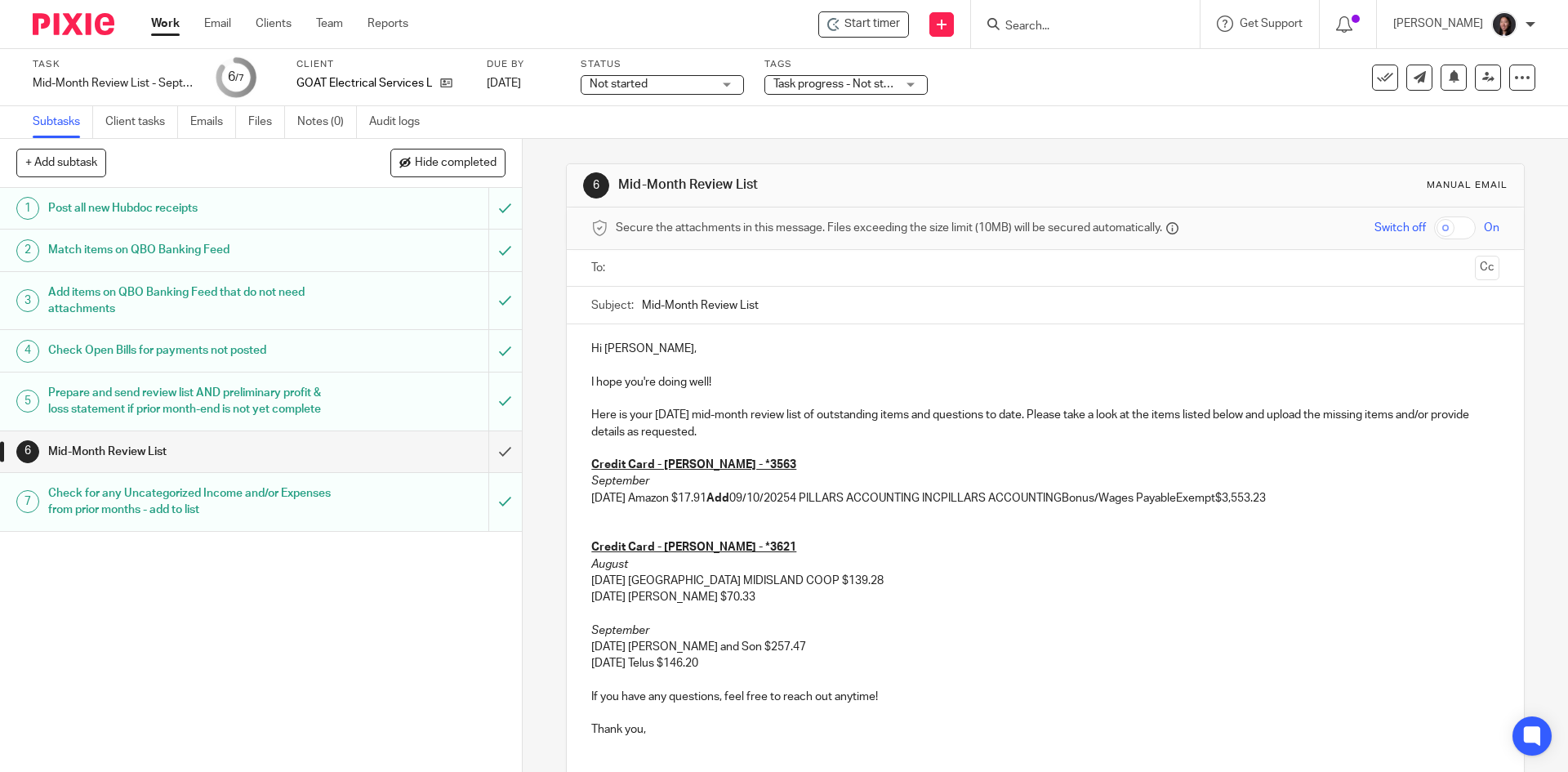
click at [729, 498] on strong "Add" at bounding box center [718, 498] width 23 height 11
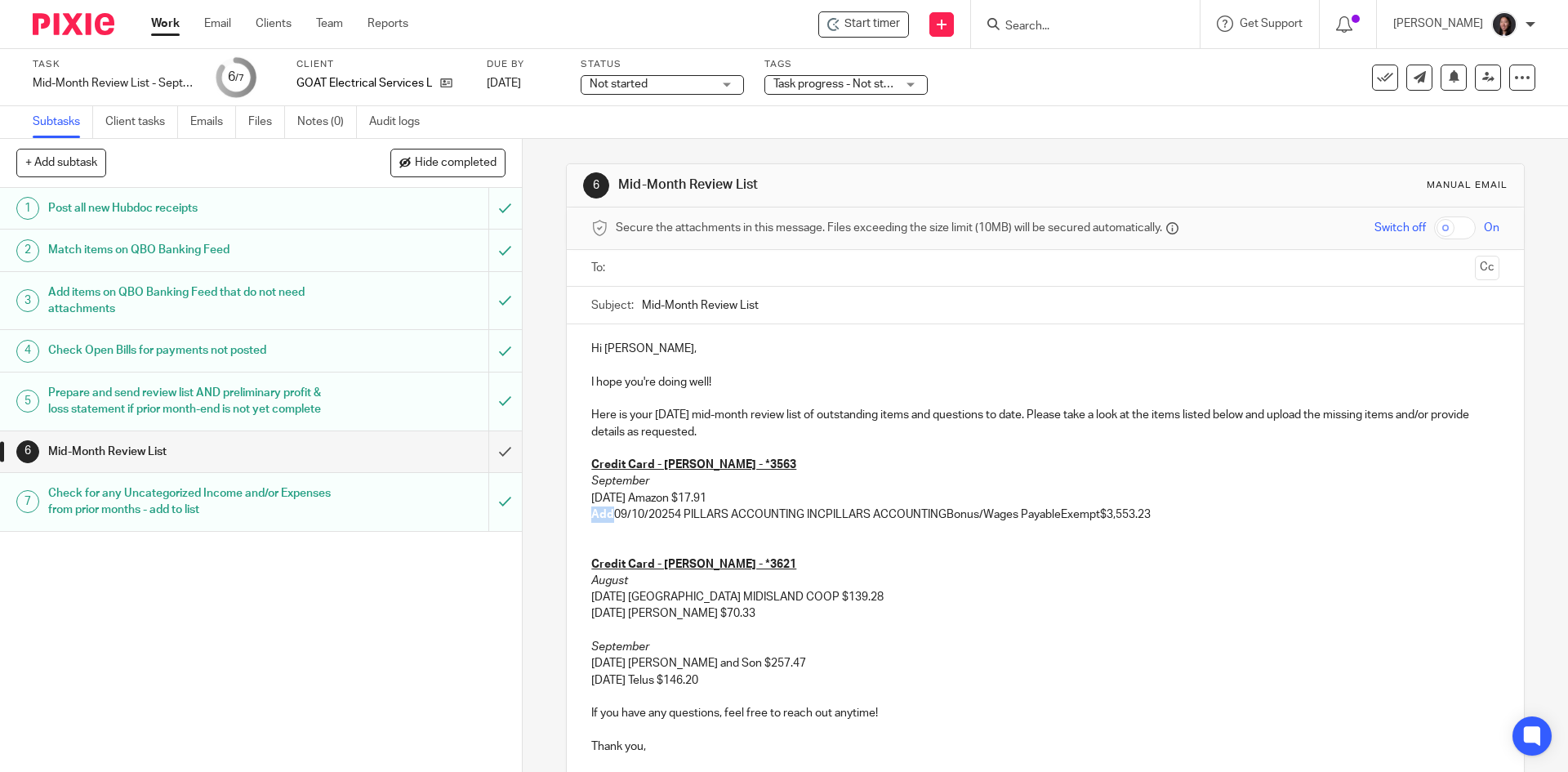
drag, startPoint x: 578, startPoint y: 512, endPoint x: 606, endPoint y: 514, distance: 28.1
click at [606, 514] on div "Hi Andrew, I hope you're doing well! Here is your September 2025 mid-month revi…" at bounding box center [1045, 545] width 956 height 442
click at [649, 515] on p "09/10/20254 PILLARS ACCOUNTING INCPILLARS ACCOUNTINGBonus/Wages PayableExempt$3…" at bounding box center [1045, 515] width 908 height 16
drag, startPoint x: 786, startPoint y: 515, endPoint x: 1077, endPoint y: 516, distance: 291.0
click at [1077, 516] on p "09/10/2025 4 PILLARS ACCOUNTING INCPILLARS ACCOUNTINGBonus/Wages PayableExempt$…" at bounding box center [1045, 515] width 908 height 16
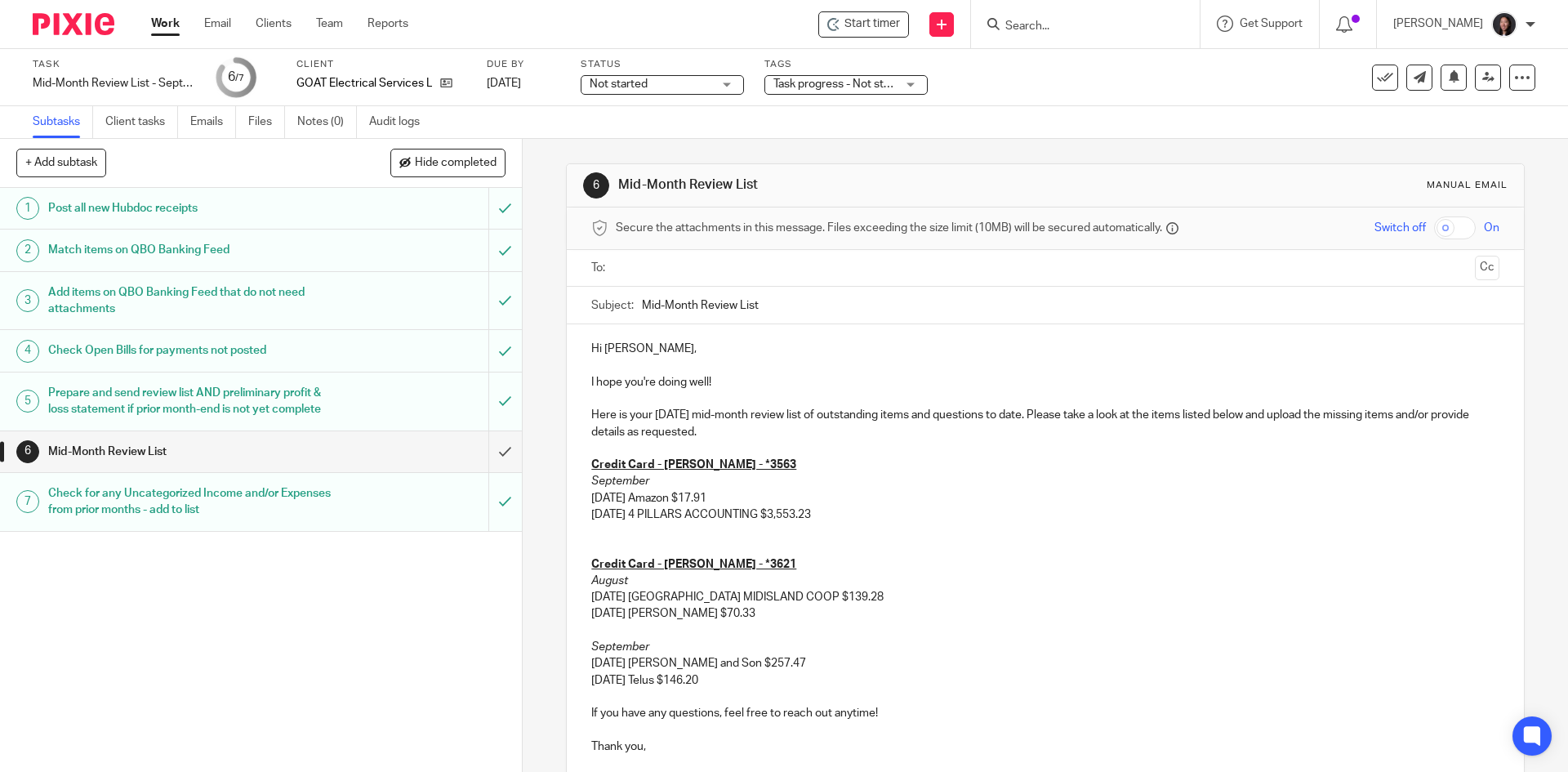
click at [832, 513] on p "09/10/2025 4 PILLARS ACCOUNTING $3,553.23" at bounding box center [1045, 515] width 908 height 16
click at [593, 548] on p at bounding box center [1045, 548] width 908 height 16
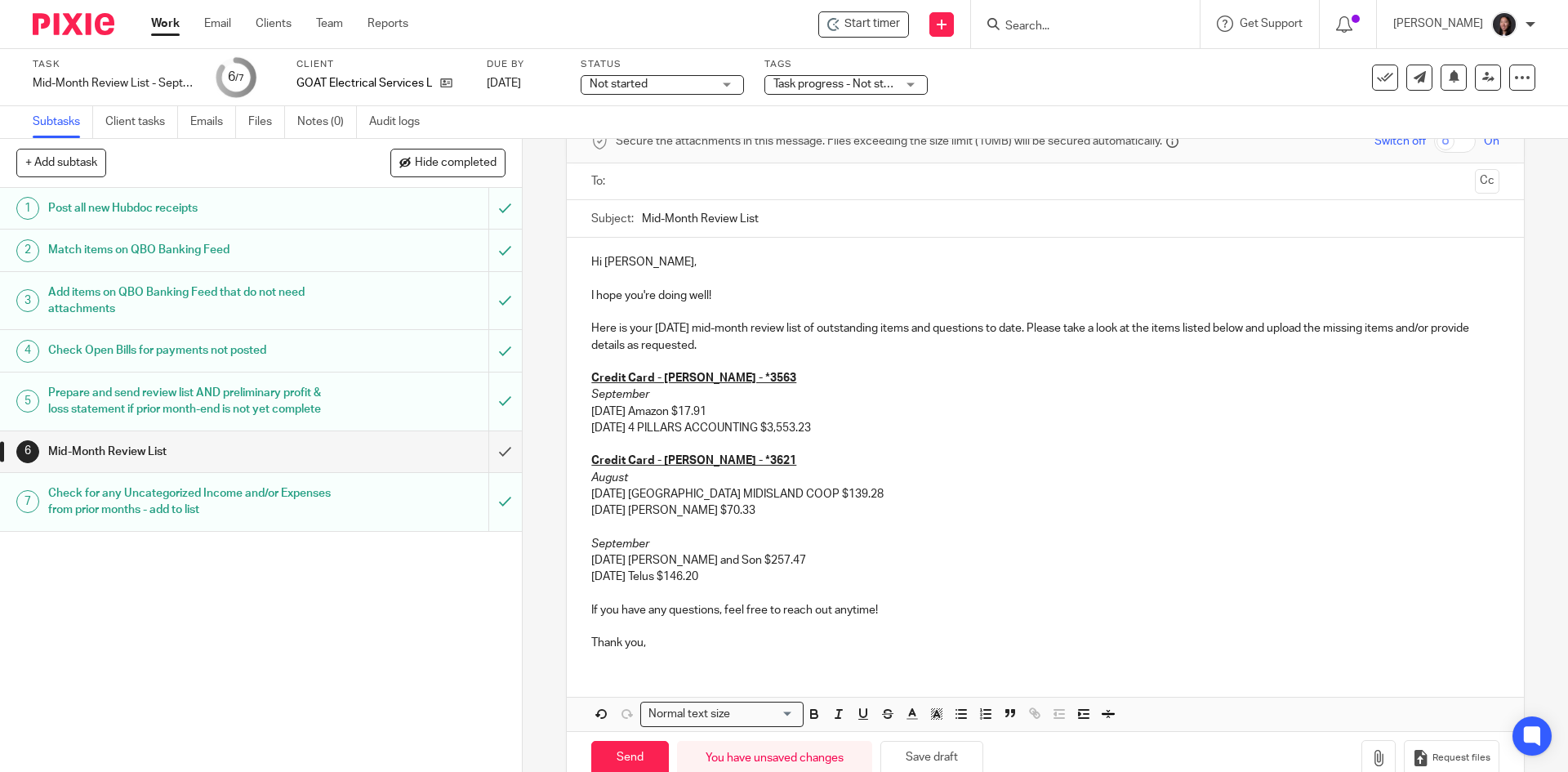
scroll to position [125, 0]
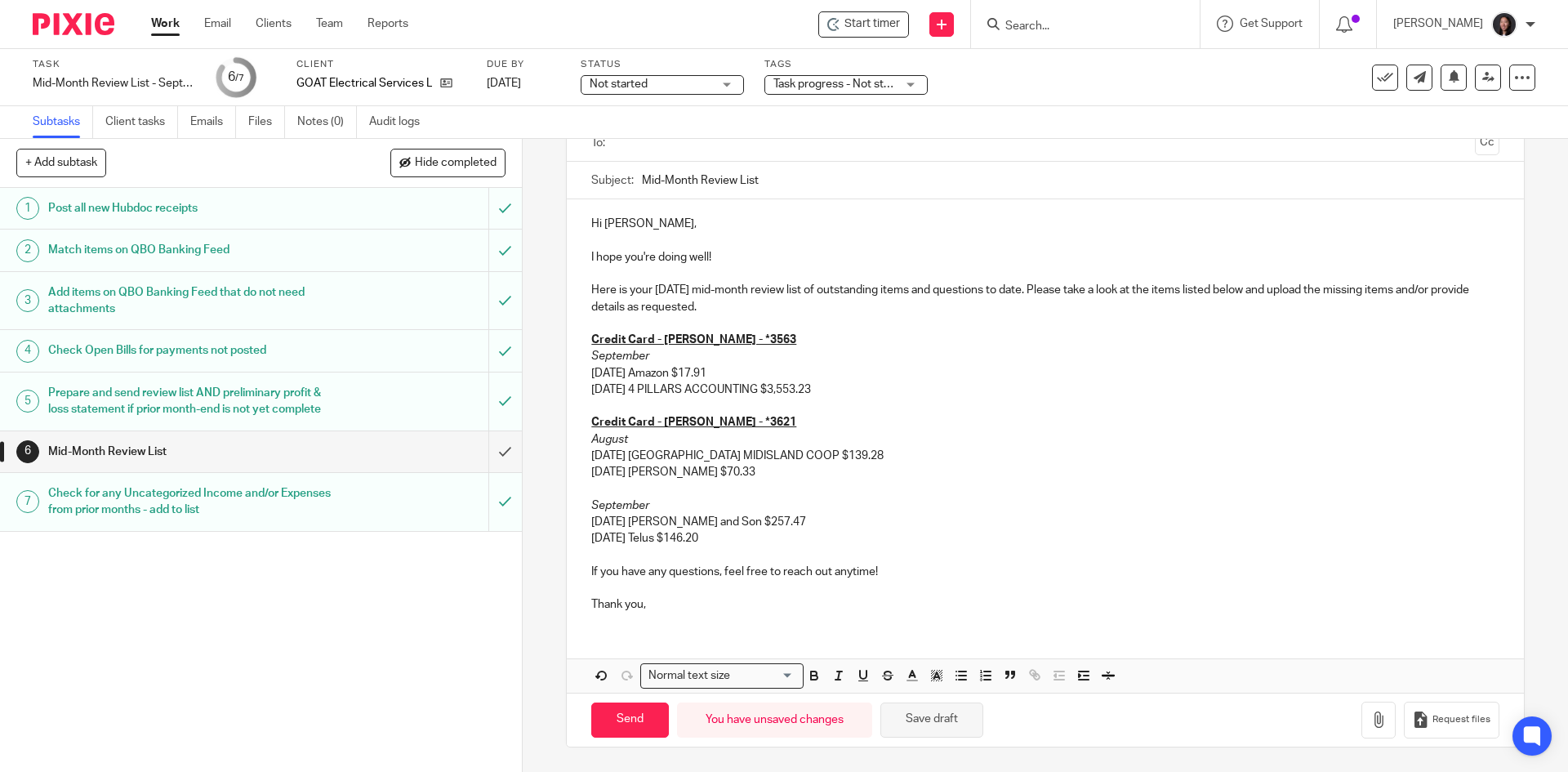
click at [942, 714] on button "Save draft" at bounding box center [931, 720] width 103 height 35
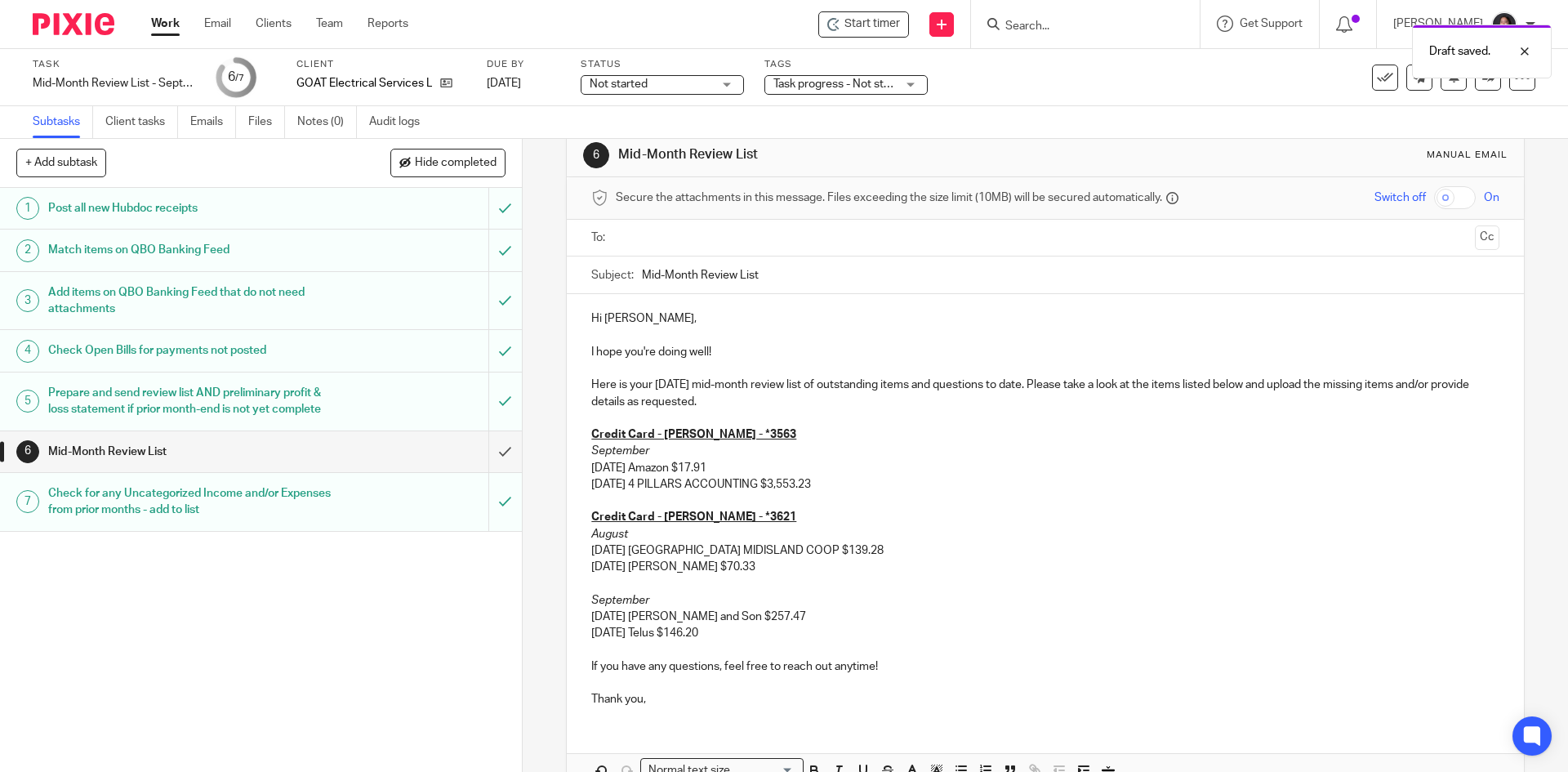
scroll to position [0, 0]
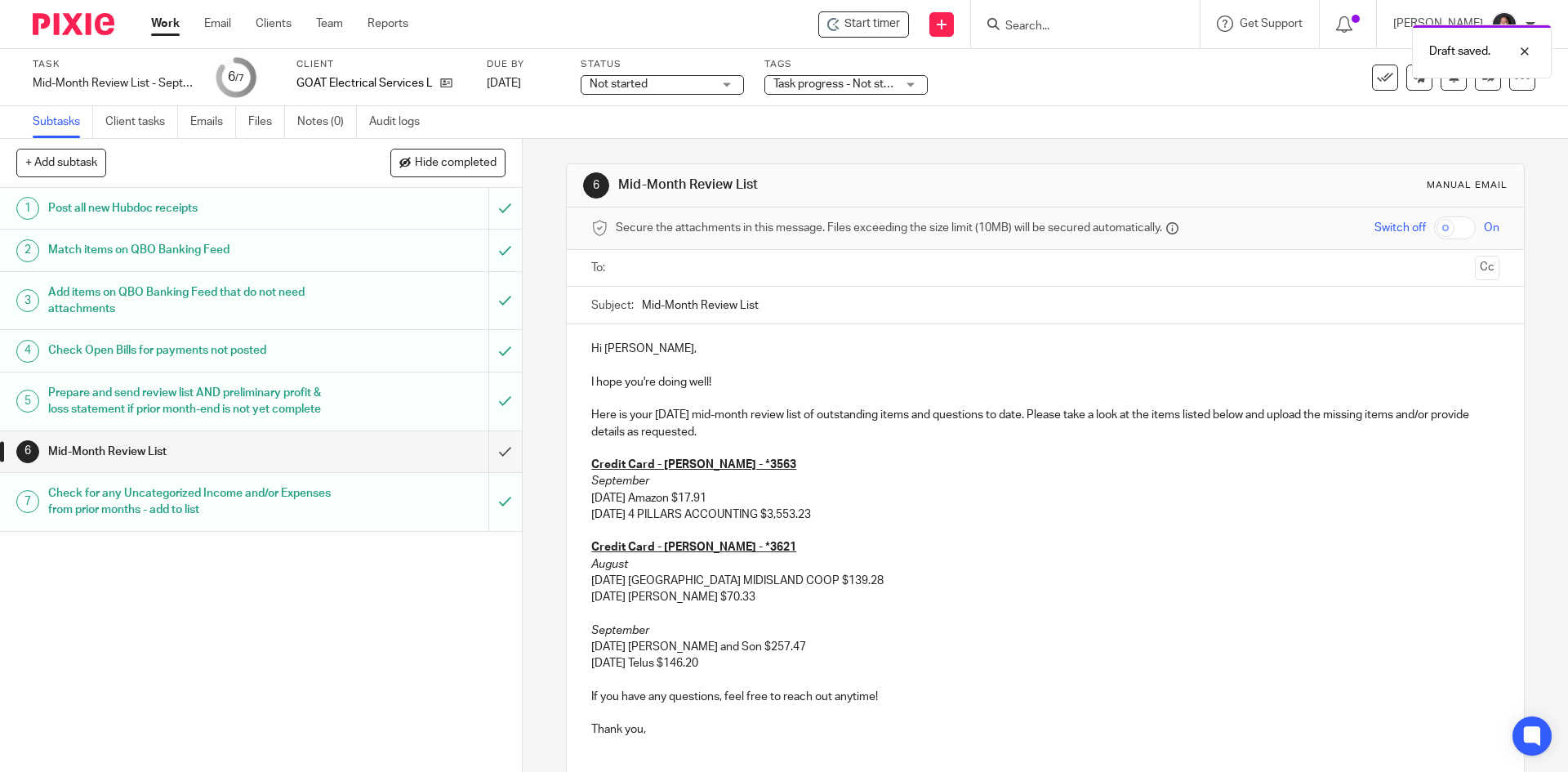
click at [790, 301] on input "Mid-Month Review List" at bounding box center [1071, 305] width 857 height 37
type input "Mid-Month Review List - September 2025"
click at [760, 274] on input "text" at bounding box center [1045, 268] width 846 height 19
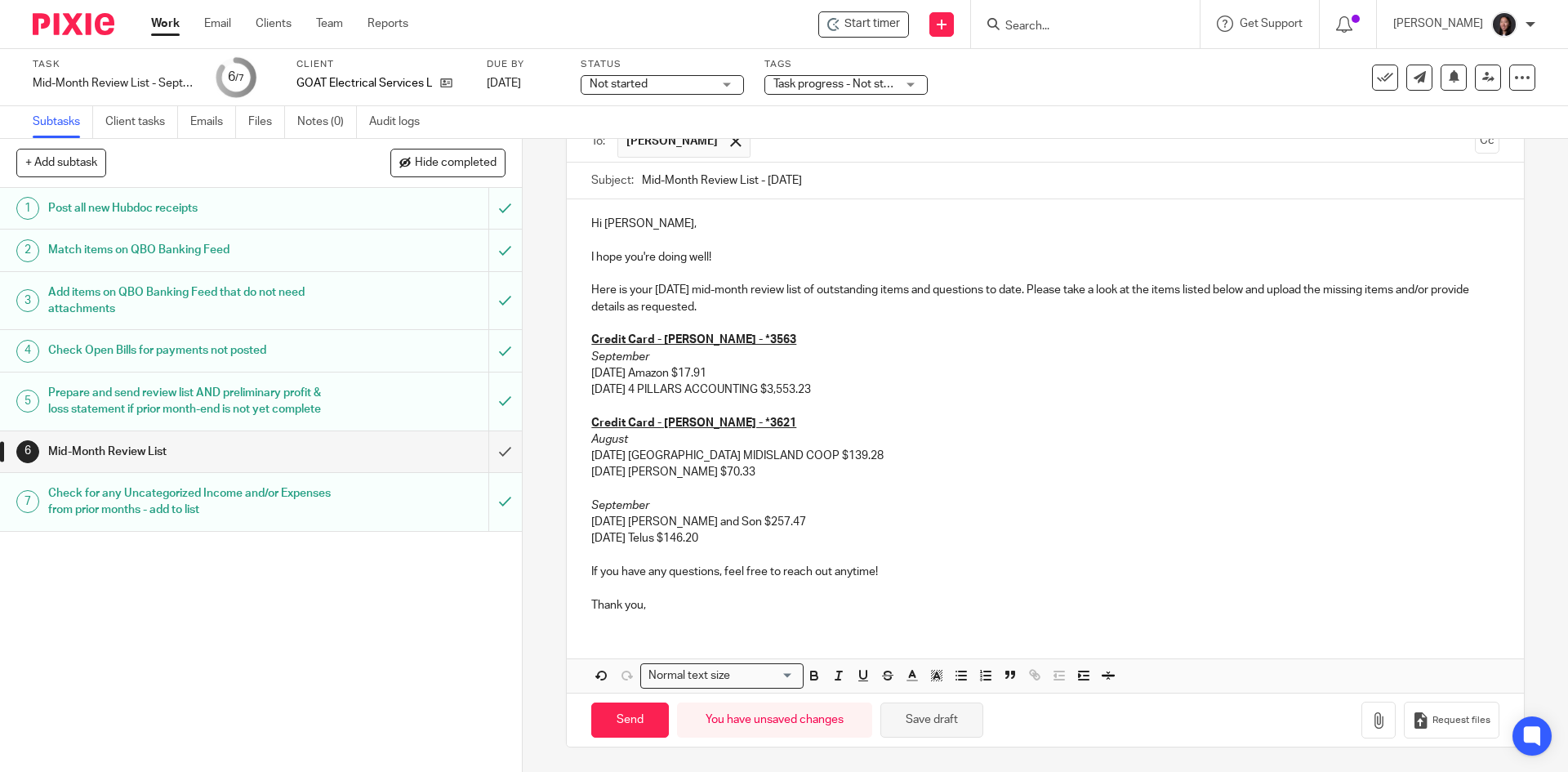
click at [947, 722] on button "Save draft" at bounding box center [931, 720] width 103 height 35
click at [921, 714] on button "Save draft" at bounding box center [931, 720] width 103 height 35
click at [627, 717] on input "Send" at bounding box center [630, 720] width 78 height 35
type input "Sent"
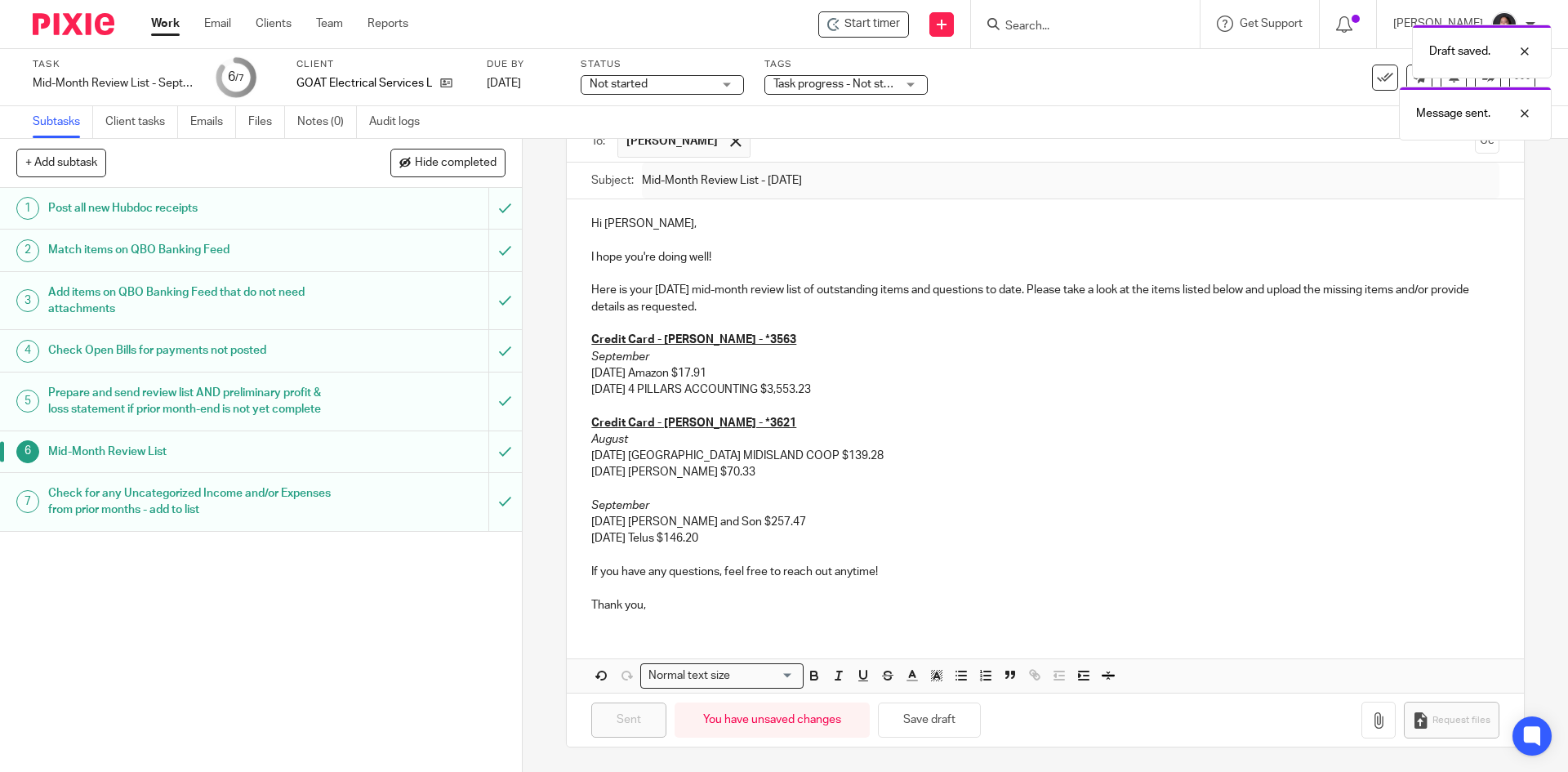
click at [162, 19] on link "Work" at bounding box center [165, 24] width 28 height 16
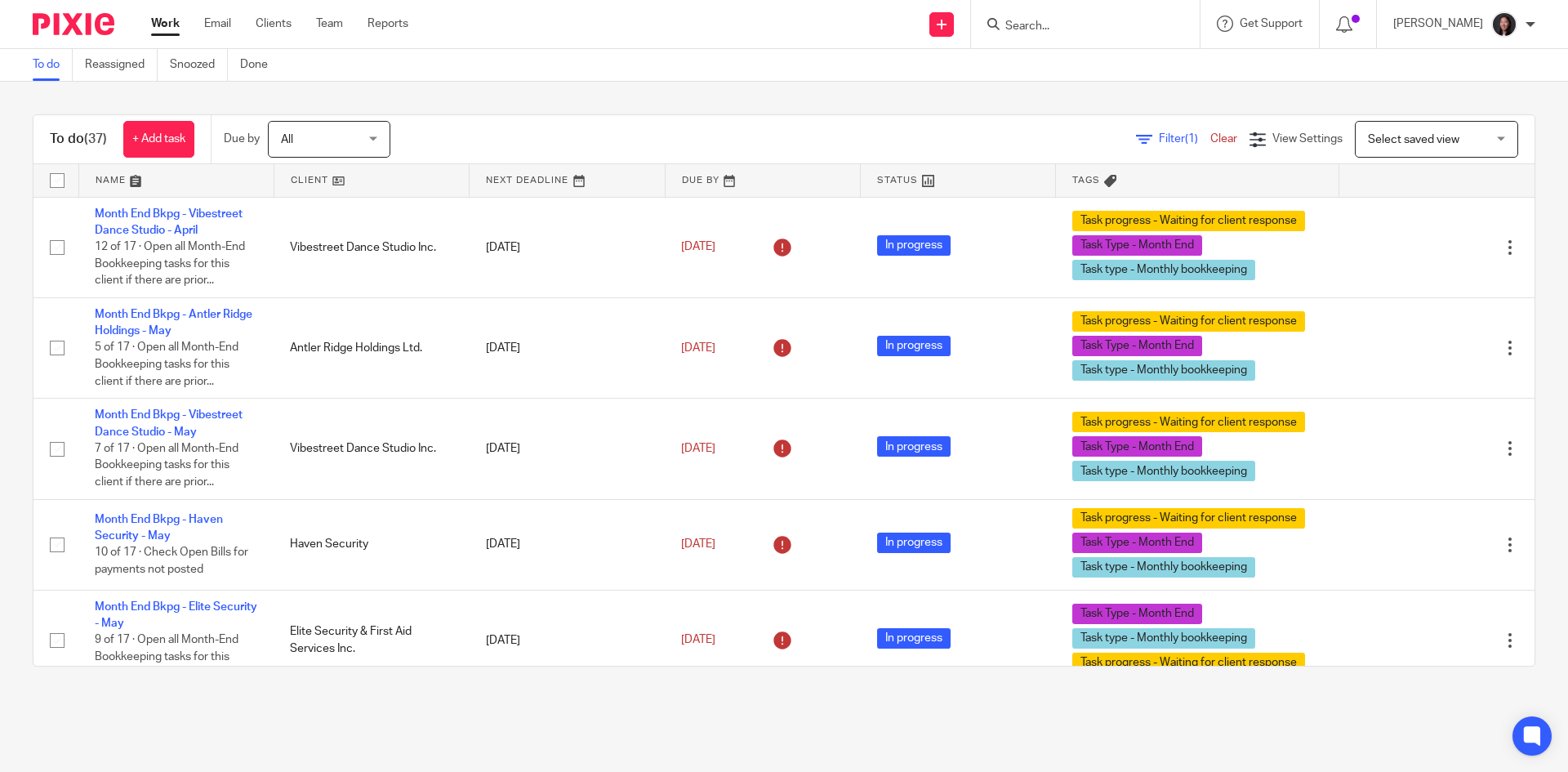
click at [366, 187] on link at bounding box center [372, 180] width 194 height 33
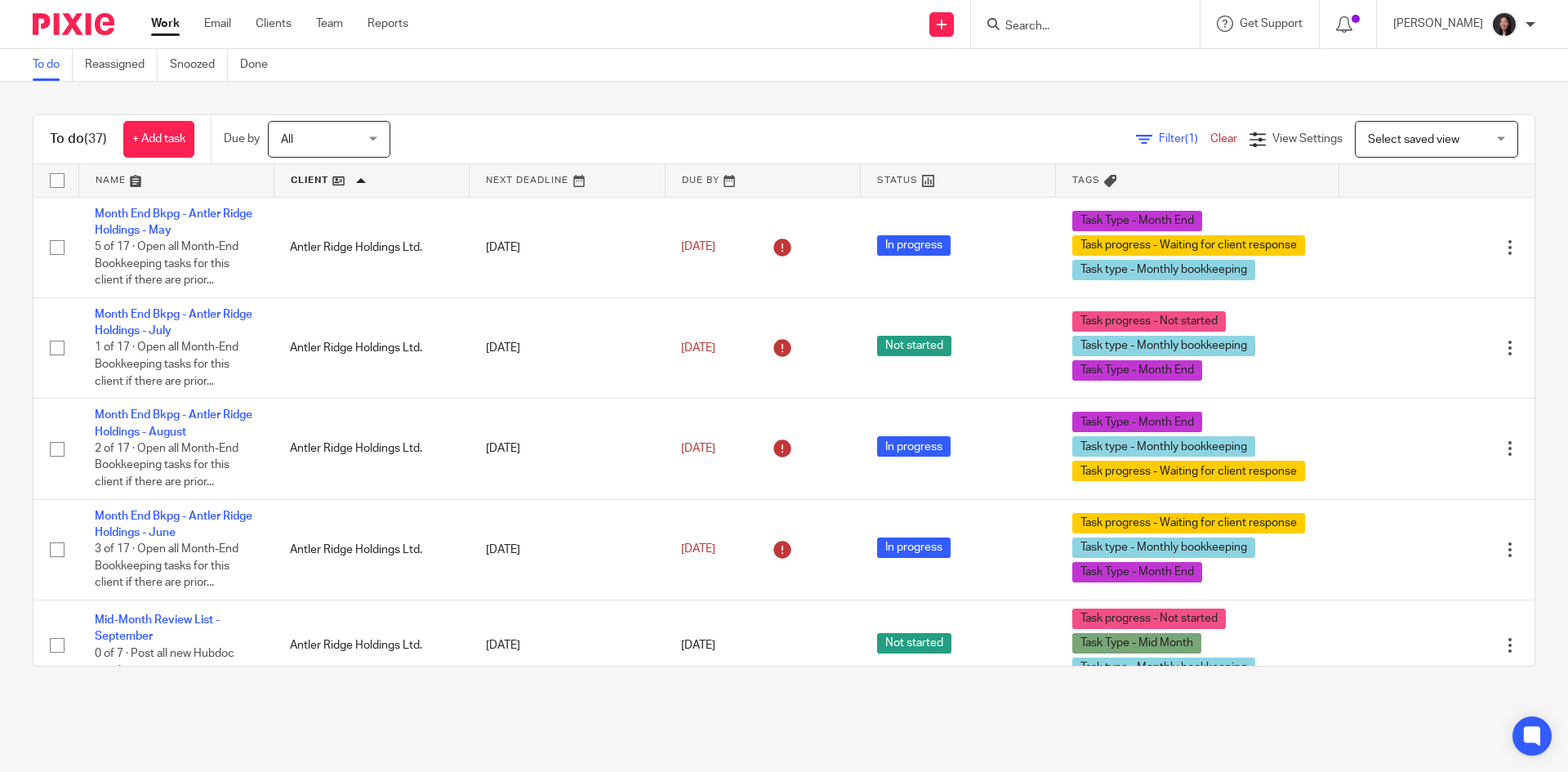
click at [215, 187] on link at bounding box center [177, 180] width 194 height 33
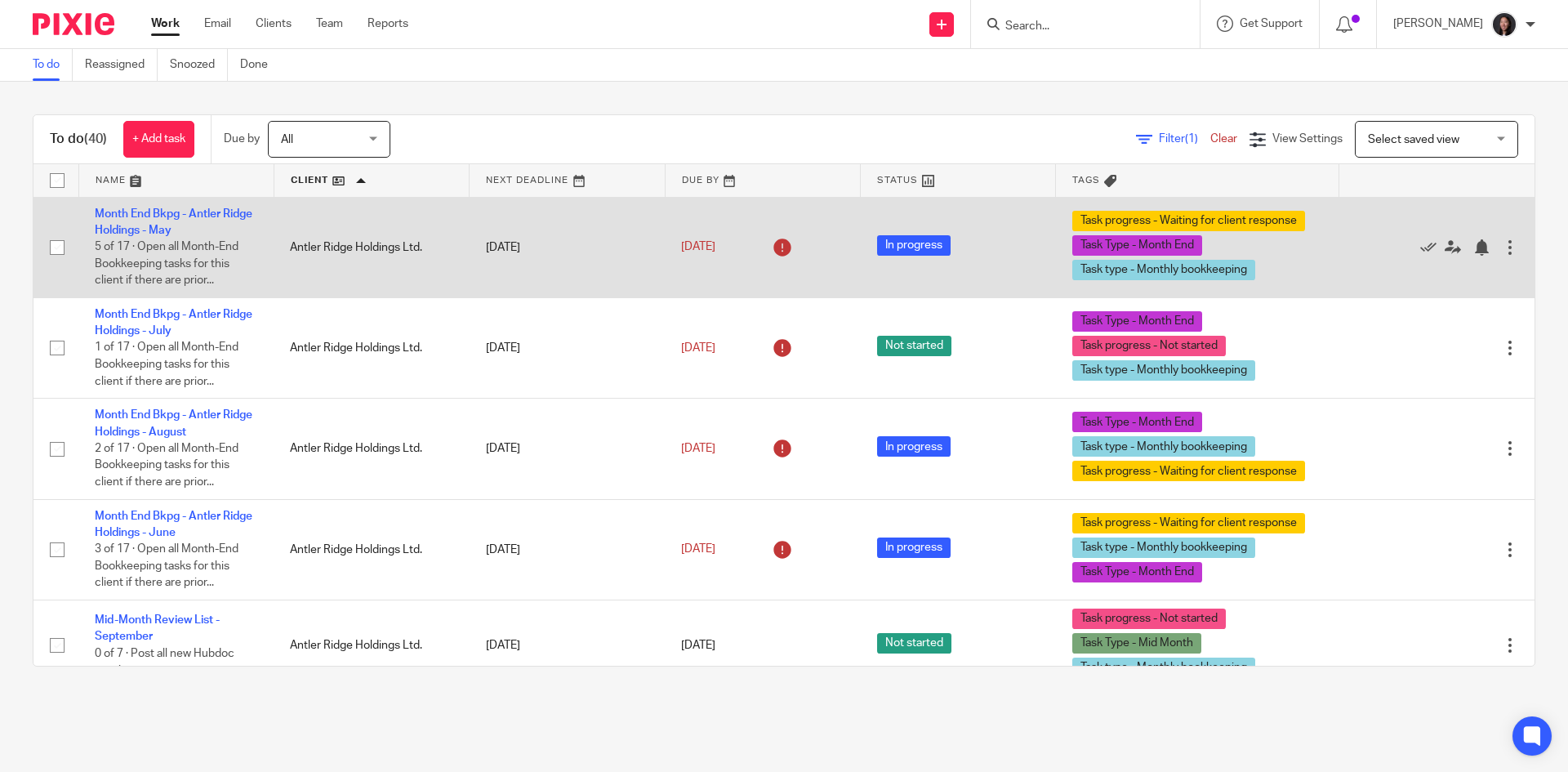
click at [149, 223] on td "Month End Bkpg - Antler Ridge Holdings - May 5 of 17 · Open all Month-End Bookk…" at bounding box center [176, 247] width 195 height 101
click at [152, 232] on link "Month End Bkpg - Antler Ridge Holdings - May" at bounding box center [173, 222] width 158 height 27
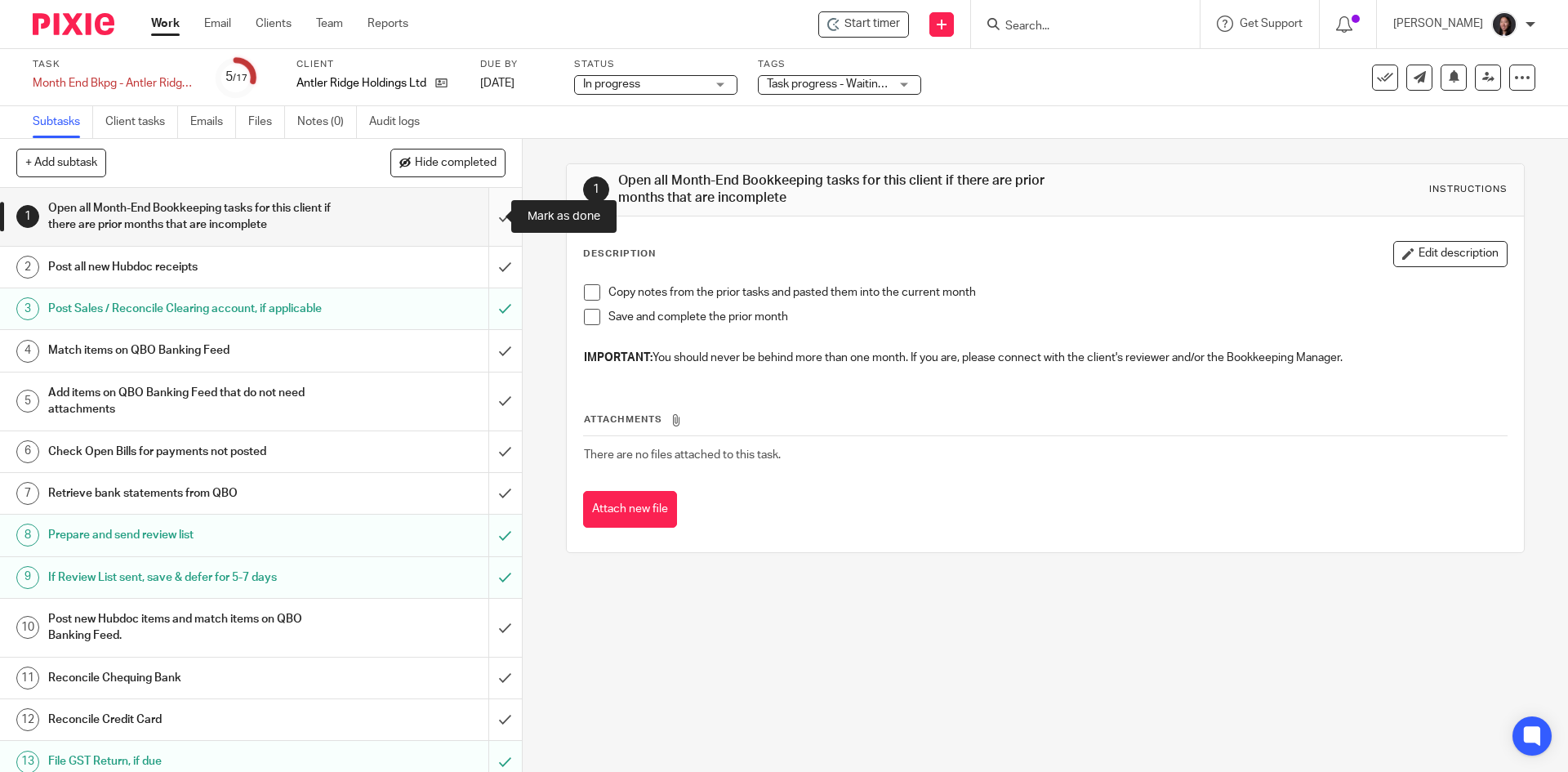
click at [480, 211] on input "submit" at bounding box center [261, 216] width 522 height 58
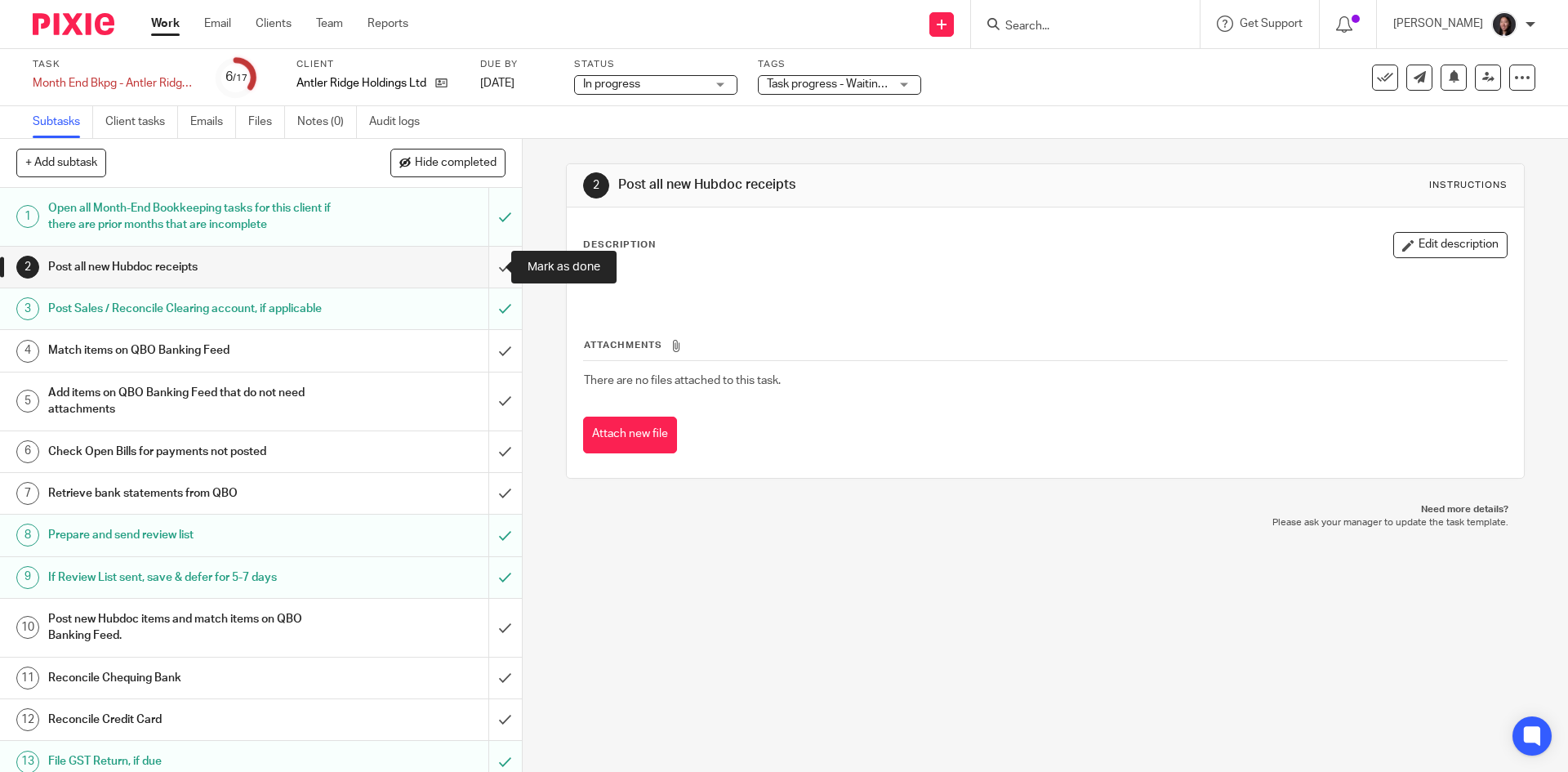
click at [486, 266] on input "submit" at bounding box center [261, 266] width 522 height 41
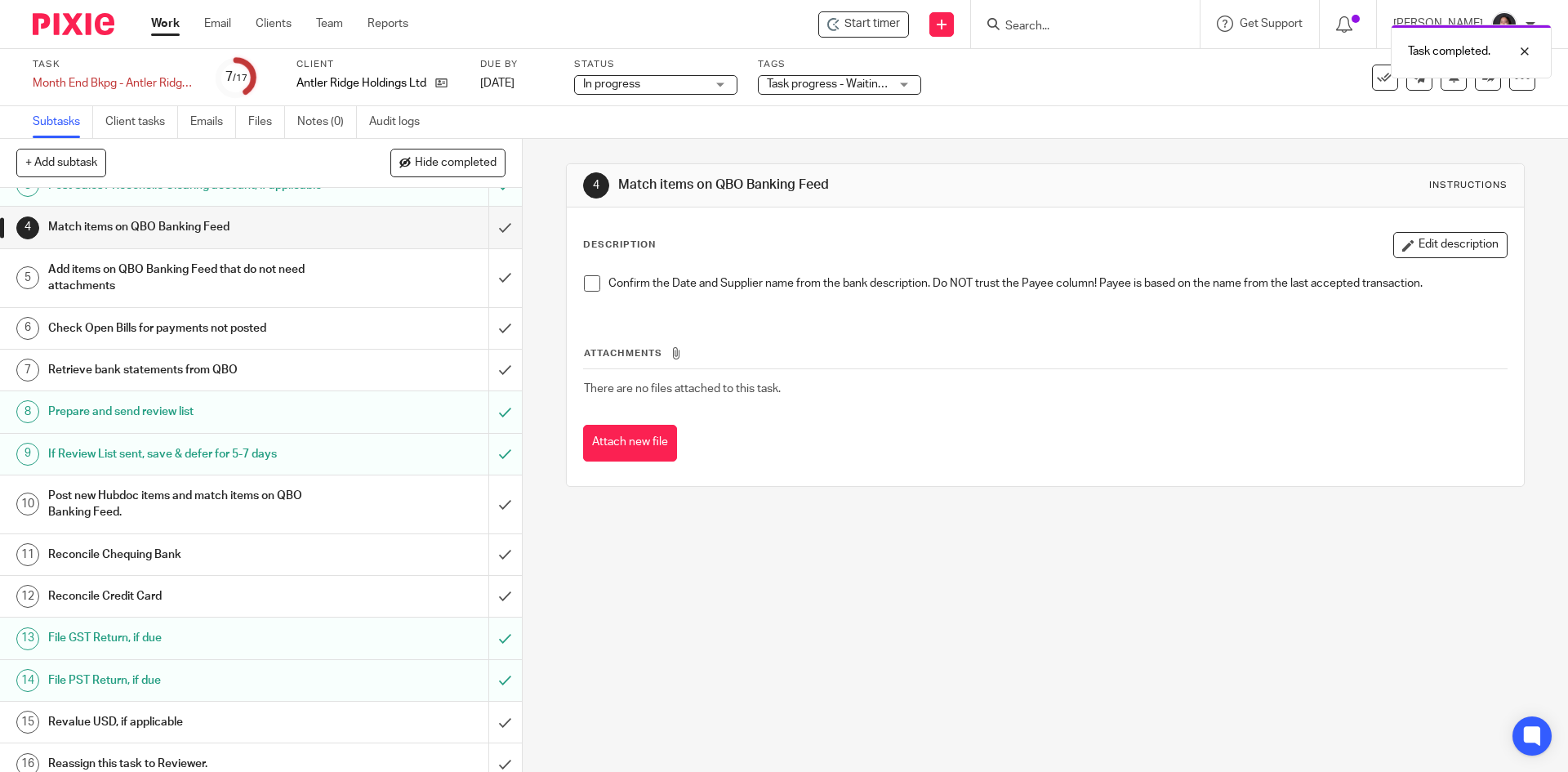
scroll to position [163, 0]
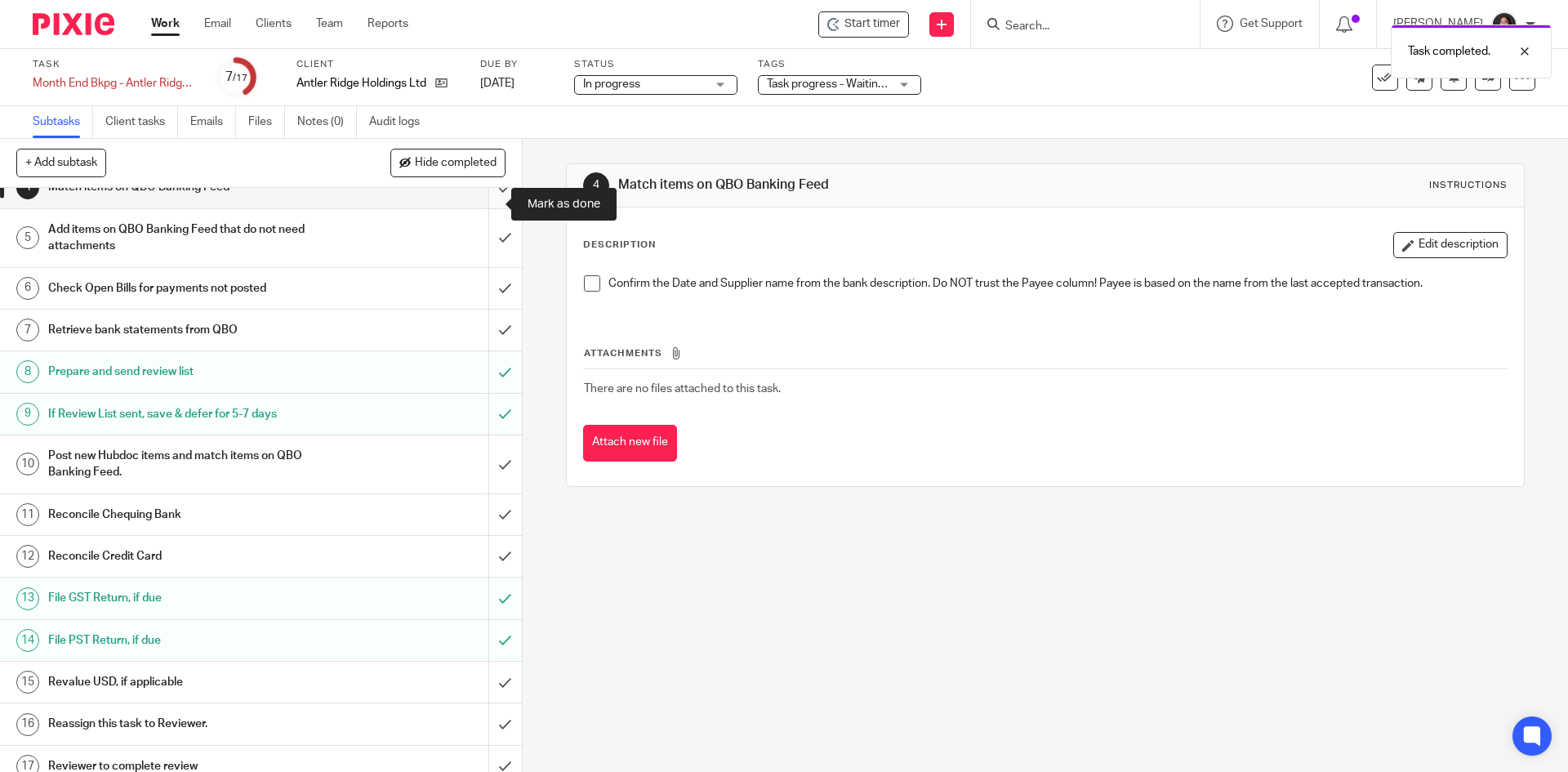
click at [476, 208] on input "submit" at bounding box center [261, 187] width 522 height 41
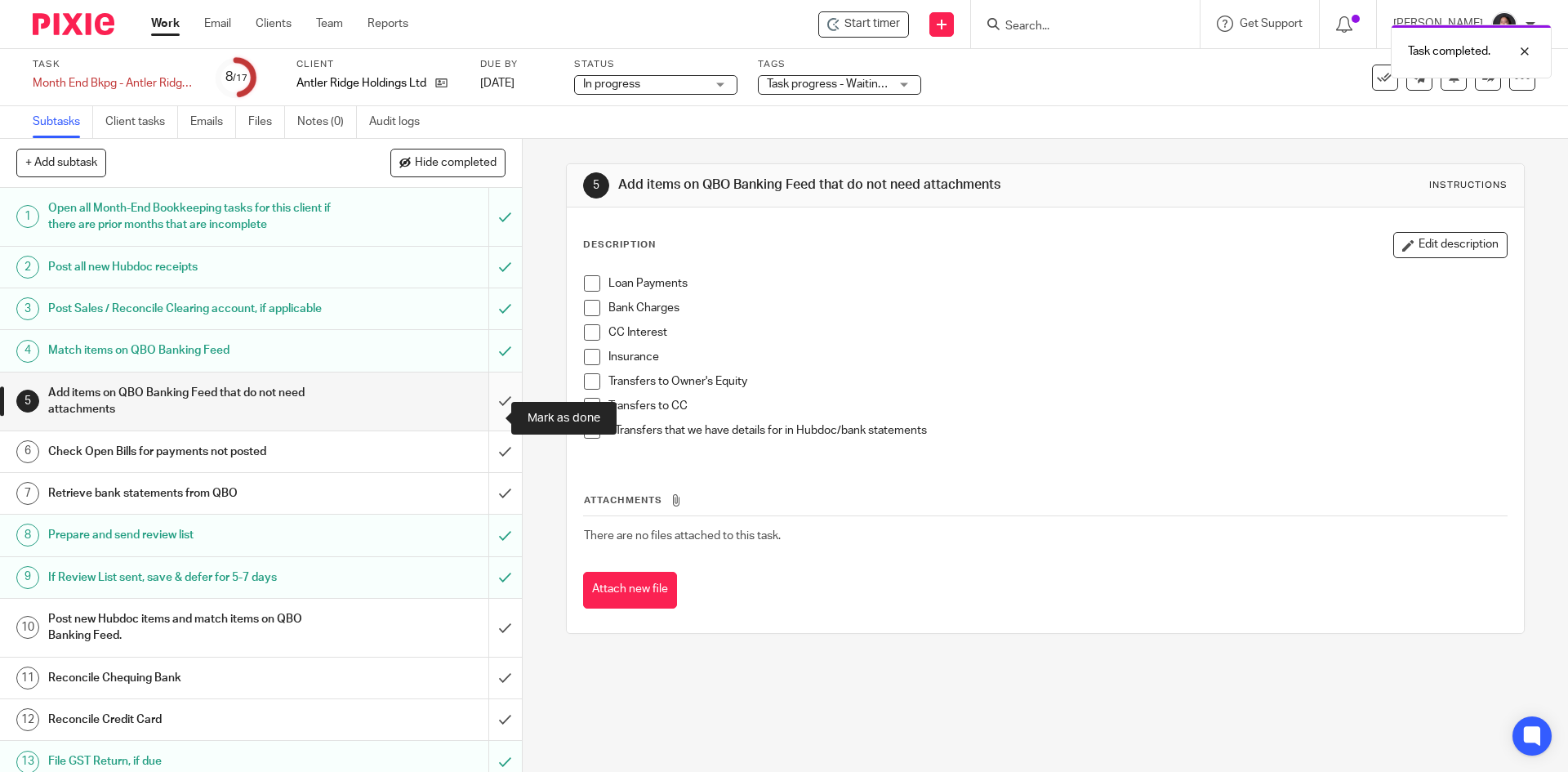
click at [471, 406] on input "submit" at bounding box center [261, 401] width 522 height 58
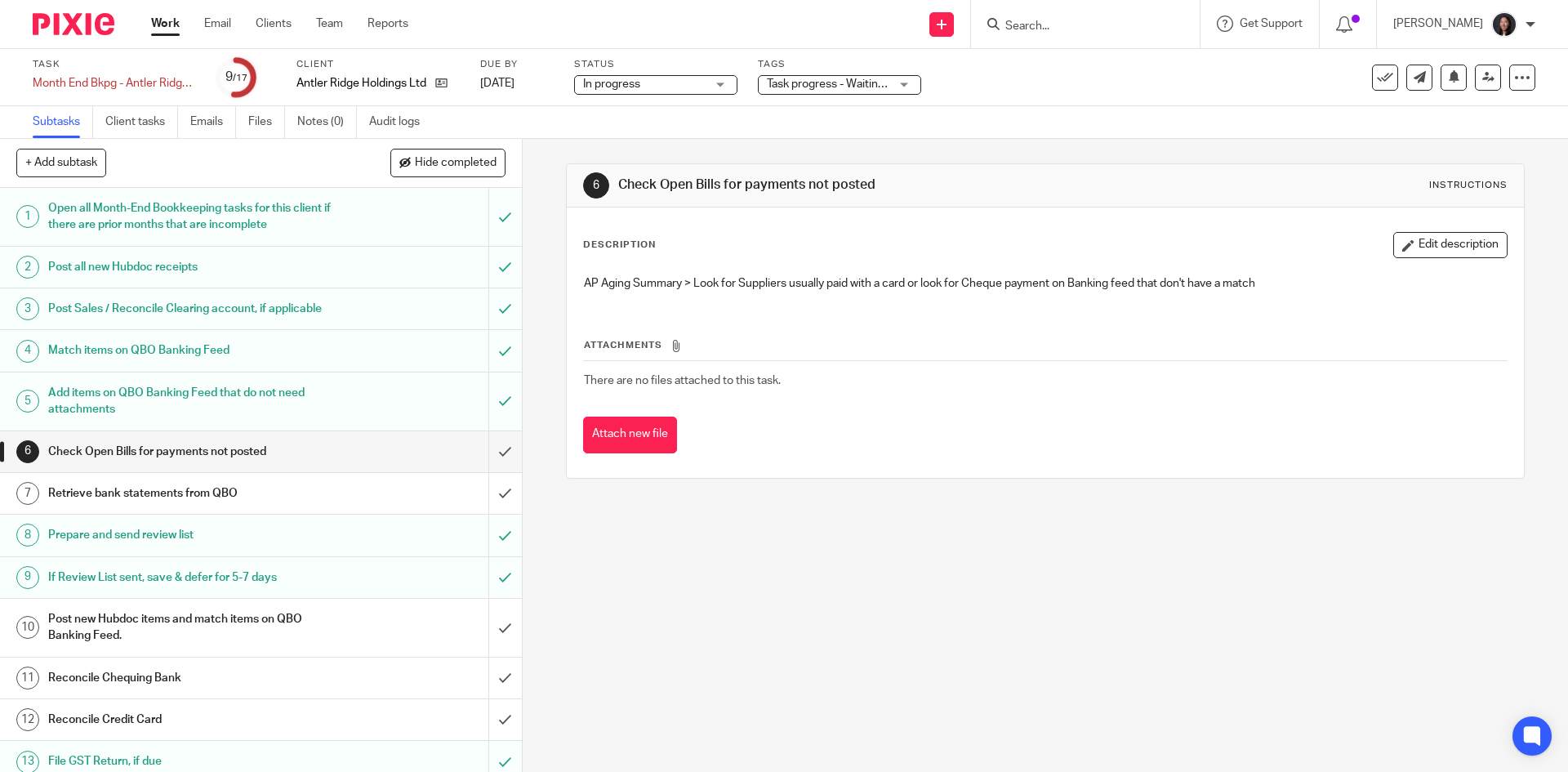
scroll to position [163, 0]
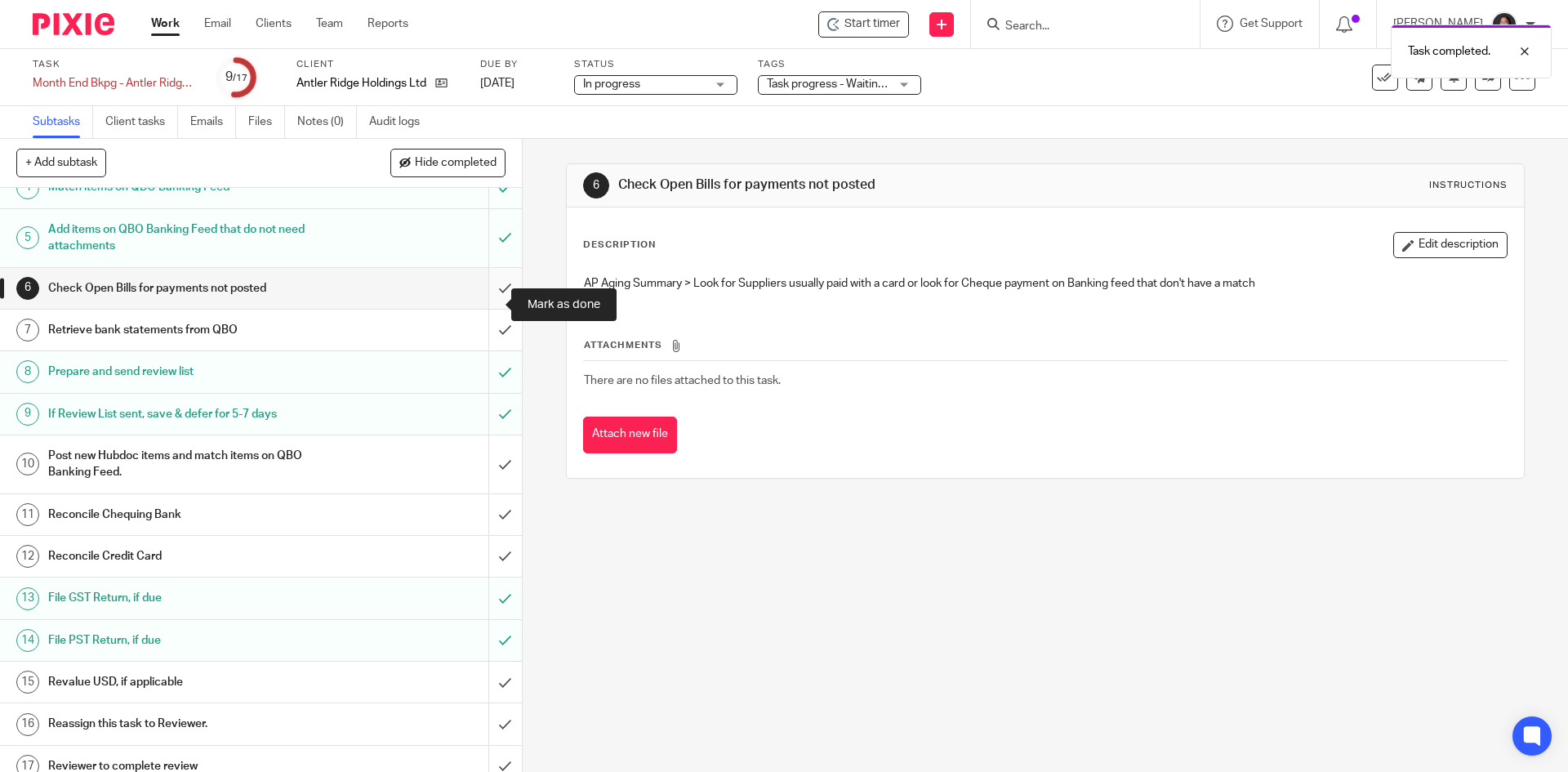
click at [482, 304] on input "submit" at bounding box center [261, 288] width 522 height 41
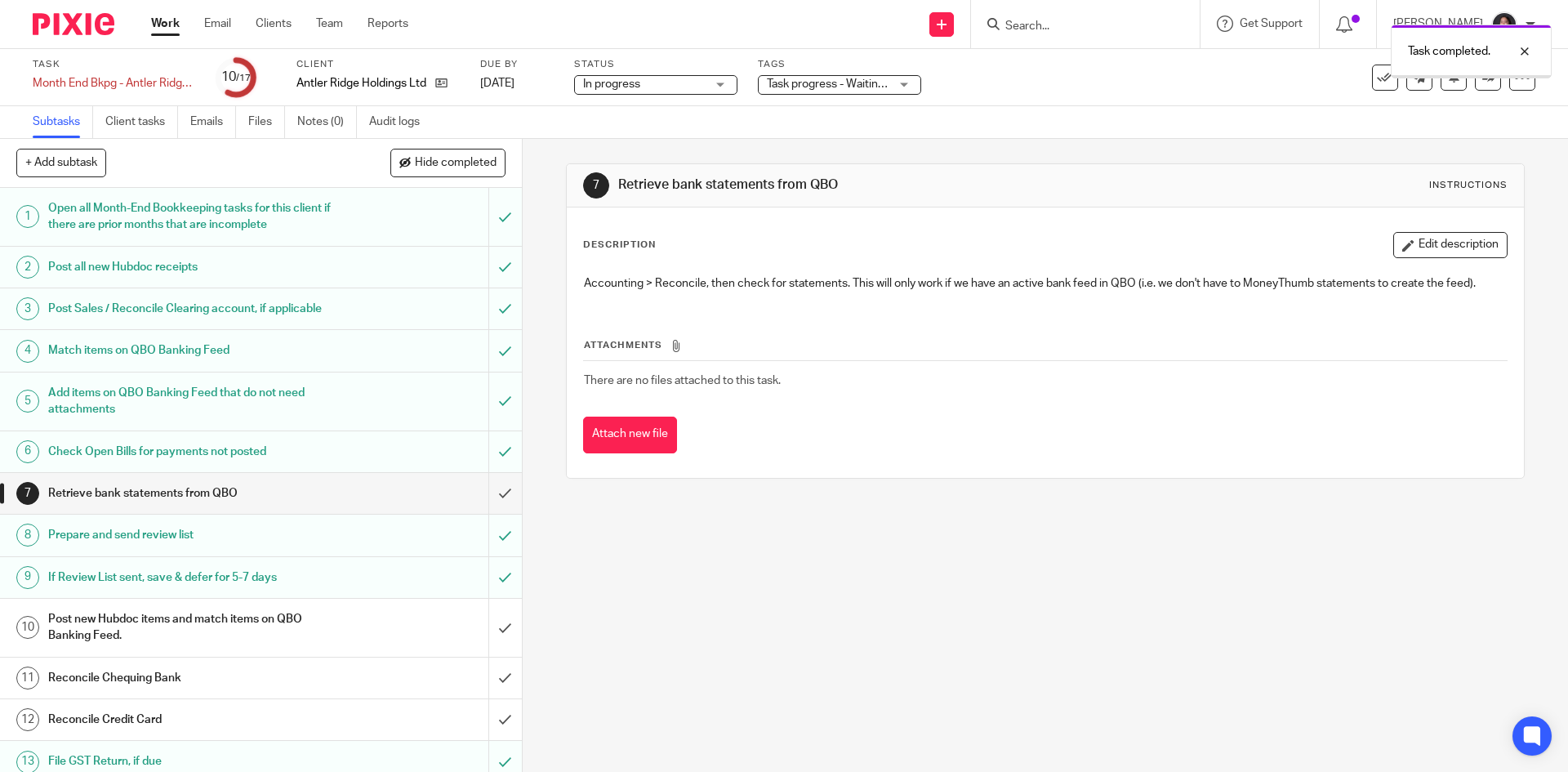
scroll to position [163, 0]
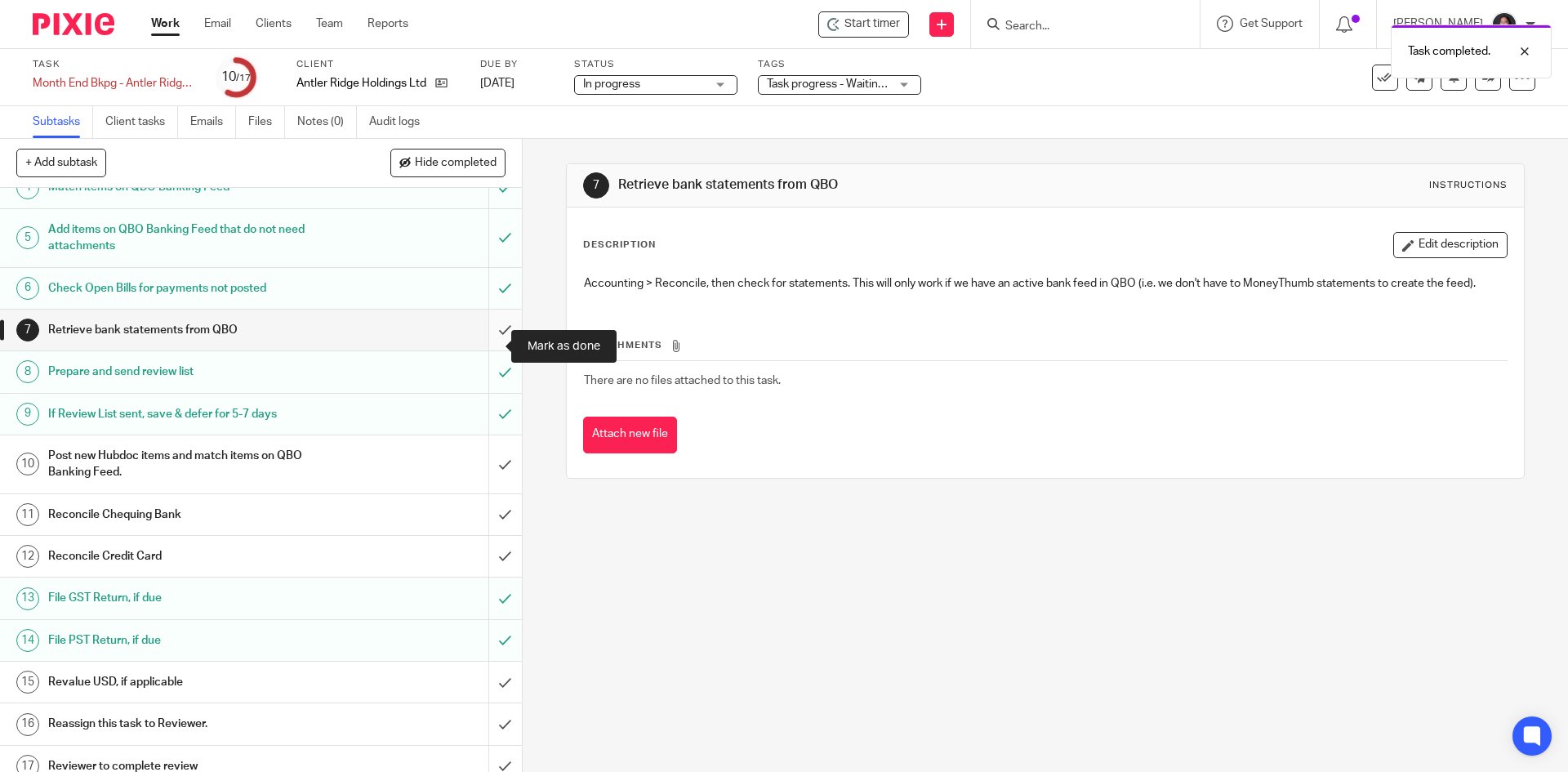
click at [480, 344] on input "submit" at bounding box center [261, 330] width 522 height 41
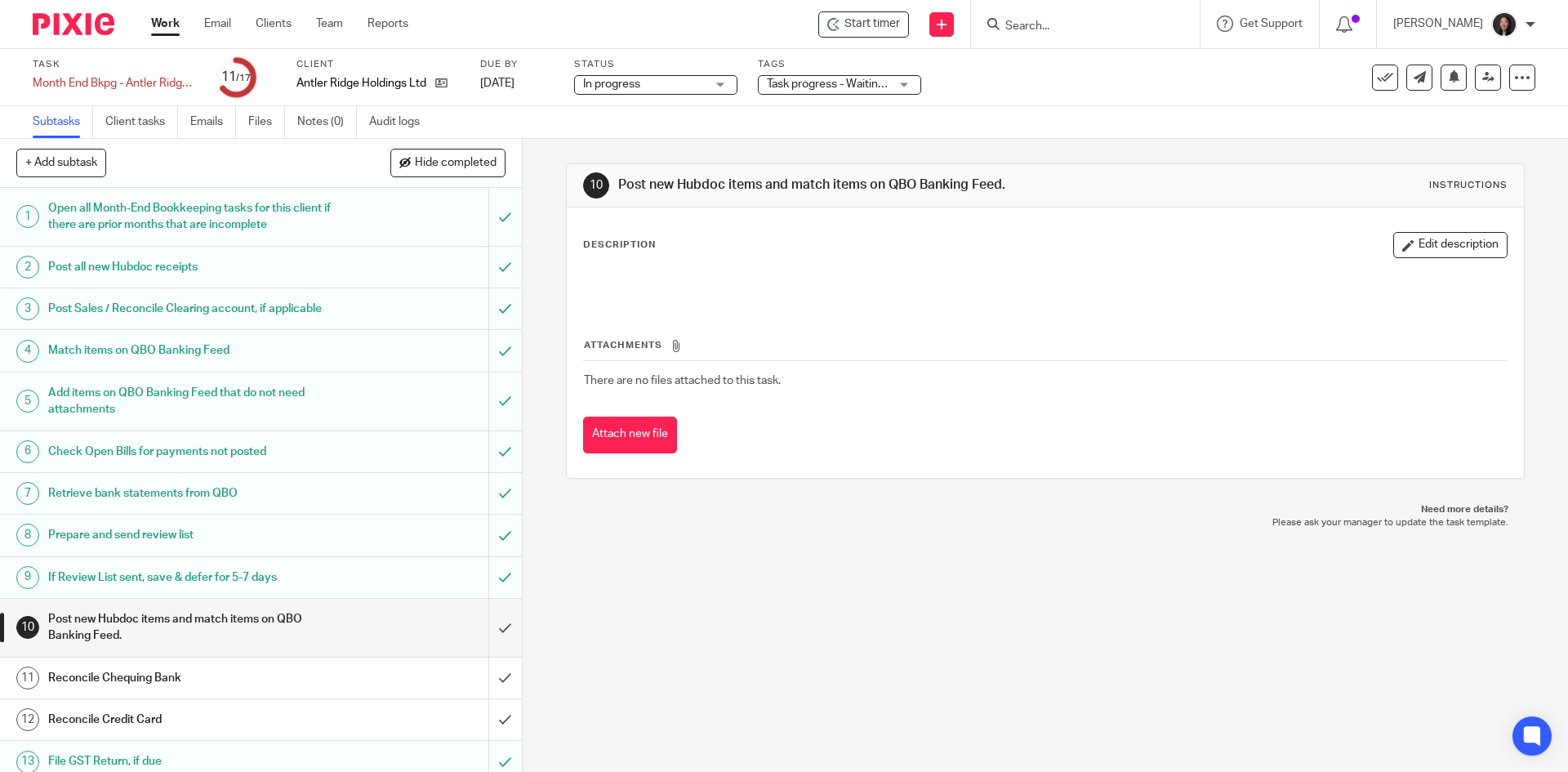
scroll to position [196, 0]
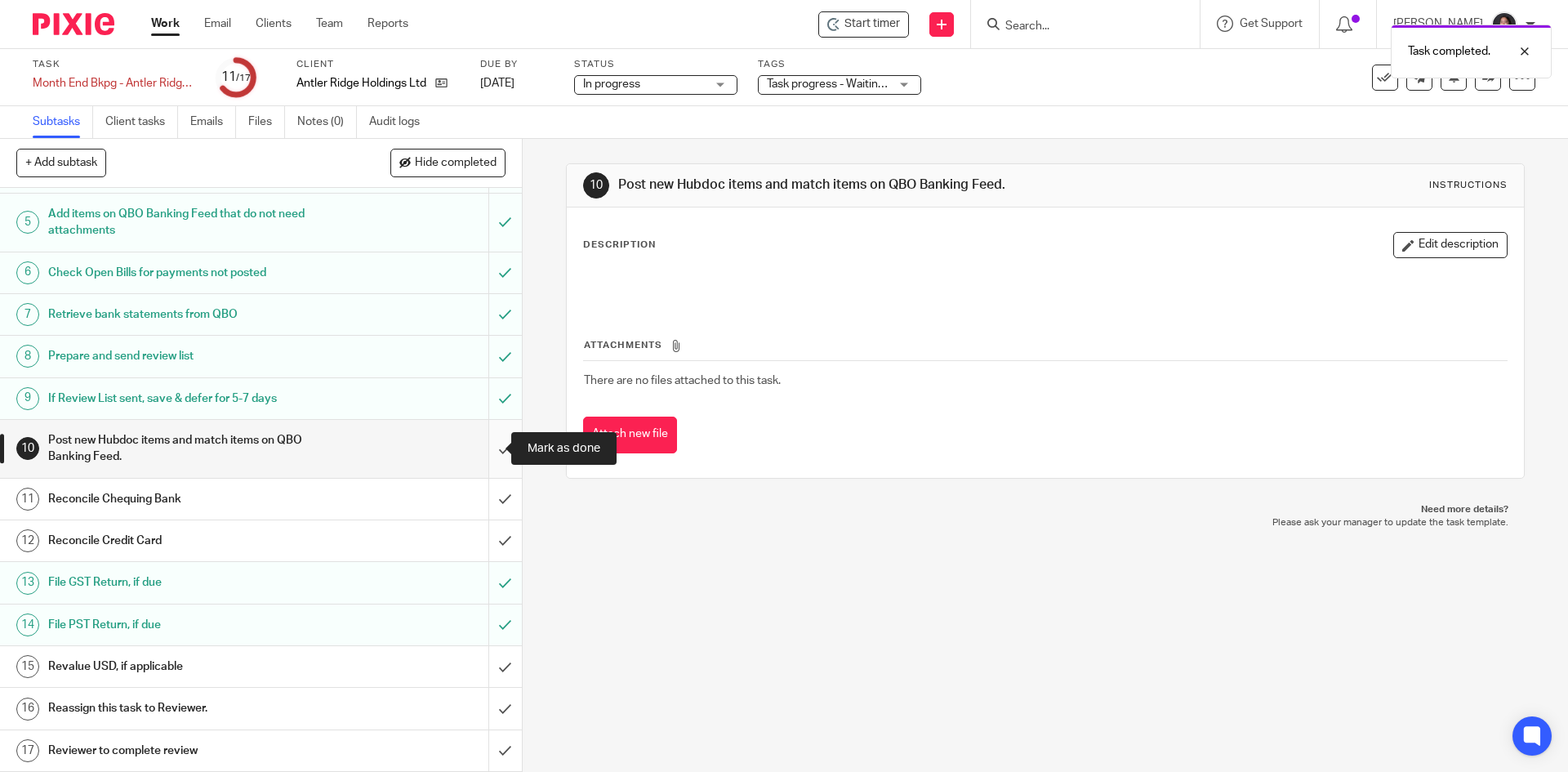
click at [487, 449] on input "submit" at bounding box center [261, 448] width 522 height 58
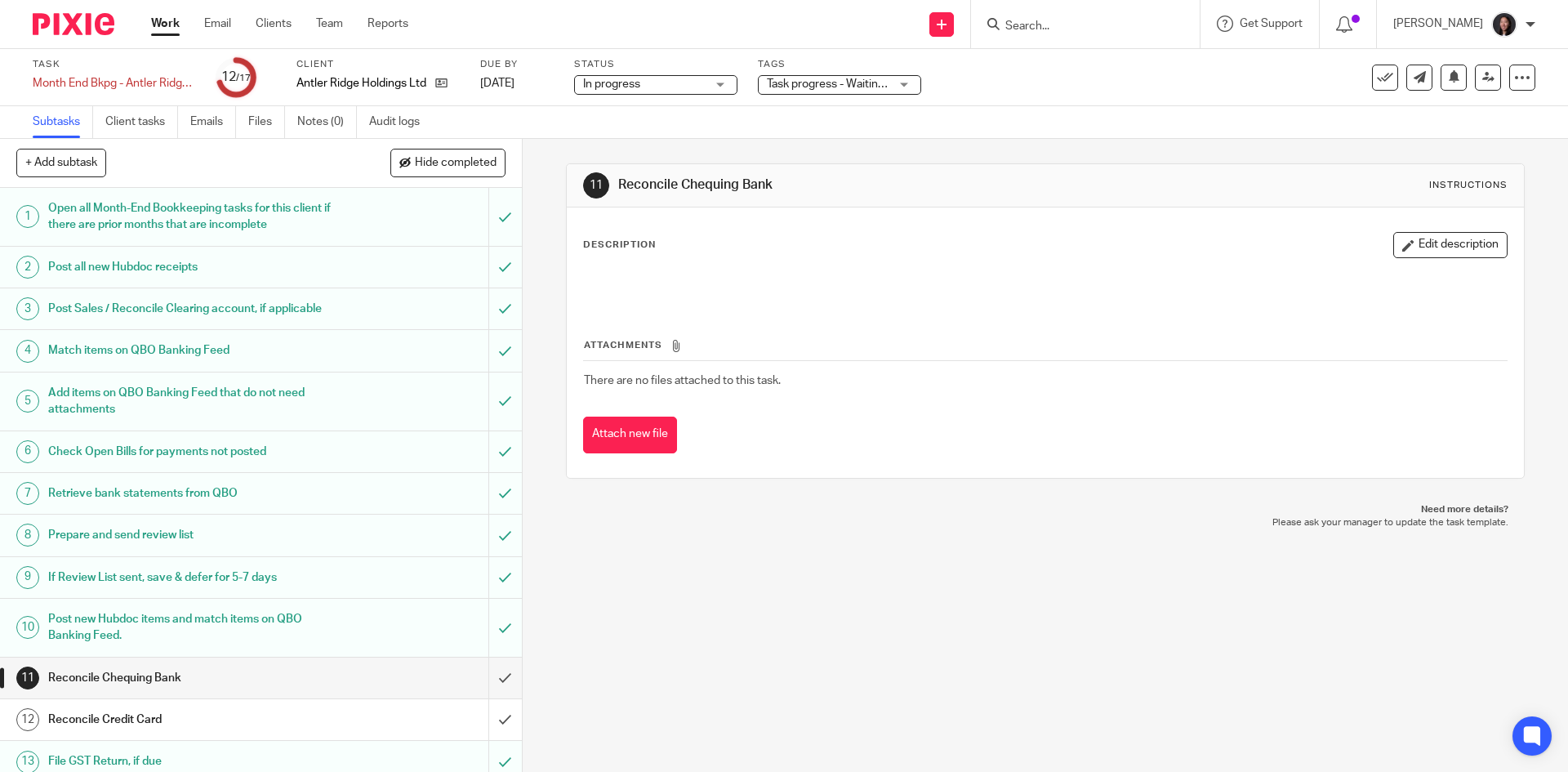
scroll to position [196, 0]
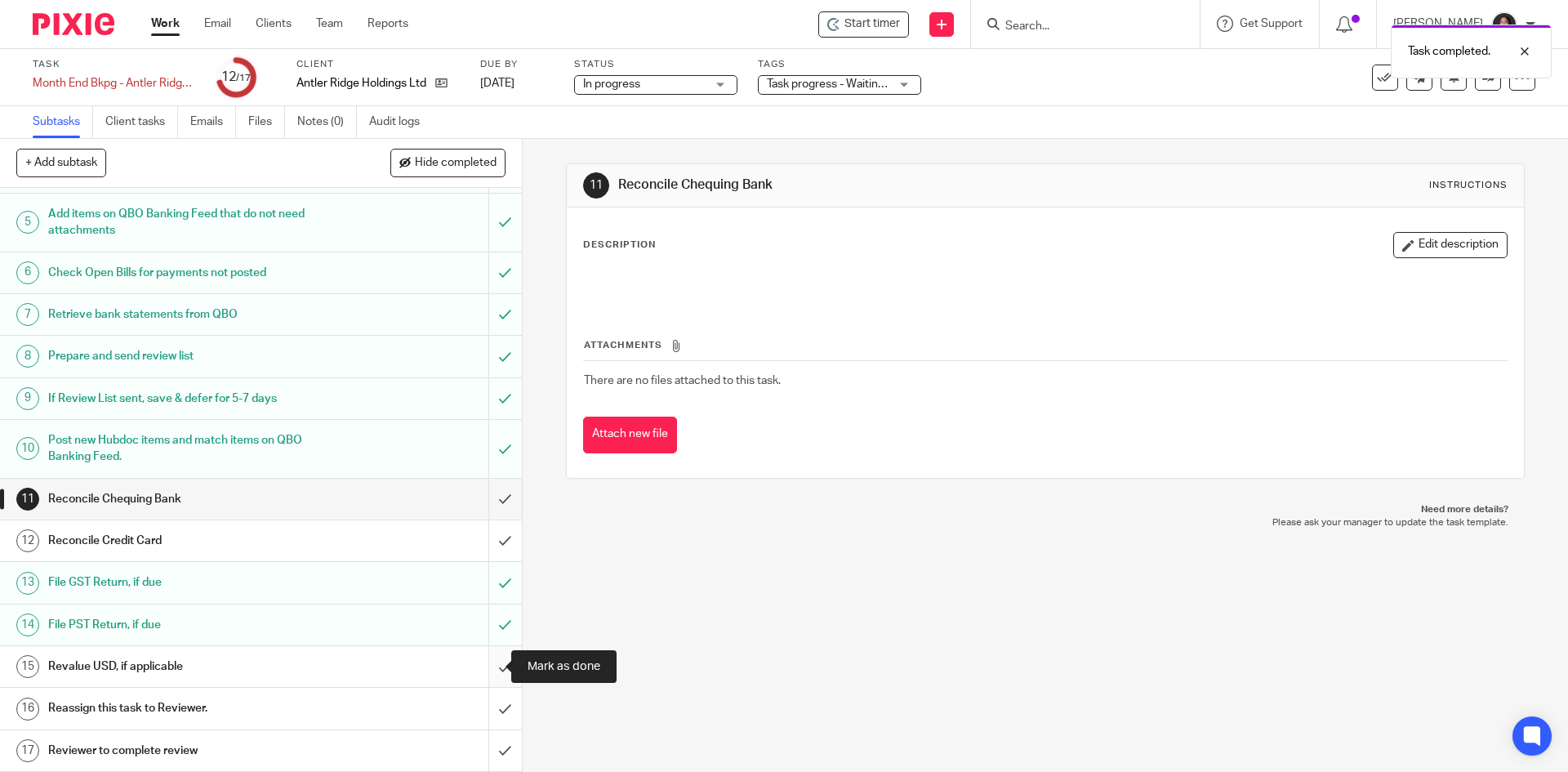
click at [485, 665] on input "submit" at bounding box center [261, 667] width 522 height 41
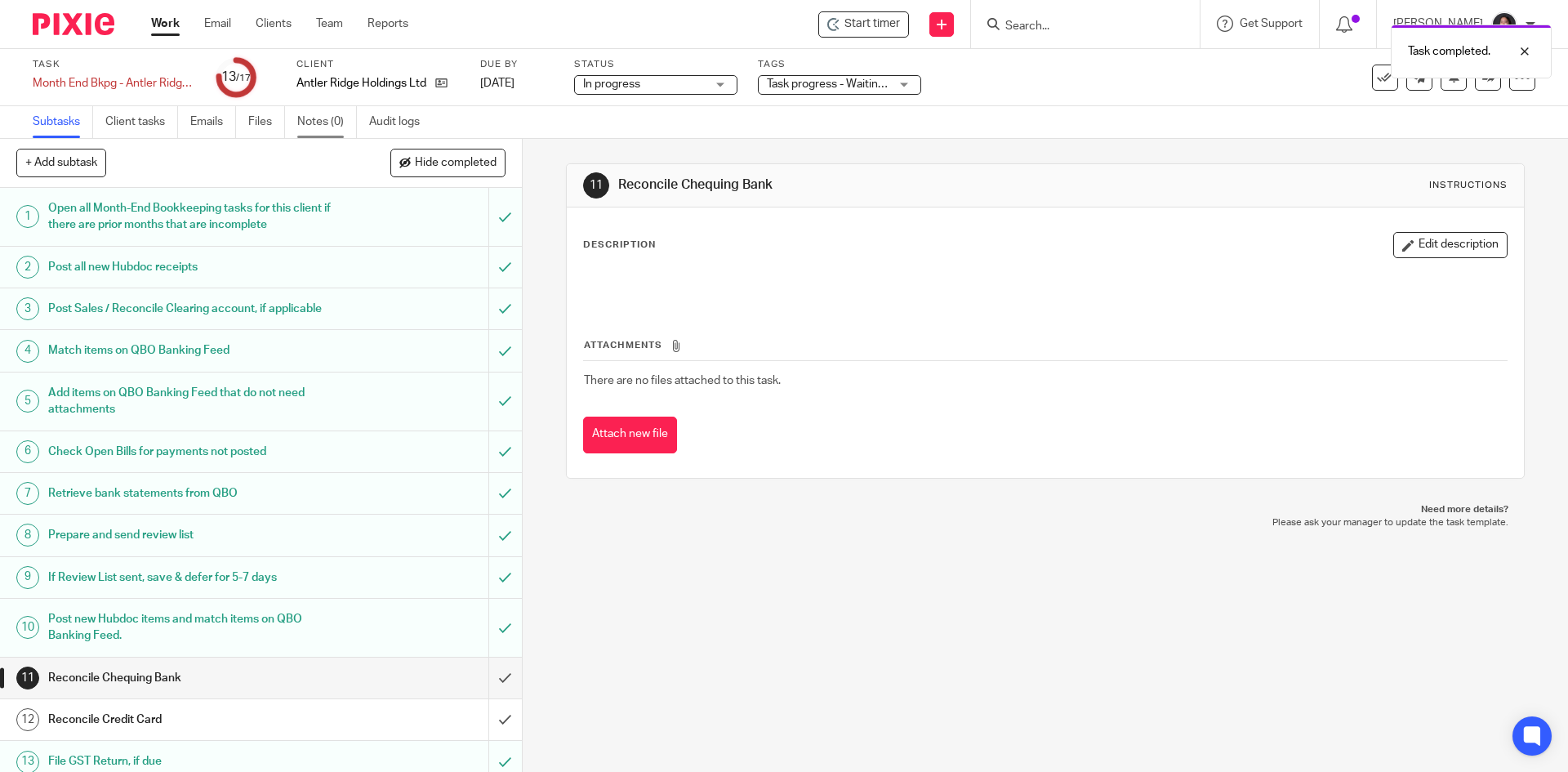
click at [307, 123] on link "Notes (0)" at bounding box center [327, 122] width 60 height 32
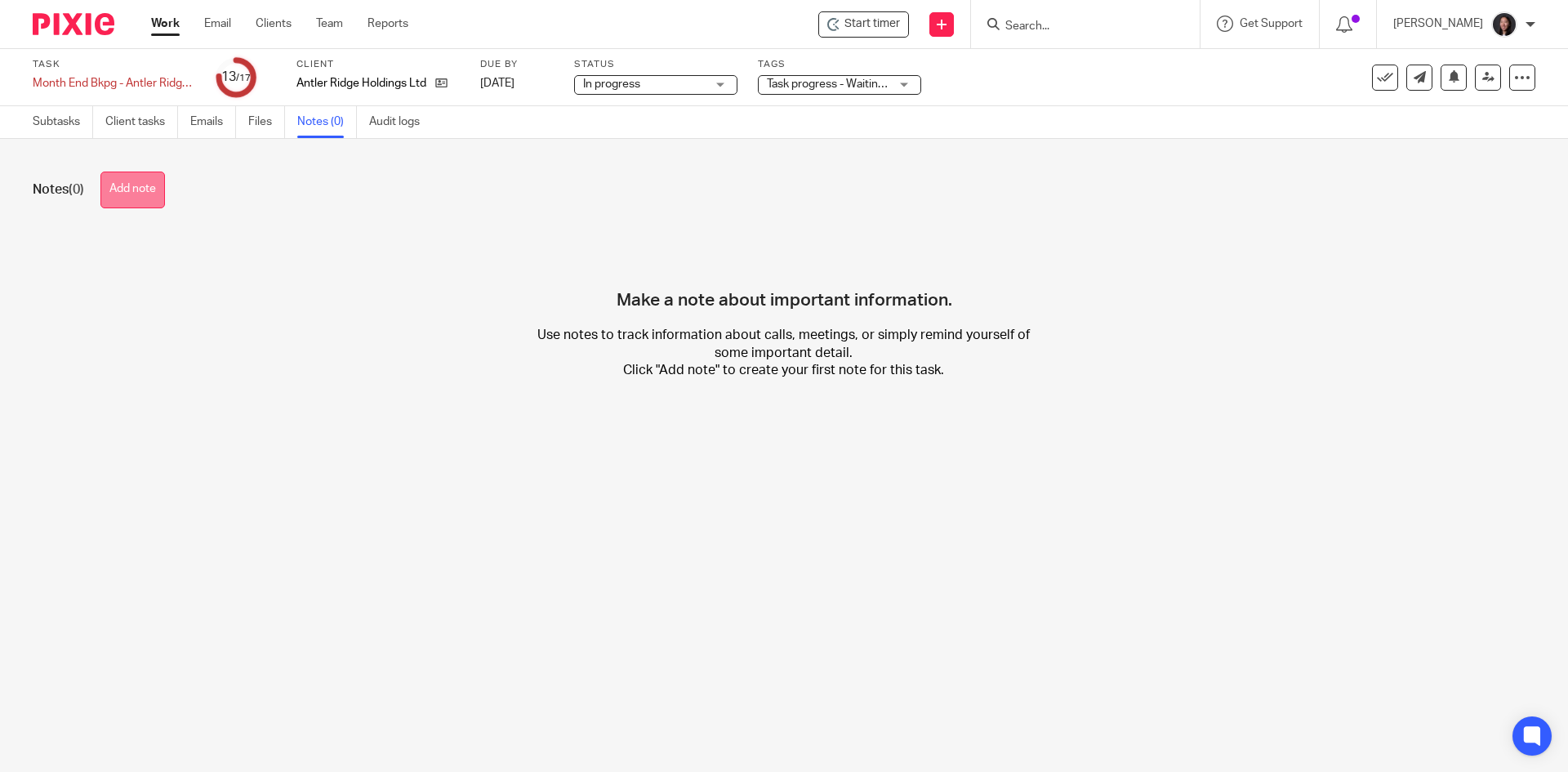
click at [136, 191] on button "Add note" at bounding box center [133, 190] width 64 height 37
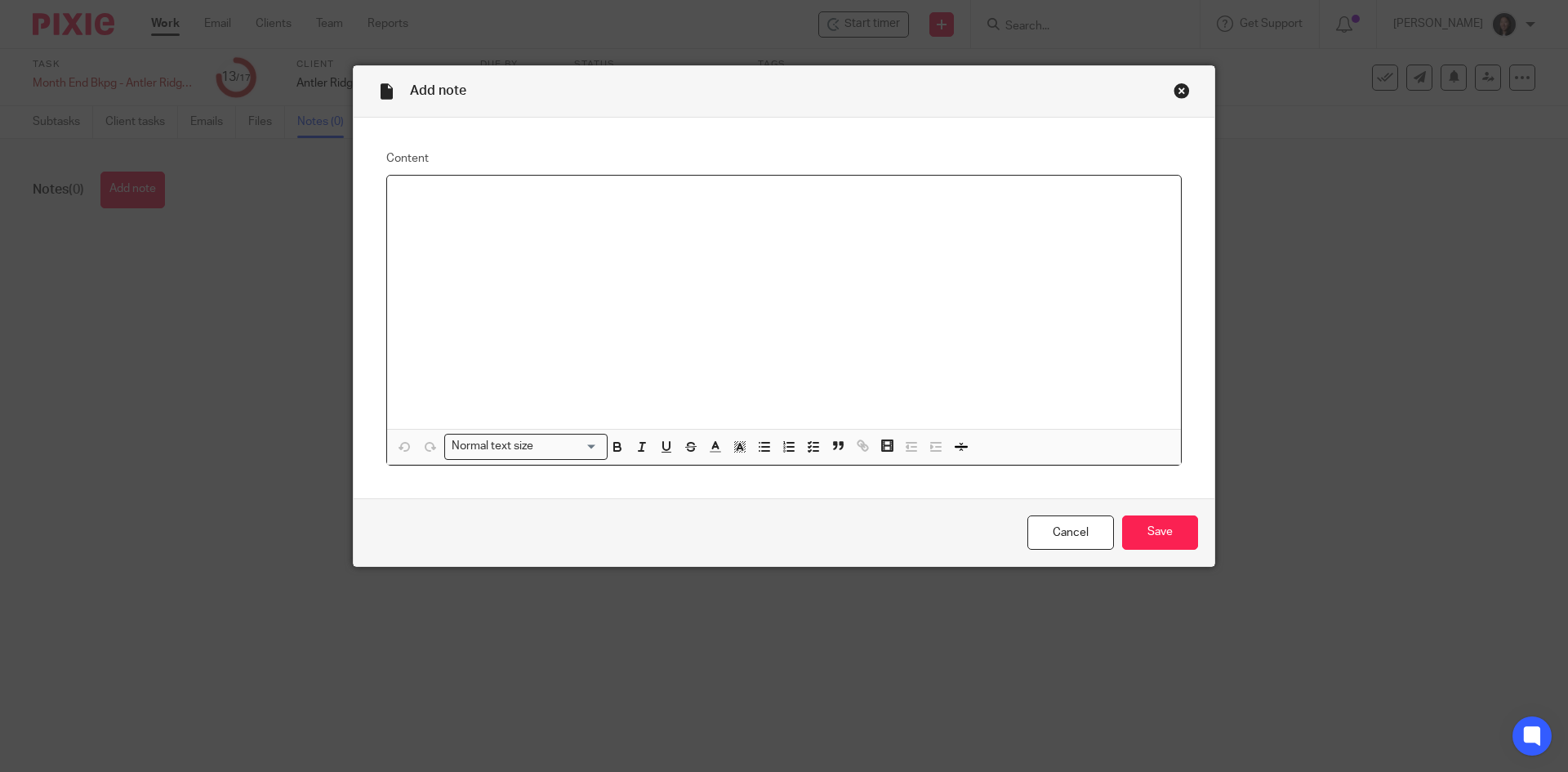
click at [508, 209] on div at bounding box center [784, 302] width 794 height 253
click at [593, 203] on p at bounding box center [784, 197] width 768 height 16
click at [428, 231] on p at bounding box center [784, 230] width 768 height 16
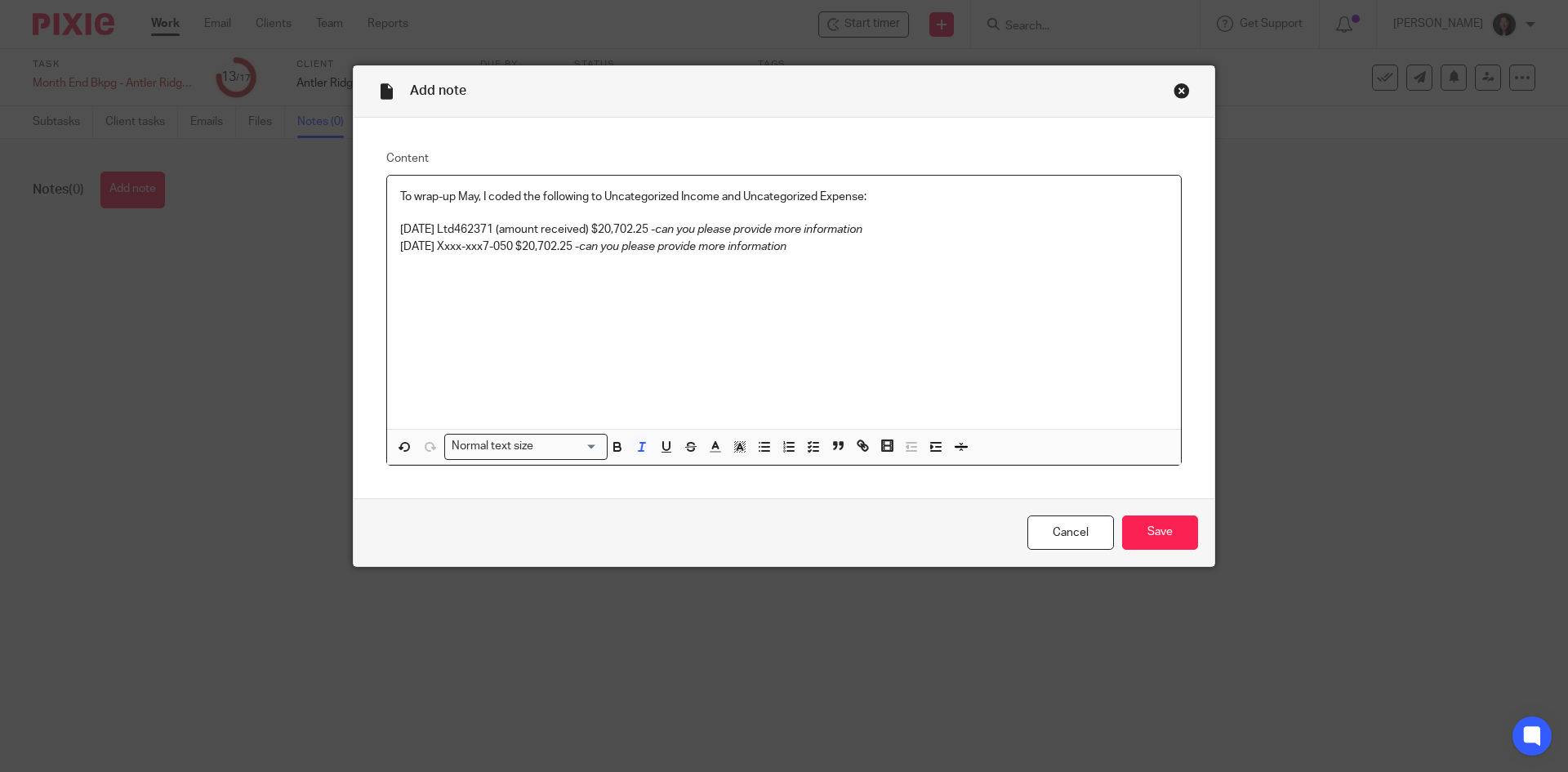
drag, startPoint x: 691, startPoint y: 234, endPoint x: 941, endPoint y: 234, distance: 250.0
click at [941, 234] on p "05/20/2025 BC Ltd462371 (amount received) $20,702.25 - can you please provide m…" at bounding box center [784, 230] width 768 height 16
drag, startPoint x: 601, startPoint y: 250, endPoint x: 874, endPoint y: 253, distance: 273.0
click at [874, 253] on p "05/21/2025 Xxxx-xxx7-050 $20,702.25 - can you please provide more information" at bounding box center [784, 246] width 768 height 16
click at [694, 227] on p "05/20/2025 BC Ltd462371 (amount received) $20,702.25" at bounding box center [784, 230] width 768 height 16
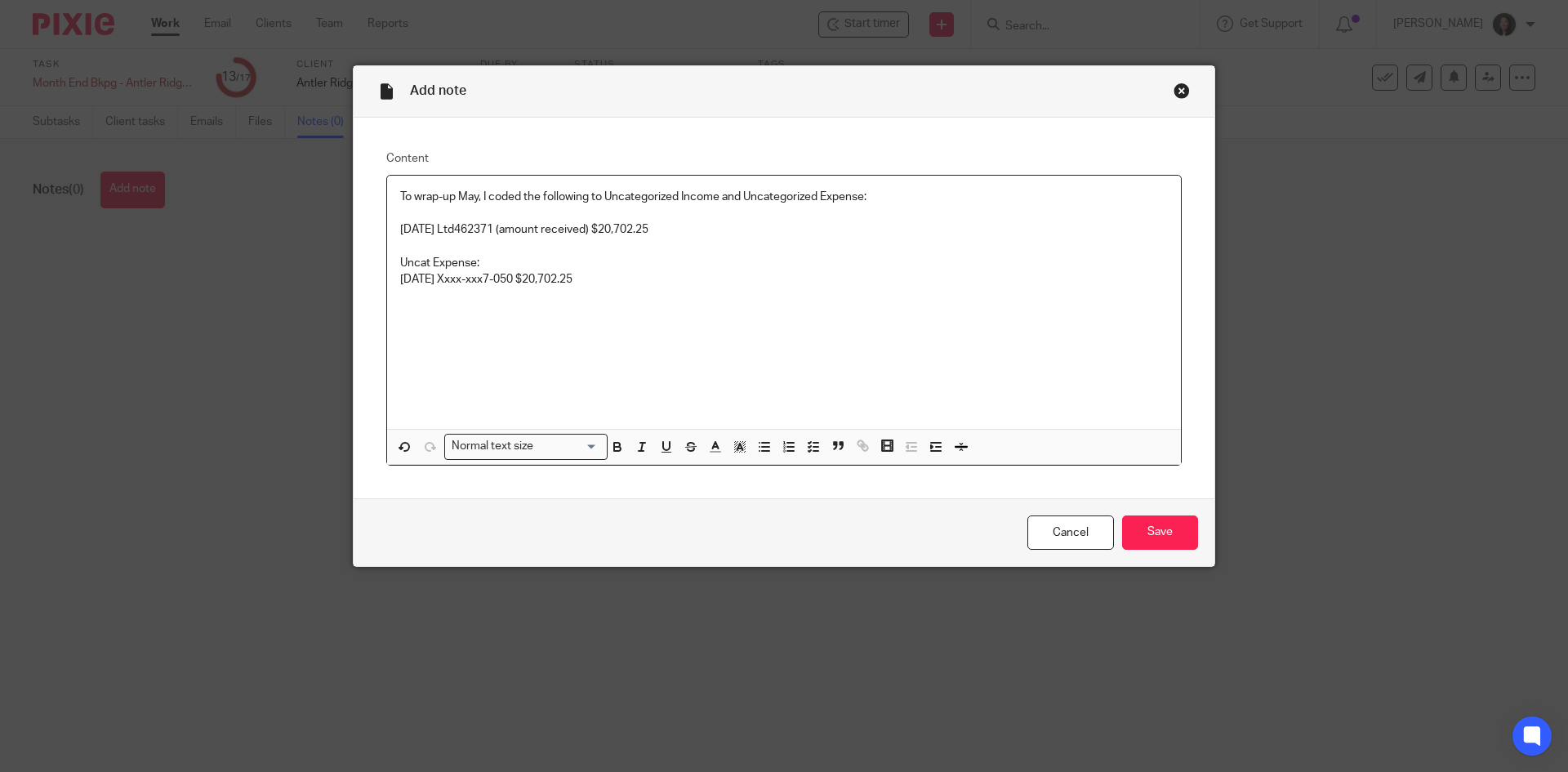
click at [387, 228] on div "To wrap-up May, I coded the following to Uncategorized Income and Uncategorized…" at bounding box center [784, 302] width 794 height 253
click at [403, 227] on p at bounding box center [784, 230] width 768 height 16
click at [702, 255] on p at bounding box center [784, 263] width 768 height 16
click at [378, 284] on div "Content To wrap-up May, I coded the following to Uncategorized Income and Uncat…" at bounding box center [784, 308] width 861 height 381
click at [389, 277] on div "To wrap-up May, I coded the following to Uncategorized Income and Uncategorized…" at bounding box center [784, 302] width 794 height 253
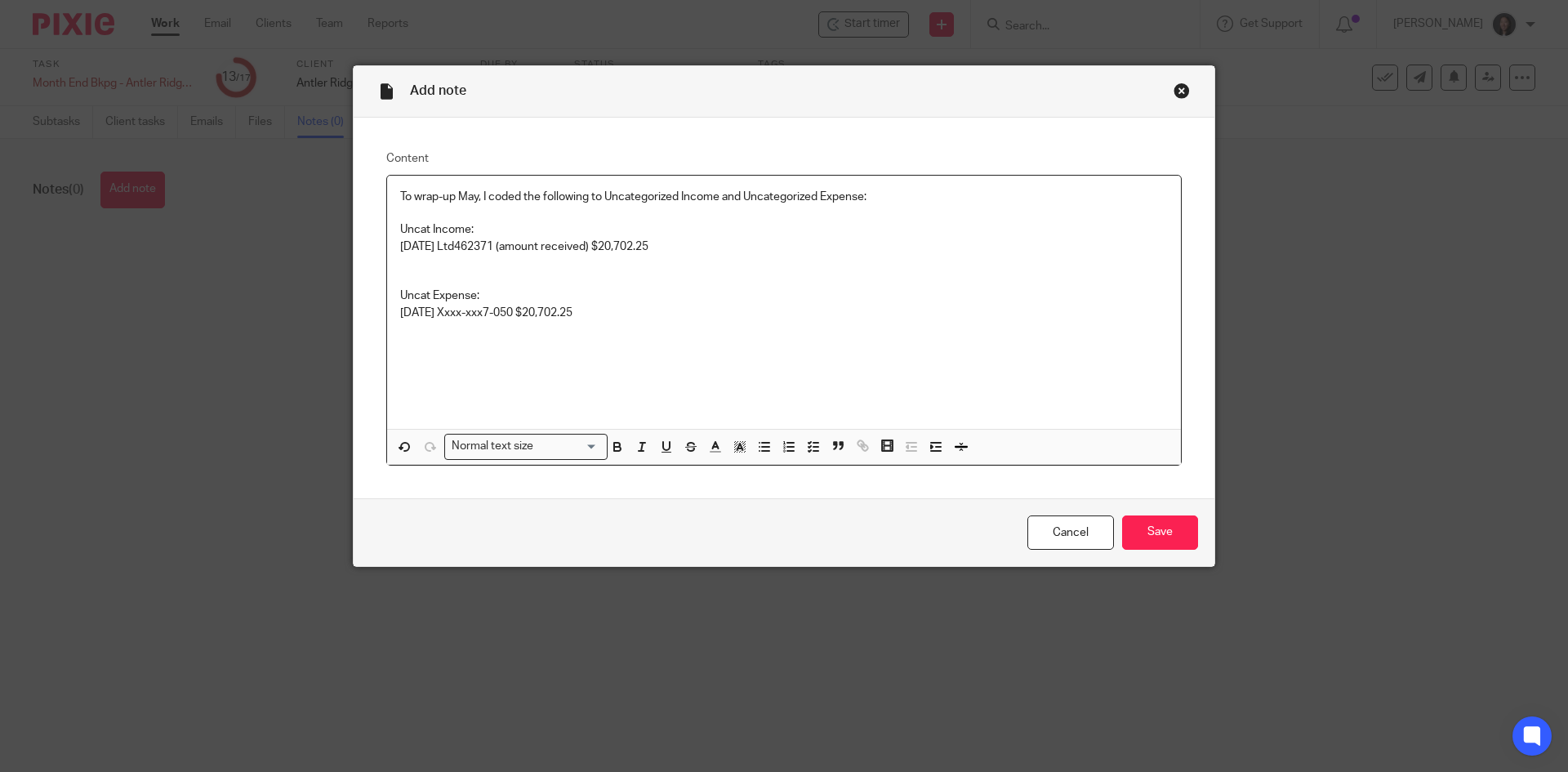
click at [400, 258] on p at bounding box center [784, 263] width 768 height 16
click at [474, 229] on p "Uncat Income:" at bounding box center [784, 230] width 768 height 16
click at [612, 313] on p "05/21/2025 Xxxx-xxx7-050 $20,702.25" at bounding box center [784, 313] width 768 height 16
click at [615, 320] on p "05/21/2025 Xxxx-xxx7-050 $20,702.25" at bounding box center [784, 313] width 768 height 16
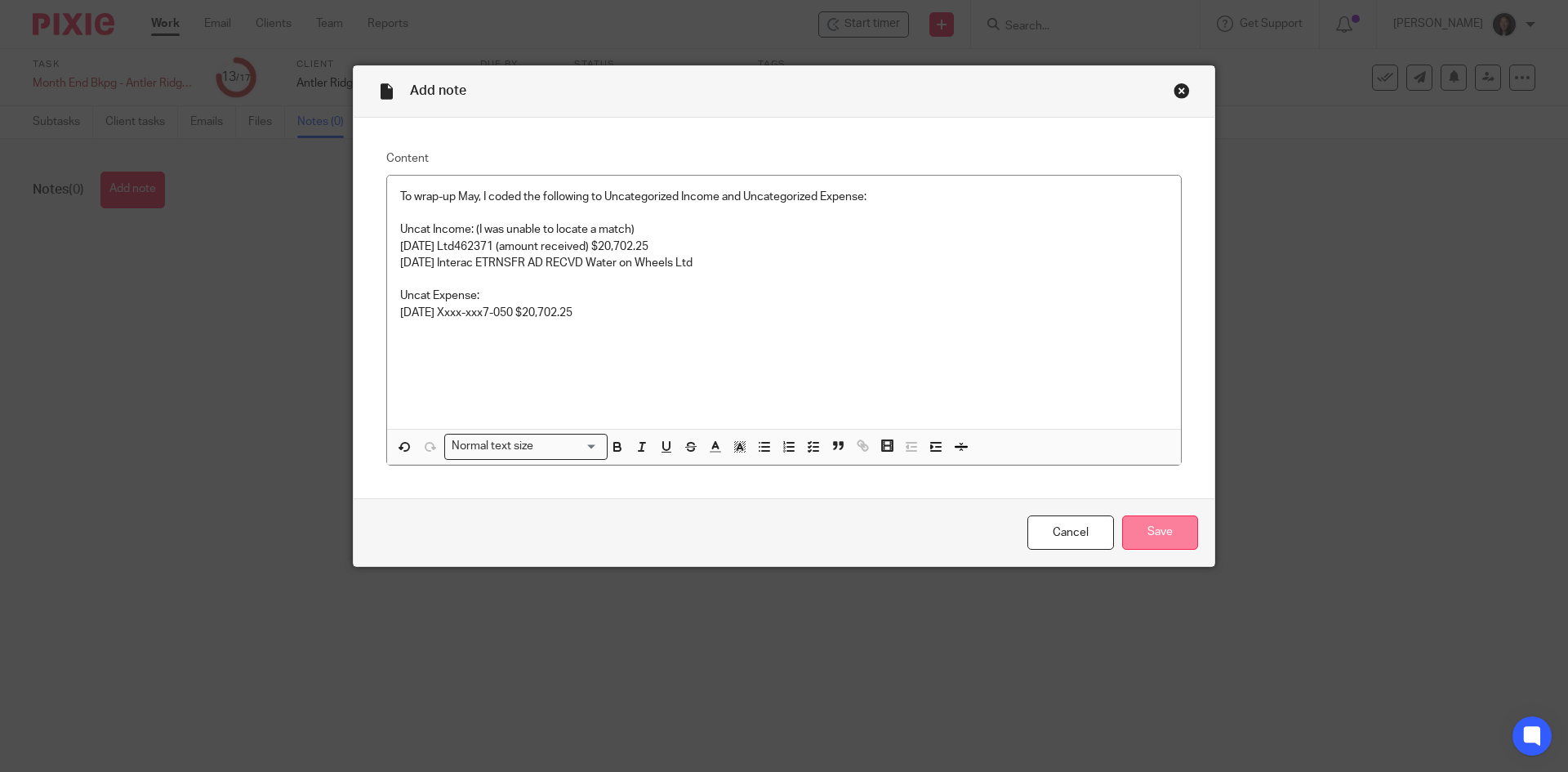
click at [1167, 534] on input "Save" at bounding box center [1160, 533] width 76 height 35
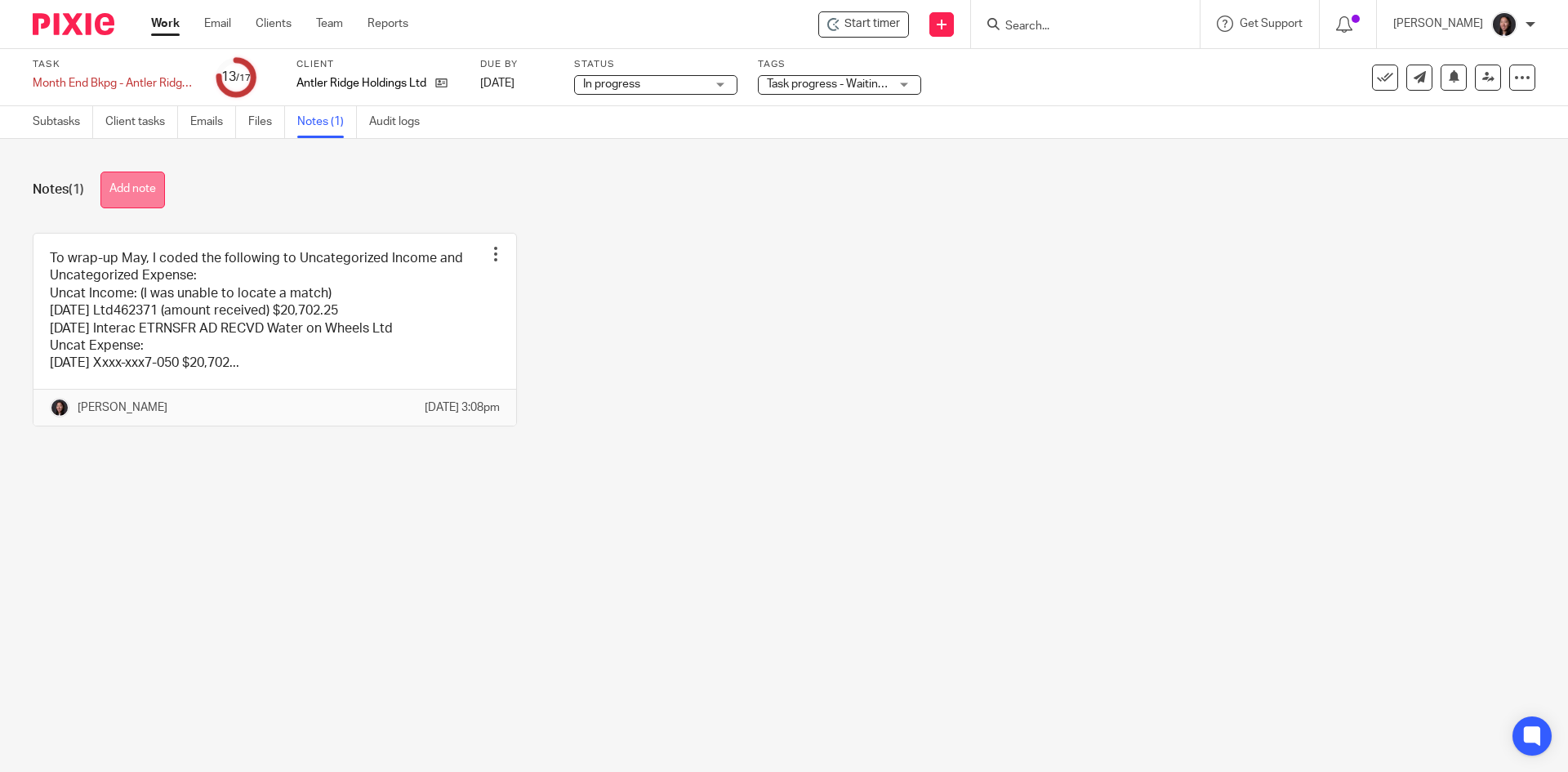
click at [136, 190] on button "Add note" at bounding box center [133, 190] width 64 height 37
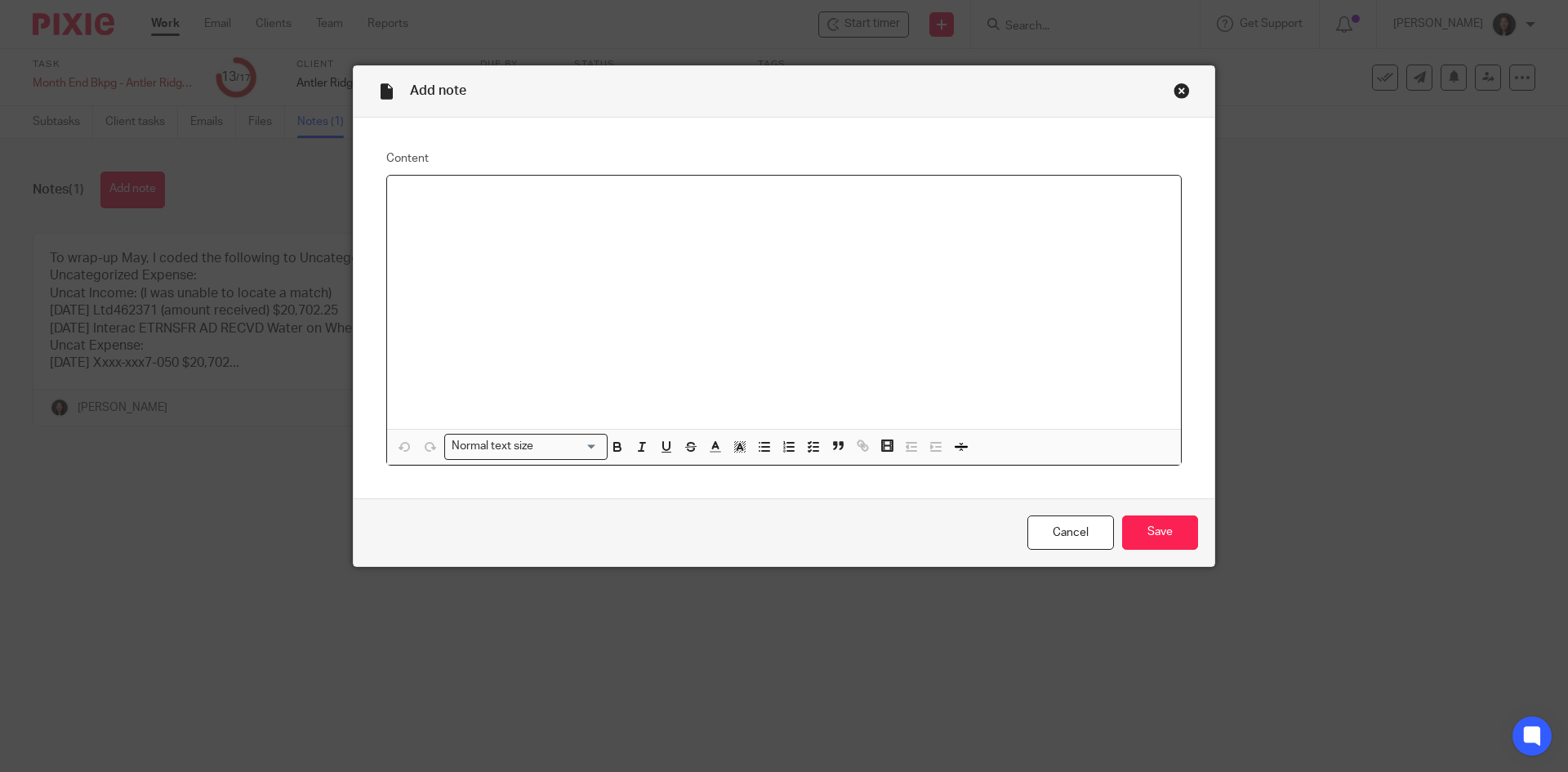
click at [455, 226] on div at bounding box center [784, 302] width 794 height 253
click at [389, 197] on div "*8429" at bounding box center [784, 302] width 794 height 253
click at [481, 194] on p "Savings *8429" at bounding box center [784, 197] width 768 height 16
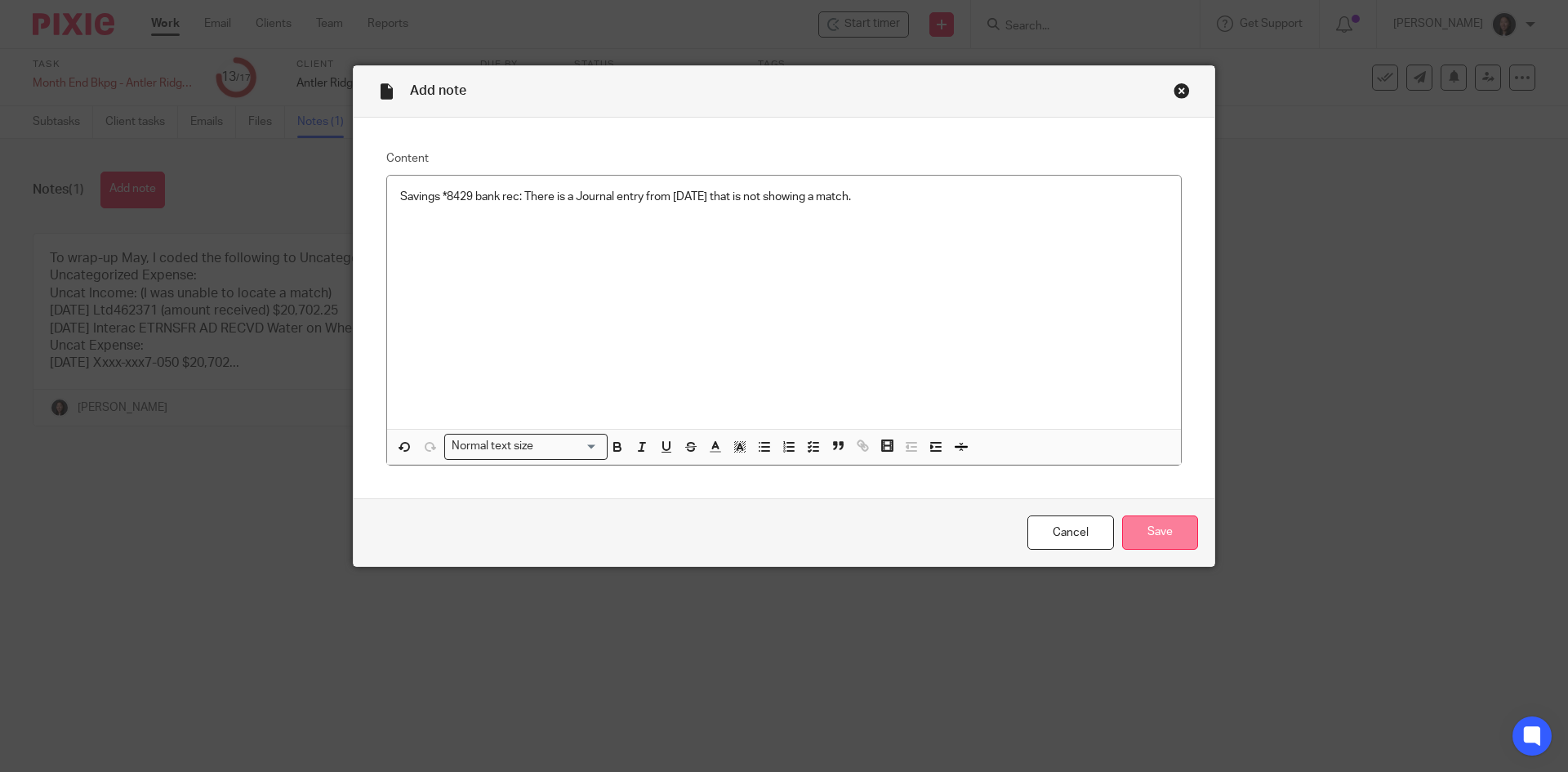
click at [1152, 538] on input "Save" at bounding box center [1160, 533] width 76 height 35
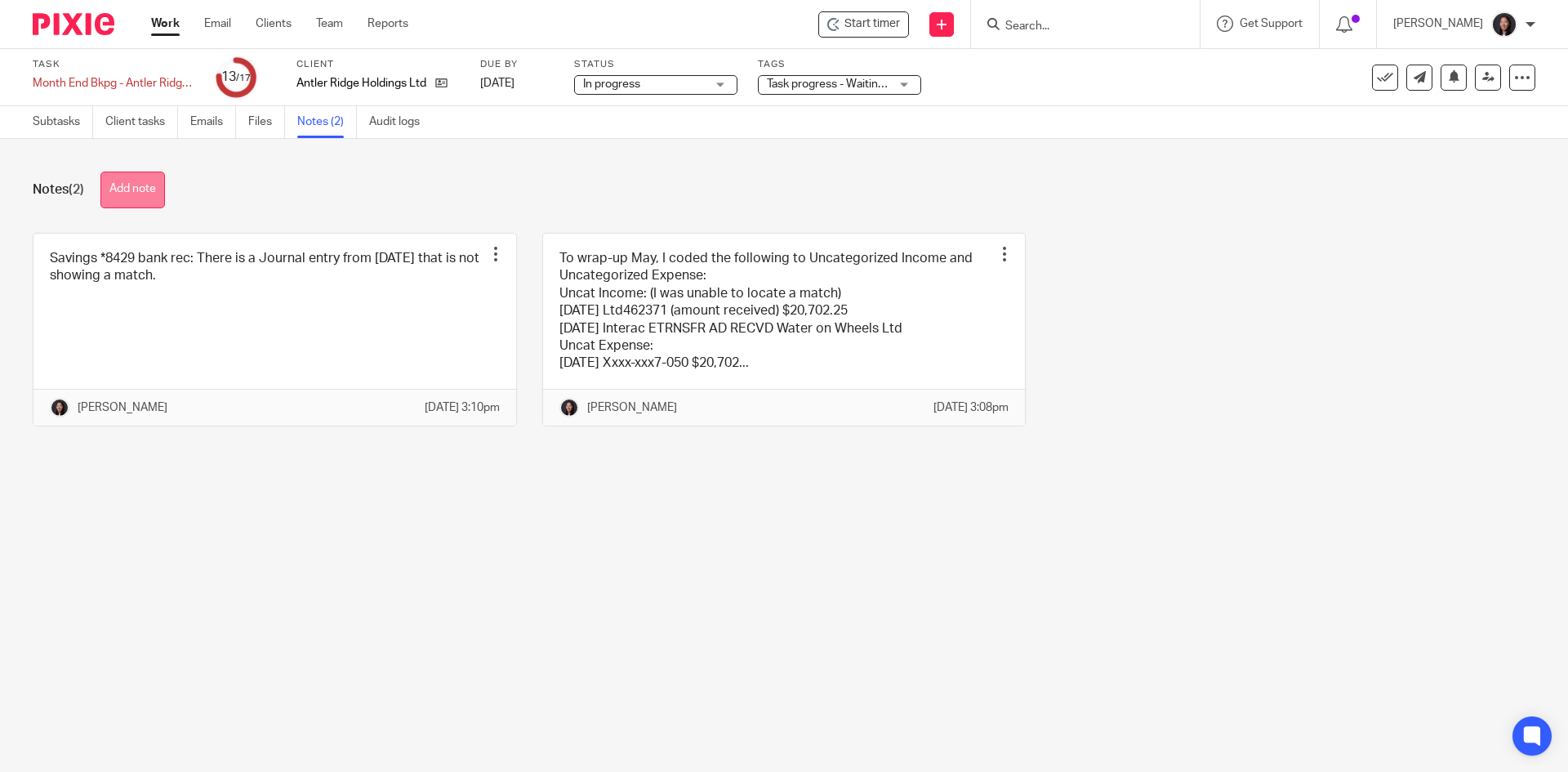
click at [109, 179] on button "Add note" at bounding box center [133, 190] width 64 height 37
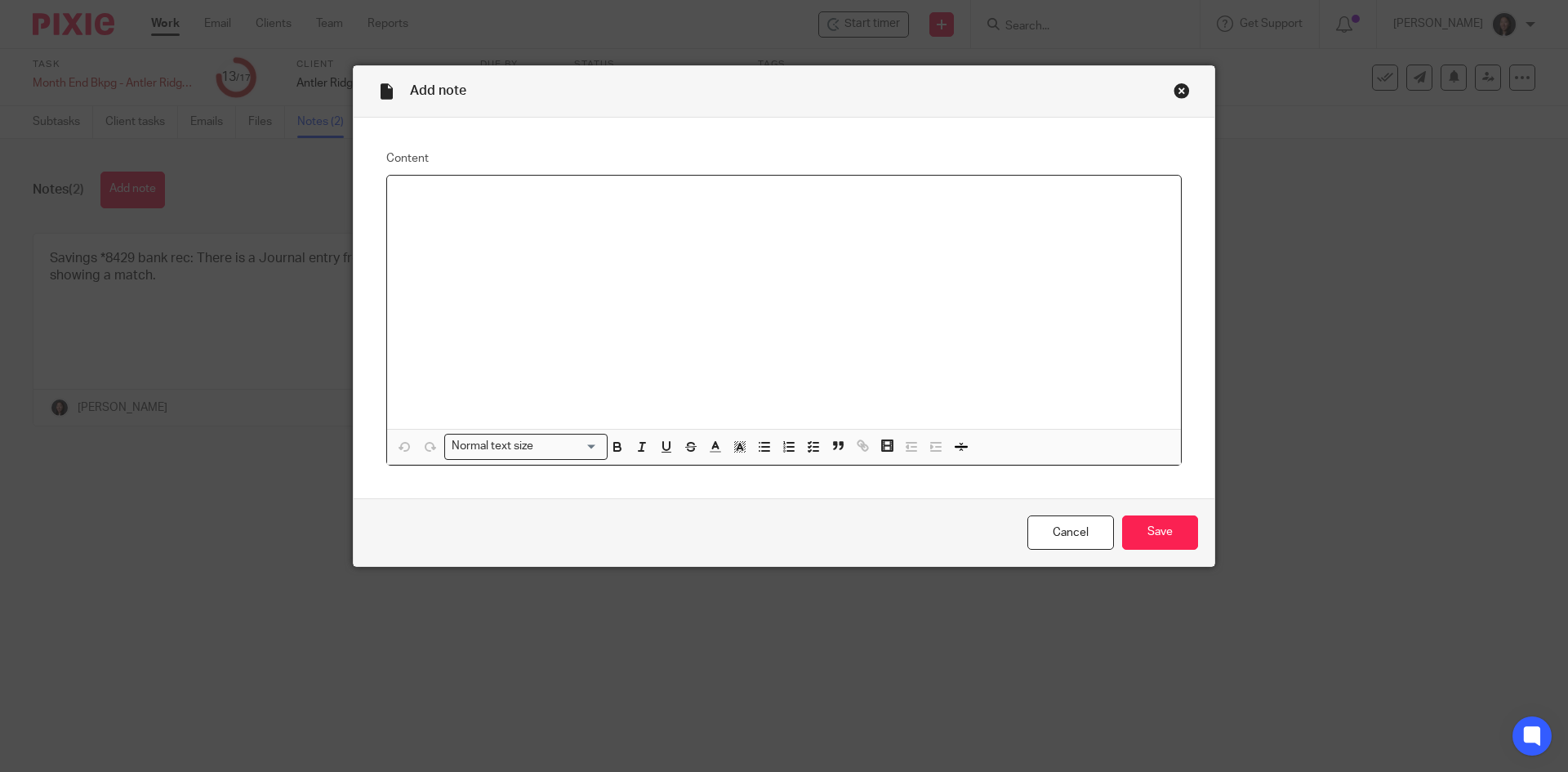
click at [486, 222] on div at bounding box center [784, 302] width 794 height 253
click at [885, 192] on p "USD Savings *766 bank rec: There is a [DATE] Journal Entry that is not showing …" at bounding box center [784, 197] width 768 height 16
click at [878, 205] on p "USD Savings *766 bank rec: There is a [DATE] Journal Entry that is not showing …" at bounding box center [784, 197] width 768 height 16
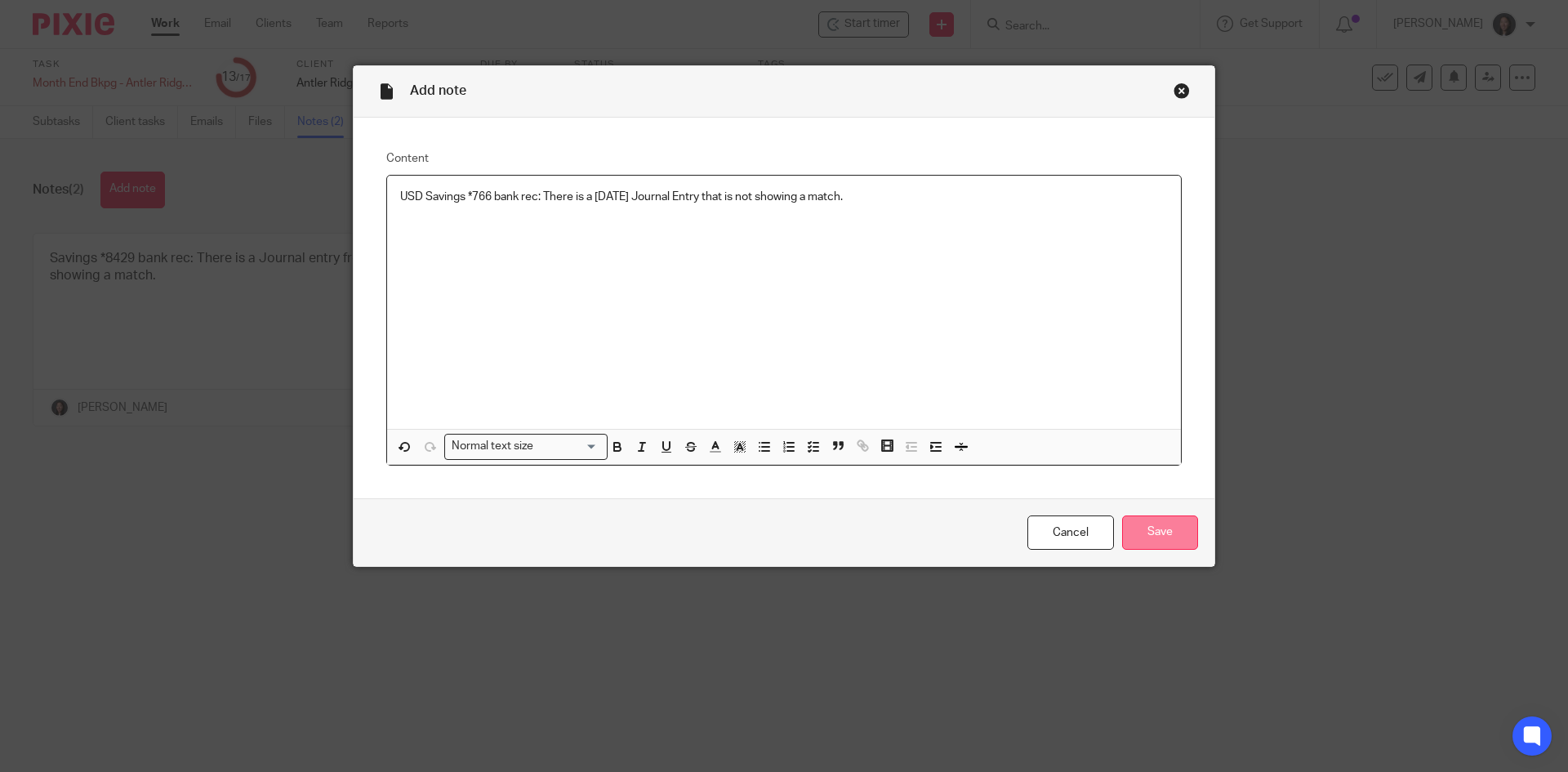
click at [1147, 529] on input "Save" at bounding box center [1160, 533] width 76 height 35
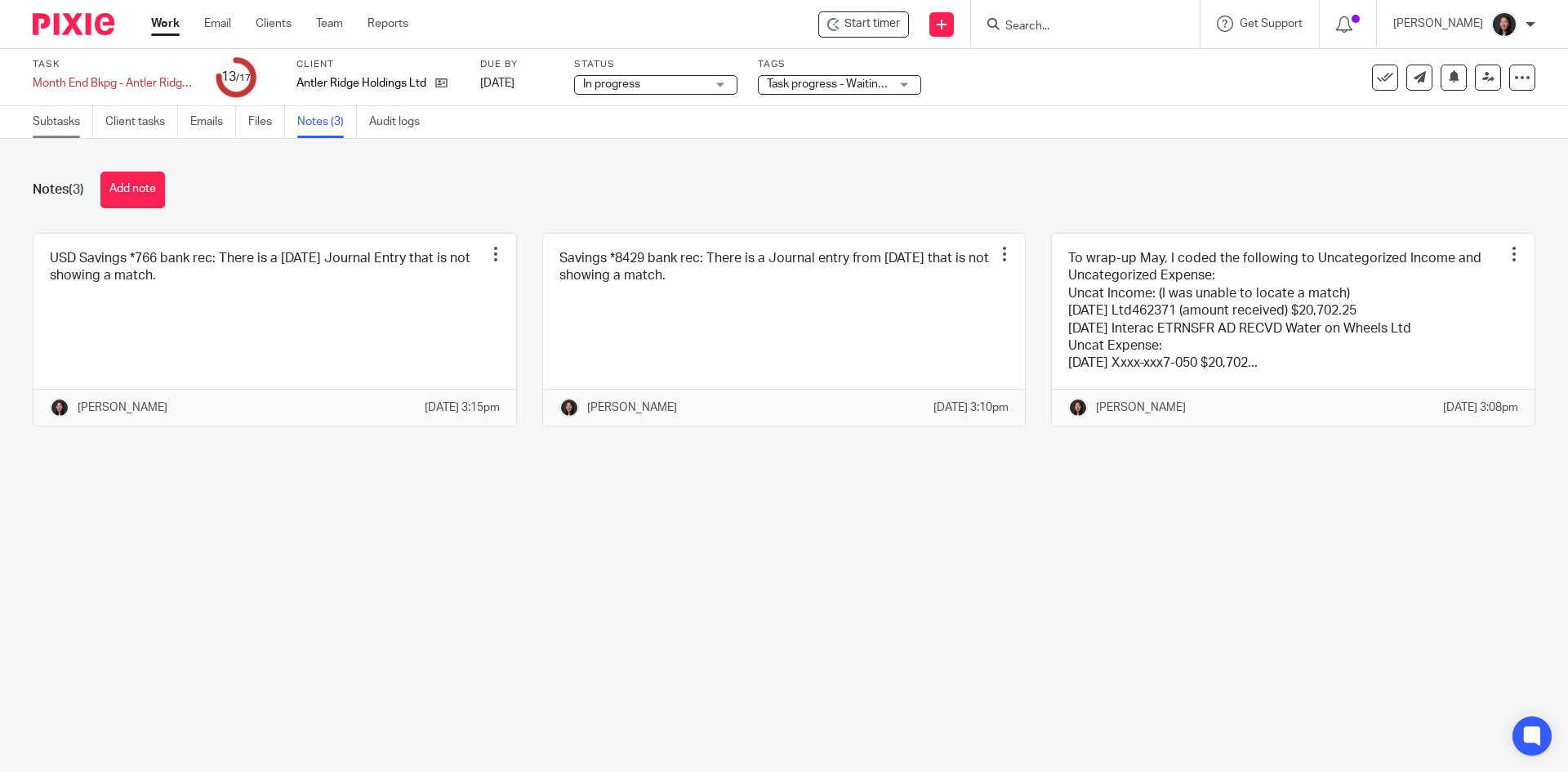
click at [58, 125] on link "Subtasks" at bounding box center [63, 122] width 60 height 32
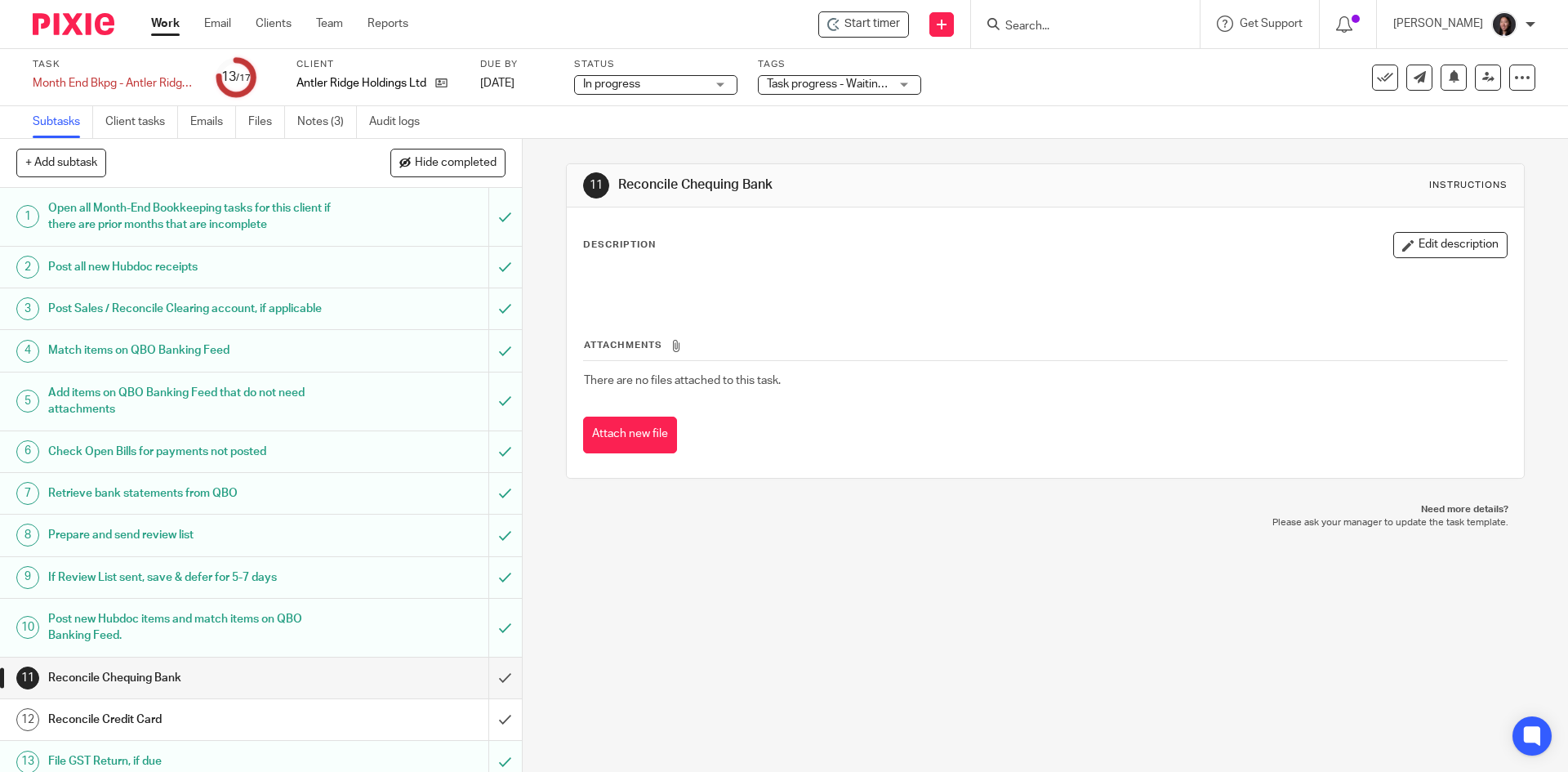
scroll to position [196, 0]
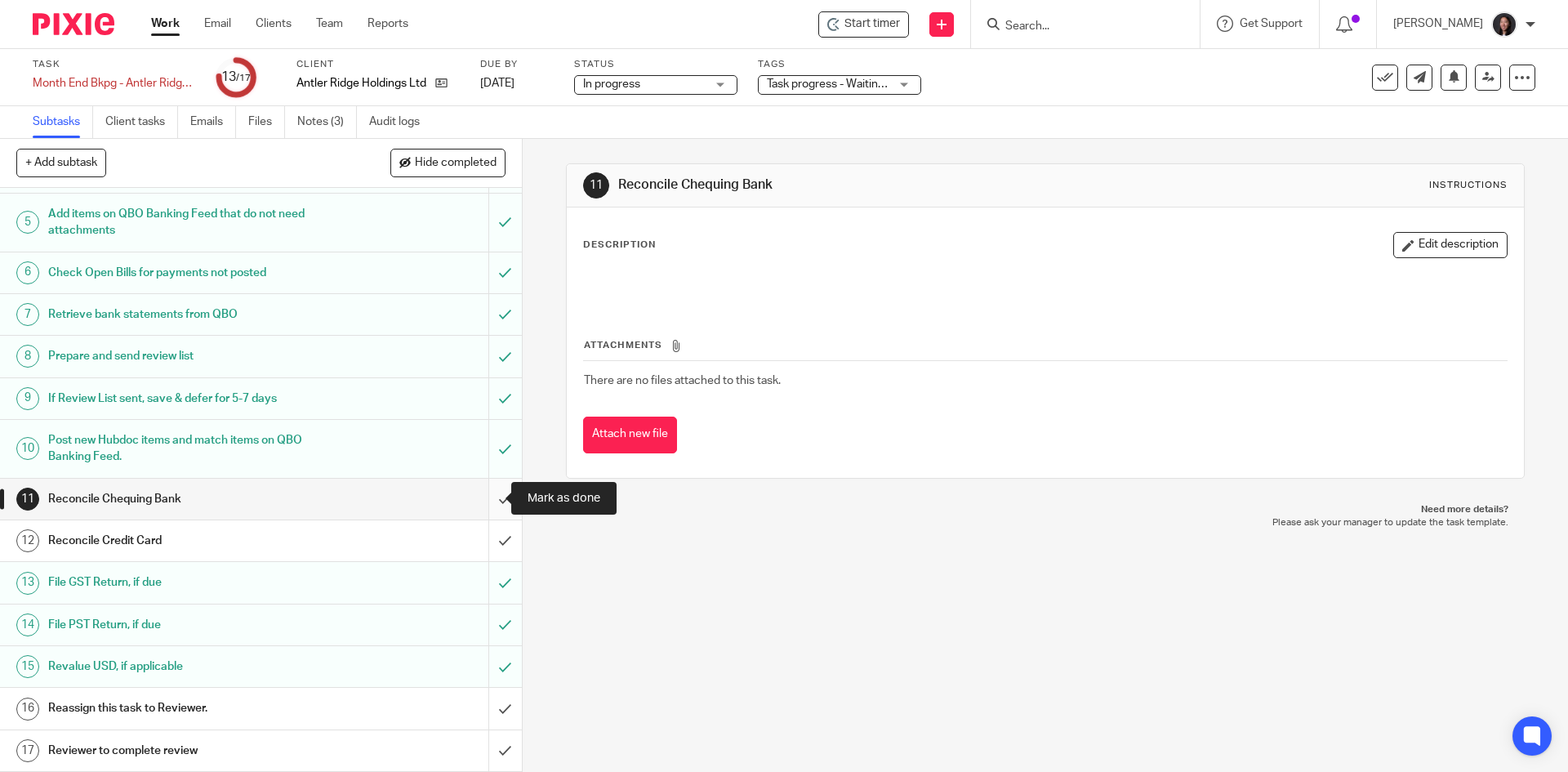
click at [480, 495] on input "submit" at bounding box center [261, 499] width 522 height 41
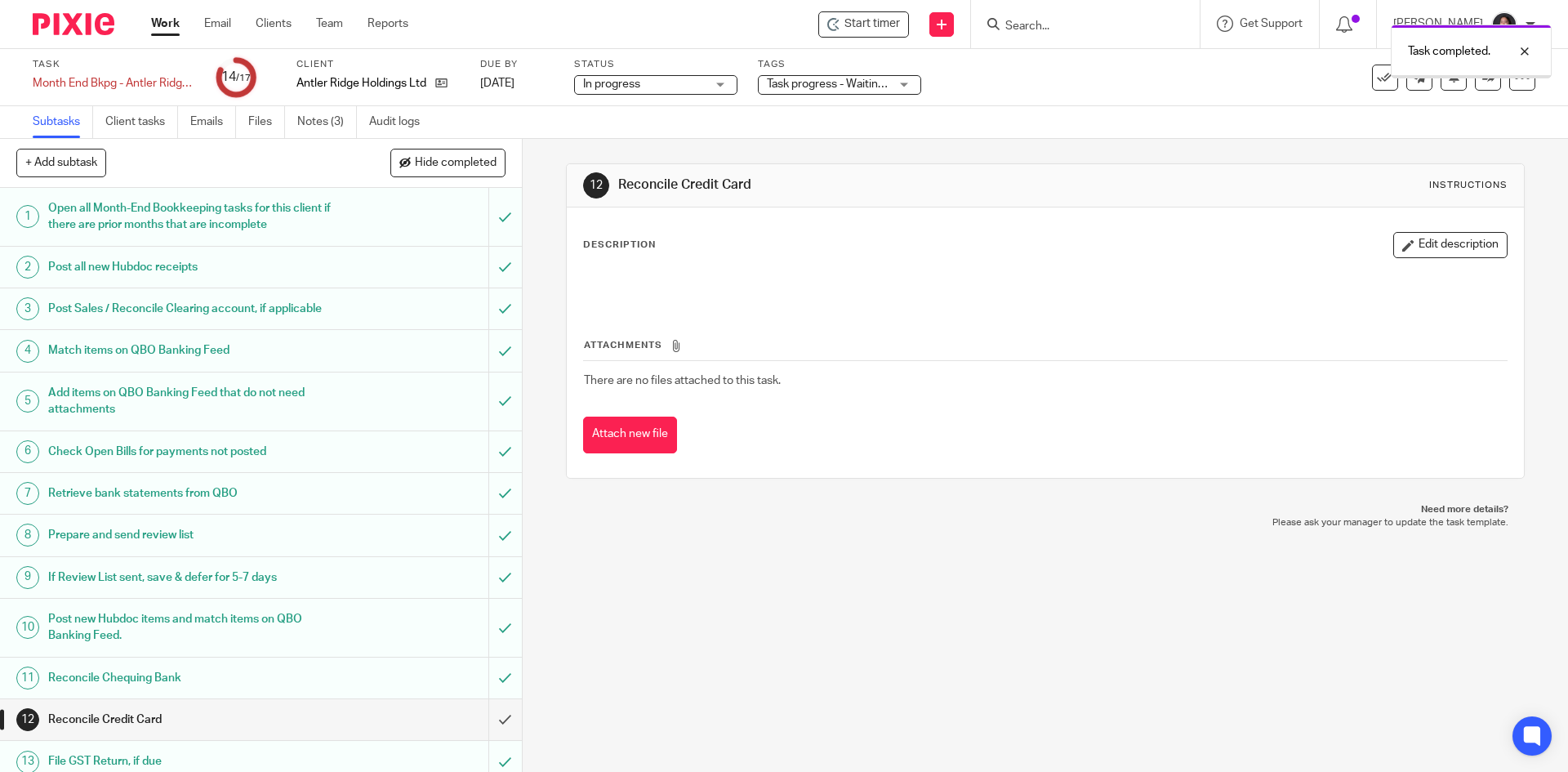
scroll to position [196, 0]
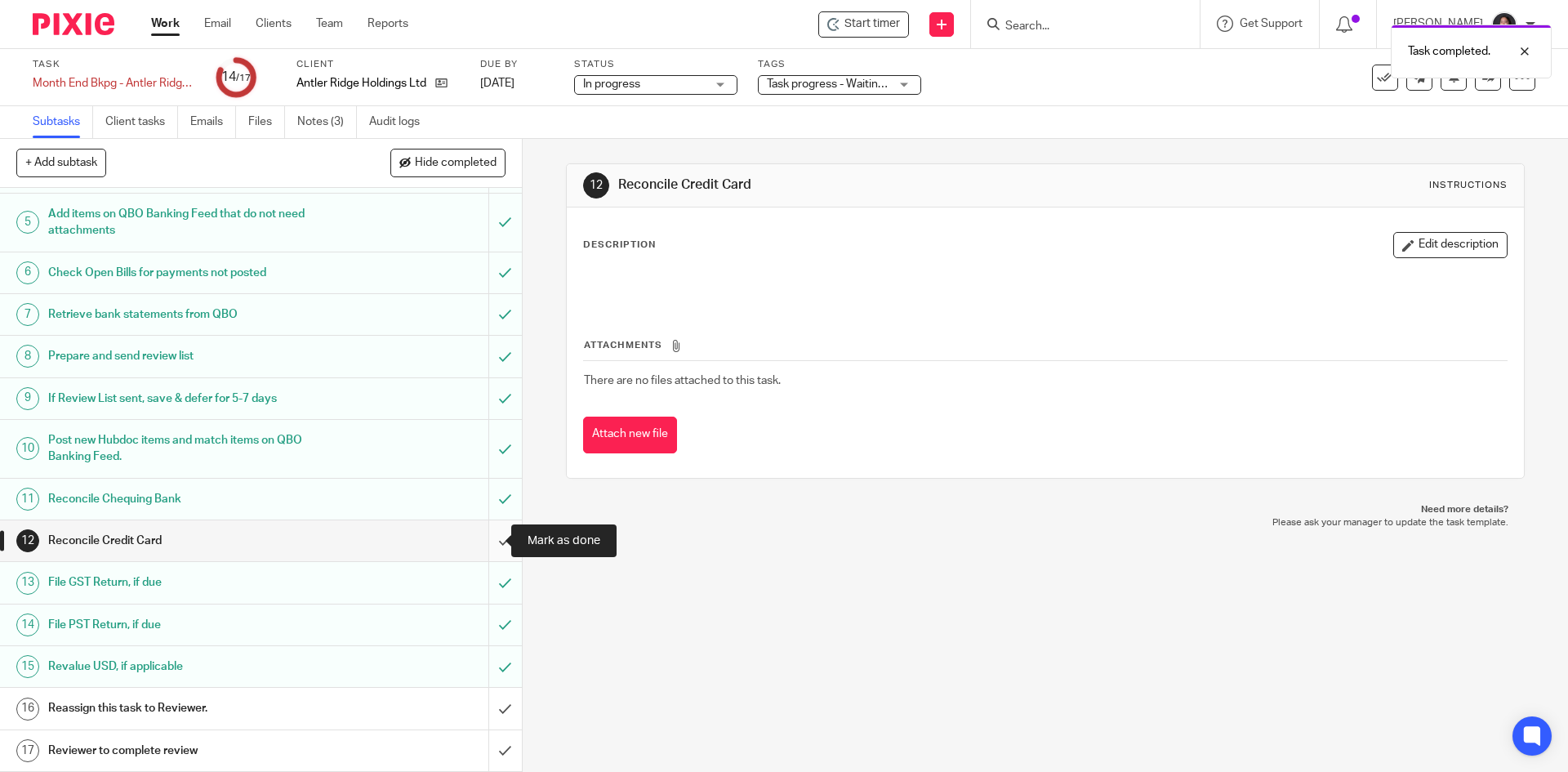
click at [483, 540] on input "submit" at bounding box center [261, 540] width 522 height 41
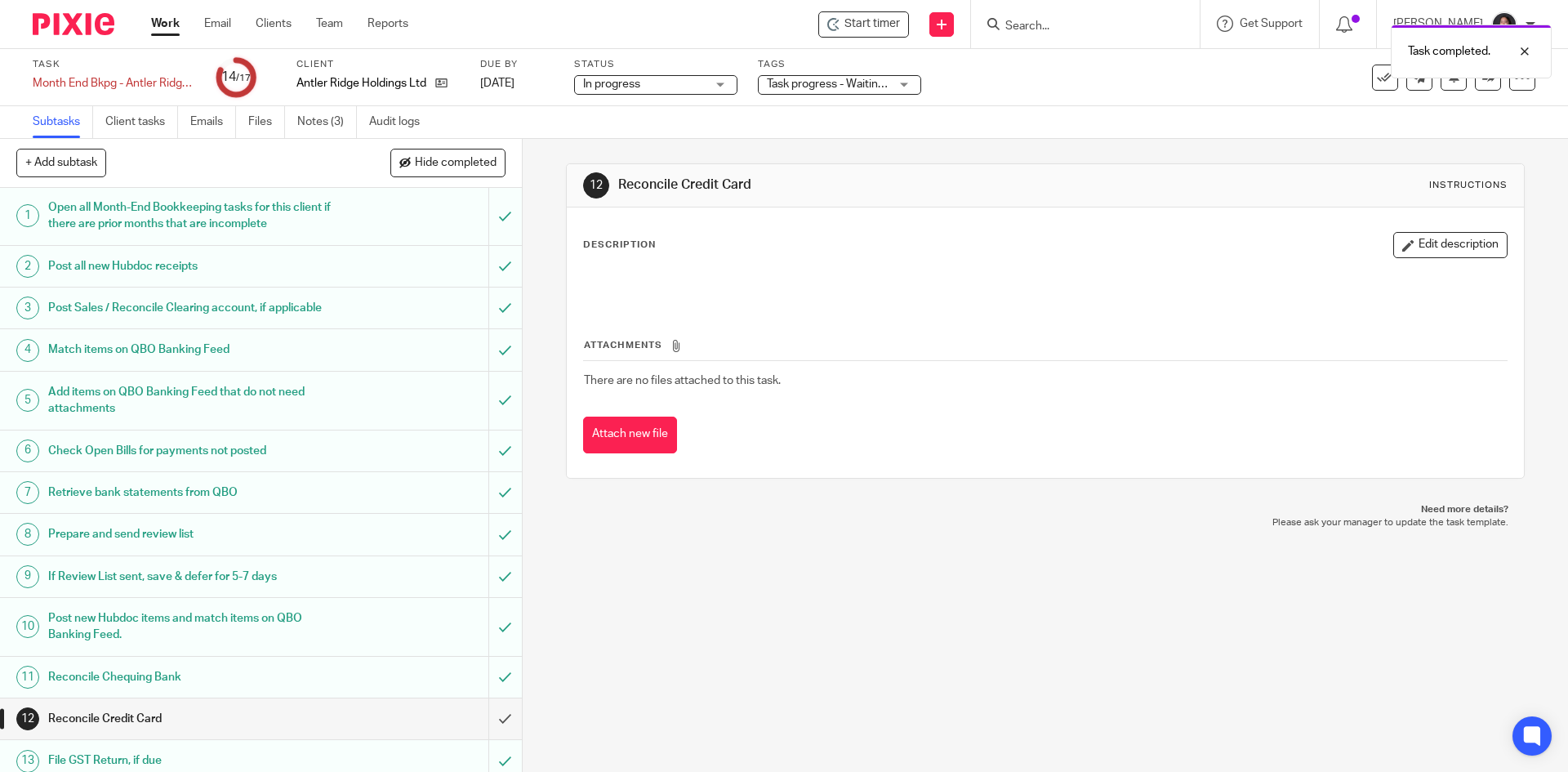
scroll to position [0, 0]
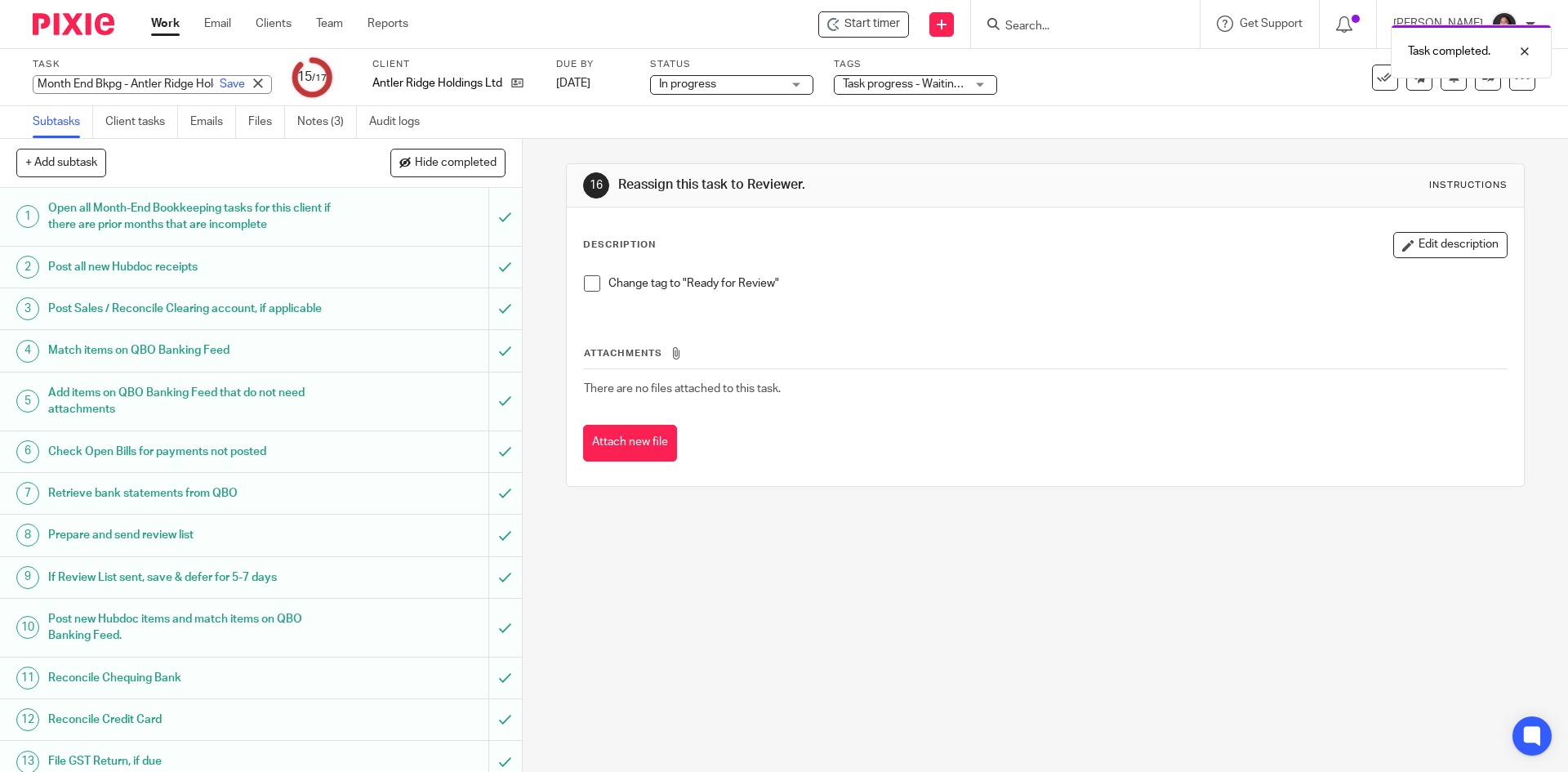
click at [36, 84] on div "Month End Bkpg - Antler Ridge Holdings - May Save Month End Bkpg - Antler Ridge…" at bounding box center [152, 84] width 239 height 19
click at [36, 84] on input "Month End Bkpg - Antler Ridge Holdings - May" at bounding box center [152, 84] width 239 height 19
click at [37, 83] on input "Month End Bkpg - Antler Ridge Holdings - May" at bounding box center [152, 84] width 239 height 19
click at [40, 84] on input "Month End Bkpg - Antler Ridge Holdings - May" at bounding box center [152, 84] width 239 height 19
type input "RFR - Month End Bkpg - Antler Ridge Holdings - May"
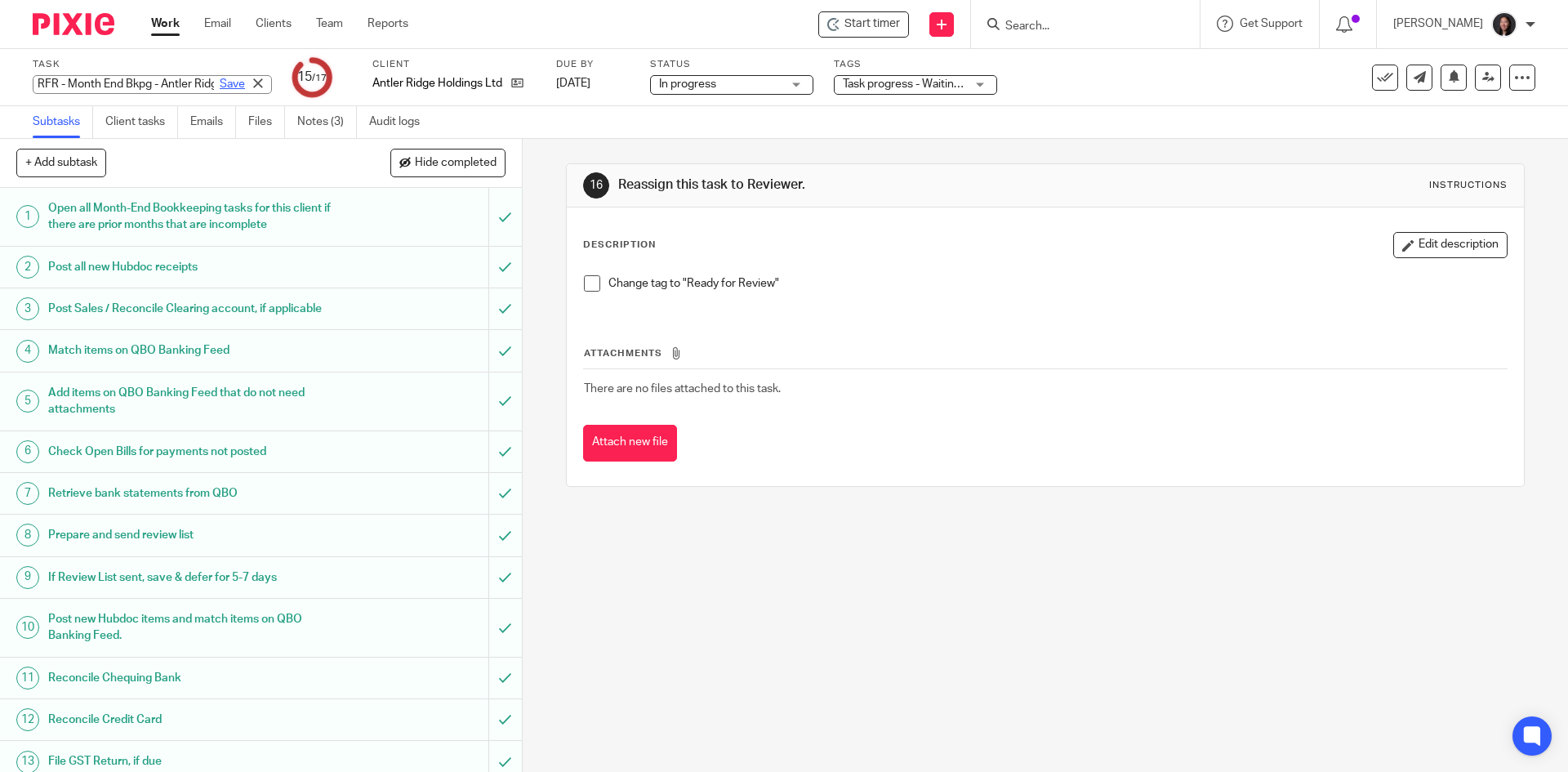
click at [220, 80] on link "Save" at bounding box center [233, 84] width 26 height 16
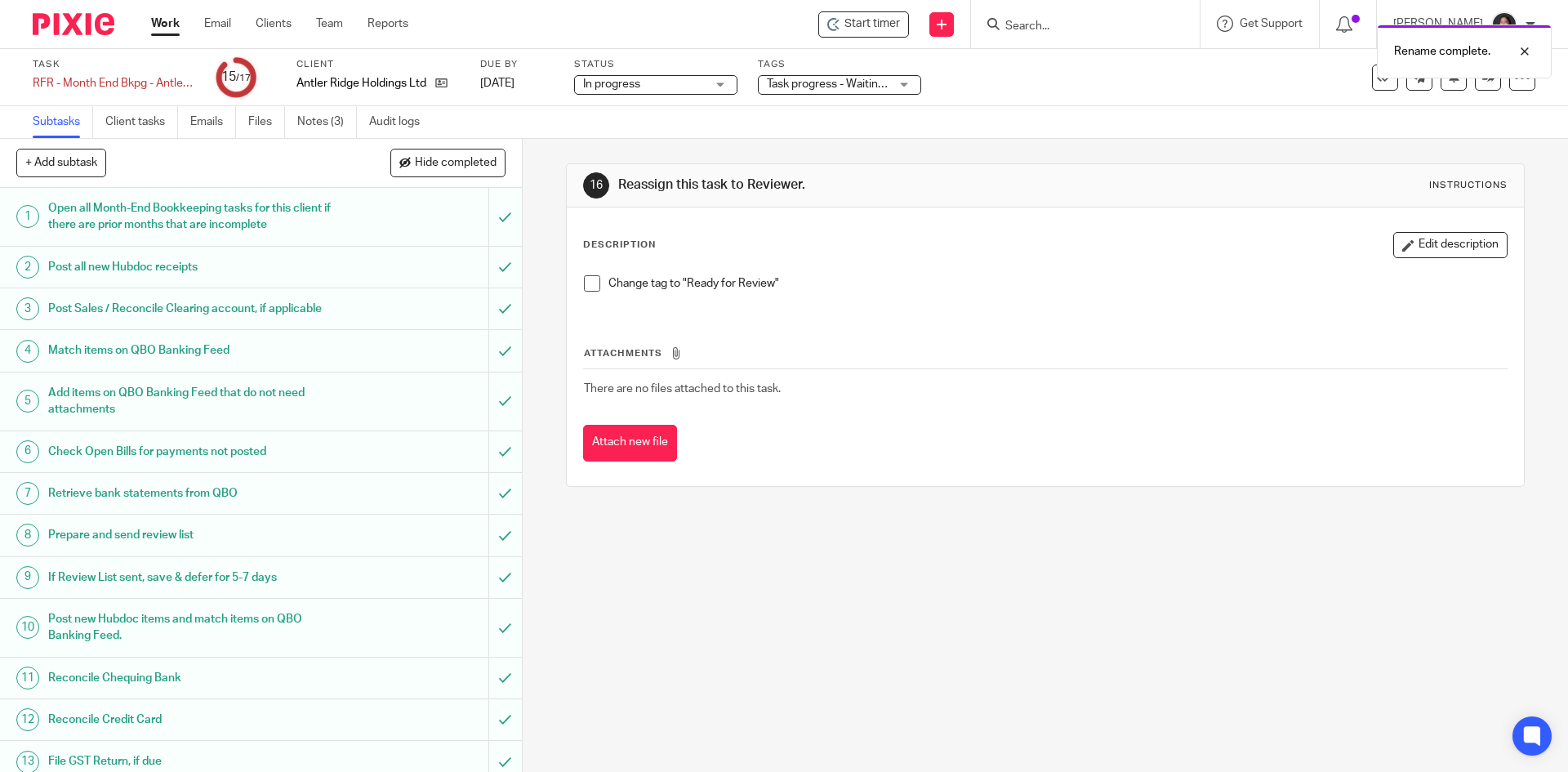
click at [784, 87] on span "Task progress - Waiting for client response + 2" at bounding box center [885, 84] width 234 height 11
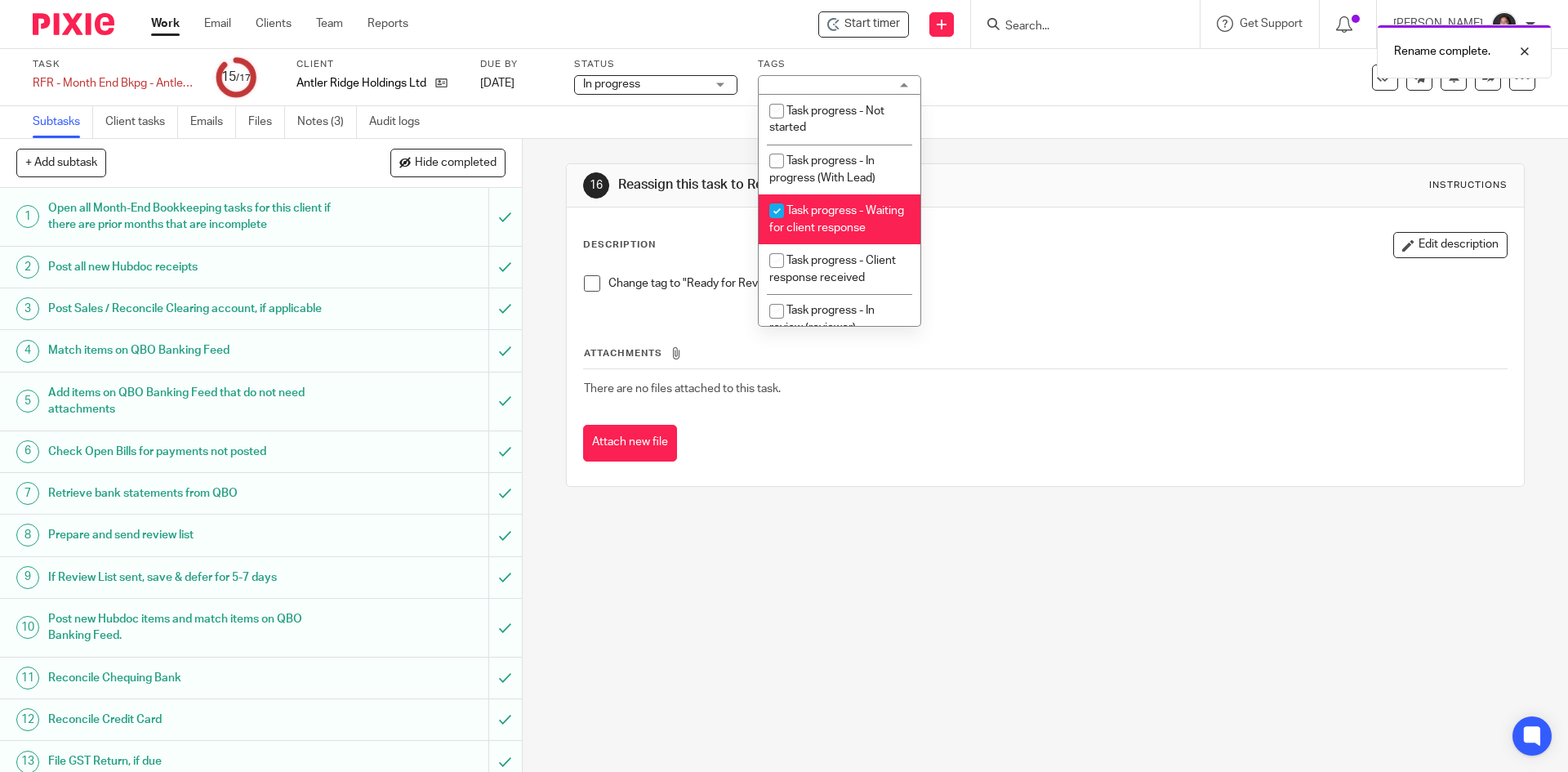
click at [810, 212] on span "Task progress - Waiting for client response" at bounding box center [836, 219] width 135 height 28
checkbox input "false"
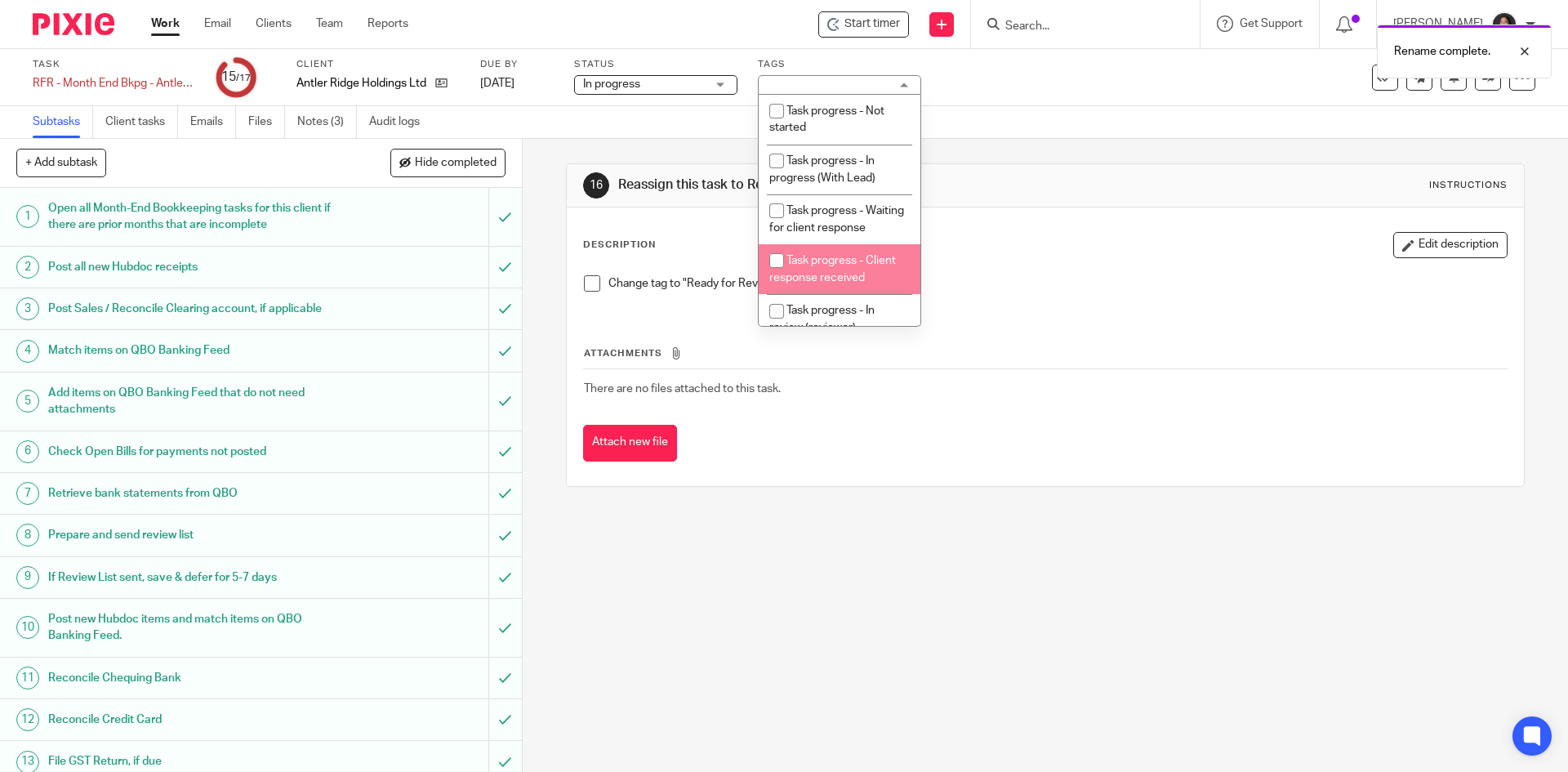
scroll to position [163, 0]
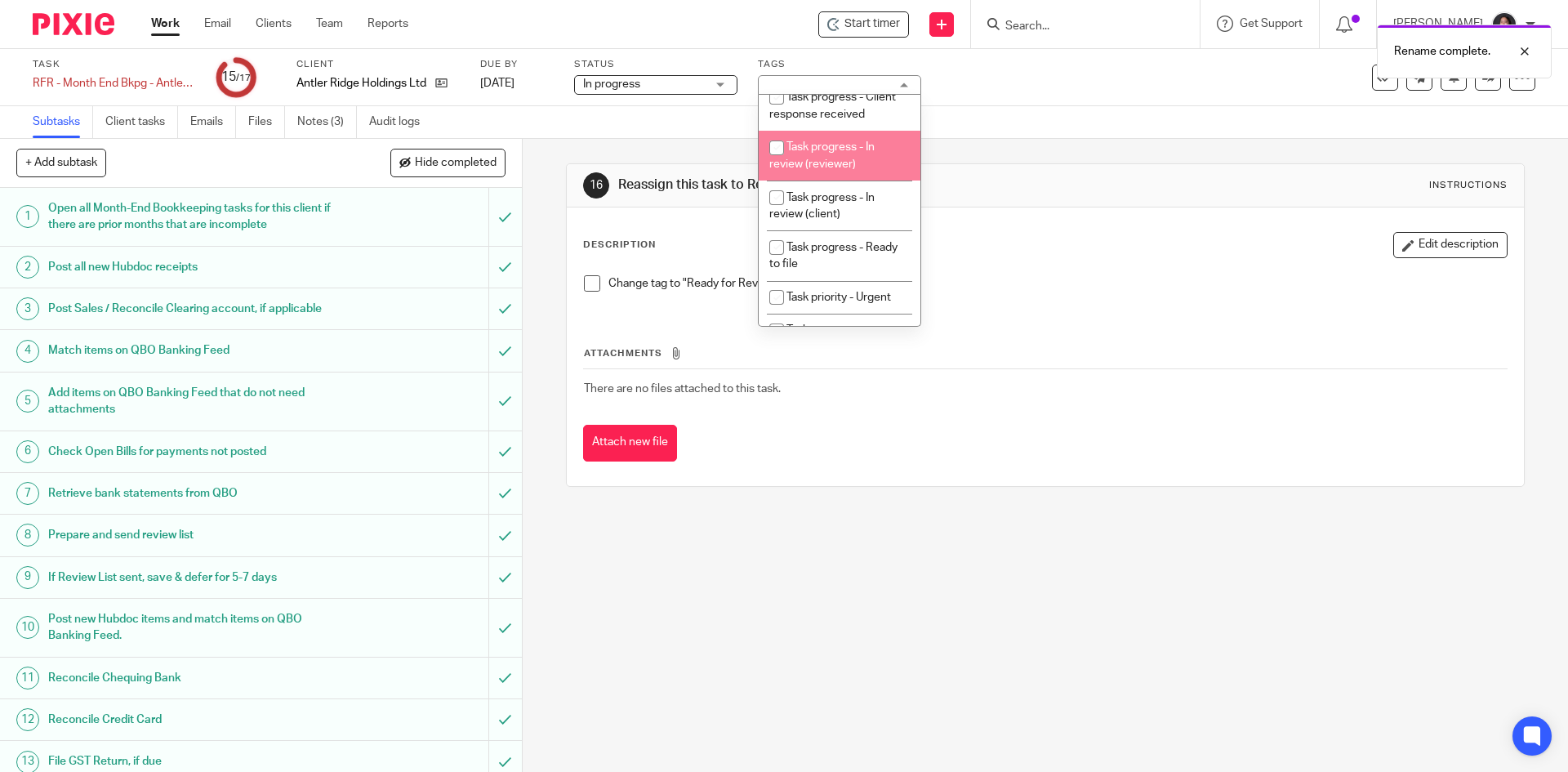
click at [828, 170] on span "Task progress - In review (reviewer)" at bounding box center [822, 155] width 105 height 28
checkbox input "true"
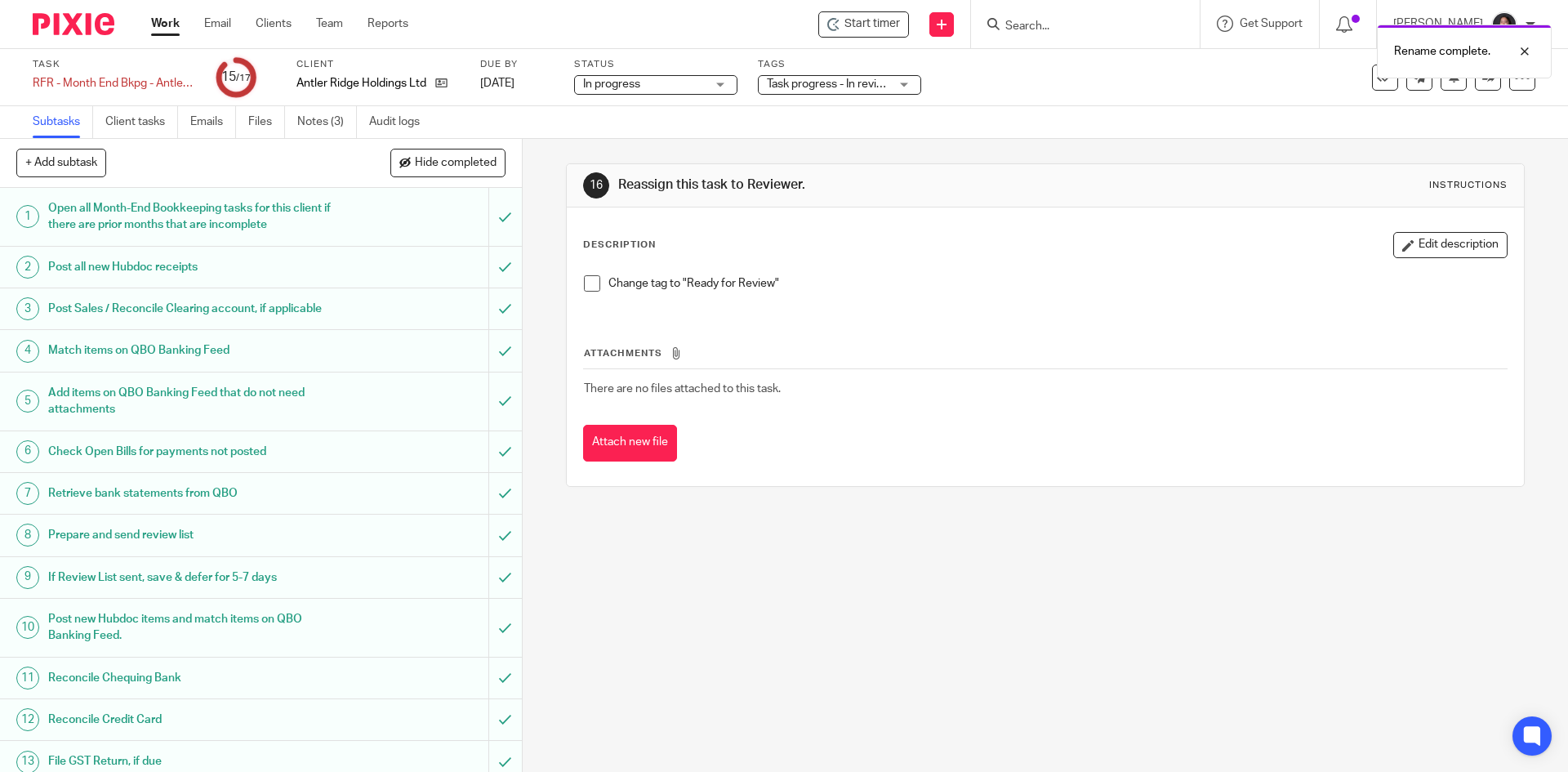
click at [1019, 276] on p "Change tag to "Ready for Review"" at bounding box center [1057, 284] width 898 height 16
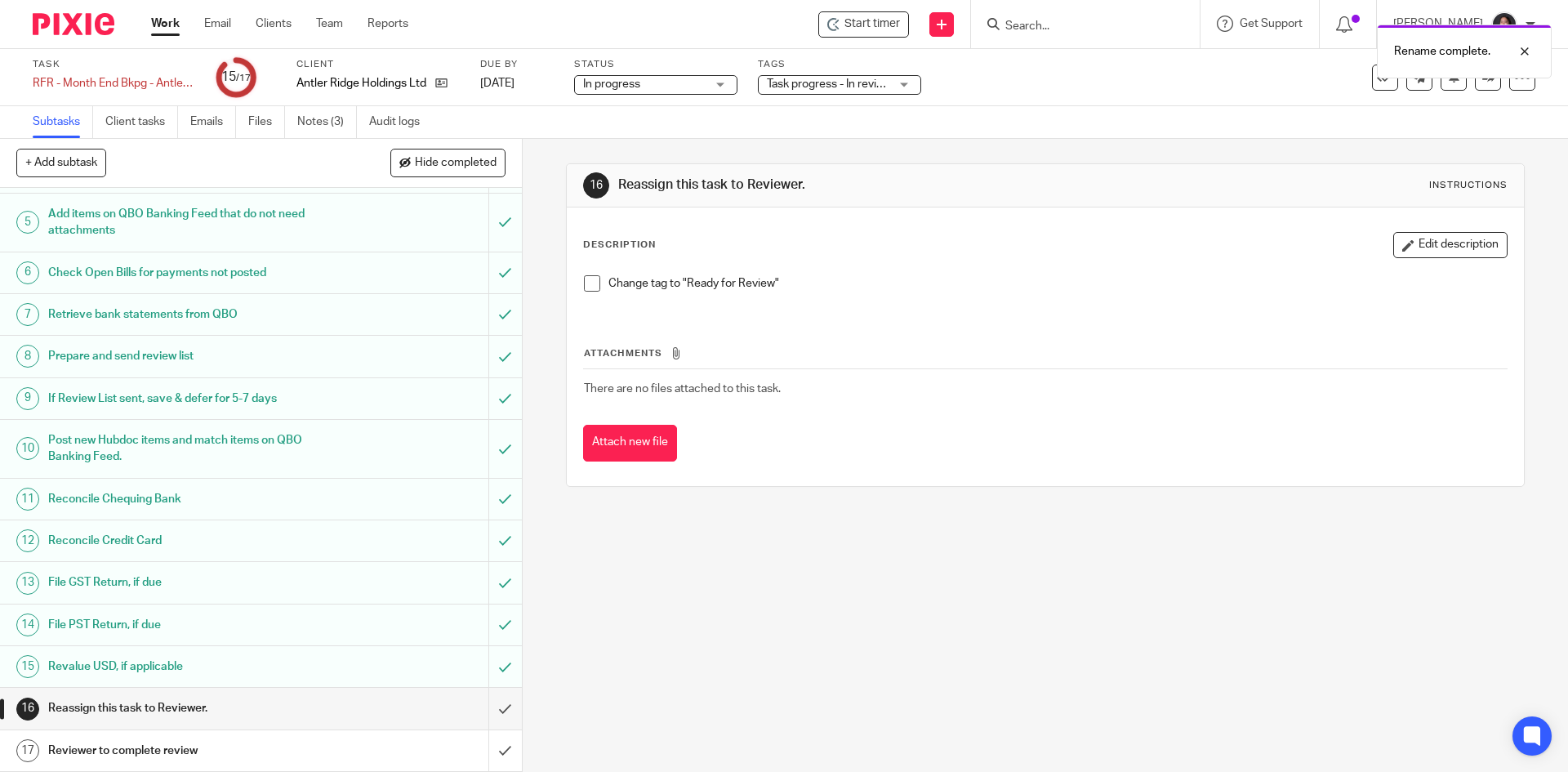
scroll to position [196, 0]
click at [492, 712] on input "submit" at bounding box center [261, 708] width 522 height 41
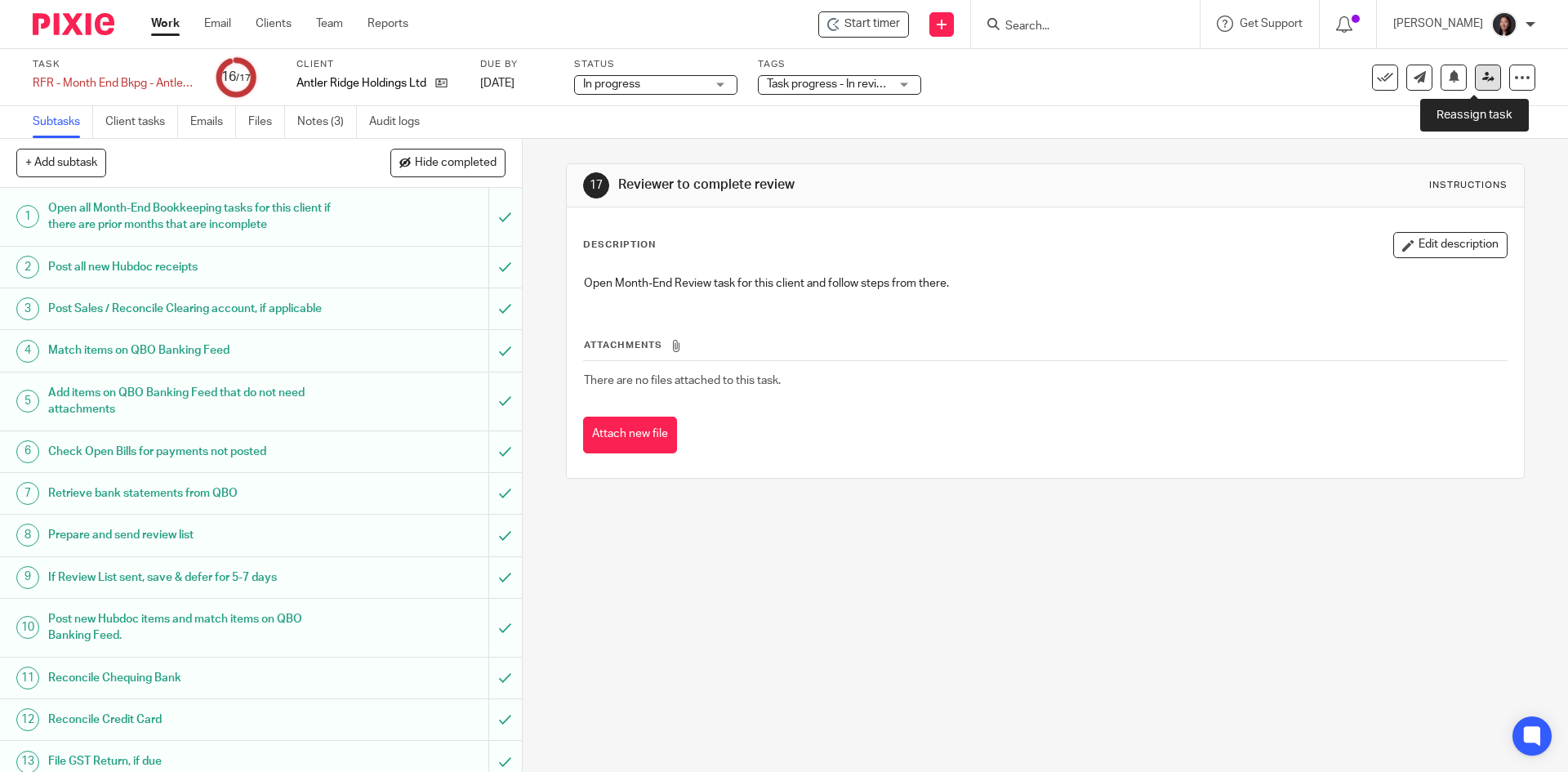
click at [1475, 85] on link at bounding box center [1488, 77] width 27 height 27
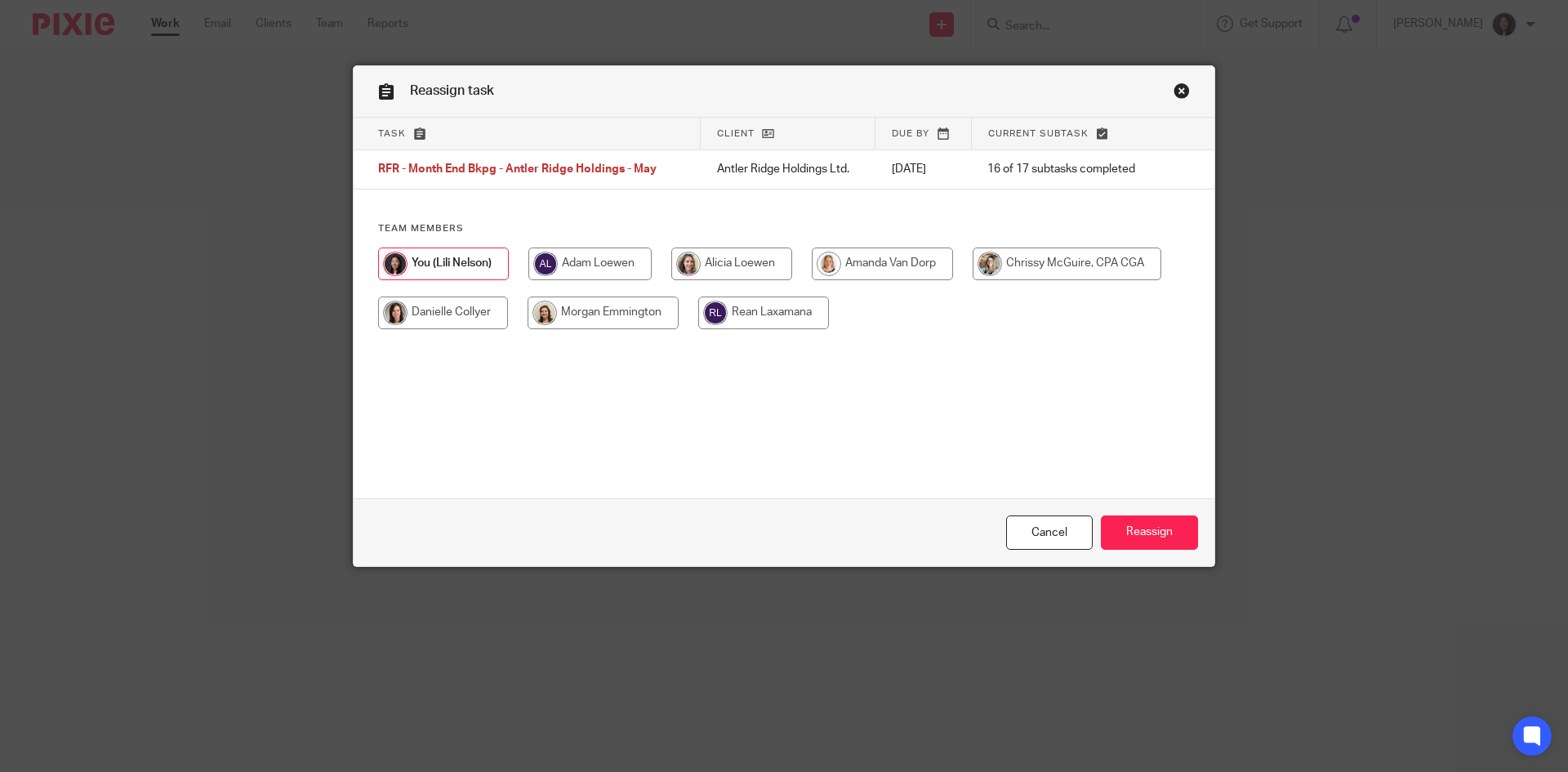
click at [1034, 268] on input "radio" at bounding box center [1067, 264] width 189 height 33
radio input "true"
click at [1138, 533] on input "Reassign" at bounding box center [1149, 533] width 97 height 35
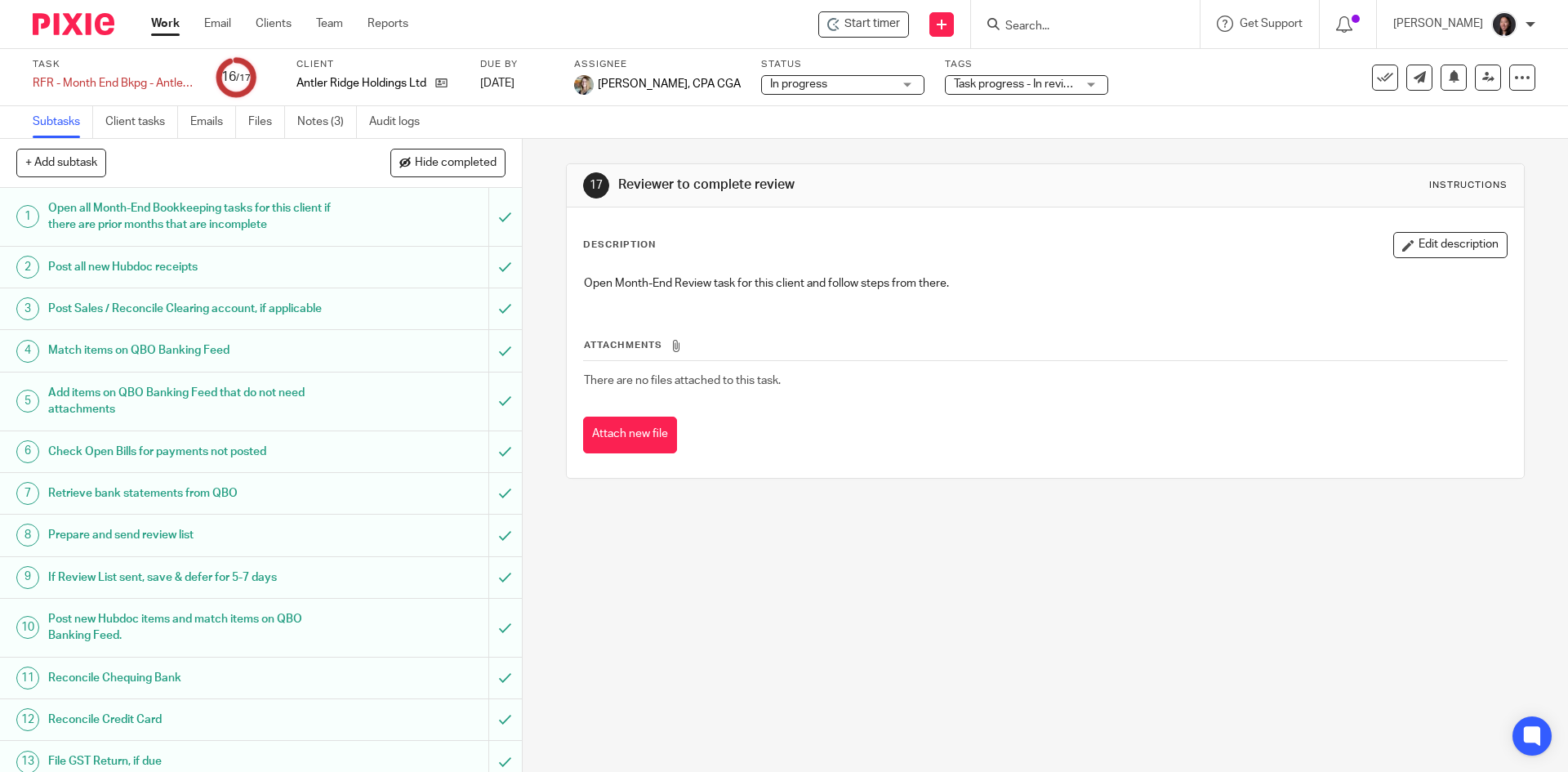
click at [169, 27] on link "Work" at bounding box center [165, 24] width 28 height 16
